Goal: Task Accomplishment & Management: Manage account settings

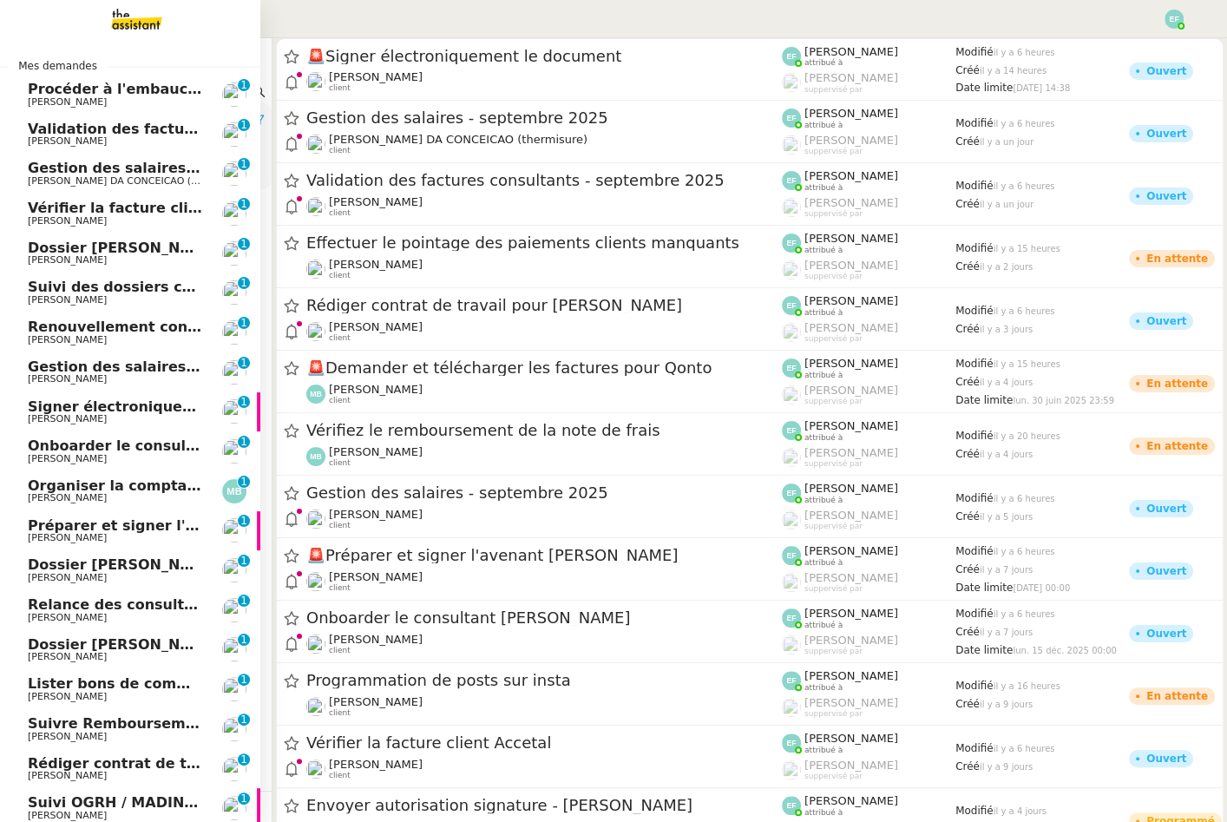
click at [62, 91] on span "Procéder à l'embauche d'[PERSON_NAME]" at bounding box center [191, 89] width 327 height 16
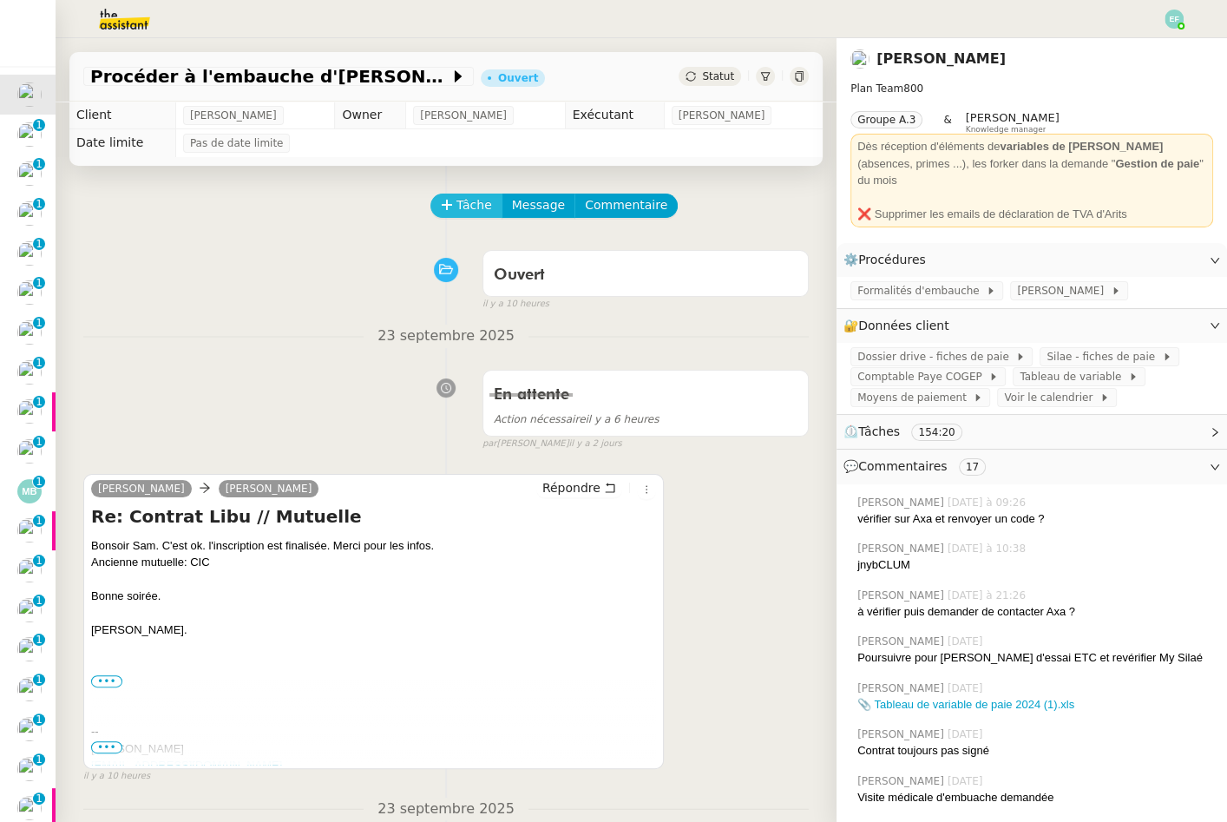
click at [459, 205] on span "Tâche" at bounding box center [474, 205] width 36 height 20
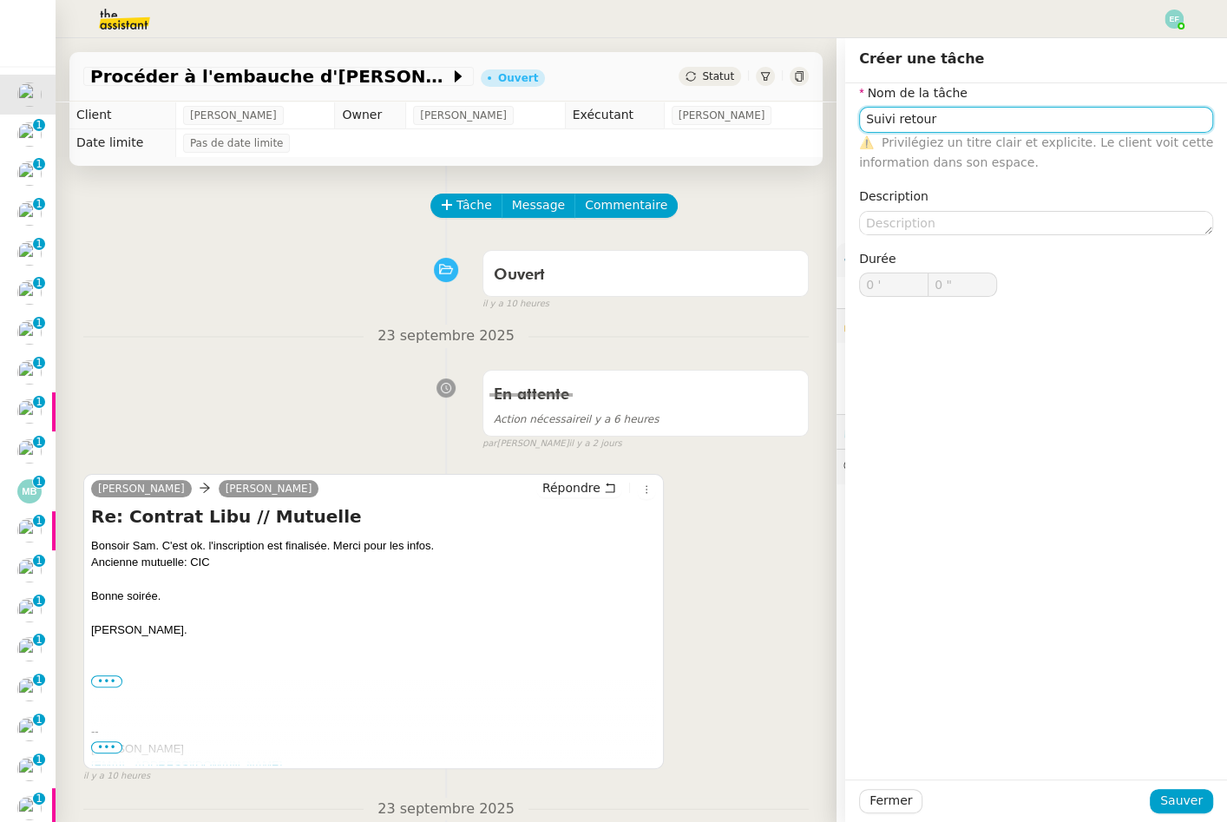
type input "Suivi retour"
click at [1187, 785] on div "Fermer Sauver" at bounding box center [1036, 800] width 382 height 43
click at [1170, 795] on span "Sauver" at bounding box center [1181, 800] width 43 height 20
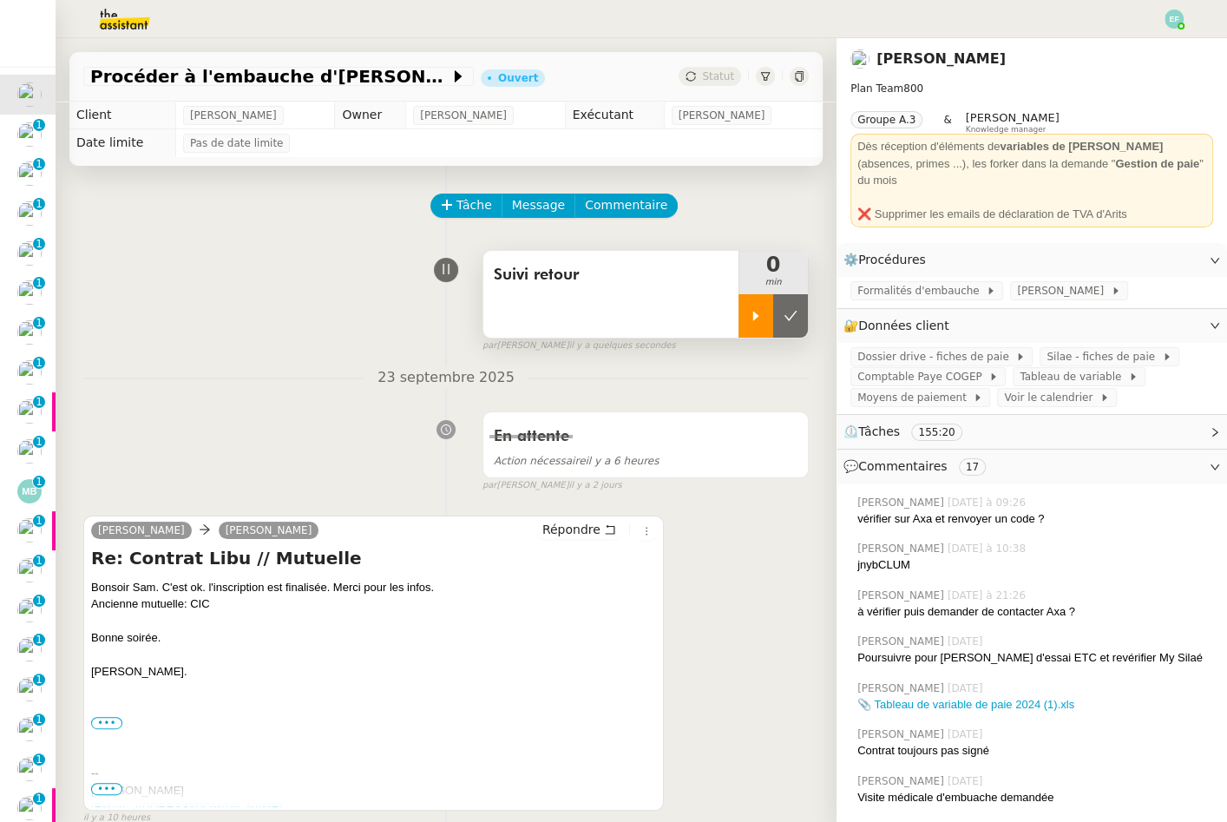
click at [763, 326] on div at bounding box center [755, 315] width 35 height 43
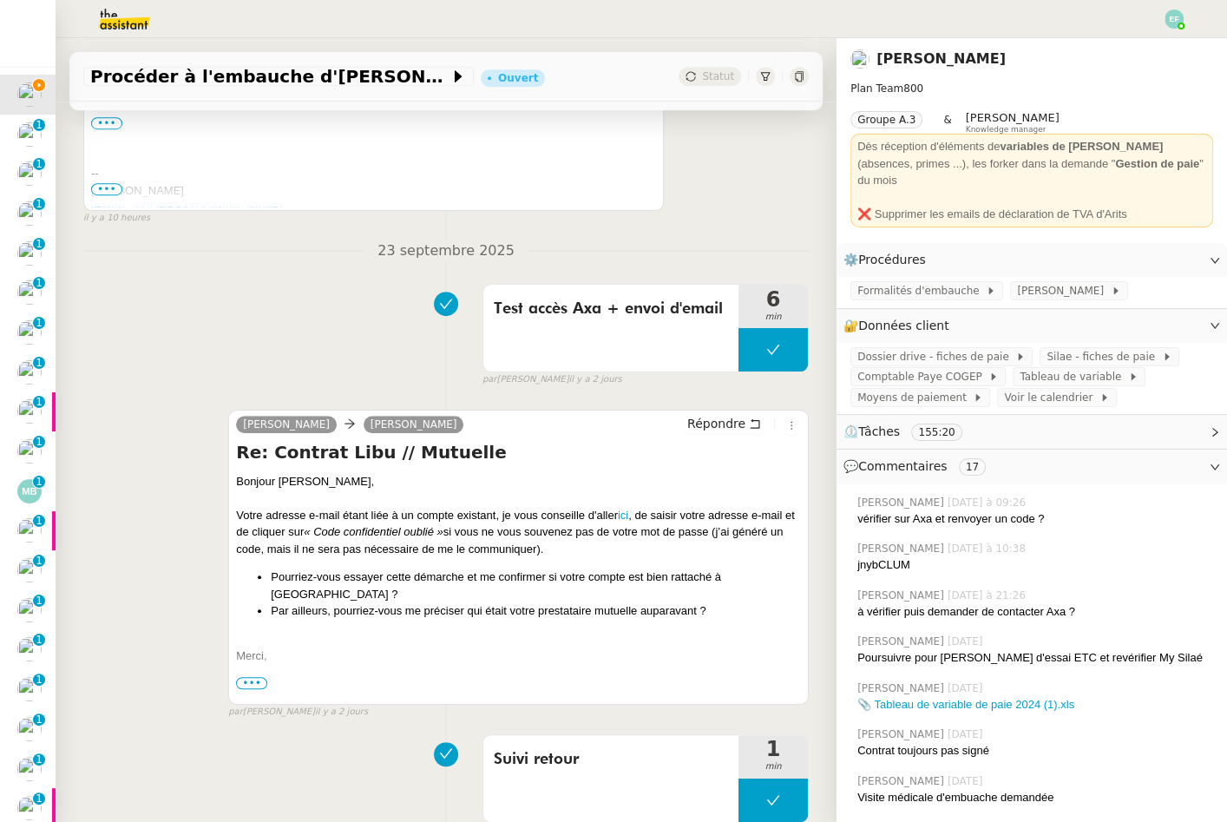
scroll to position [604, 0]
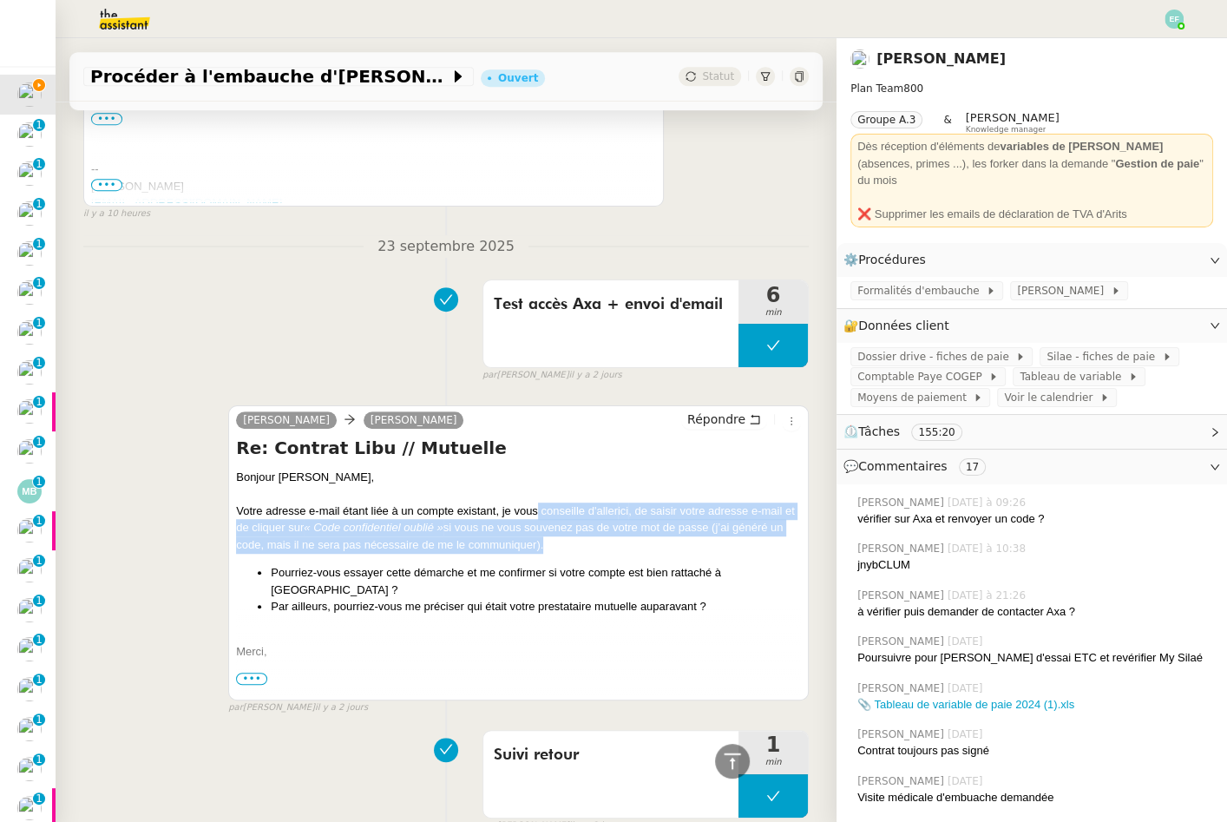
drag, startPoint x: 536, startPoint y: 503, endPoint x: 540, endPoint y: 548, distance: 45.2
click at [540, 548] on div "Votre adresse e-mail étant liée à un compte existant, je vous conseille d'aller…" at bounding box center [518, 527] width 565 height 51
drag, startPoint x: 483, startPoint y: 512, endPoint x: 484, endPoint y: 555, distance: 43.4
click at [484, 555] on div "Bonjour [PERSON_NAME], Votre adresse e-mail étant liée à un compte existant, je…" at bounding box center [518, 707] width 565 height 479
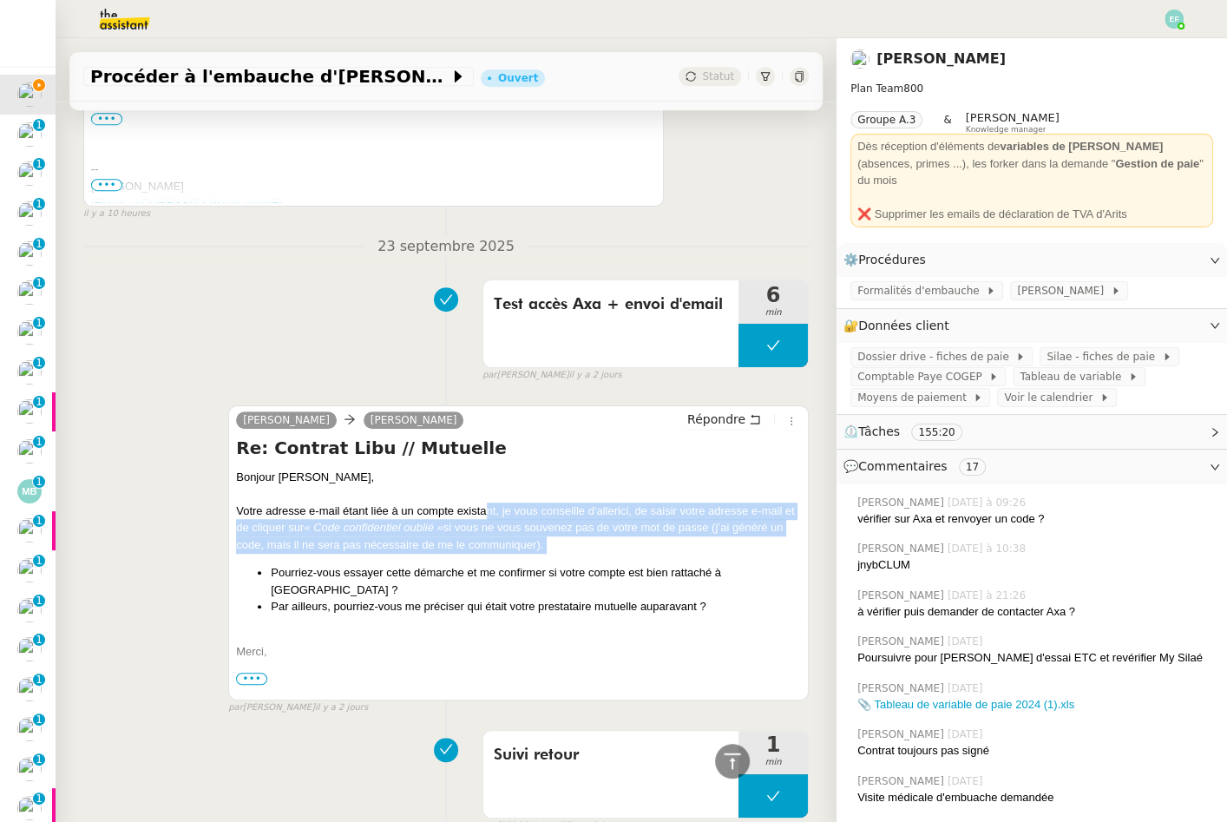
click at [484, 555] on div "Bonjour [PERSON_NAME], Votre adresse e-mail étant liée à un compte existant, je…" at bounding box center [518, 707] width 565 height 479
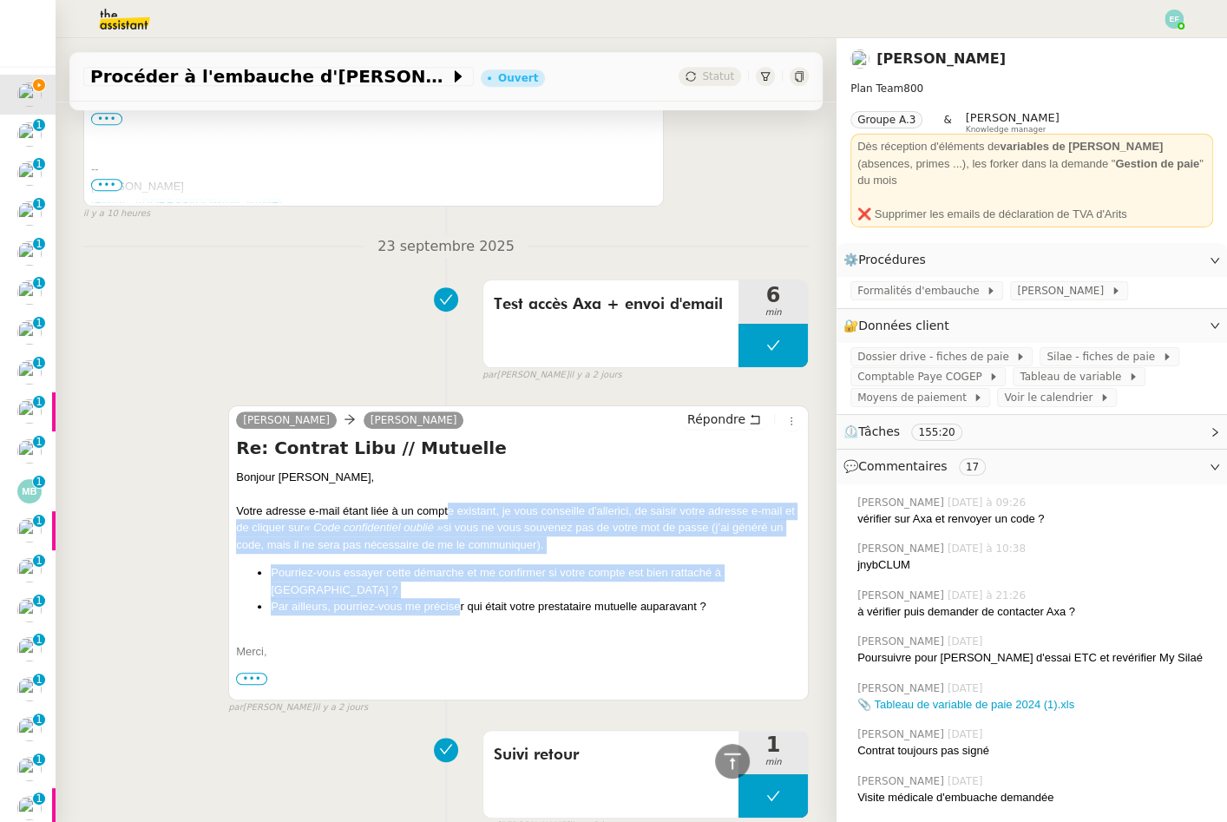
drag, startPoint x: 447, startPoint y: 513, endPoint x: 459, endPoint y: 581, distance: 69.6
click at [459, 581] on div "Bonjour [PERSON_NAME], Votre adresse e-mail étant liée à un compte existant, je…" at bounding box center [518, 707] width 565 height 479
click at [459, 598] on li "Par ailleurs, pourriez-vous me préciser qui était votre prestataire mutuelle au…" at bounding box center [536, 606] width 530 height 17
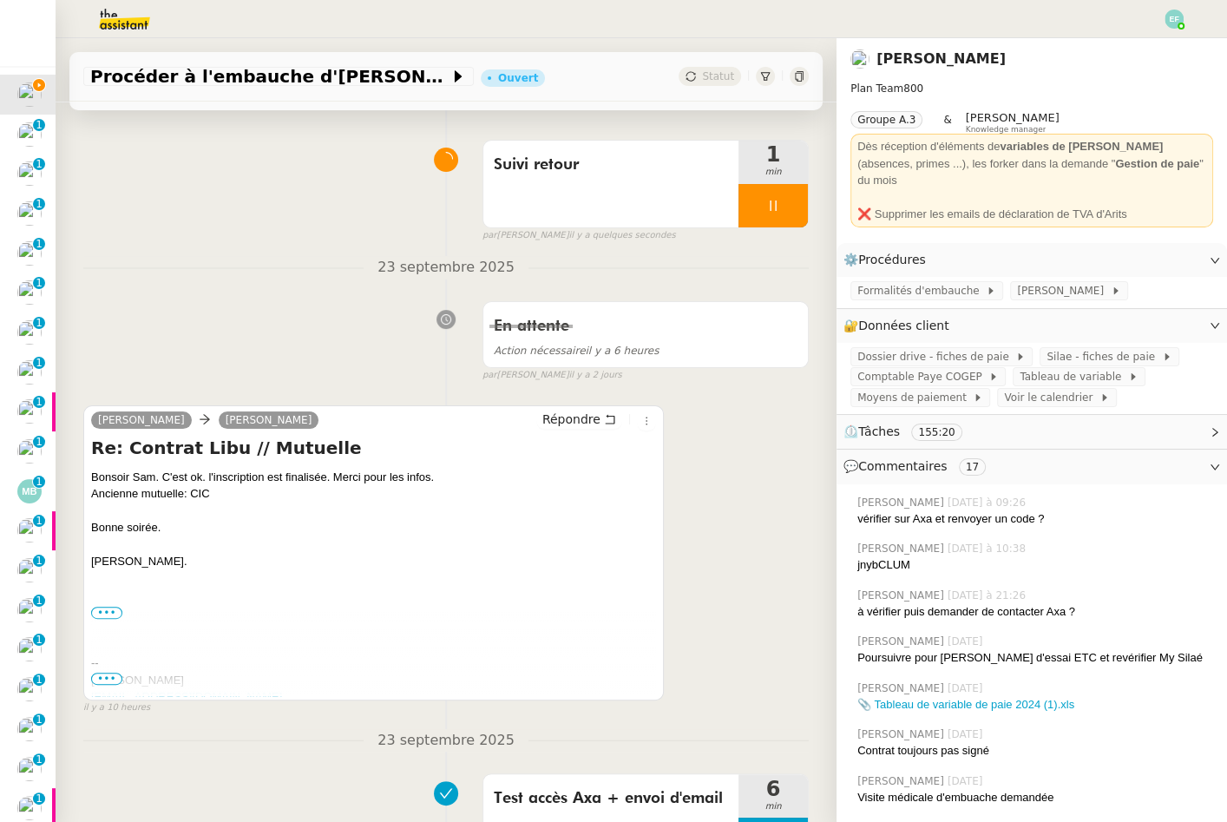
scroll to position [0, 0]
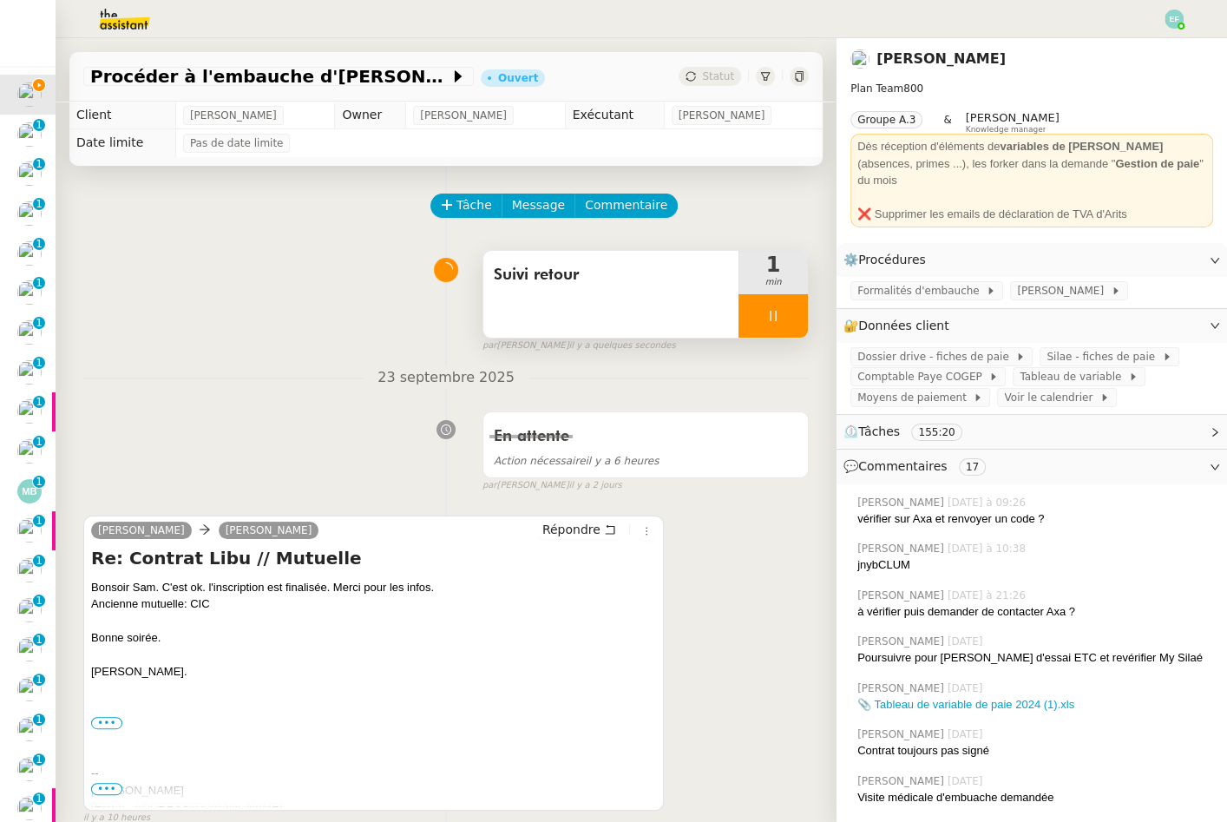
click at [664, 290] on div "Suivi retour" at bounding box center [610, 294] width 255 height 87
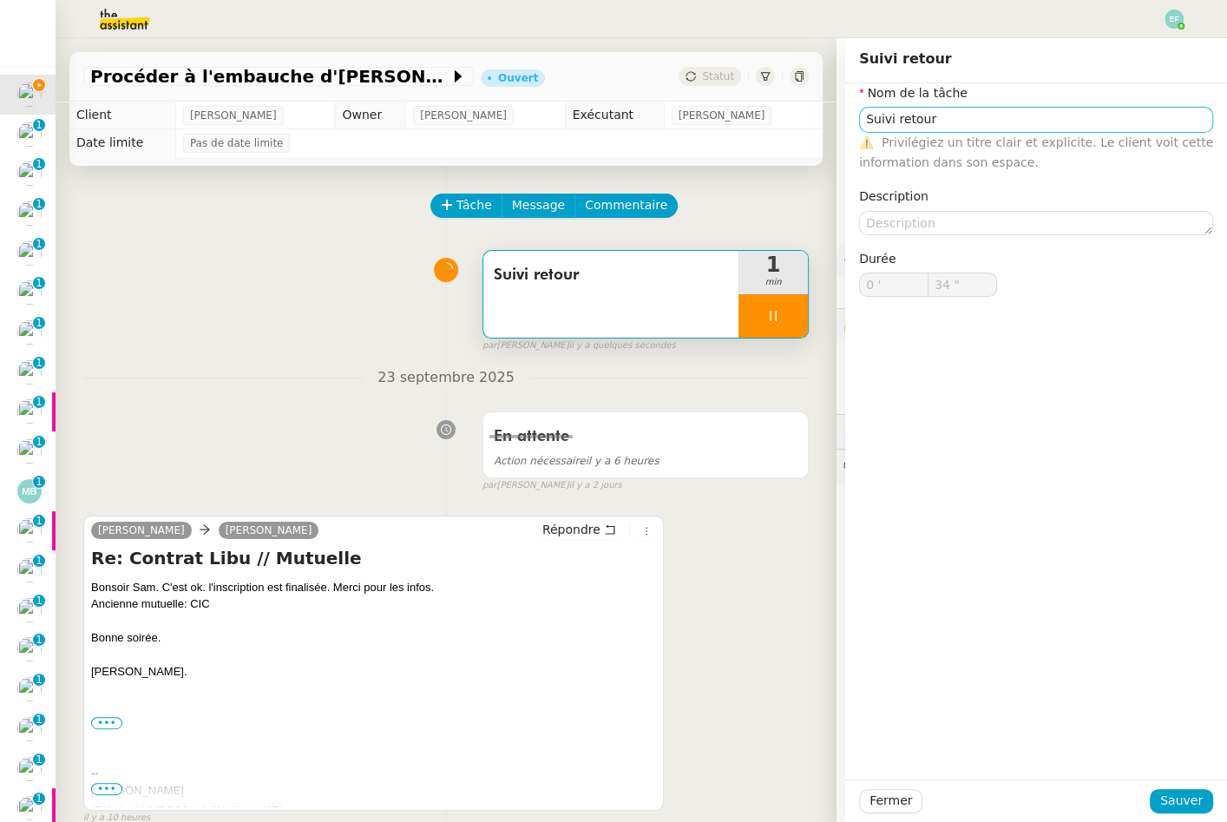
type input "35 ""
click at [1141, 109] on input "Suivi retour" at bounding box center [1036, 119] width 354 height 25
type input "Suivi retour +"
type input "36 ""
type input "Suivi retour + envoi d"
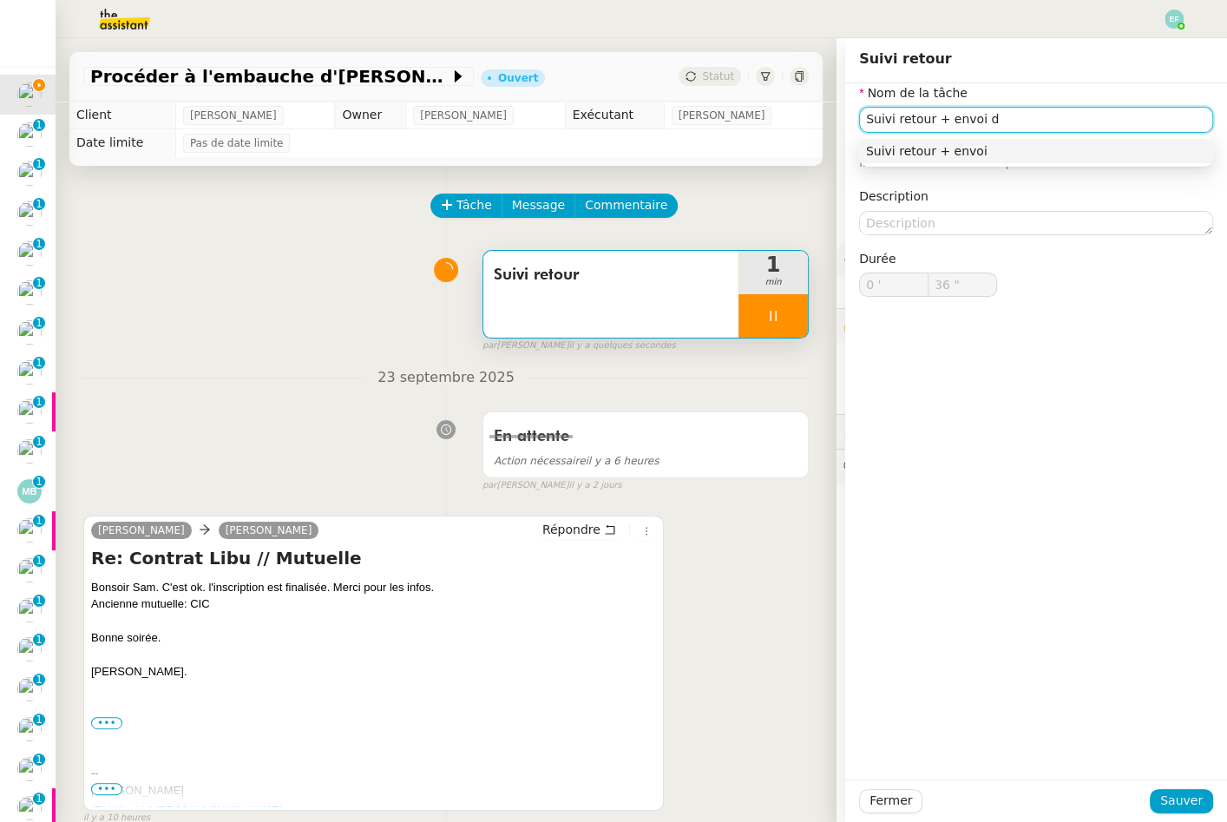
type input "37 ""
type input "Suivi retour + envoi d'email"
type input "39 ""
type input "Suivi retour + envoi d'email"
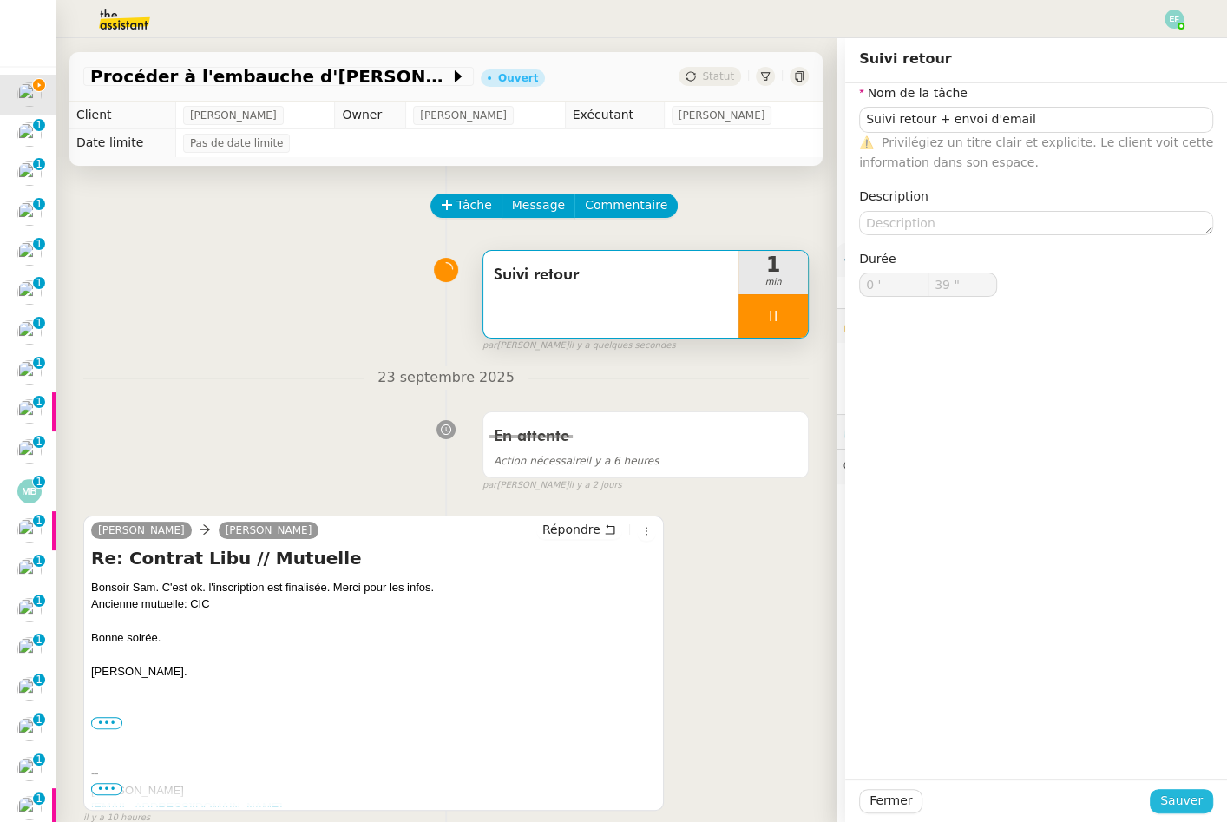
click at [1195, 796] on span "Sauver" at bounding box center [1181, 800] width 43 height 20
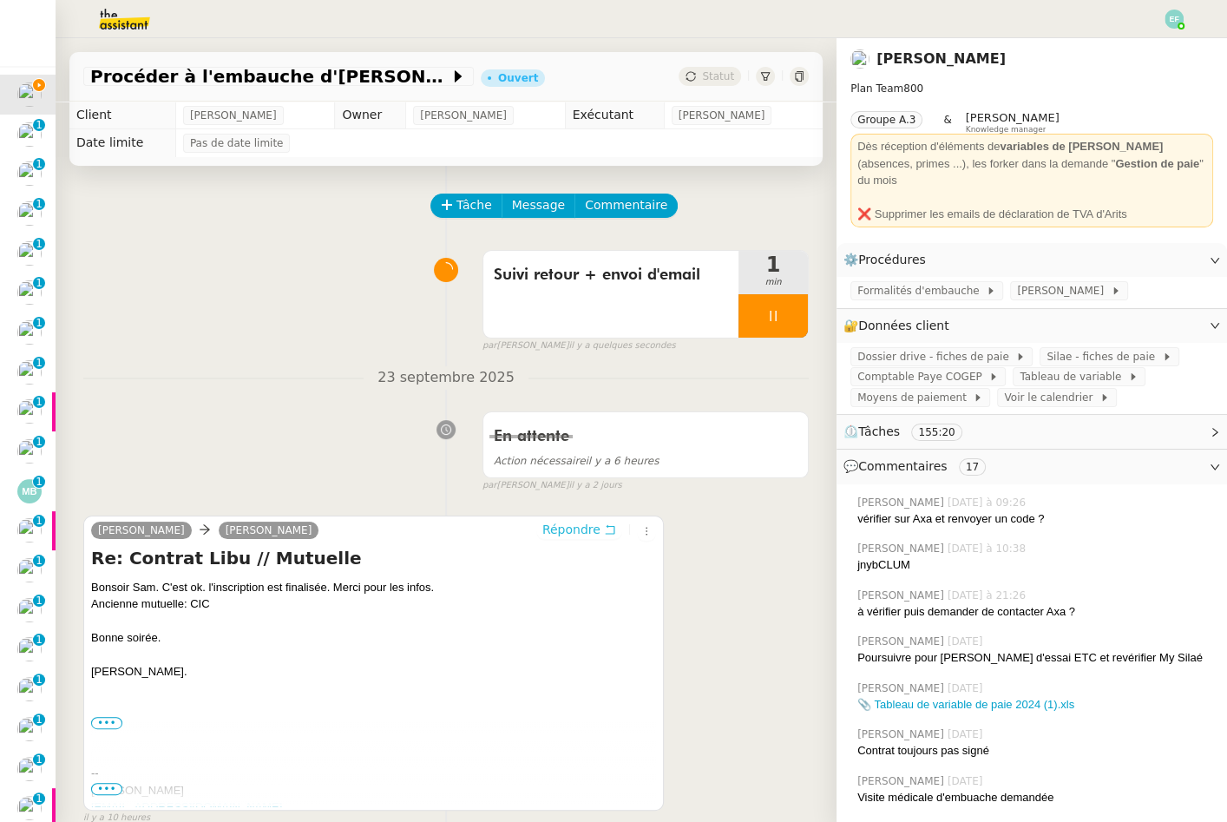
click at [606, 525] on icon at bounding box center [610, 529] width 12 height 12
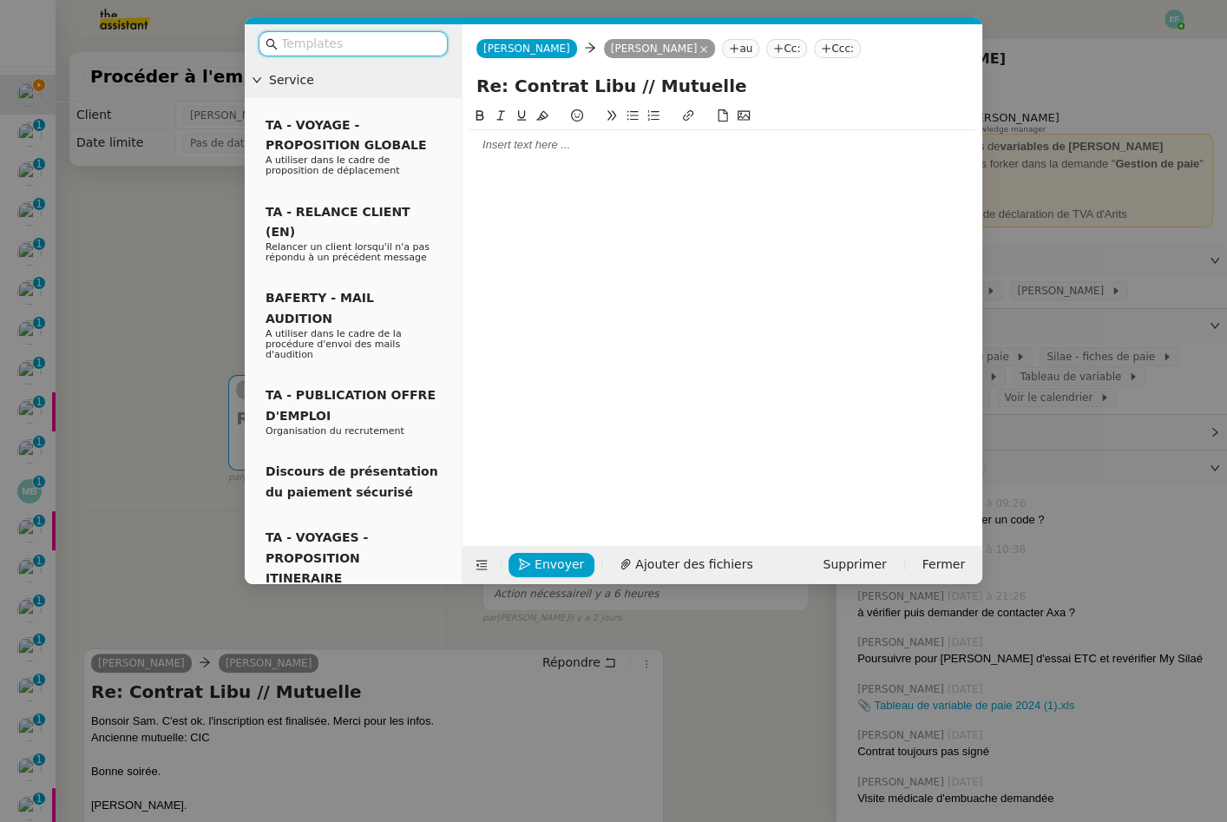
click at [520, 143] on div at bounding box center [722, 145] width 506 height 16
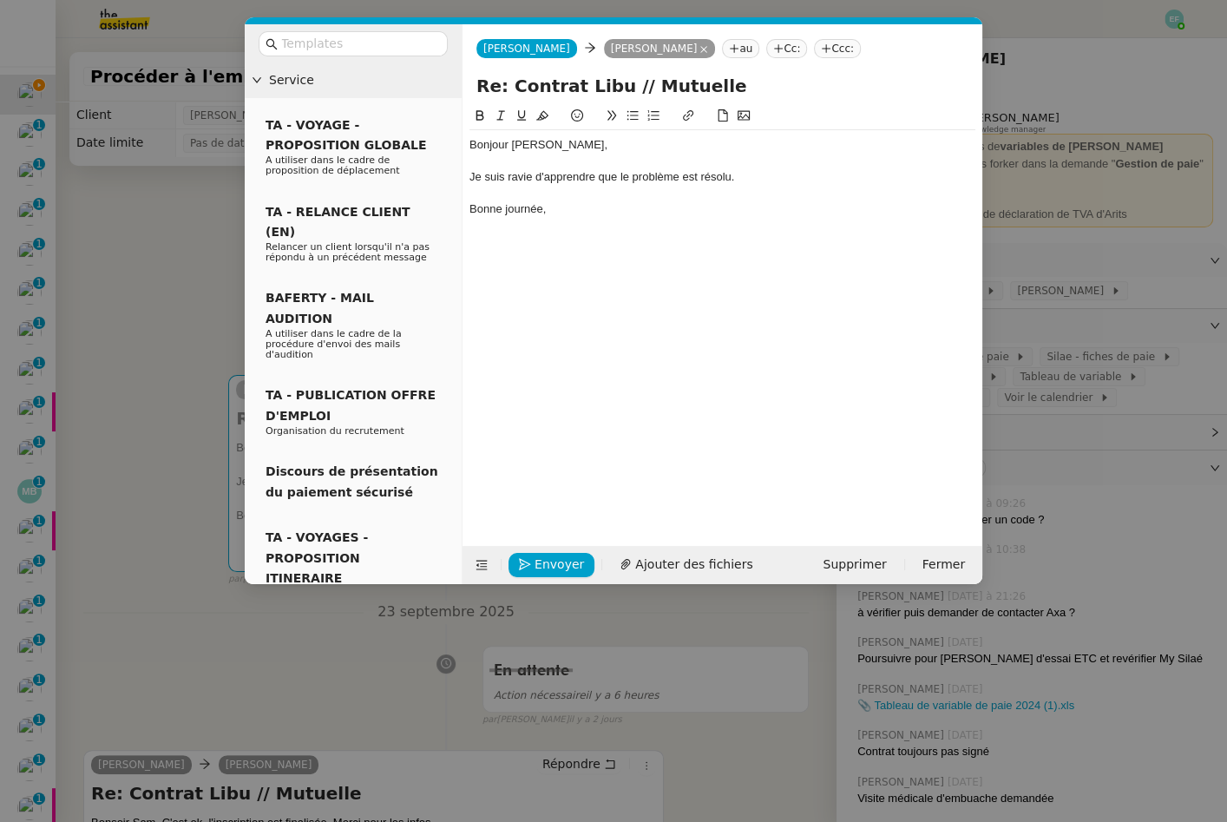
click at [696, 174] on div "Je suis ravie d'apprendre que le problème est résolu." at bounding box center [722, 177] width 506 height 16
click at [606, 219] on div at bounding box center [722, 226] width 506 height 16
click at [194, 262] on nz-modal-container "Service TA - VOYAGE - PROPOSITION GLOBALE A utiliser dans le cadre de propositi…" at bounding box center [613, 411] width 1227 height 822
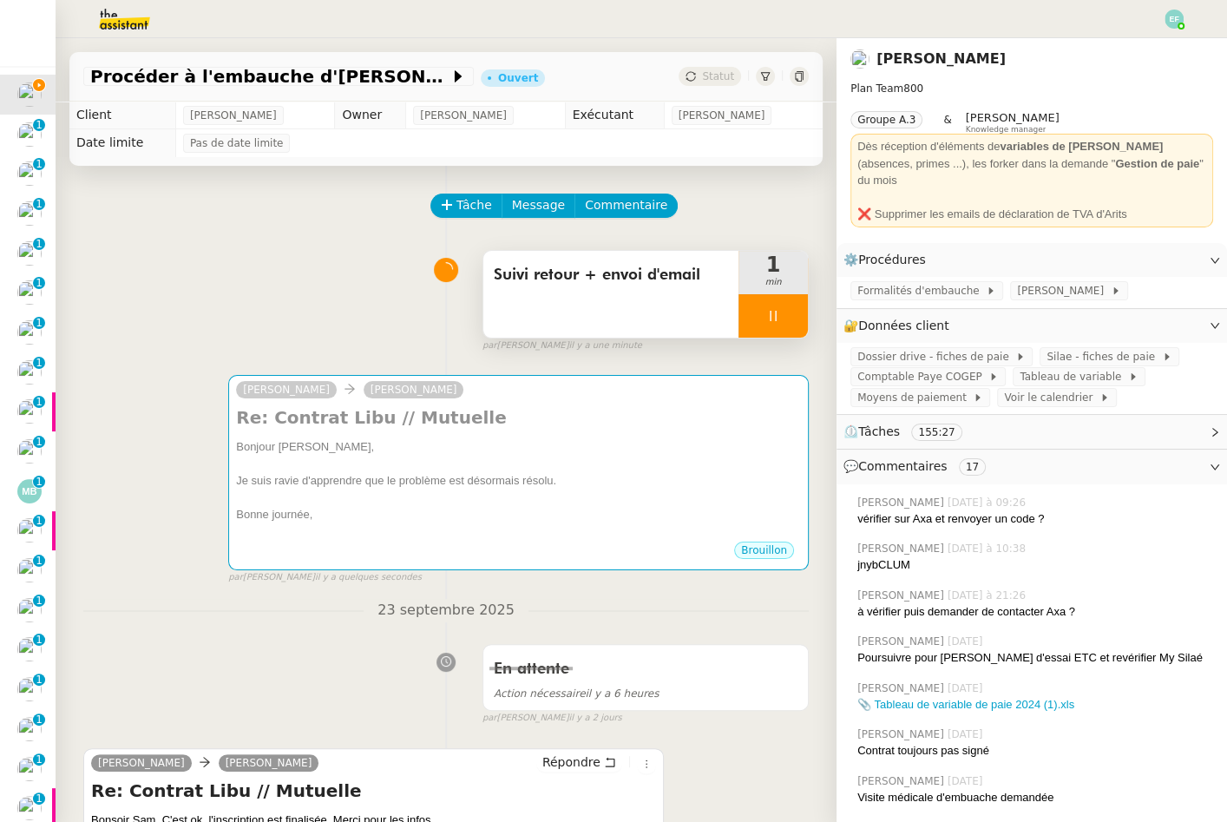
click at [771, 324] on div at bounding box center [772, 315] width 69 height 43
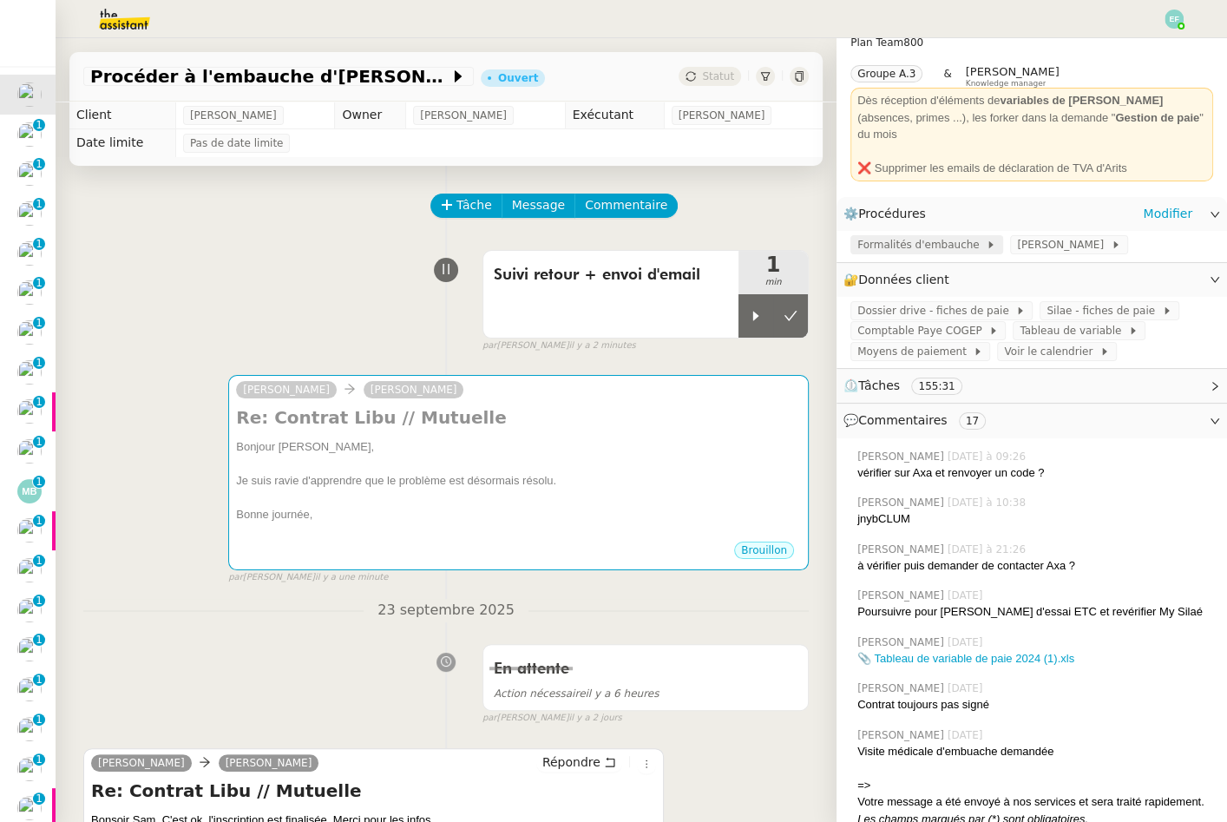
click at [917, 236] on span "Formalités d'embauche" at bounding box center [921, 244] width 128 height 17
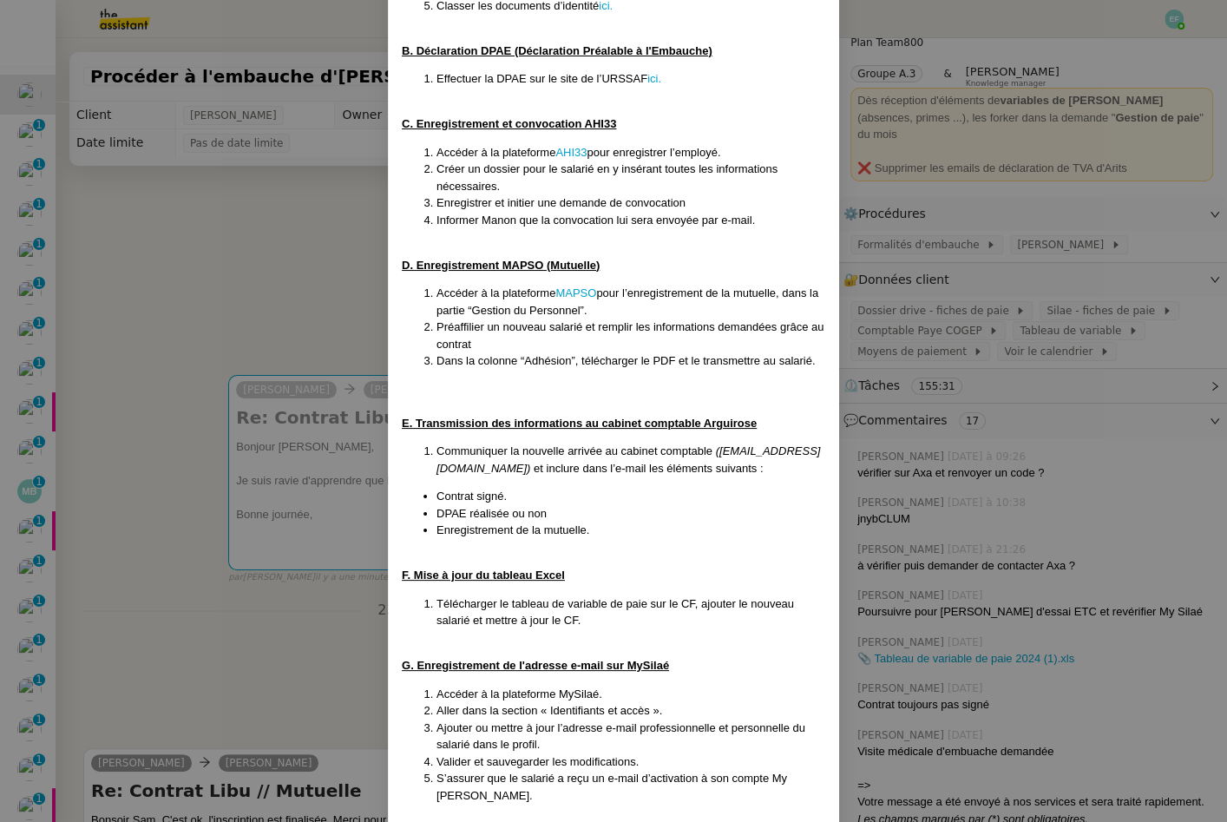
scroll to position [694, 0]
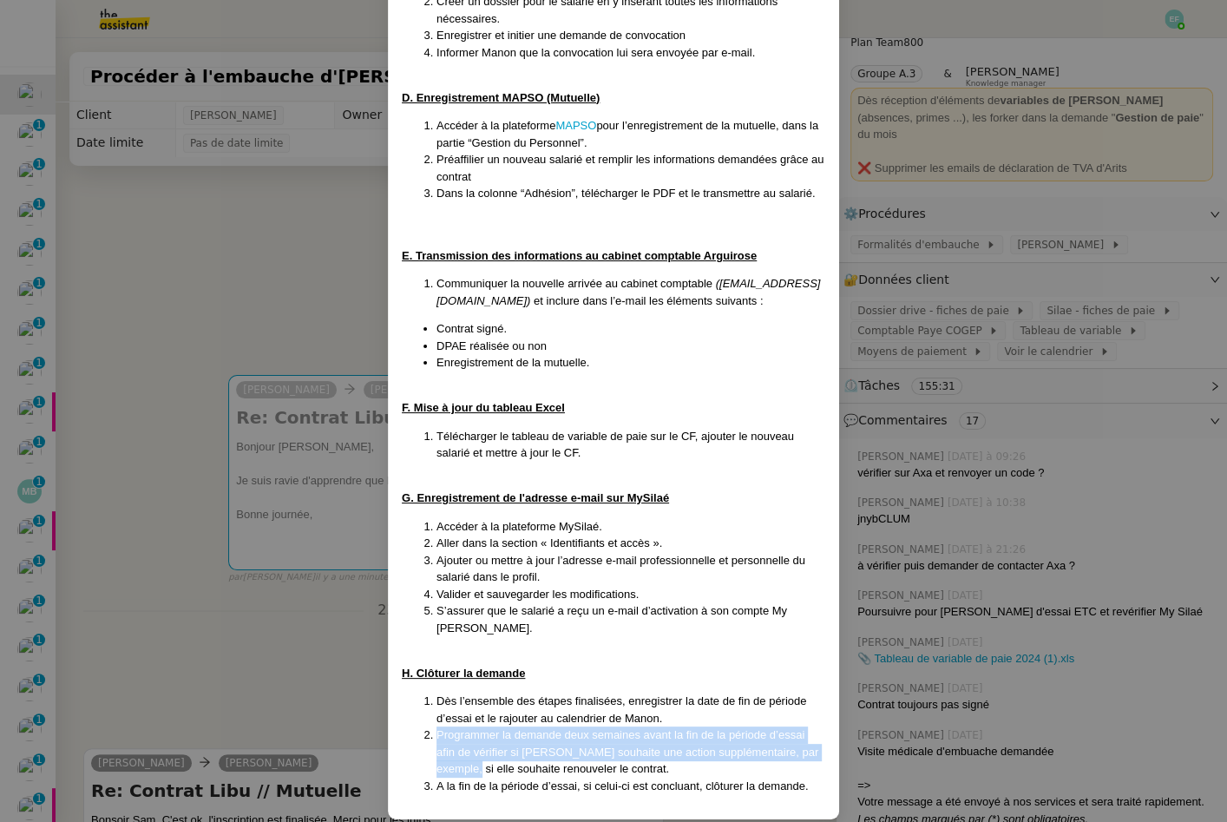
drag, startPoint x: 435, startPoint y: 718, endPoint x: 454, endPoint y: 750, distance: 36.6
click at [454, 750] on li "Programmer la demande deux semaines avant la fin de la période d’essai afin de …" at bounding box center [630, 751] width 389 height 51
click at [454, 745] on span "Programmer la demande deux semaines avant la fin de la période d’essai afin de …" at bounding box center [627, 751] width 382 height 47
drag, startPoint x: 435, startPoint y: 714, endPoint x: 815, endPoint y: 759, distance: 382.6
click at [815, 759] on ol "Dès l’ensemble des étapes finalisées, enregistrer la date de fin de période d’e…" at bounding box center [613, 742] width 423 height 101
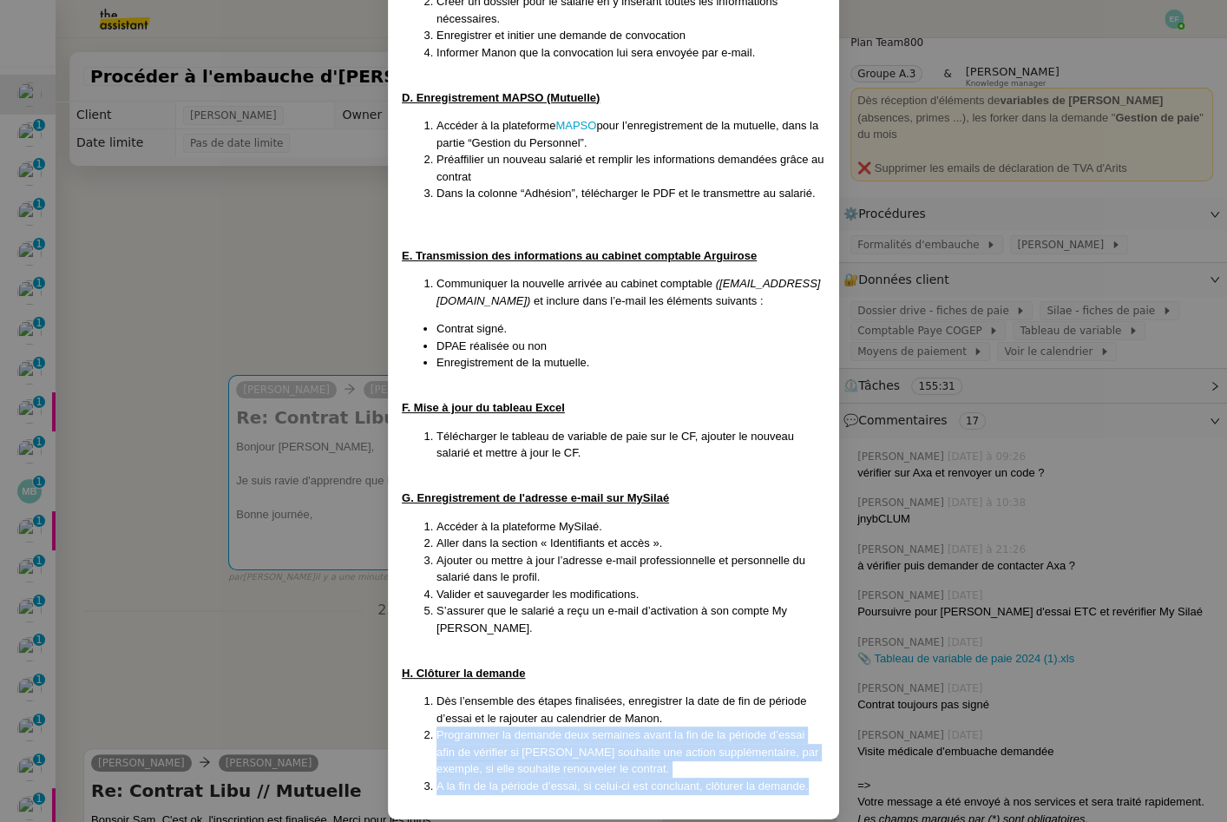
copy ol "Programmer la demande deux semaines avant la fin de la période d’essai afin de …"
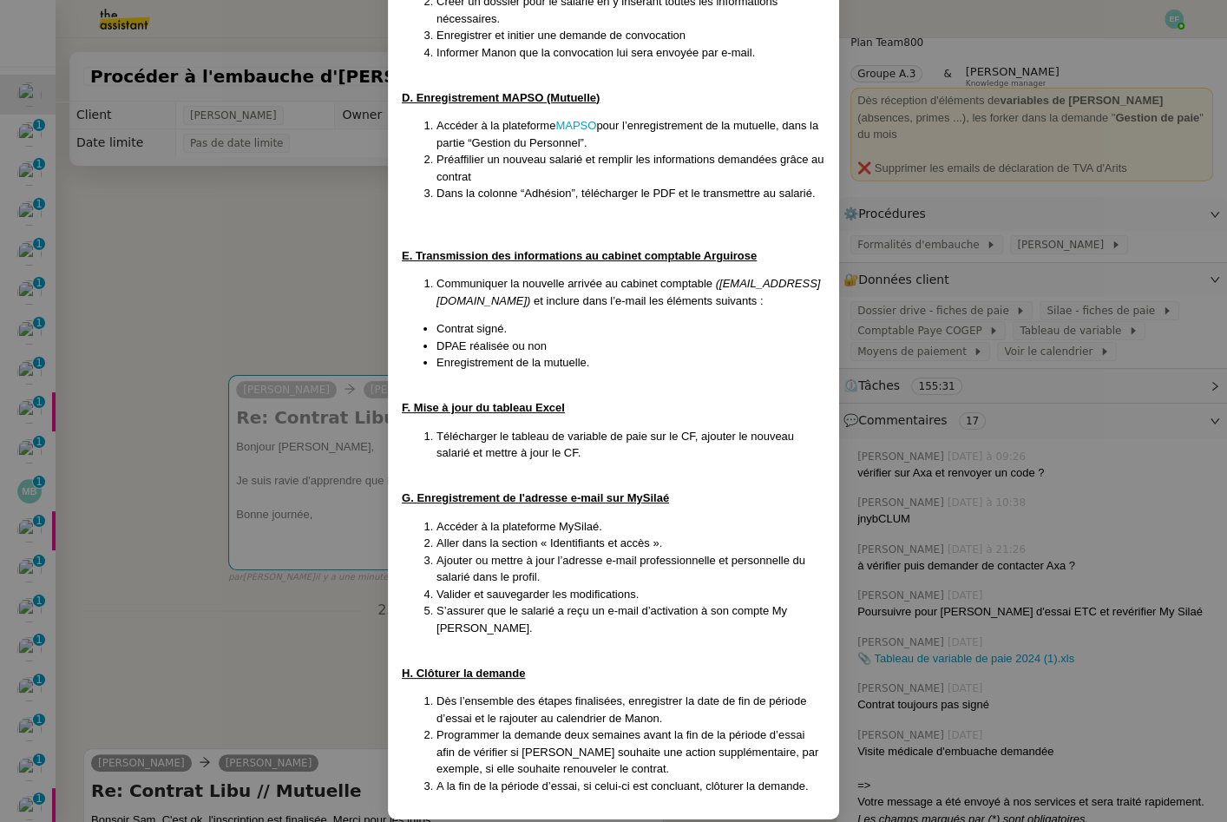
click at [279, 299] on nz-modal-container "Créée le [DATE] Mise à jour [DATE] Contexte : La cliente souhaite que l'on s’oc…" at bounding box center [613, 411] width 1227 height 822
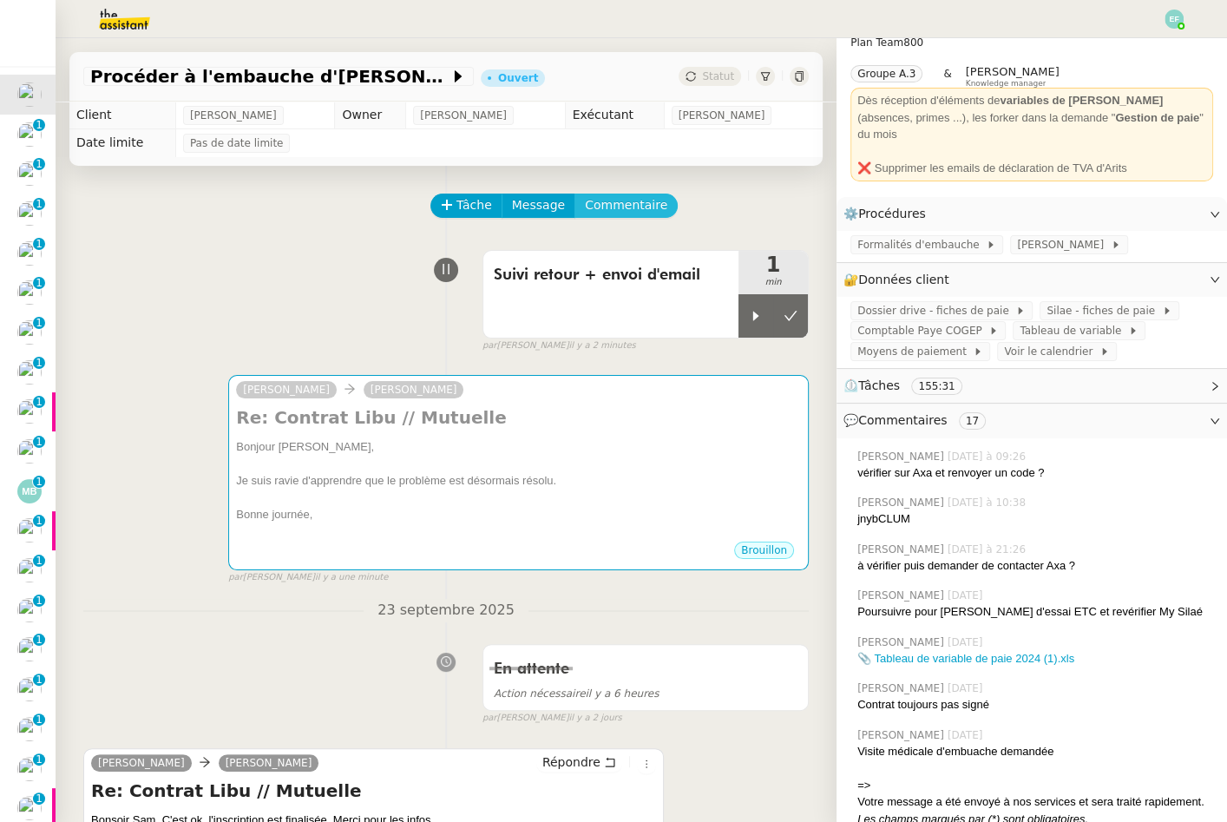
click at [637, 202] on span "Commentaire" at bounding box center [626, 205] width 82 height 20
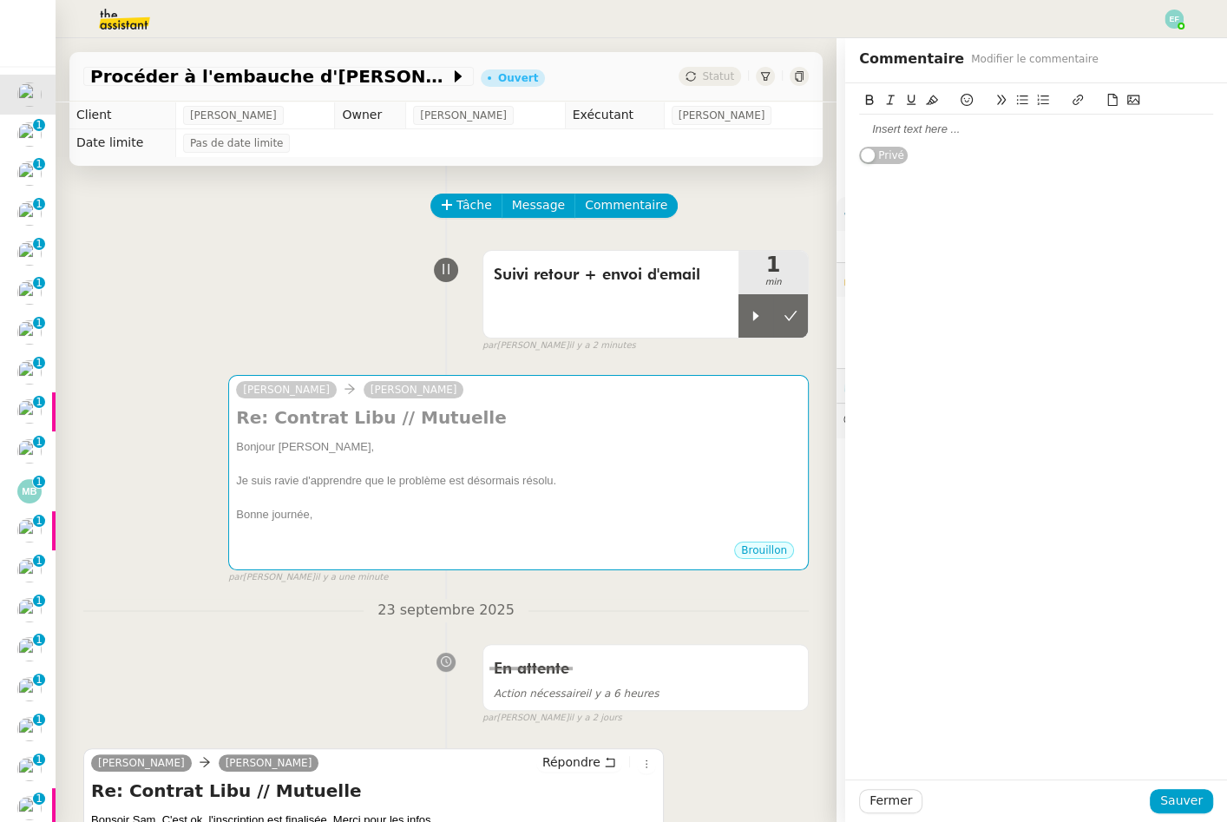
click at [907, 135] on div at bounding box center [1036, 129] width 354 height 16
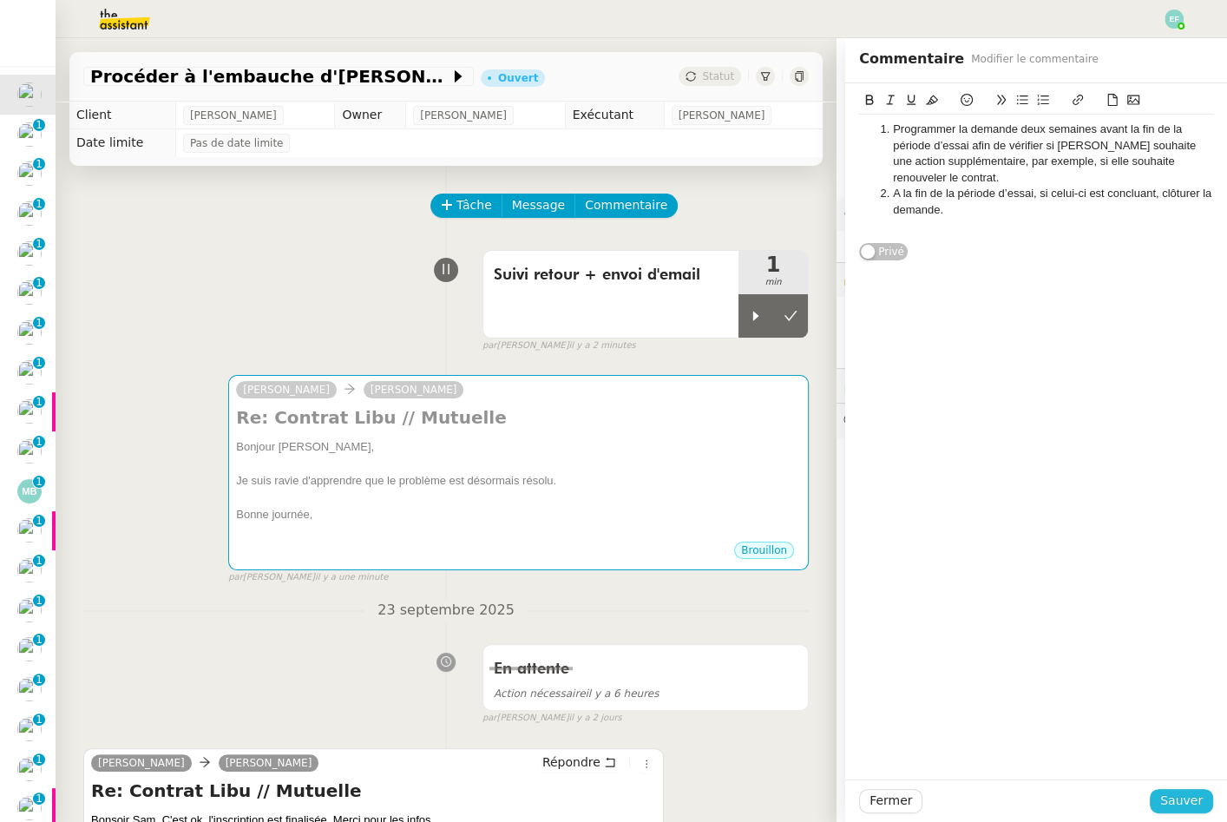
click at [1162, 797] on button "Sauver" at bounding box center [1180, 801] width 63 height 24
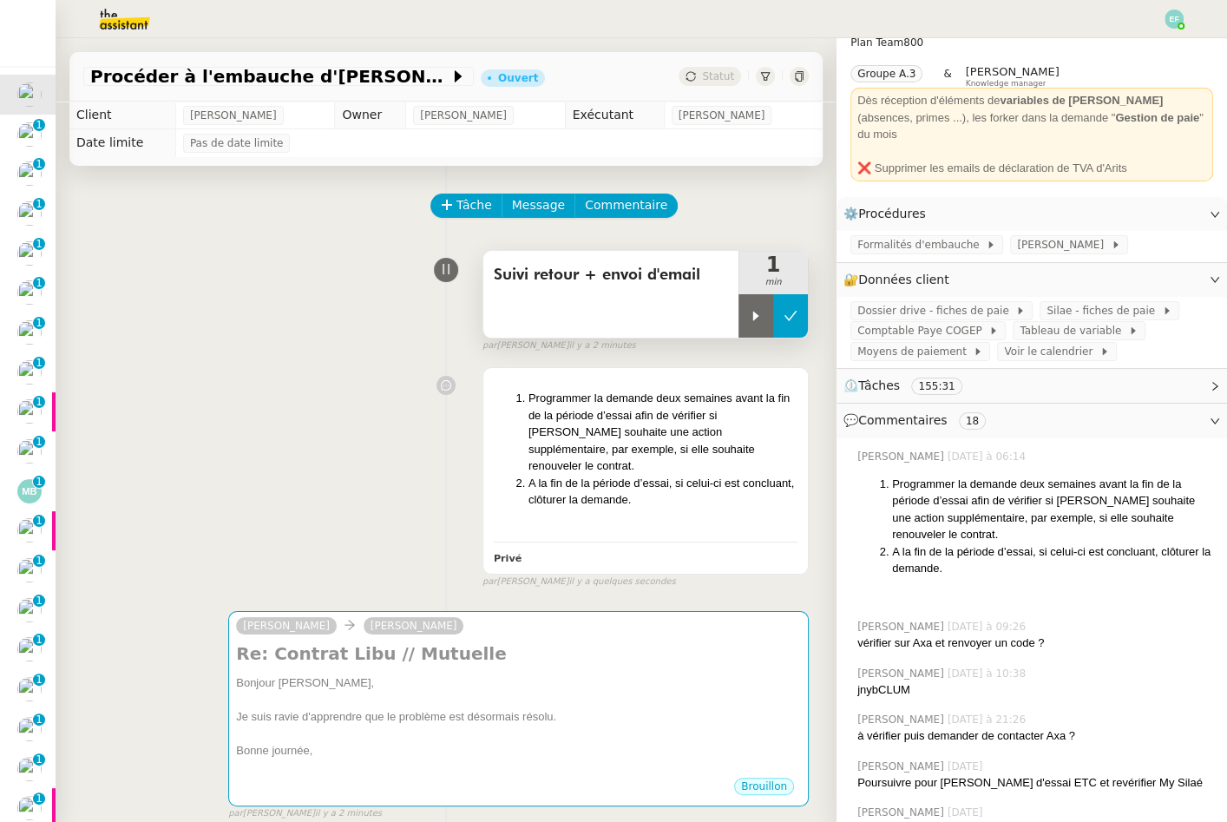
click at [788, 306] on button at bounding box center [790, 315] width 35 height 43
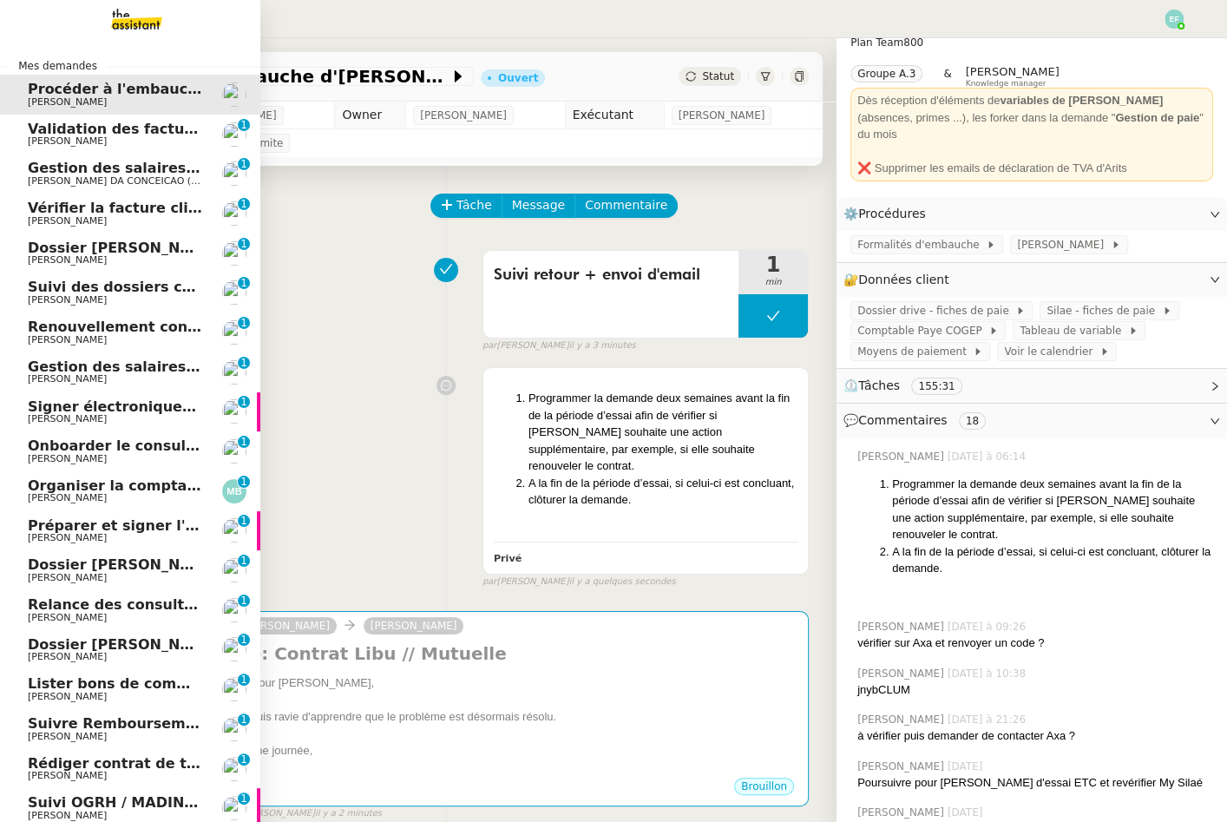
click at [49, 147] on link "Validation des factures consultants - [DATE] [PERSON_NAME] 0 1 2 3 4 5 6 7 8 9" at bounding box center [130, 135] width 260 height 40
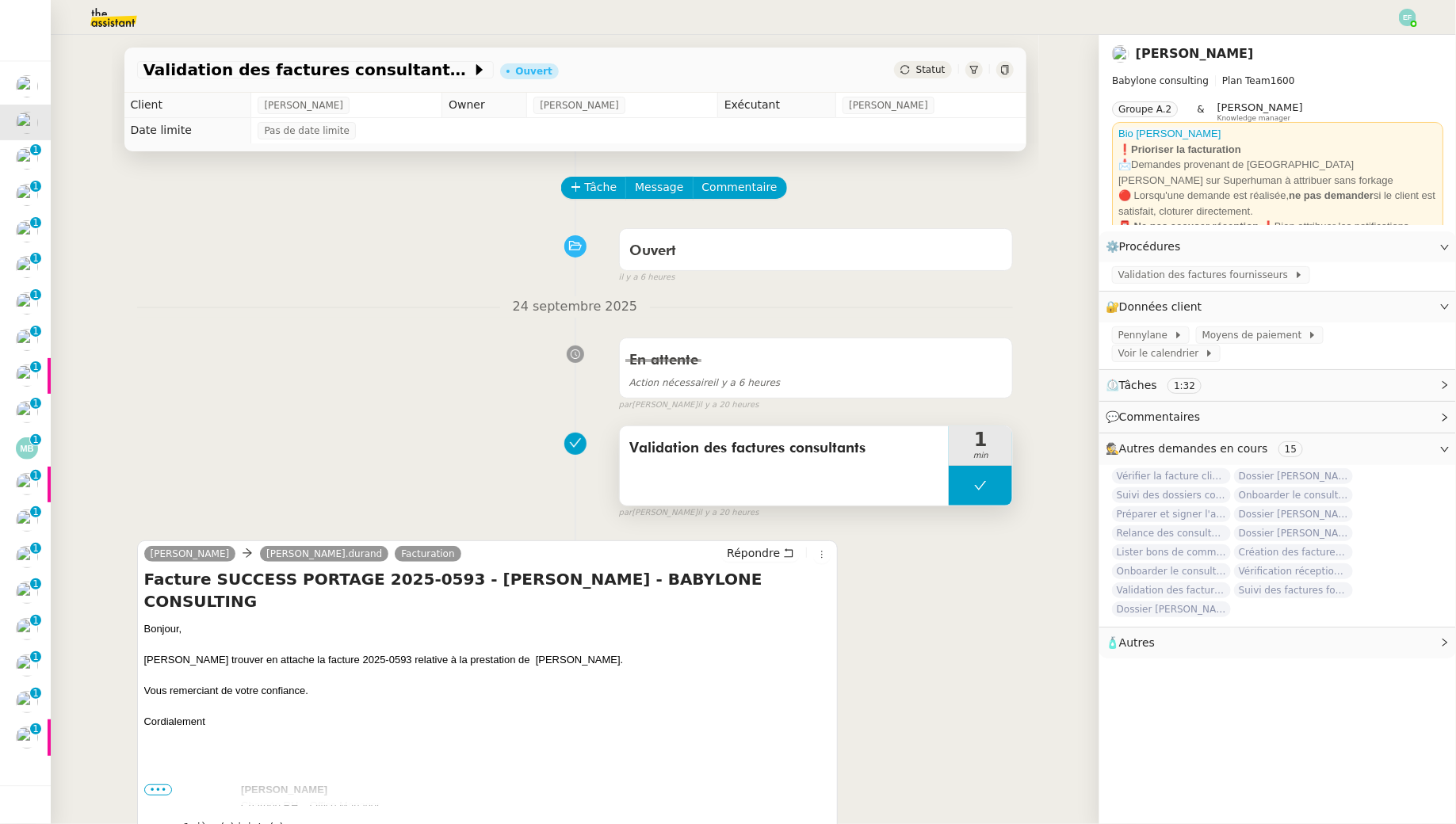
drag, startPoint x: 859, startPoint y: 443, endPoint x: 633, endPoint y: 439, distance: 226.0
click at [633, 439] on span "Validation des factures consultants" at bounding box center [785, 449] width 311 height 24
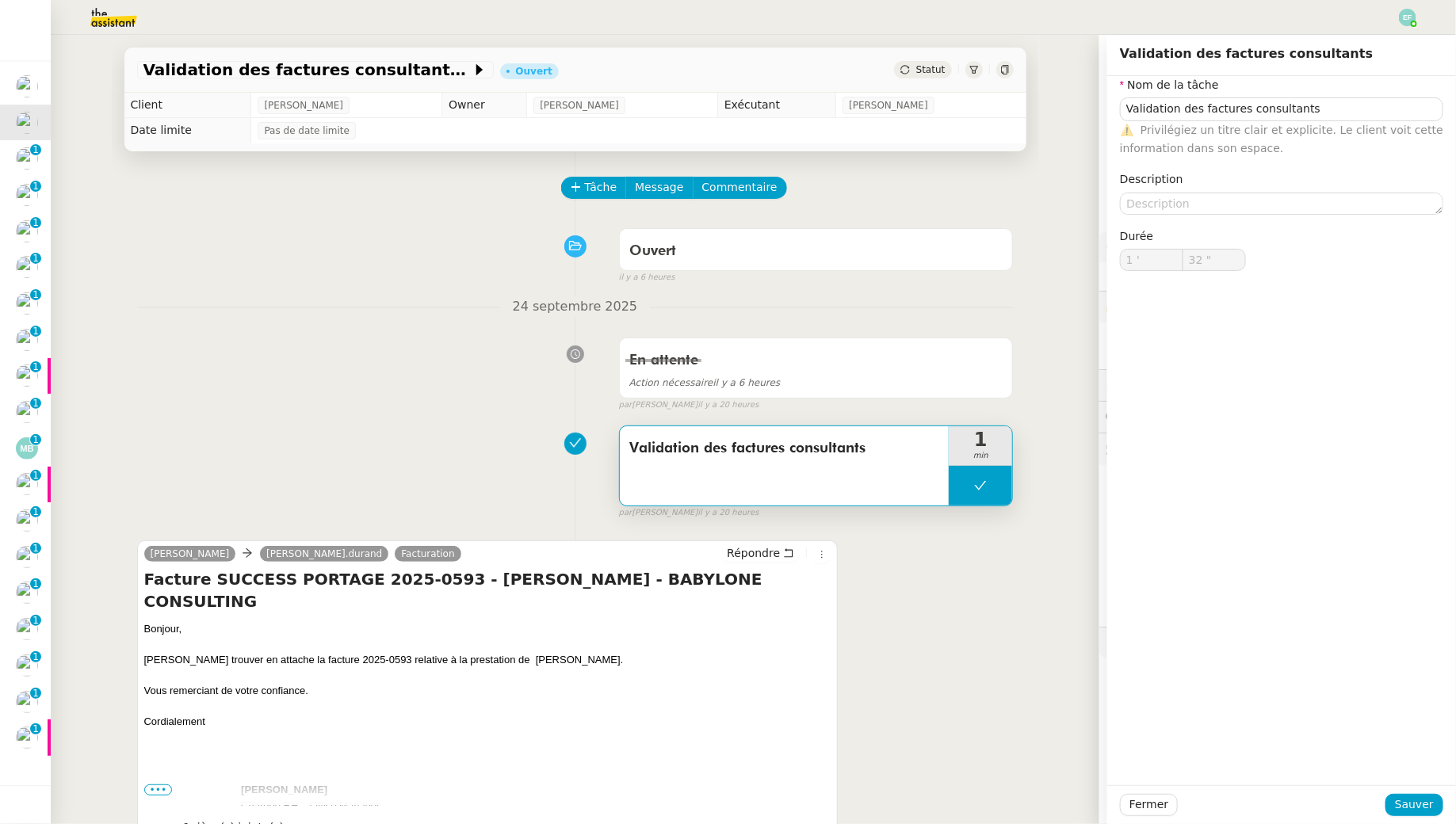
click at [454, 319] on div "[DATE] En attente Action nécessaire il y a 6 heures false par [PERSON_NAME] il …" at bounding box center [575, 354] width 876 height 116
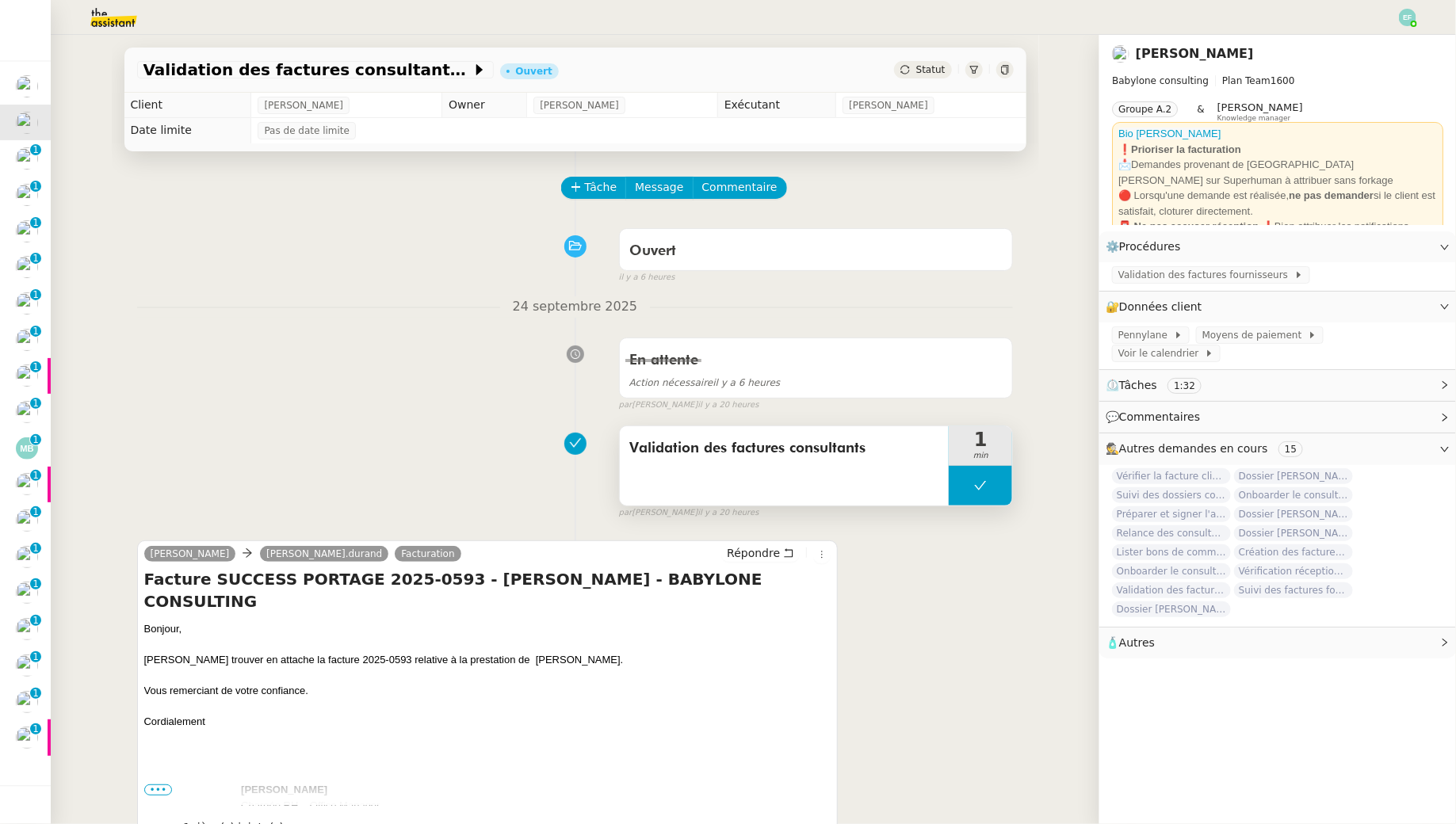
click at [981, 476] on button at bounding box center [979, 485] width 63 height 39
click at [964, 481] on icon at bounding box center [965, 486] width 5 height 9
click at [978, 482] on icon at bounding box center [980, 486] width 5 height 9
click at [995, 485] on icon at bounding box center [996, 486] width 13 height 13
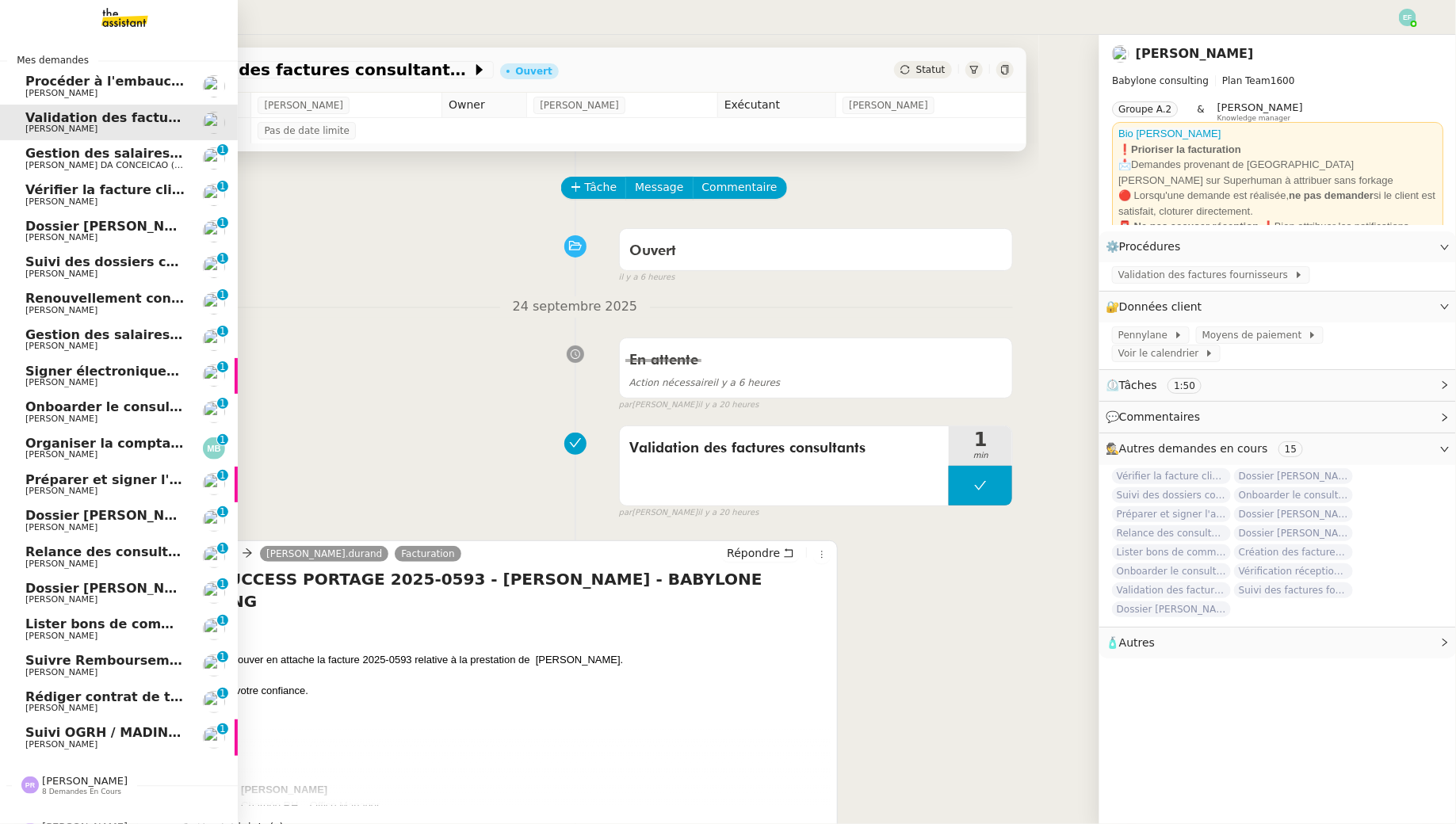
click at [45, 165] on span "[PERSON_NAME] DA CONCEICAO (thermisure)" at bounding box center [125, 164] width 200 height 10
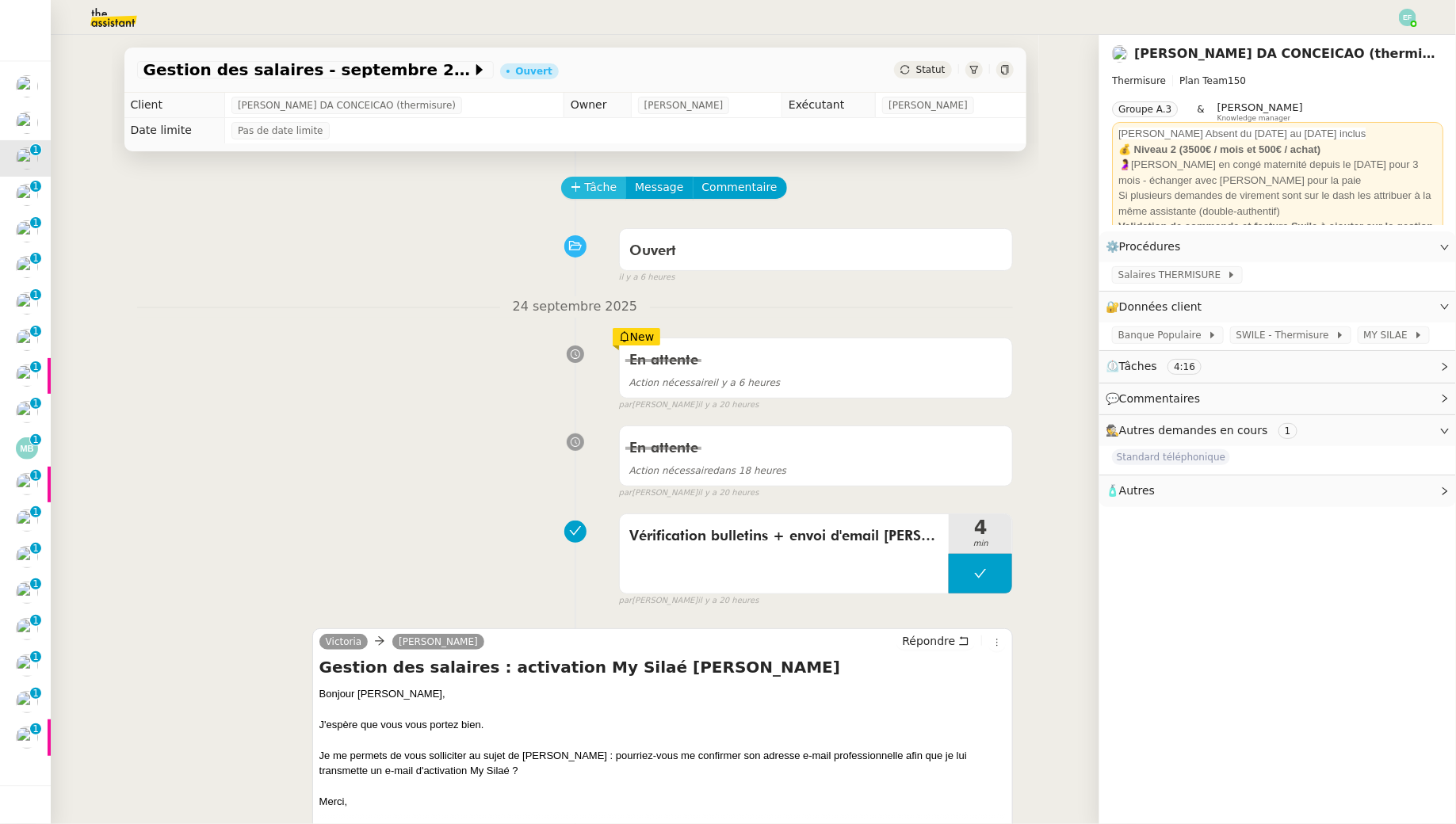
click at [587, 188] on span "Tâche" at bounding box center [601, 187] width 33 height 18
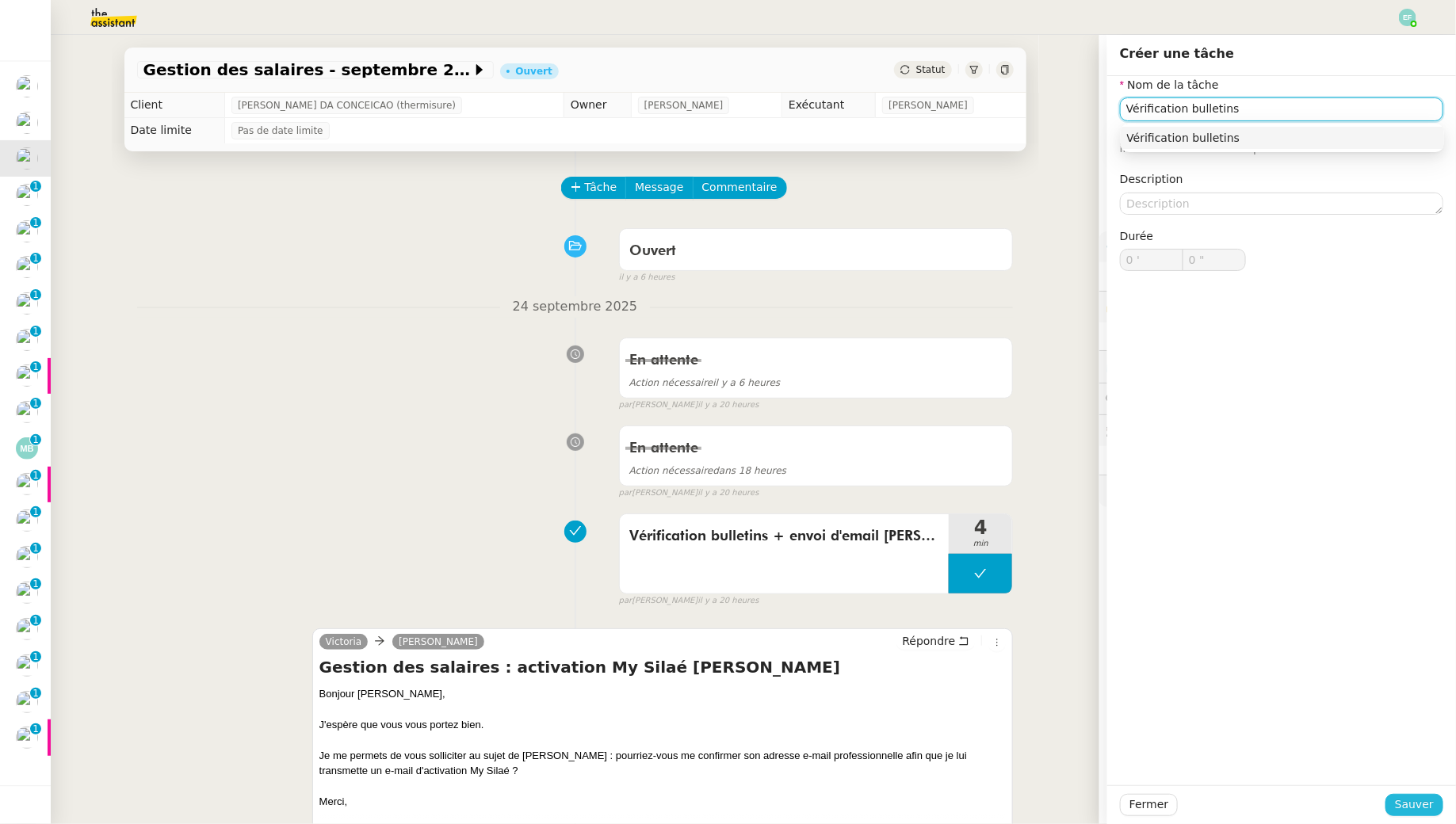
type input "Vérification bulletins"
click at [1120, 750] on span "Sauver" at bounding box center [1414, 805] width 39 height 18
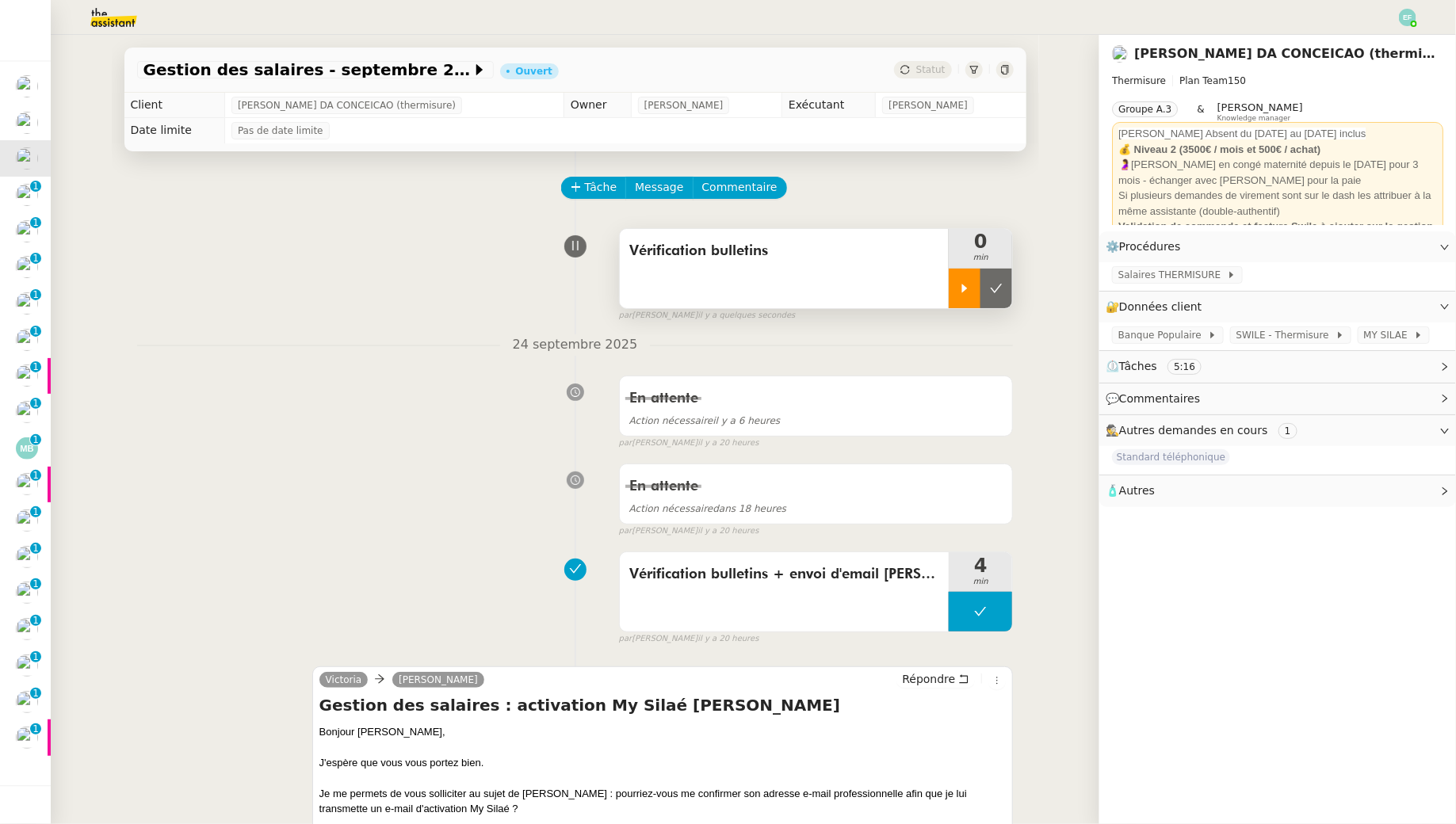
click at [965, 286] on icon at bounding box center [965, 289] width 13 height 13
click at [1120, 348] on div "Banque Populaire SWILE - Thermisure MY SILAE" at bounding box center [1277, 336] width 356 height 27
click at [1120, 338] on span "MY SILAE" at bounding box center [1388, 334] width 50 height 16
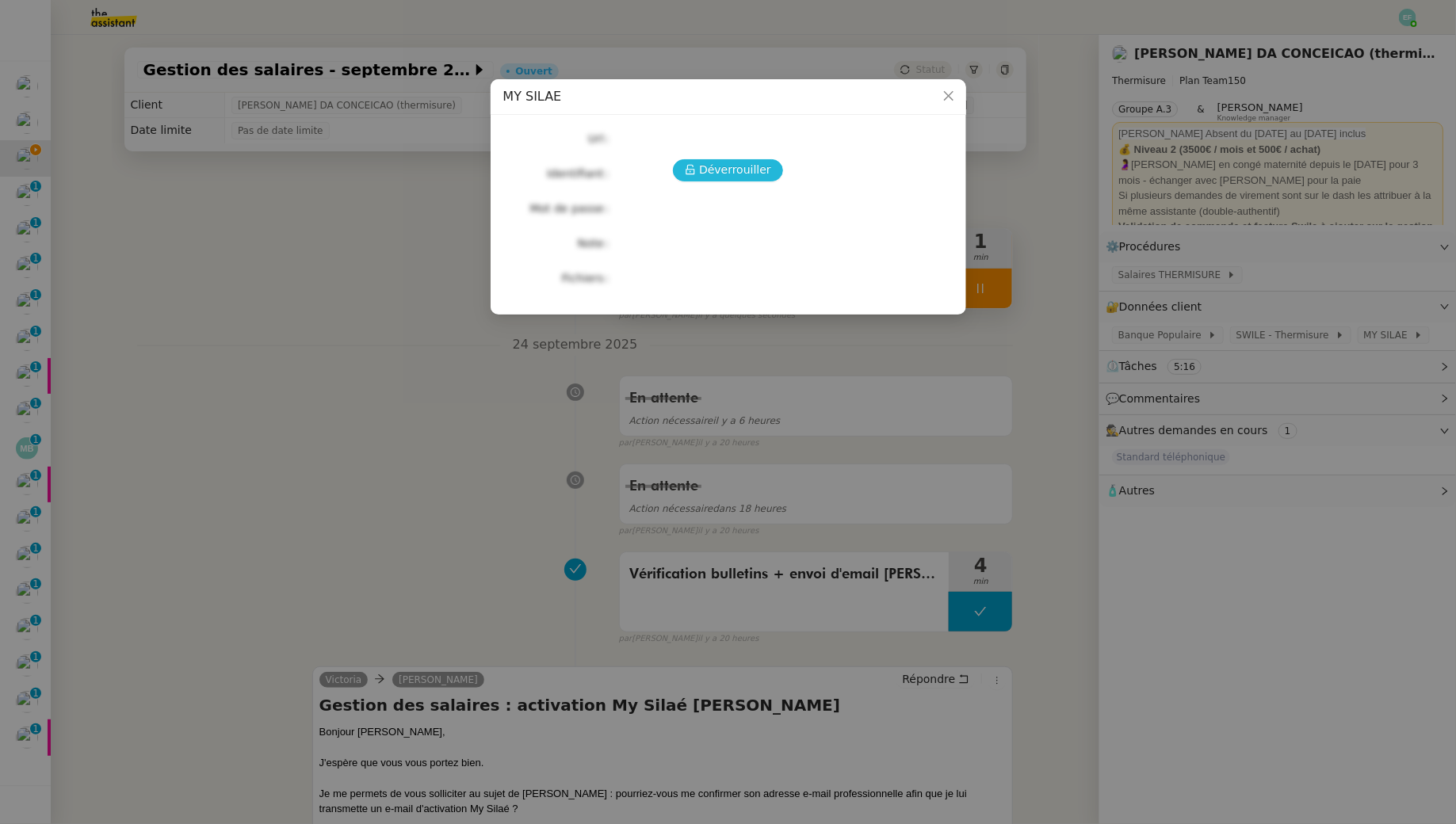
click at [761, 177] on span "Déverrouiller" at bounding box center [734, 170] width 72 height 18
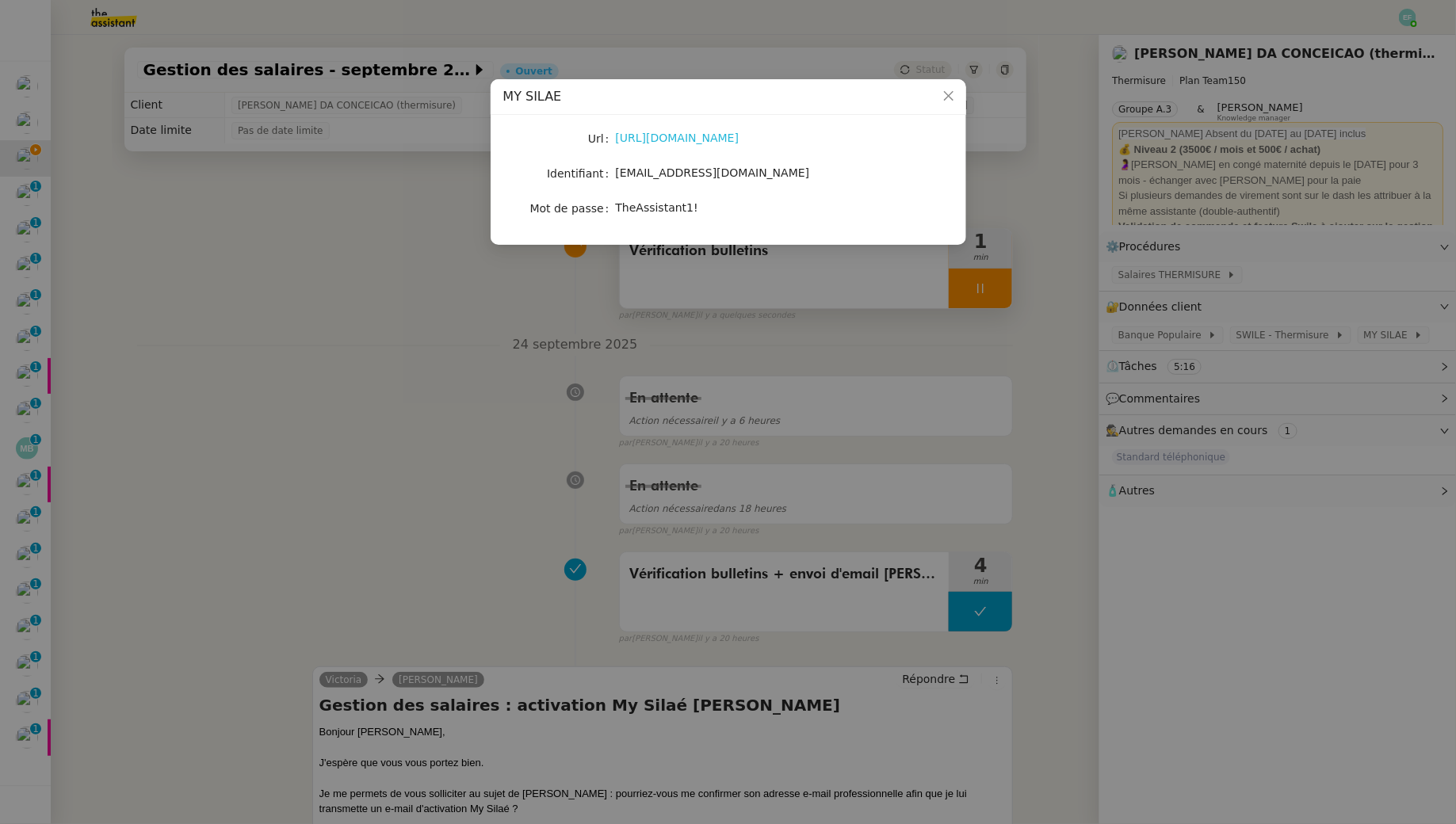
click at [691, 141] on link "[URL][DOMAIN_NAME]" at bounding box center [677, 138] width 123 height 13
click at [702, 164] on div "[EMAIL_ADDRESS][DOMAIN_NAME]" at bounding box center [746, 174] width 262 height 18
copy span "[EMAIL_ADDRESS][DOMAIN_NAME]"
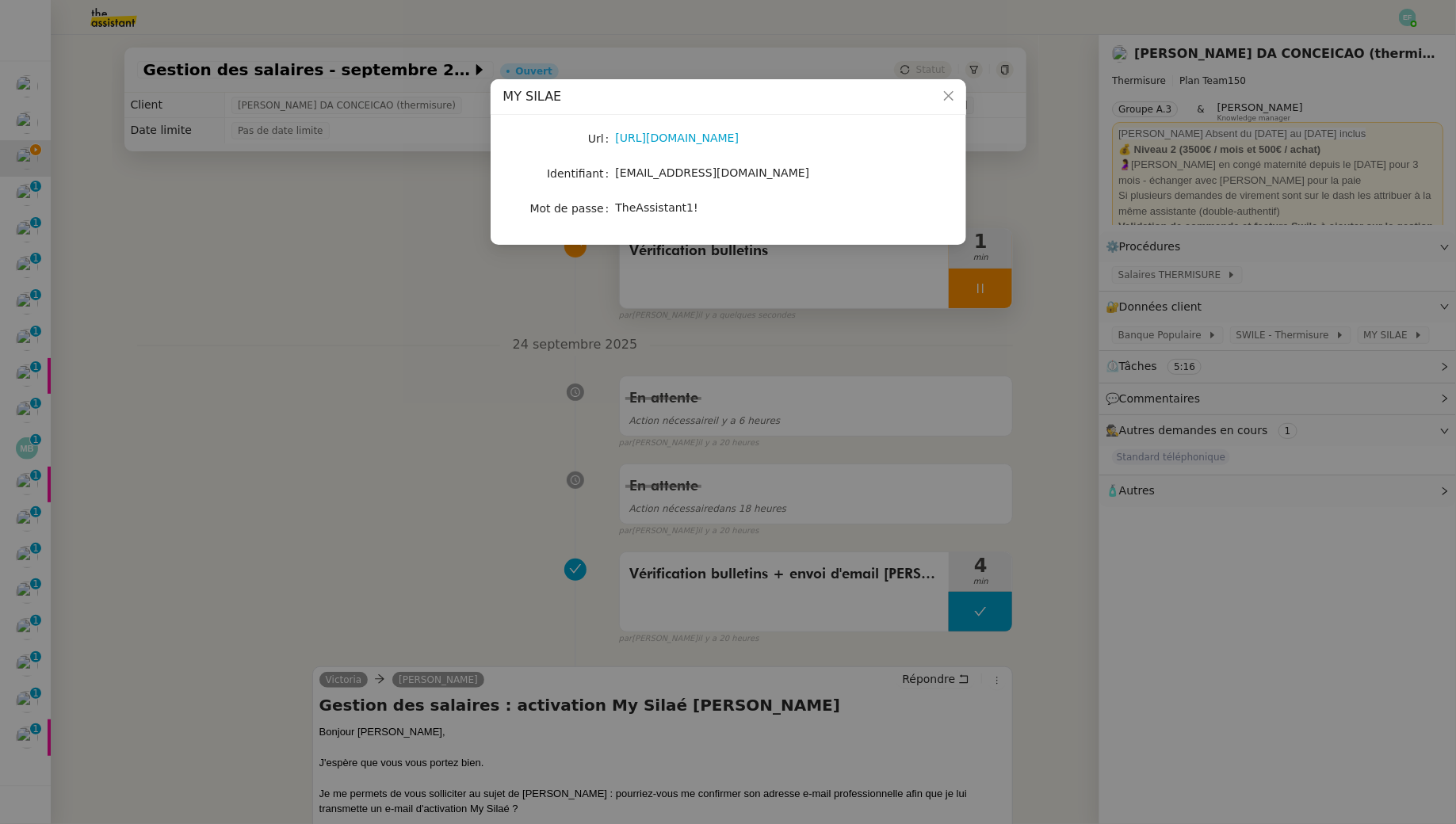
click at [651, 206] on span "TheAssistant1!" at bounding box center [657, 207] width 82 height 13
copy span "TheAssistant1!"
click at [567, 367] on nz-modal-container "MY [PERSON_NAME] [URL][DOMAIN_NAME] Identifiant [EMAIL_ADDRESS][DOMAIN_NAME] Mo…" at bounding box center [728, 412] width 1456 height 824
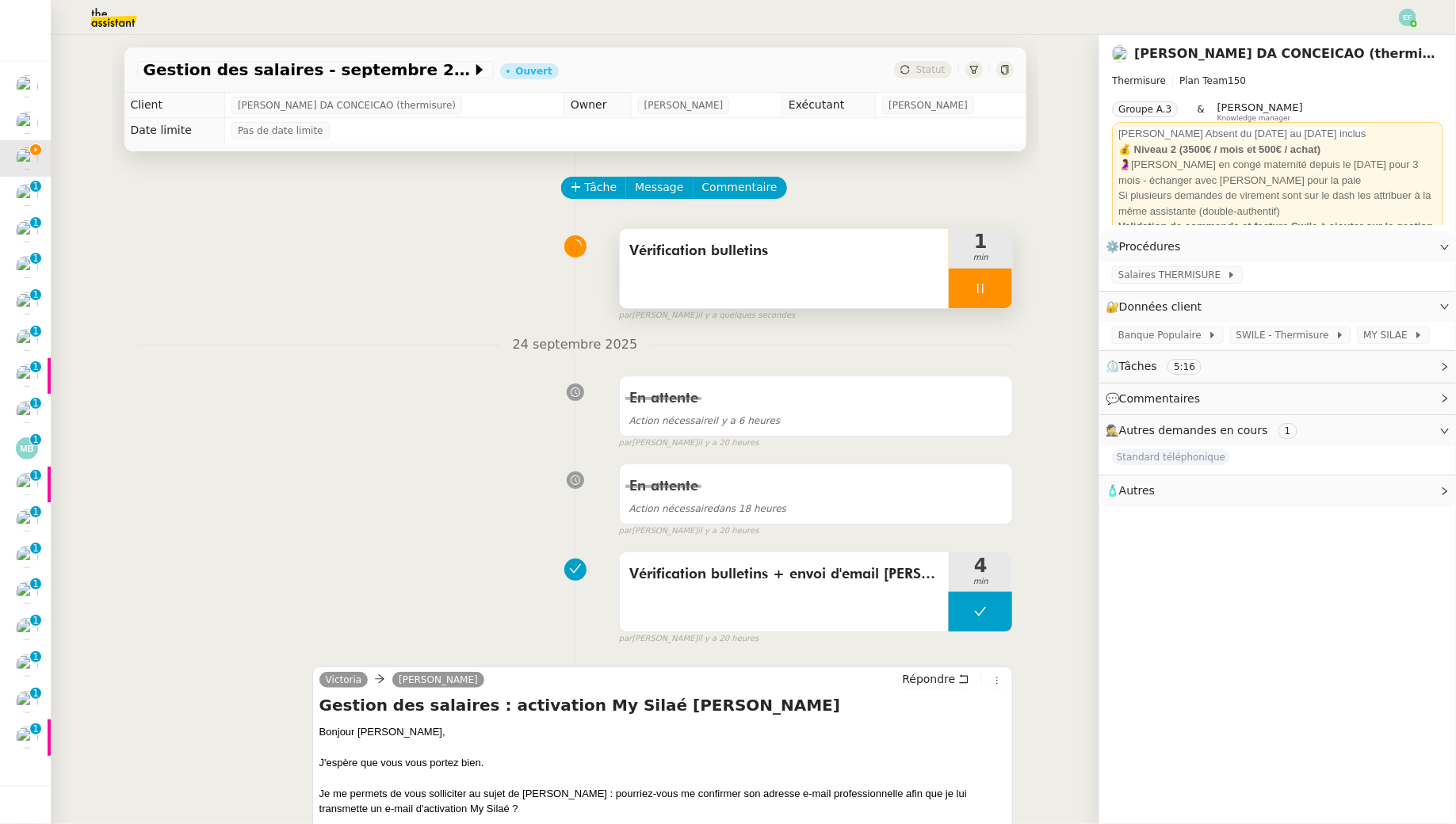
click at [653, 301] on div "Vérification bulletins" at bounding box center [784, 269] width 330 height 79
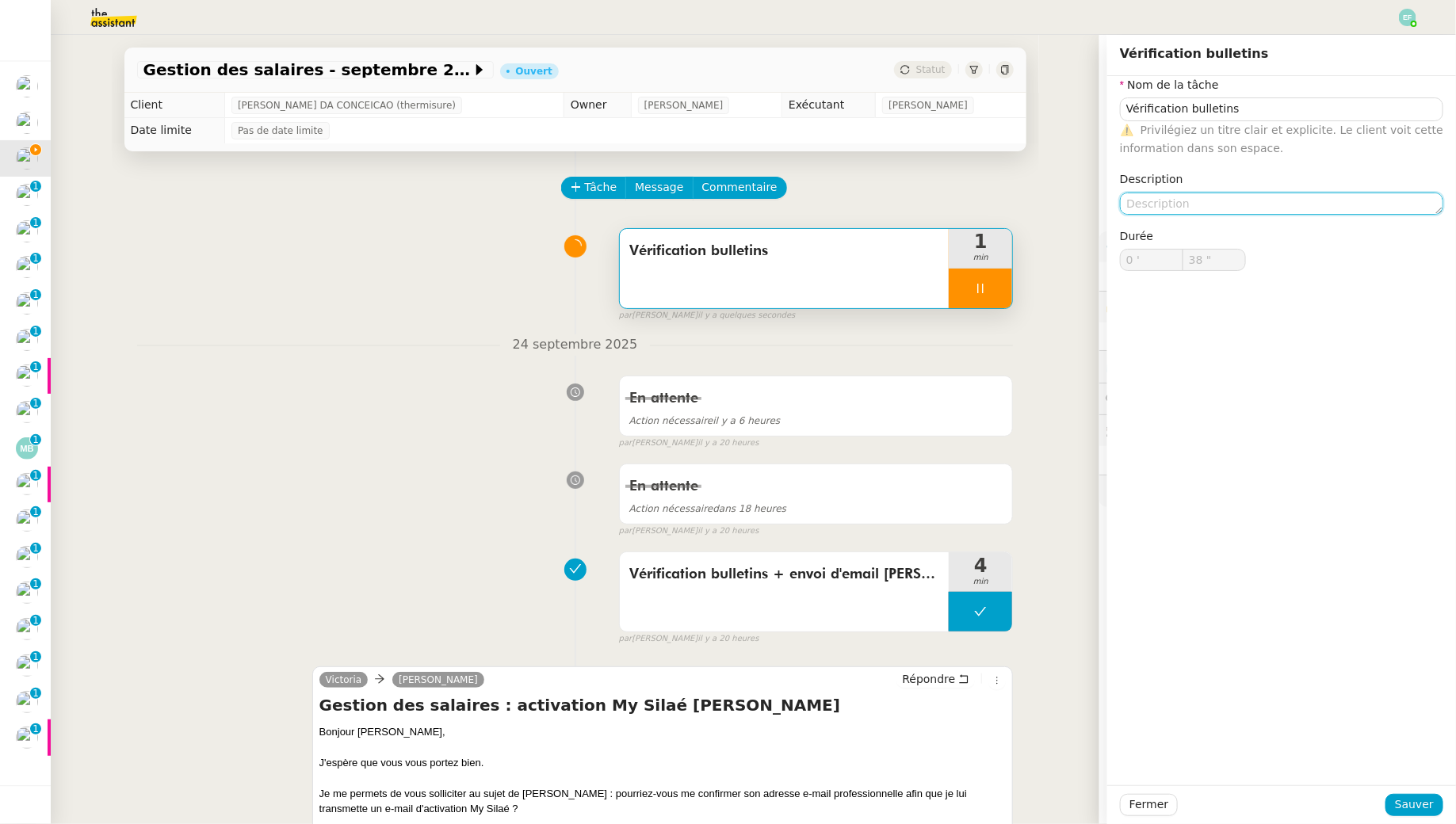
click at [1120, 206] on textarea at bounding box center [1282, 204] width 323 height 22
type input "39 ""
type textarea "Pas de"
type input "40 ""
type textarea "Pas de bulletins"
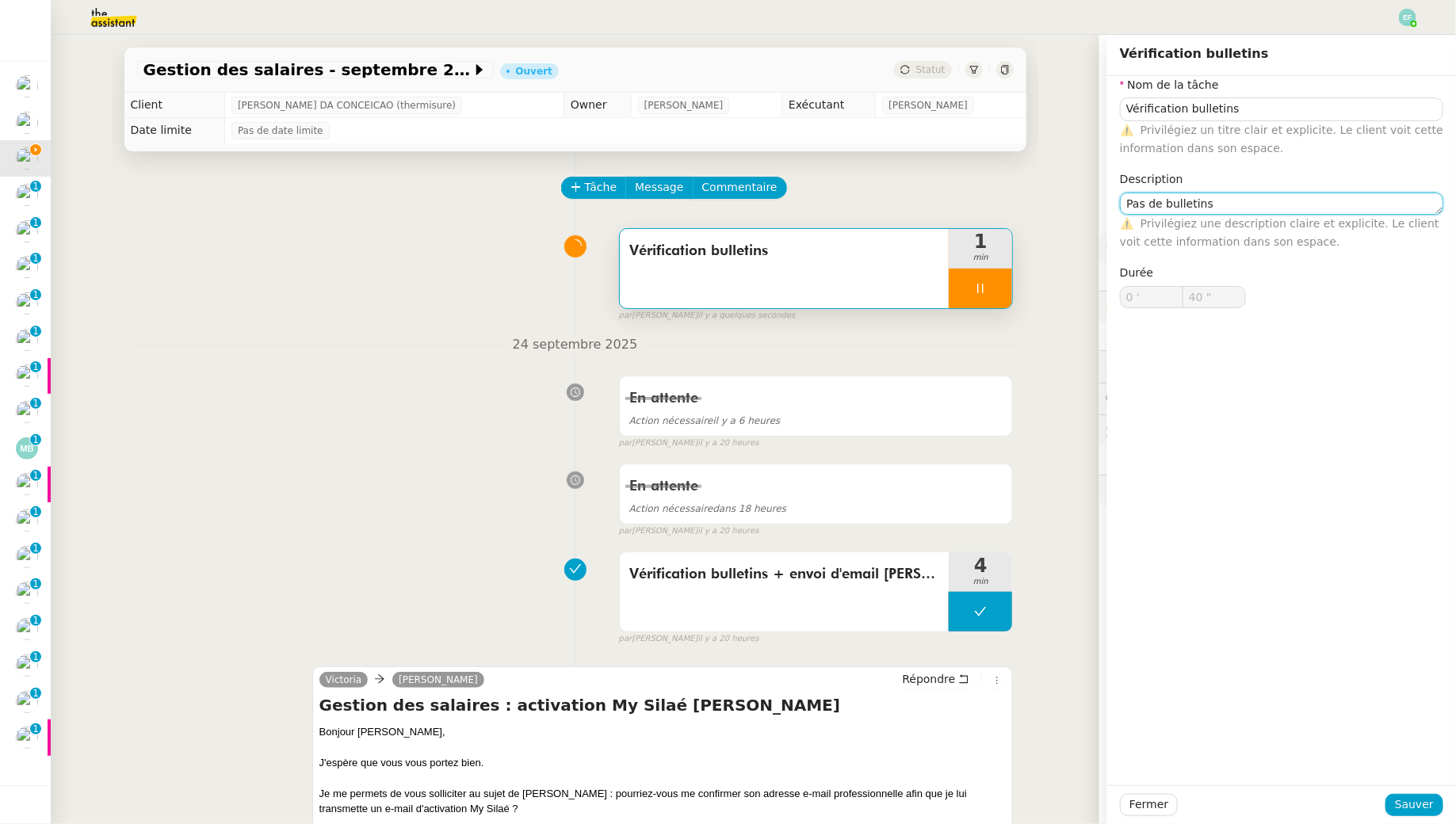
type input "41 ""
type textarea "Pas de bulletins dispo"
type input "42 ""
type textarea "Pas de bulletins disponibles"
type input "43 ""
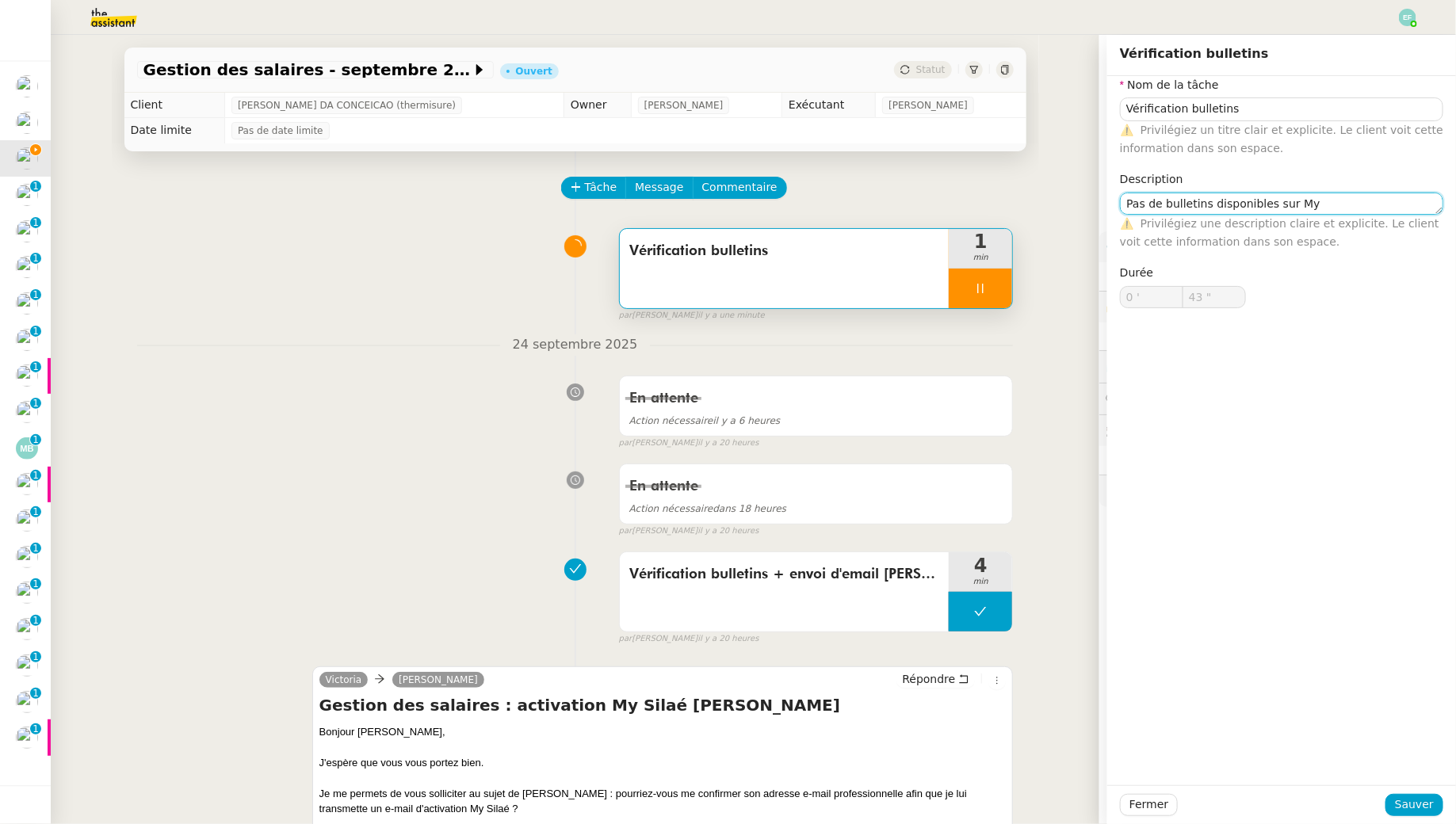
type textarea "Pas de bulletins disponibles sur My"
type input "44 ""
type textarea "Pas de bulletins disponibles sur My Sila"
type input "45 ""
type textarea "Pas de bulletins disponibles sur My Silaé"
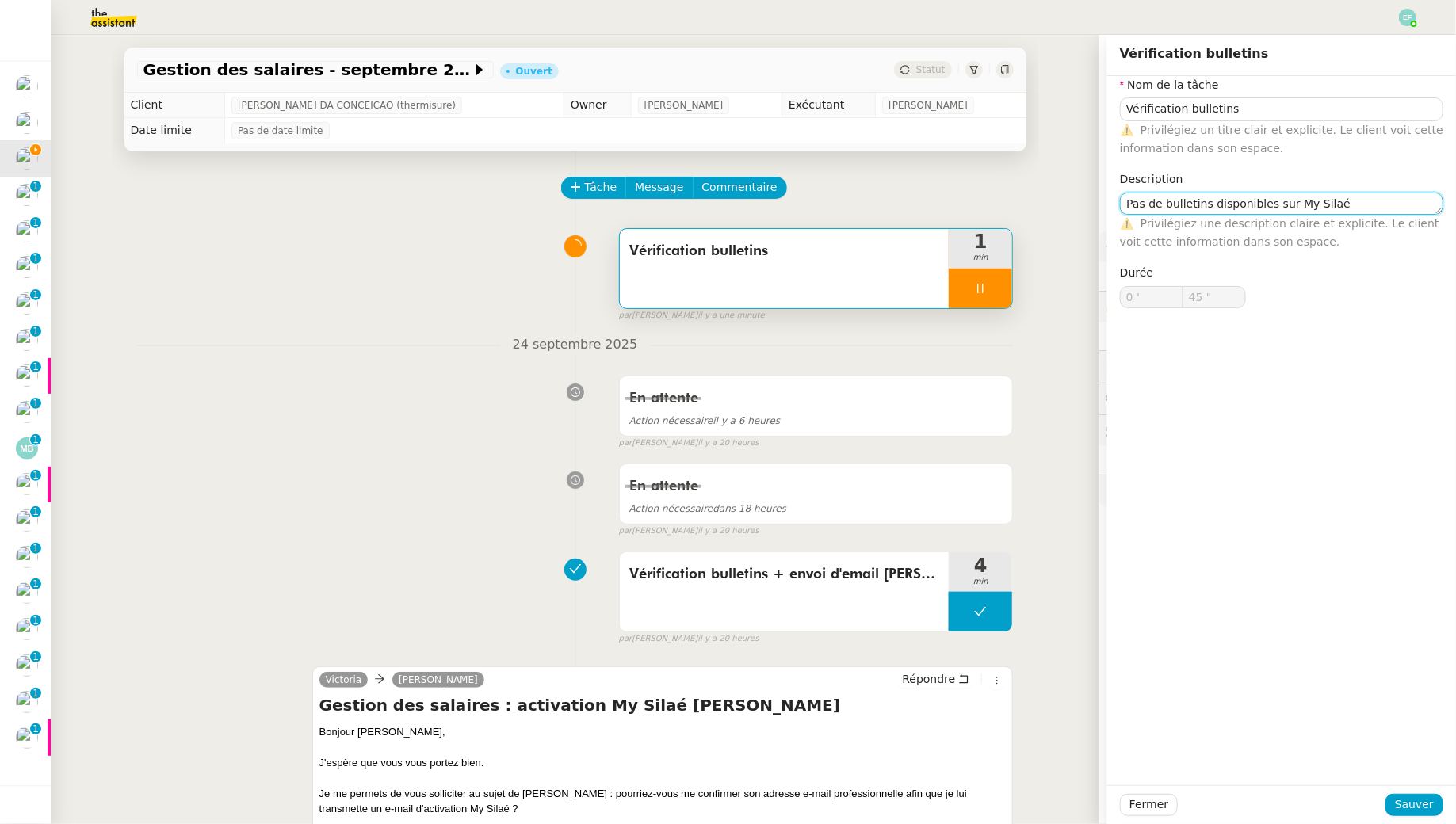
type input "46 ""
type textarea "Pas de bulletins disponibles sur My Silaé"
click at [1120, 750] on span "Sauver" at bounding box center [1414, 805] width 39 height 18
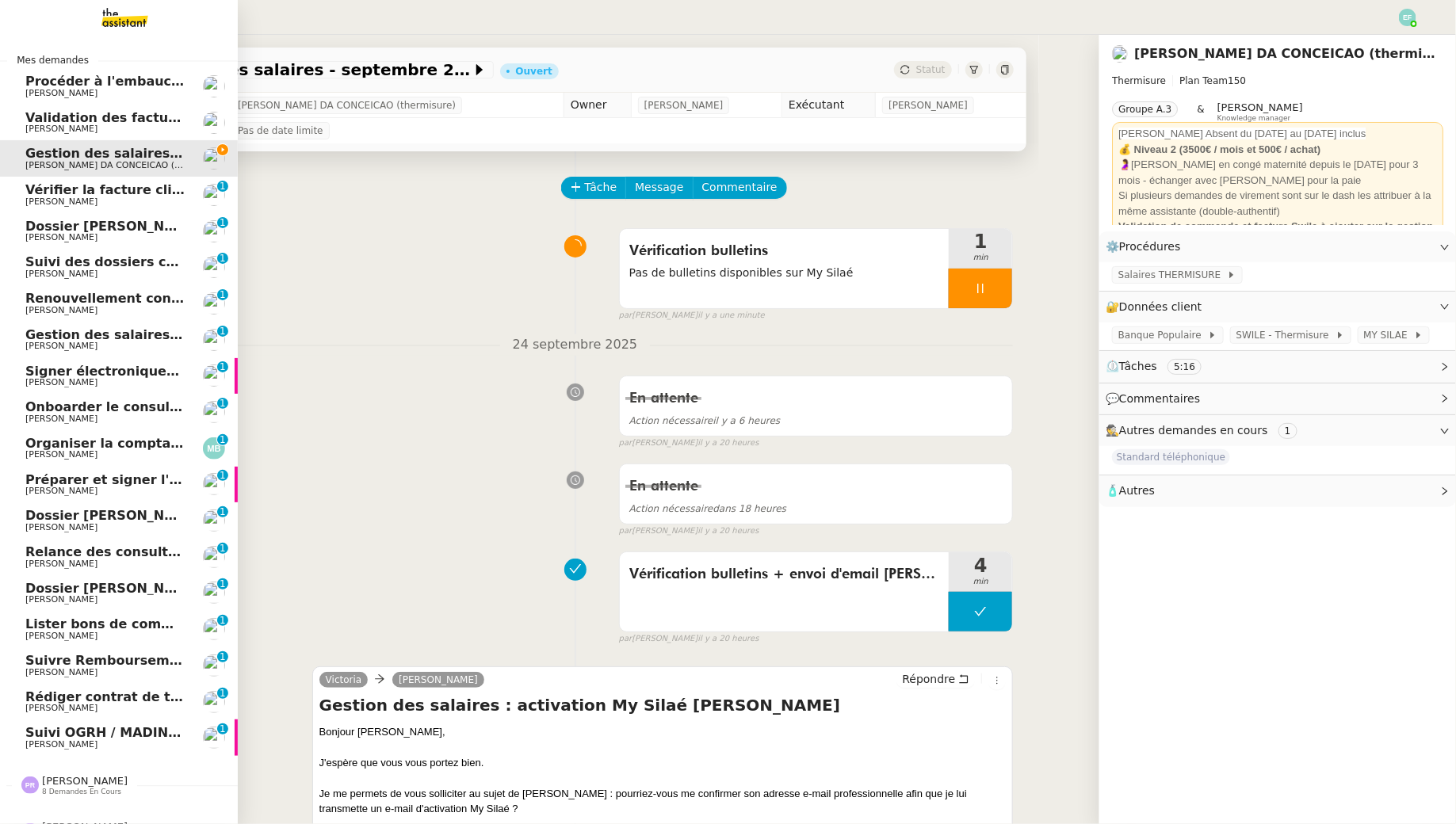
click at [24, 200] on link "Vérifier la facture client Accetal [PERSON_NAME] 0 1 2 3 4 5 6 7 8 9" at bounding box center [119, 195] width 237 height 37
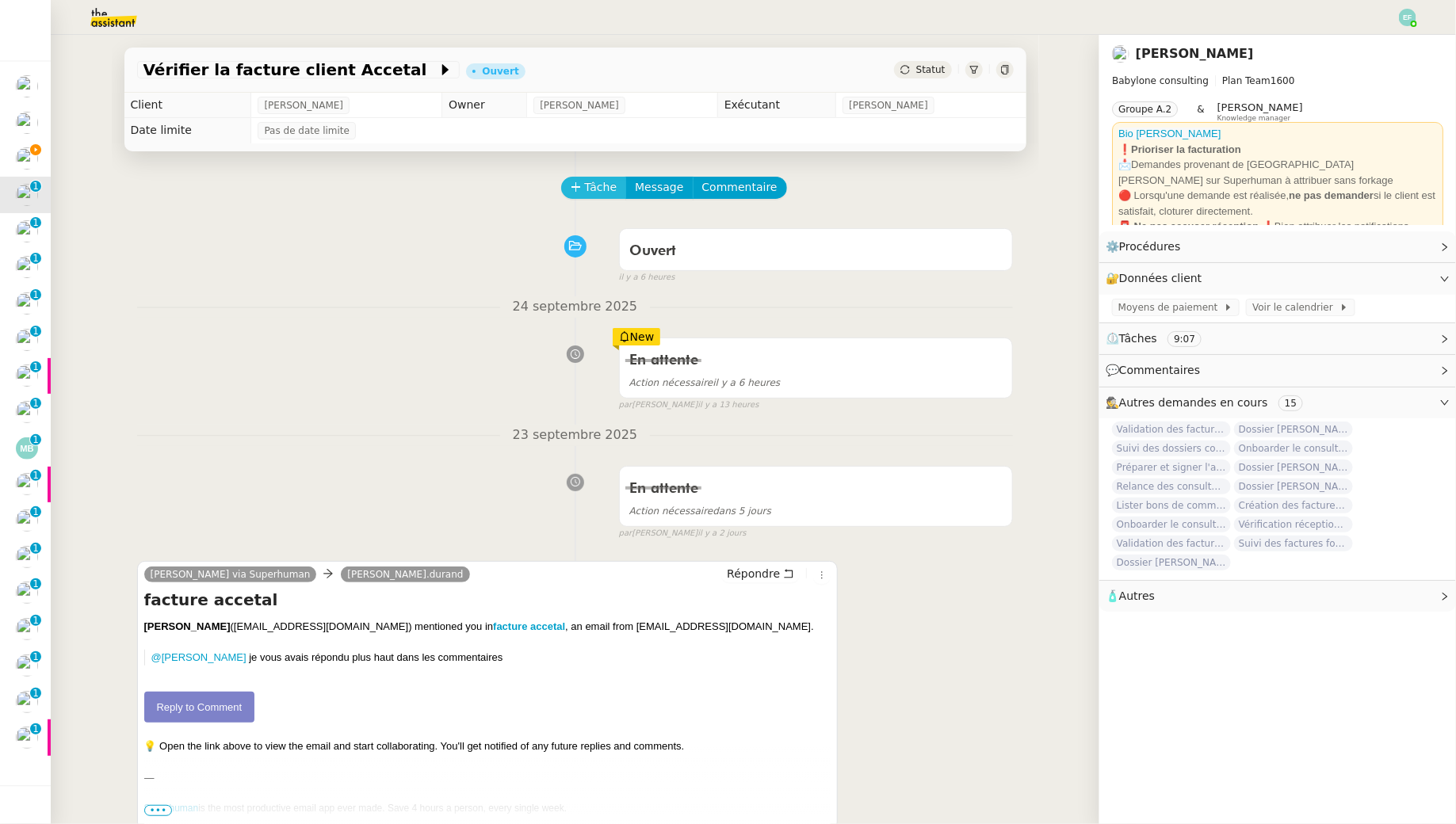
click at [593, 195] on span "Tâche" at bounding box center [601, 187] width 33 height 18
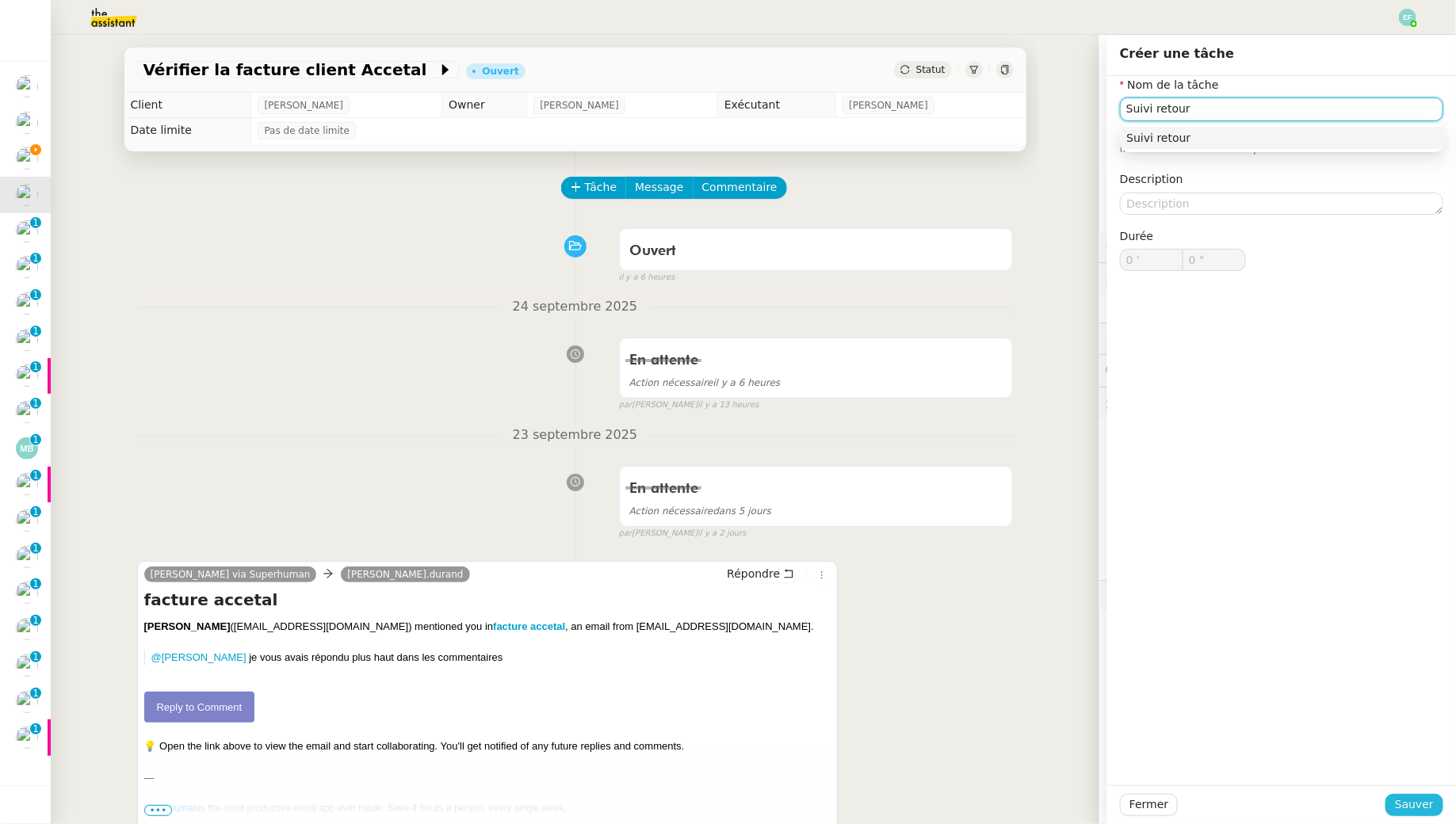
type input "Suivi retour"
click at [1120, 750] on span "Sauver" at bounding box center [1414, 805] width 39 height 18
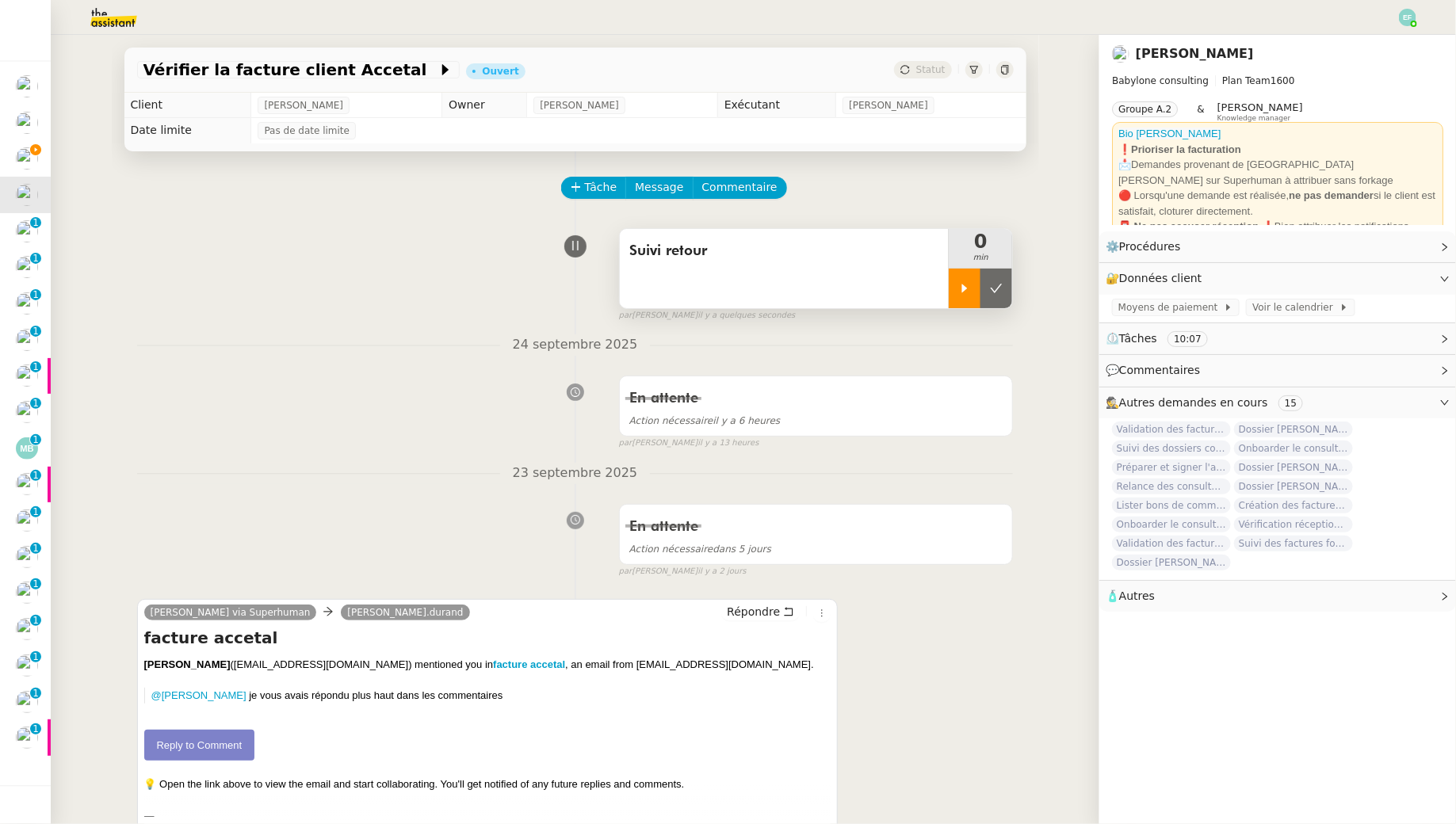
click at [955, 284] on div at bounding box center [964, 288] width 32 height 39
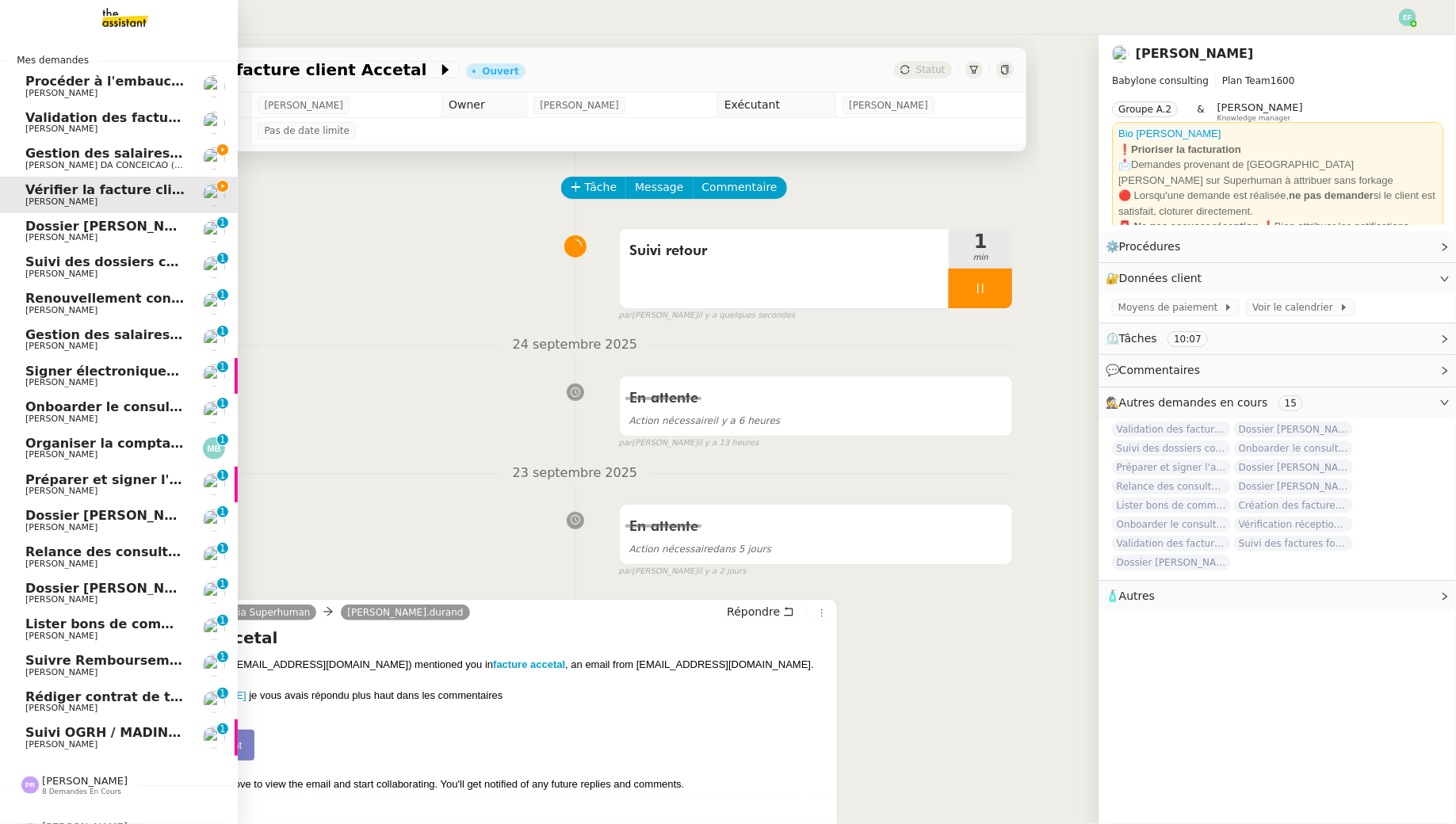
click at [40, 162] on span "[PERSON_NAME] DA CONCEICAO (thermisure)" at bounding box center [125, 164] width 200 height 10
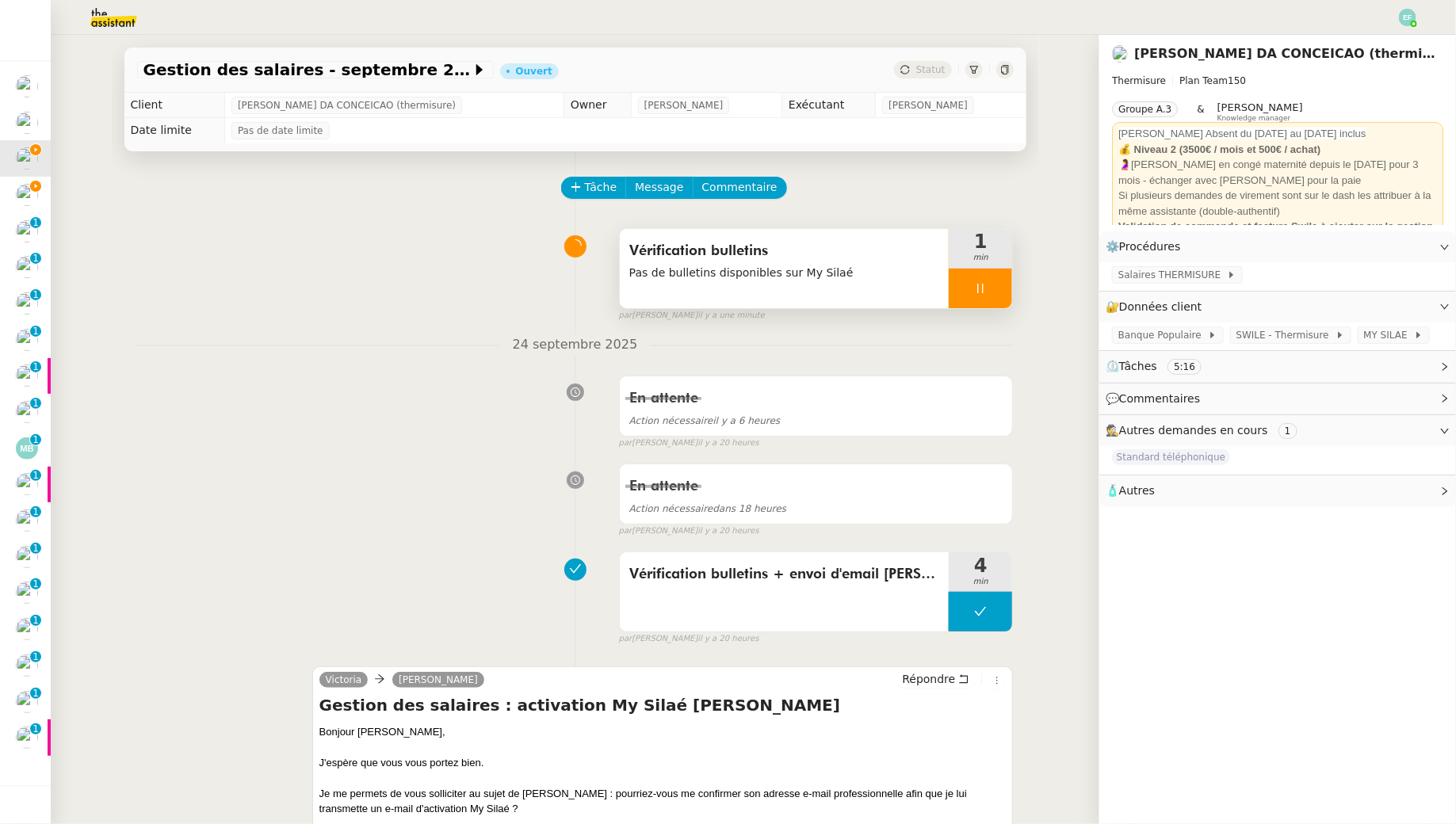
click at [997, 287] on div at bounding box center [979, 288] width 63 height 39
click at [1003, 287] on button at bounding box center [996, 288] width 32 height 39
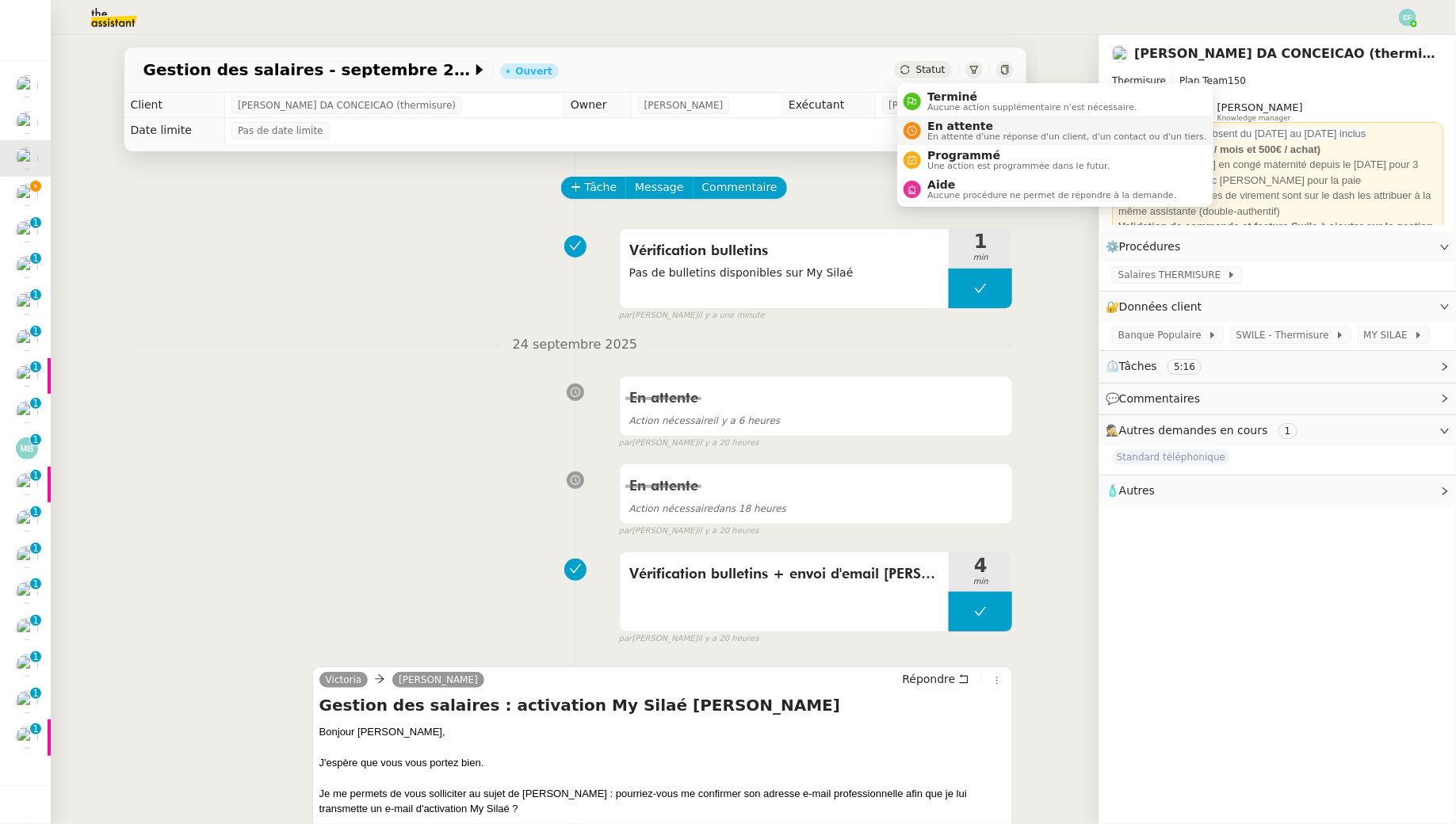
click at [947, 124] on span "En attente" at bounding box center [1066, 126] width 279 height 13
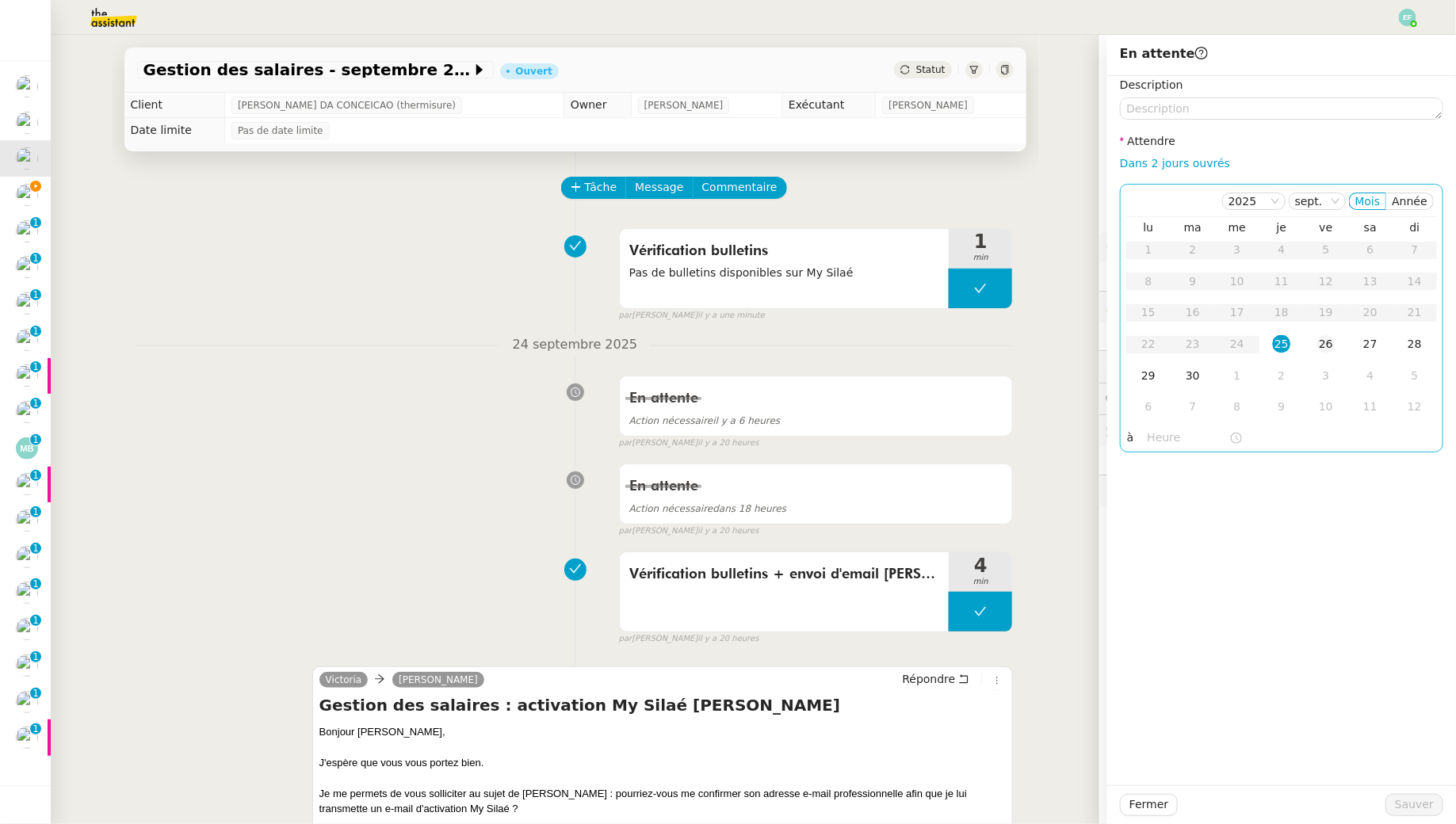
click at [1120, 350] on div "26" at bounding box center [1325, 343] width 17 height 17
click at [1120, 750] on span "Sauver" at bounding box center [1414, 805] width 39 height 18
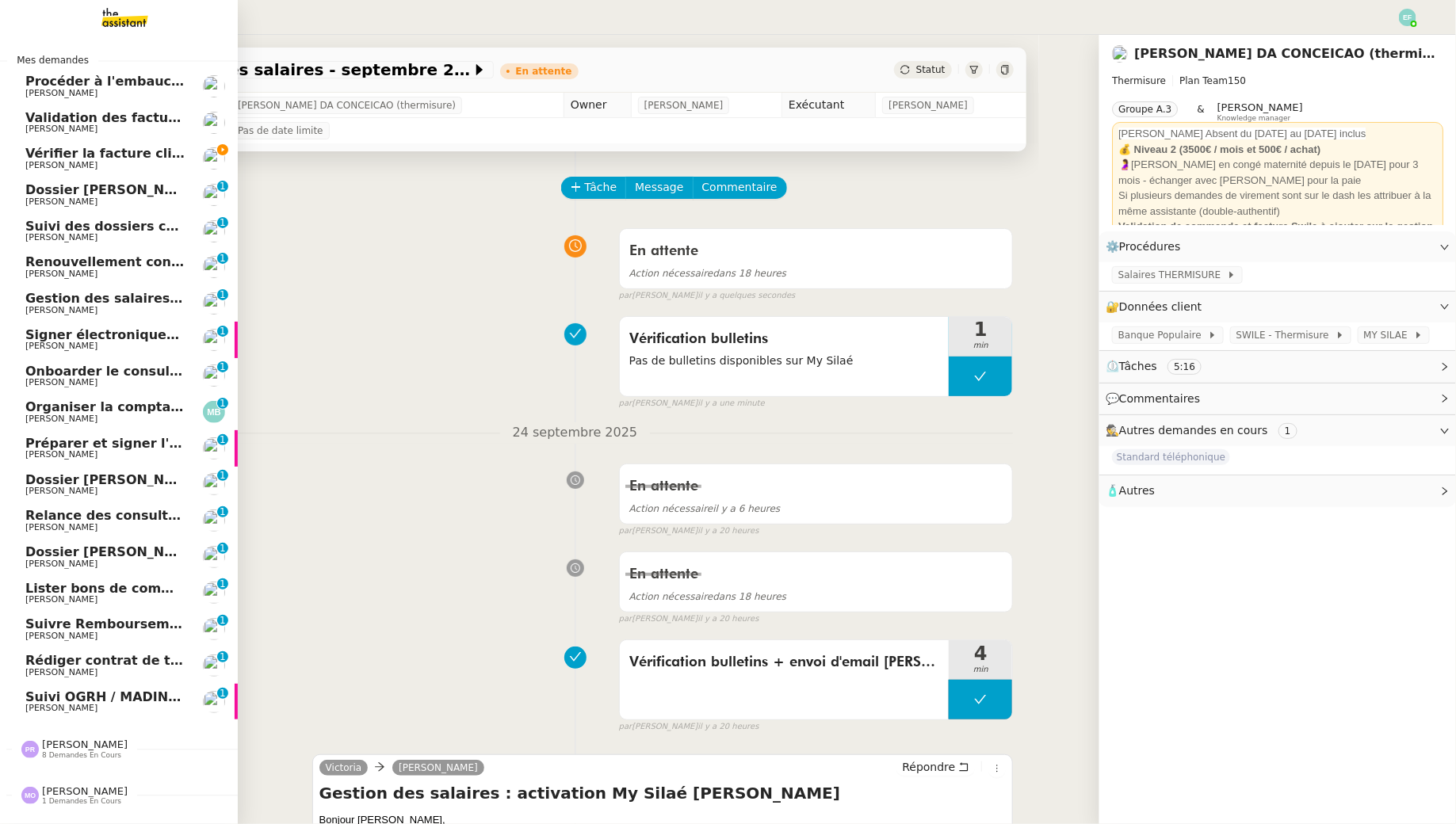
click at [93, 163] on span "[PERSON_NAME]" at bounding box center [105, 165] width 160 height 9
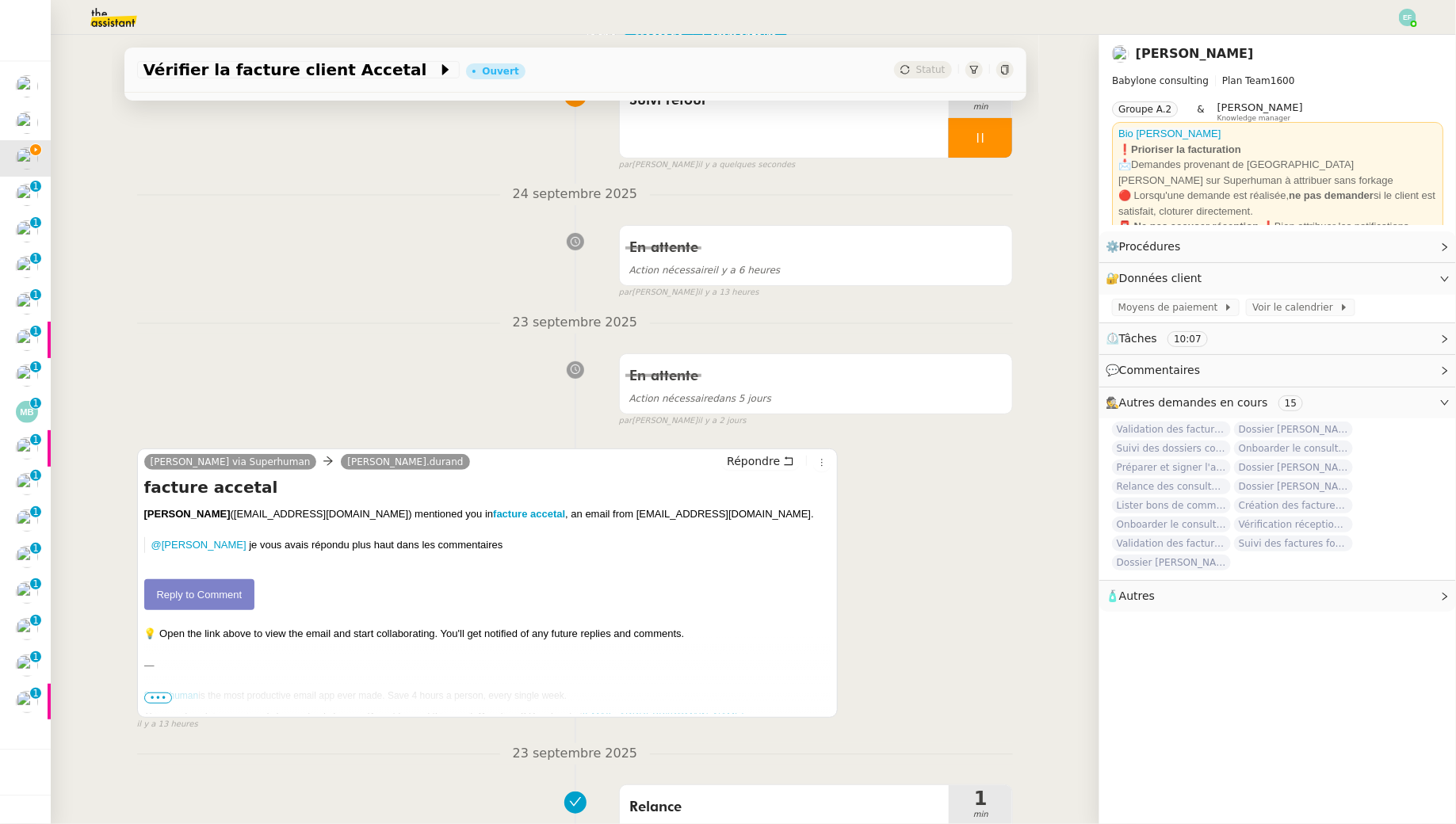
scroll to position [214, 0]
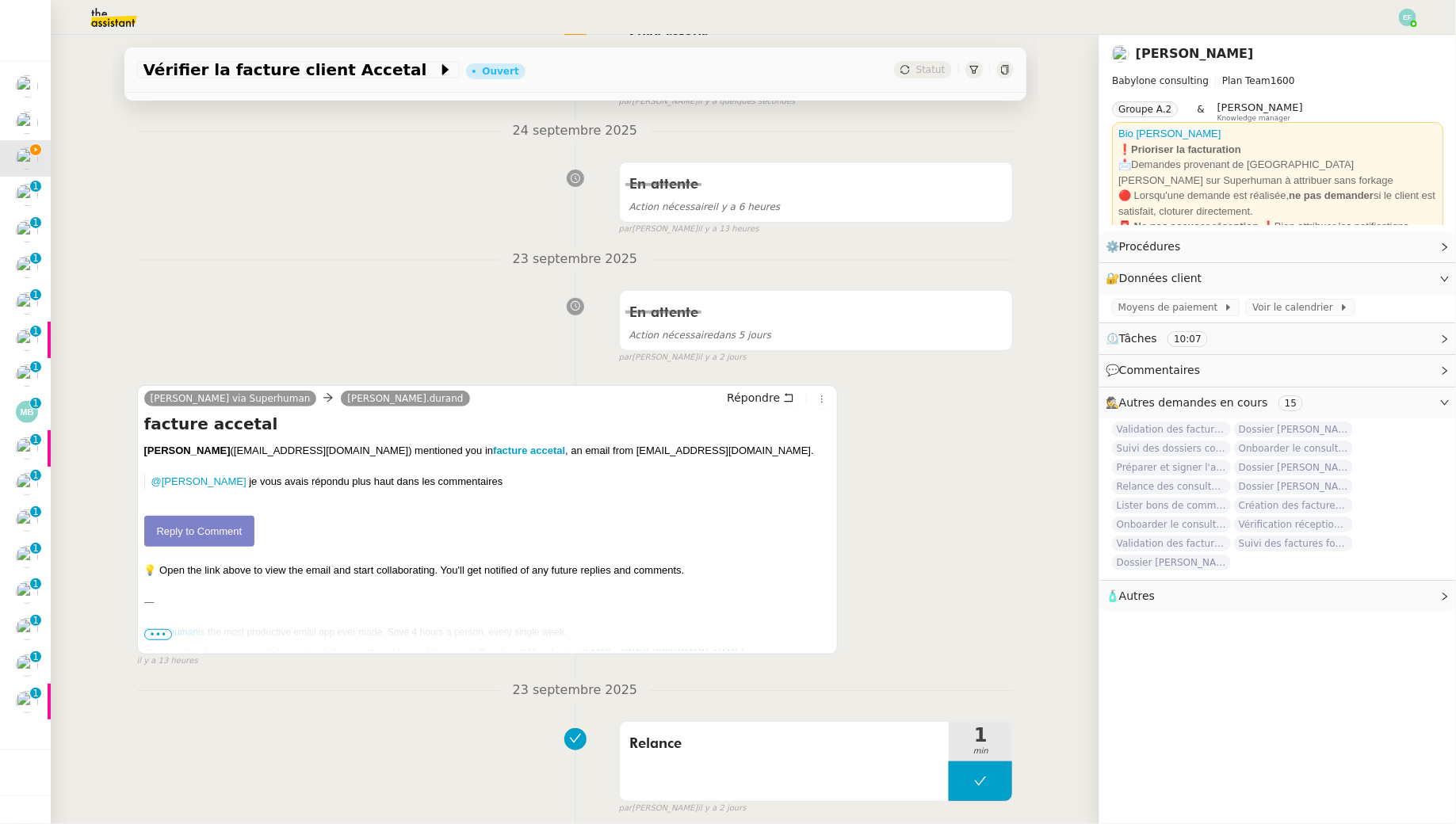
click at [176, 532] on link "Reply to Comment" at bounding box center [199, 532] width 111 height 32
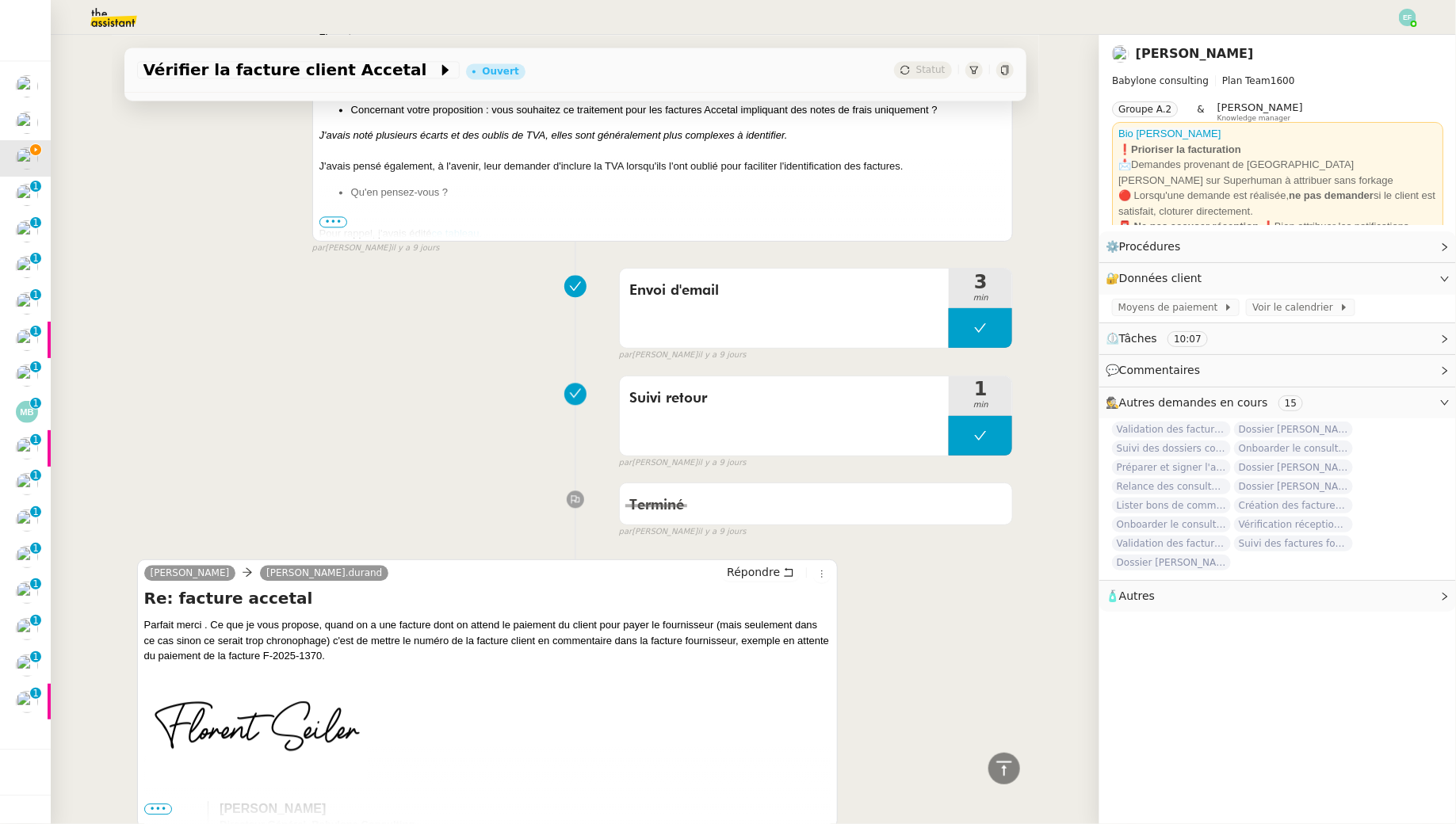
scroll to position [1697, 0]
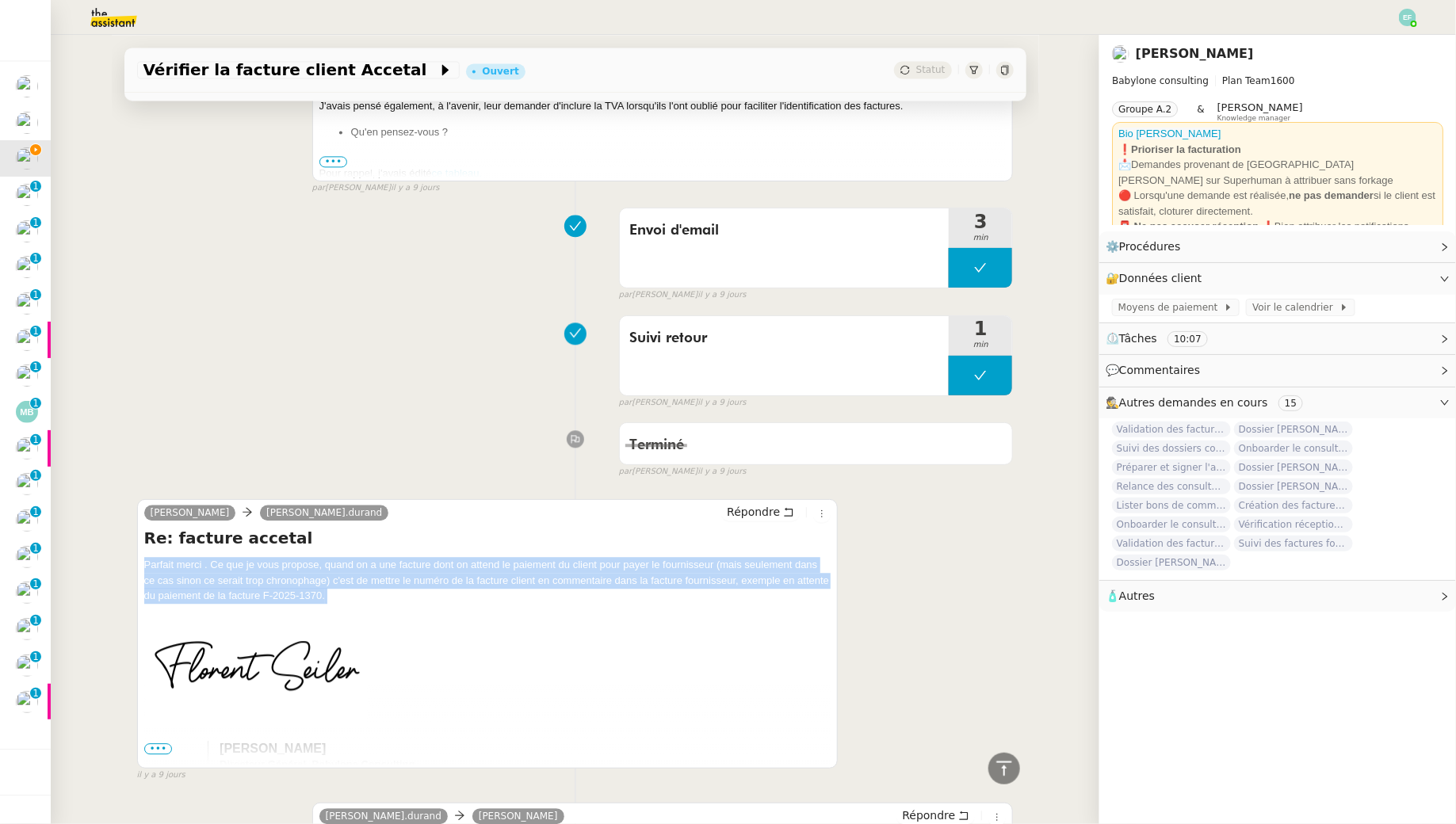
drag, startPoint x: 138, startPoint y: 555, endPoint x: 326, endPoint y: 601, distance: 193.5
click at [326, 601] on div "[PERSON_NAME] [PERSON_NAME].[PERSON_NAME] Re: facture accetal Parfait merci . C…" at bounding box center [488, 634] width 702 height 269
copy div "Parfait merci . Ce que je vous propose, quand on a une facture dont on attend l…"
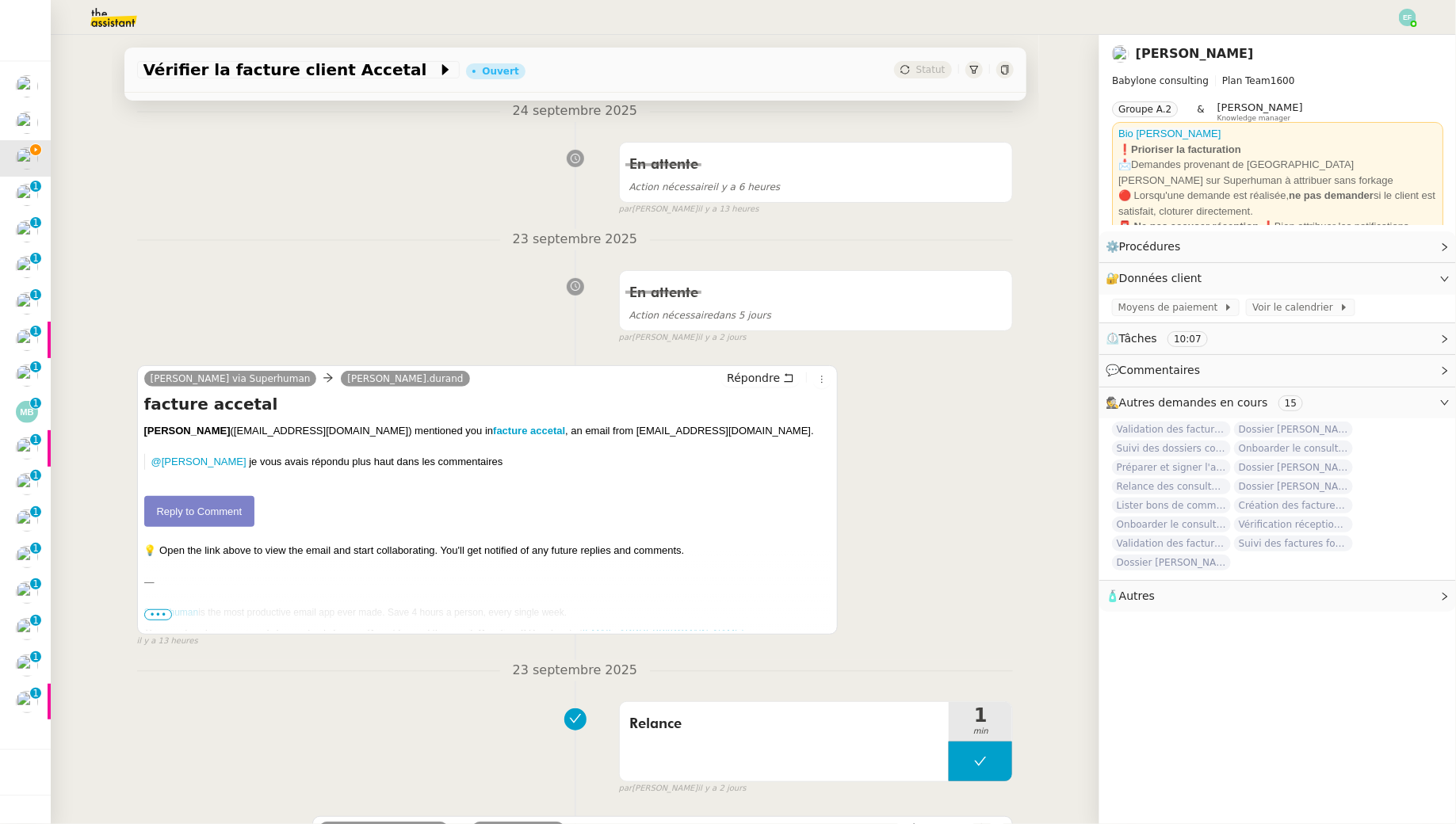
scroll to position [0, 0]
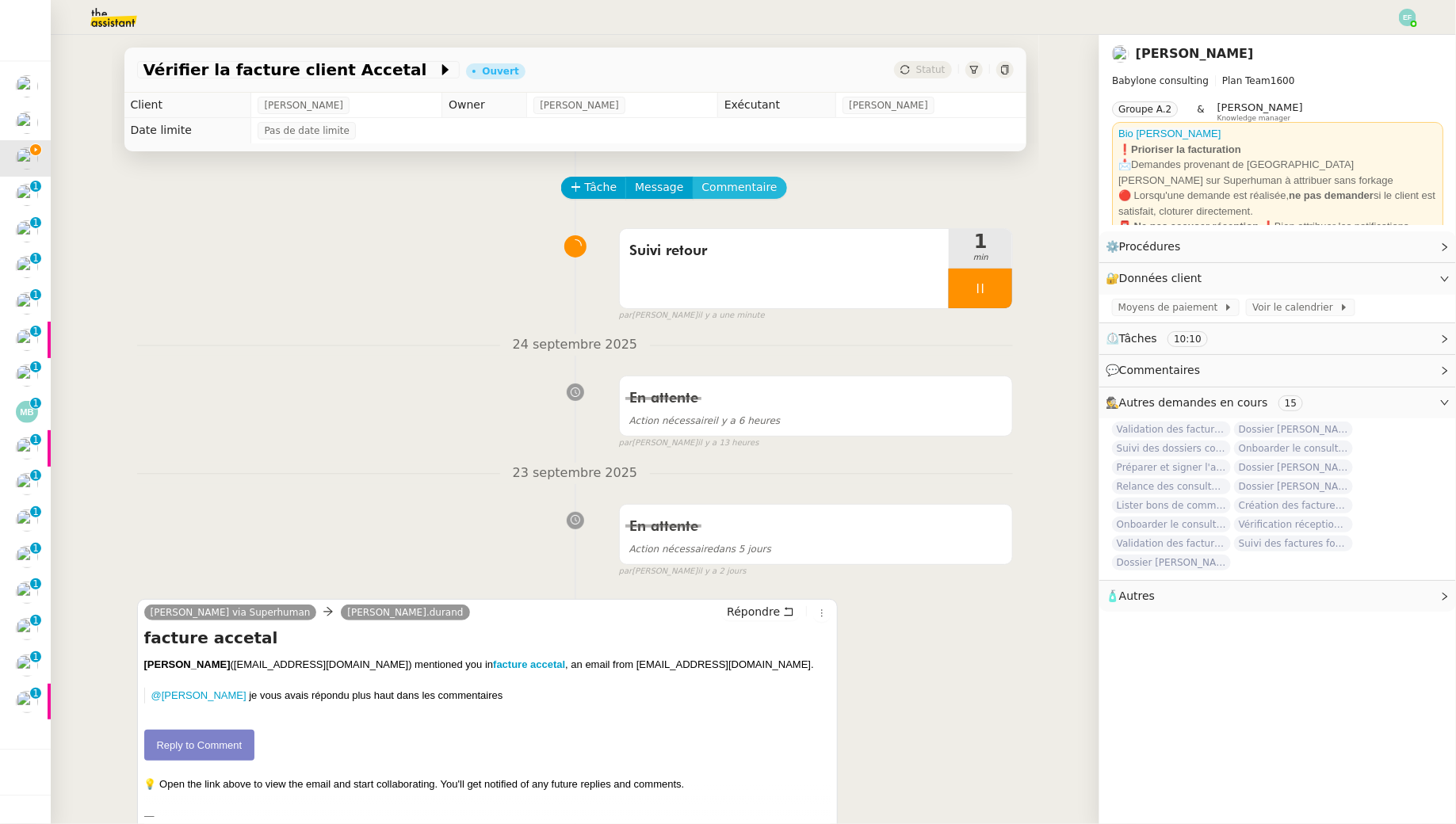
click at [739, 187] on span "Commentaire" at bounding box center [740, 187] width 75 height 18
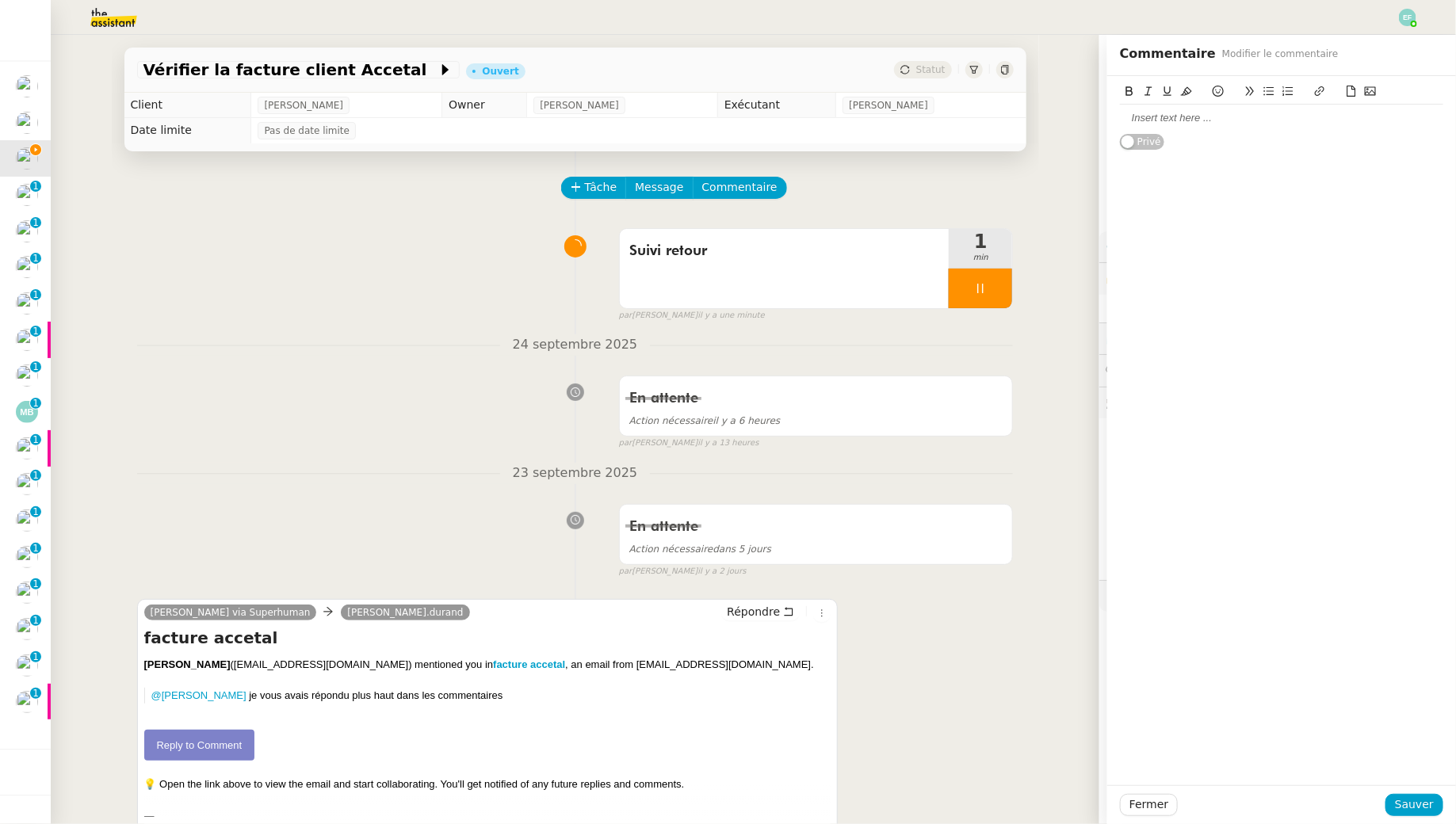
click at [1120, 115] on div at bounding box center [1282, 118] width 323 height 15
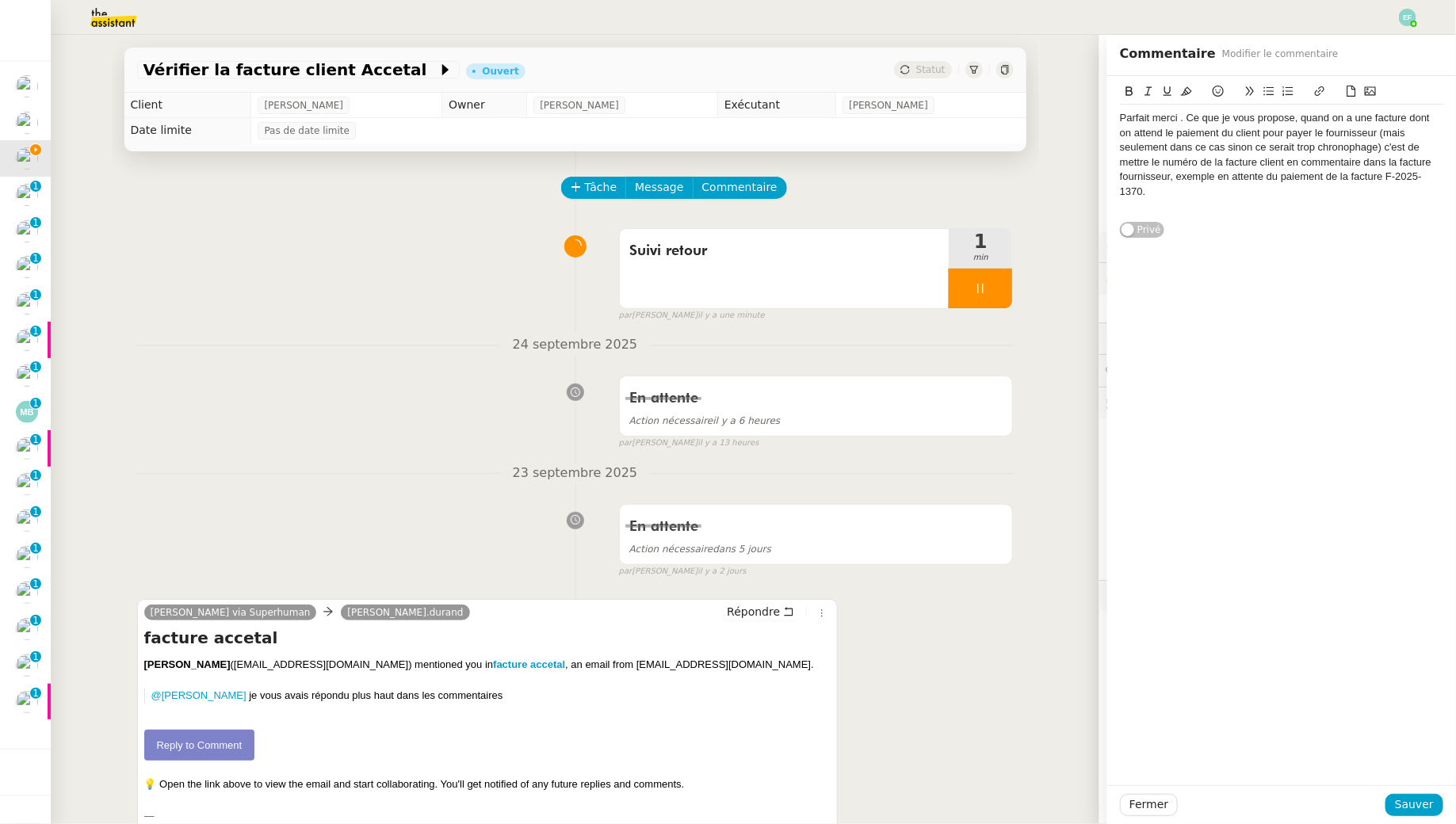
click at [1120, 117] on div "Parfait merci . Ce que je vous propose, quand on a une facture dont on attend l…" at bounding box center [1282, 154] width 323 height 88
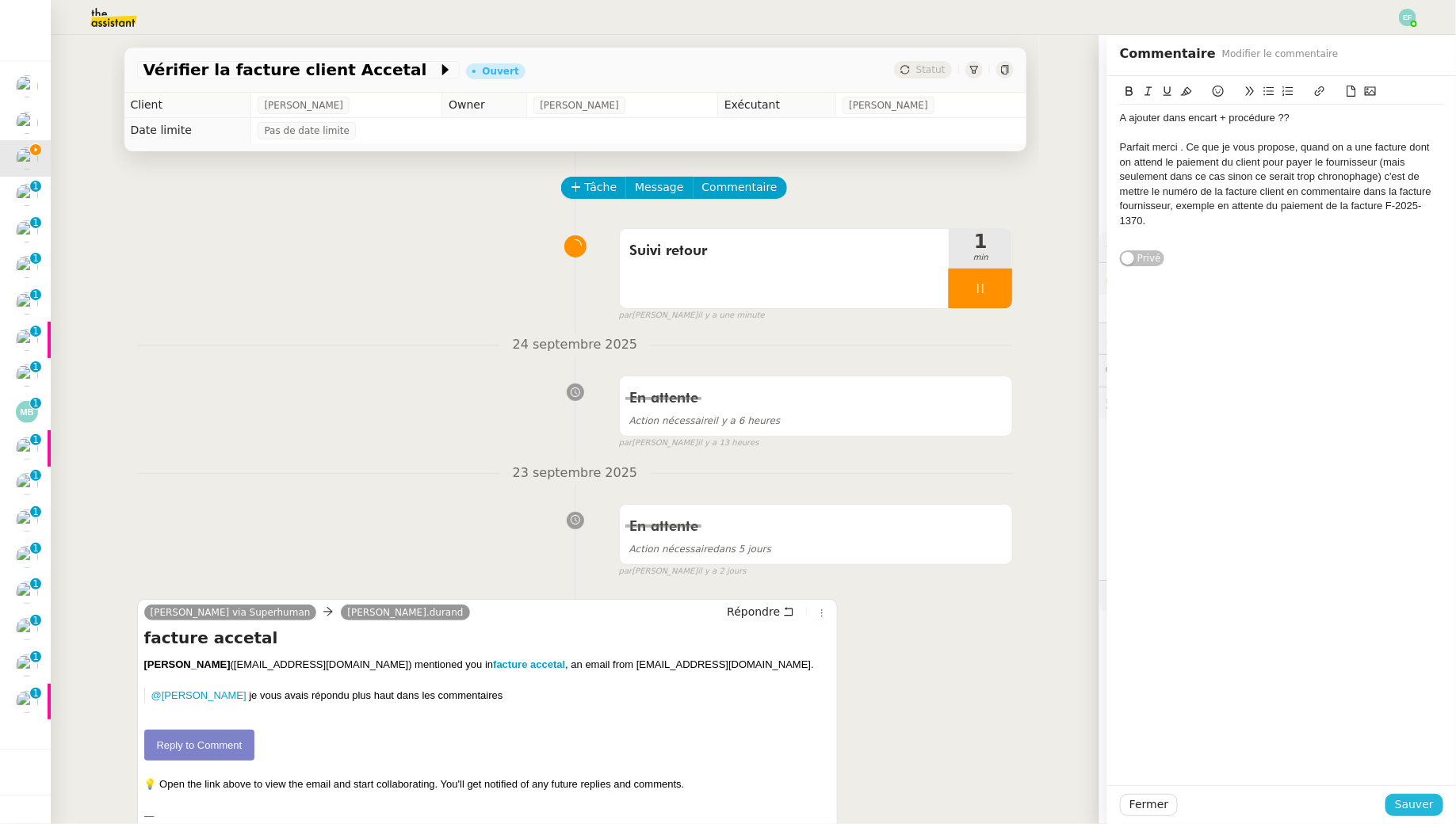
click at [1120, 750] on span "Sauver" at bounding box center [1414, 805] width 39 height 18
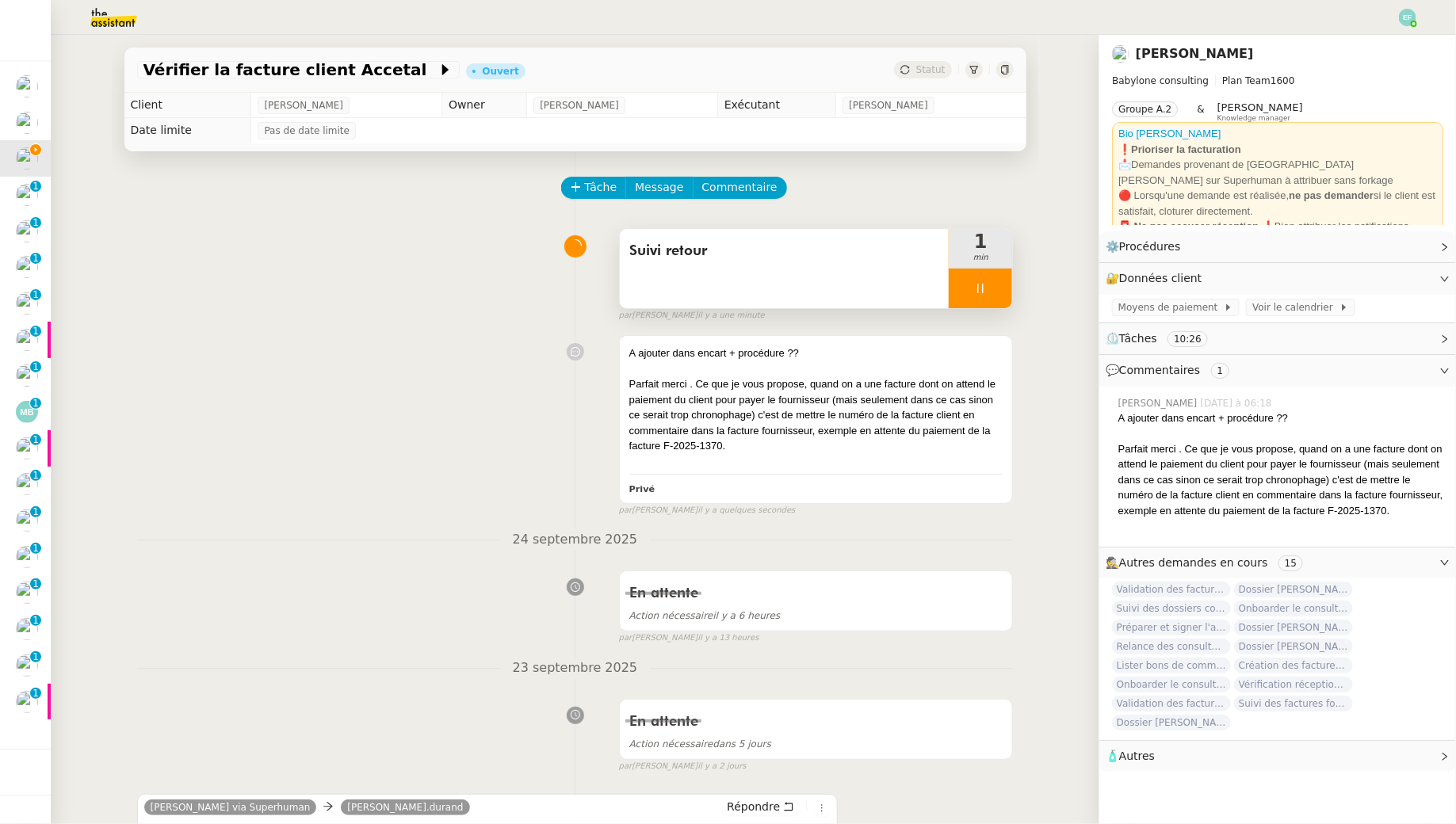
click at [972, 300] on div at bounding box center [979, 288] width 63 height 39
click at [993, 291] on icon at bounding box center [996, 289] width 12 height 9
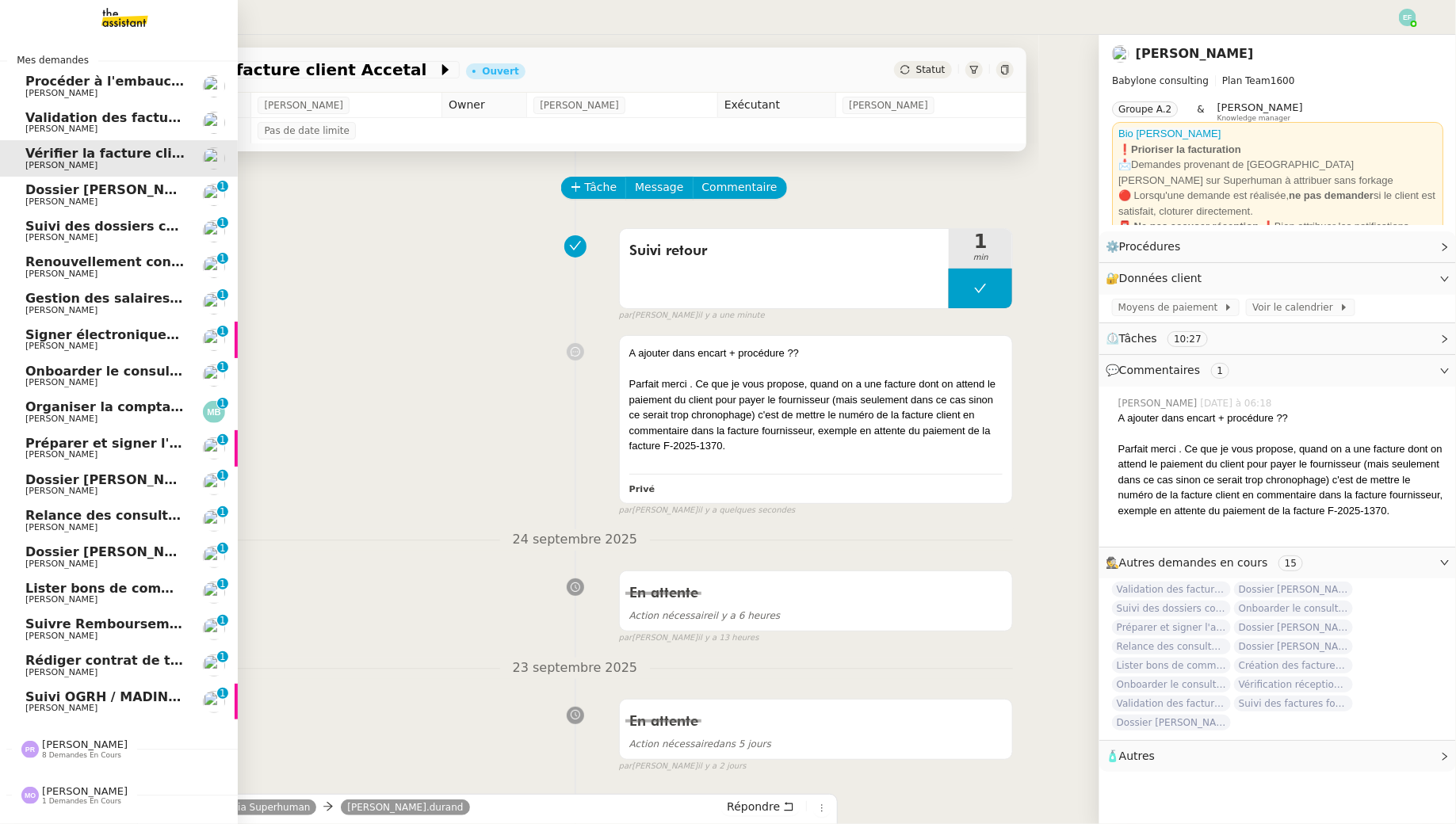
click at [44, 185] on span "Dossier [PERSON_NAME]" at bounding box center [113, 190] width 176 height 15
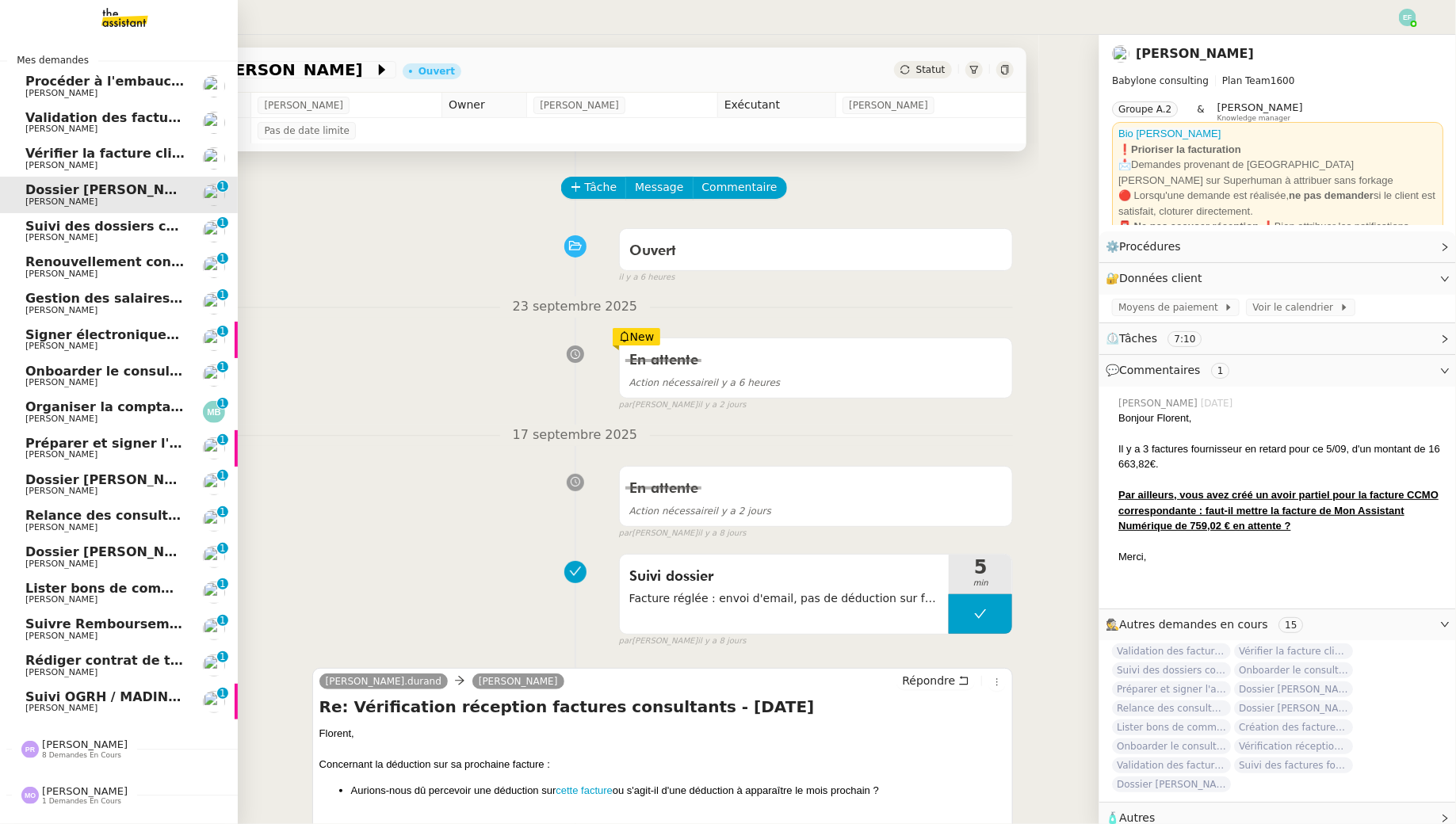
click at [39, 164] on span "[PERSON_NAME]" at bounding box center [61, 164] width 72 height 10
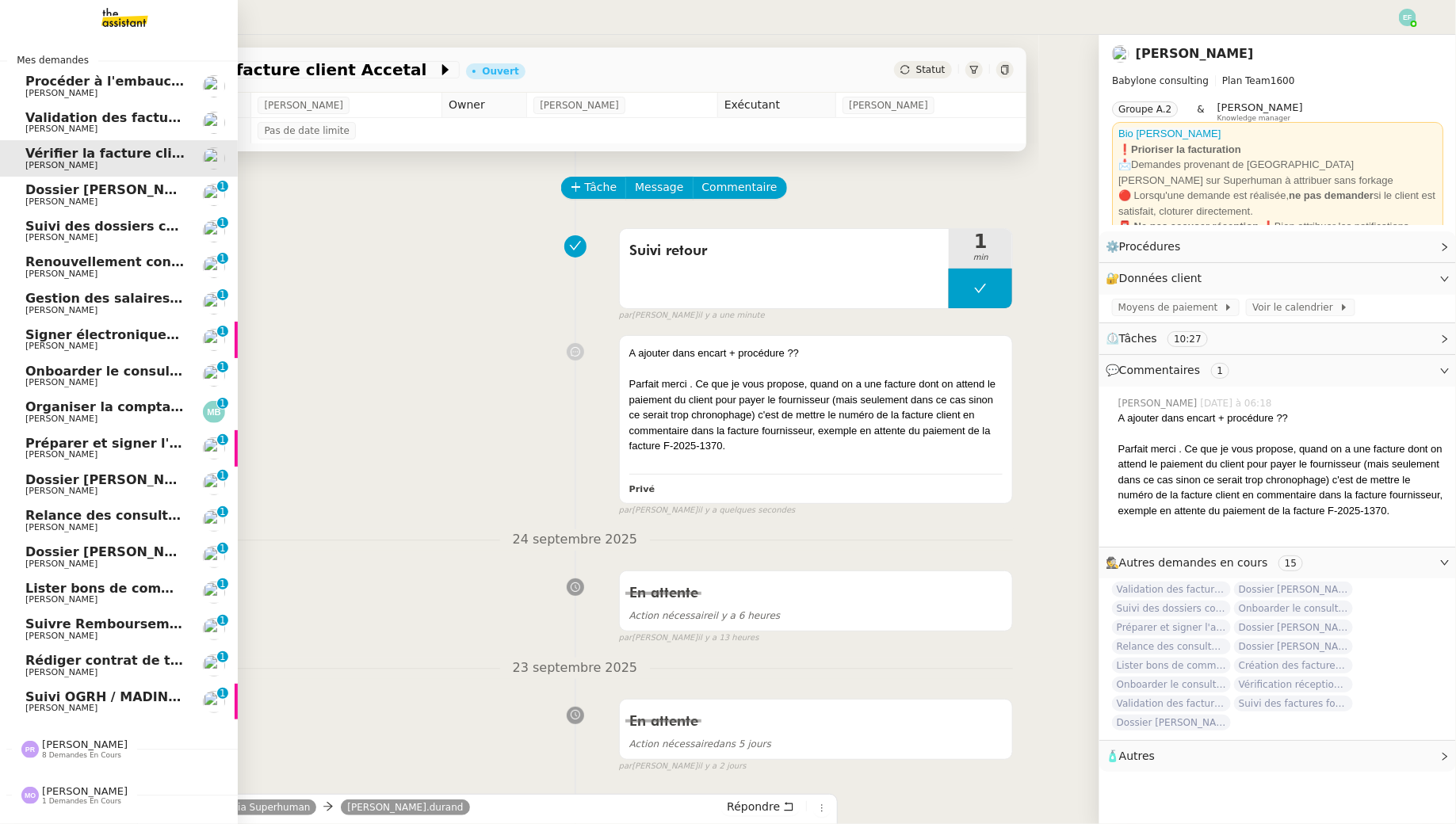
click at [50, 201] on span "[PERSON_NAME]" at bounding box center [61, 201] width 72 height 10
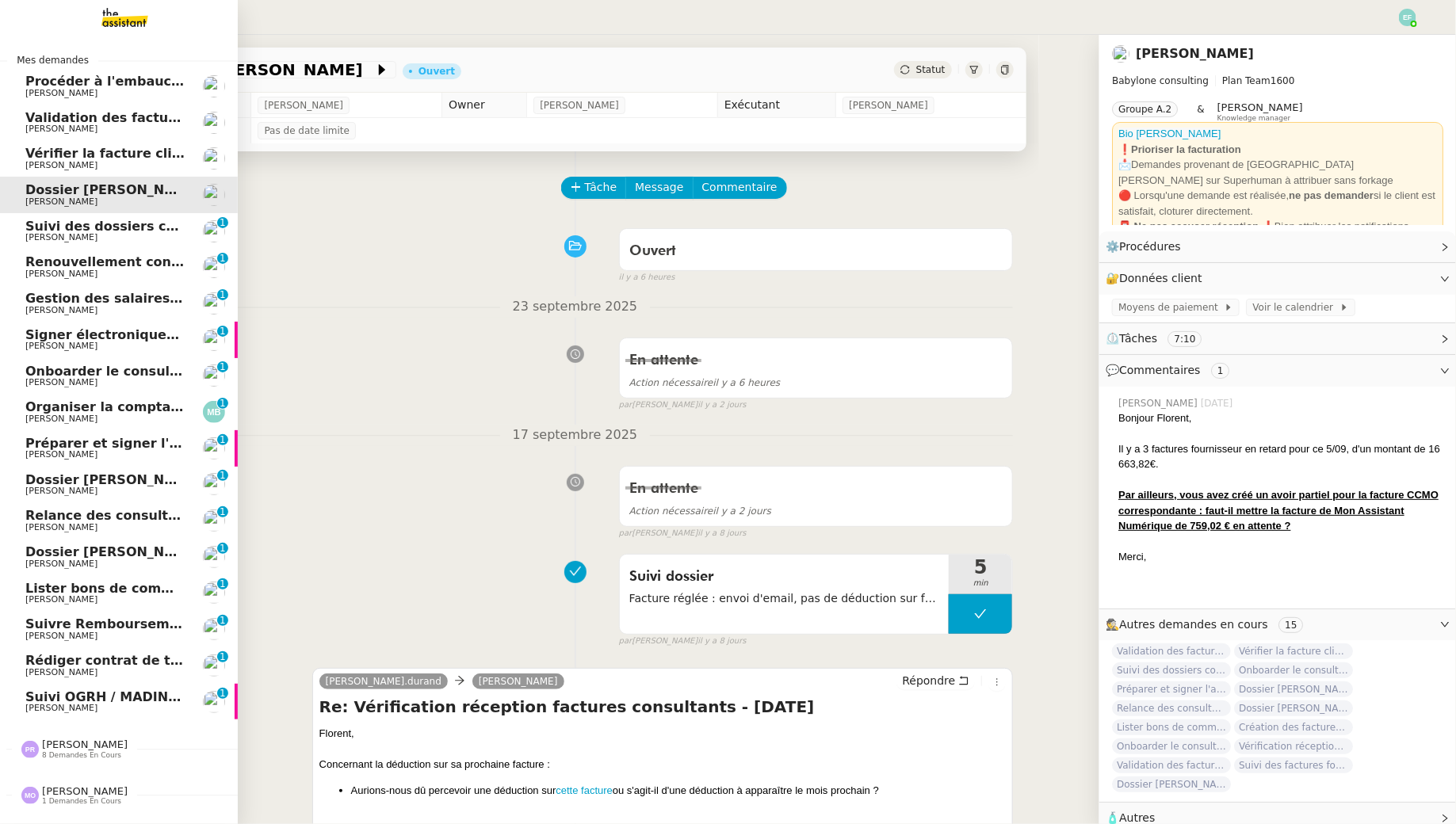
click at [45, 235] on span "[PERSON_NAME]" at bounding box center [61, 237] width 72 height 10
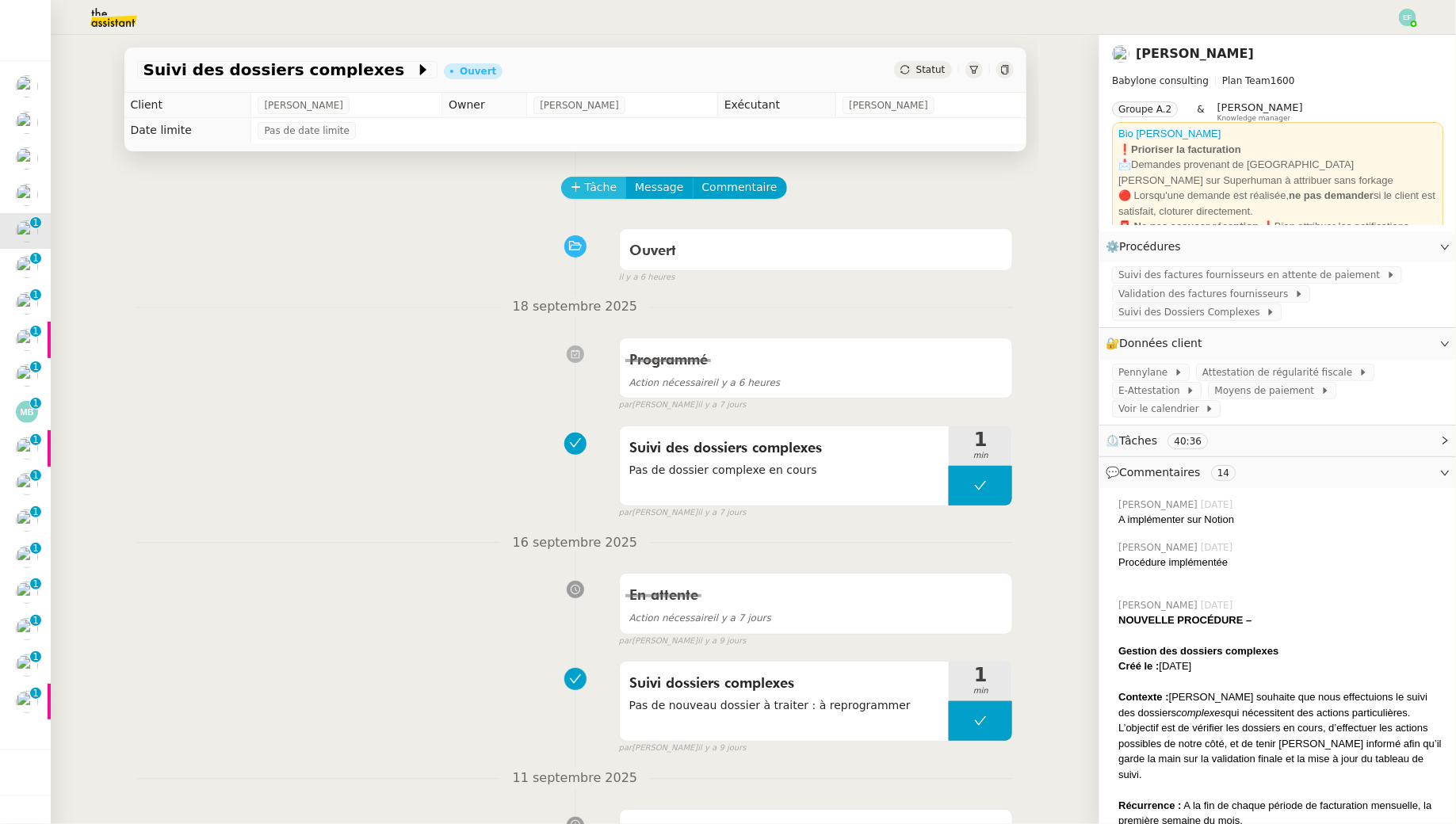
click at [586, 183] on span "Tâche" at bounding box center [601, 187] width 33 height 18
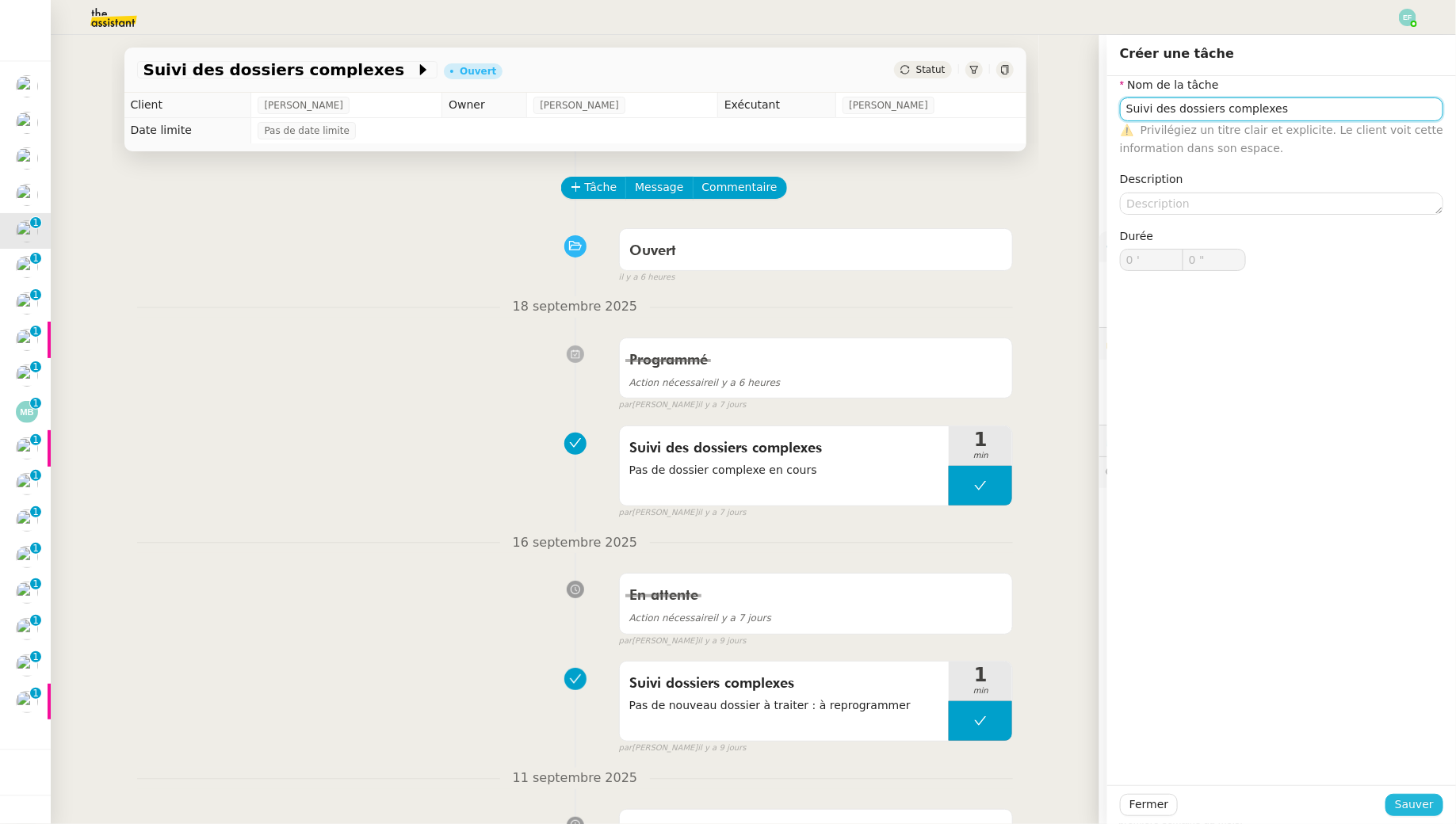
type input "Suivi des dossiers complexes"
click at [1120, 750] on span "Sauver" at bounding box center [1414, 805] width 39 height 18
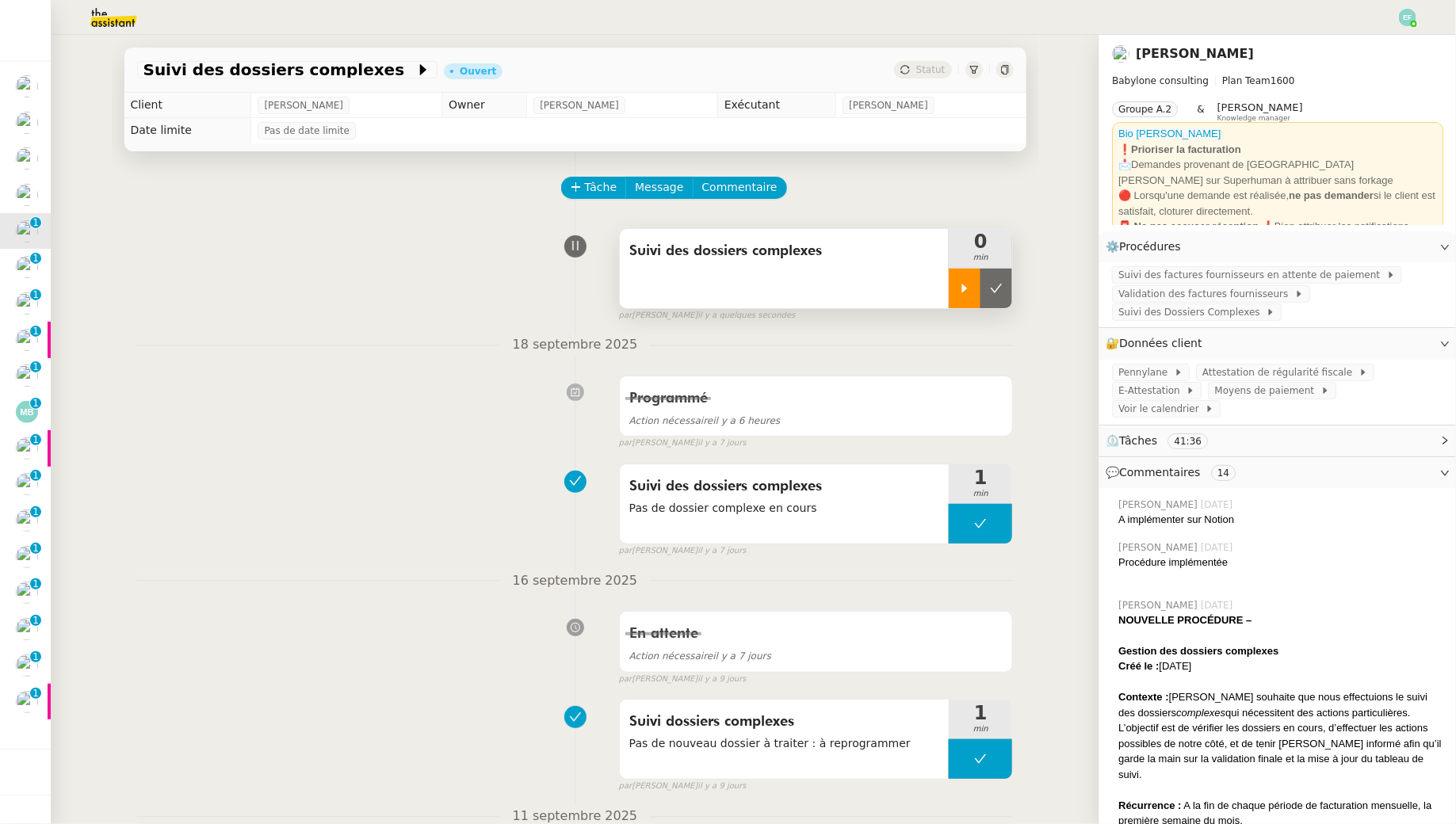
click at [972, 280] on div at bounding box center [964, 288] width 32 height 39
click at [1120, 312] on span "Suivi des Dossiers Complexes" at bounding box center [1191, 312] width 147 height 16
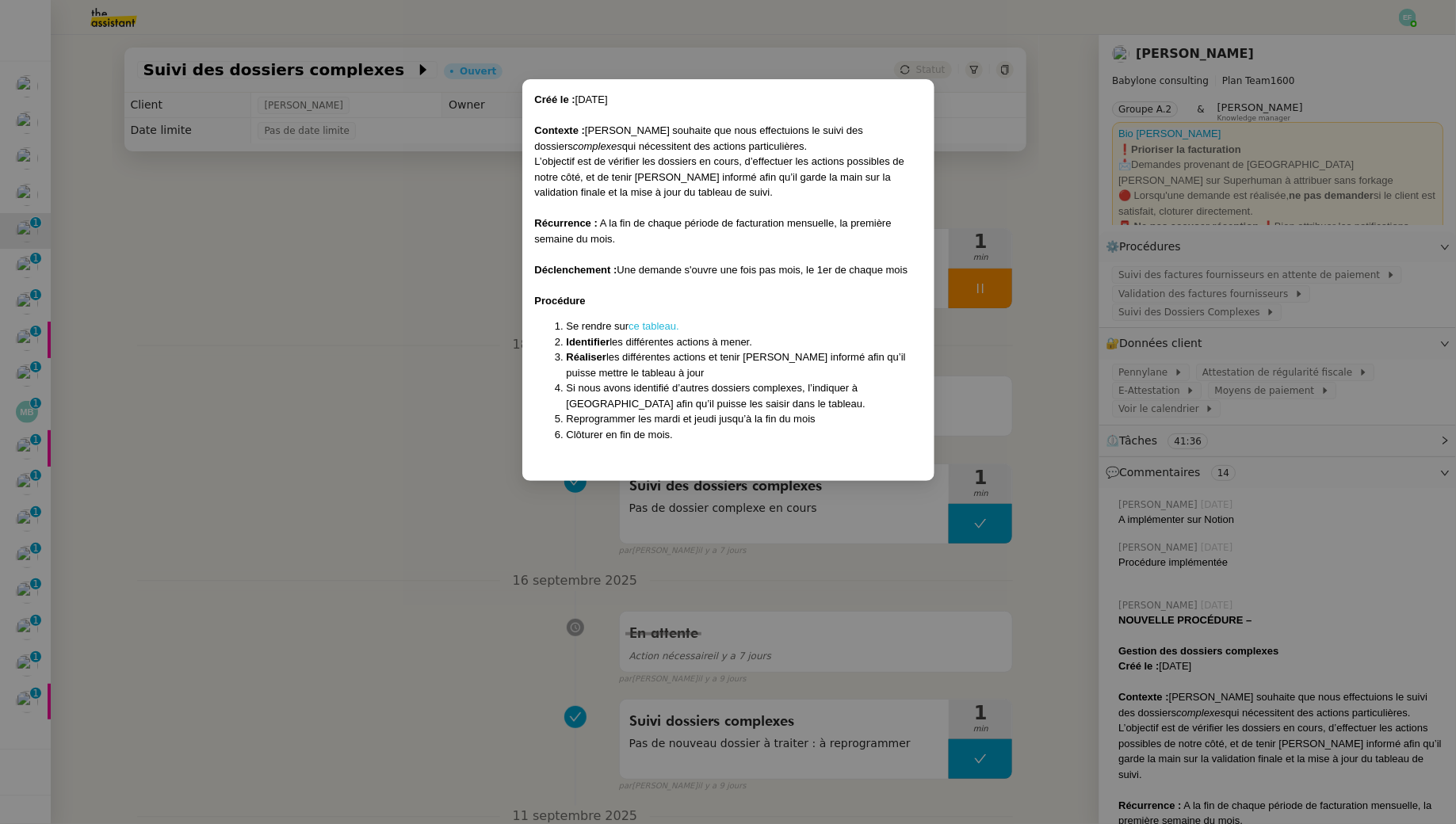
click at [655, 320] on link "ce tableau." at bounding box center [654, 325] width 51 height 12
click at [422, 236] on nz-modal-container "Créé le : [DATE] Contexte : [PERSON_NAME] souhaite que nous effectuions le suiv…" at bounding box center [728, 412] width 1456 height 824
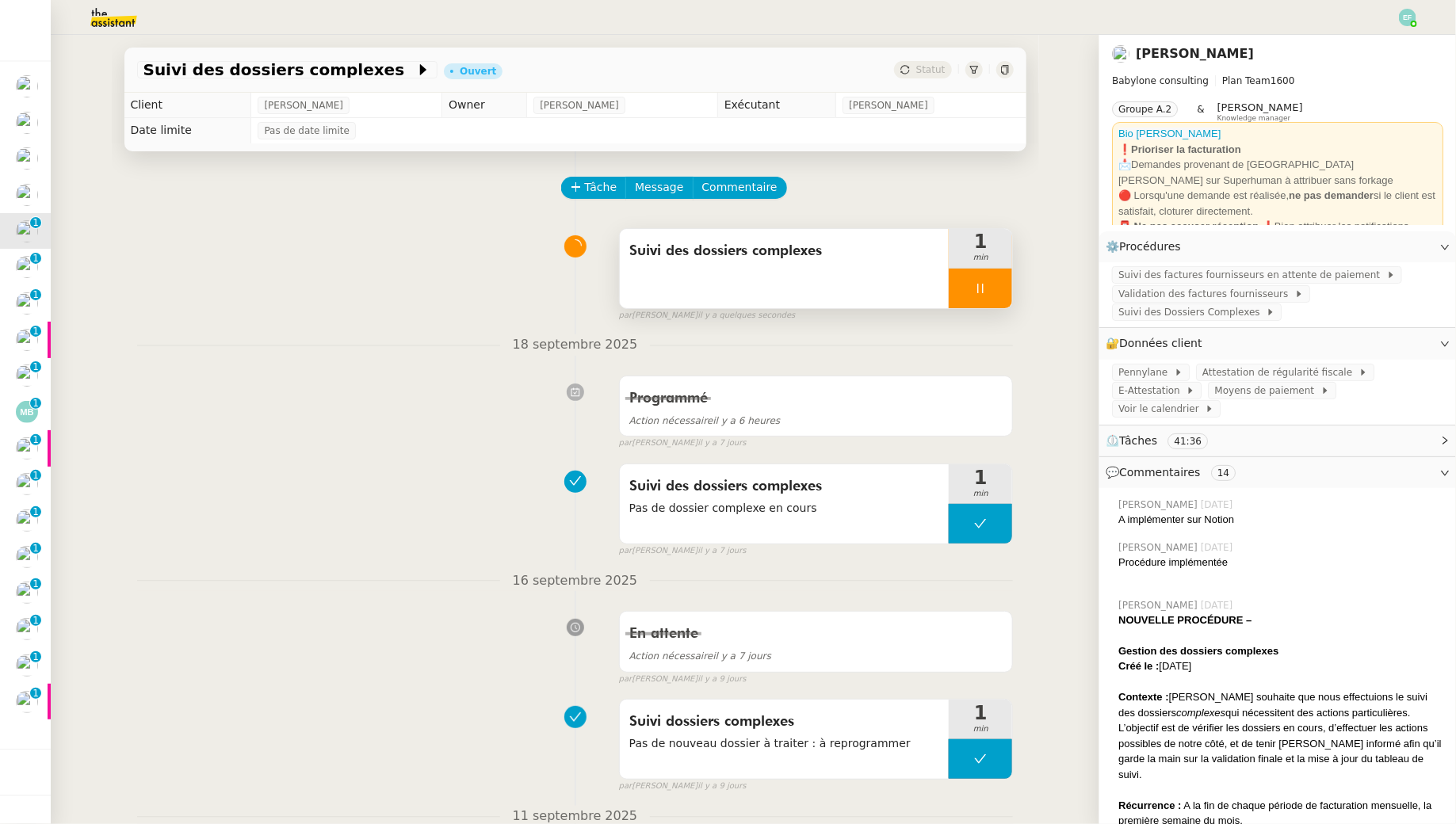
click at [625, 254] on div "Suivi des dossiers complexes" at bounding box center [784, 269] width 330 height 79
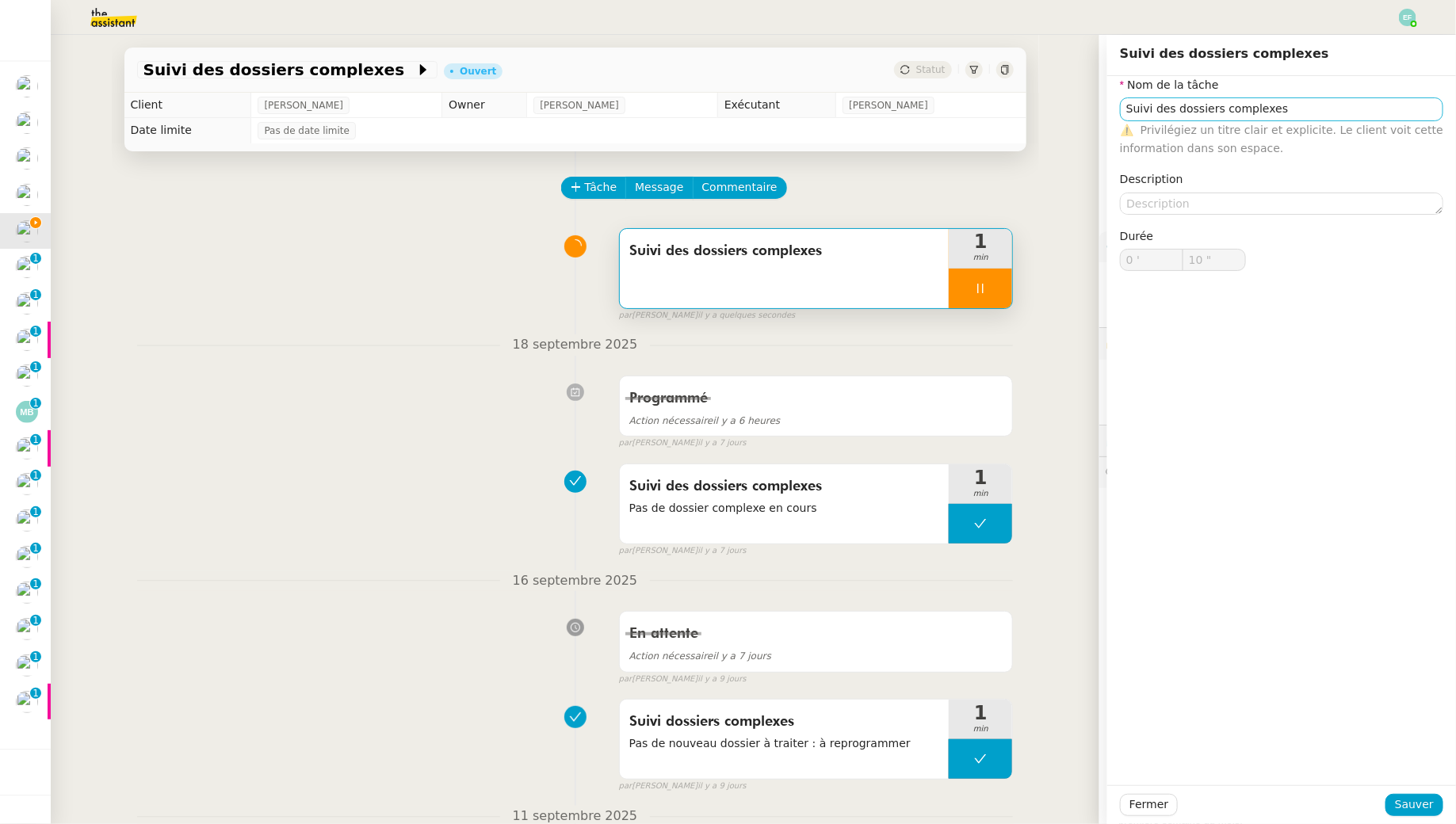
type input "Suivi des dossiers complexes"
type input "0 '"
click at [1120, 112] on input "Suivi des dossiers complexes" at bounding box center [1282, 109] width 323 height 23
type input "12 ""
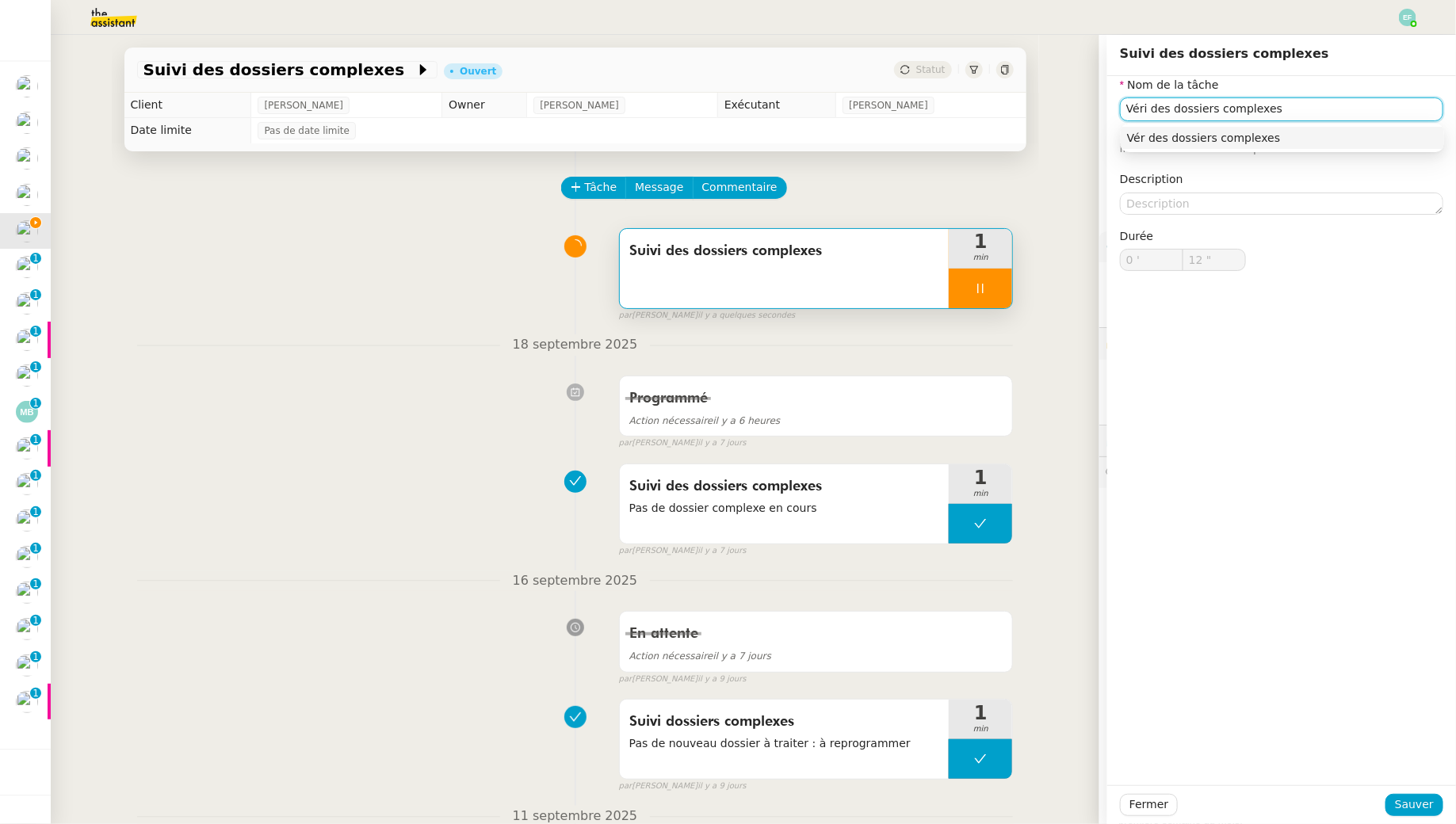
type input "Vérif des dossiers complexes"
type input "13 ""
type input "Vérification des dossiers complexes"
type input "15 ""
type input "Vérification des dossiers complexes"
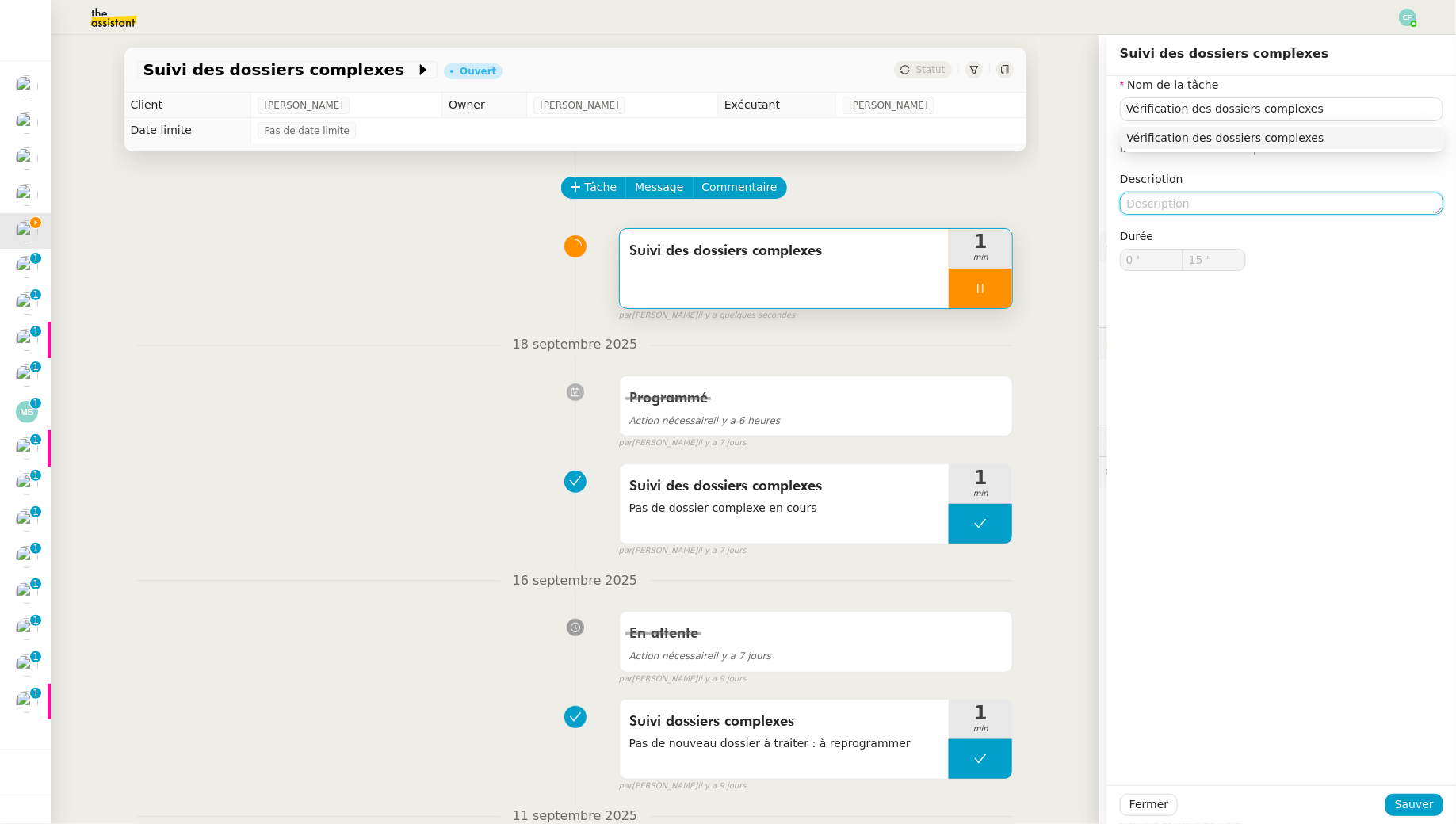
click at [1120, 194] on textarea at bounding box center [1282, 204] width 323 height 22
type input "16 ""
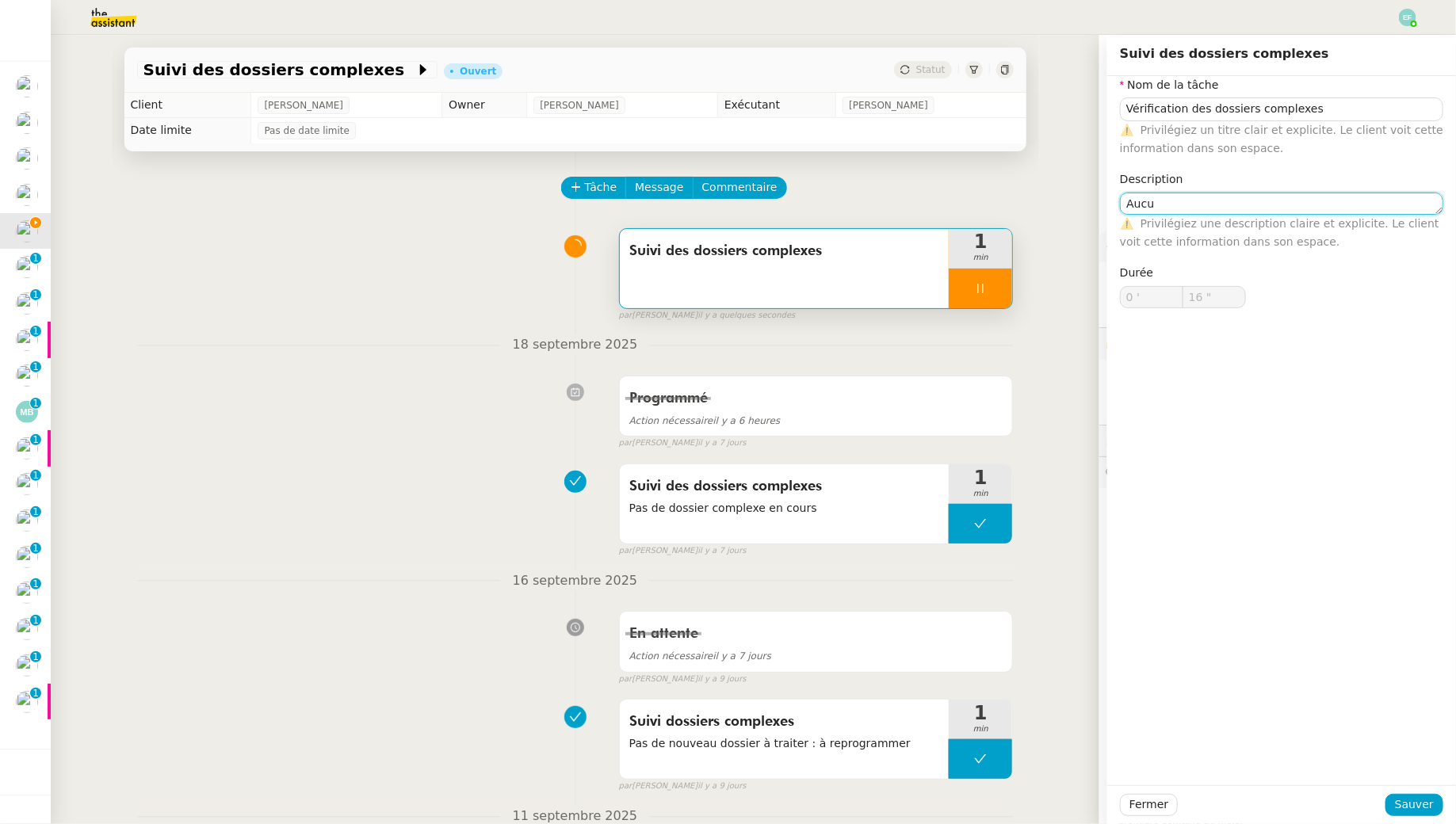
type textarea "Aucun"
type input "17 ""
type textarea "Aucun nouve"
type input "18 ""
type textarea "Aucun nouveau dossie"
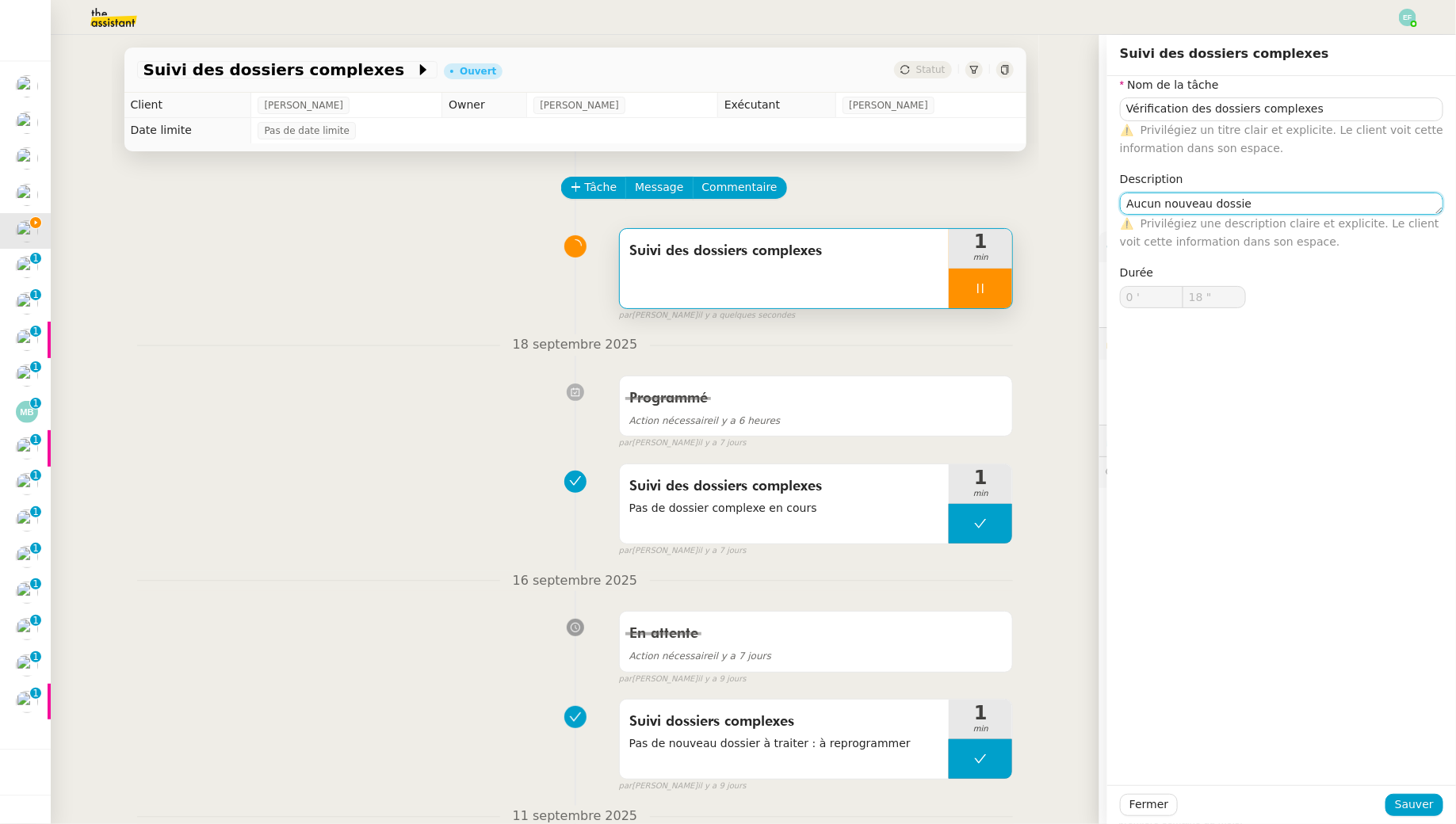
type input "19 ""
type textarea "Aucun nouveau dossier en c"
type input "20 ""
type textarea "Aucun nouveau dossier en cours"
type input "21 ""
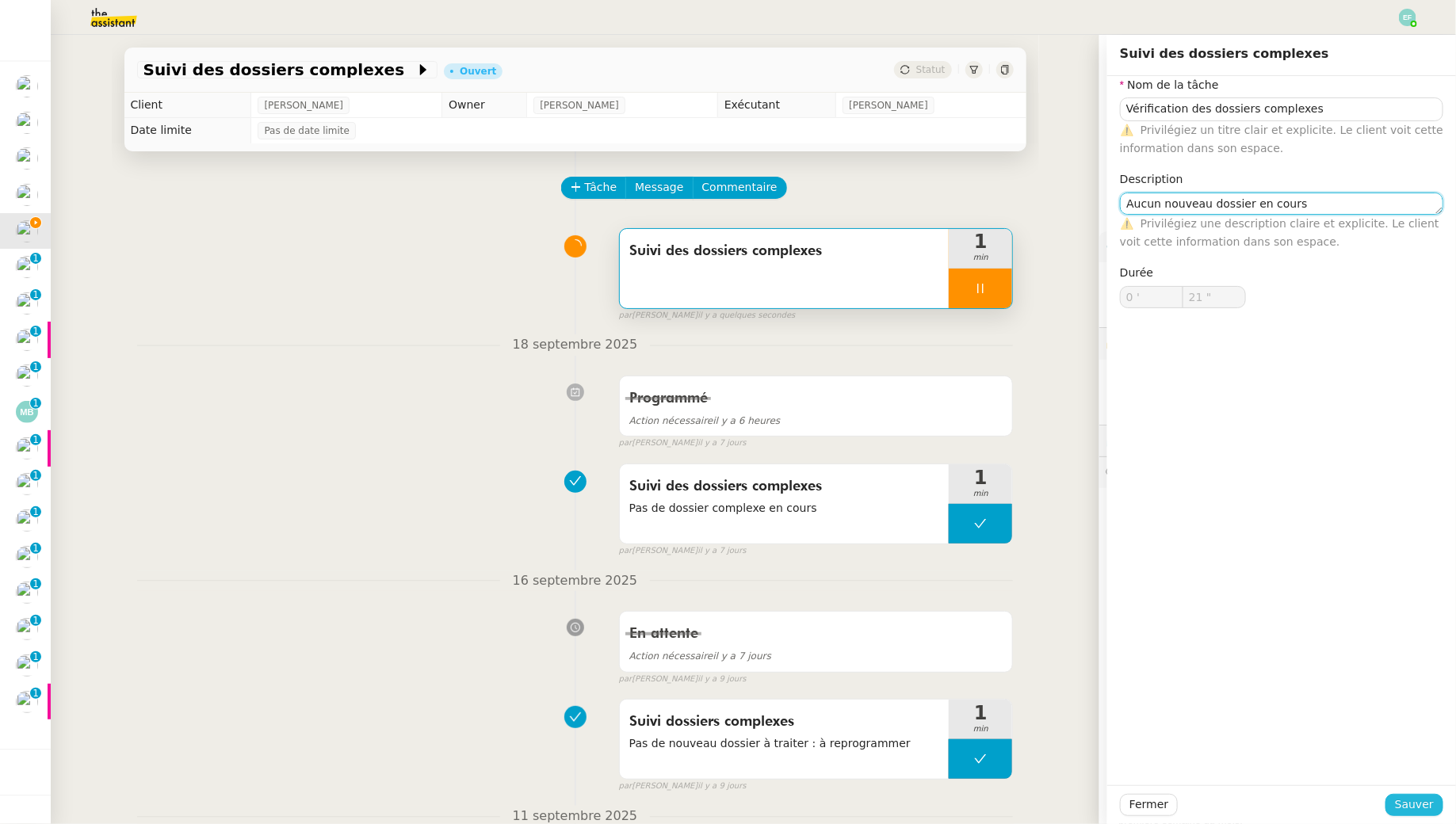
type textarea "Aucun nouveau dossier en cours"
click at [1120, 750] on span "Sauver" at bounding box center [1414, 805] width 39 height 18
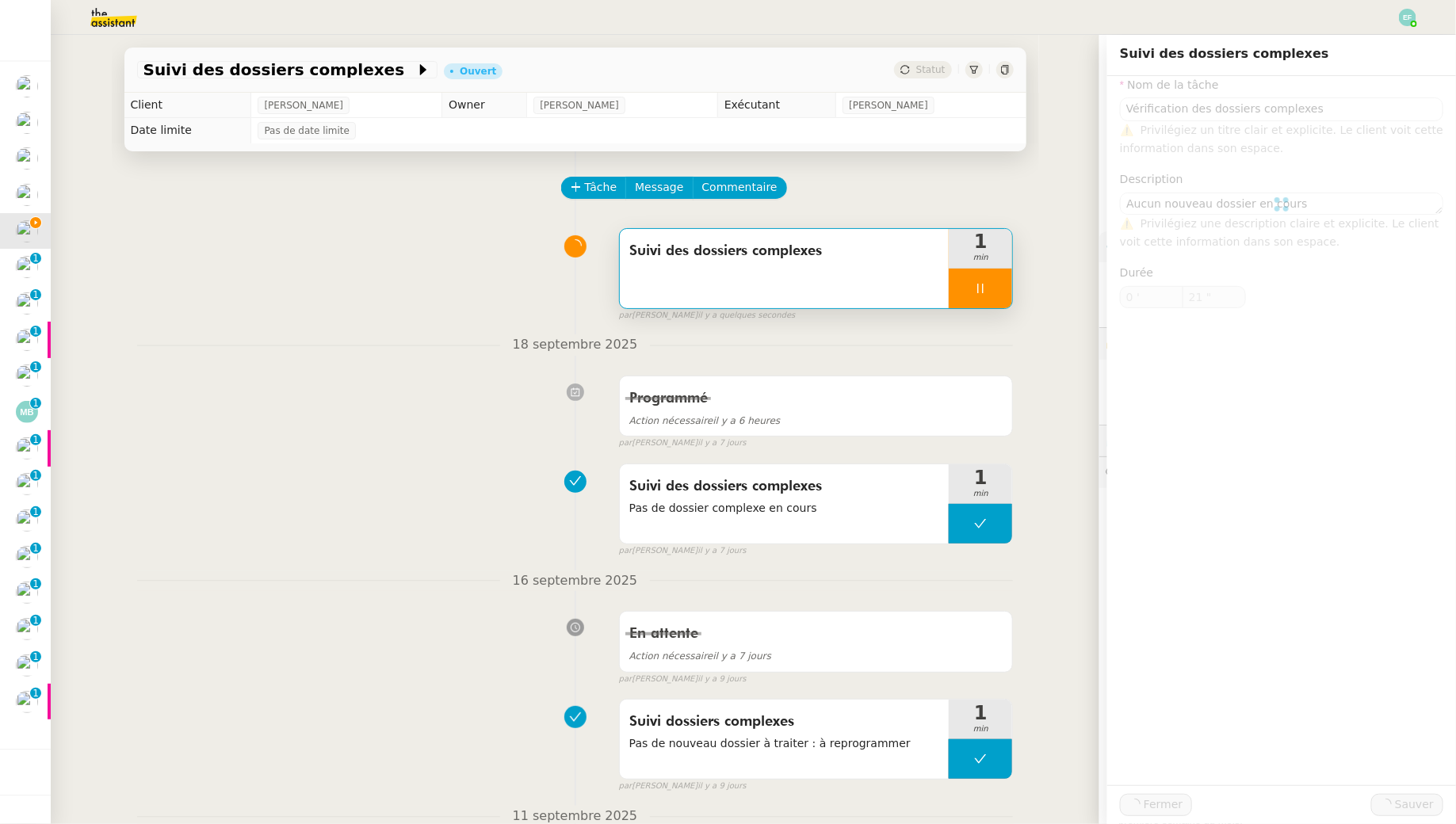
type input "22 ""
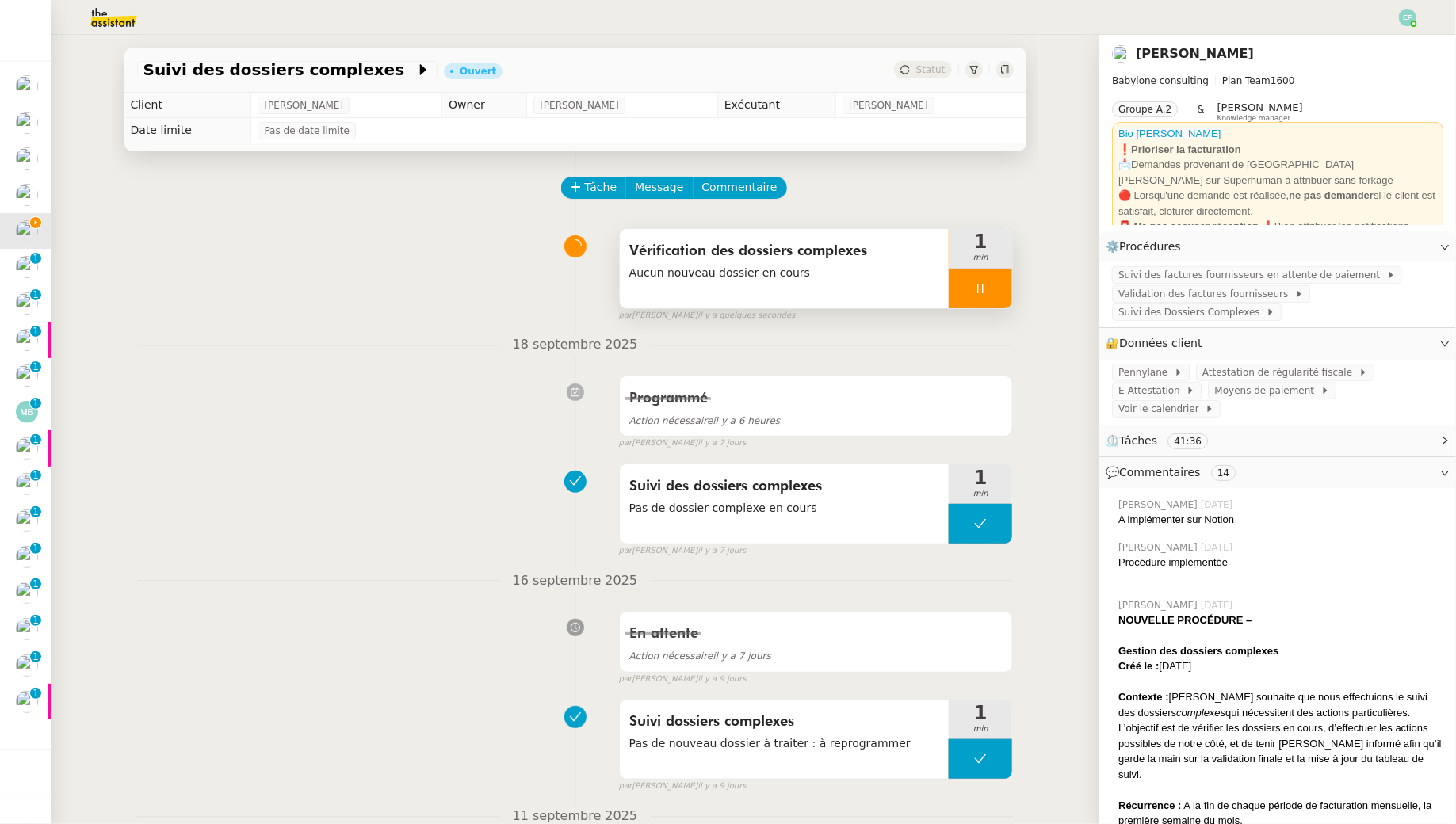
click at [870, 266] on span "Aucun nouveau dossier en cours" at bounding box center [785, 273] width 311 height 18
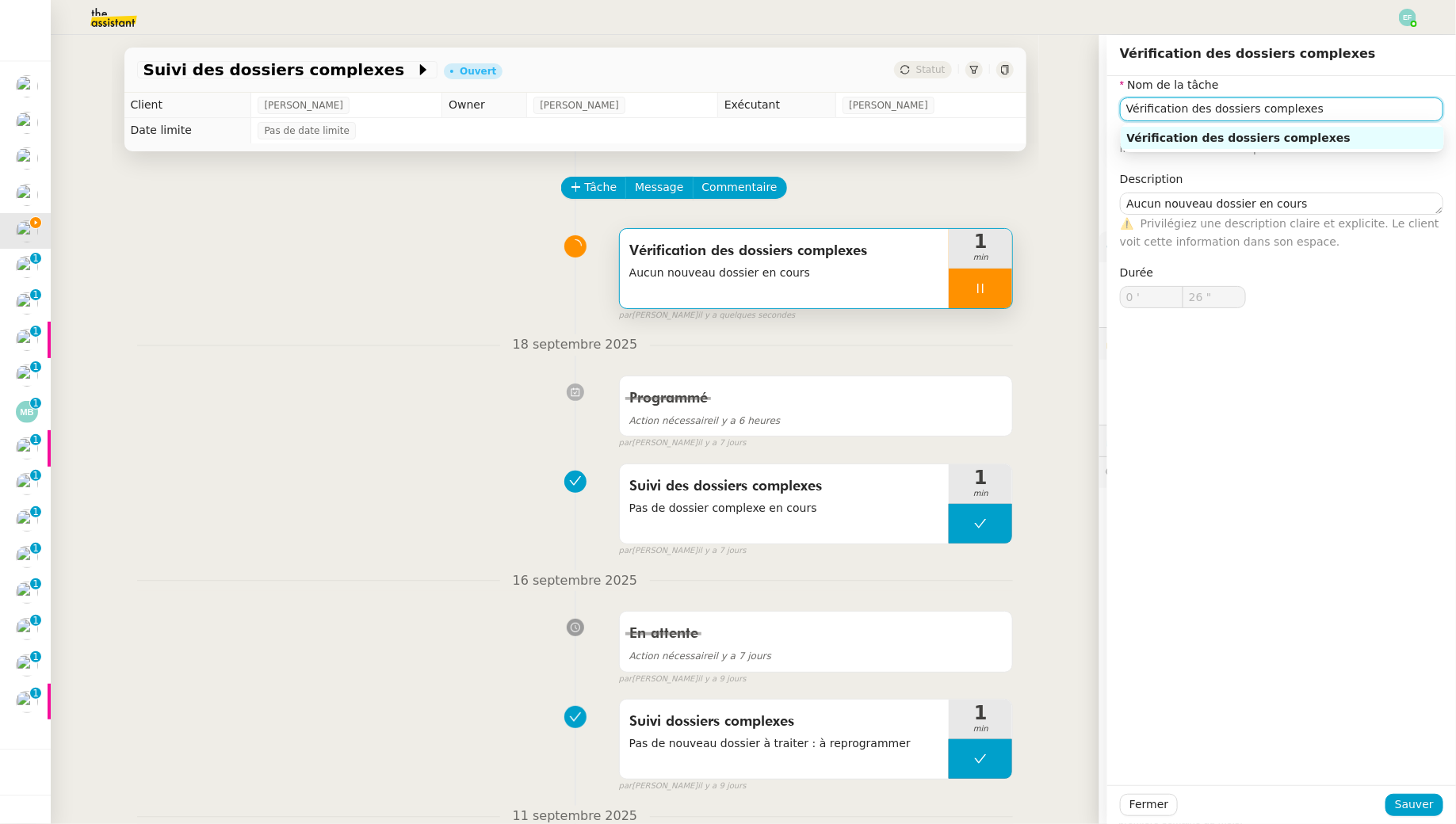
click at [1120, 105] on input "Vérification des dossiers complexes" at bounding box center [1282, 109] width 323 height 23
type input "27 ""
type input "Vérificatio dossiers complexes"
type input "29 ""
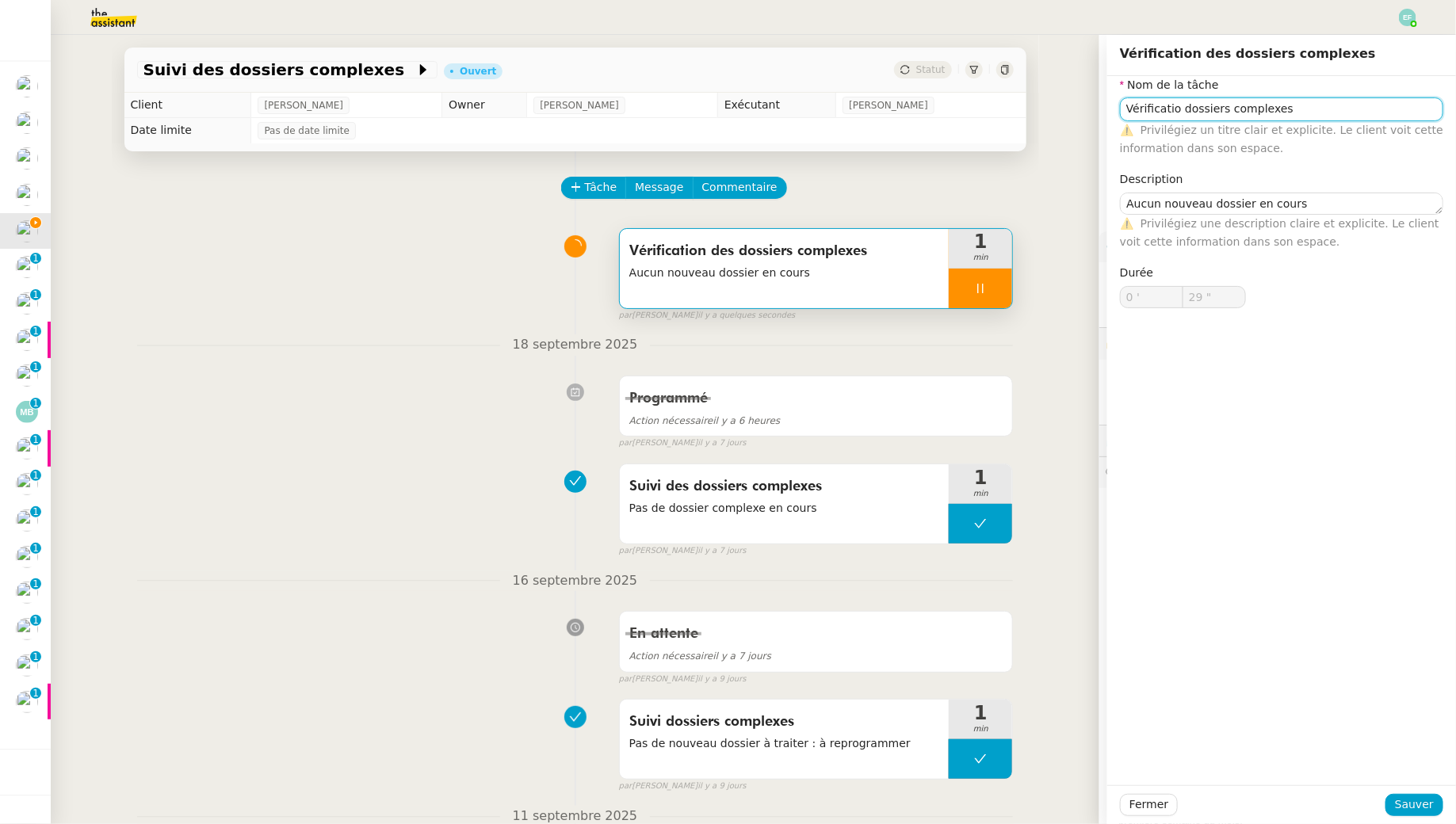
type input "Vérification dossiers complexes"
type input "30 ""
type input "Vérification dossiers complexes"
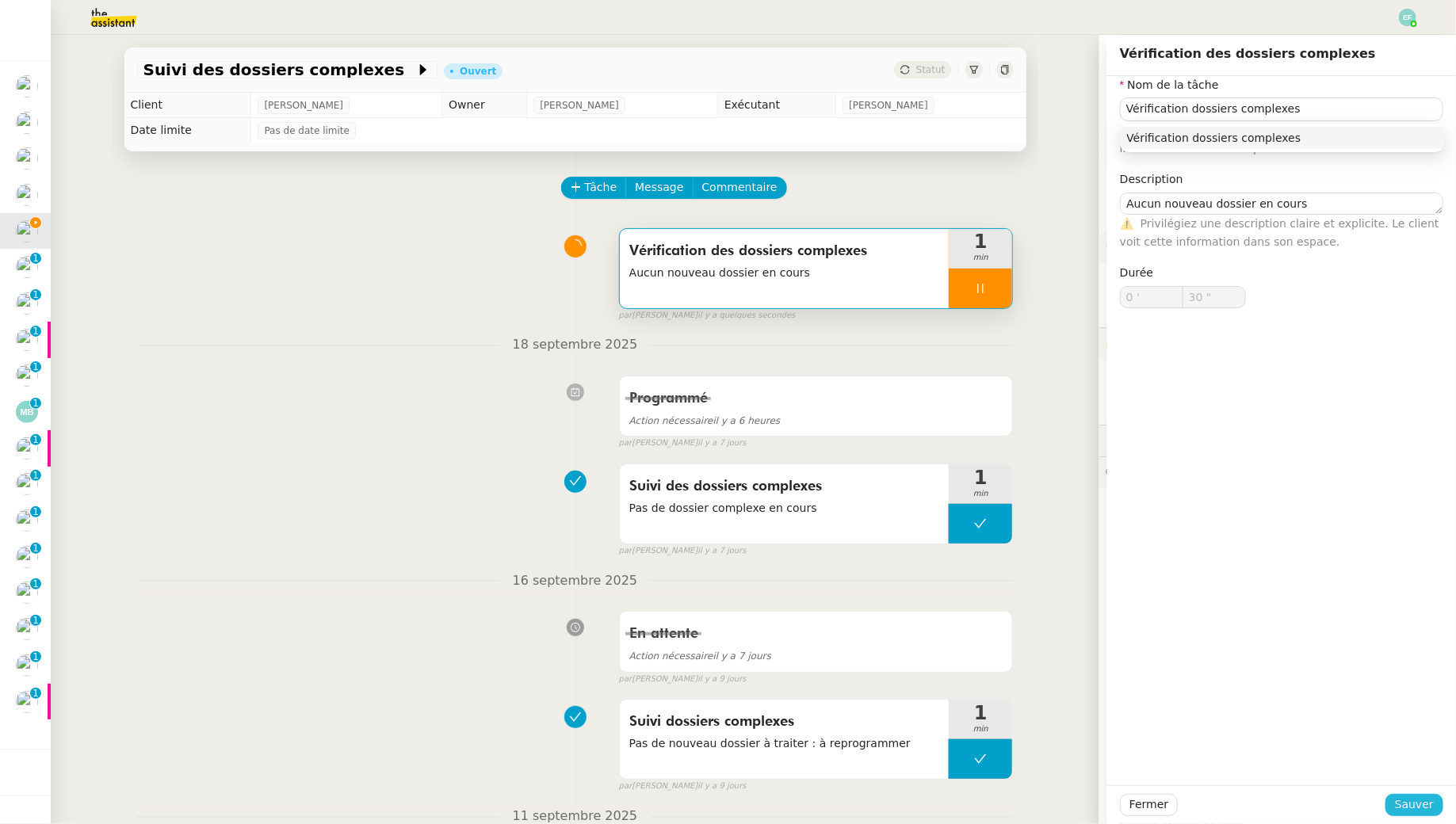
click at [1120, 750] on span "Sauver" at bounding box center [1414, 805] width 39 height 18
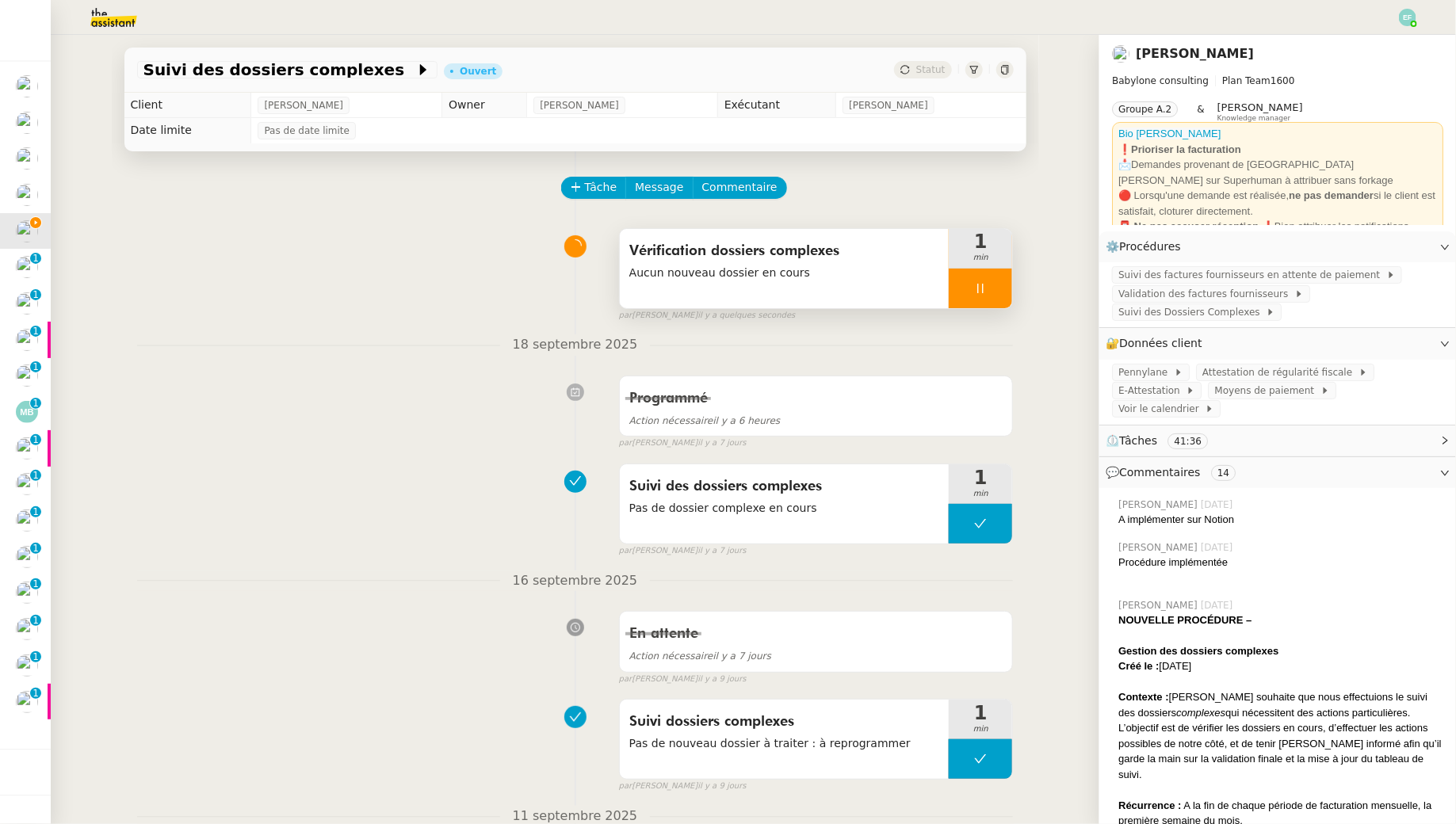
click at [1002, 288] on div at bounding box center [979, 288] width 63 height 39
click at [1002, 288] on icon at bounding box center [996, 289] width 13 height 13
click at [1120, 312] on span "Suivi des Dossiers Complexes" at bounding box center [1191, 312] width 147 height 16
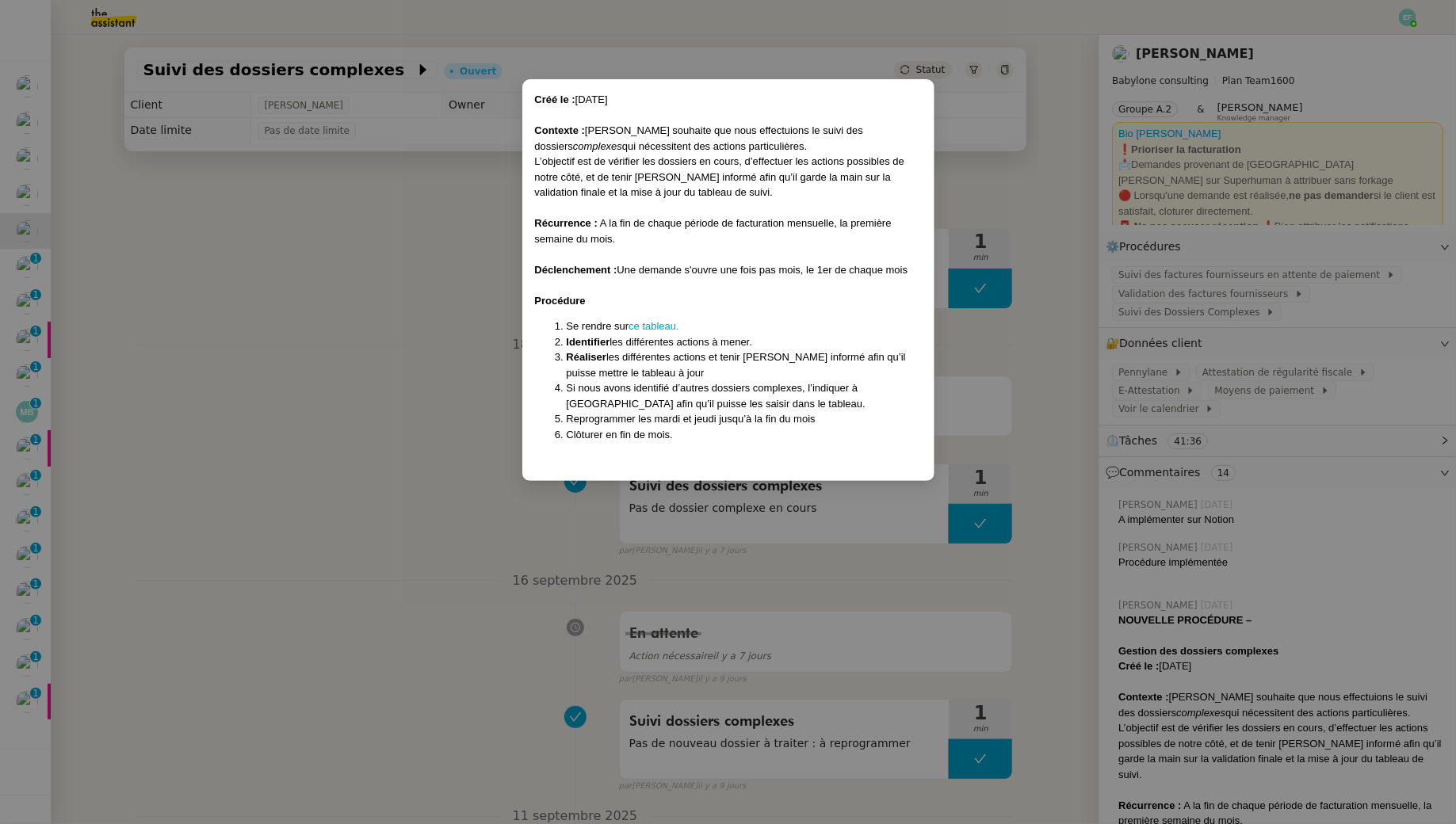
click at [423, 351] on nz-modal-container "Créé le : [DATE] Contexte : [PERSON_NAME] souhaite que nous effectuions le suiv…" at bounding box center [728, 412] width 1456 height 824
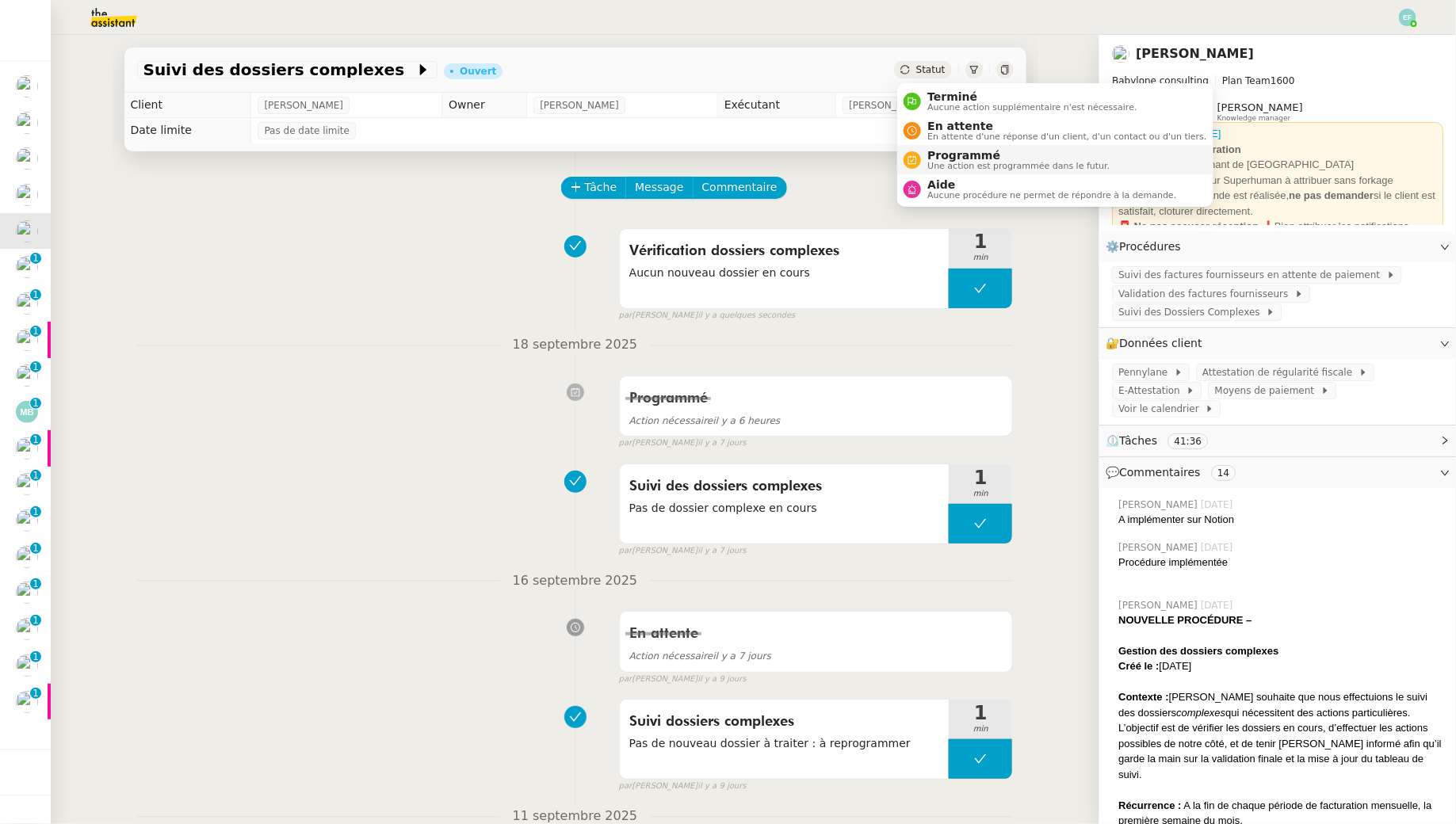
click at [943, 164] on span "Une action est programmée dans le futur." at bounding box center [1018, 166] width 183 height 9
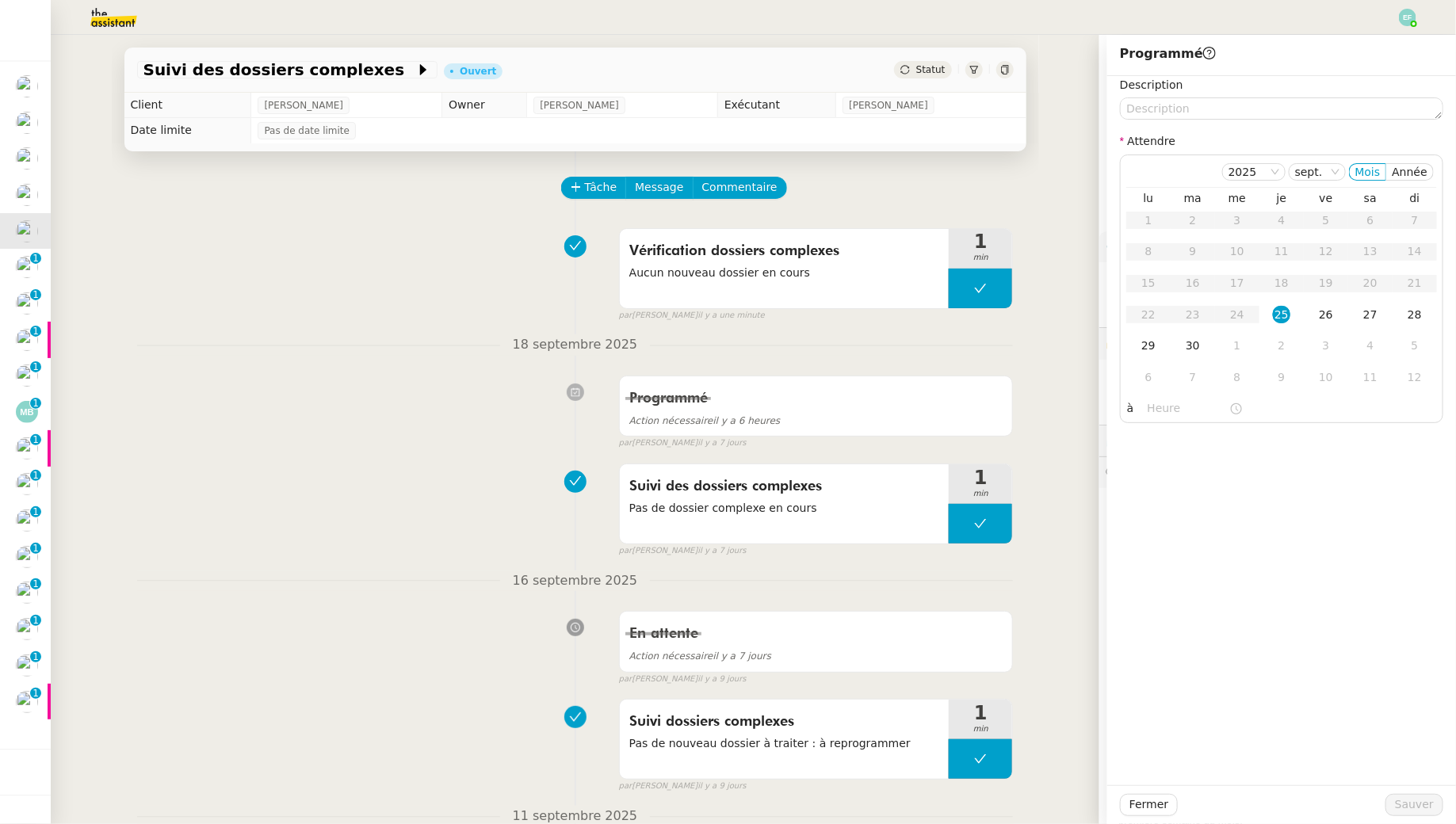
click at [440, 370] on div "Programmé Action nécessaire il y a 6 heures false par [PERSON_NAME] [DATE]" at bounding box center [575, 408] width 876 height 81
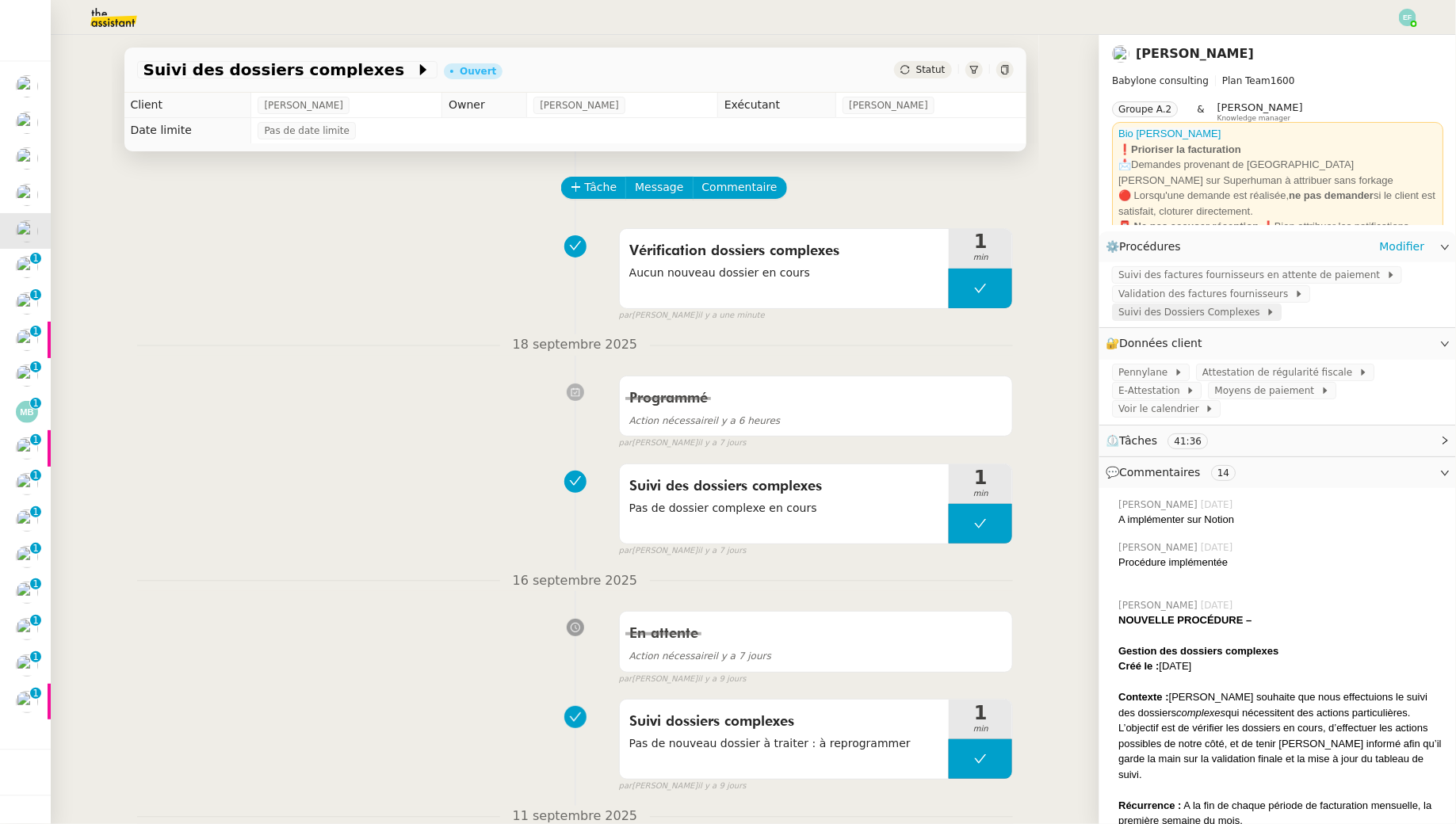
click at [1120, 315] on span at bounding box center [1262, 312] width 6 height 11
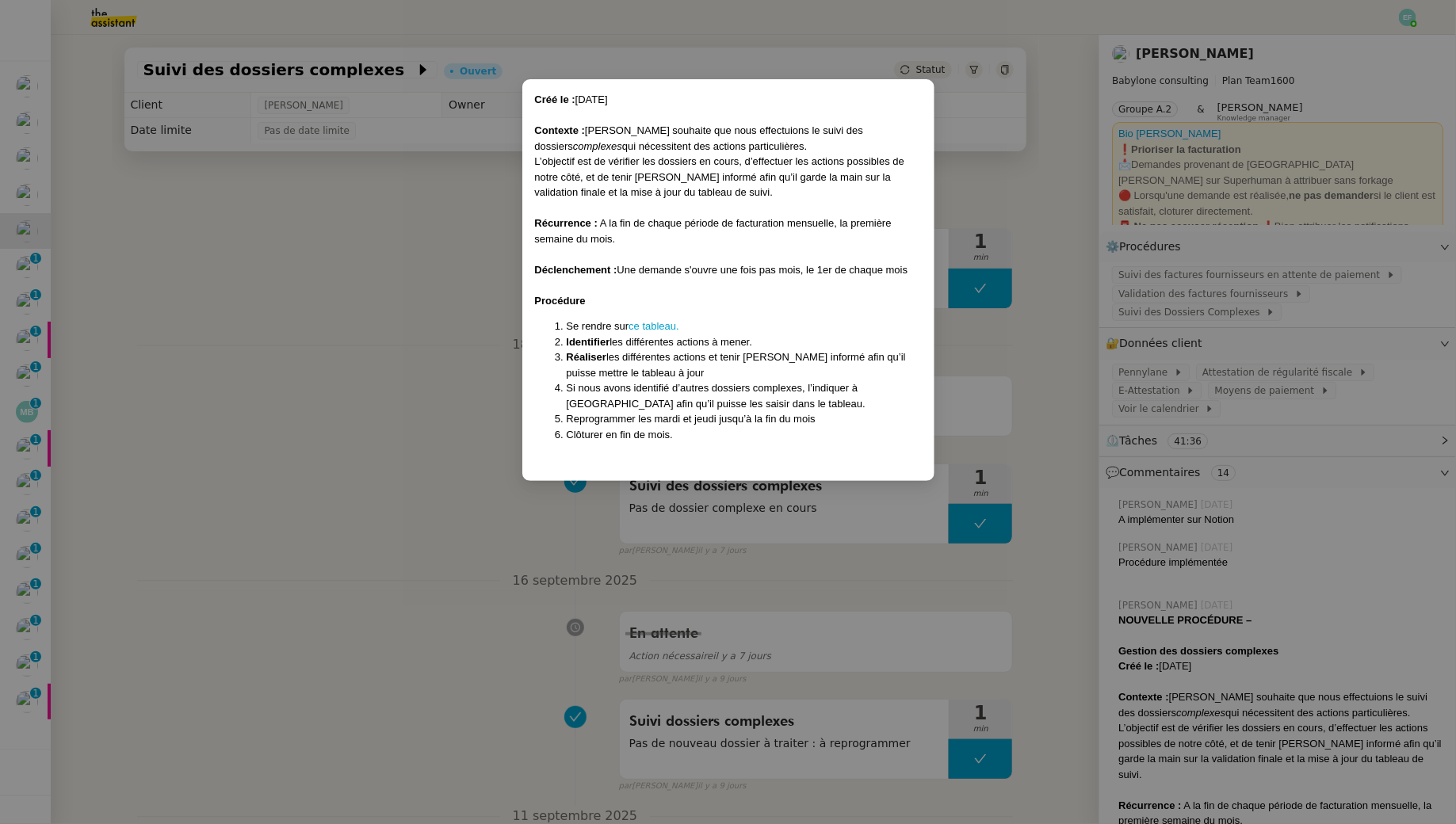
click at [422, 375] on nz-modal-container "Créé le : [DATE] Contexte : [PERSON_NAME] souhaite que nous effectuions le suiv…" at bounding box center [728, 412] width 1456 height 824
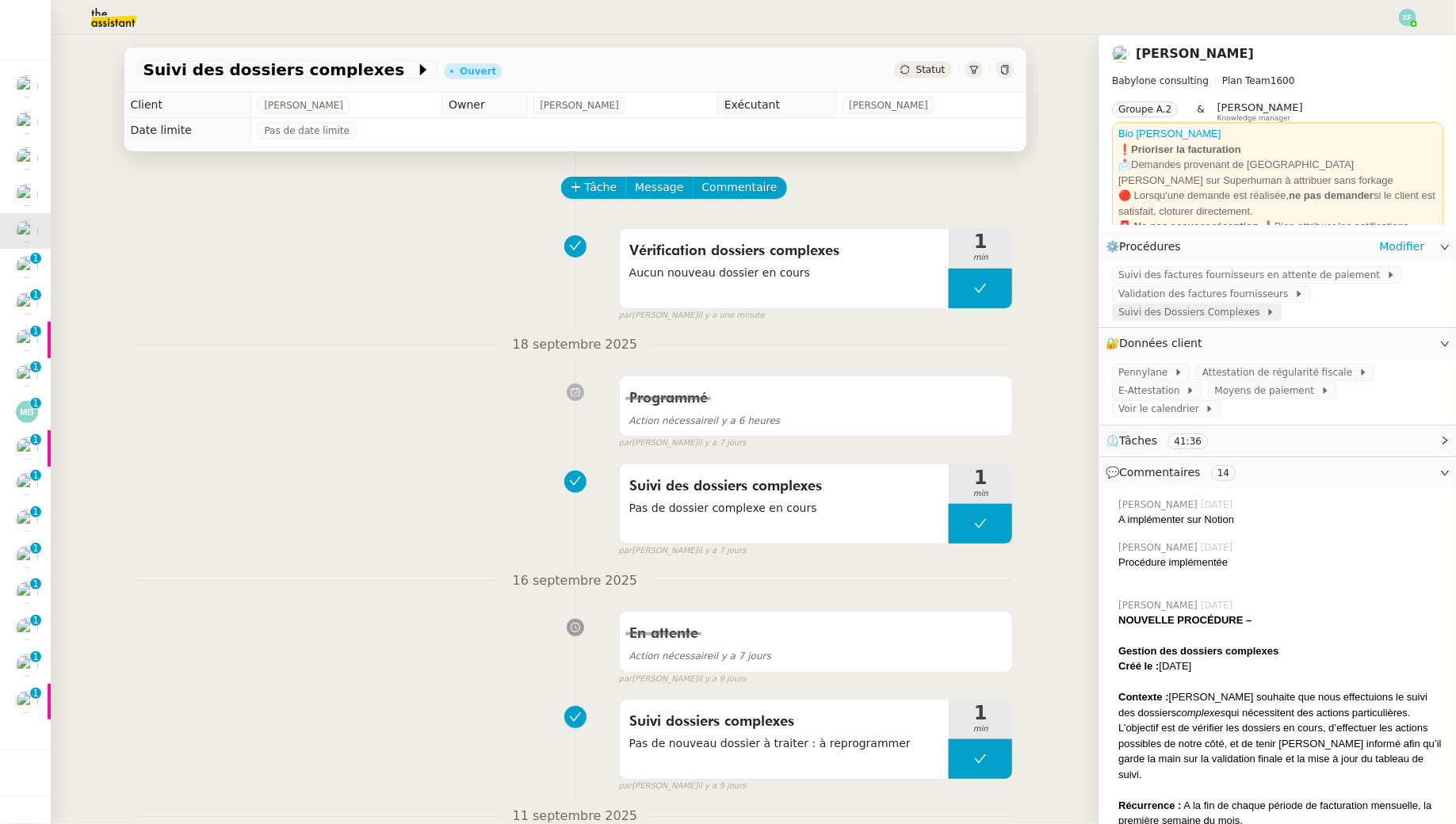
click at [1120, 317] on span "Suivi des Dossiers Complexes" at bounding box center [1191, 312] width 147 height 16
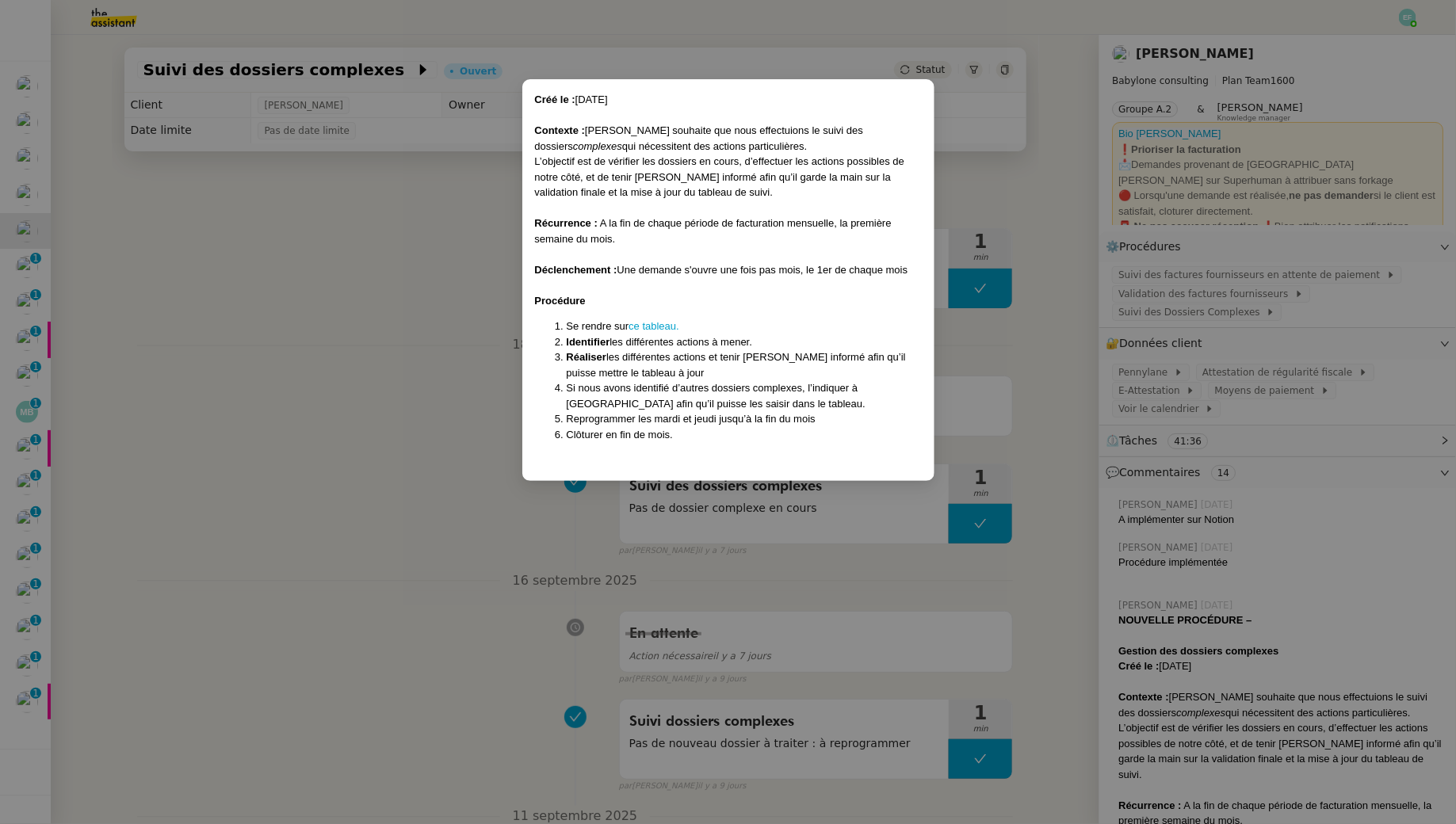
click at [1047, 222] on nz-modal-container "Créé le : [DATE] Contexte : [PERSON_NAME] souhaite que nous effectuions le suiv…" at bounding box center [728, 412] width 1456 height 824
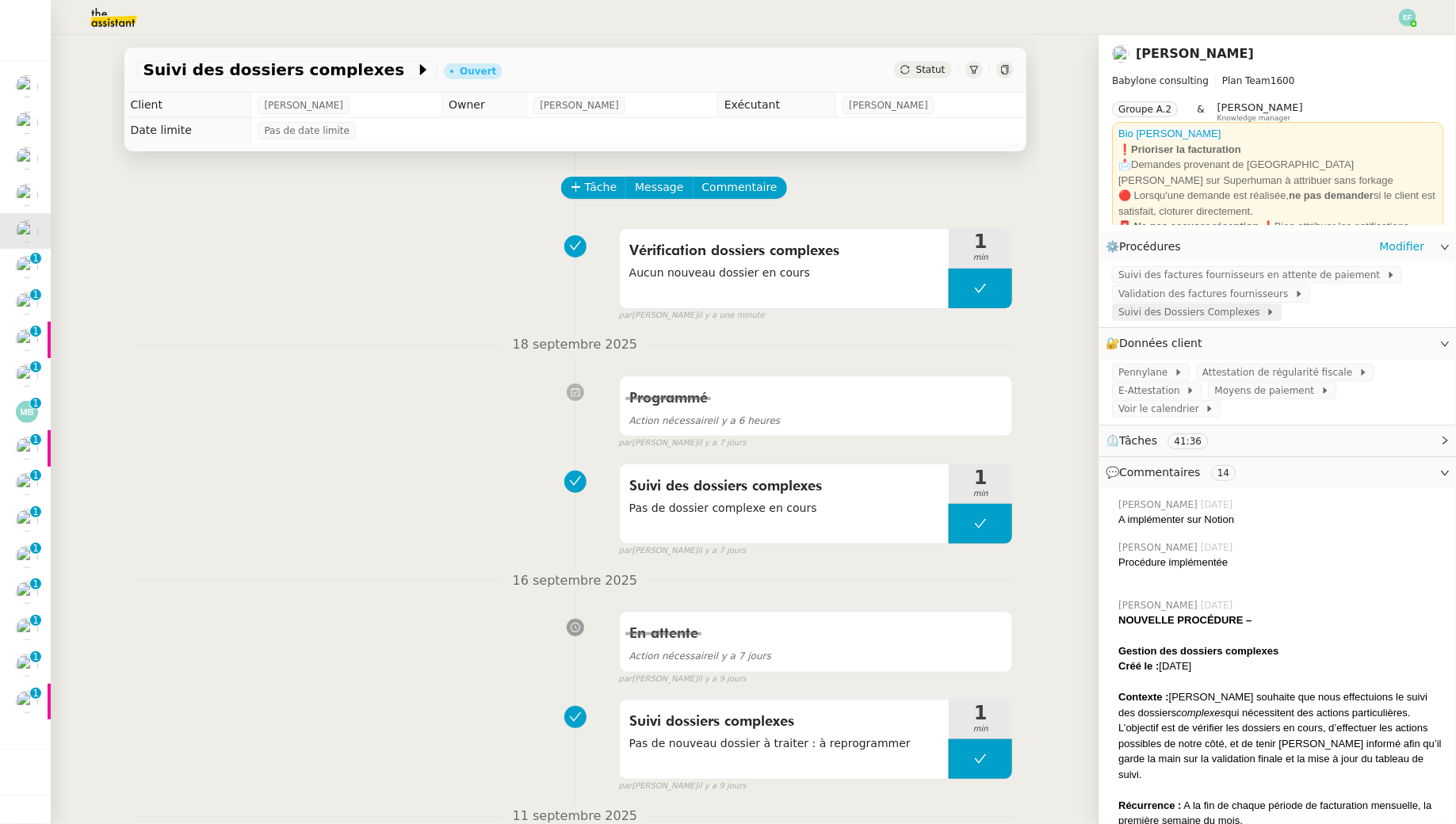
click at [1120, 321] on div "Suivi des Dossiers Complexes" at bounding box center [1197, 312] width 170 height 17
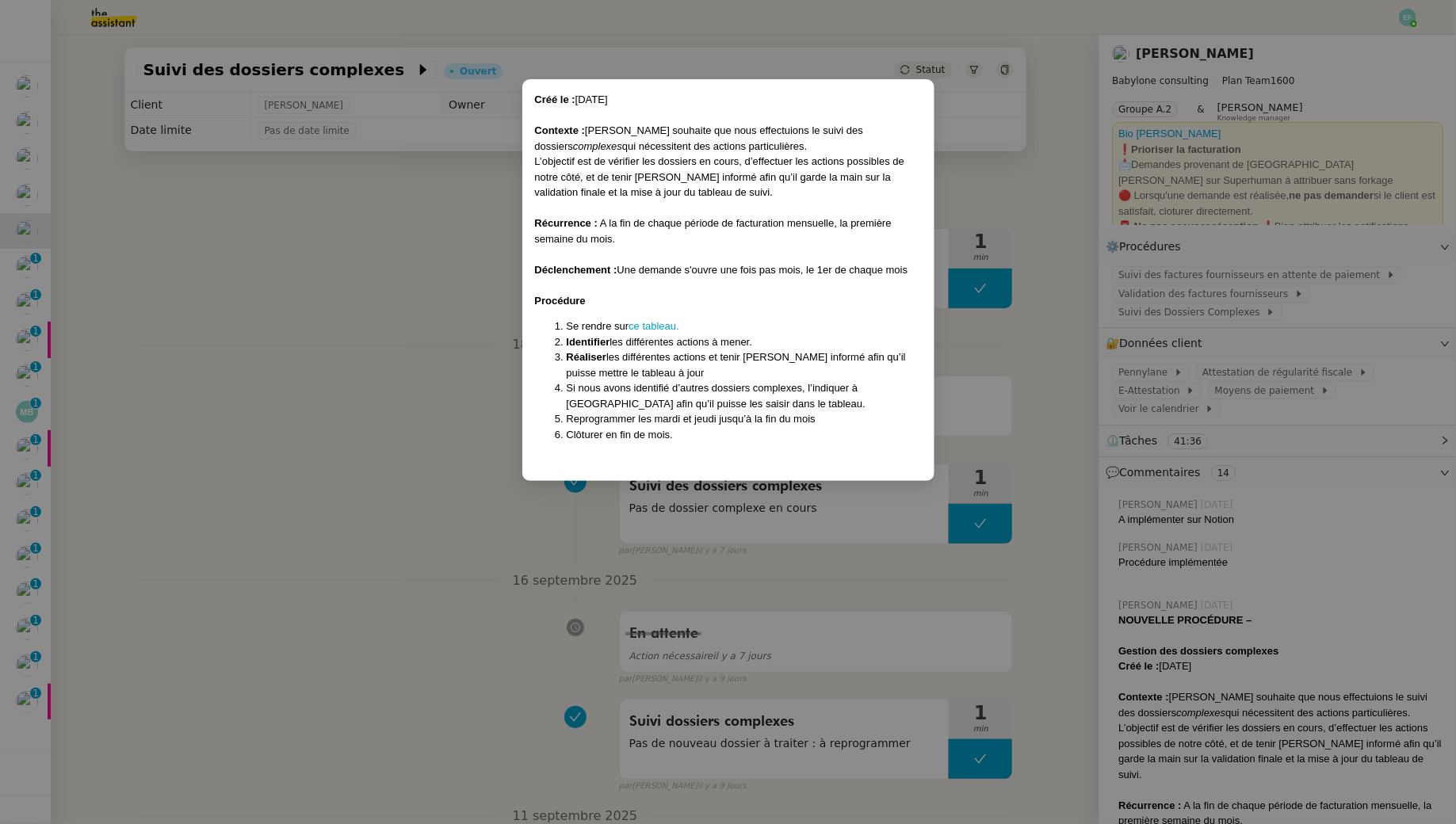
click at [986, 364] on nz-modal-container "Créé le : [DATE] Contexte : [PERSON_NAME] souhaite que nous effectuions le suiv…" at bounding box center [728, 412] width 1456 height 824
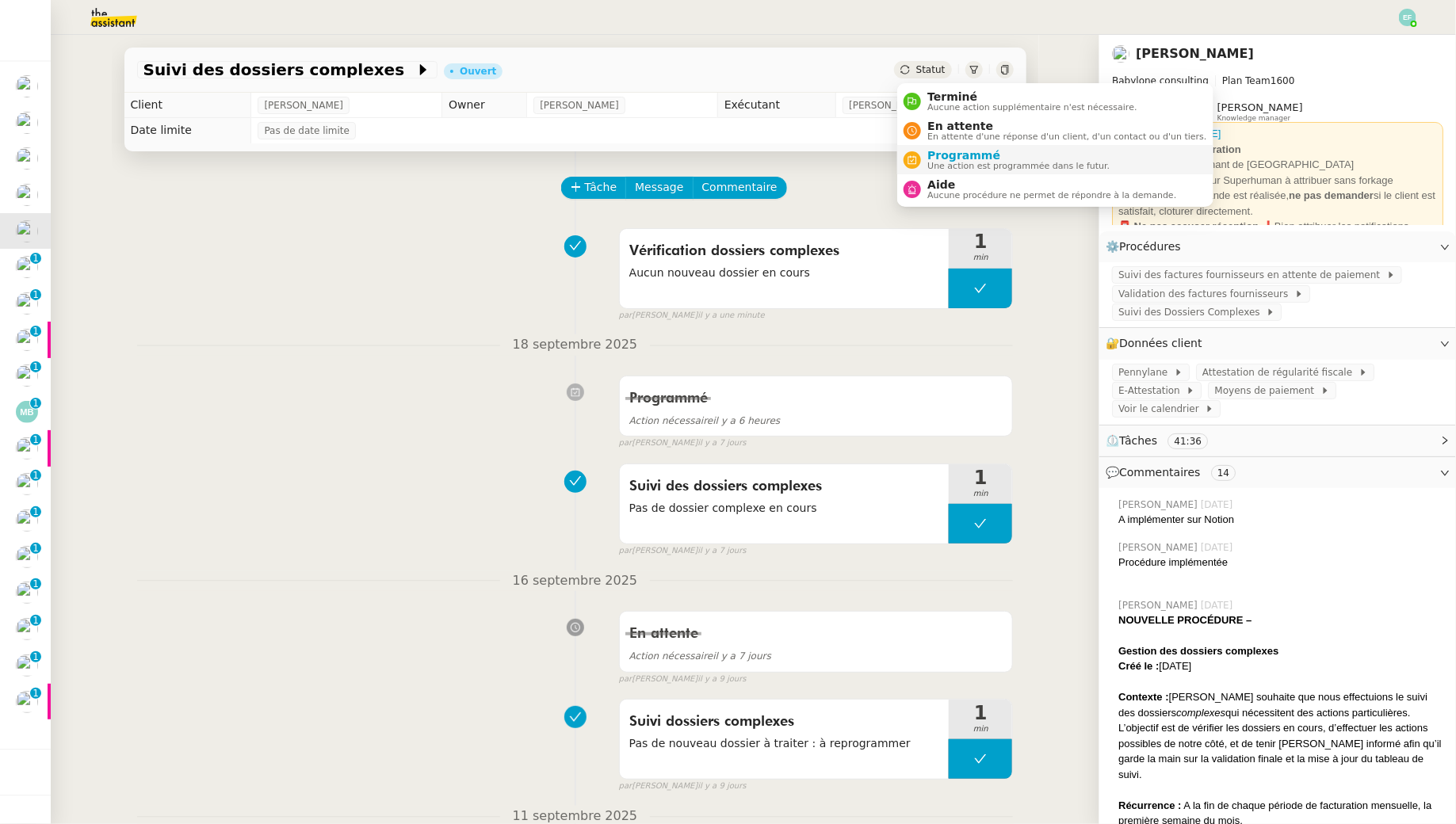
click at [944, 153] on span "Programmé" at bounding box center [1018, 155] width 183 height 13
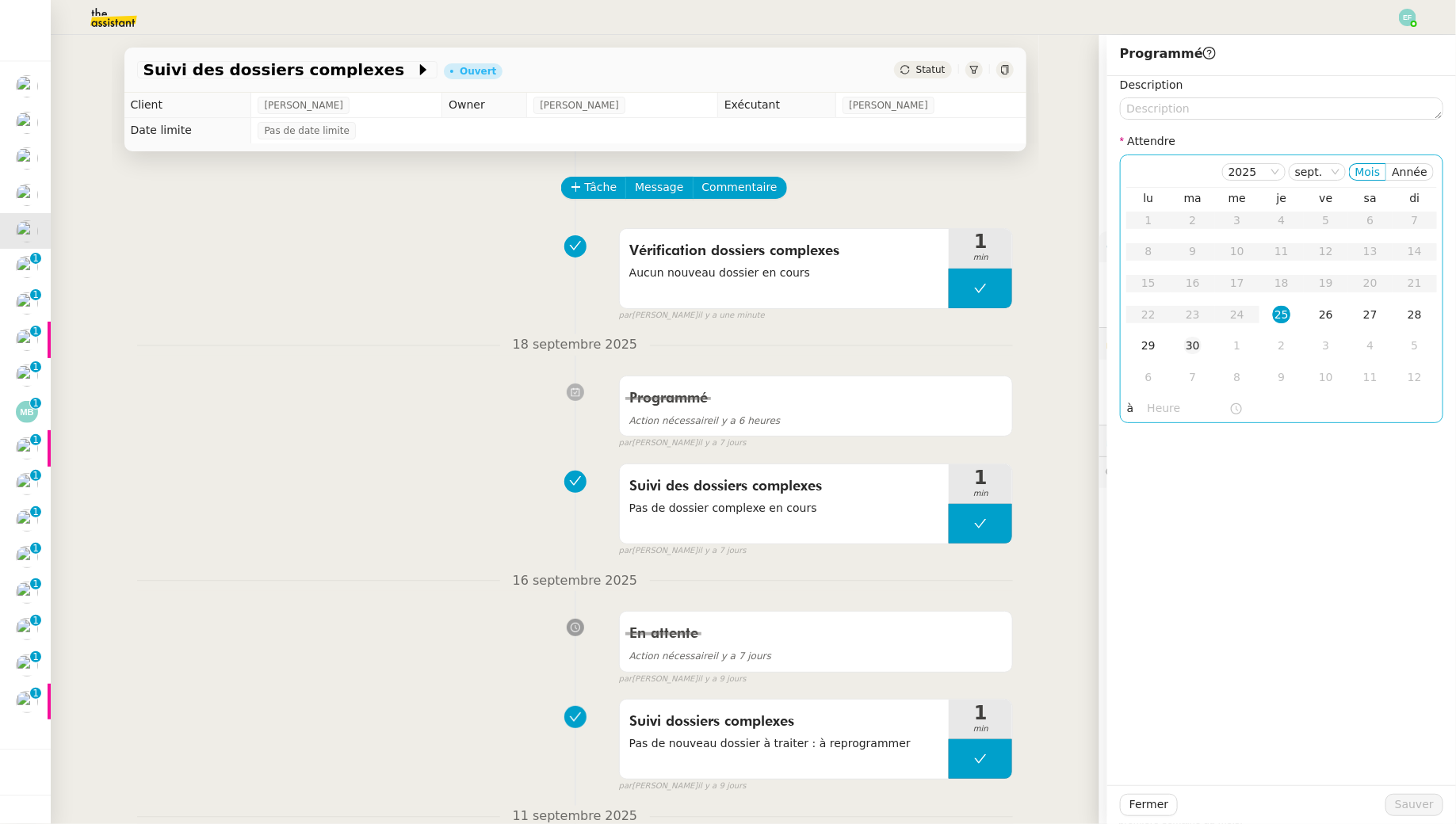
click at [1120, 350] on div "30" at bounding box center [1192, 345] width 17 height 17
click at [1120, 750] on span "Sauver" at bounding box center [1414, 805] width 39 height 18
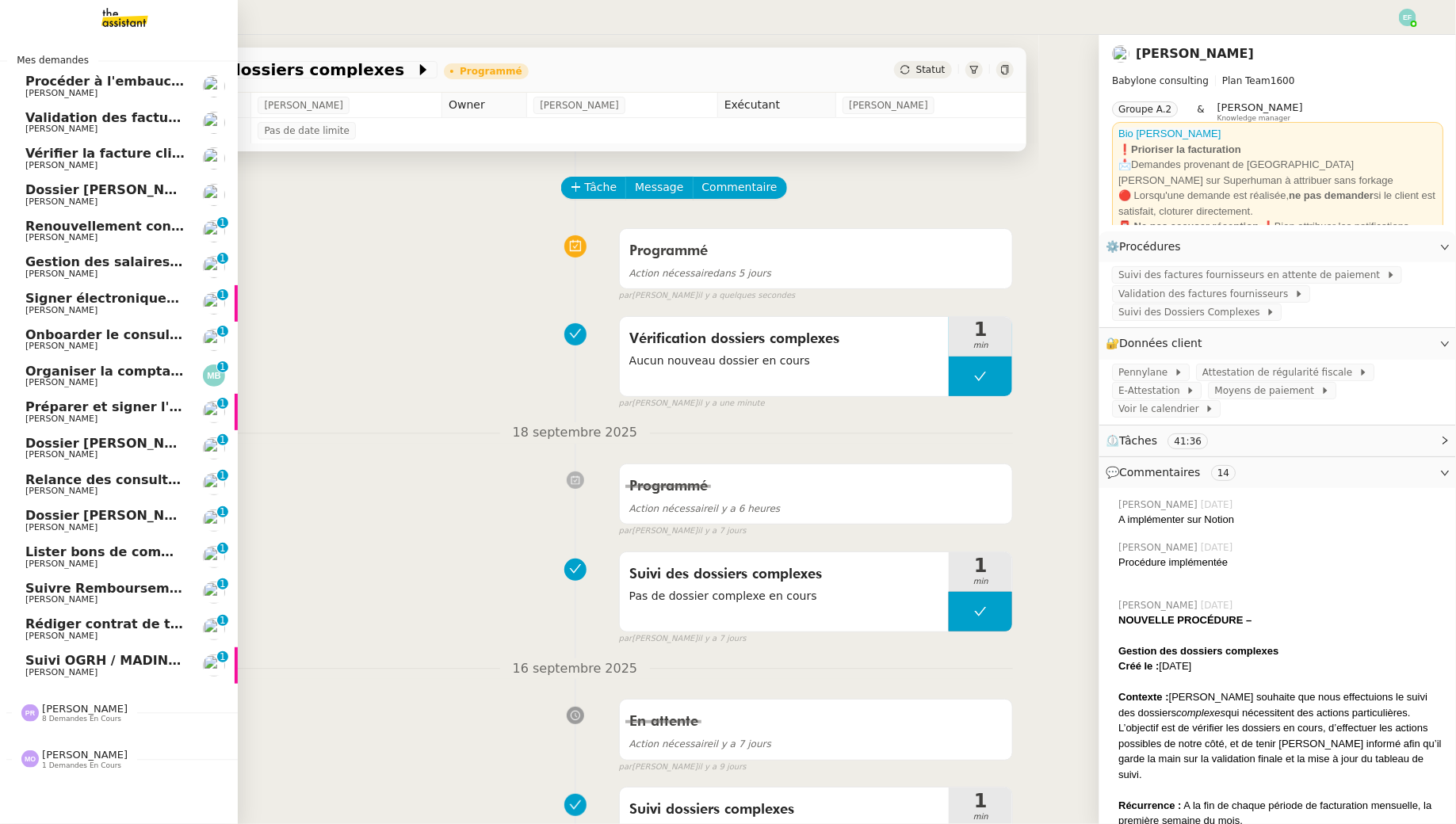
click at [144, 190] on span "Dossier [PERSON_NAME]" at bounding box center [113, 190] width 176 height 15
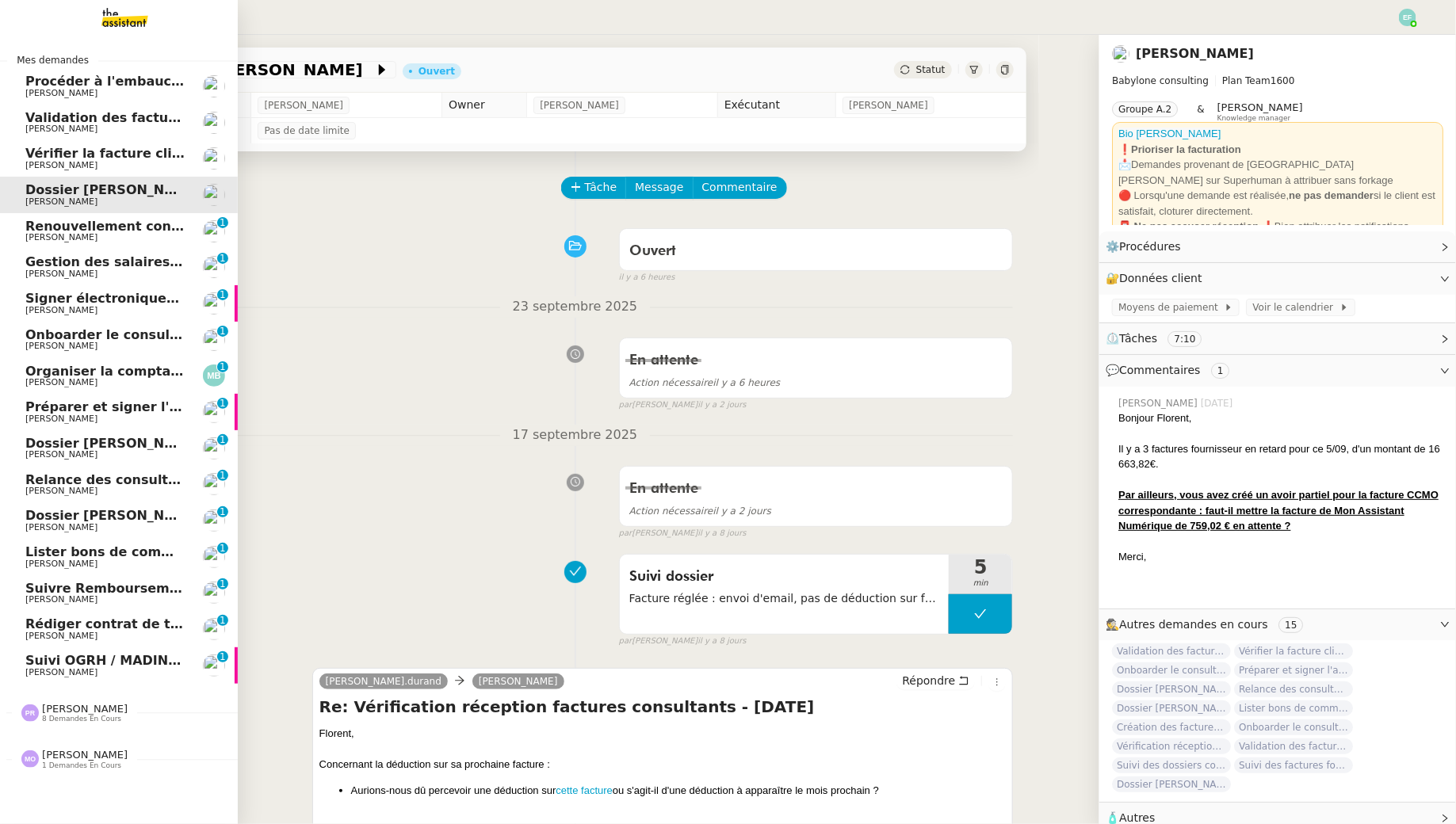
click at [149, 230] on span "Renouvellement contrat Opale STOCCO" at bounding box center [165, 226] width 280 height 15
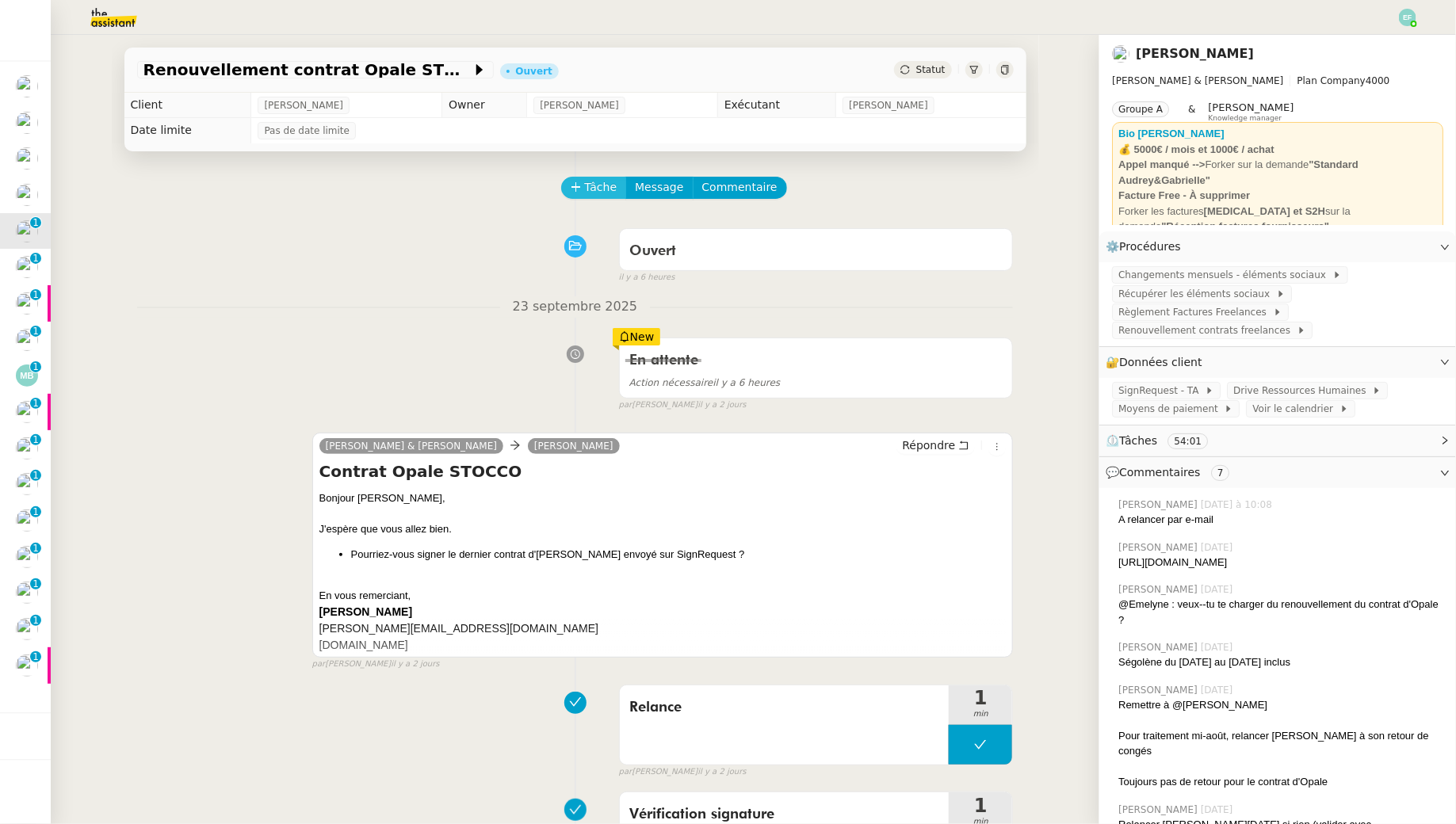
click at [592, 184] on span "Tâche" at bounding box center [601, 187] width 33 height 18
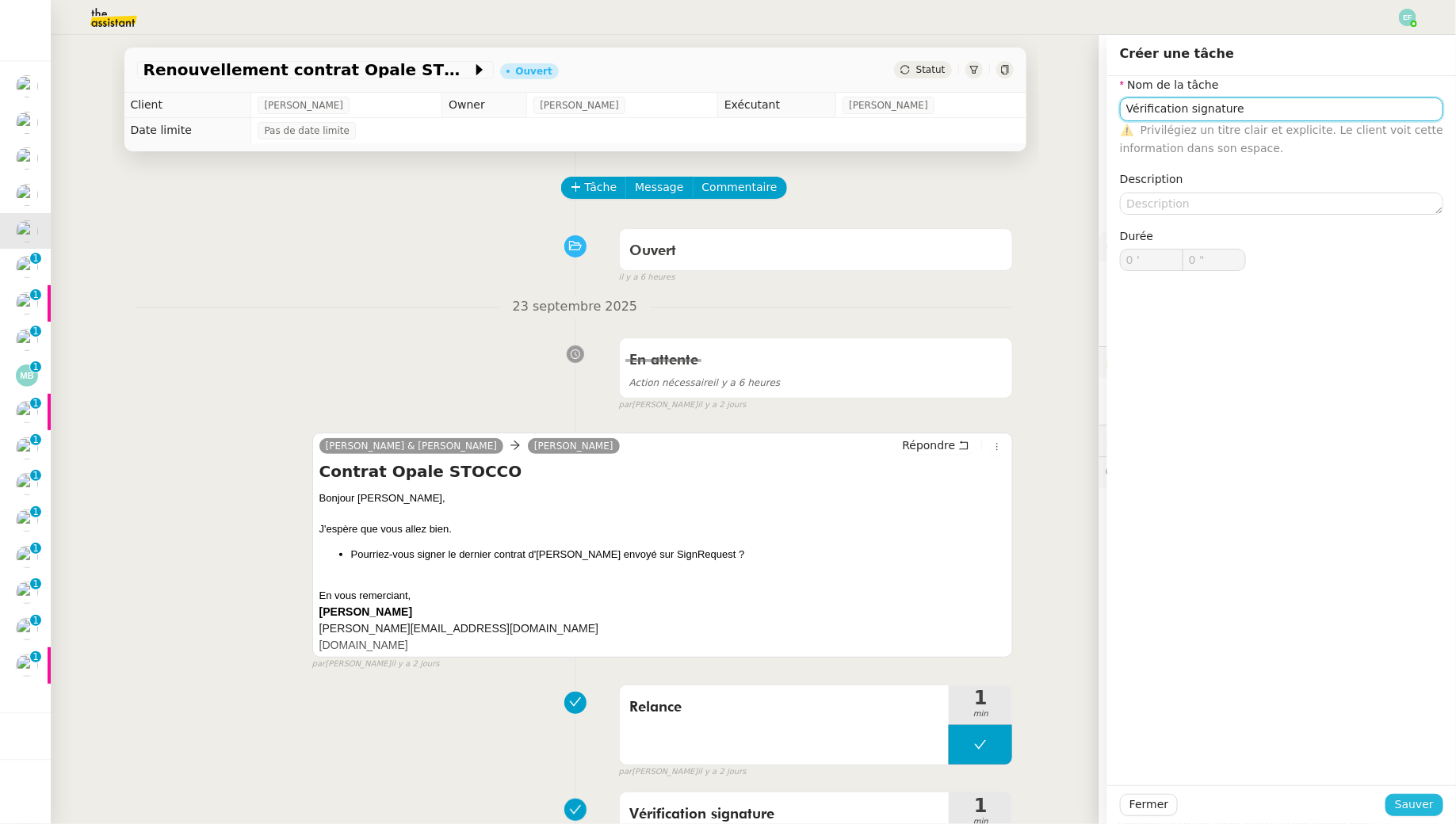
type input "Vérification signature"
click at [1120, 750] on span "Sauver" at bounding box center [1414, 805] width 39 height 18
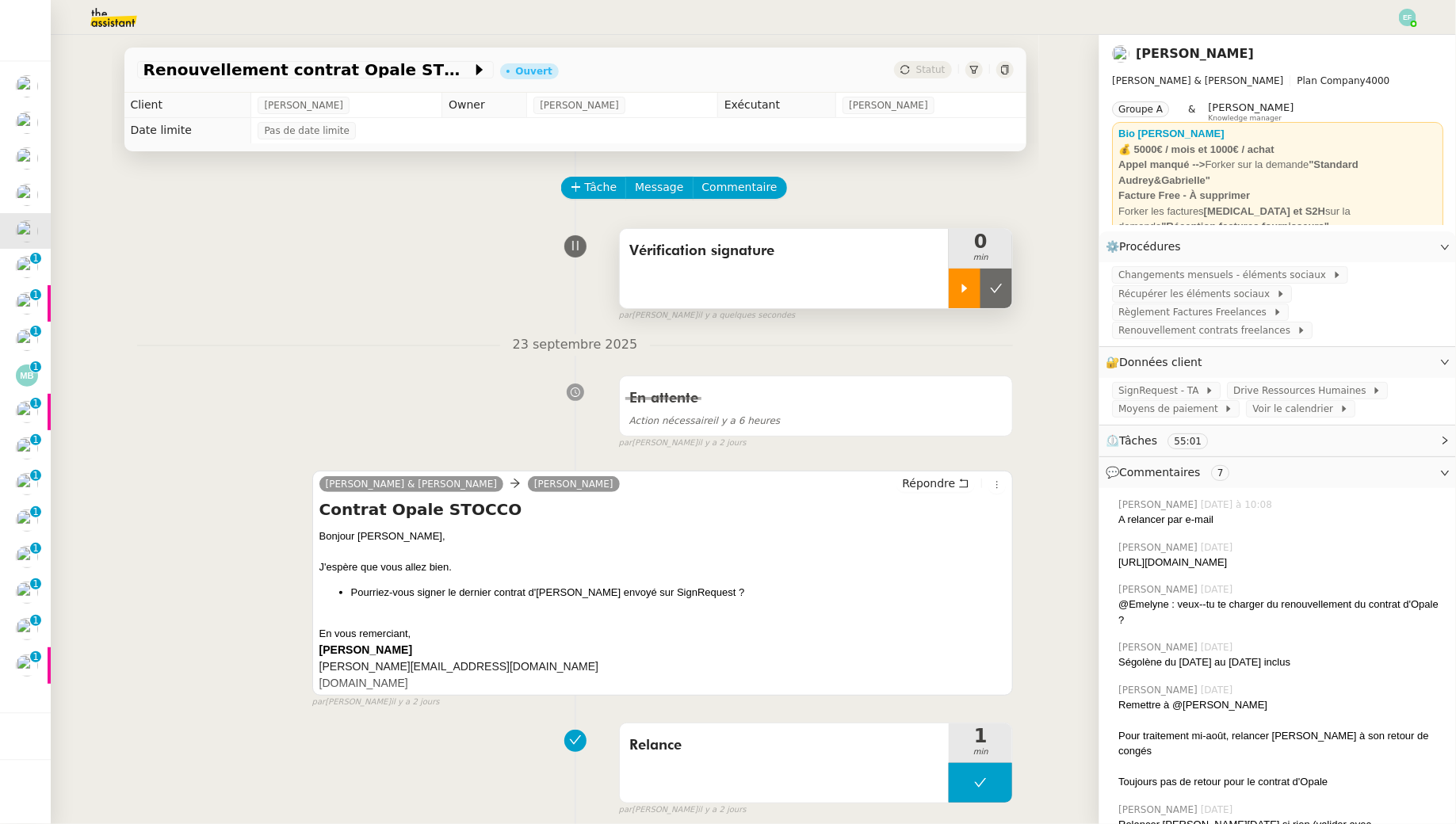
click at [961, 273] on div at bounding box center [964, 288] width 32 height 39
drag, startPoint x: 1195, startPoint y: 576, endPoint x: 1121, endPoint y: 559, distance: 75.9
click at [1120, 559] on div "[URL][DOMAIN_NAME]" at bounding box center [1281, 562] width 325 height 16
copy div "[URL][DOMAIN_NAME]"
click at [667, 280] on div "Vérification signature" at bounding box center [784, 269] width 330 height 79
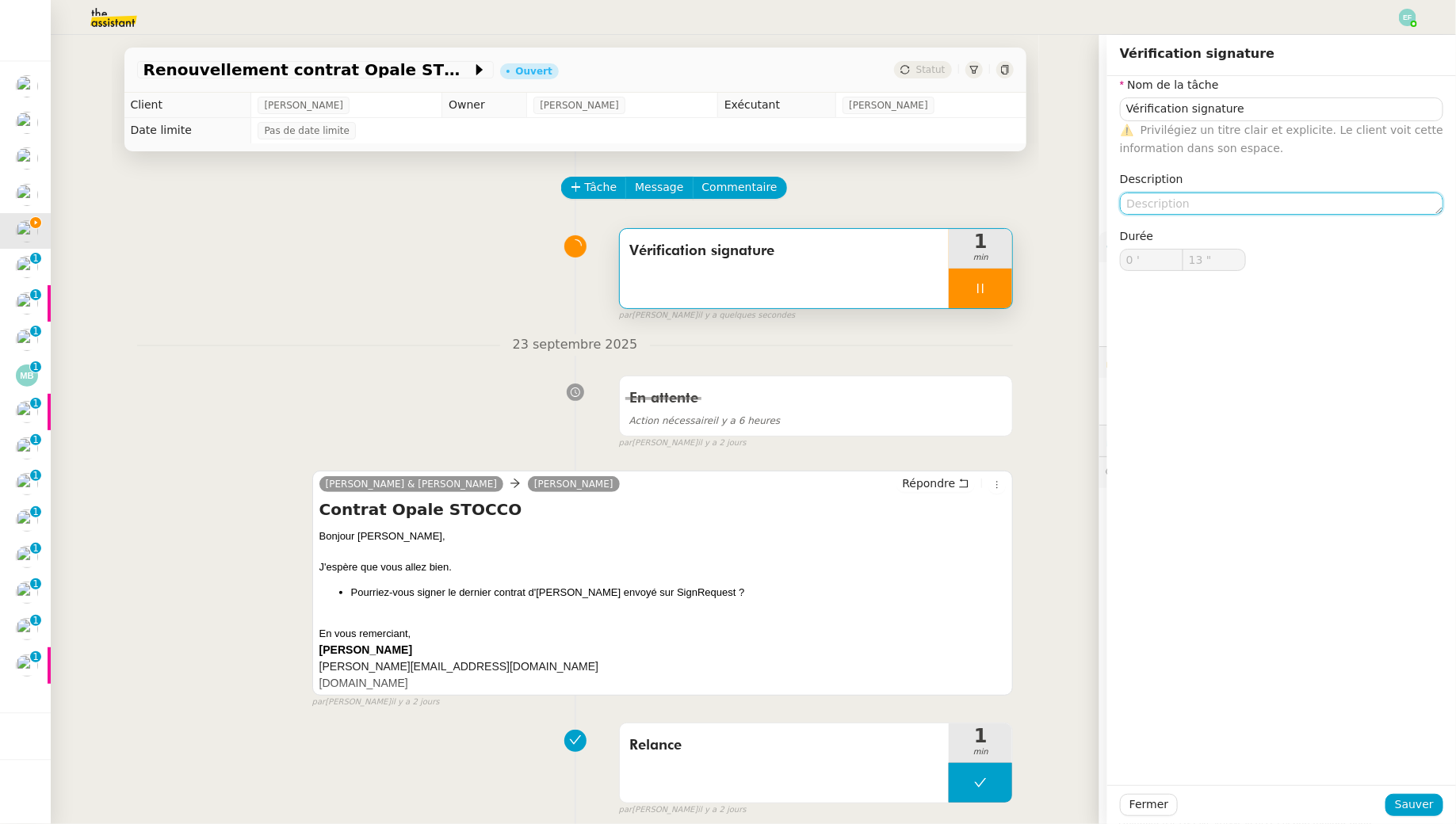
type input "14 ""
click at [1120, 207] on textarea at bounding box center [1282, 204] width 323 height 22
type textarea "Non sig"
type input "15 ""
type textarea "Non signé"
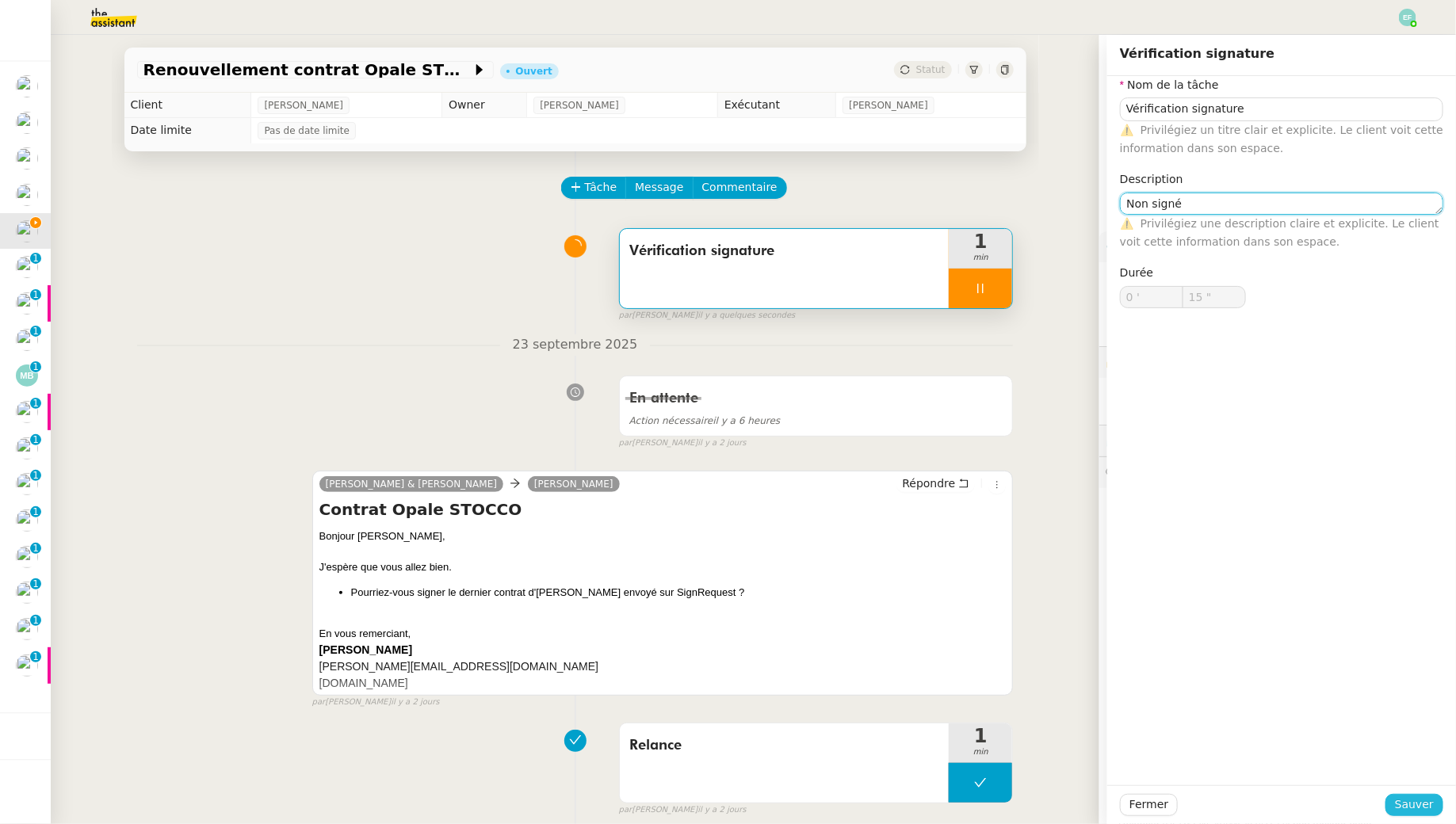
type input "16 ""
type textarea "Non signé"
type input "18 ""
click at [1120, 750] on span "Sauver" at bounding box center [1414, 805] width 39 height 18
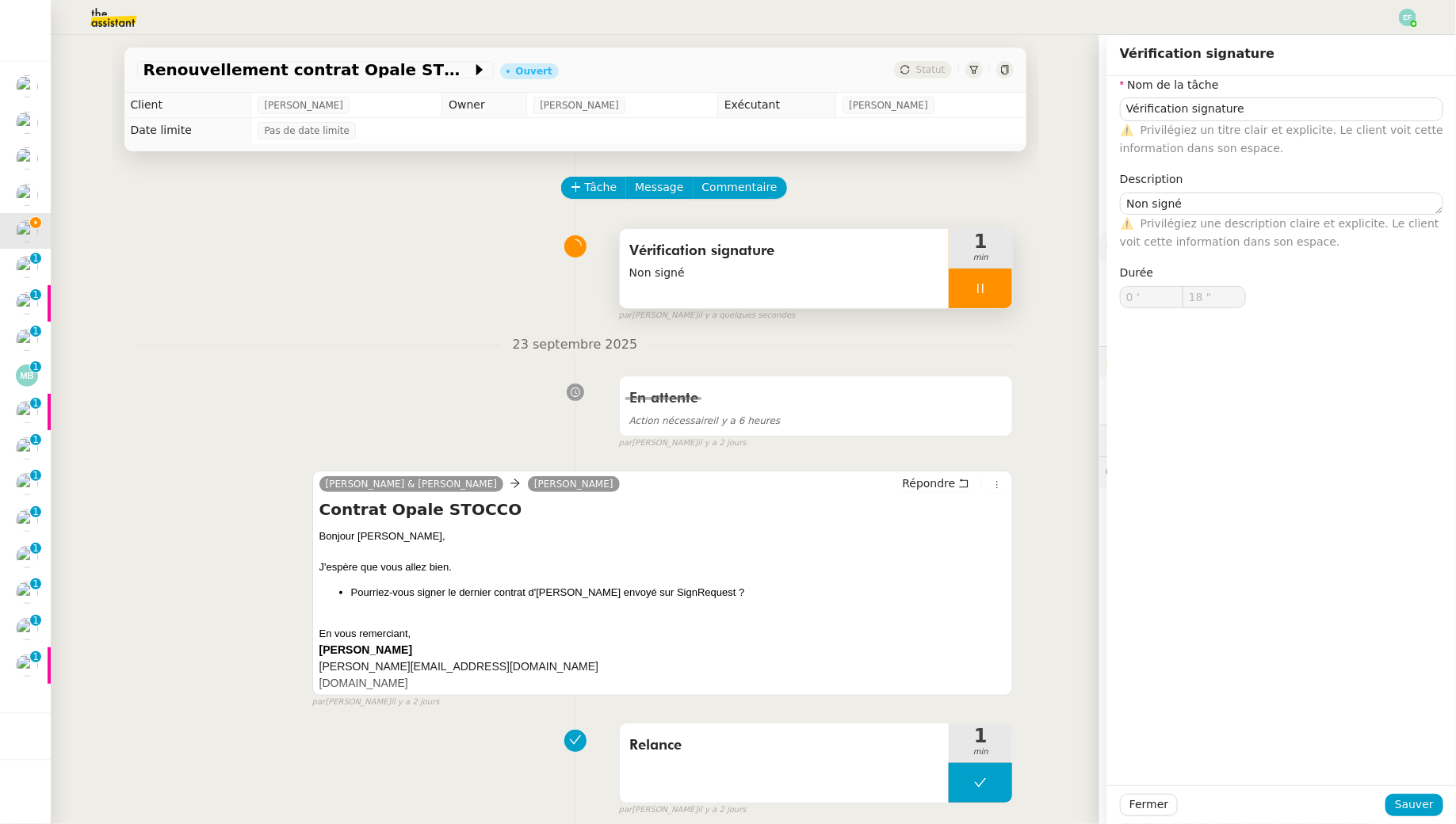
click at [989, 293] on div at bounding box center [979, 288] width 63 height 39
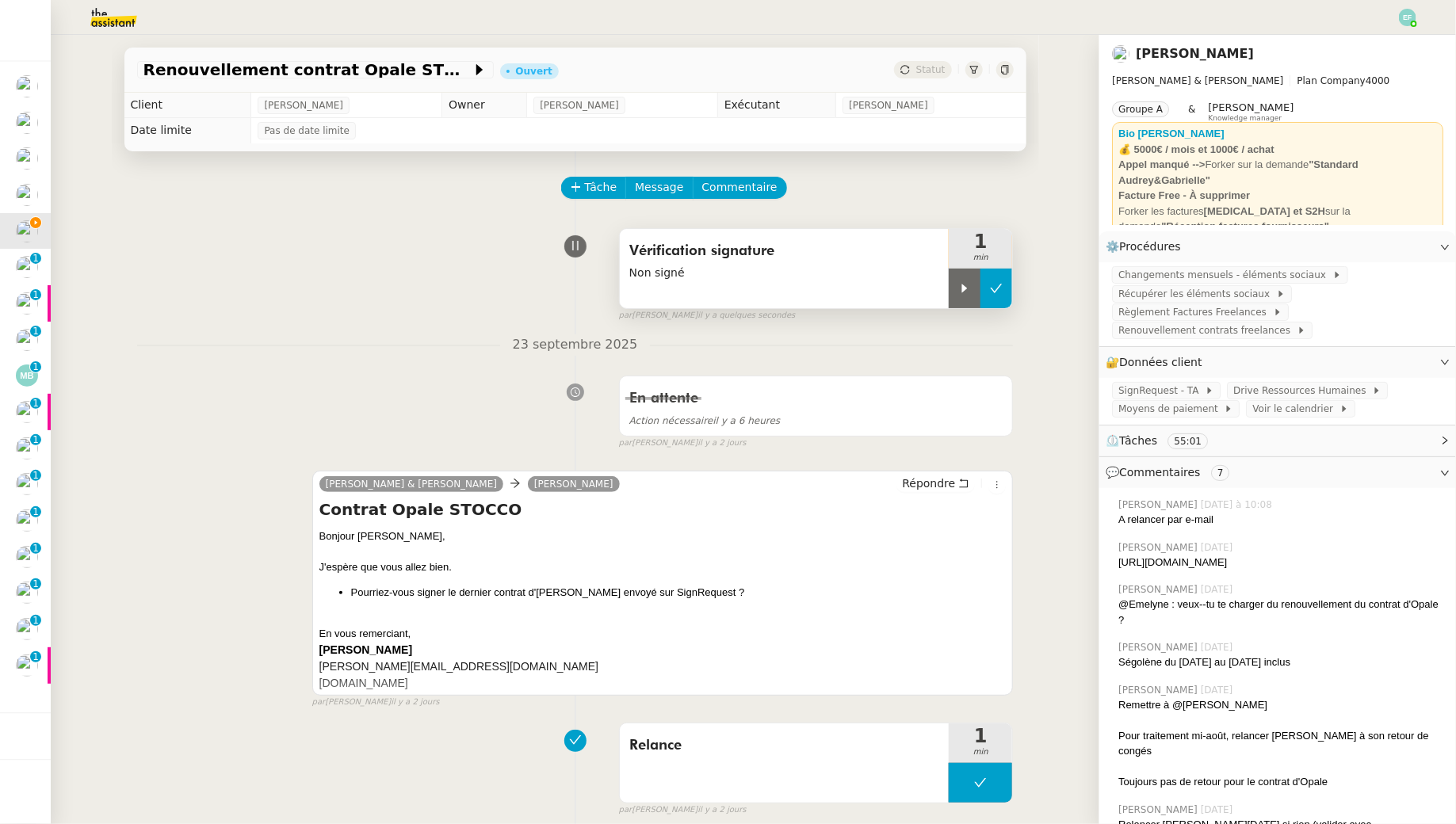
click at [1002, 293] on icon at bounding box center [996, 289] width 13 height 13
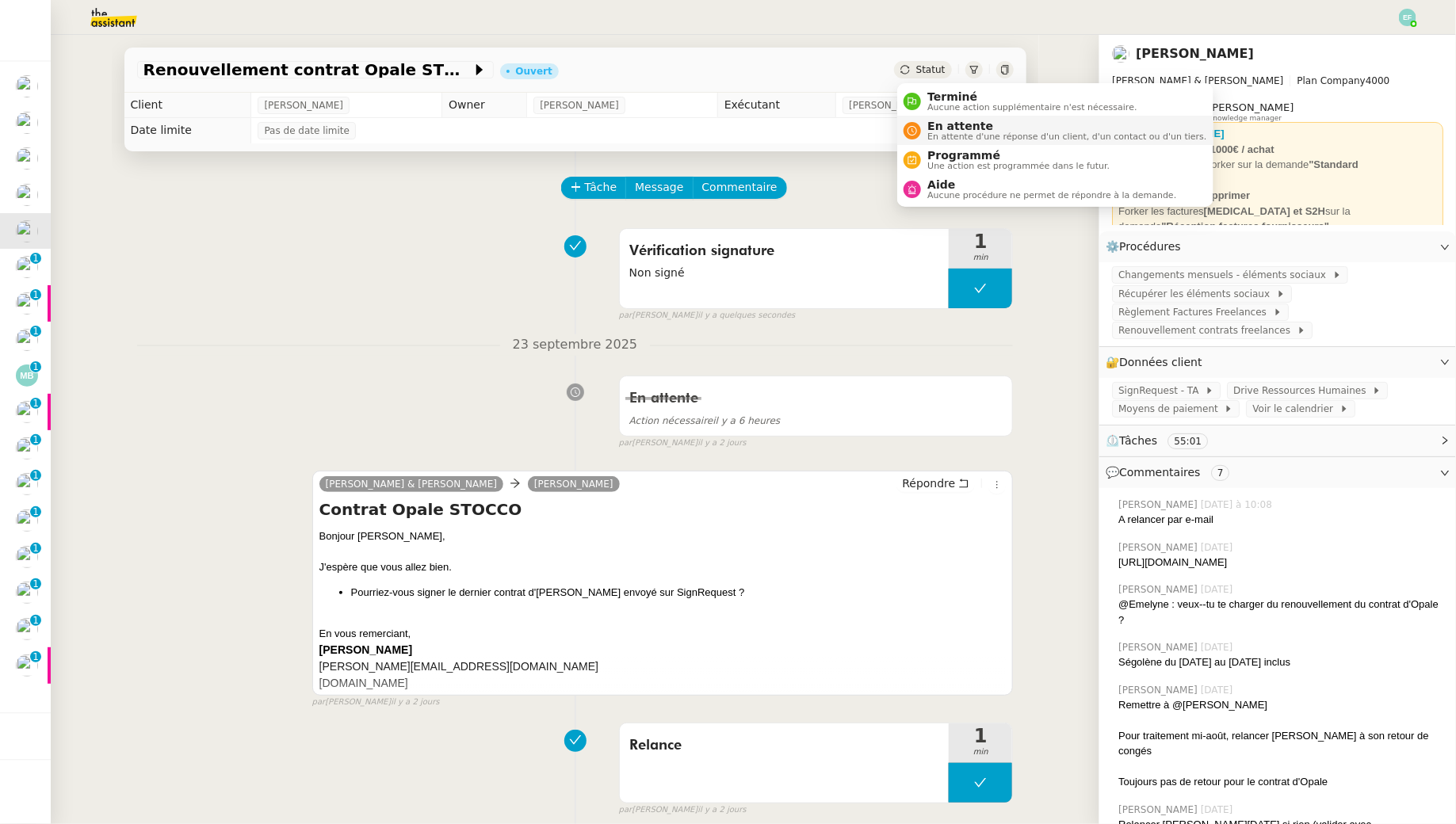
click at [962, 126] on span "En attente" at bounding box center [1066, 126] width 279 height 13
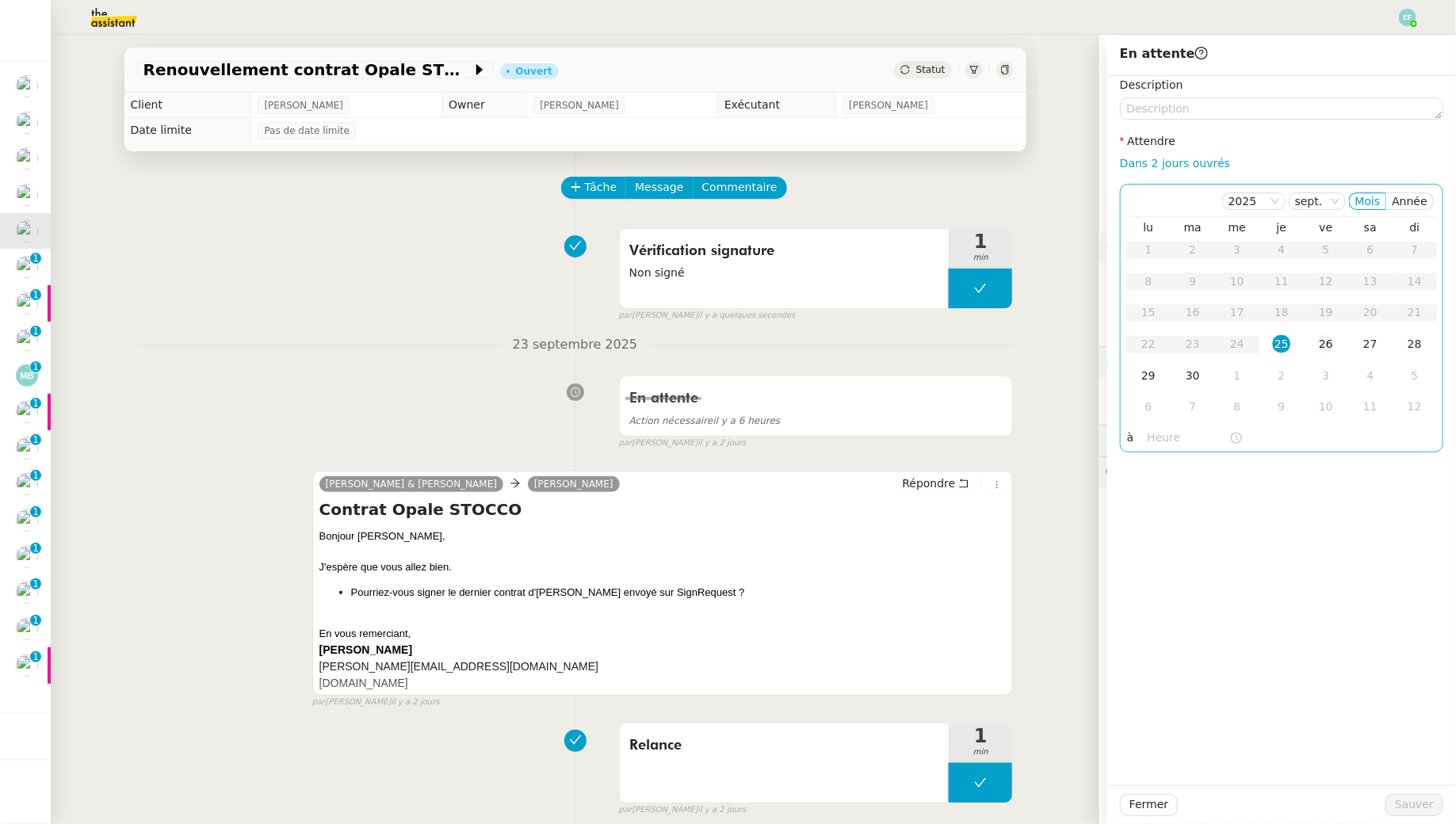
click at [1120, 345] on div "26" at bounding box center [1325, 343] width 17 height 17
click at [1120, 750] on span "Sauver" at bounding box center [1414, 805] width 39 height 18
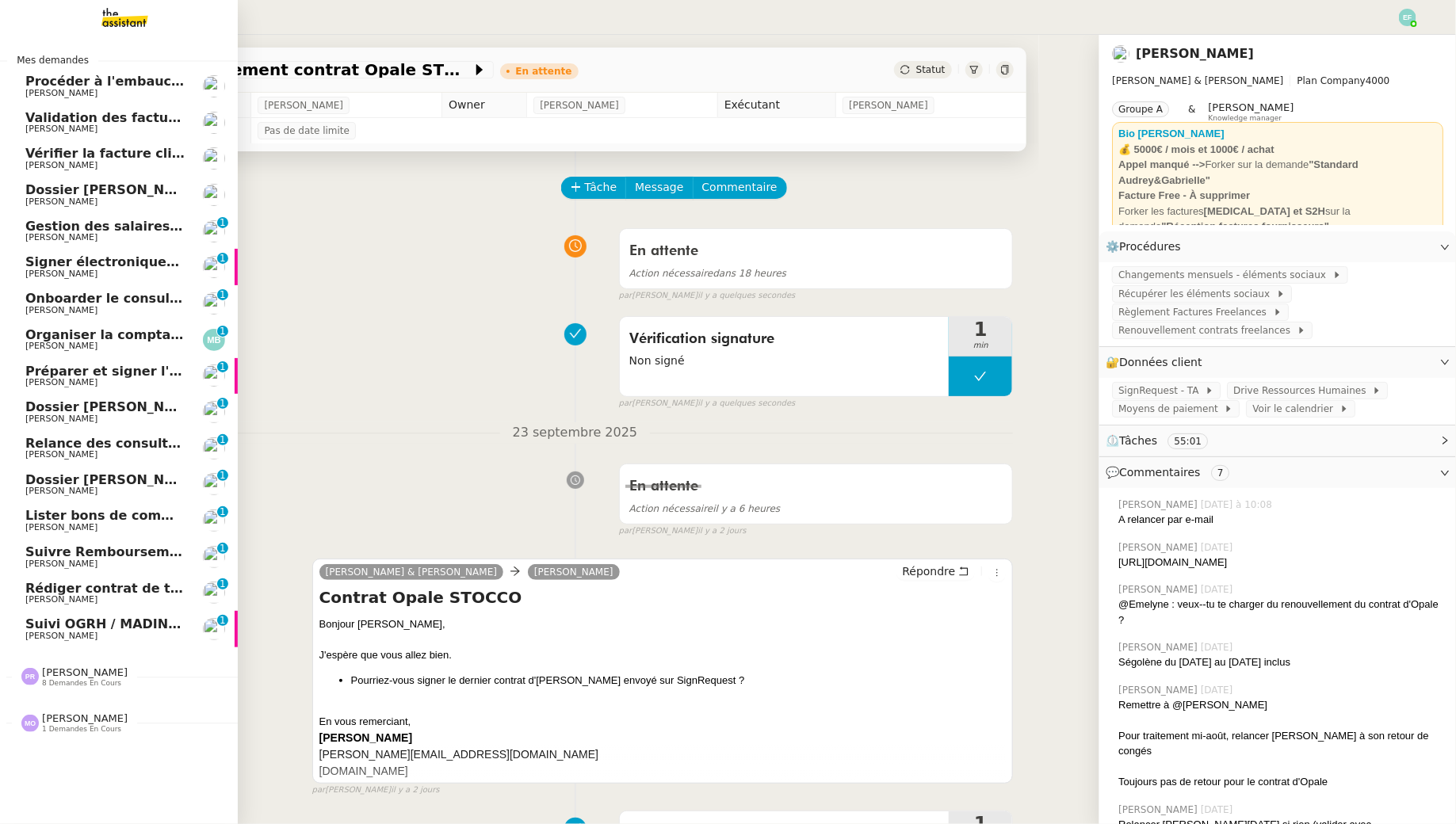
click at [24, 228] on link "Gestion des salaires - [DATE] [PERSON_NAME] 0 1 2 3 4 5 6 7 8 9" at bounding box center [119, 231] width 237 height 37
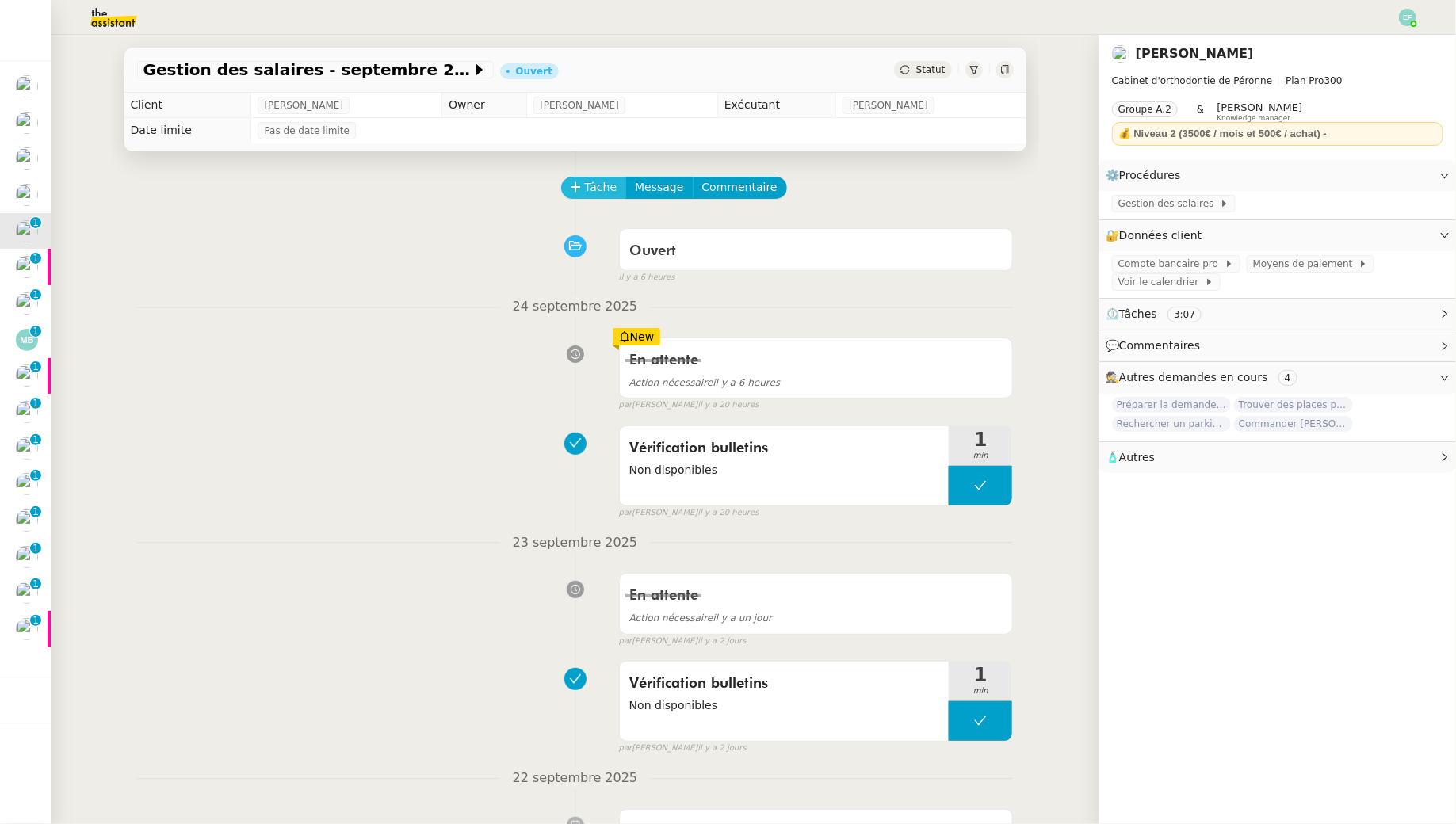
click at [589, 188] on span "Tâche" at bounding box center [601, 187] width 33 height 18
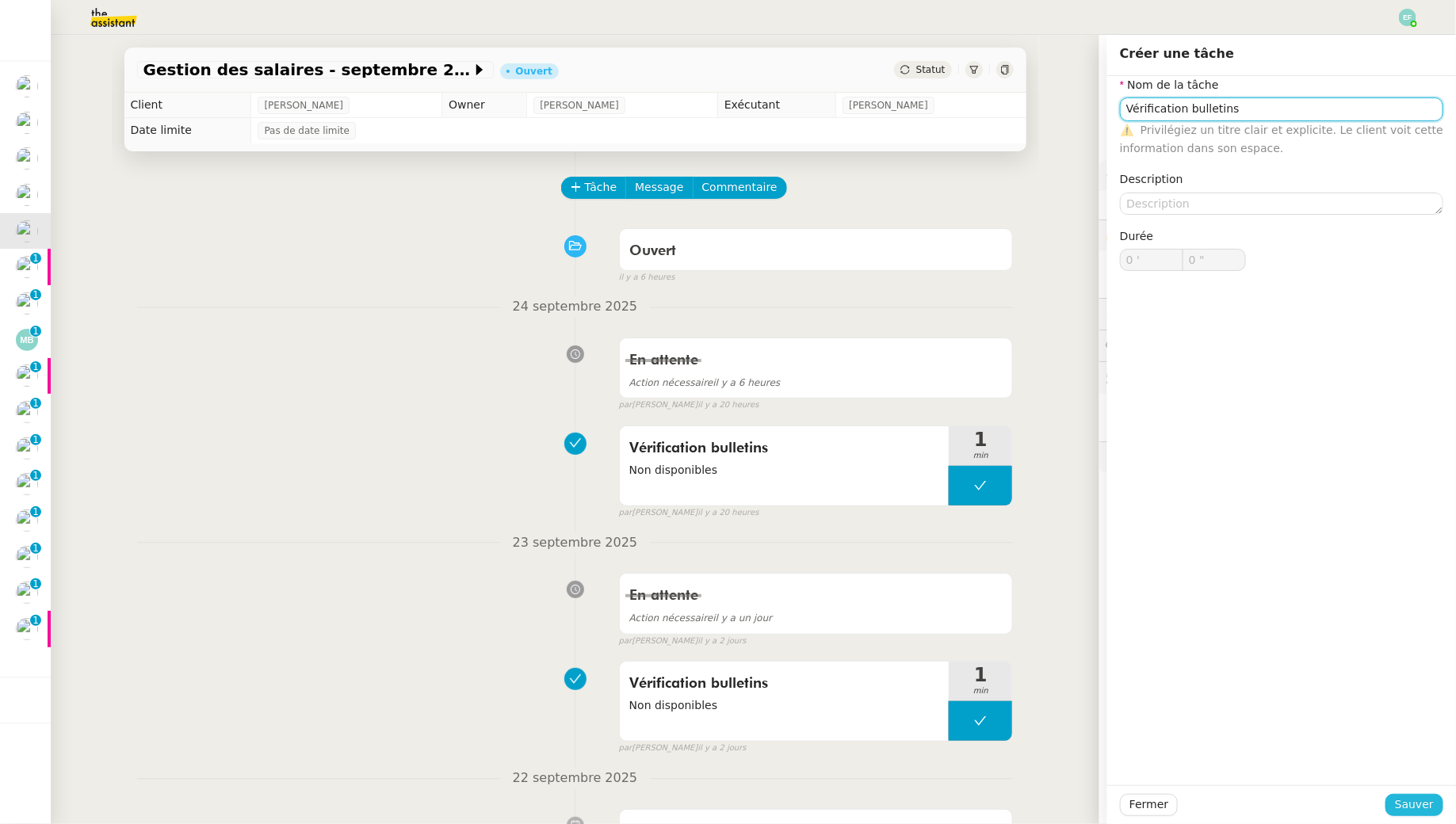
type input "Vérification bulletins"
click at [1120, 750] on span "Sauver" at bounding box center [1414, 805] width 39 height 18
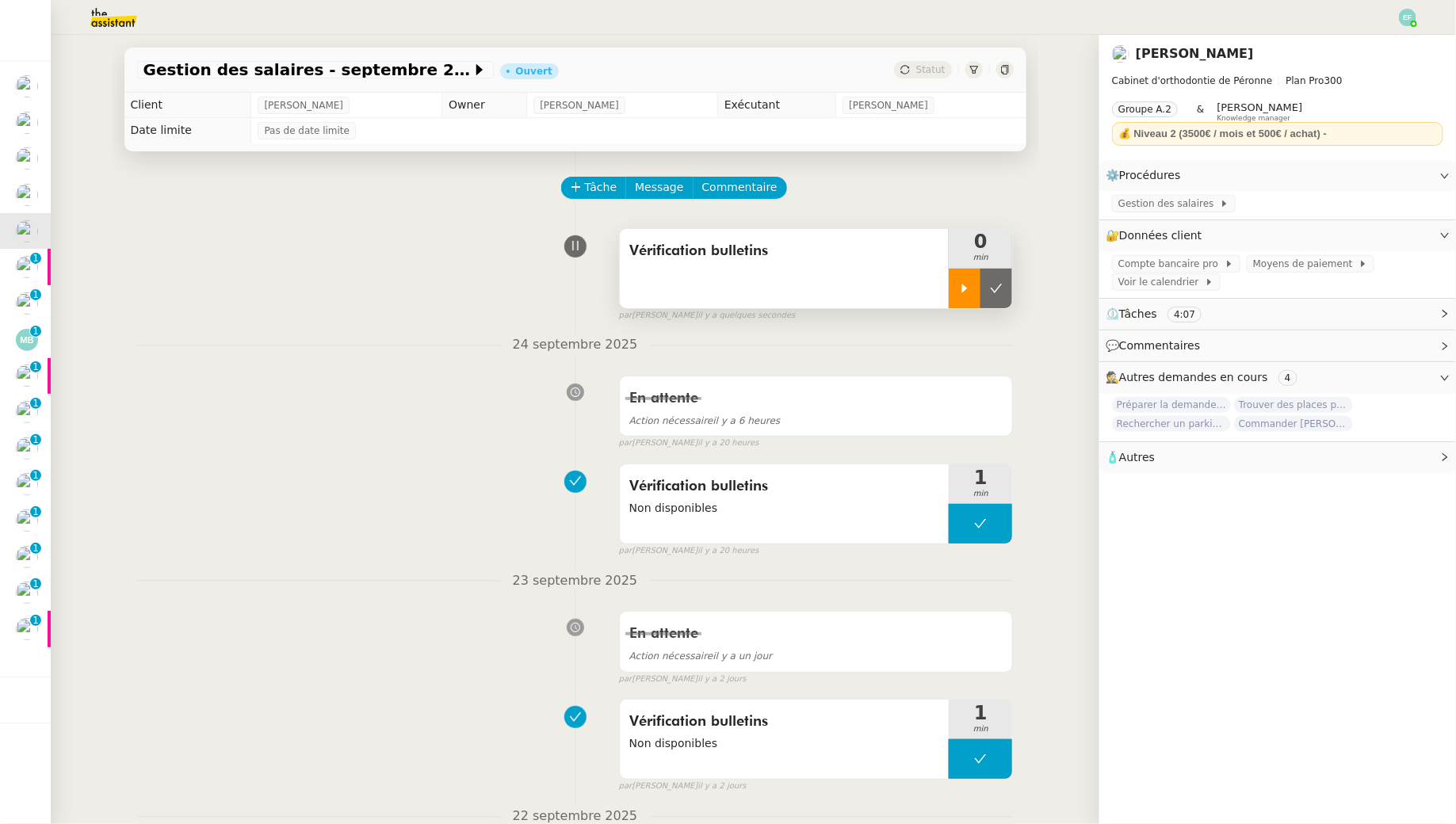
click at [961, 291] on icon at bounding box center [965, 289] width 13 height 13
click at [1120, 203] on icon at bounding box center [1225, 203] width 4 height 6
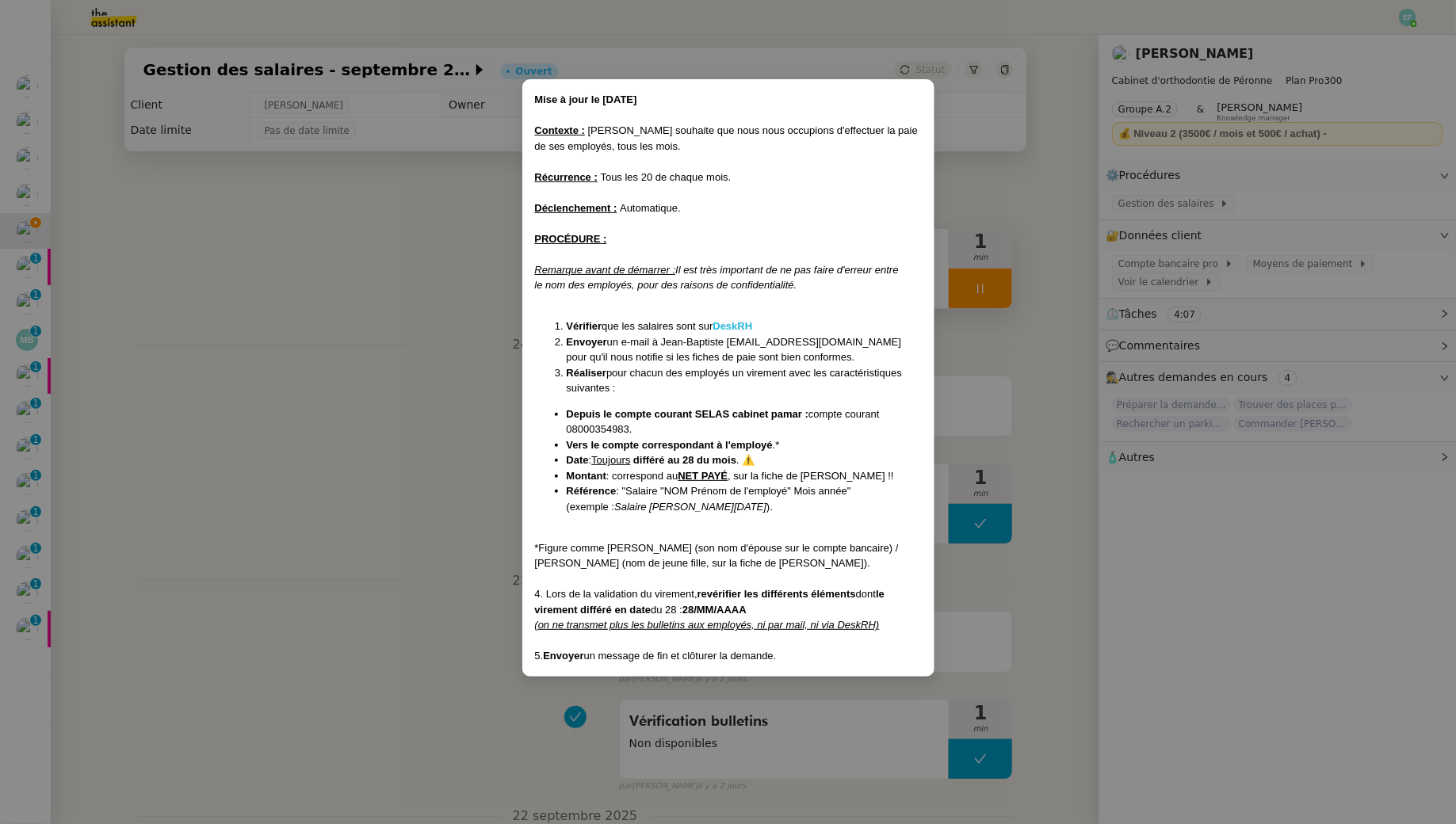
click at [751, 326] on strong "DeskRH" at bounding box center [733, 325] width 39 height 12
click at [292, 367] on nz-modal-container "Mise à jour le [DATE] Contexte : [PERSON_NAME] souhaite que nous nous occupions…" at bounding box center [728, 412] width 1456 height 824
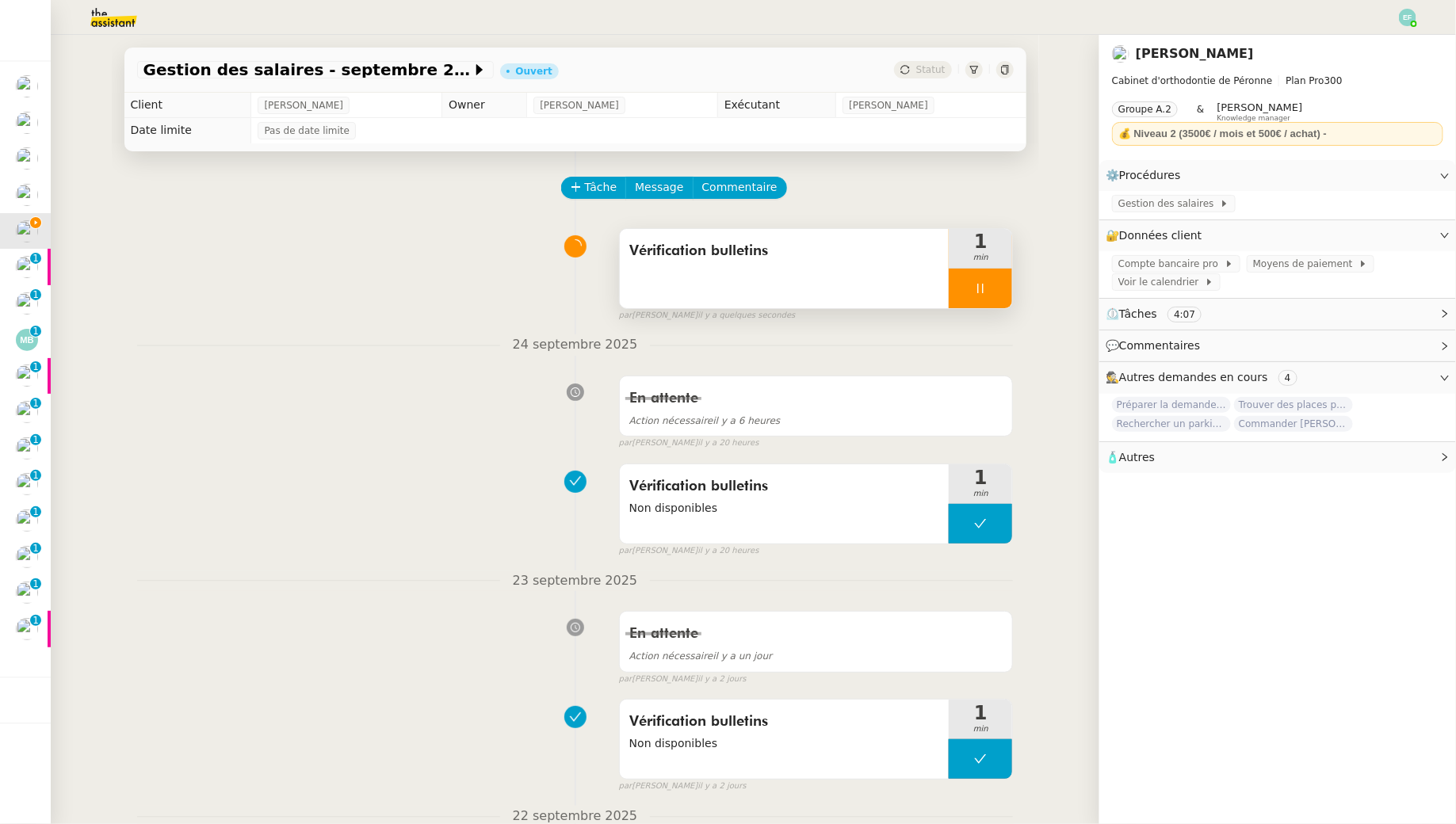
click at [681, 296] on div "Vérification bulletins" at bounding box center [784, 269] width 330 height 79
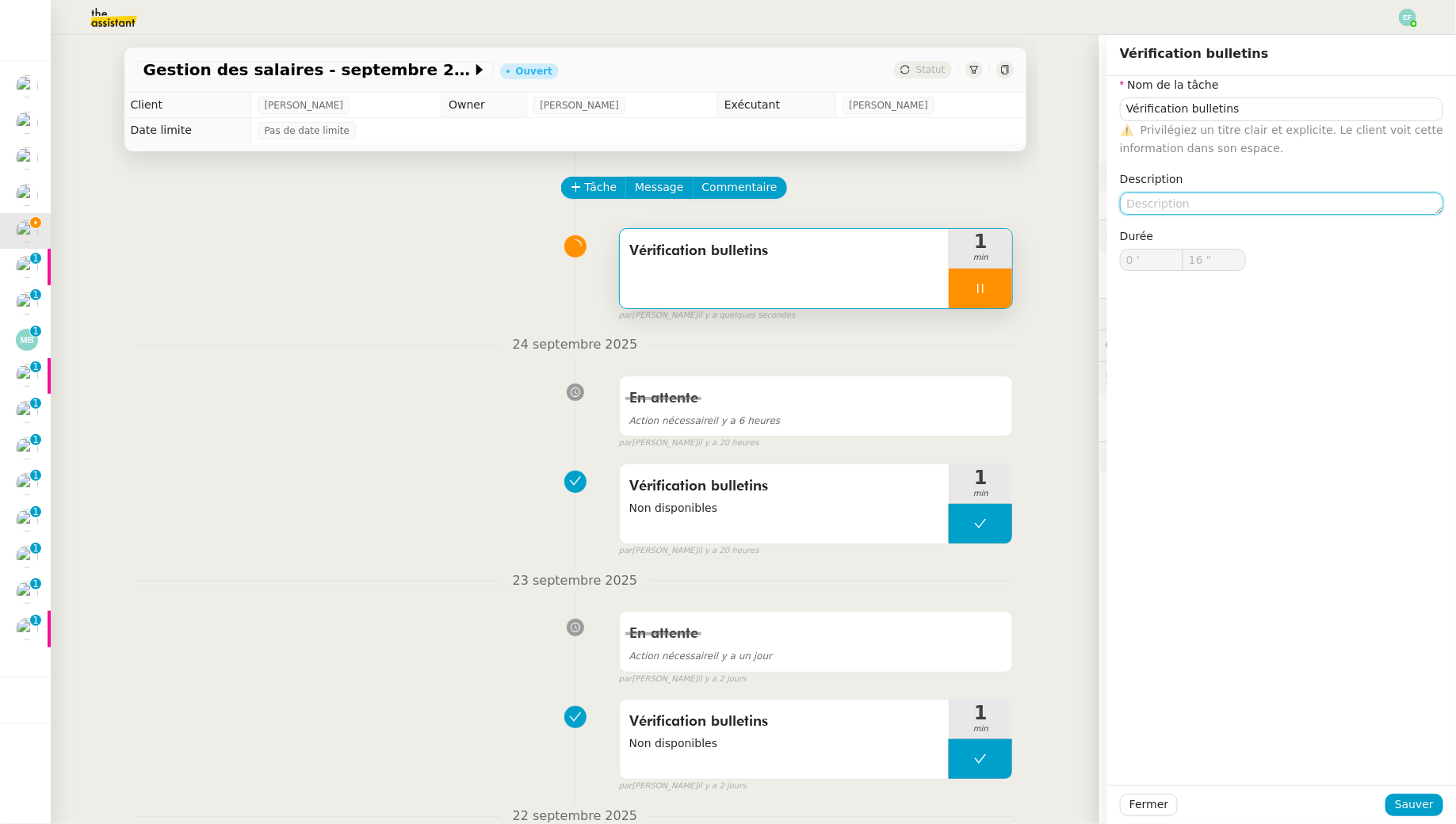
click at [1120, 209] on textarea at bounding box center [1282, 204] width 323 height 22
type input "17 ""
type textarea "Non disp"
type input "18 ""
type textarea "Non dispni"
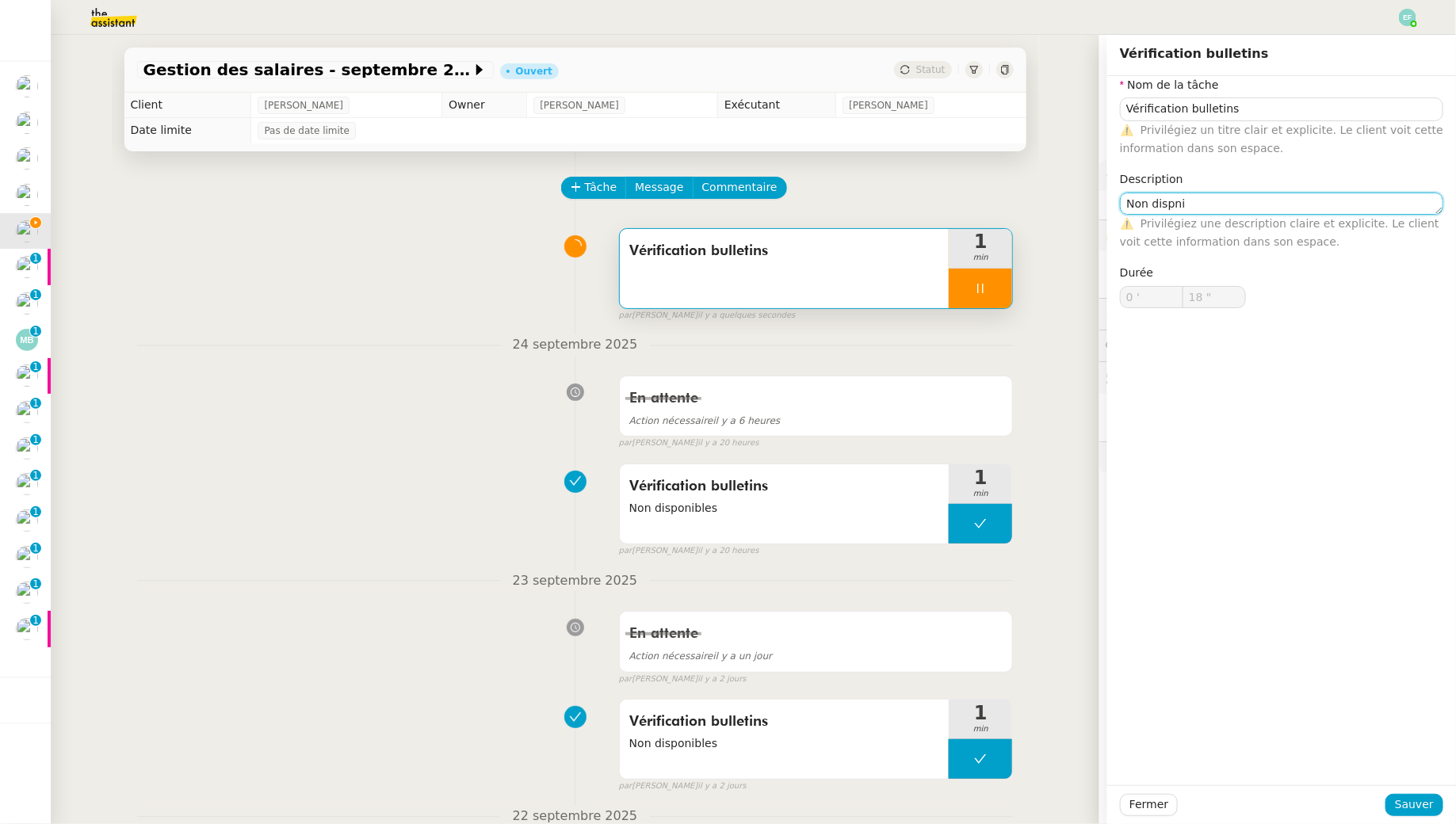
type input "19 ""
type textarea "Non disponibl"
type input "20 ""
type textarea "Non disponibles"
type input "21 ""
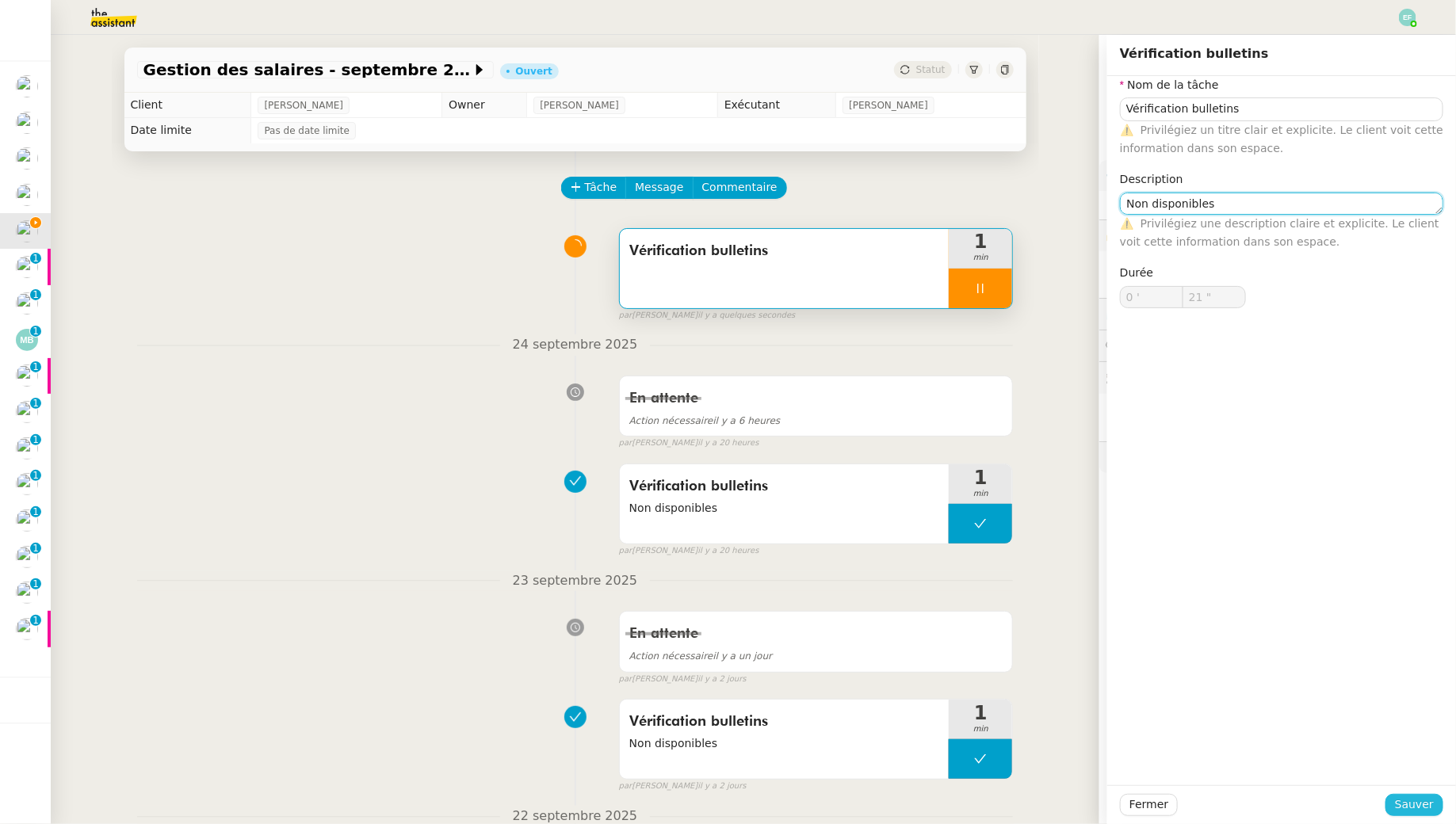
type textarea "Non disponibles"
click at [1120, 750] on span "Sauver" at bounding box center [1414, 805] width 39 height 18
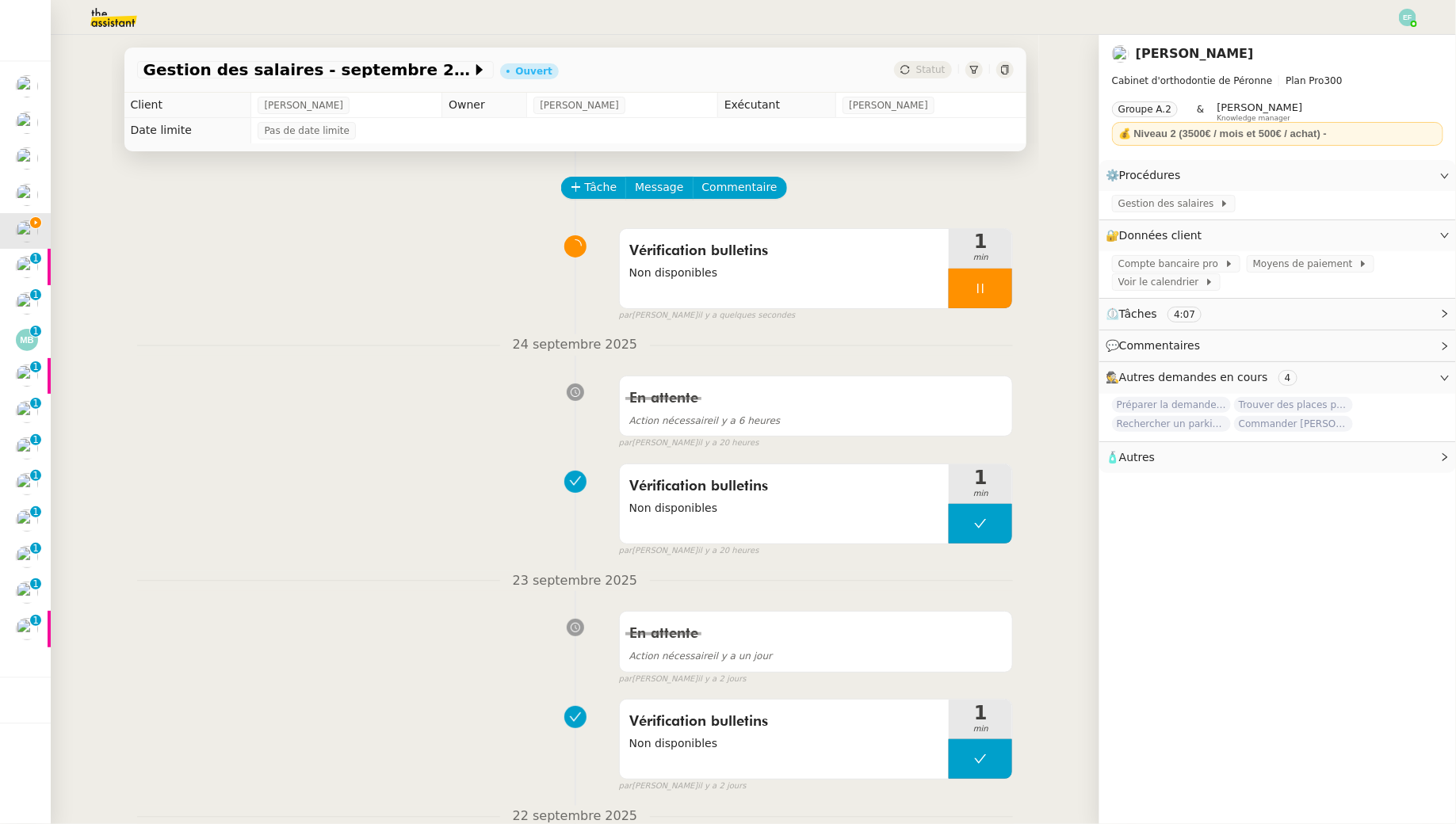
click at [984, 291] on icon at bounding box center [980, 289] width 5 height 9
click at [996, 291] on icon at bounding box center [996, 289] width 13 height 13
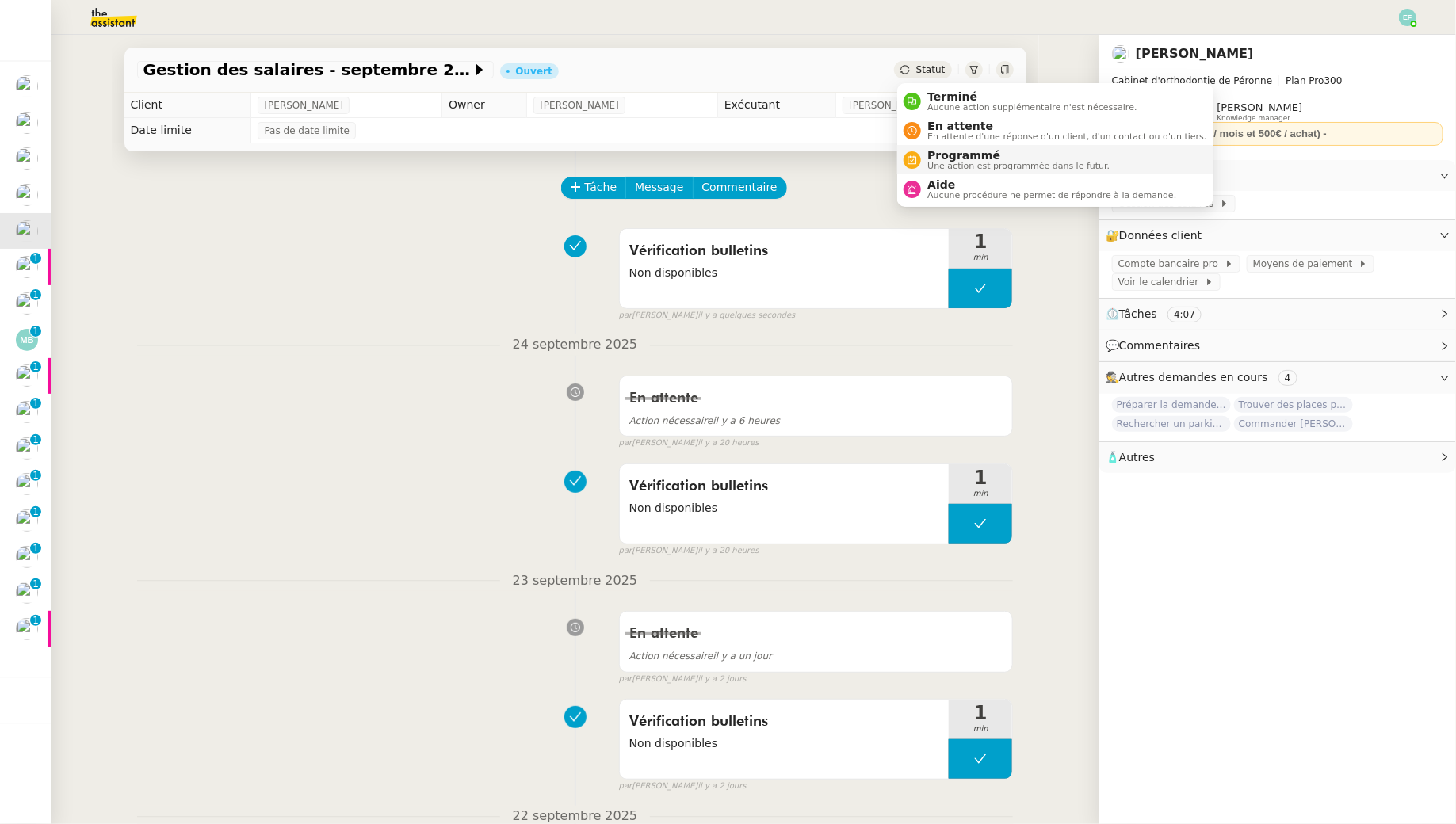
click at [929, 173] on li "Programmé Une action est programmée dans le futur." at bounding box center [1054, 160] width 315 height 29
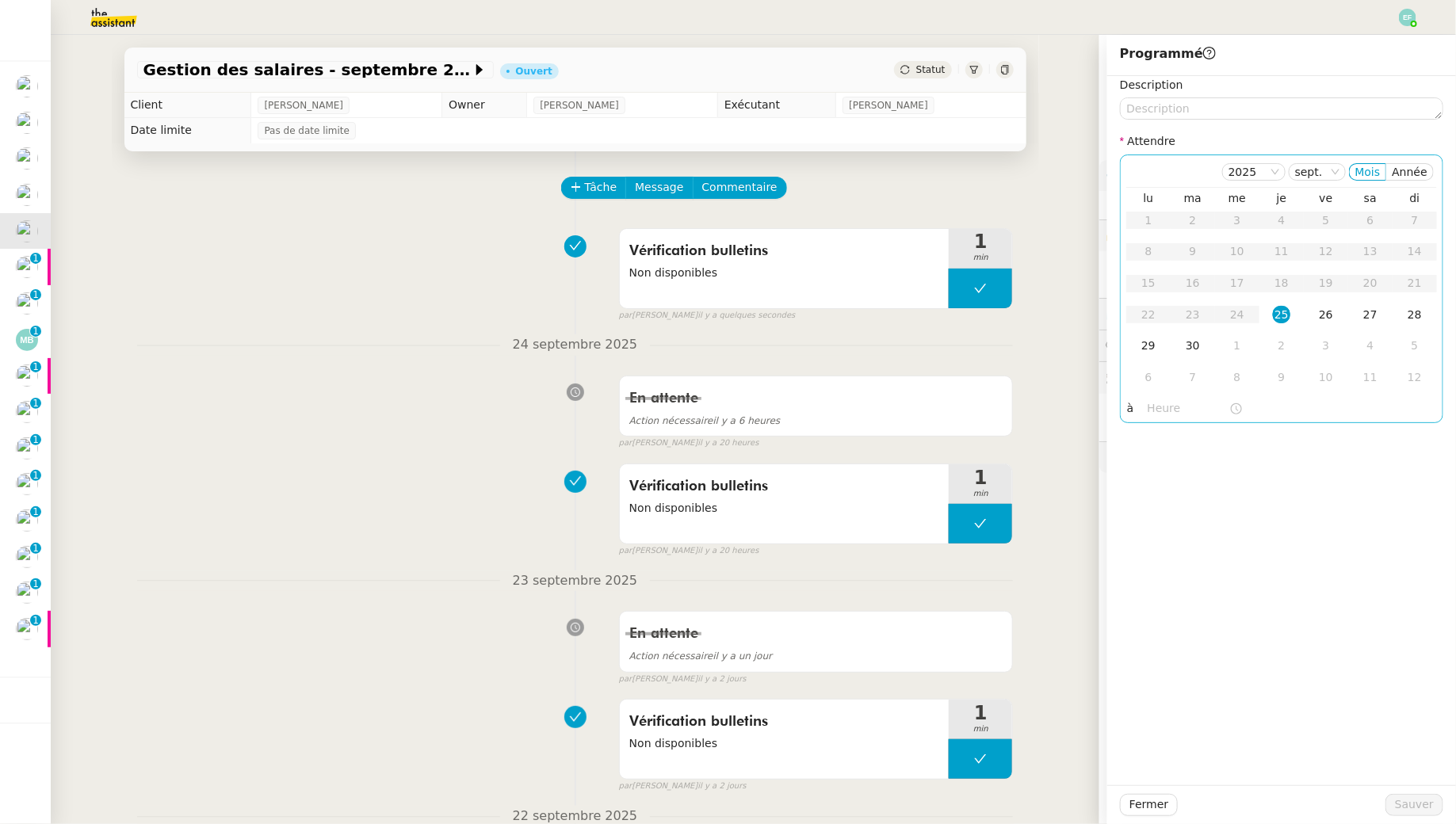
click at [1120, 314] on div "25" at bounding box center [1281, 314] width 17 height 17
click at [1120, 400] on input "text" at bounding box center [1187, 408] width 81 height 18
click at [1120, 549] on div "14" at bounding box center [1161, 553] width 45 height 19
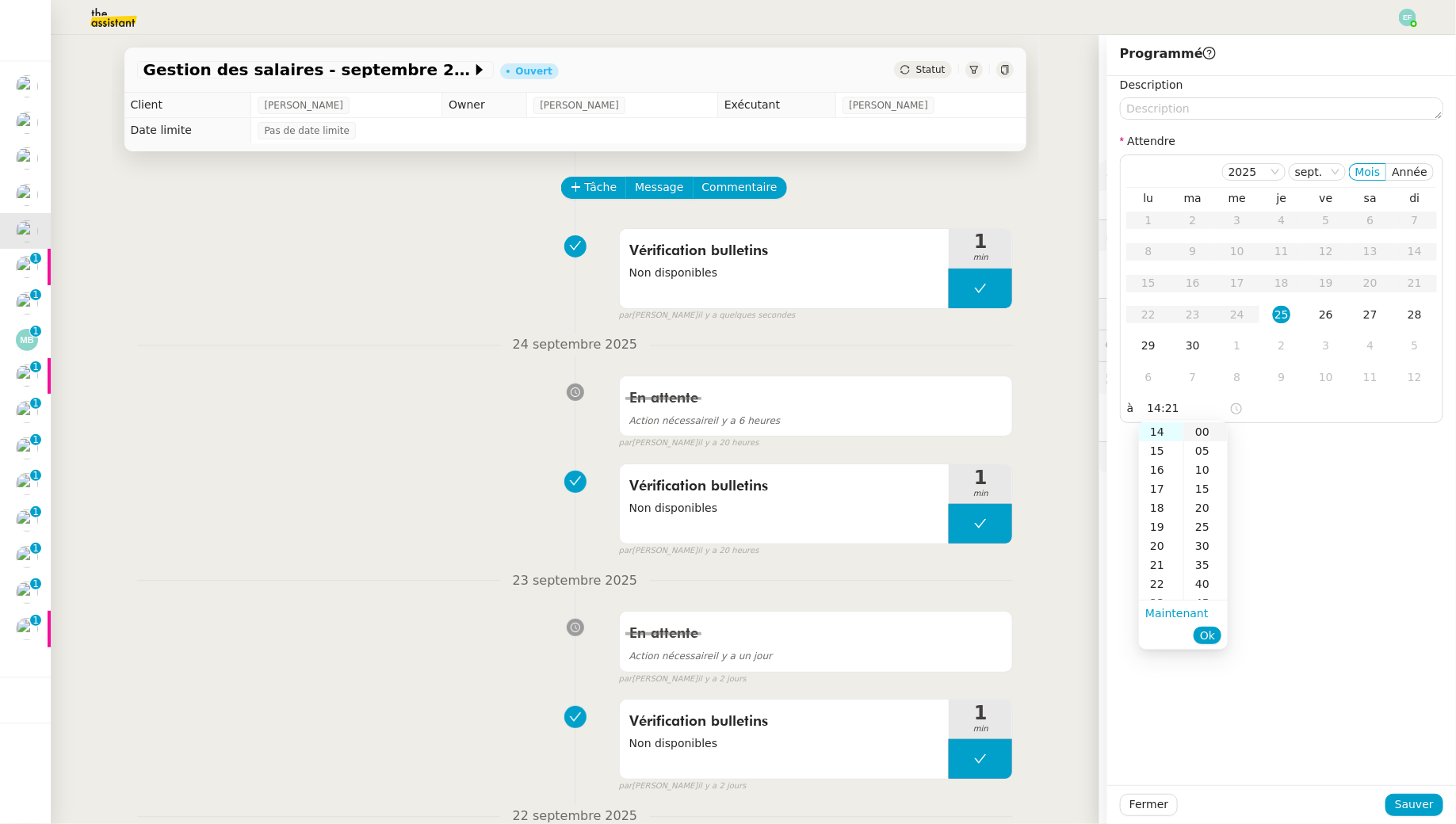
click at [1120, 435] on div "00" at bounding box center [1206, 431] width 44 height 19
click at [1120, 635] on button "Ok" at bounding box center [1207, 635] width 27 height 17
type input "14:00"
click at [1120, 750] on span "Sauver" at bounding box center [1414, 805] width 39 height 18
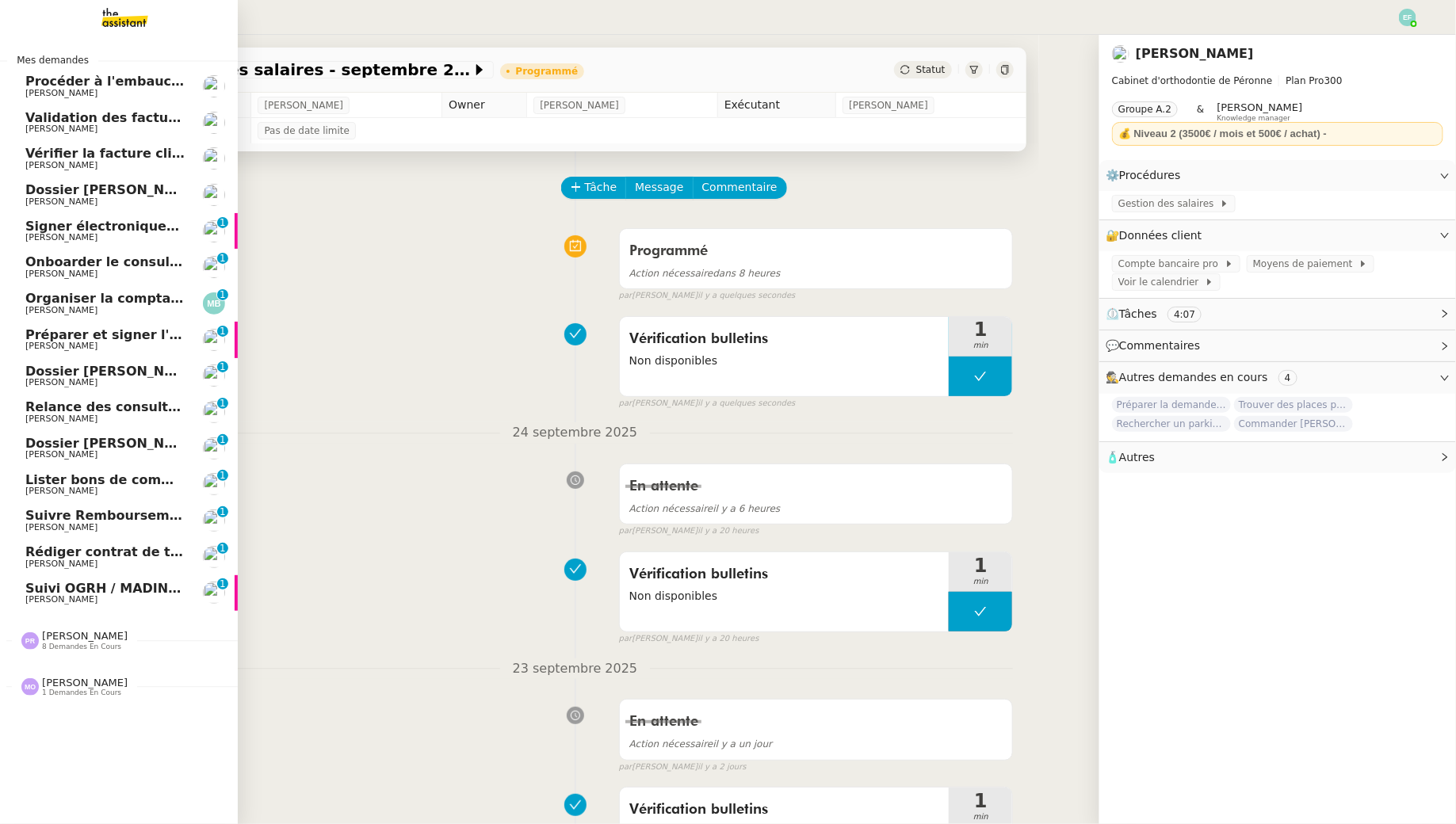
click at [74, 235] on span "[PERSON_NAME]" at bounding box center [61, 237] width 72 height 10
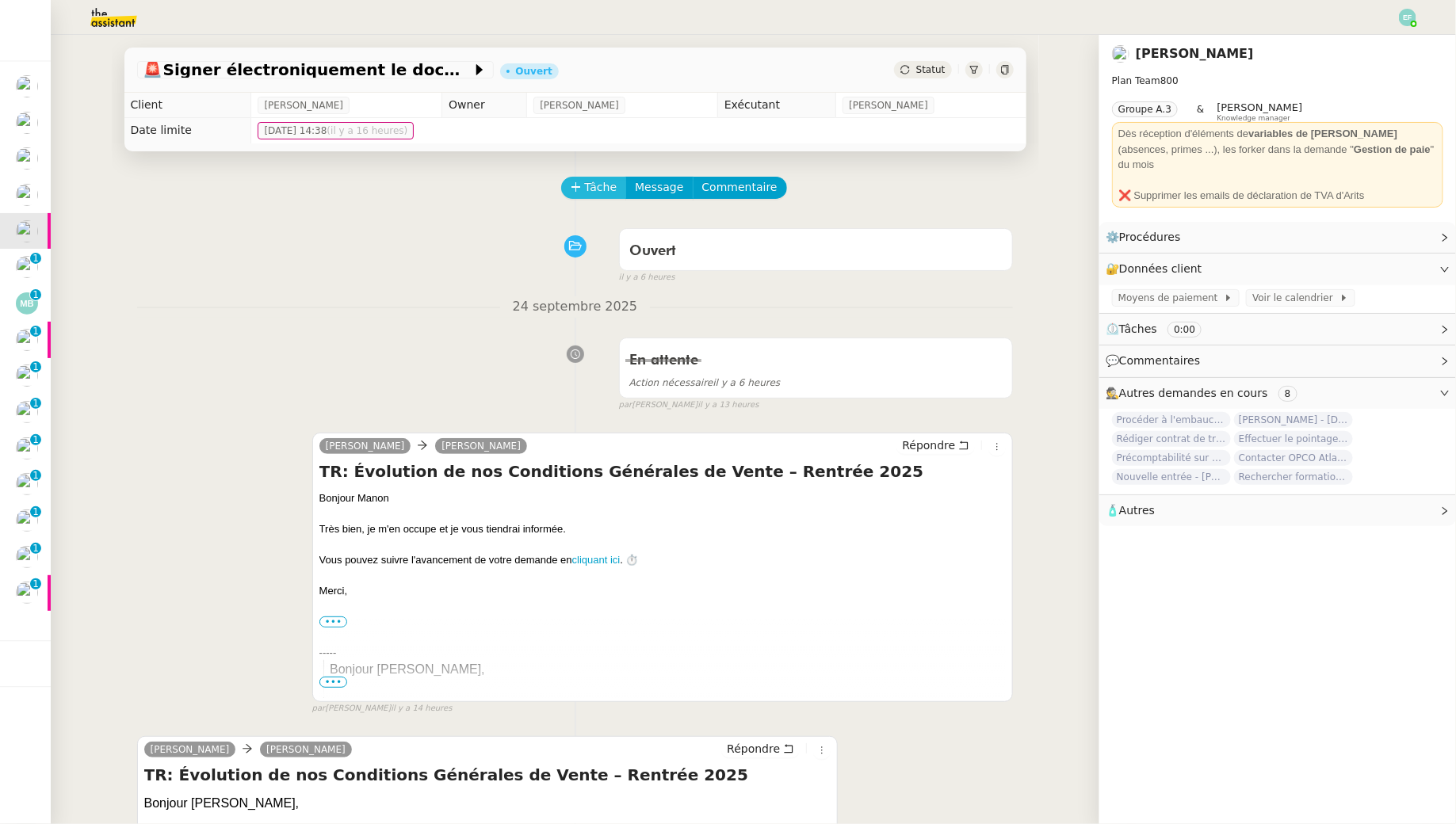
click at [595, 188] on span "Tâche" at bounding box center [601, 187] width 33 height 18
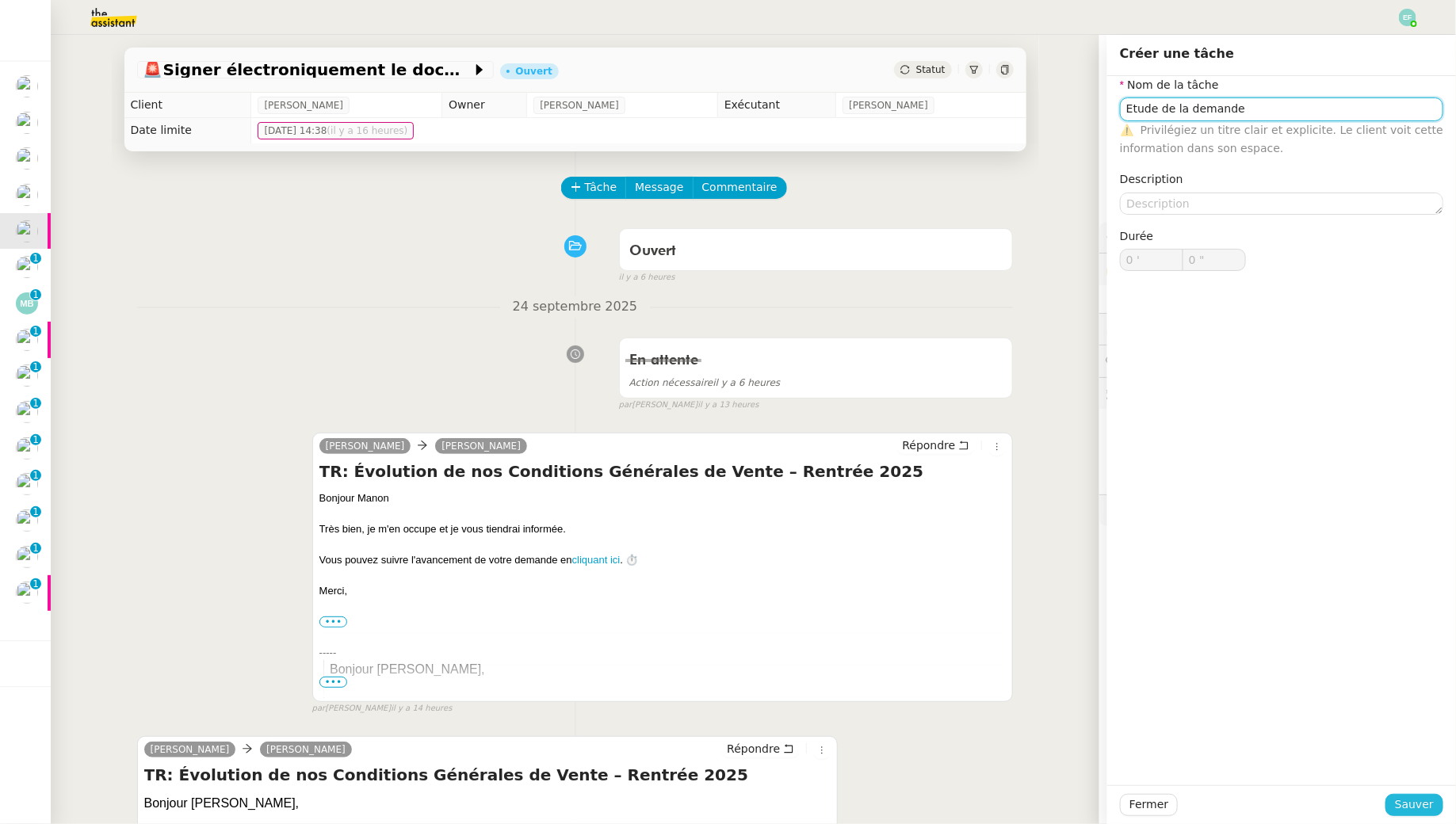
type input "Etude de la demande"
click at [1120, 750] on span "Sauver" at bounding box center [1414, 805] width 39 height 18
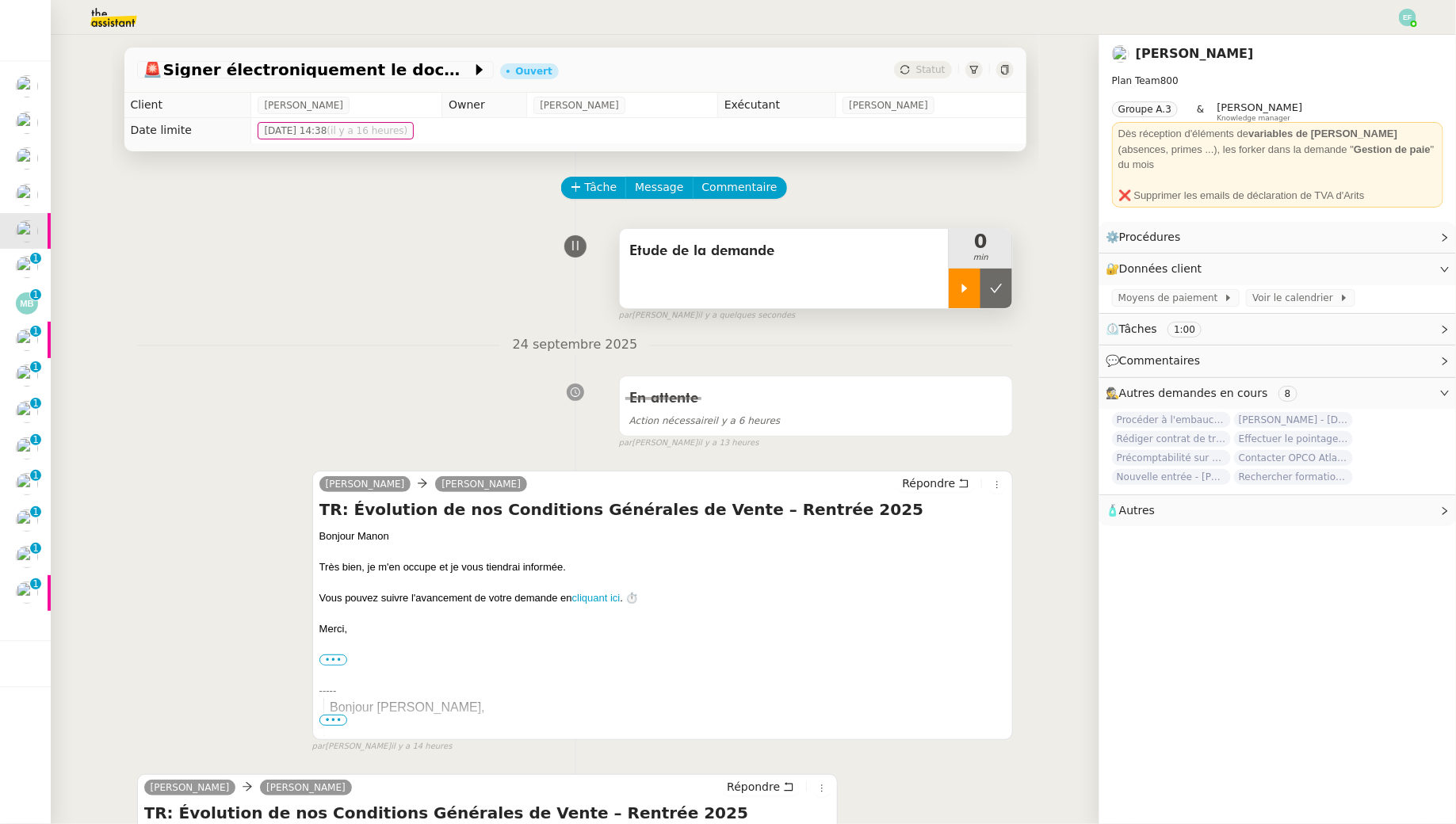
click at [963, 276] on div at bounding box center [964, 288] width 32 height 39
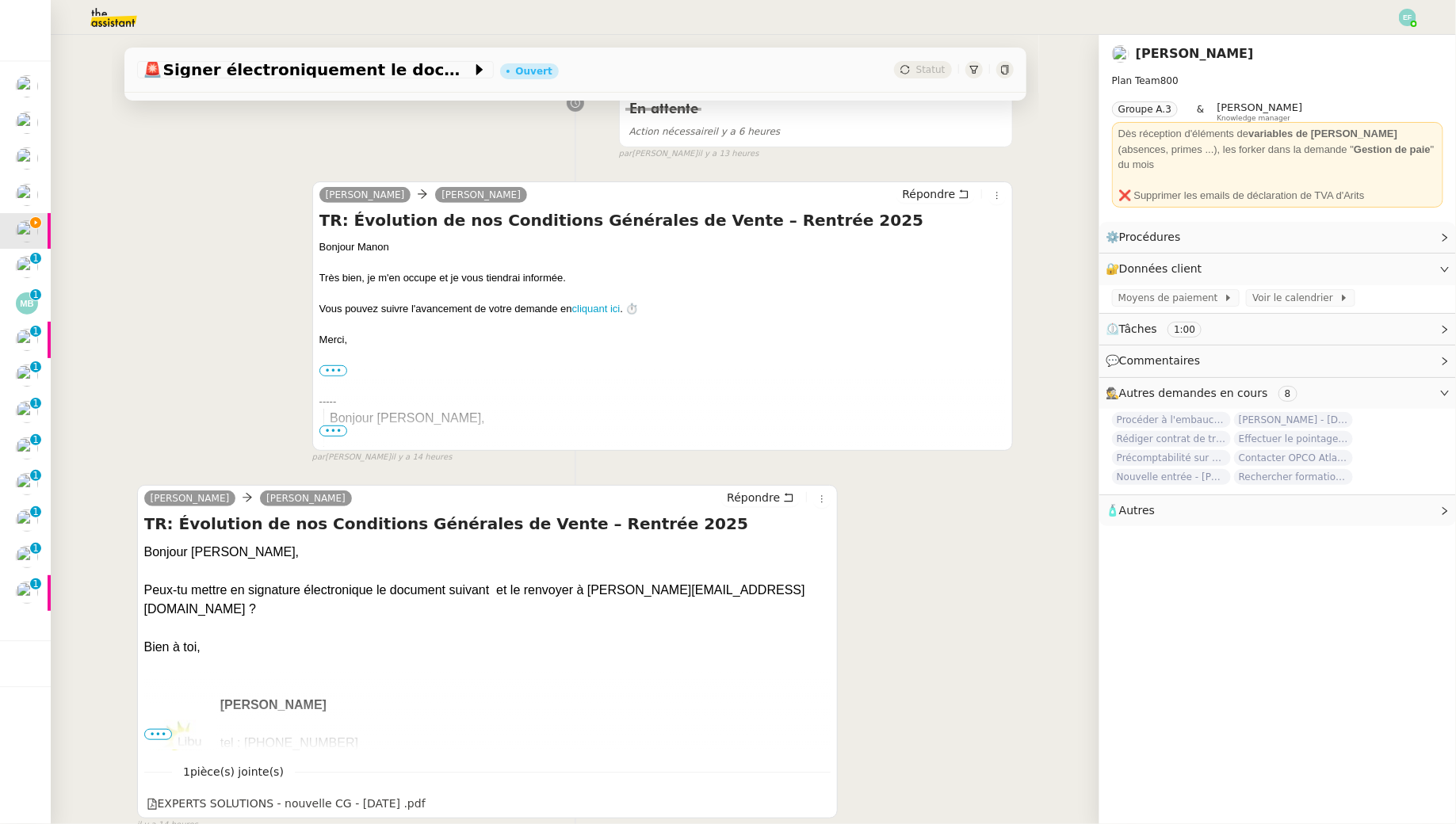
scroll to position [322, 0]
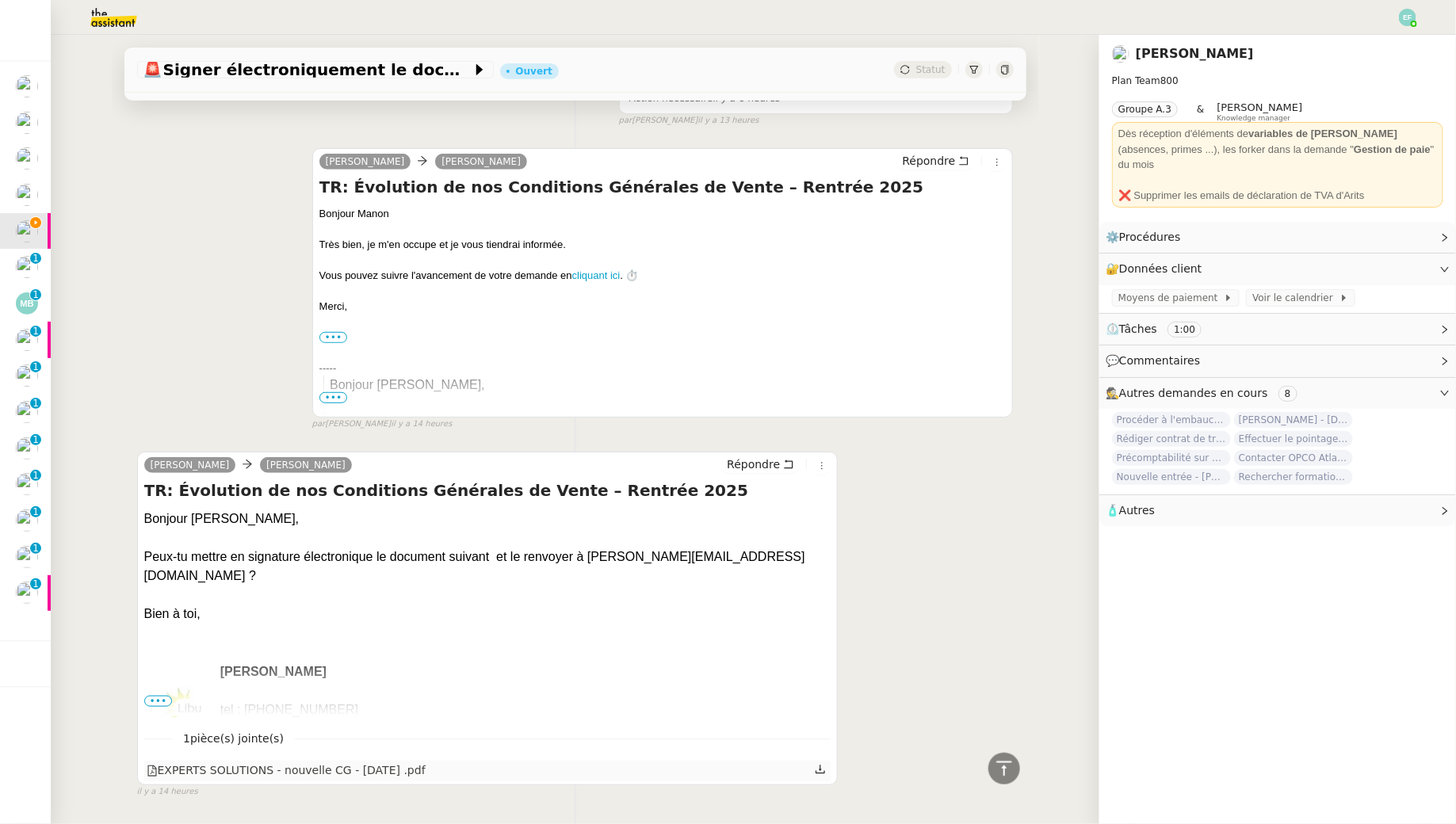
click at [823, 750] on icon at bounding box center [820, 769] width 11 height 11
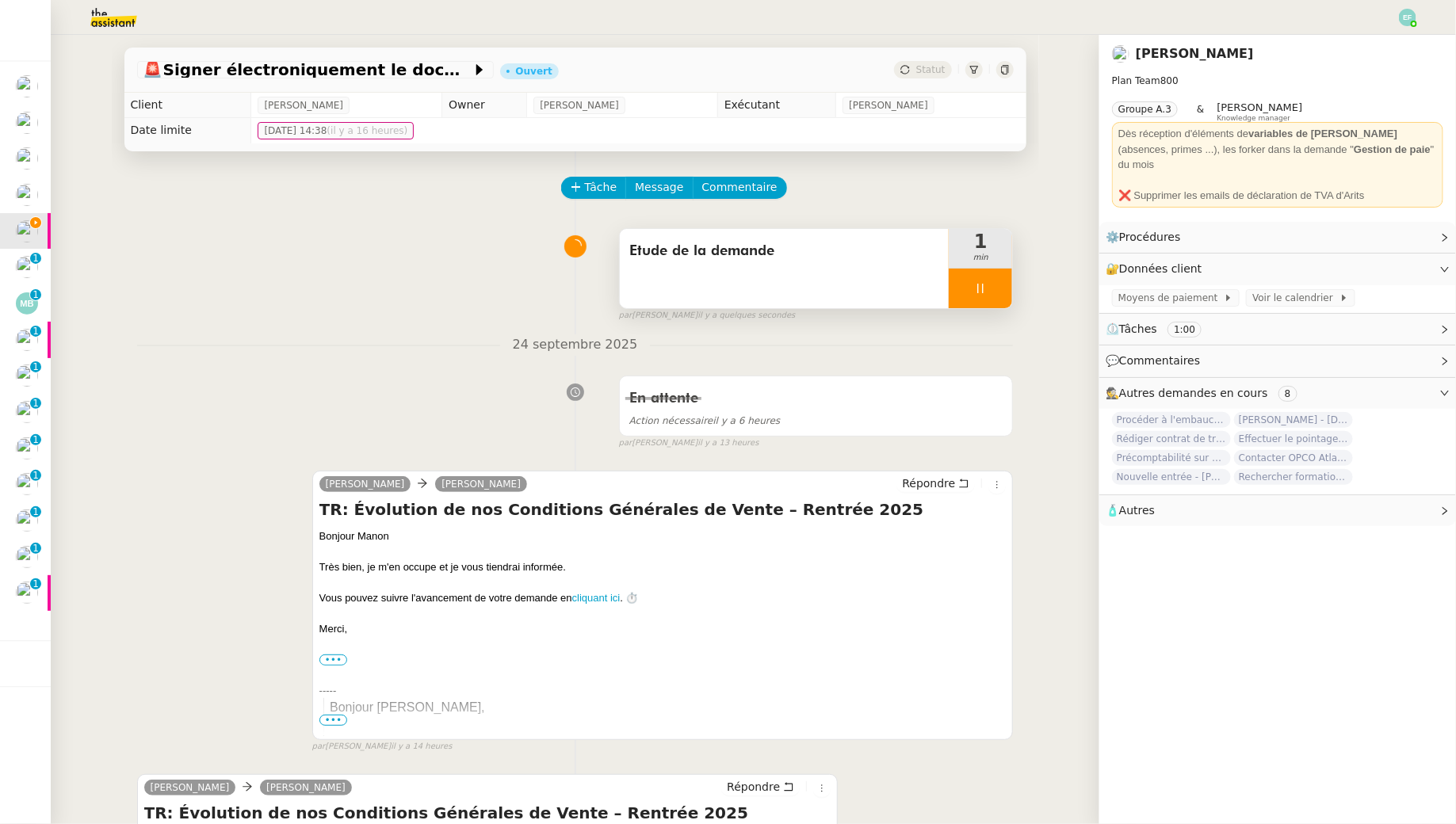
click at [988, 295] on div at bounding box center [979, 288] width 63 height 39
click at [974, 281] on div at bounding box center [964, 288] width 32 height 39
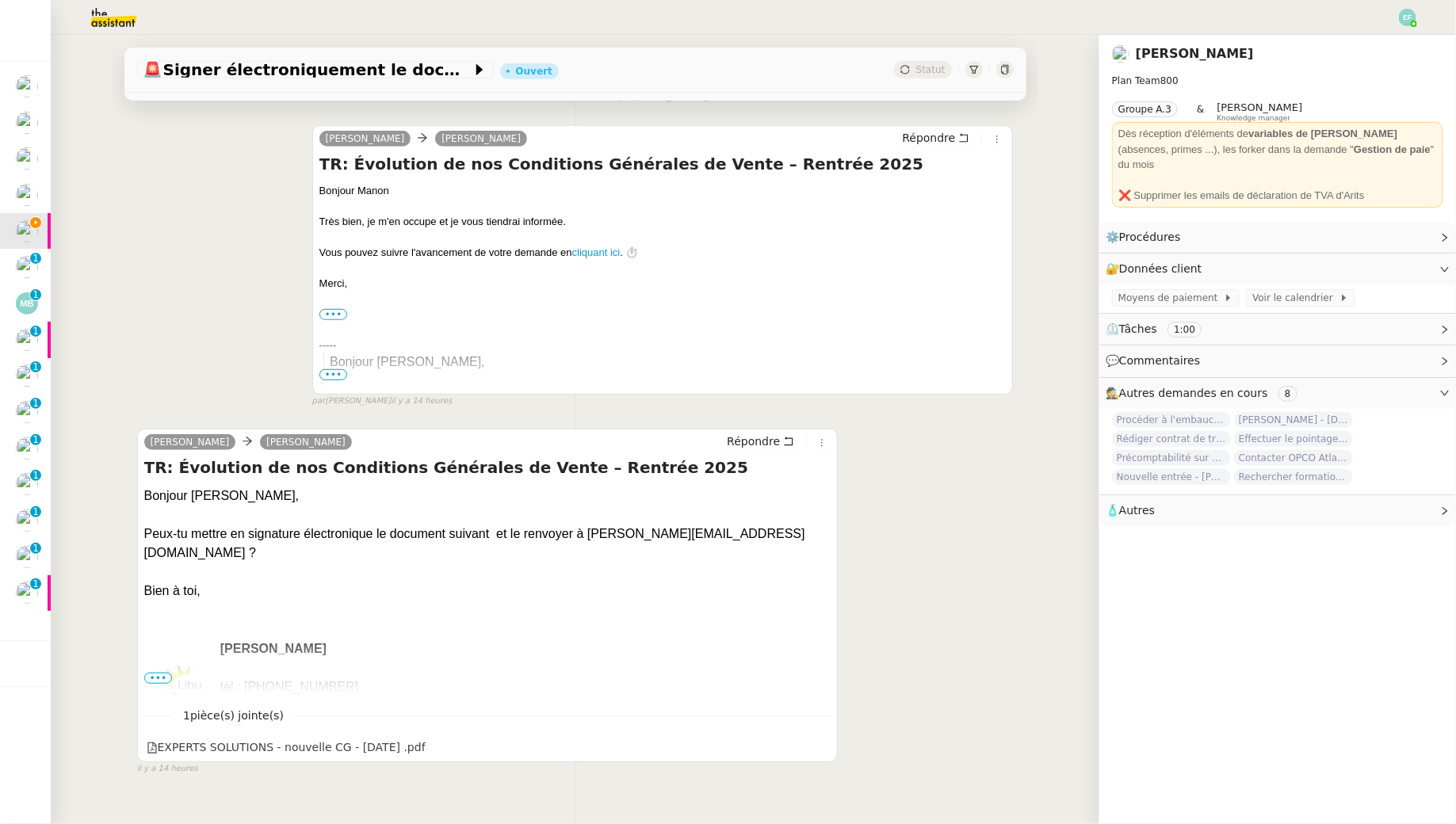
scroll to position [371, 0]
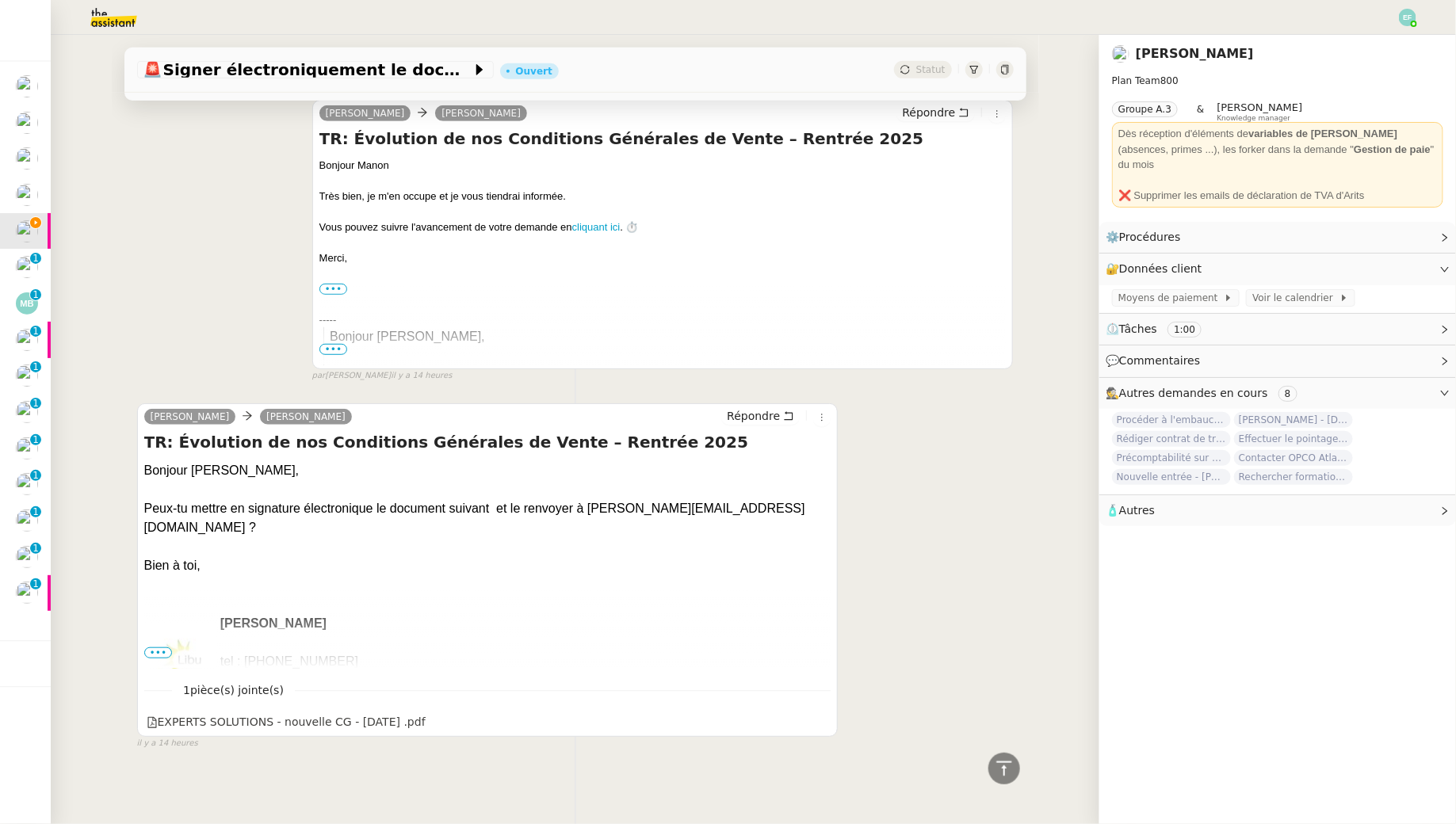
click at [163, 650] on span "•••" at bounding box center [158, 653] width 28 height 11
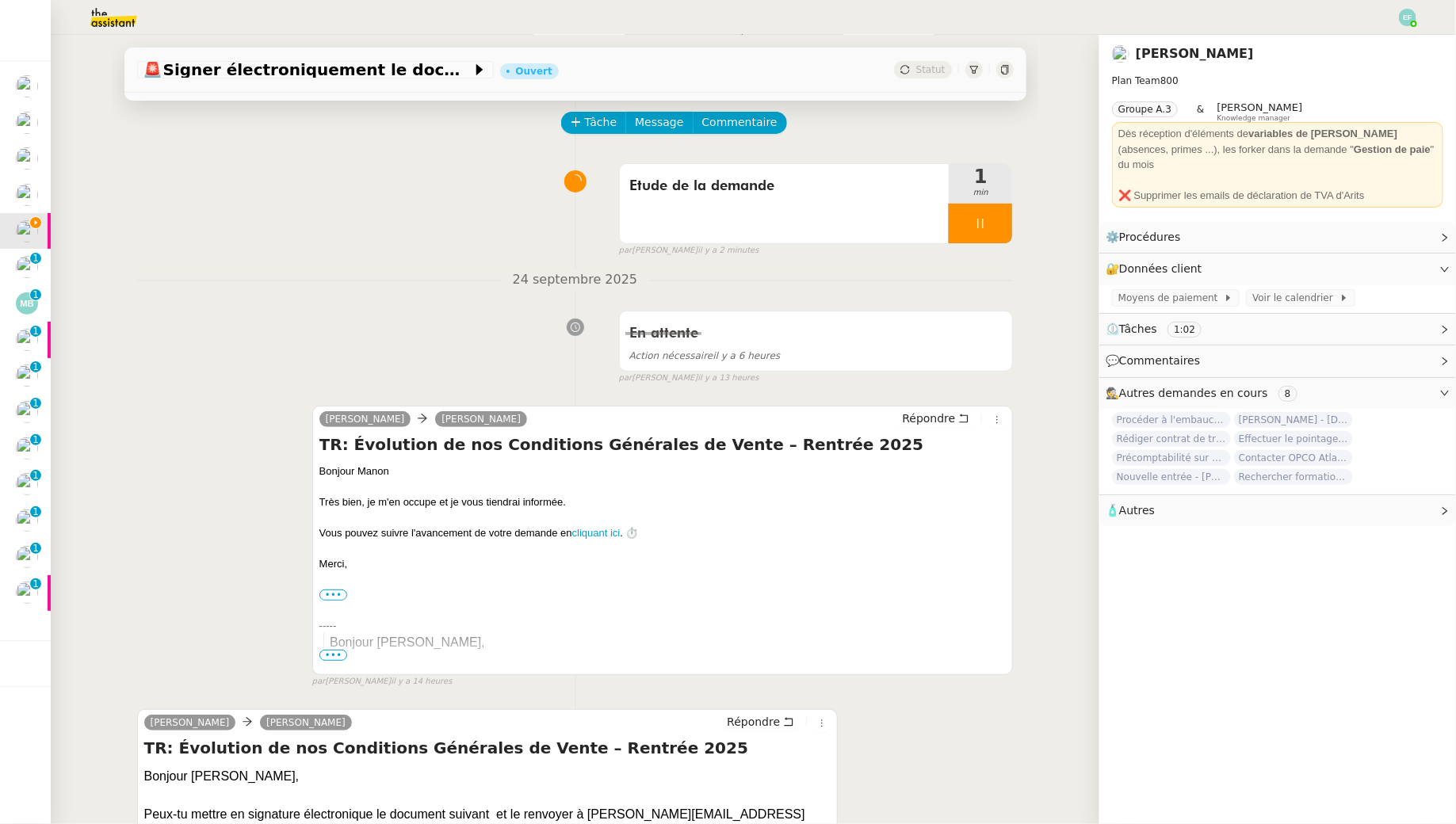
scroll to position [0, 0]
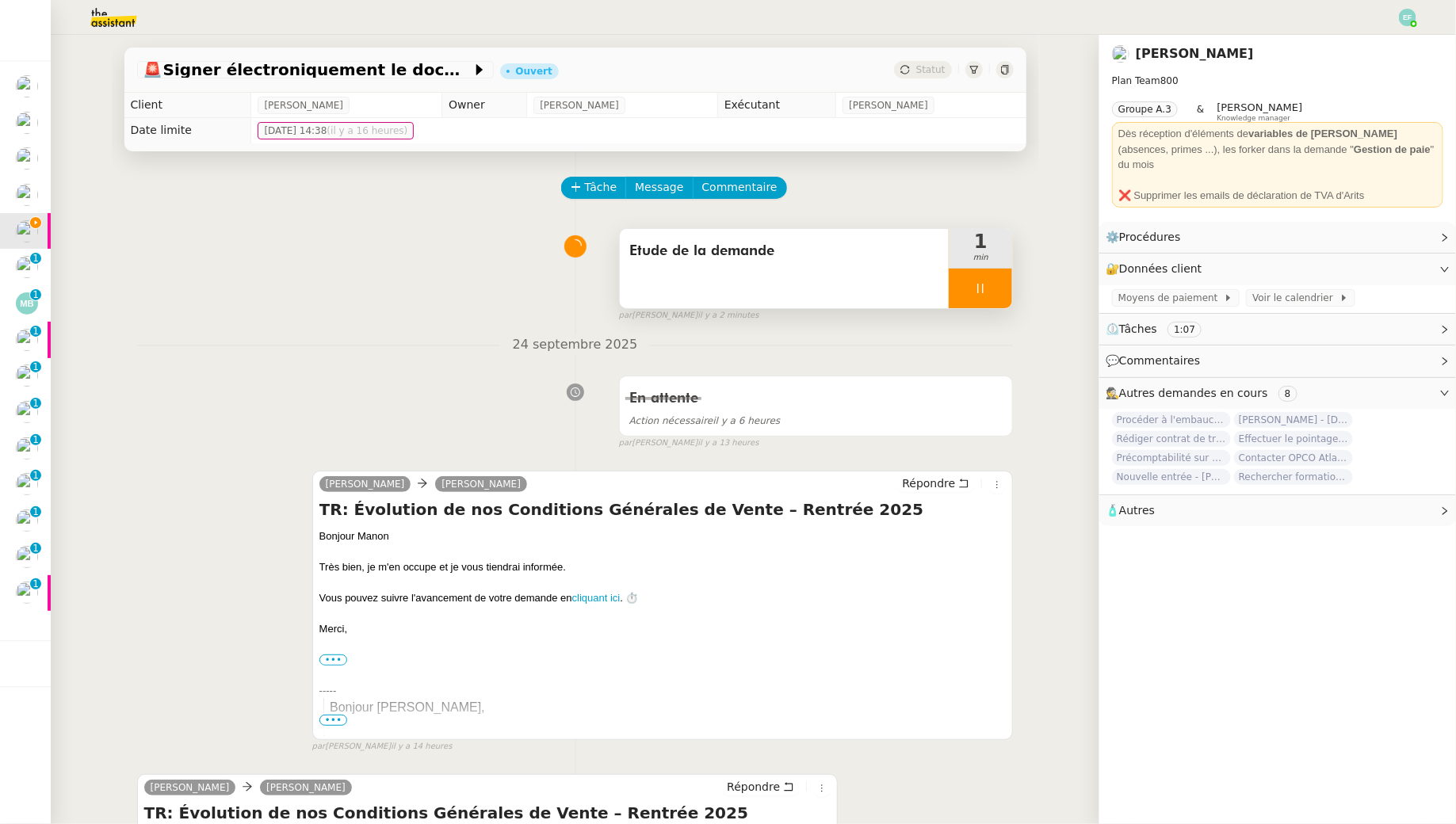
click at [982, 291] on icon at bounding box center [980, 289] width 13 height 13
click at [995, 291] on icon at bounding box center [996, 289] width 12 height 9
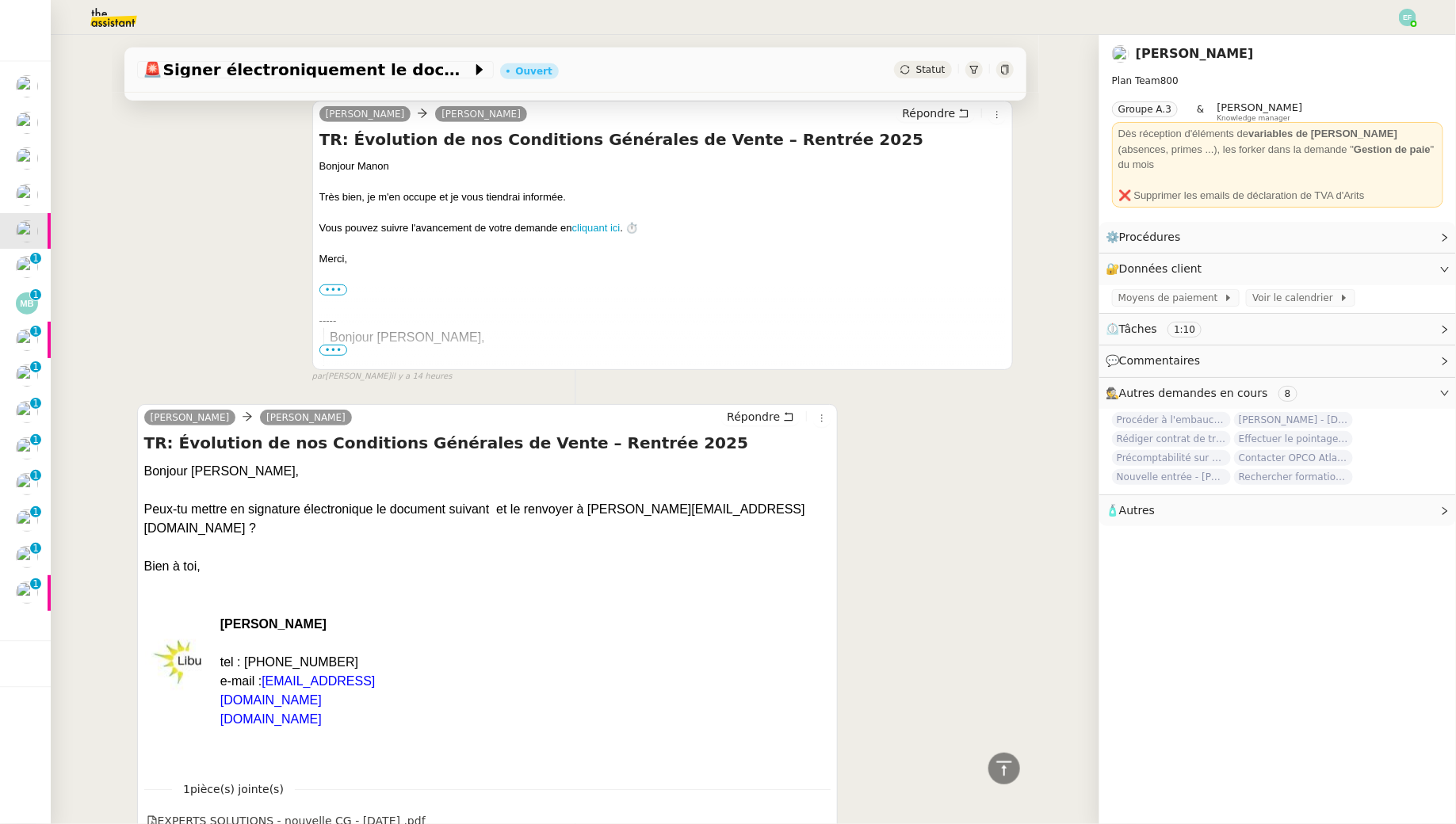
scroll to position [450, 0]
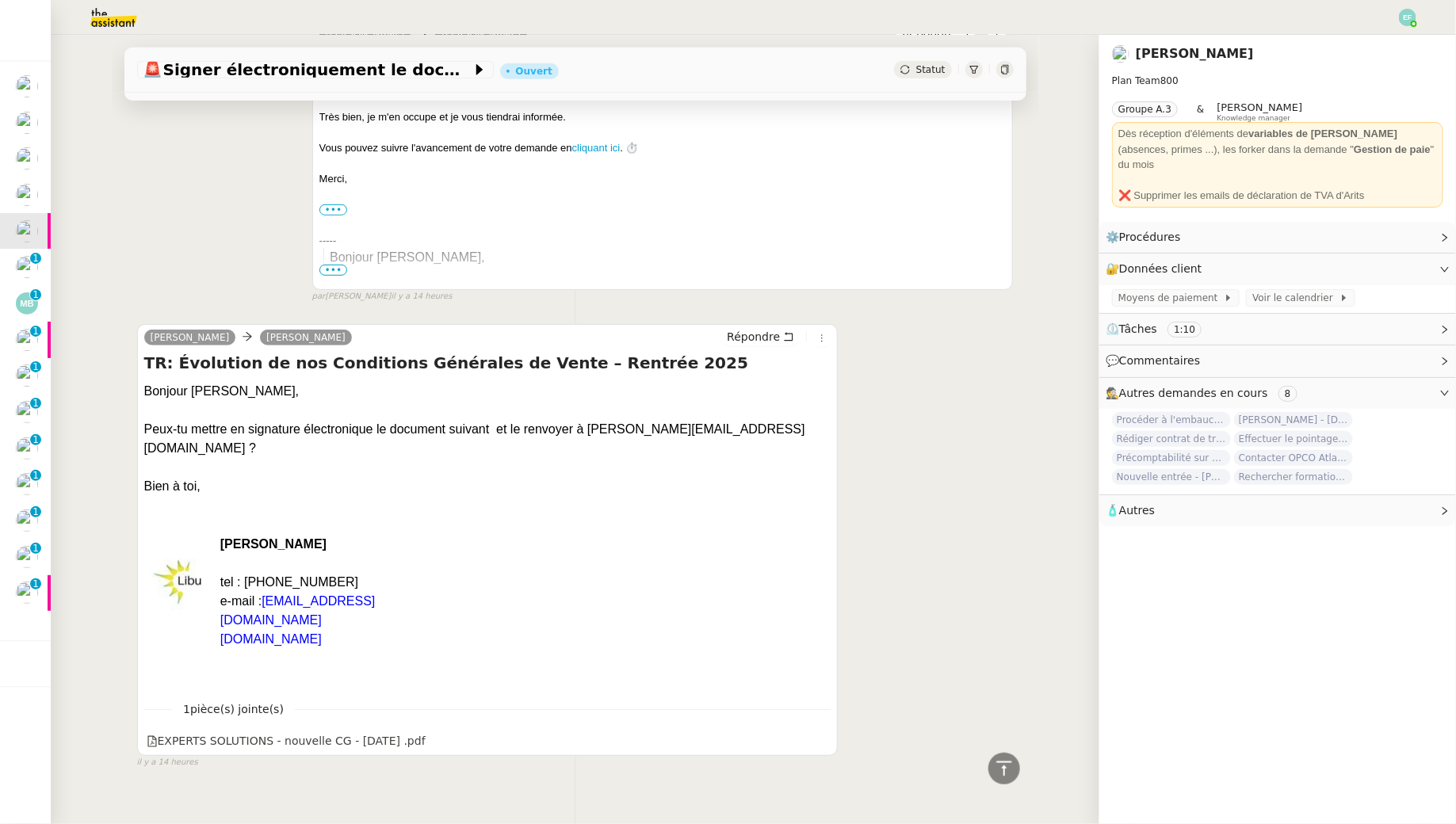
click at [338, 272] on span "•••" at bounding box center [333, 270] width 28 height 11
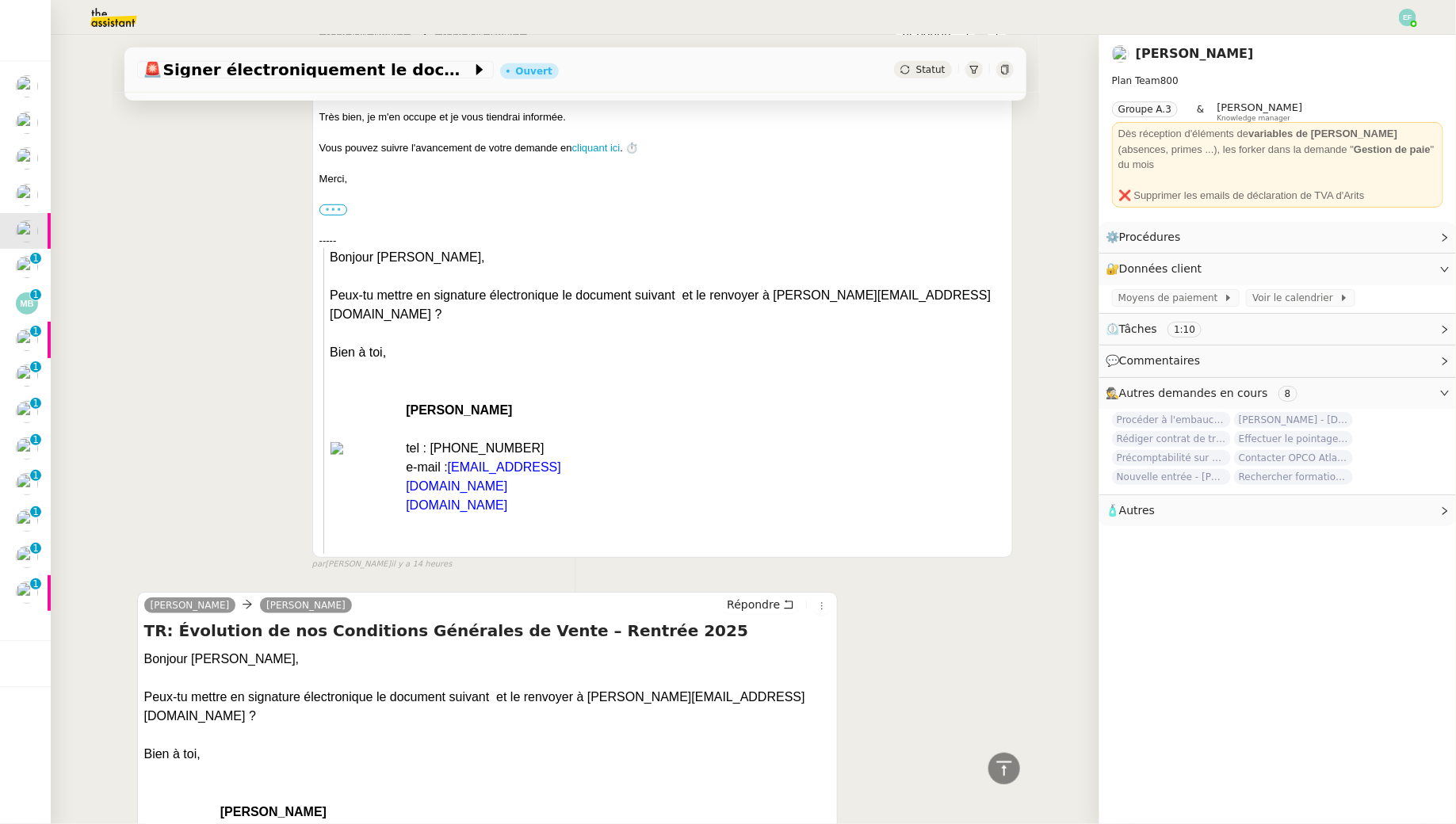
click at [338, 208] on label "•••" at bounding box center [333, 210] width 28 height 11
click at [0, 0] on input "•••" at bounding box center [0, 0] width 0 height 0
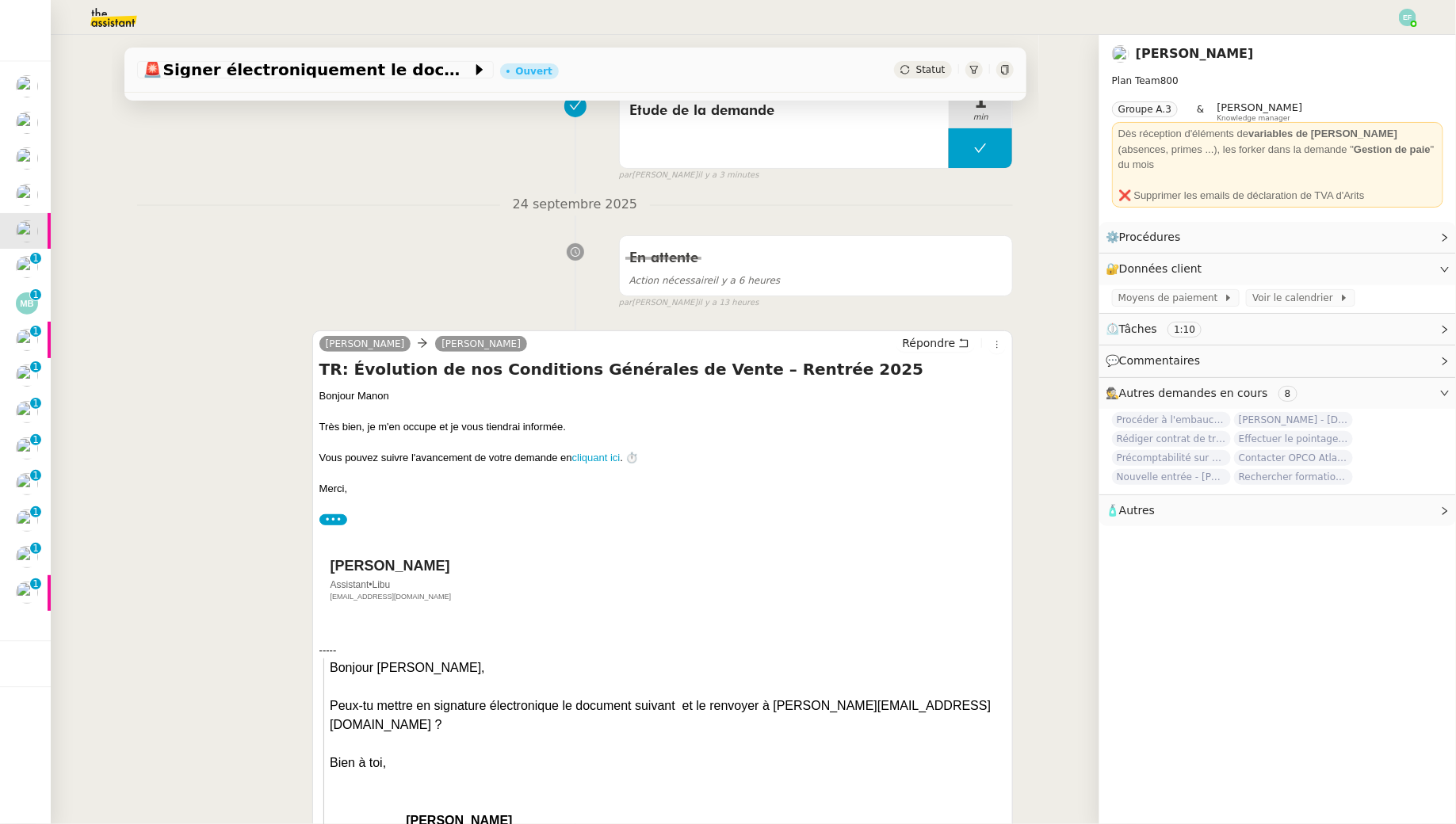
scroll to position [0, 0]
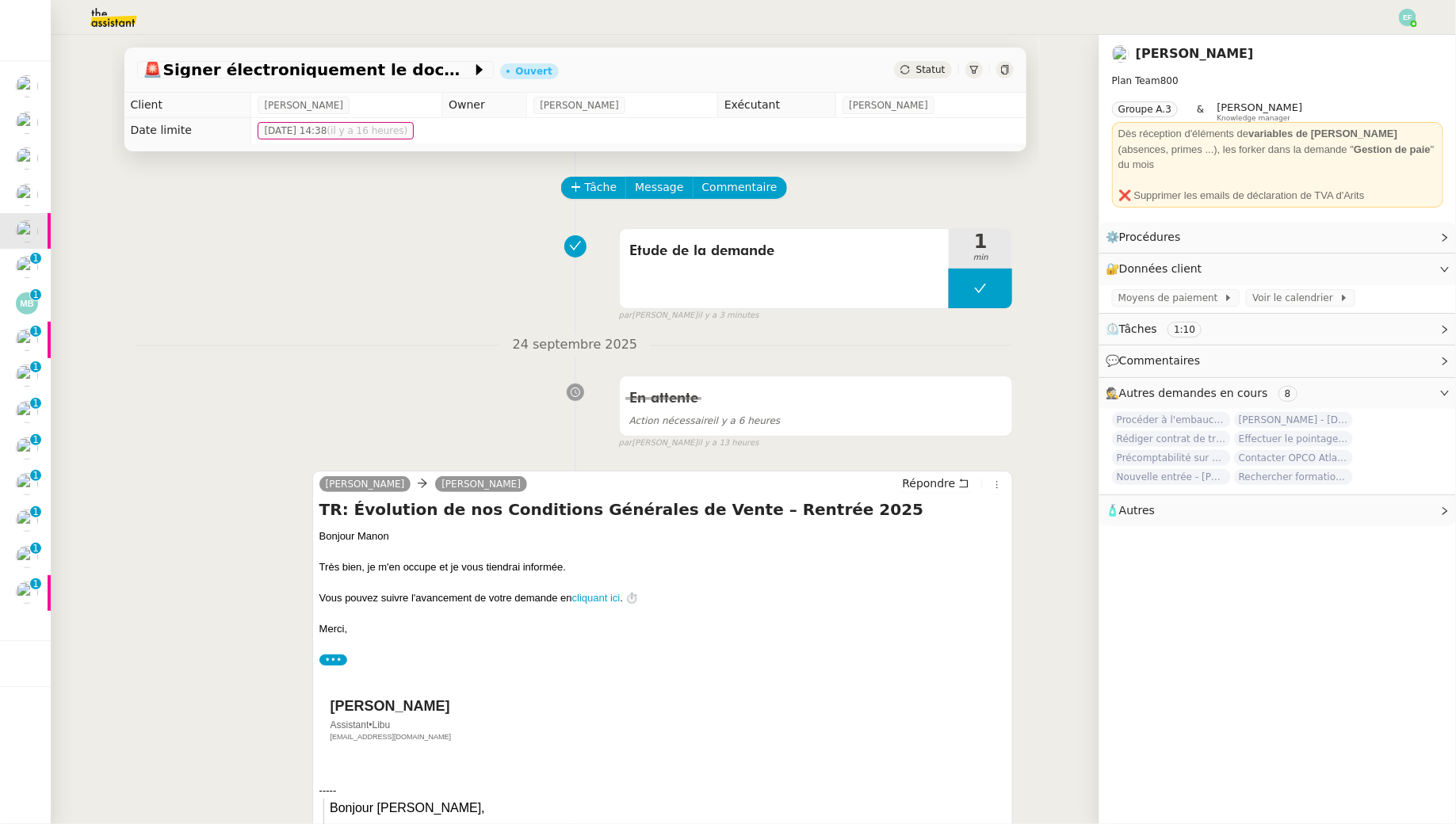
click at [732, 202] on div "Tâche Message Commentaire" at bounding box center [788, 195] width 451 height 38
click at [742, 186] on span "Commentaire" at bounding box center [740, 187] width 75 height 18
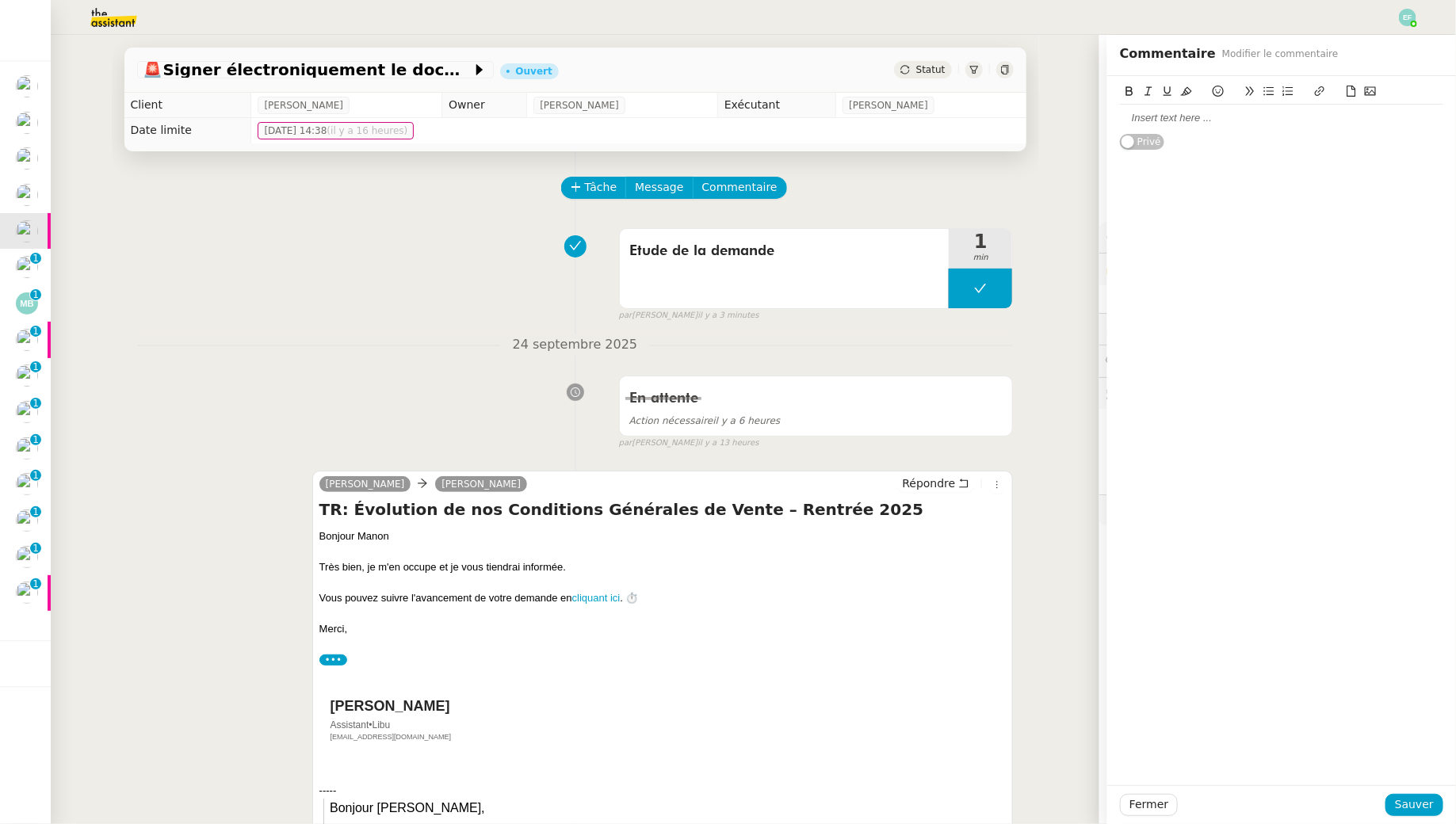
click at [1120, 125] on div at bounding box center [1282, 118] width 323 height 26
click at [1120, 750] on span "Sauver" at bounding box center [1414, 805] width 39 height 18
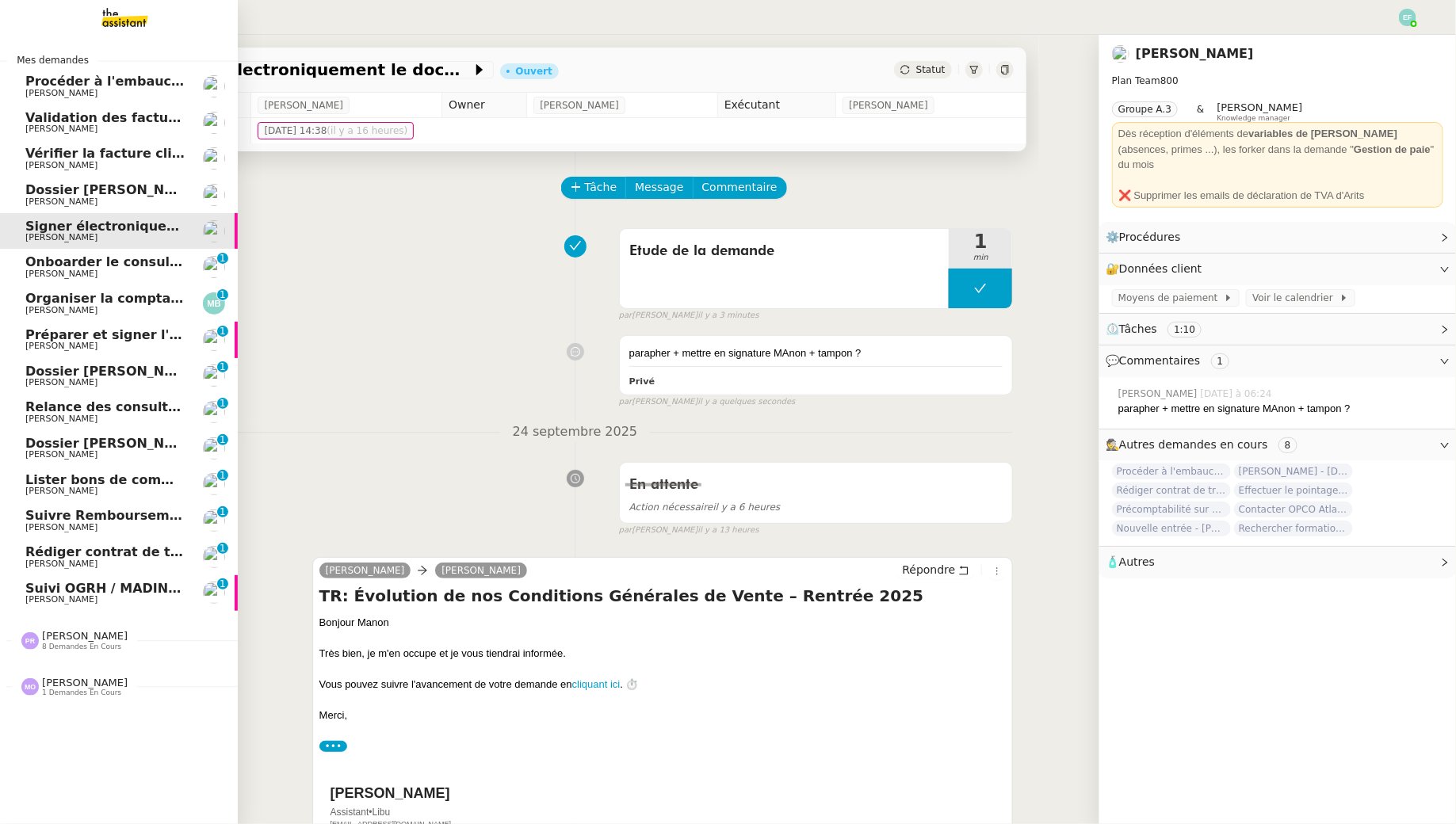
click at [63, 269] on span "[PERSON_NAME]" at bounding box center [61, 273] width 72 height 10
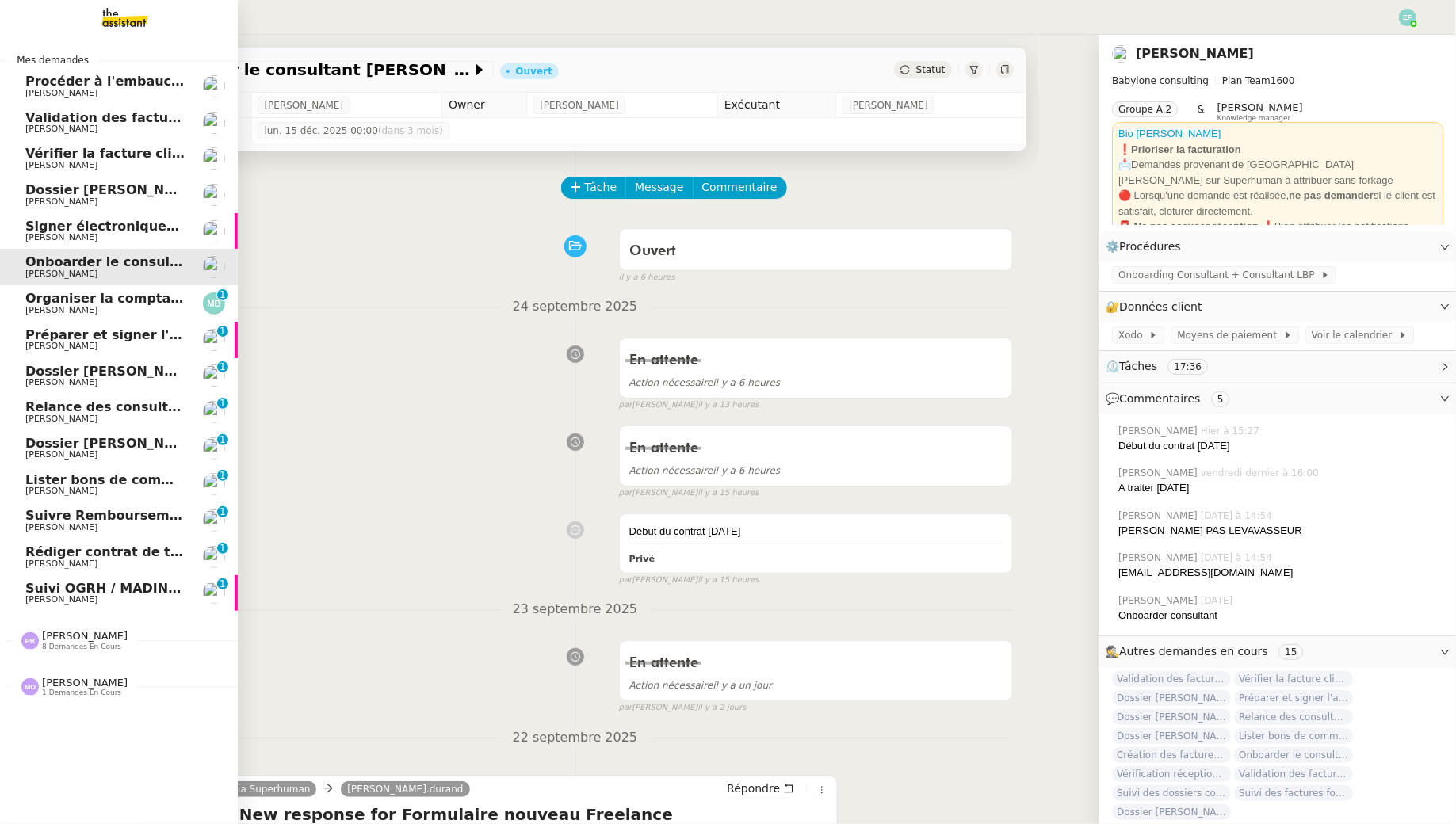
click at [39, 312] on span "[PERSON_NAME]" at bounding box center [61, 310] width 72 height 10
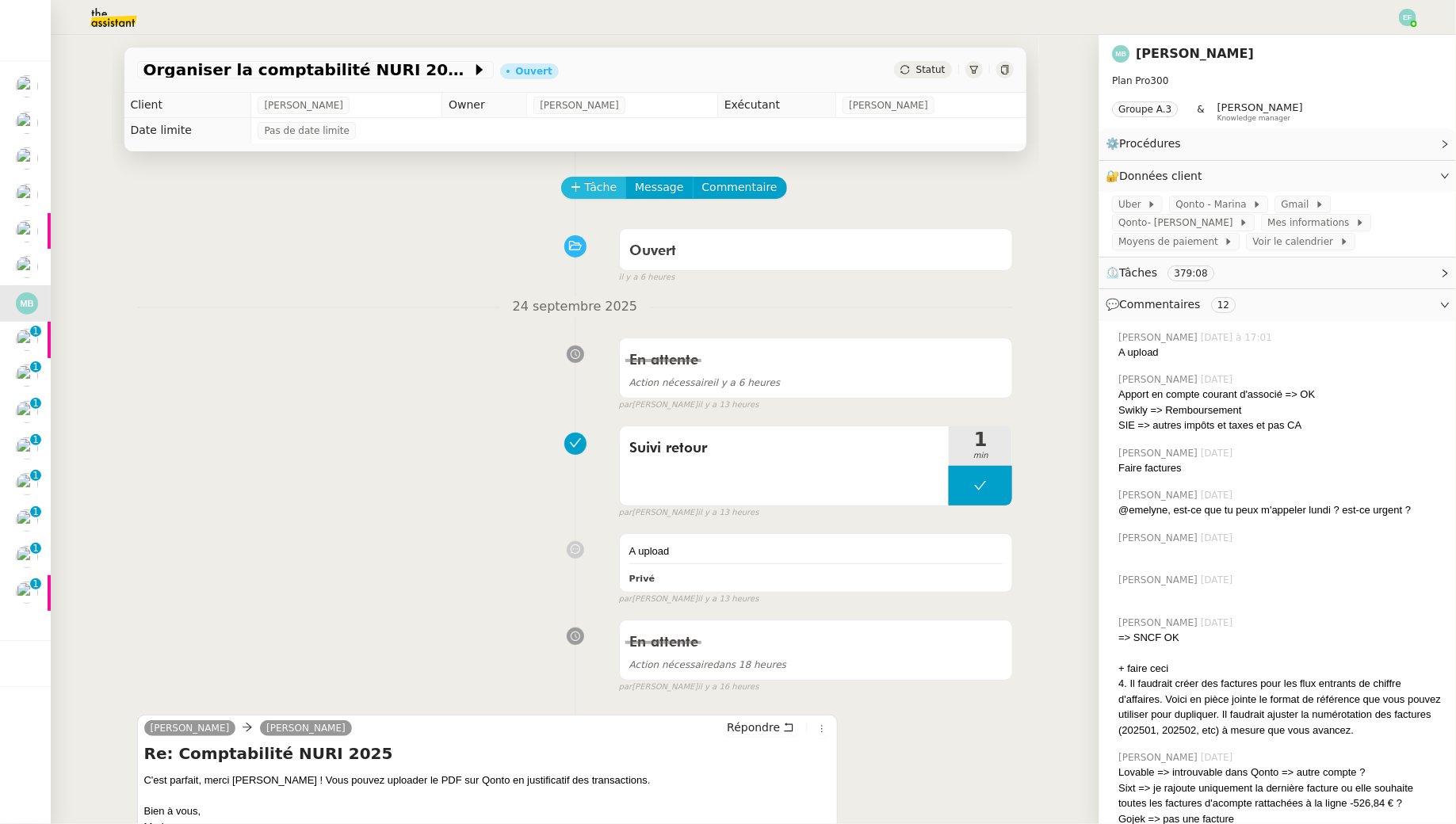
click at [604, 182] on span "Tâche" at bounding box center [601, 187] width 33 height 18
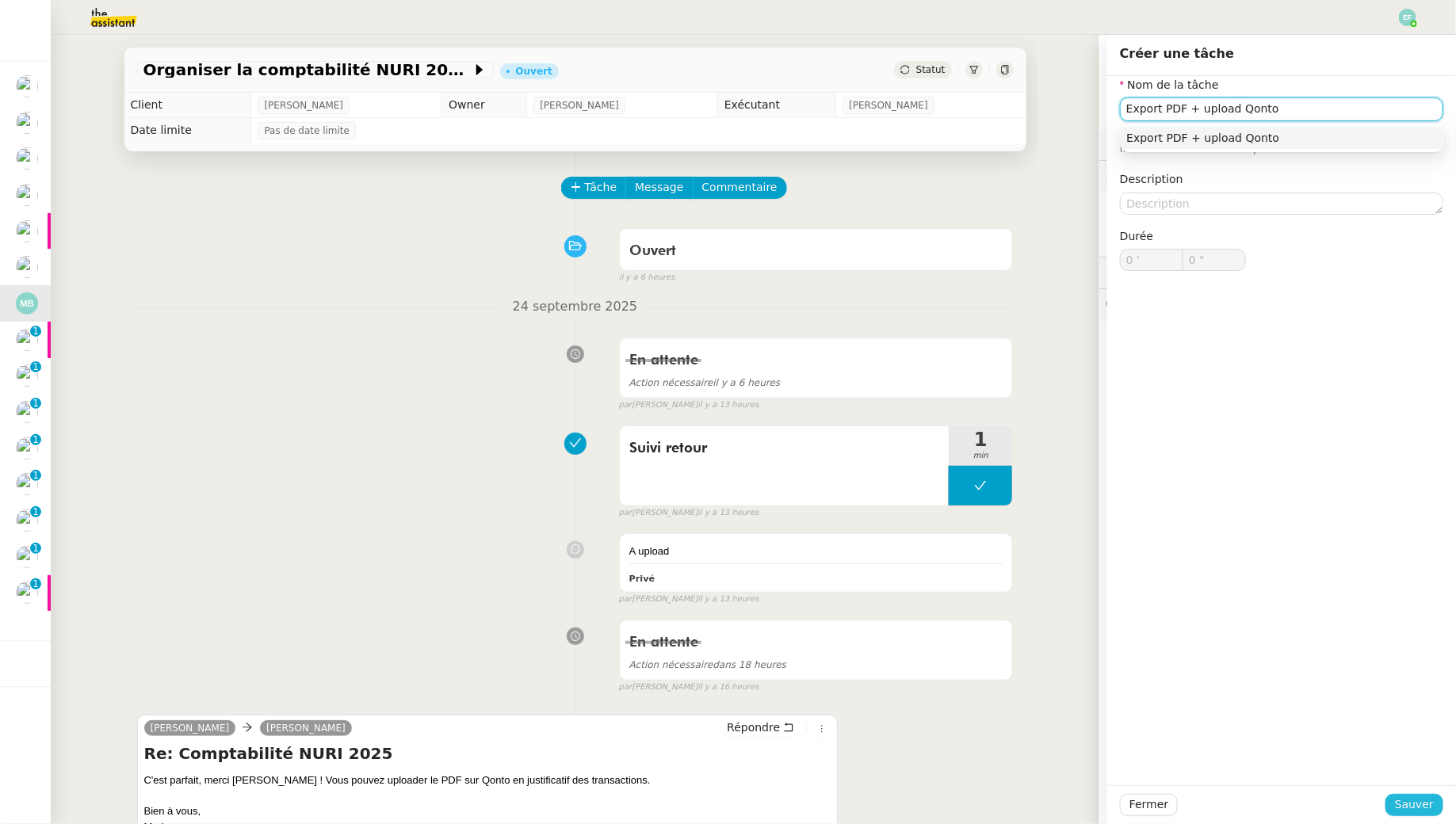
type input "Export PDF + upload Qonto"
click at [1120, 750] on span "Sauver" at bounding box center [1414, 805] width 39 height 18
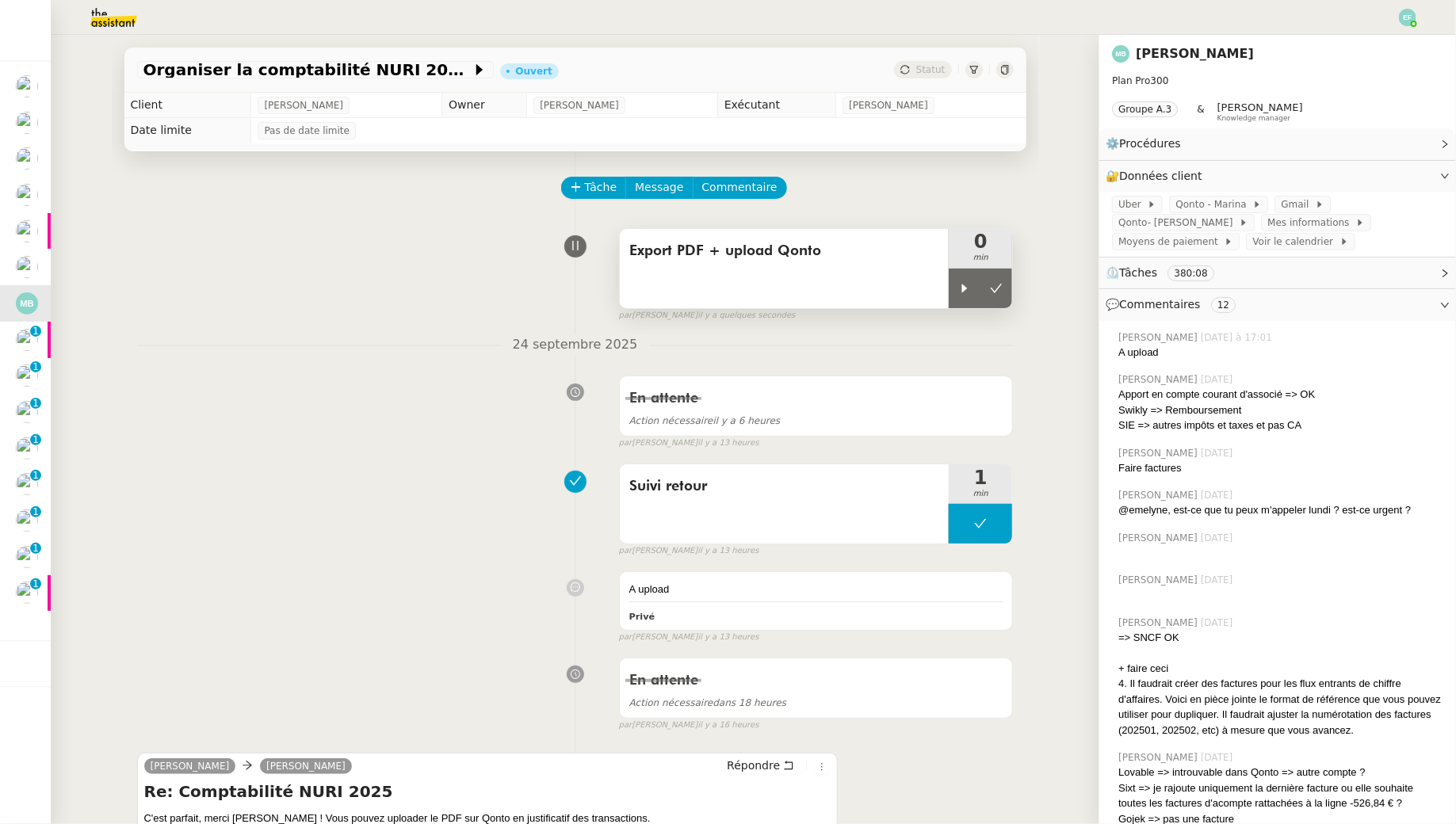
click at [947, 289] on div "Export PDF + upload Qonto" at bounding box center [784, 269] width 330 height 79
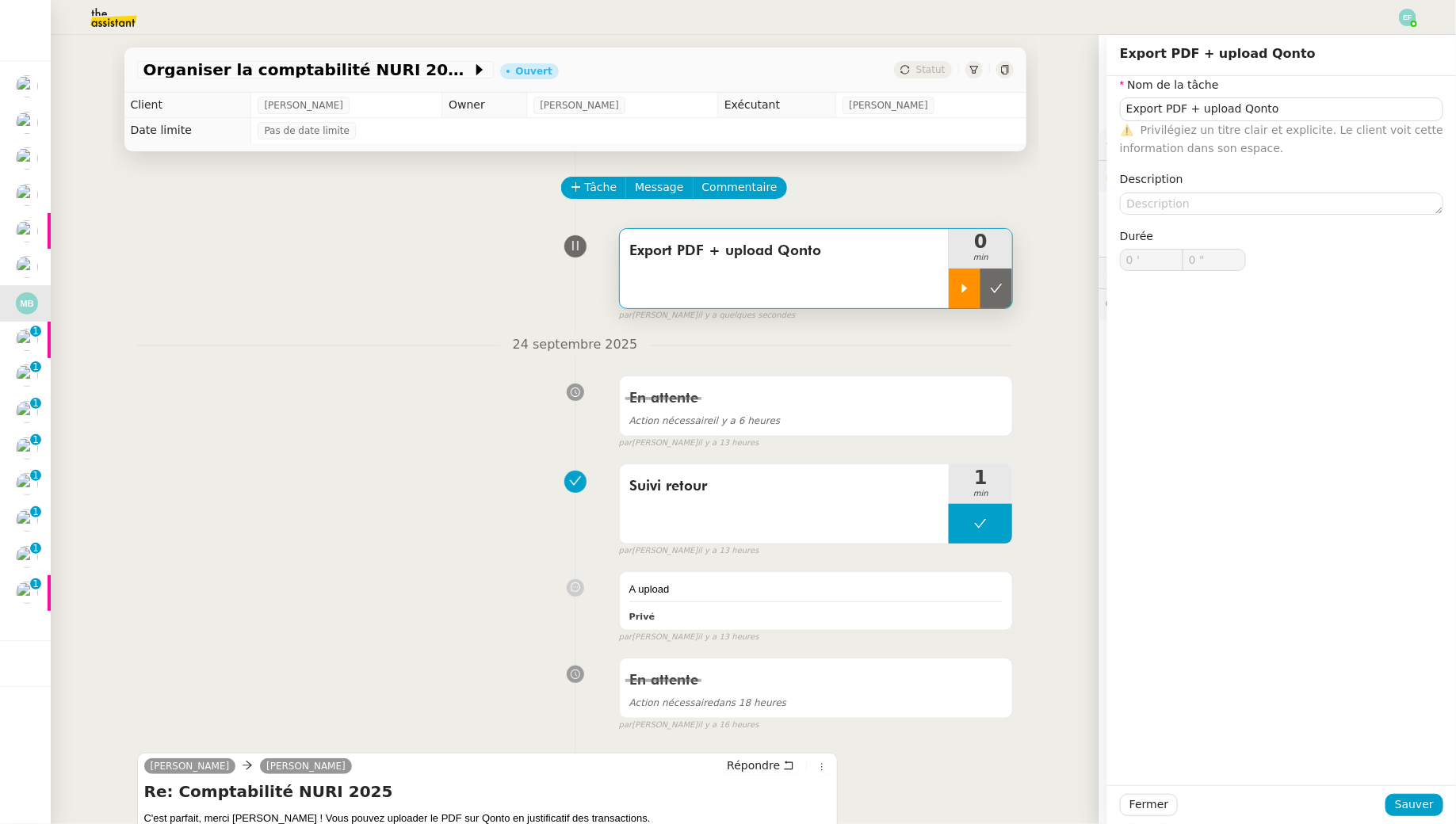
click at [968, 291] on icon at bounding box center [965, 289] width 13 height 13
type input "Export PDF + upload Qonto"
type input "0 '"
type input "0 ""
type input "Export PDF + upload Qonto"
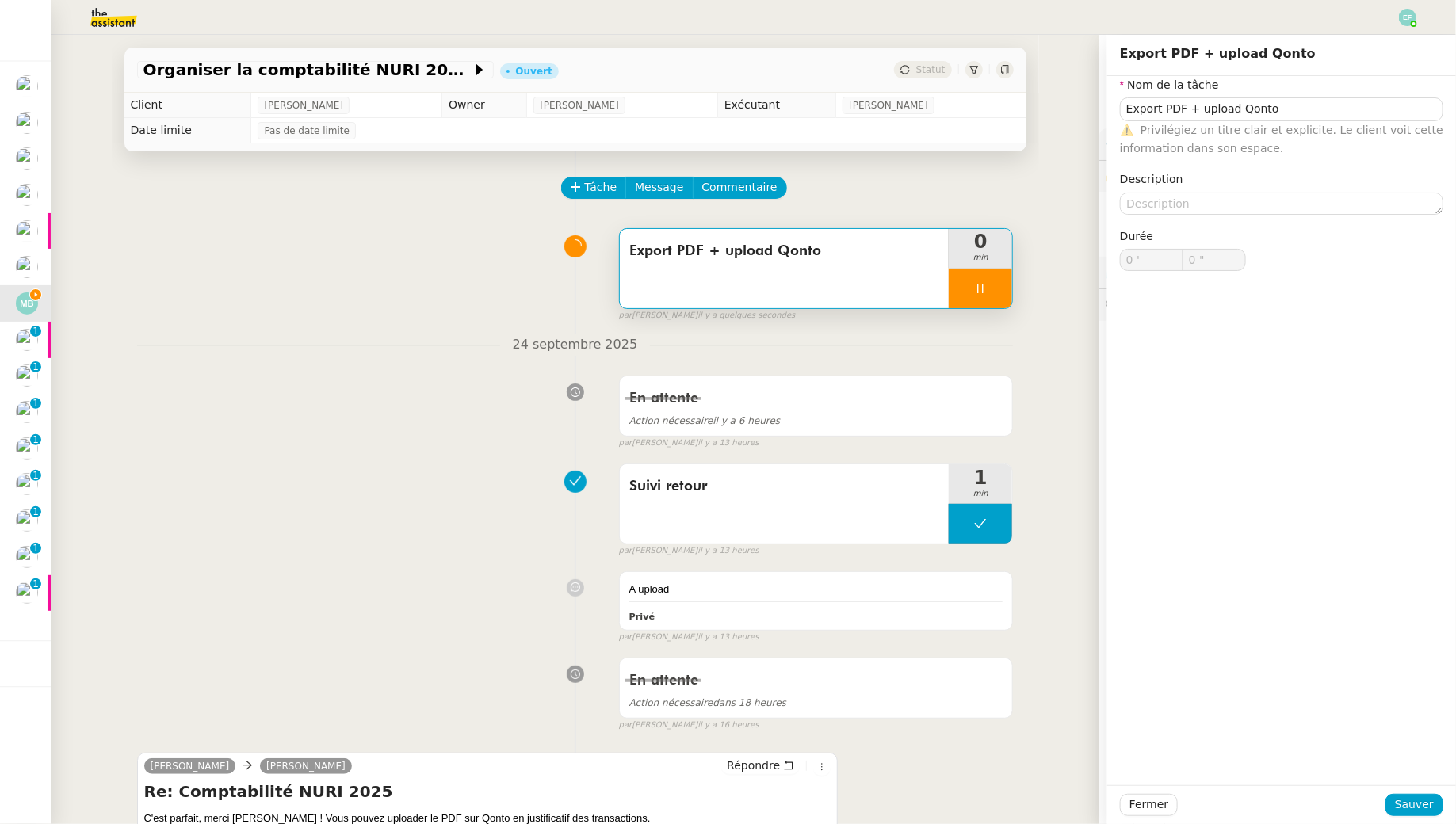
type input "0 '"
type input "0 ""
click at [521, 349] on span "24 septembre 2025" at bounding box center [575, 344] width 151 height 21
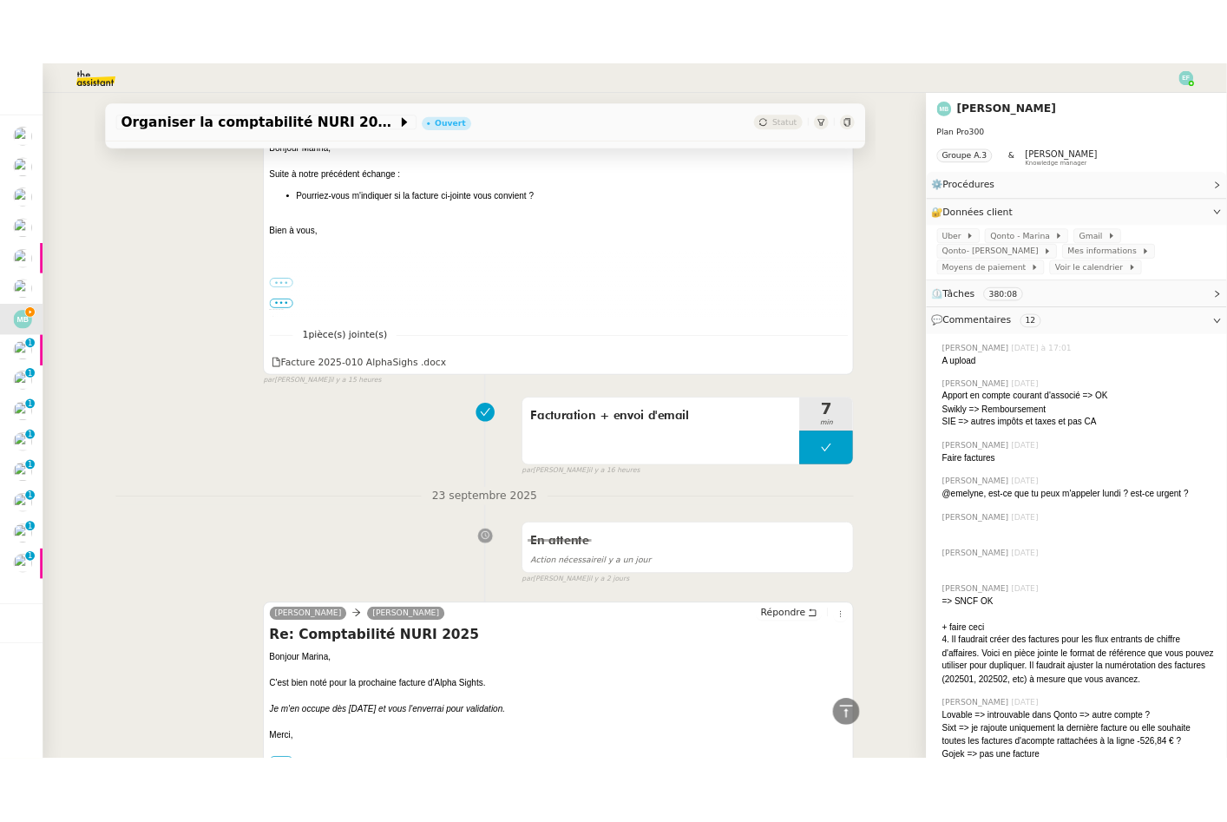
scroll to position [1077, 0]
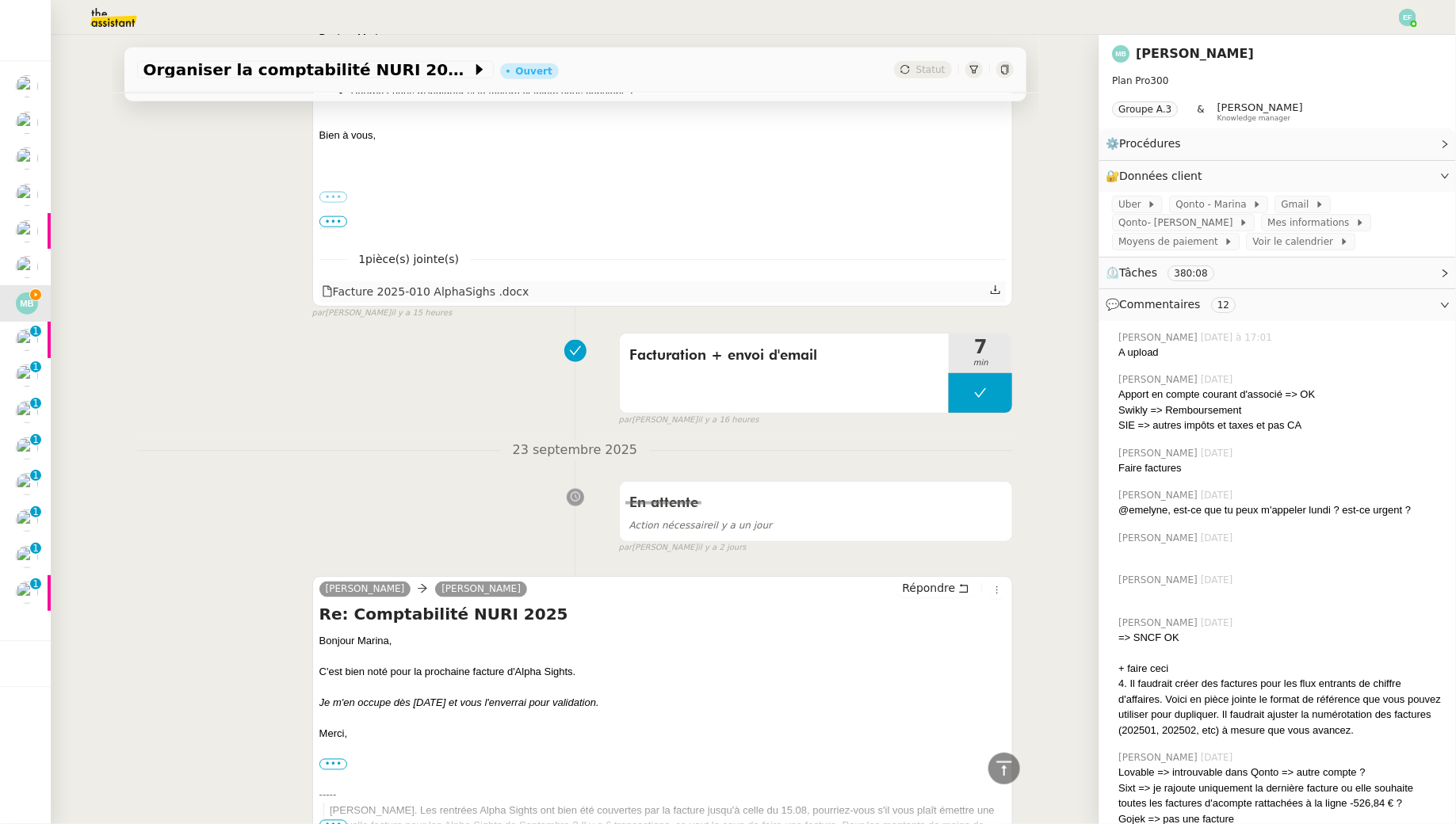
click at [997, 291] on icon at bounding box center [995, 290] width 11 height 11
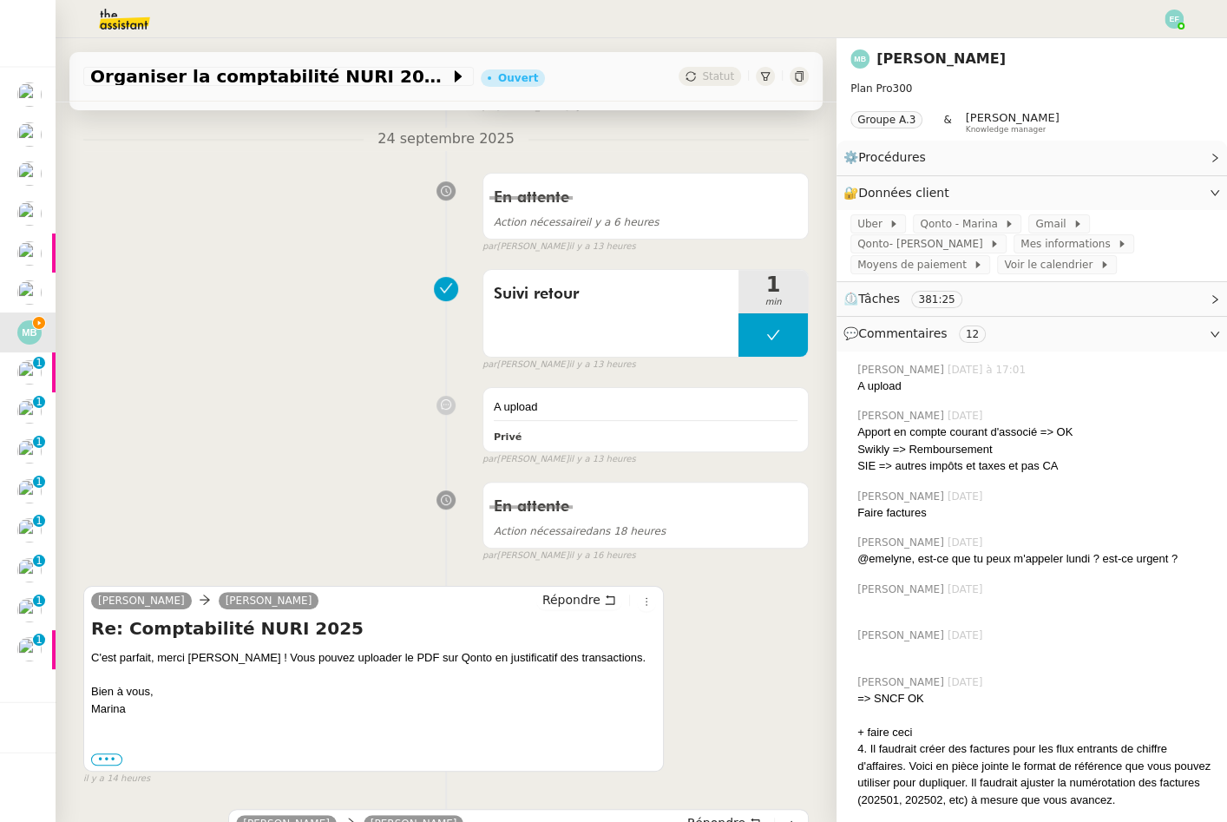
scroll to position [0, 0]
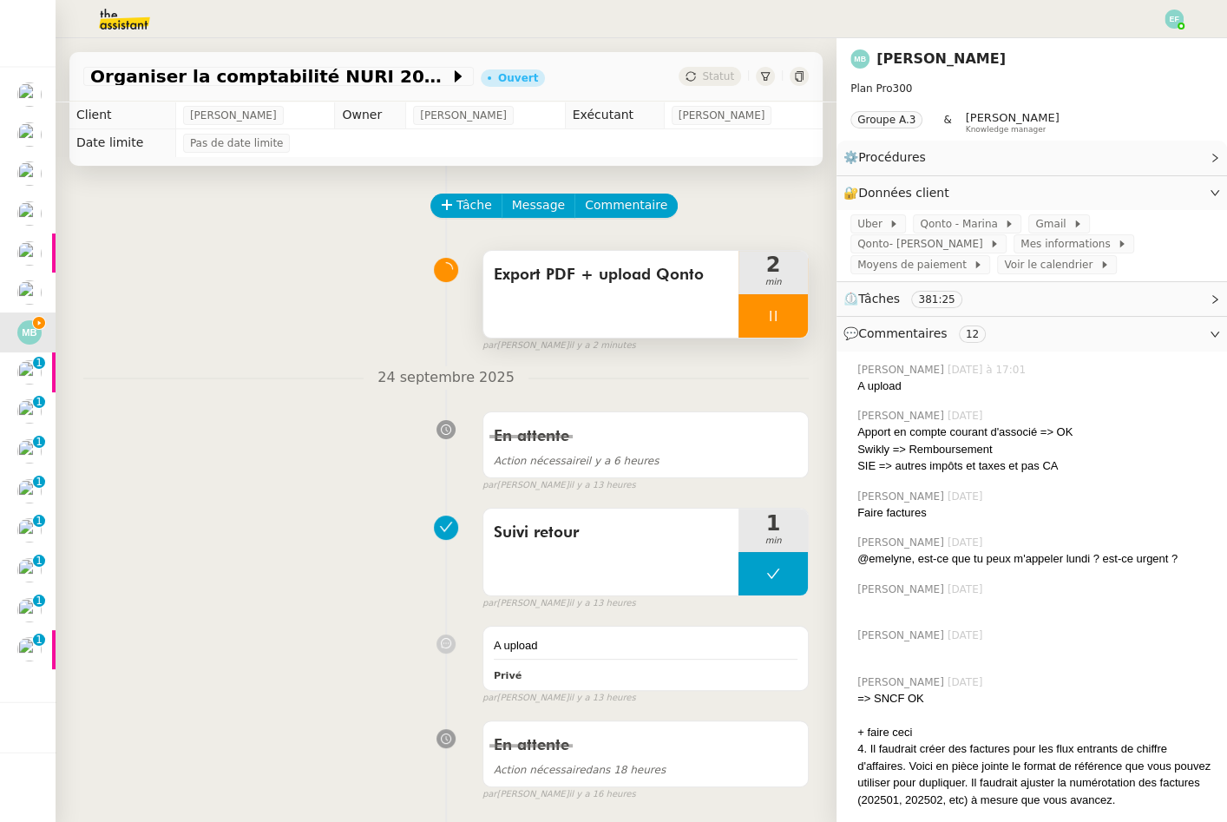
click at [680, 308] on div "Export PDF + upload Qonto" at bounding box center [610, 294] width 255 height 87
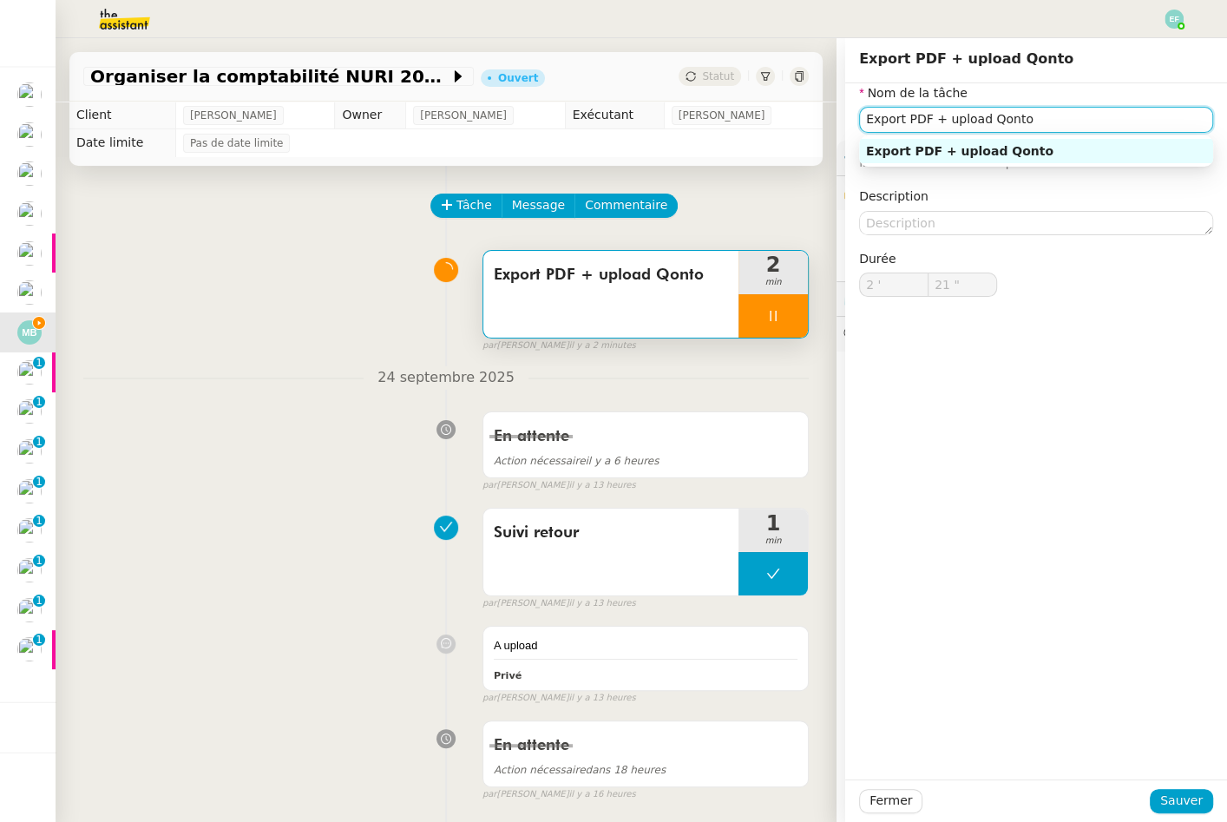
click at [1114, 121] on input "Export PDF + upload Qonto" at bounding box center [1036, 119] width 354 height 25
type input "22 ""
type input "Export PDF + upload Qonto + ev"
type input "23 ""
type input "Export PDF + upload Qonto + envoi d'"
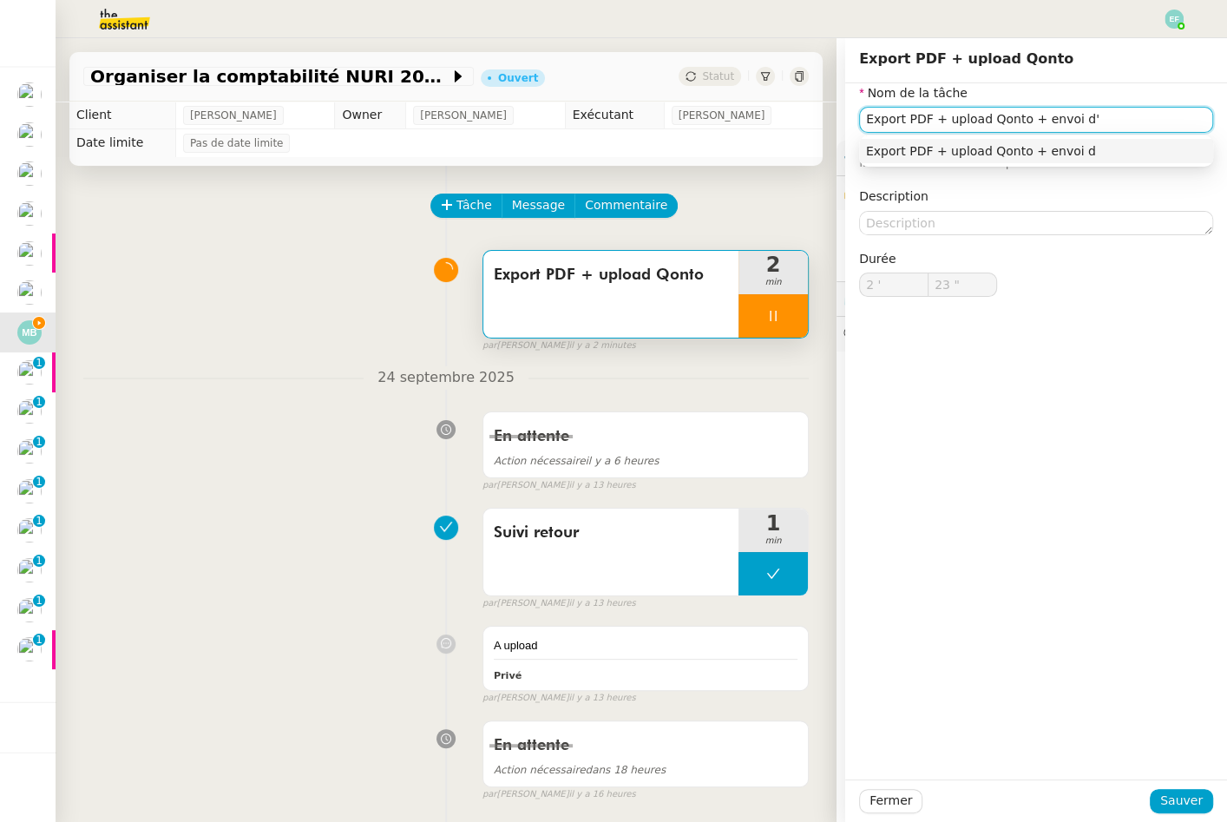
type input "24 ""
type input "Export PDF + upload Qonto + envoi d'emai"
type input "25 ""
type input "Export PDF + upload Qonto + envoi d'email"
type input "27 ""
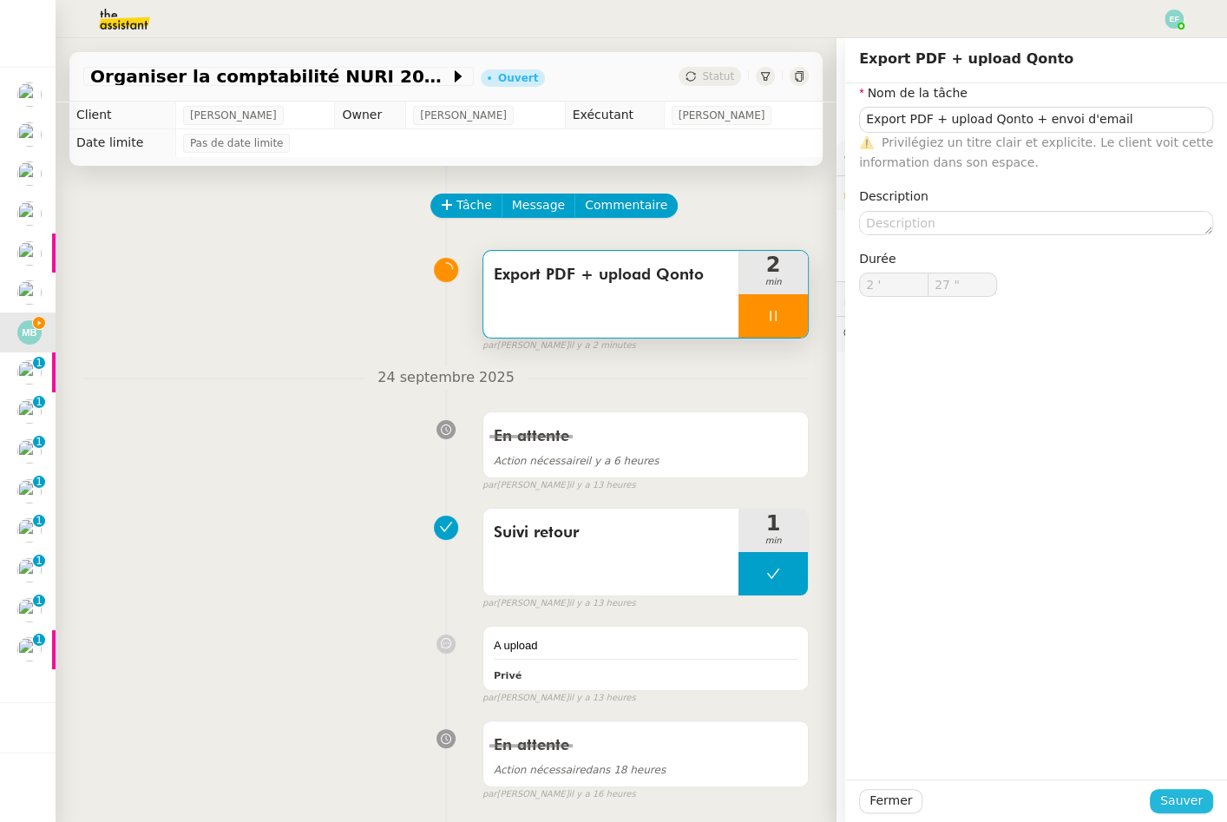
click at [1188, 805] on span "Sauver" at bounding box center [1181, 800] width 43 height 20
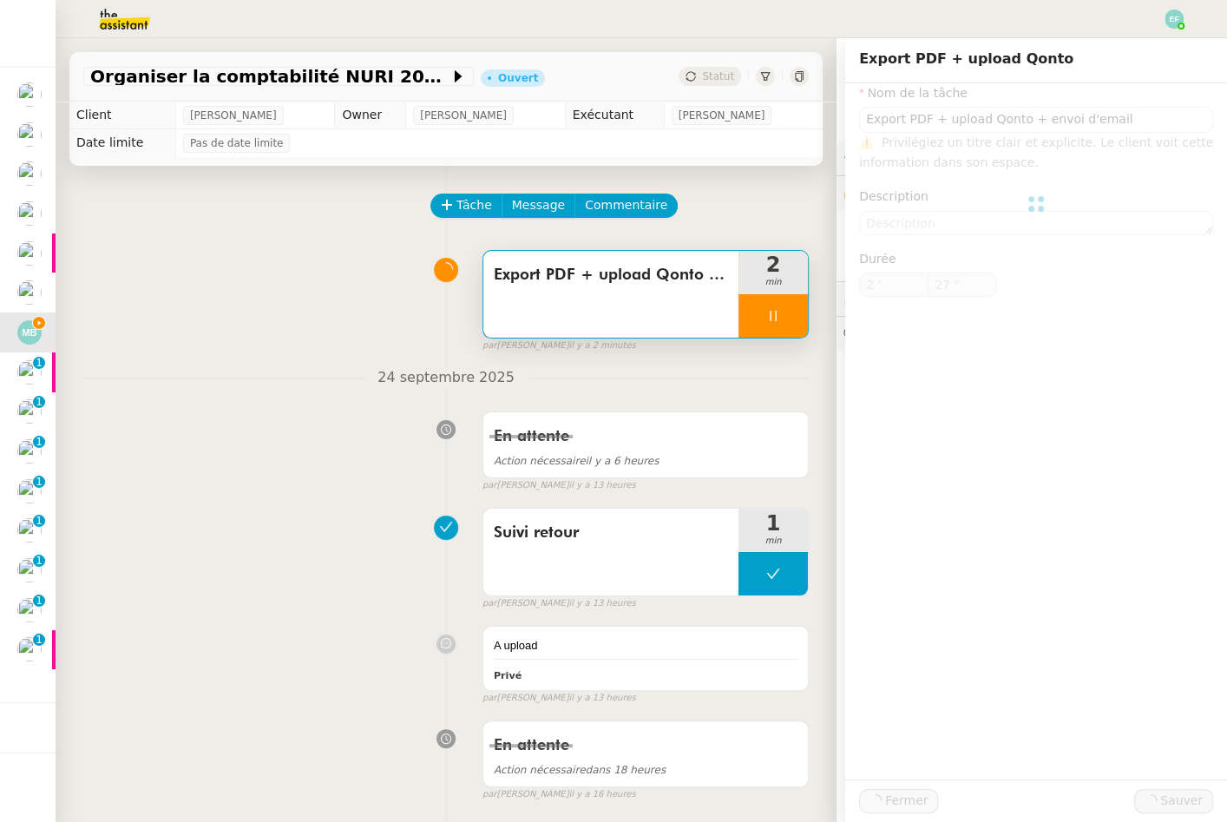
type input "Export PDF + upload Qonto + envoi d'email"
type input "2 '"
type input "28 ""
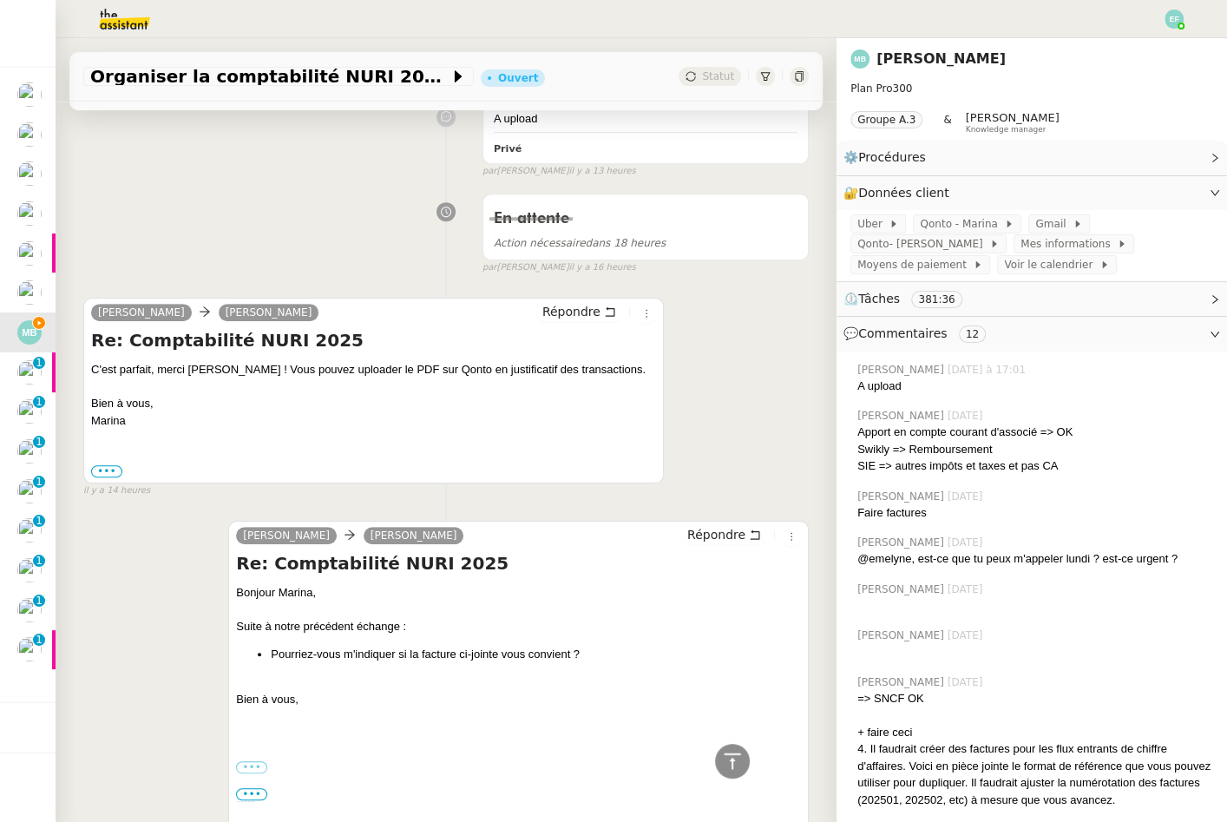
scroll to position [514, 0]
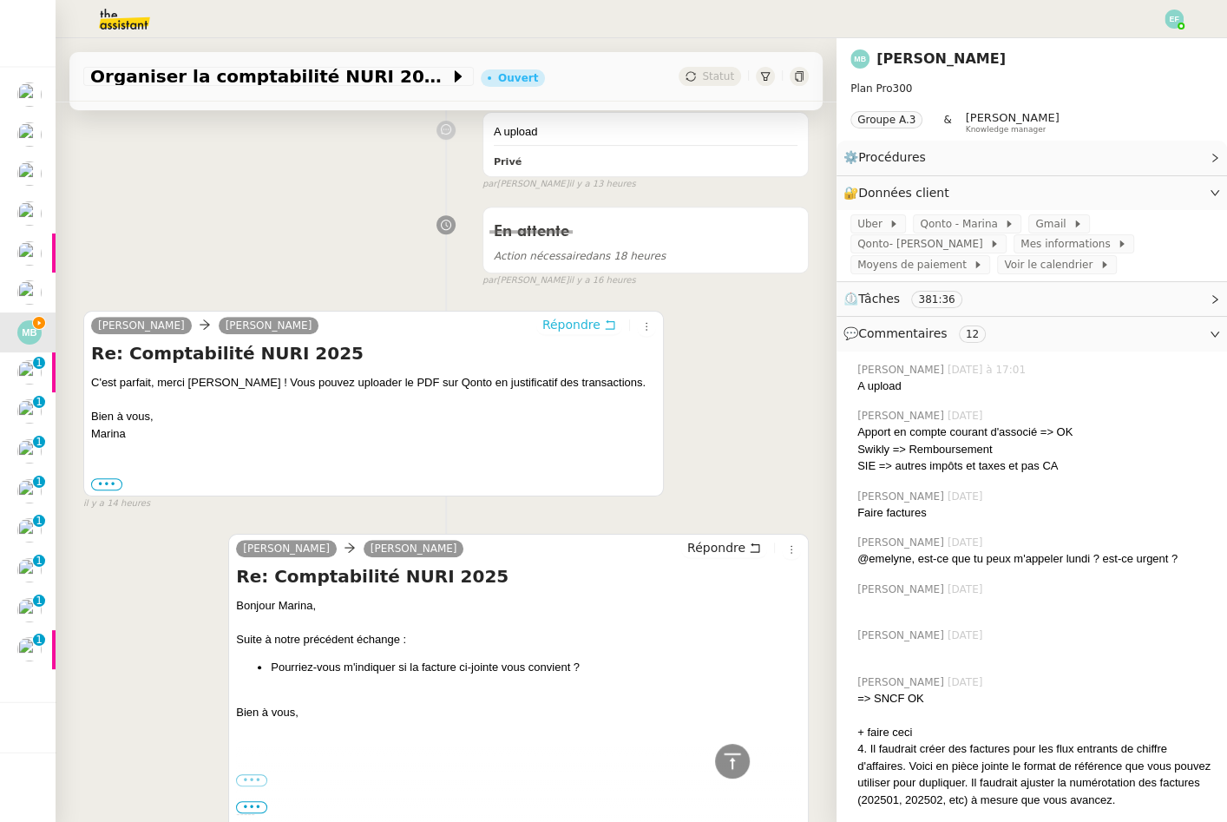
click at [607, 320] on icon at bounding box center [610, 325] width 10 height 10
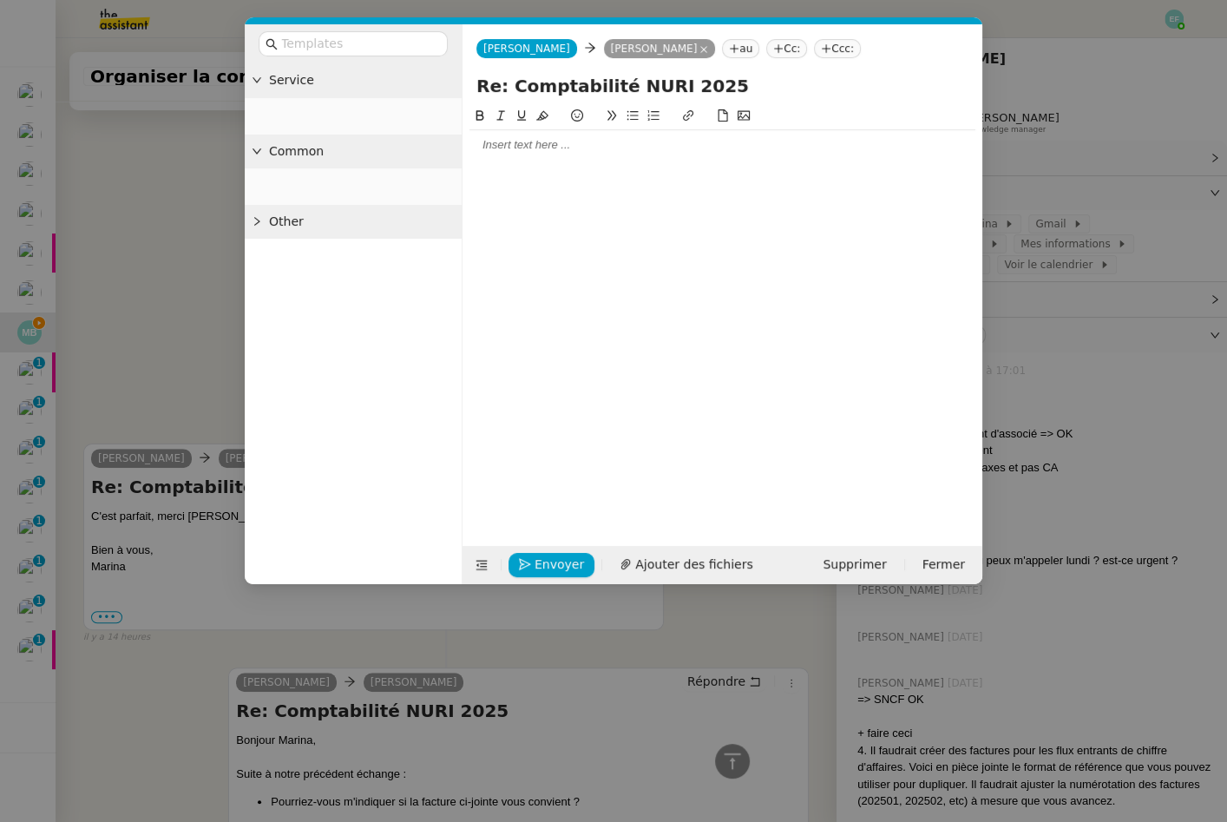
scroll to position [646, 0]
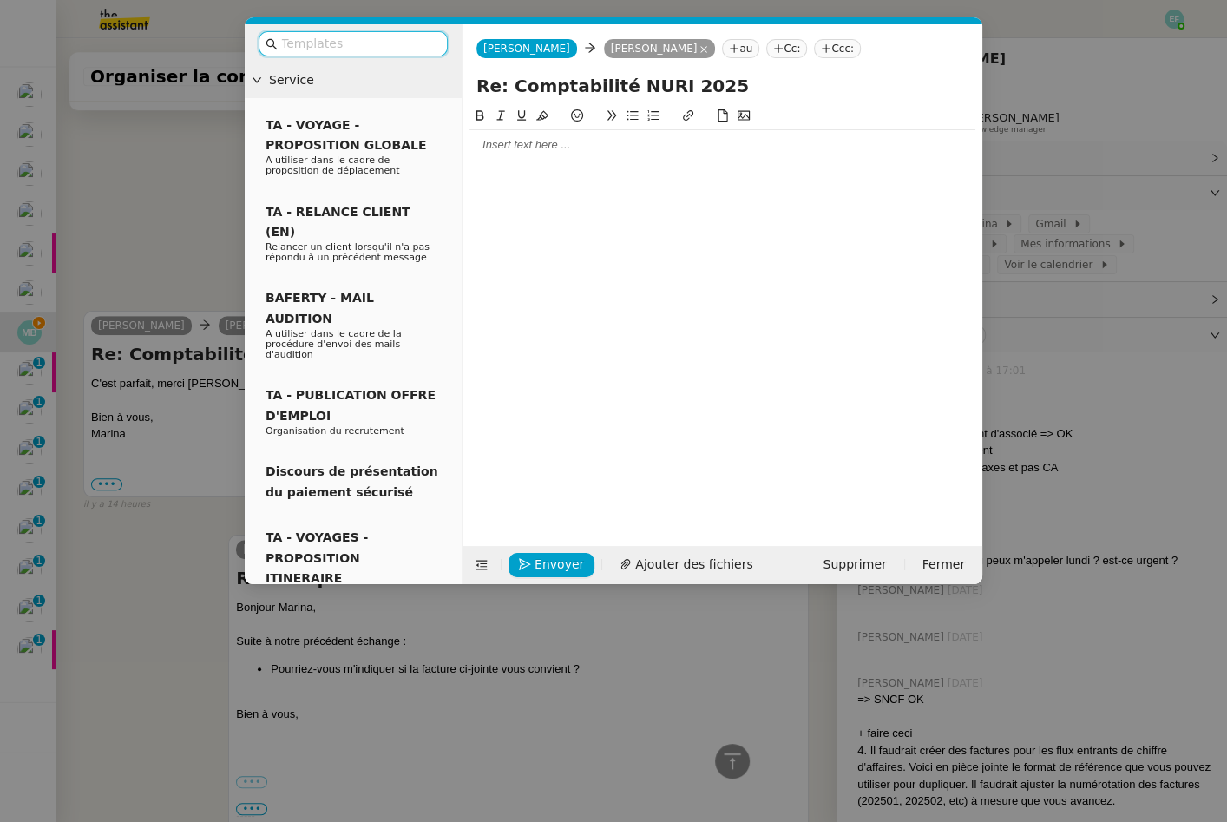
click at [573, 150] on div at bounding box center [722, 145] width 506 height 16
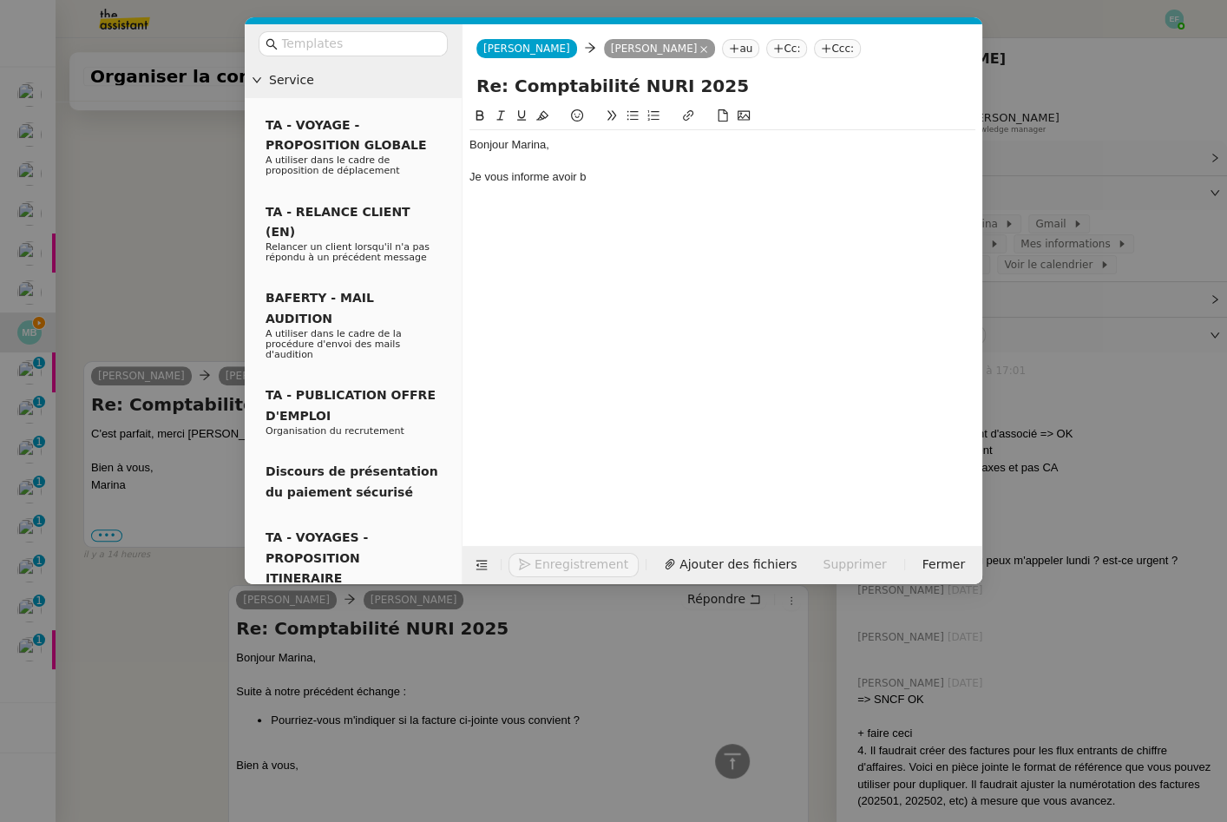
scroll to position [697, 0]
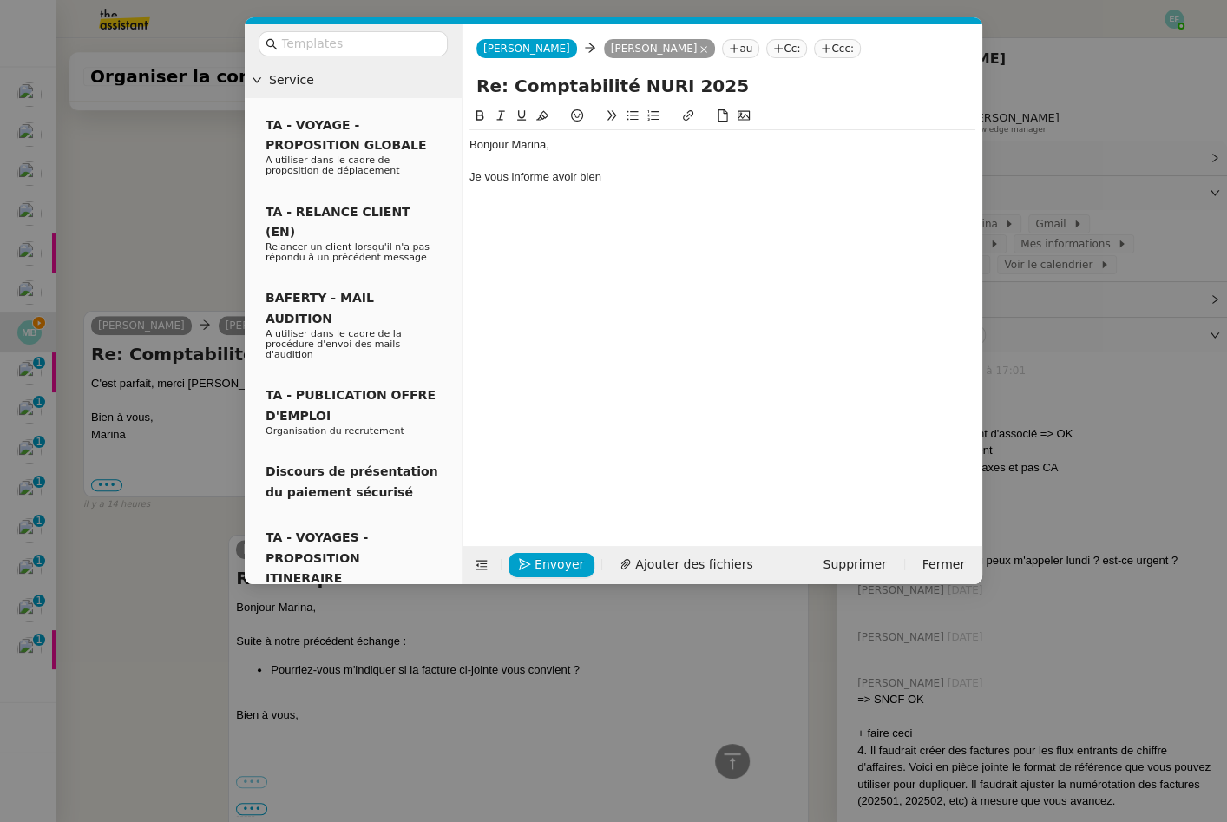
click at [215, 180] on nz-modal-container "Service TA - VOYAGE - PROPOSITION GLOBALE A utiliser dans le cadre de propositi…" at bounding box center [613, 411] width 1227 height 822
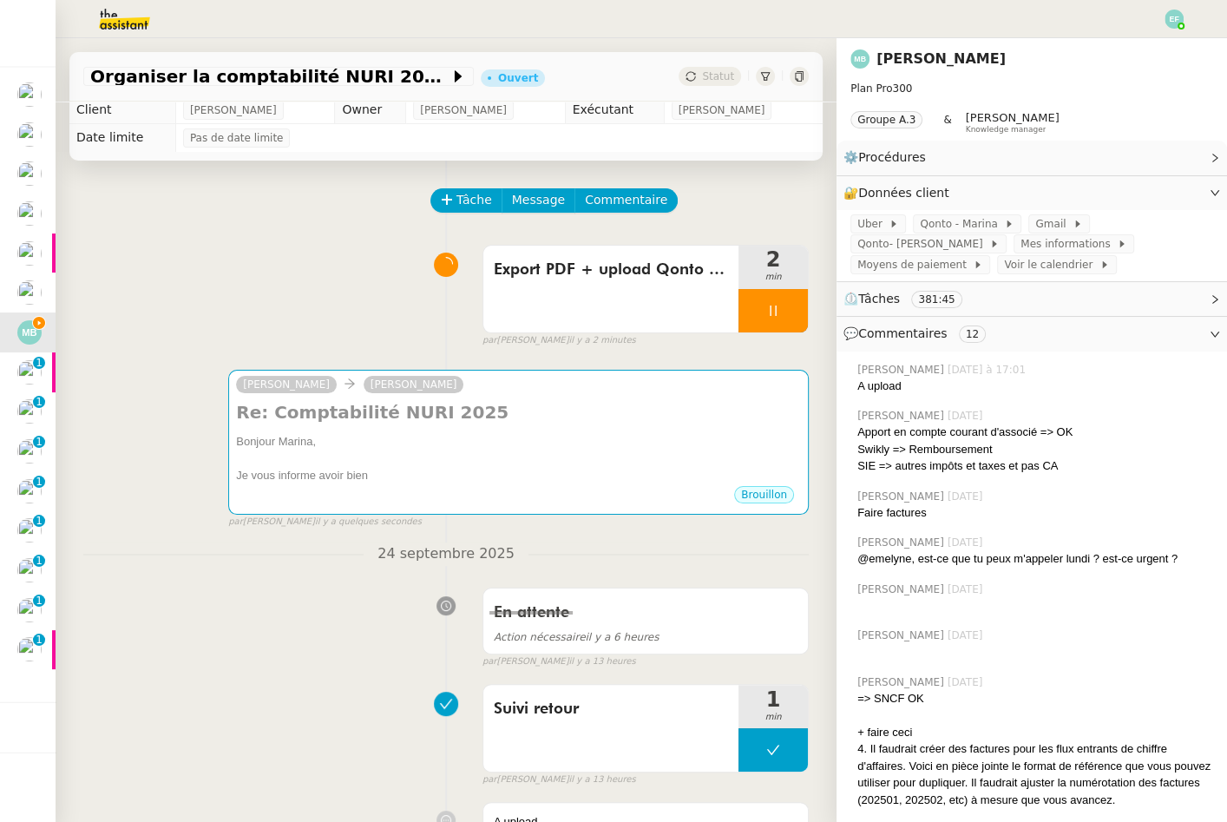
scroll to position [0, 0]
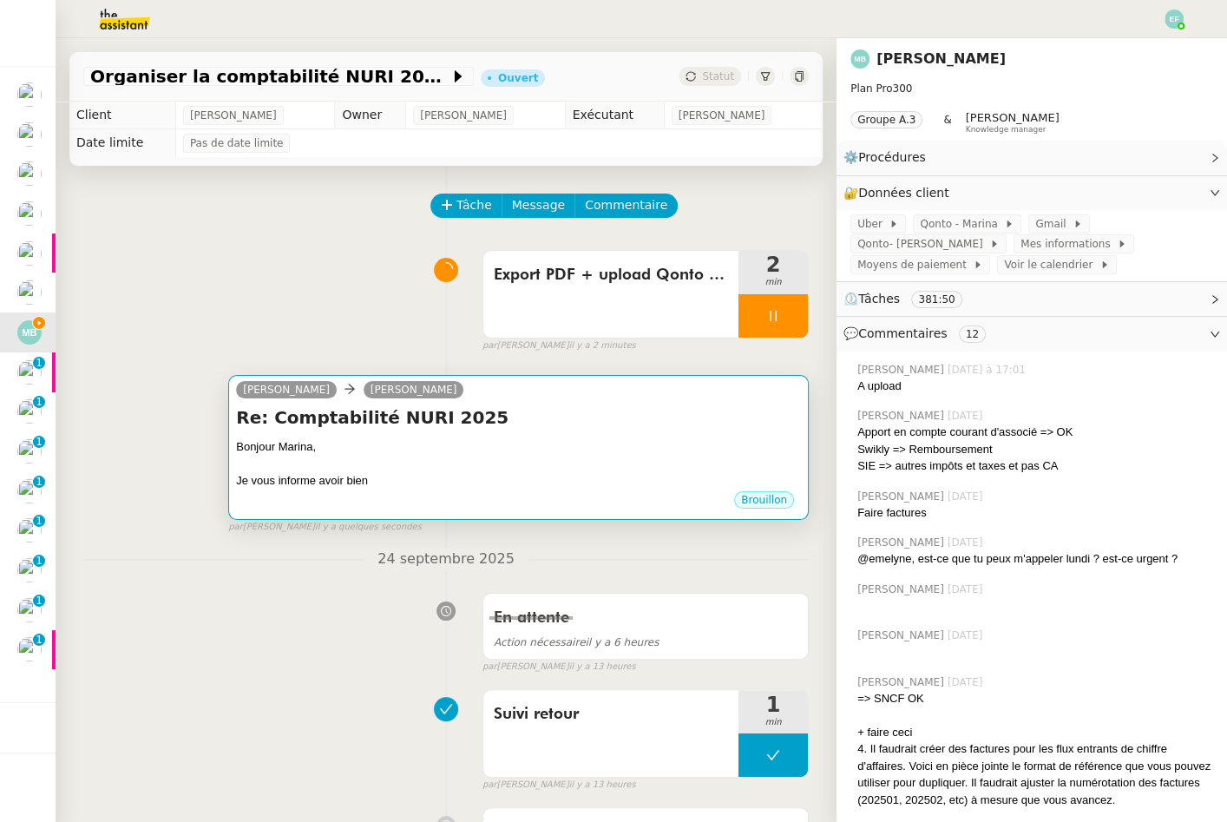
click at [441, 454] on div "Bonjour Marina," at bounding box center [518, 446] width 565 height 17
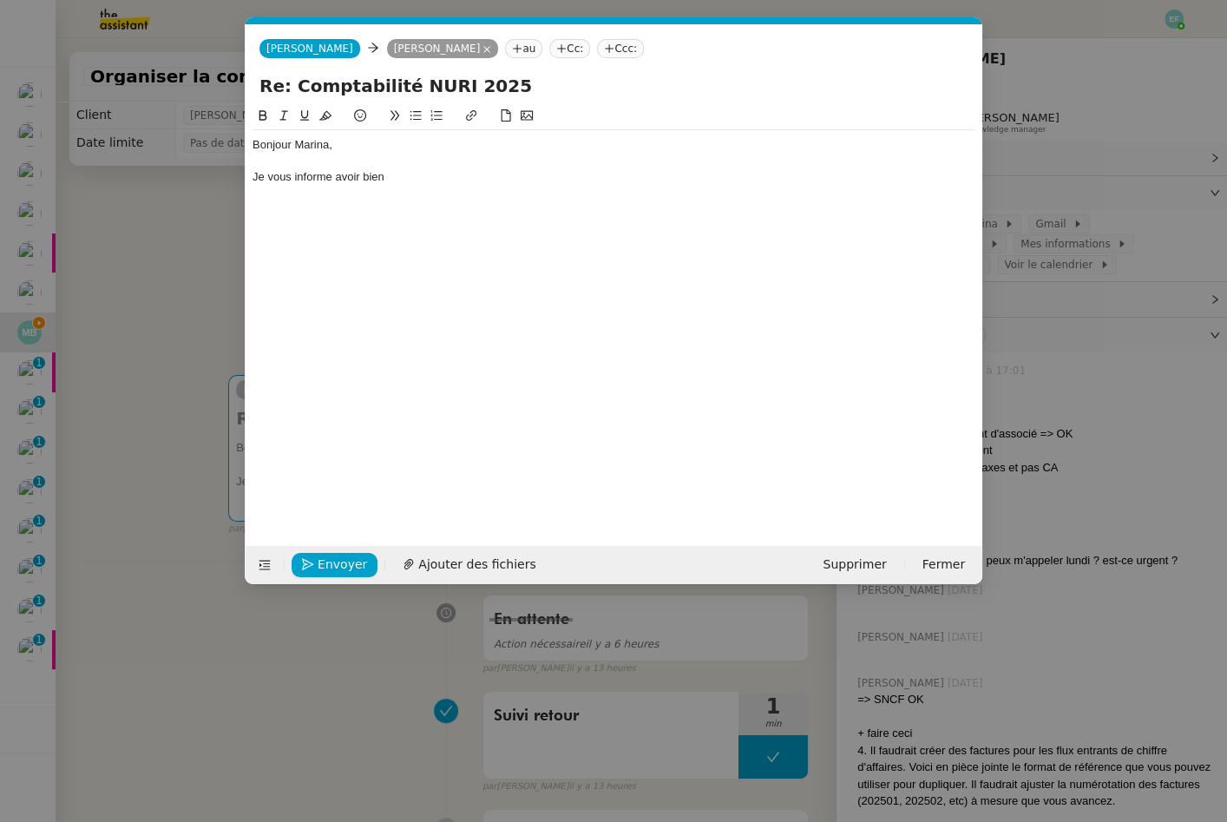
scroll to position [0, 36]
click at [488, 187] on div "Bonjour [PERSON_NAME], Je vous informe avoir bien" at bounding box center [613, 161] width 723 height 62
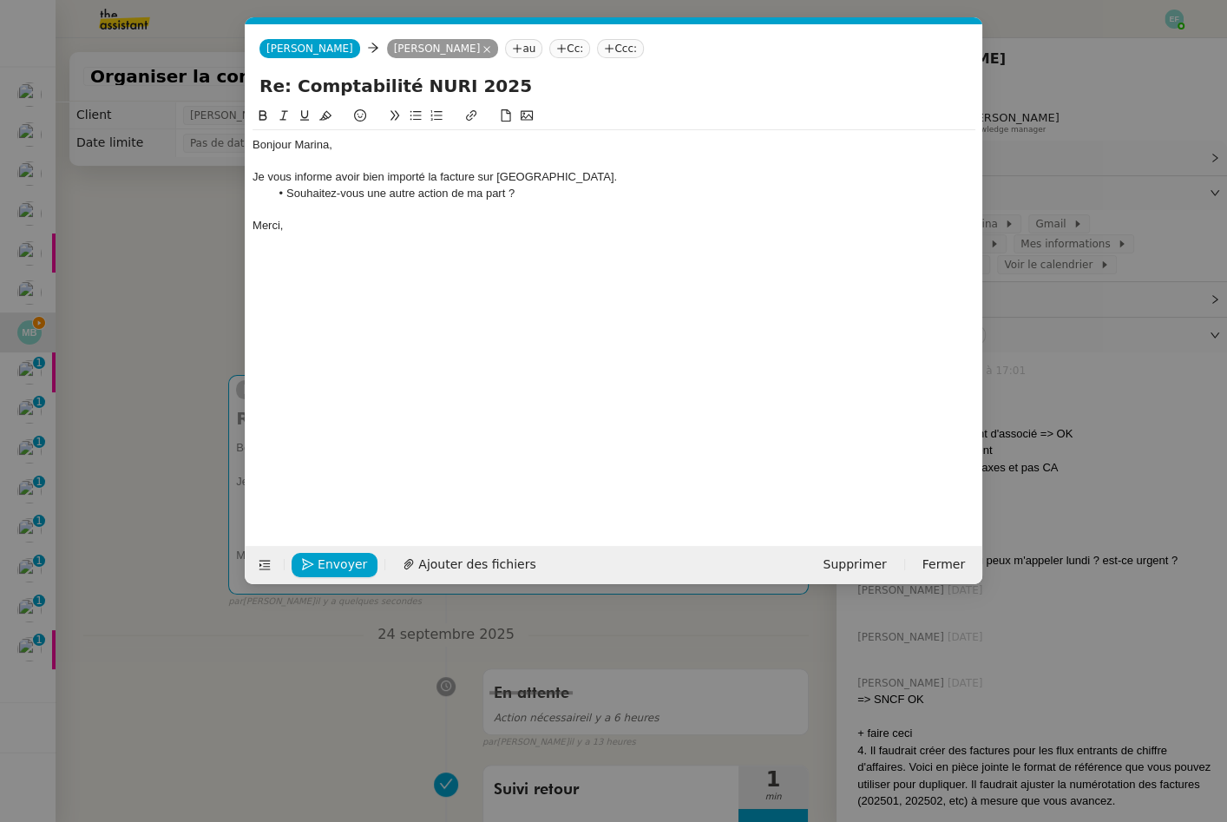
click at [534, 196] on li "Souhaitez-vous une autre action de ma part ?" at bounding box center [623, 194] width 706 height 16
click at [180, 326] on nz-modal-container "Service TA - VOYAGE - PROPOSITION GLOBALE A utiliser dans le cadre de propositi…" at bounding box center [613, 411] width 1227 height 822
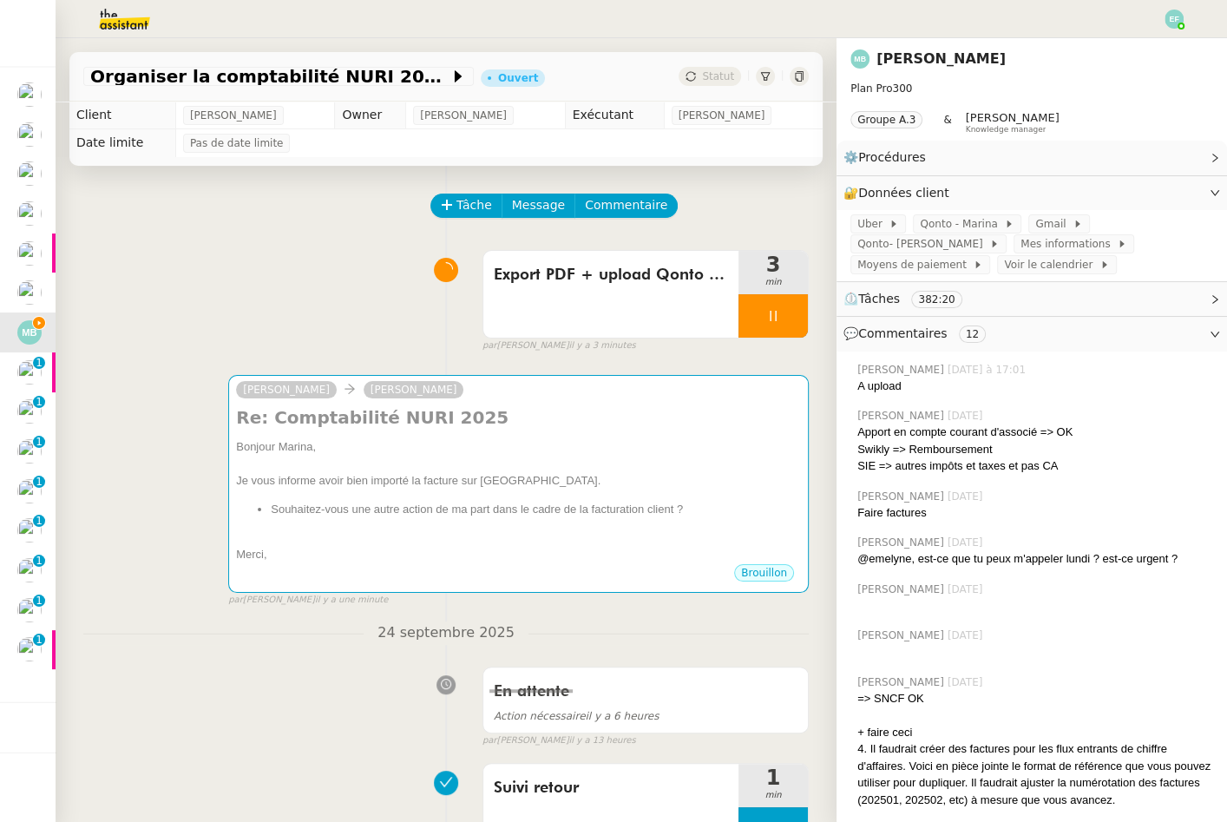
click at [781, 320] on div at bounding box center [772, 315] width 69 height 43
click at [781, 320] on button at bounding box center [790, 315] width 35 height 43
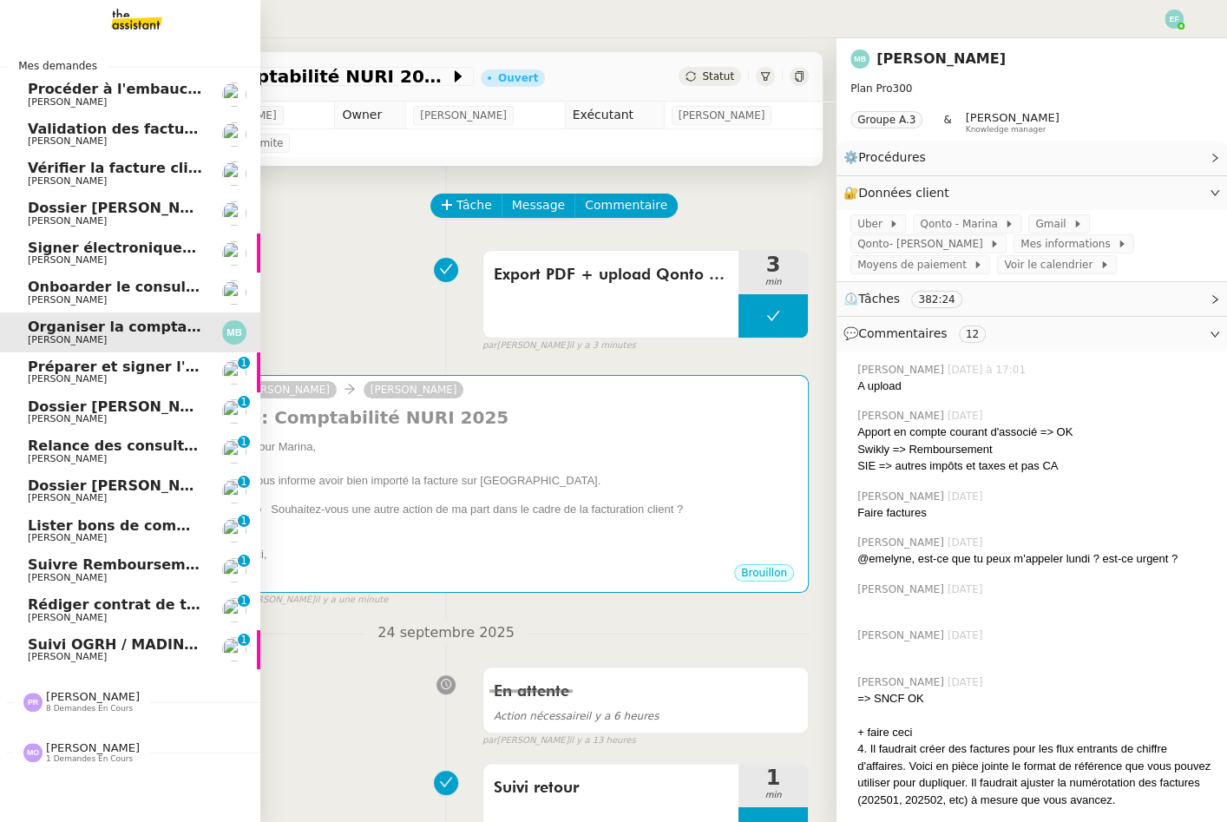
click at [59, 365] on span "Préparer et signer l'avenant [PERSON_NAME]" at bounding box center [205, 366] width 355 height 16
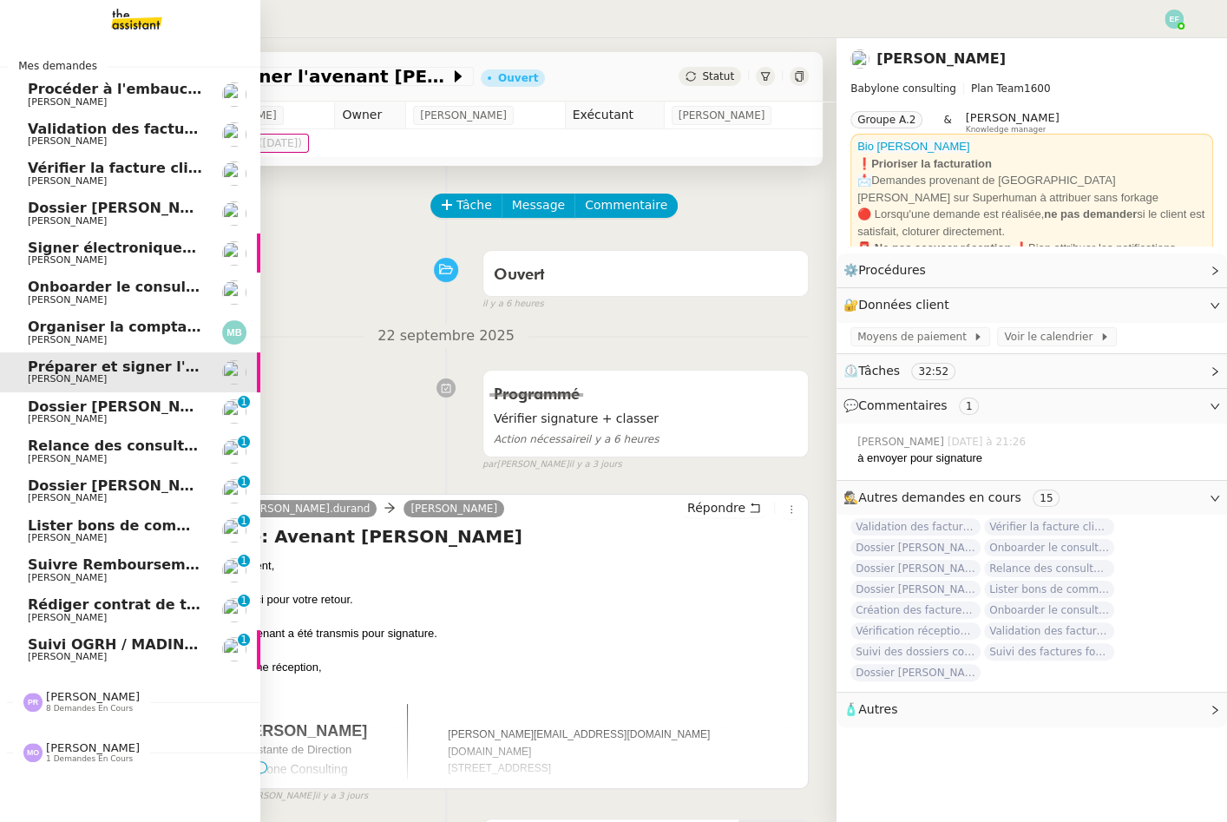
click at [45, 406] on span "Dossier [PERSON_NAME]" at bounding box center [124, 406] width 193 height 16
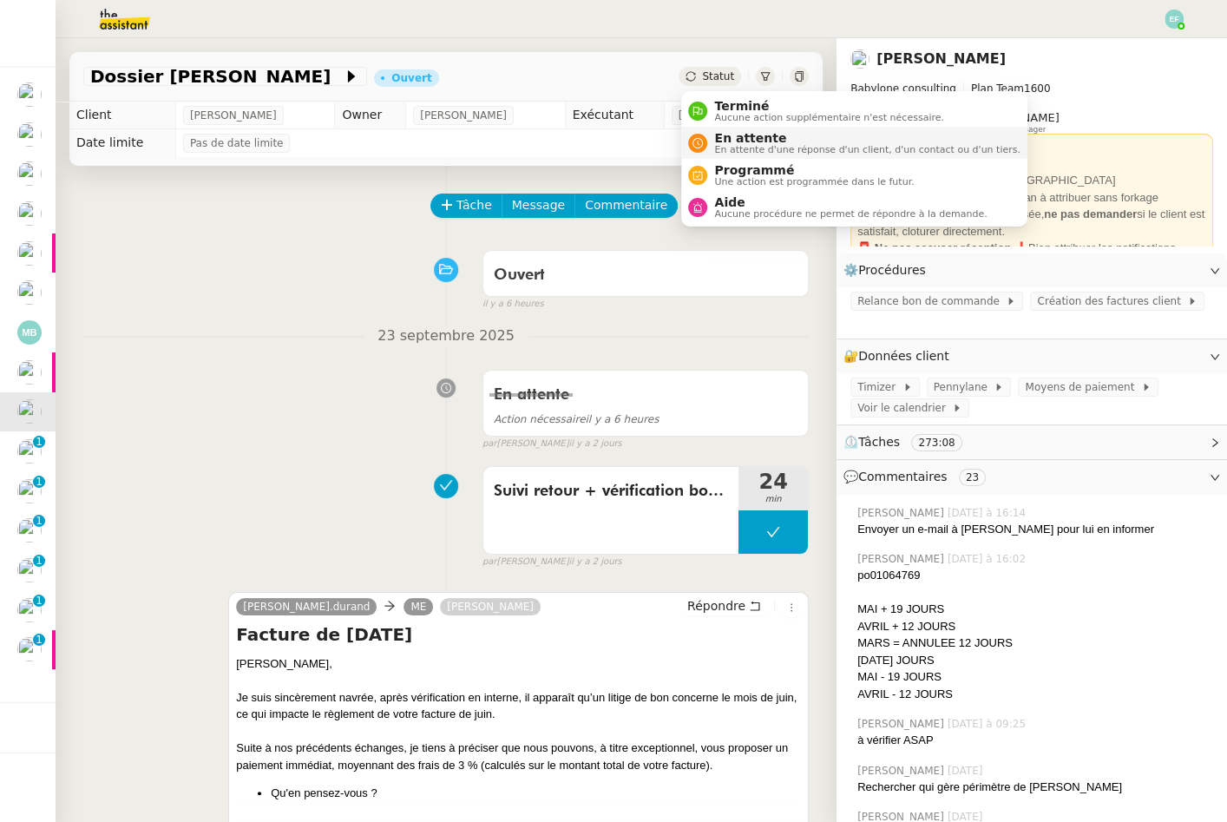
click at [720, 137] on span "En attente" at bounding box center [866, 138] width 305 height 14
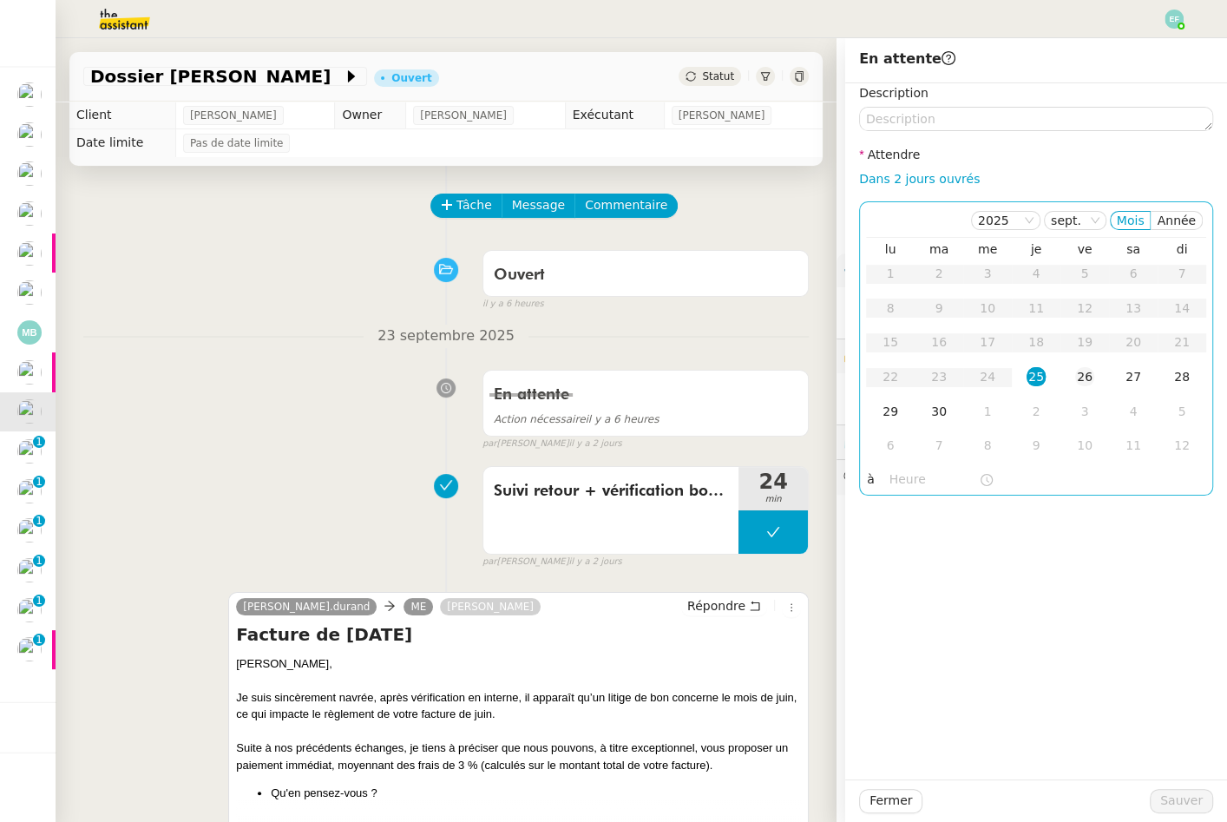
click at [1083, 376] on div "26" at bounding box center [1084, 376] width 19 height 19
click at [1188, 798] on span "Sauver" at bounding box center [1181, 800] width 43 height 20
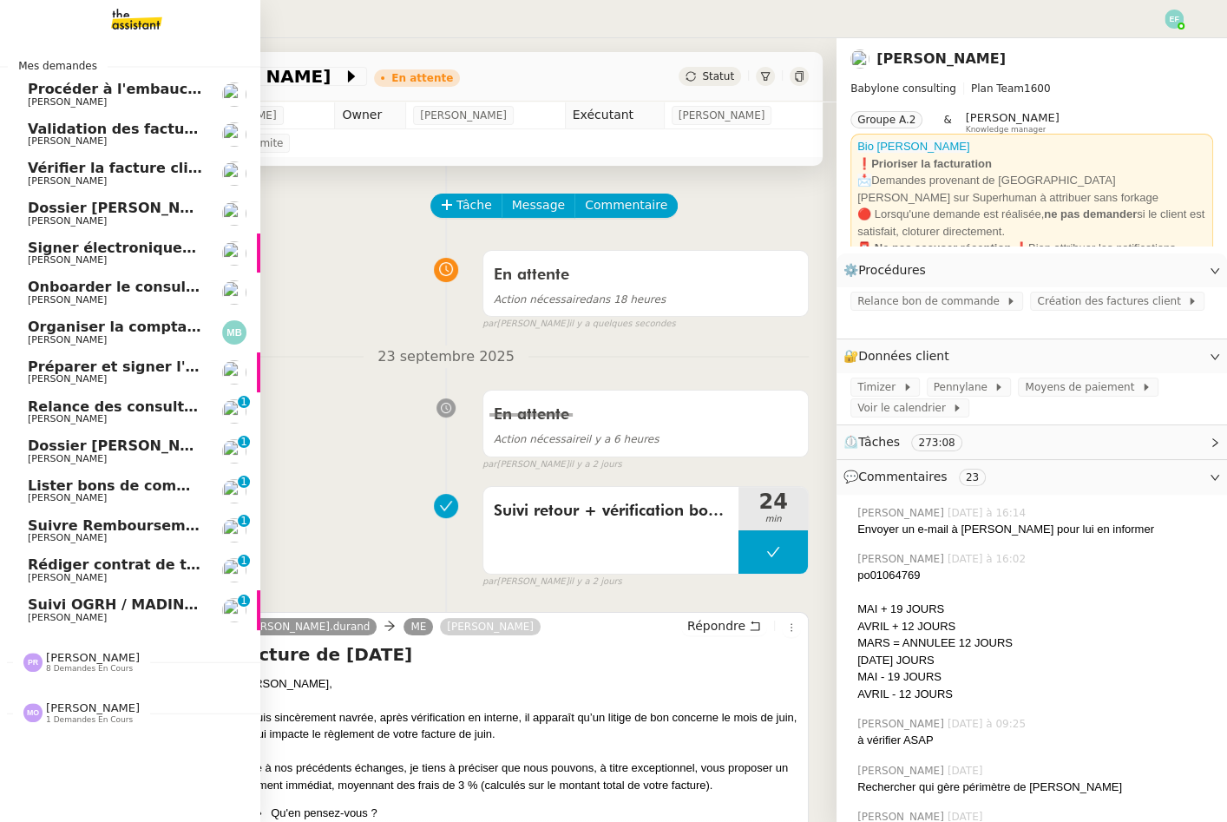
click at [42, 408] on span "Relance des consultants CRA - août 2025" at bounding box center [188, 406] width 321 height 16
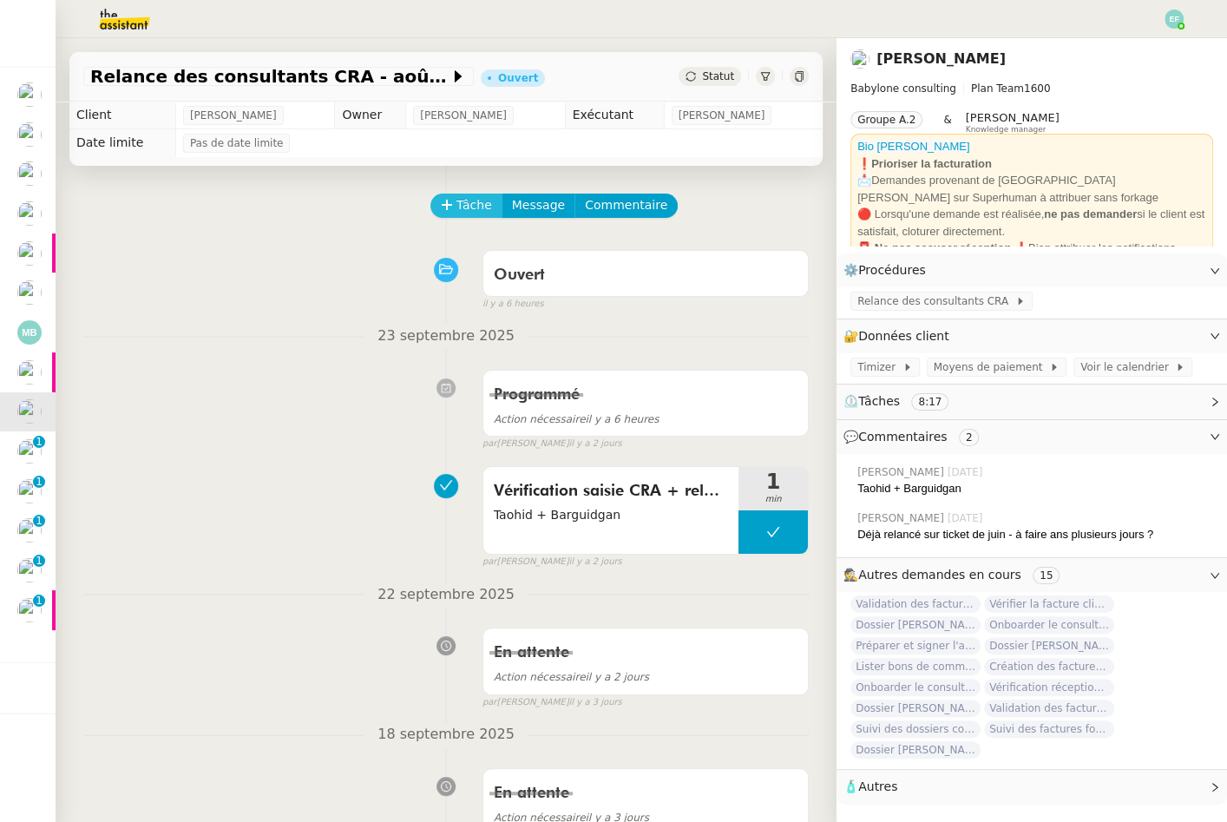
click at [477, 213] on span "Tâche" at bounding box center [474, 205] width 36 height 20
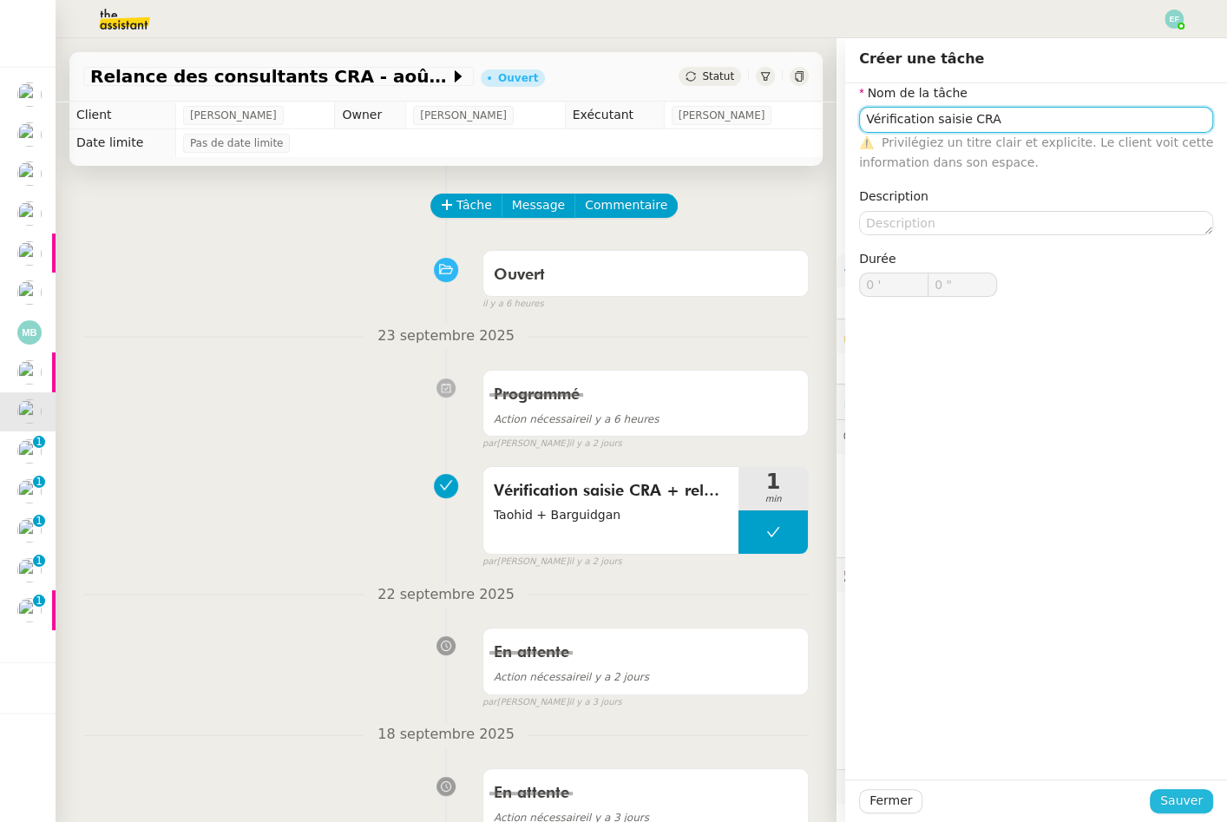
type input "Vérification saisie CRA"
click at [1180, 801] on span "Sauver" at bounding box center [1181, 800] width 43 height 20
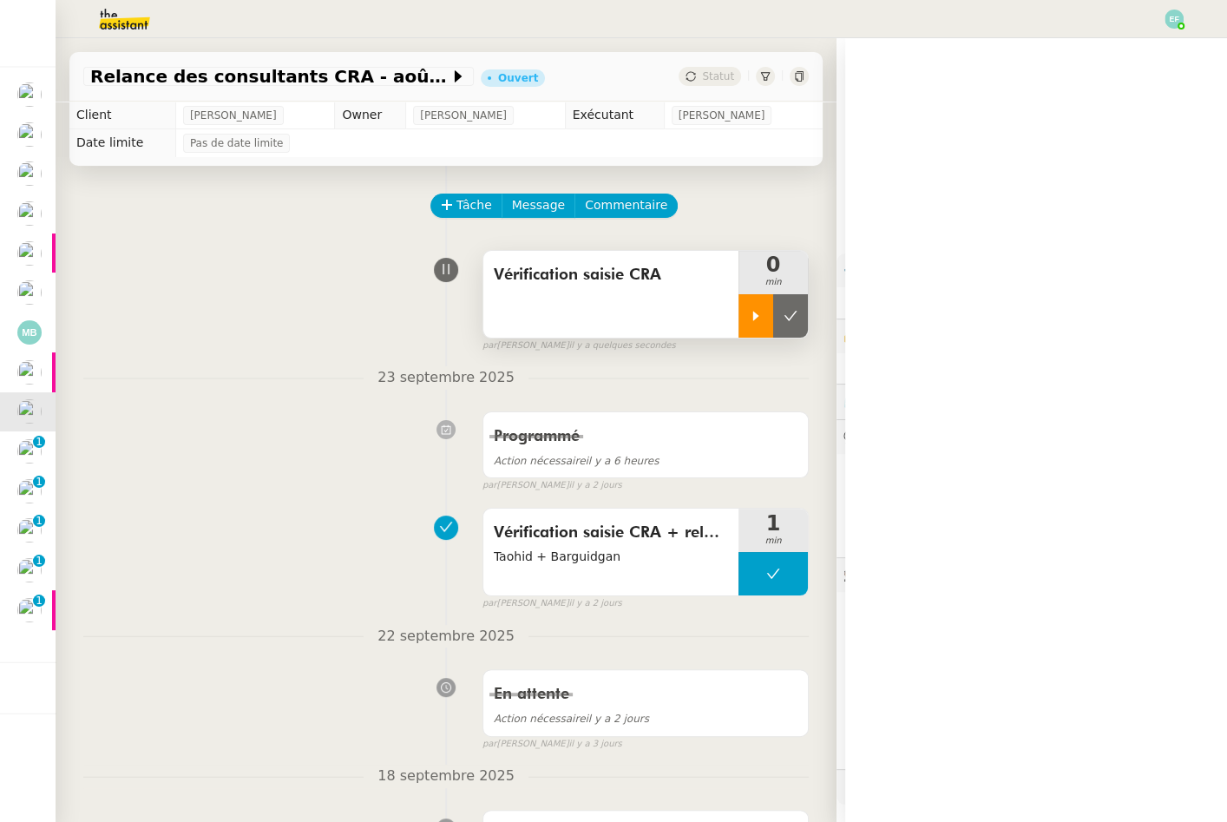
click at [768, 319] on div at bounding box center [755, 315] width 35 height 43
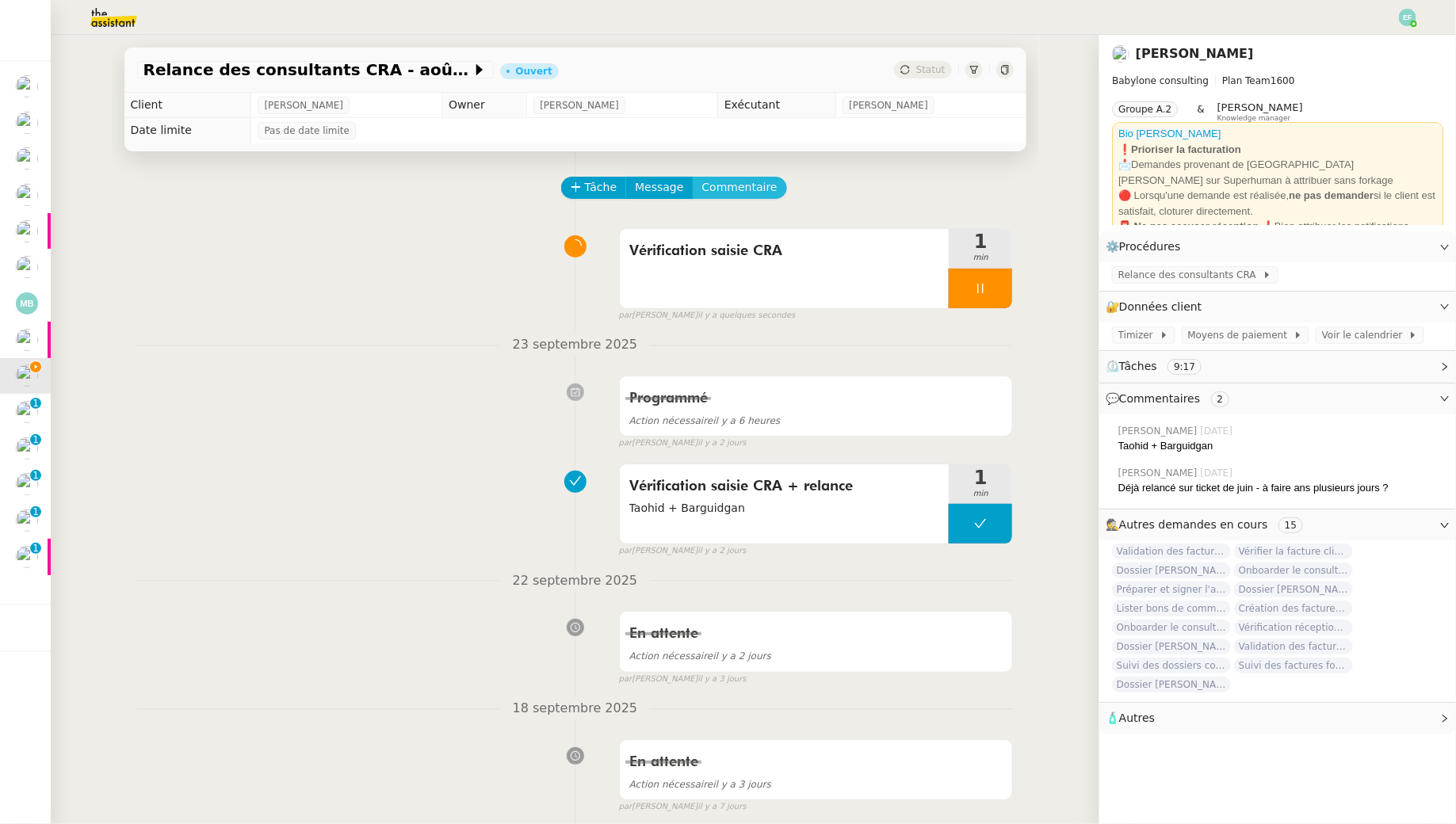
click at [735, 183] on span "Commentaire" at bounding box center [740, 187] width 75 height 18
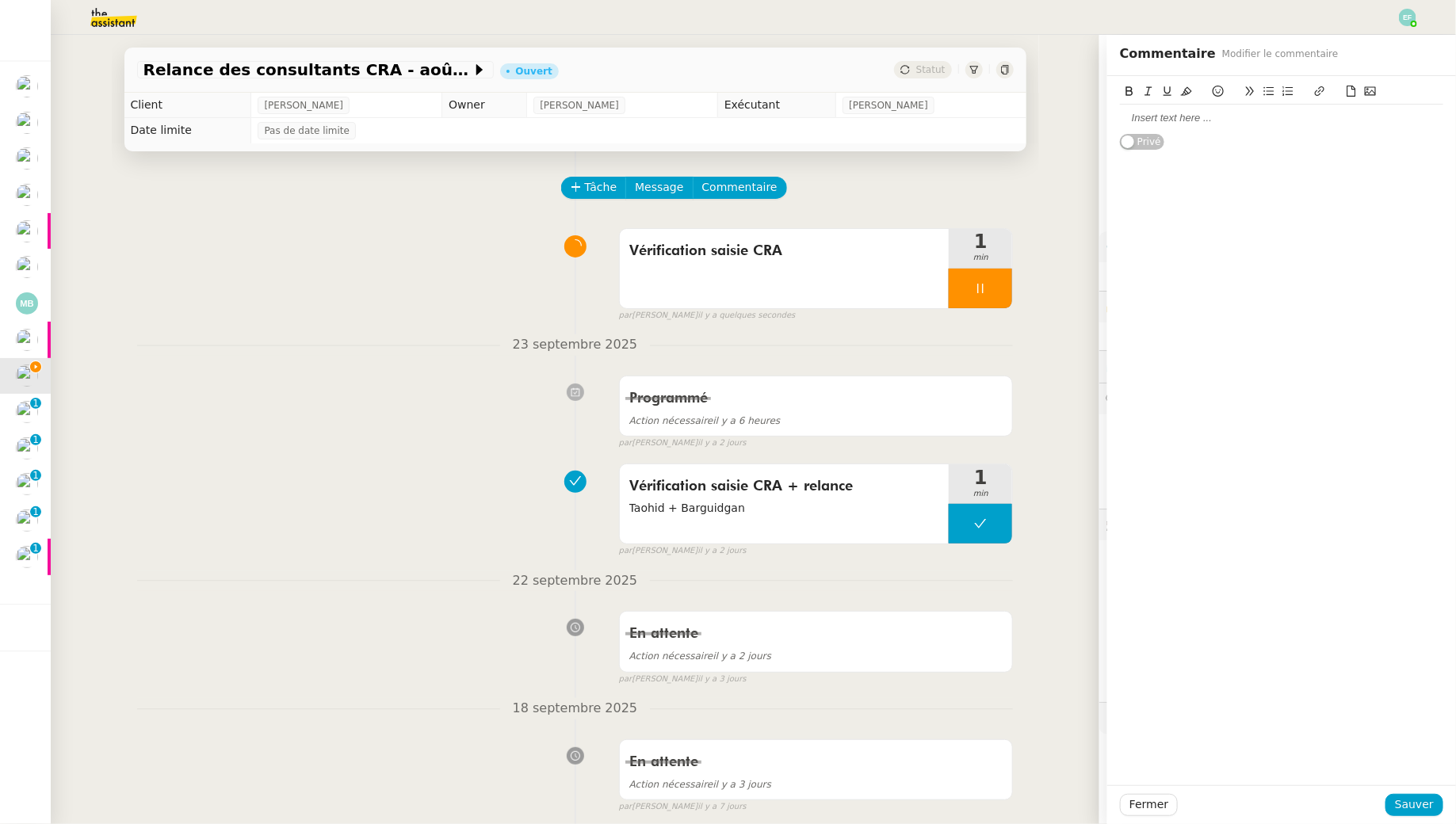
click at [1120, 121] on div at bounding box center [1282, 118] width 323 height 15
click at [1120, 750] on button "Sauver" at bounding box center [1413, 805] width 58 height 22
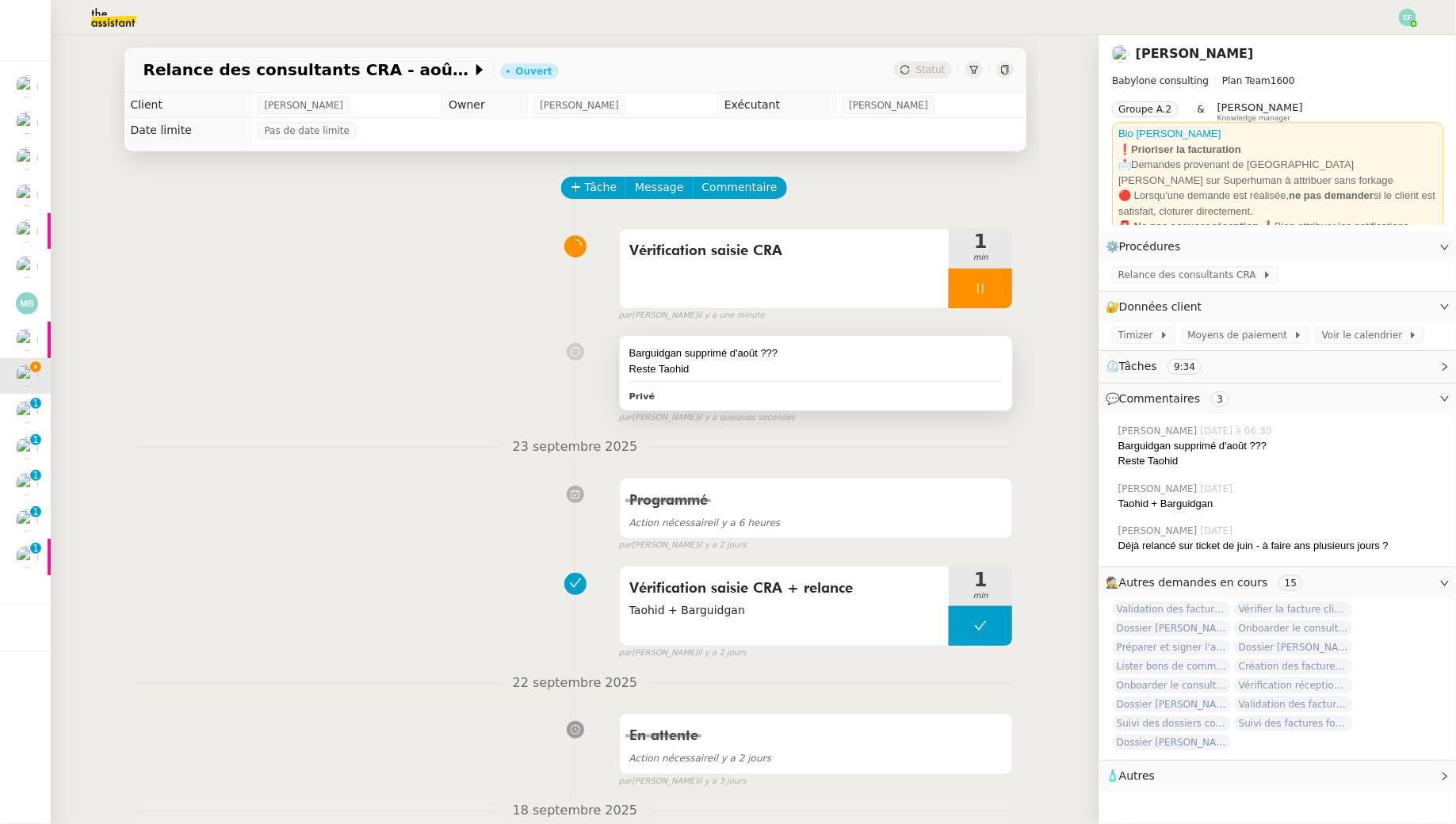
click at [767, 380] on div "Barguidgan supprimé d'août ??? Reste Taohid Privé" at bounding box center [816, 373] width 393 height 74
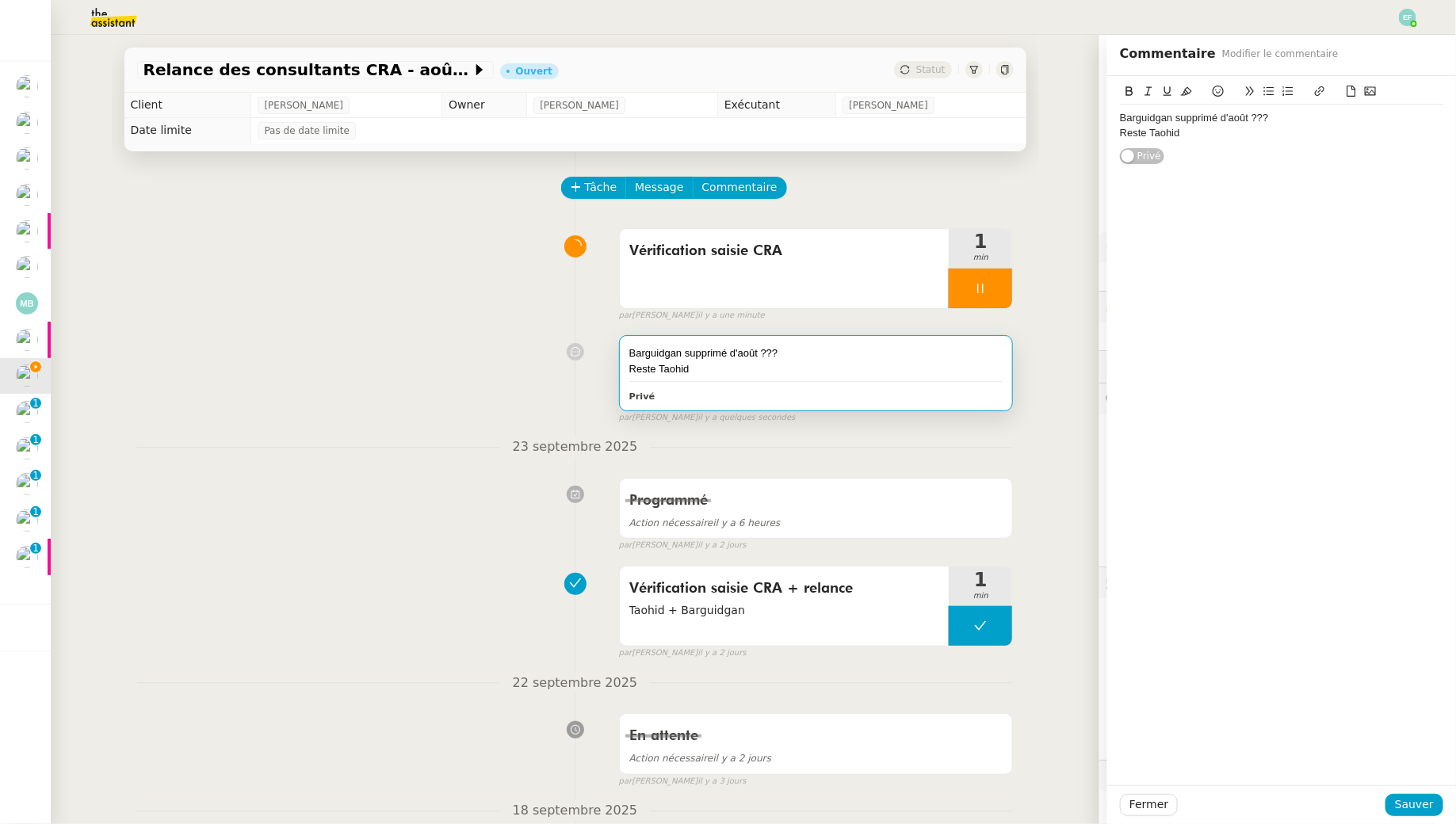
click at [1120, 121] on div "Barguidgan supprimé d'août ???" at bounding box center [1282, 118] width 323 height 15
click at [1120, 750] on span "Sauver" at bounding box center [1414, 805] width 39 height 18
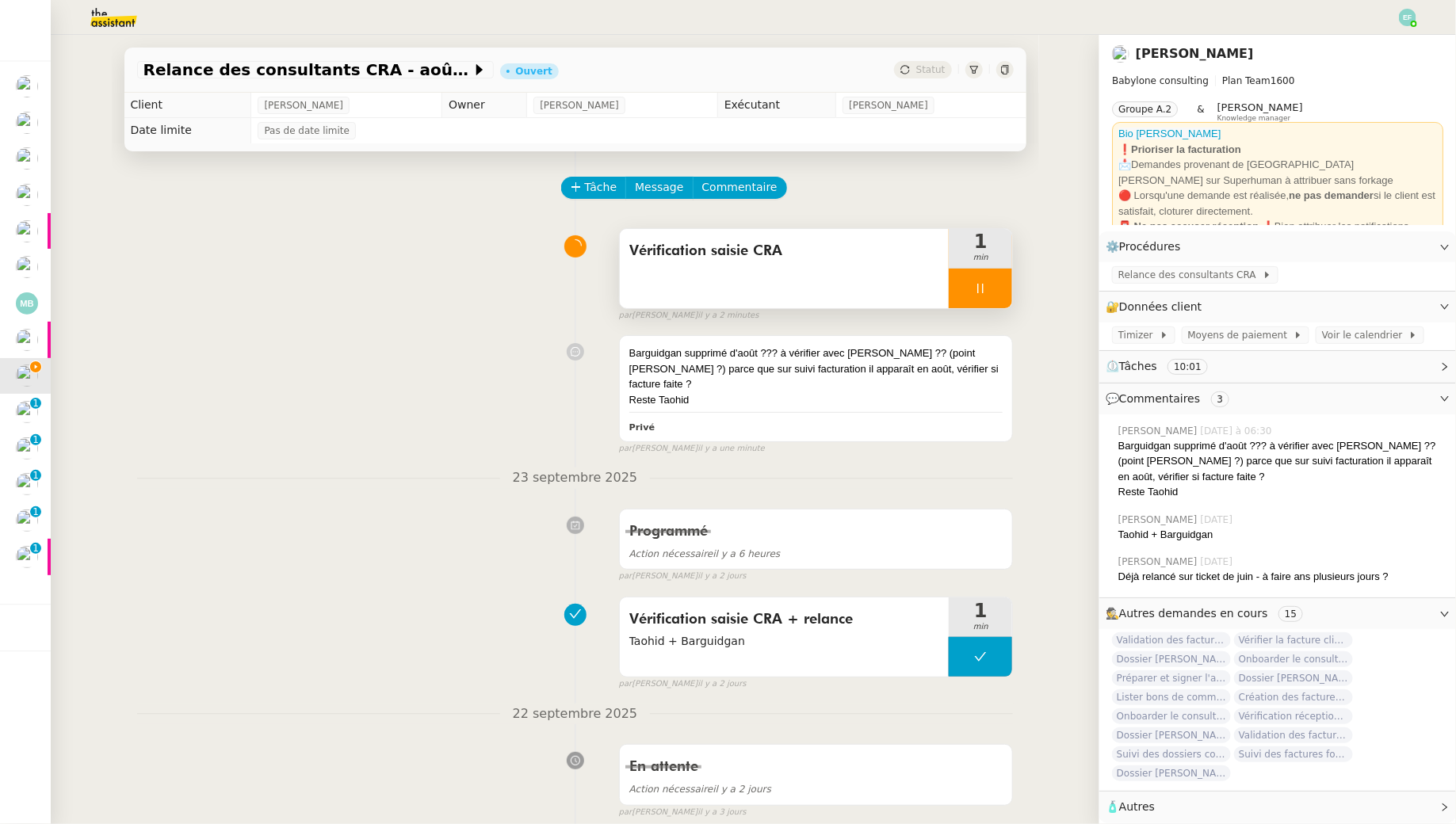
click at [978, 292] on icon at bounding box center [980, 289] width 13 height 13
click at [996, 298] on button at bounding box center [996, 288] width 32 height 39
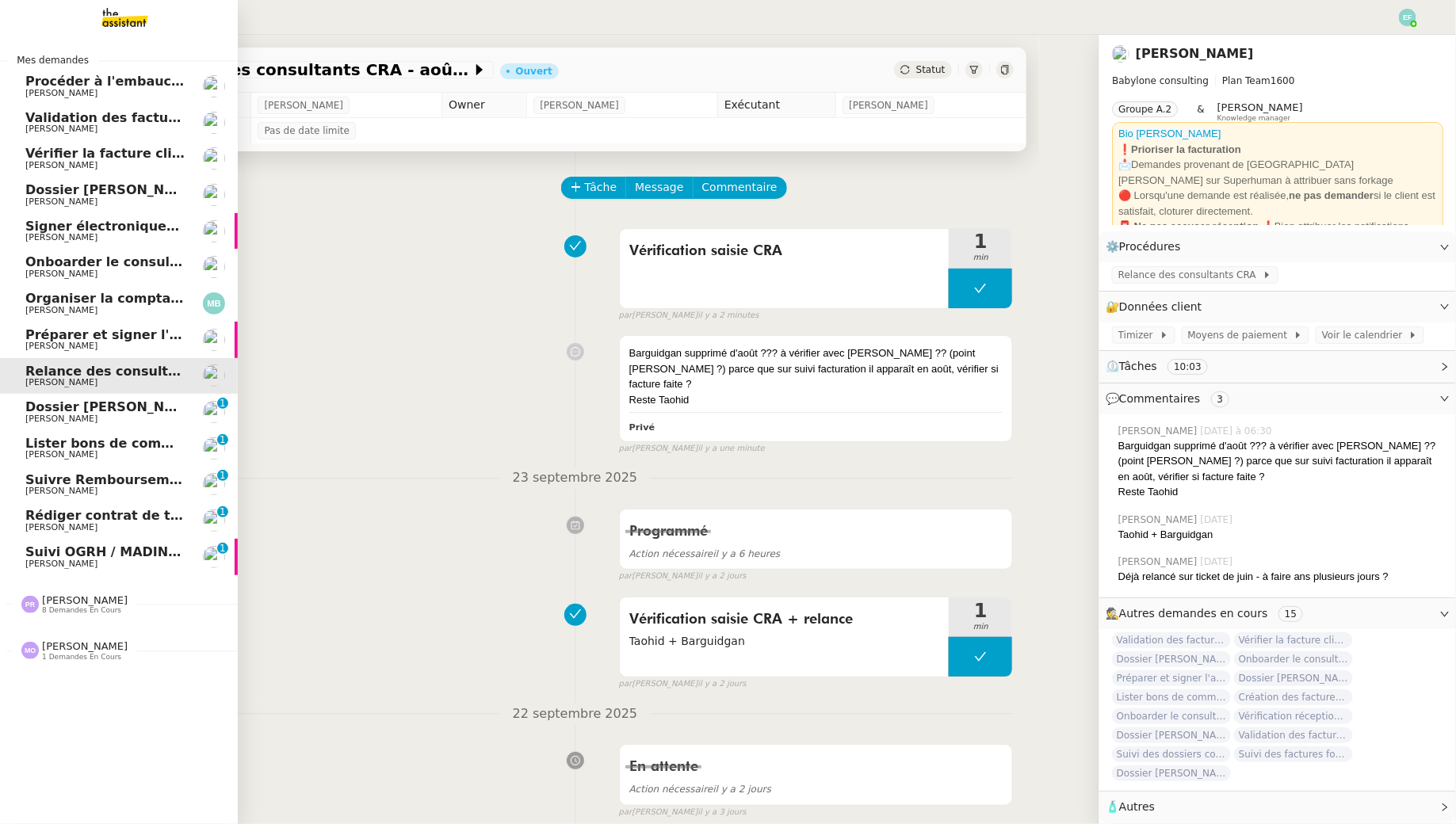
click at [28, 418] on span "[PERSON_NAME]" at bounding box center [61, 418] width 72 height 10
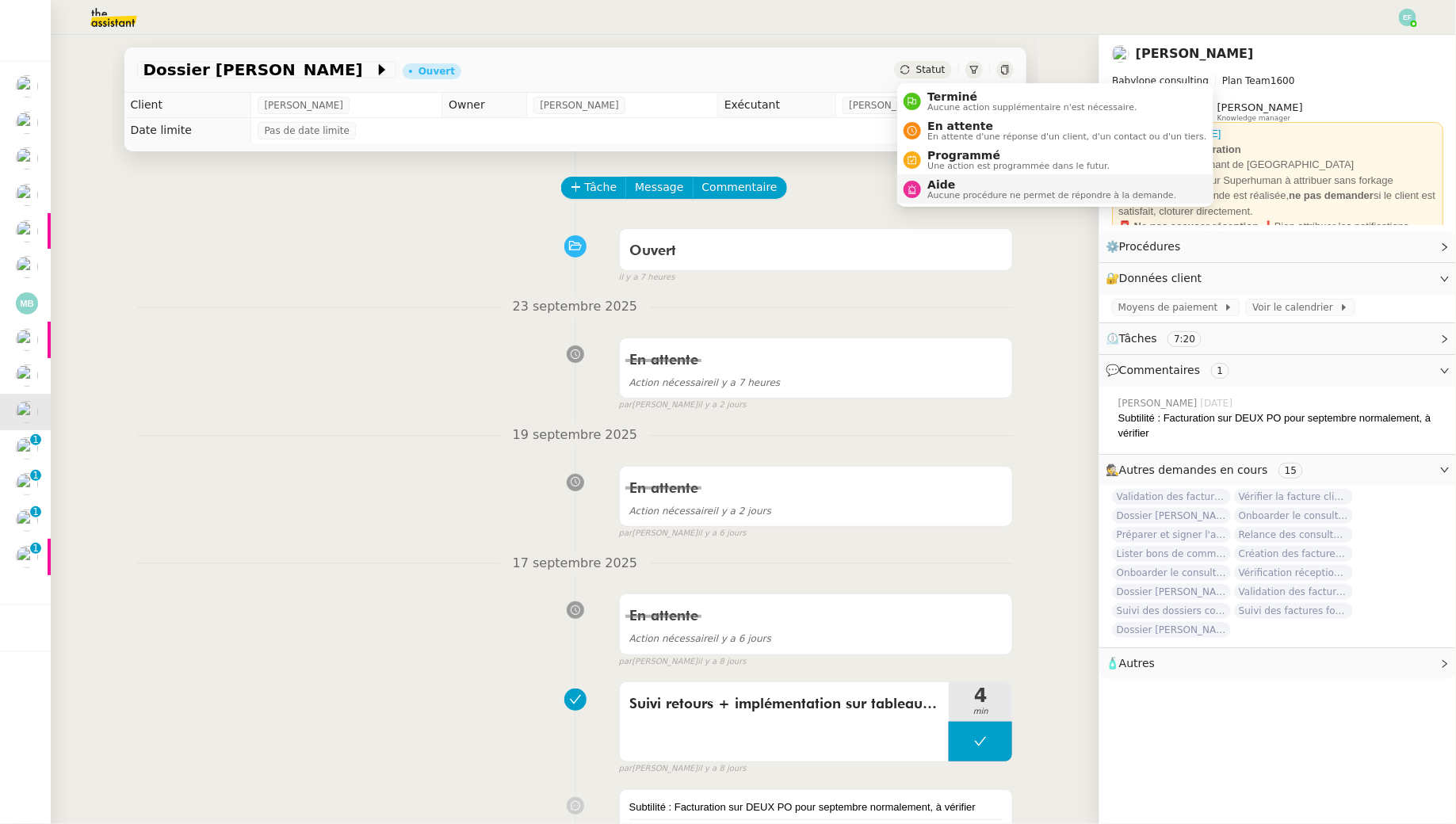
click at [934, 187] on span "Aide" at bounding box center [1051, 185] width 248 height 13
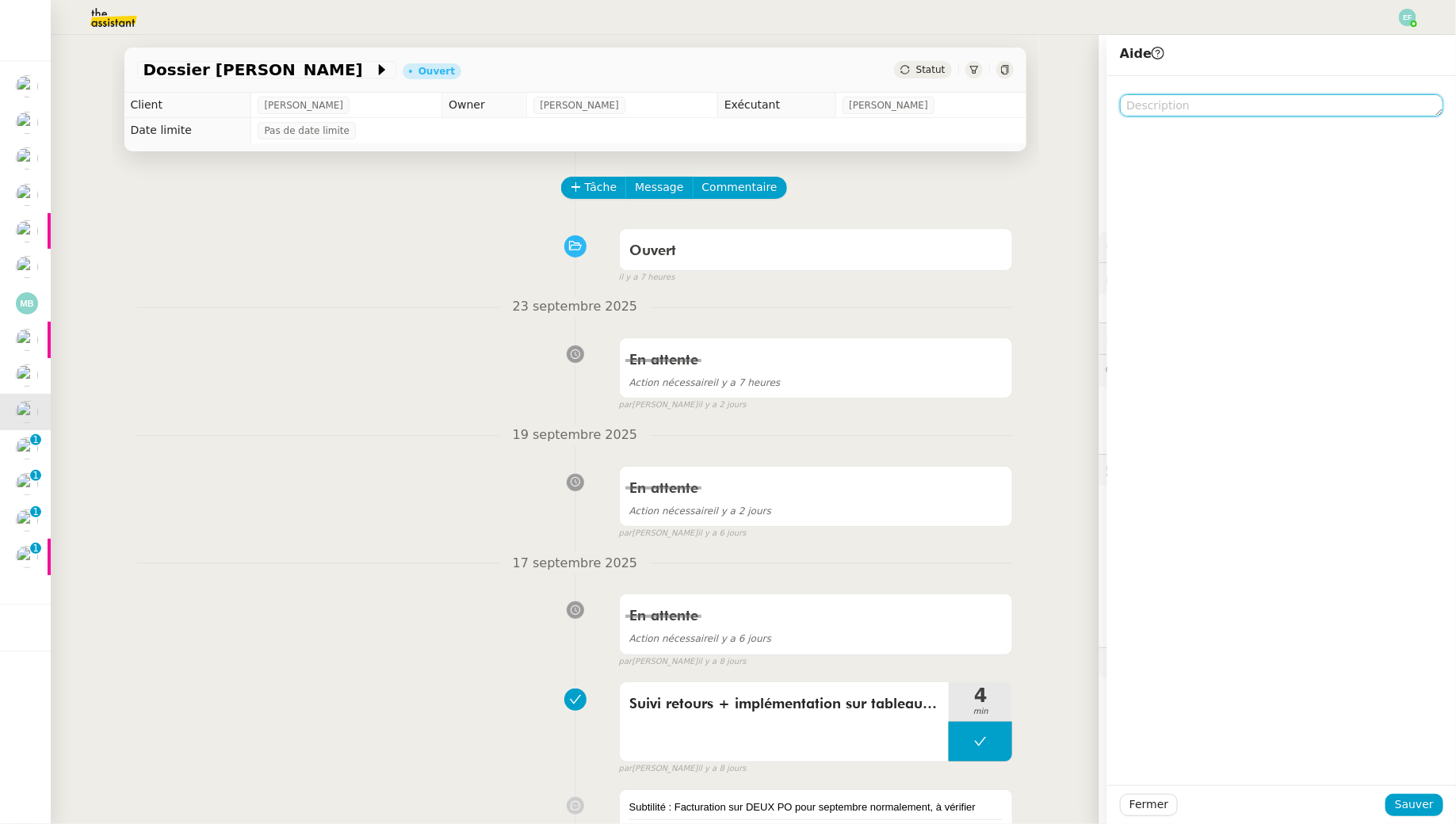
click at [1120, 105] on textarea at bounding box center [1282, 105] width 323 height 22
type textarea "Pour @Marie"
click at [1120, 750] on span "Sauver" at bounding box center [1414, 805] width 39 height 18
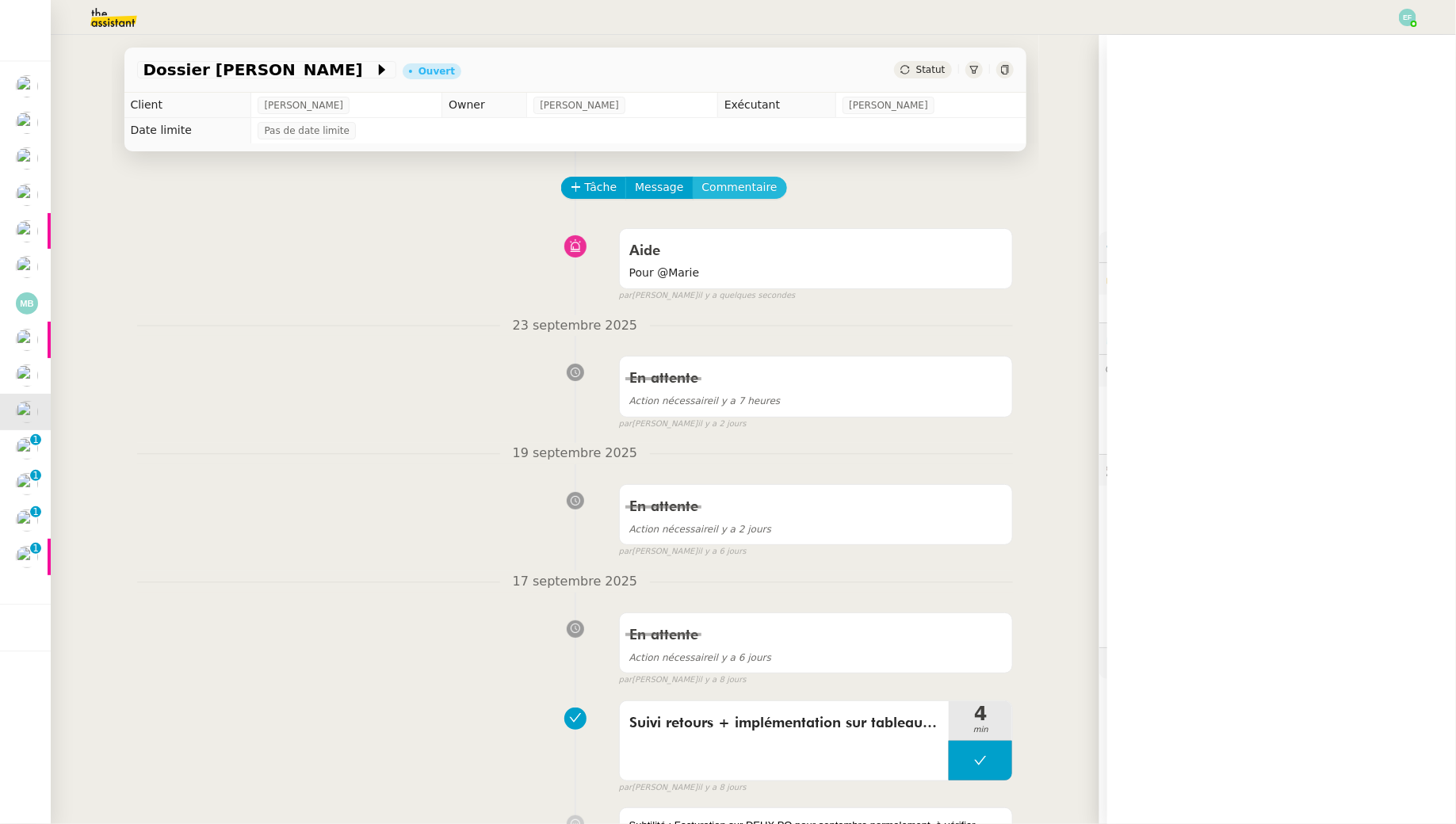
click at [745, 194] on span "Commentaire" at bounding box center [740, 187] width 75 height 18
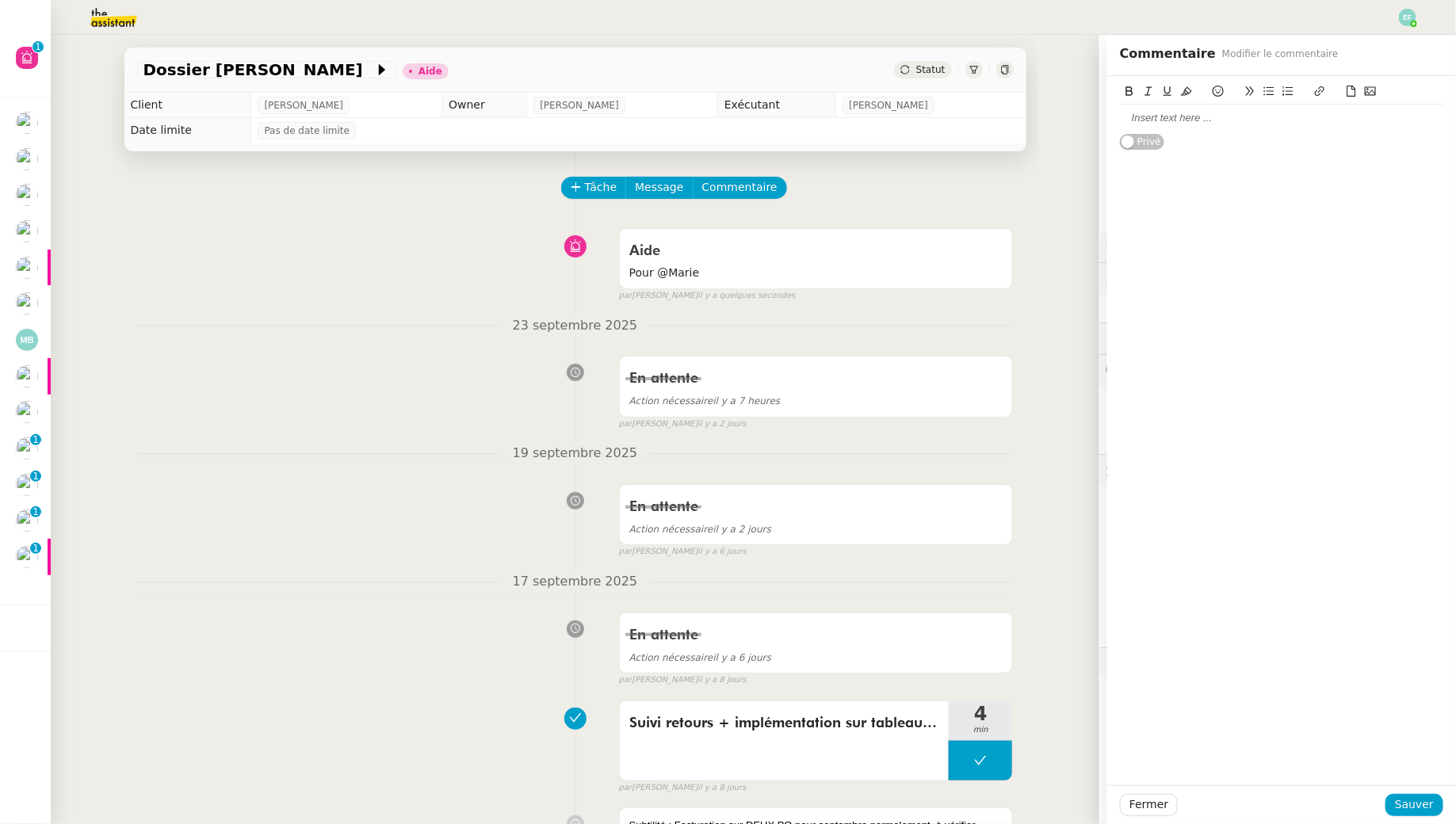
click at [1120, 127] on div at bounding box center [1282, 118] width 323 height 26
click at [1120, 750] on button "Sauver" at bounding box center [1413, 805] width 58 height 22
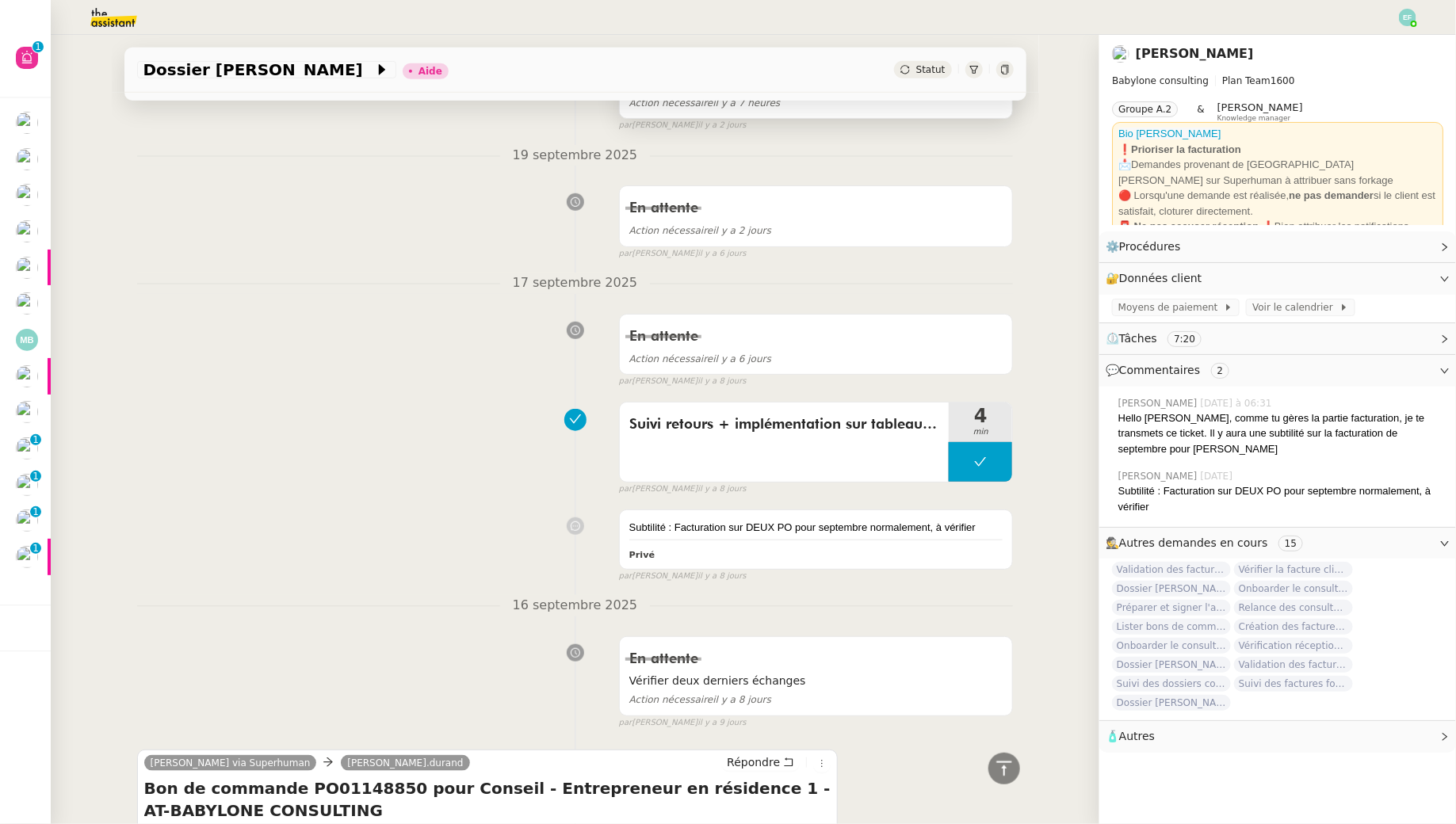
scroll to position [428, 0]
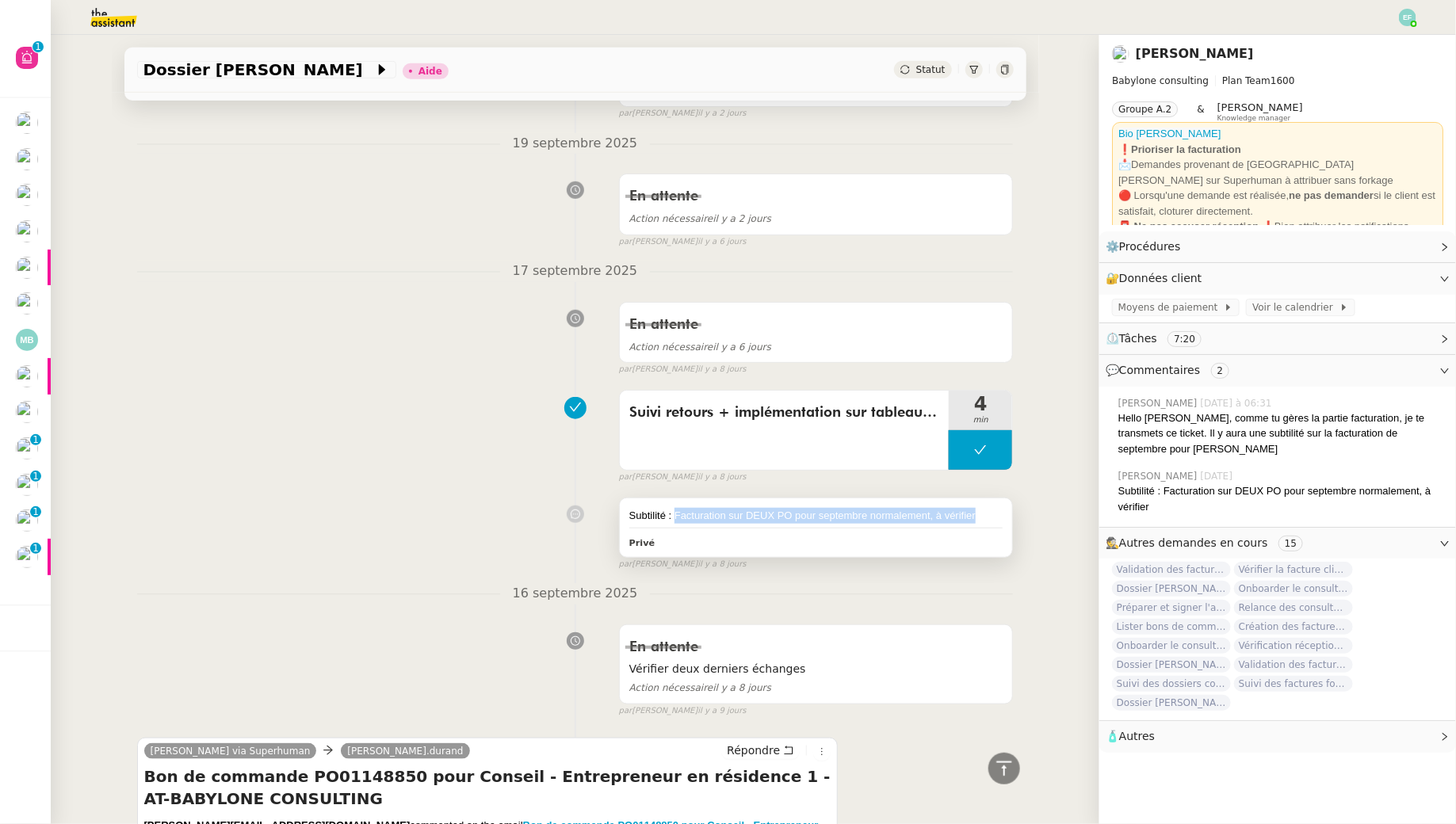
drag, startPoint x: 673, startPoint y: 496, endPoint x: 982, endPoint y: 495, distance: 309.0
click at [982, 508] on div "Subtilité : Facturation sur DEUX PO pour septembre normalement, à vérifier" at bounding box center [816, 515] width 374 height 16
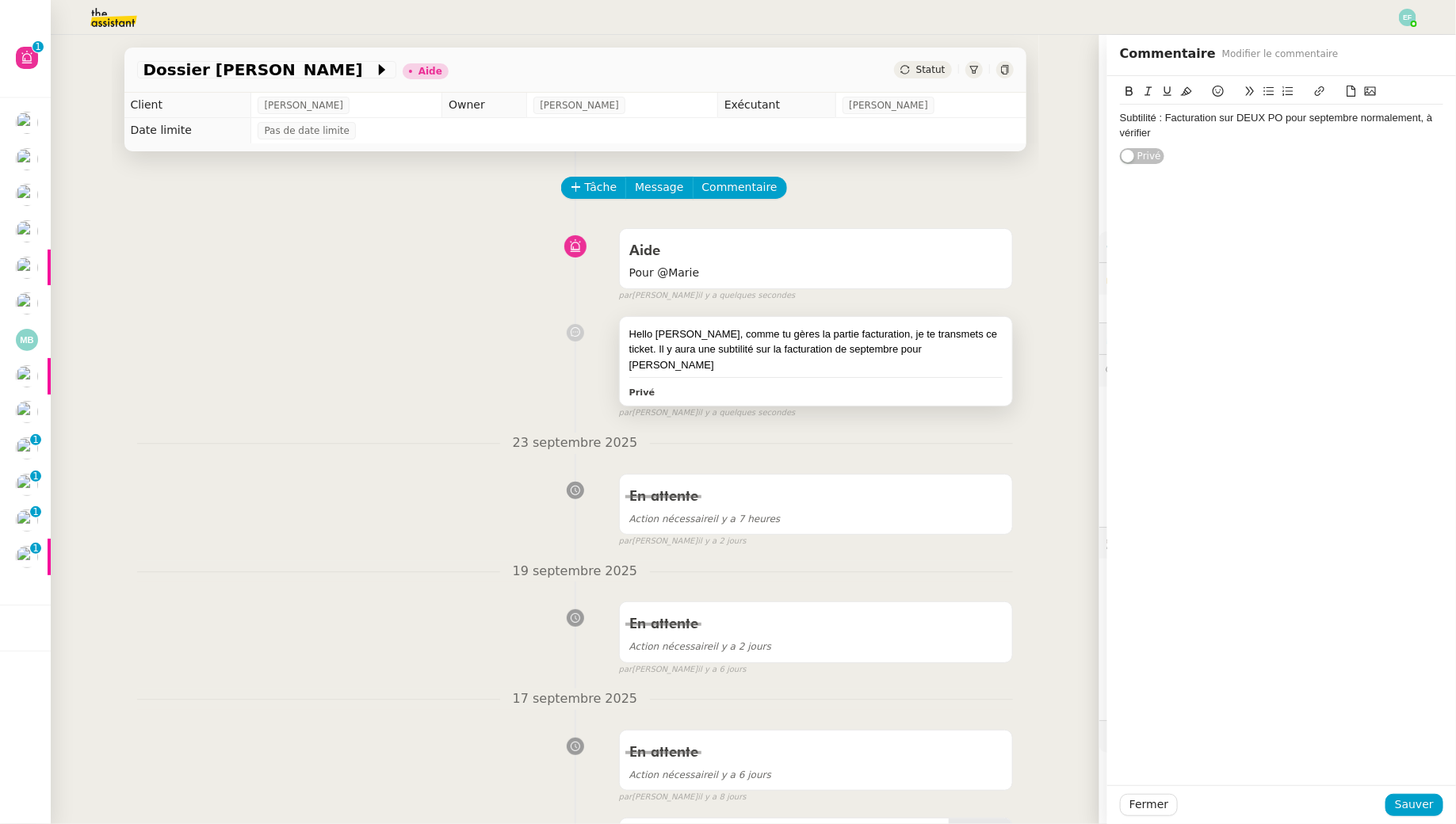
click at [906, 346] on div "Hello [PERSON_NAME], comme tu gères la partie facturation, je te transmets ce t…" at bounding box center [816, 349] width 374 height 47
click at [1120, 150] on div "Hello [PERSON_NAME], comme tu gères la partie facturation, je te transmets ce t…" at bounding box center [1282, 132] width 323 height 44
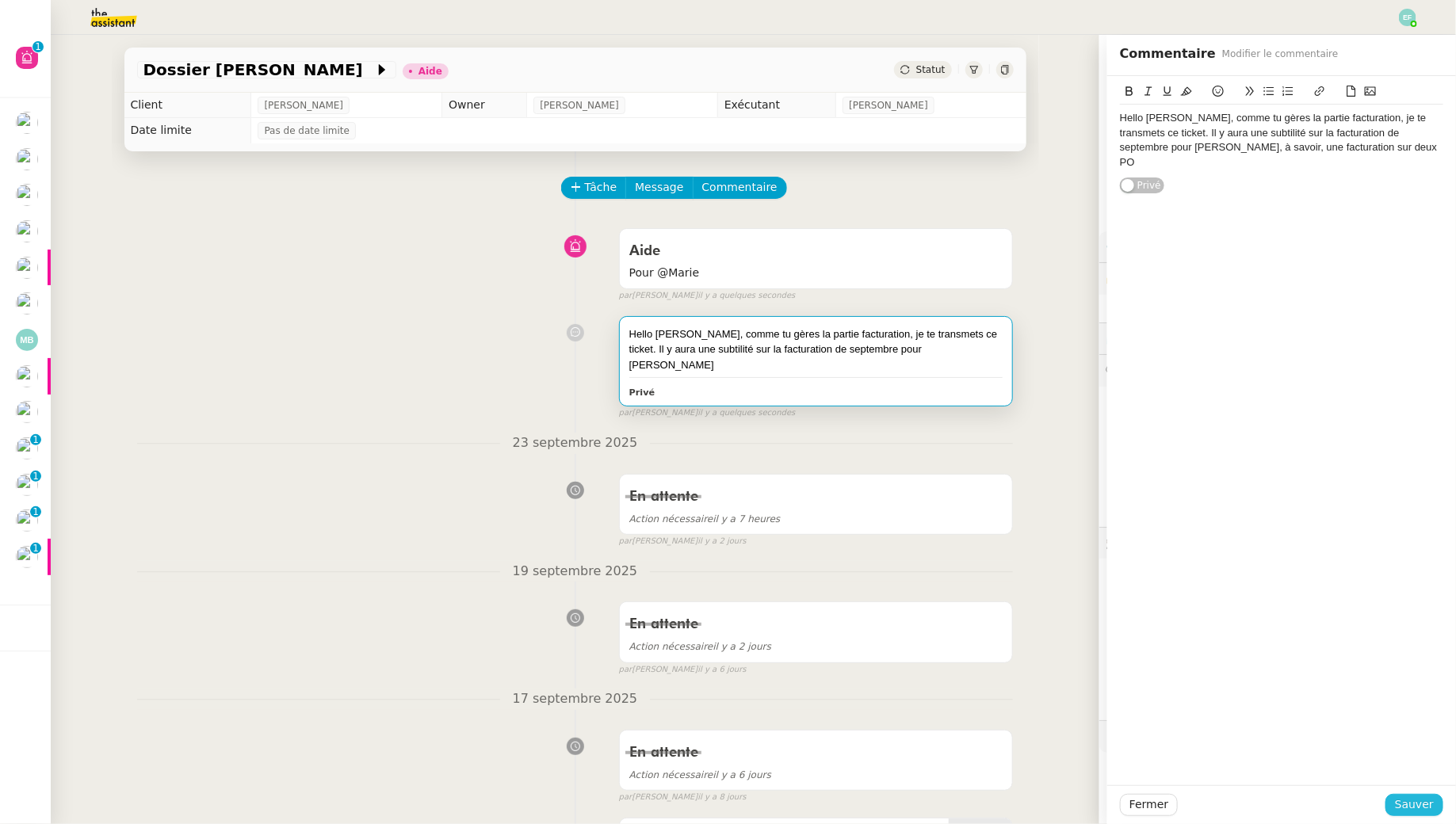
click at [1120, 750] on span "Sauver" at bounding box center [1414, 805] width 39 height 18
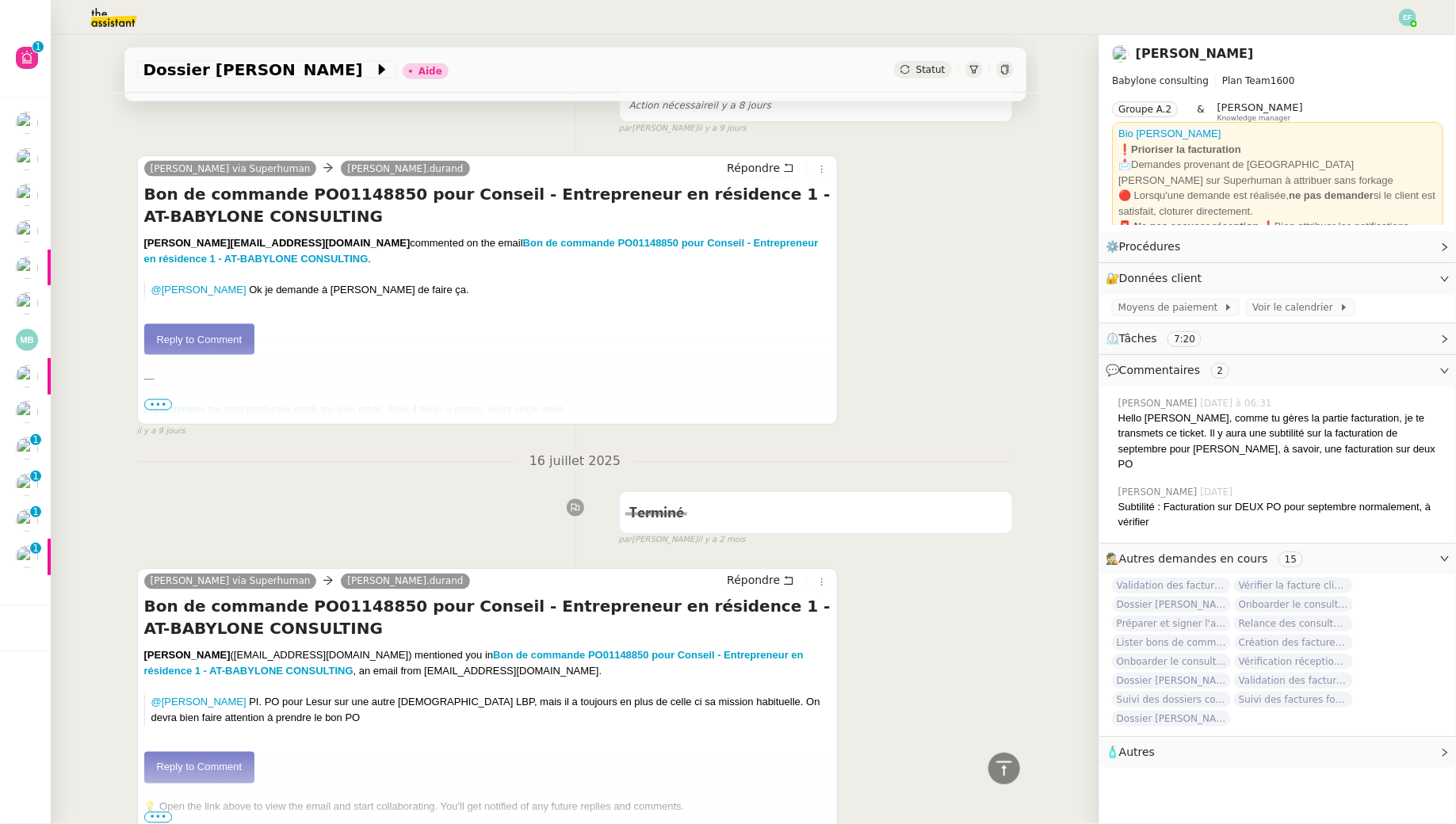
scroll to position [1365, 0]
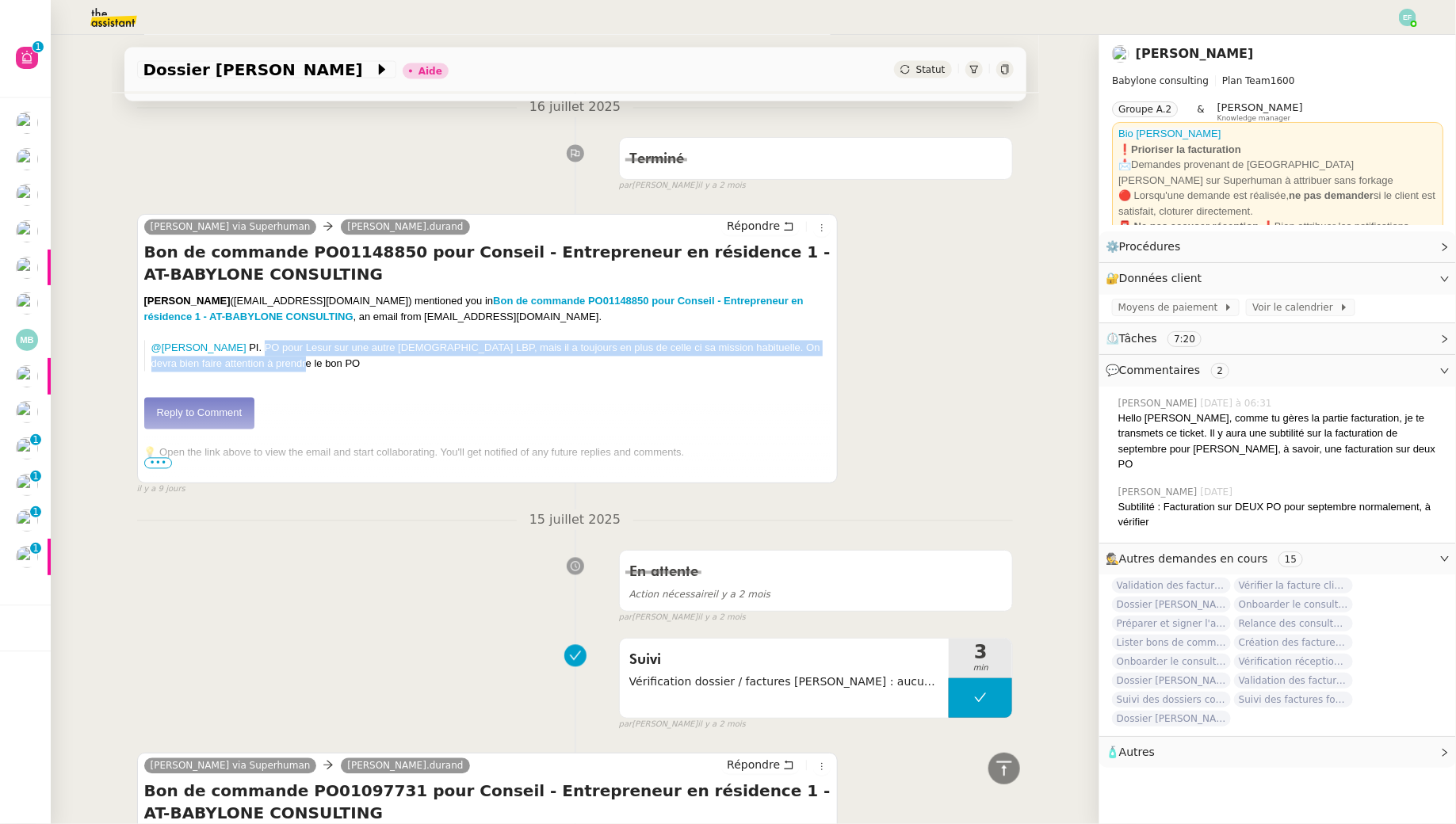
drag, startPoint x: 256, startPoint y: 341, endPoint x: 314, endPoint y: 369, distance: 64.4
click at [314, 369] on div "@[PERSON_NAME] ​ PI. PO pour Lesur sur une autre [DEMOGRAPHIC_DATA] LBP, mais i…" at bounding box center [488, 369] width 687 height 57
copy p "PO pour Lesur sur une autre [DEMOGRAPHIC_DATA] LBP, mais il a toujours en plus …"
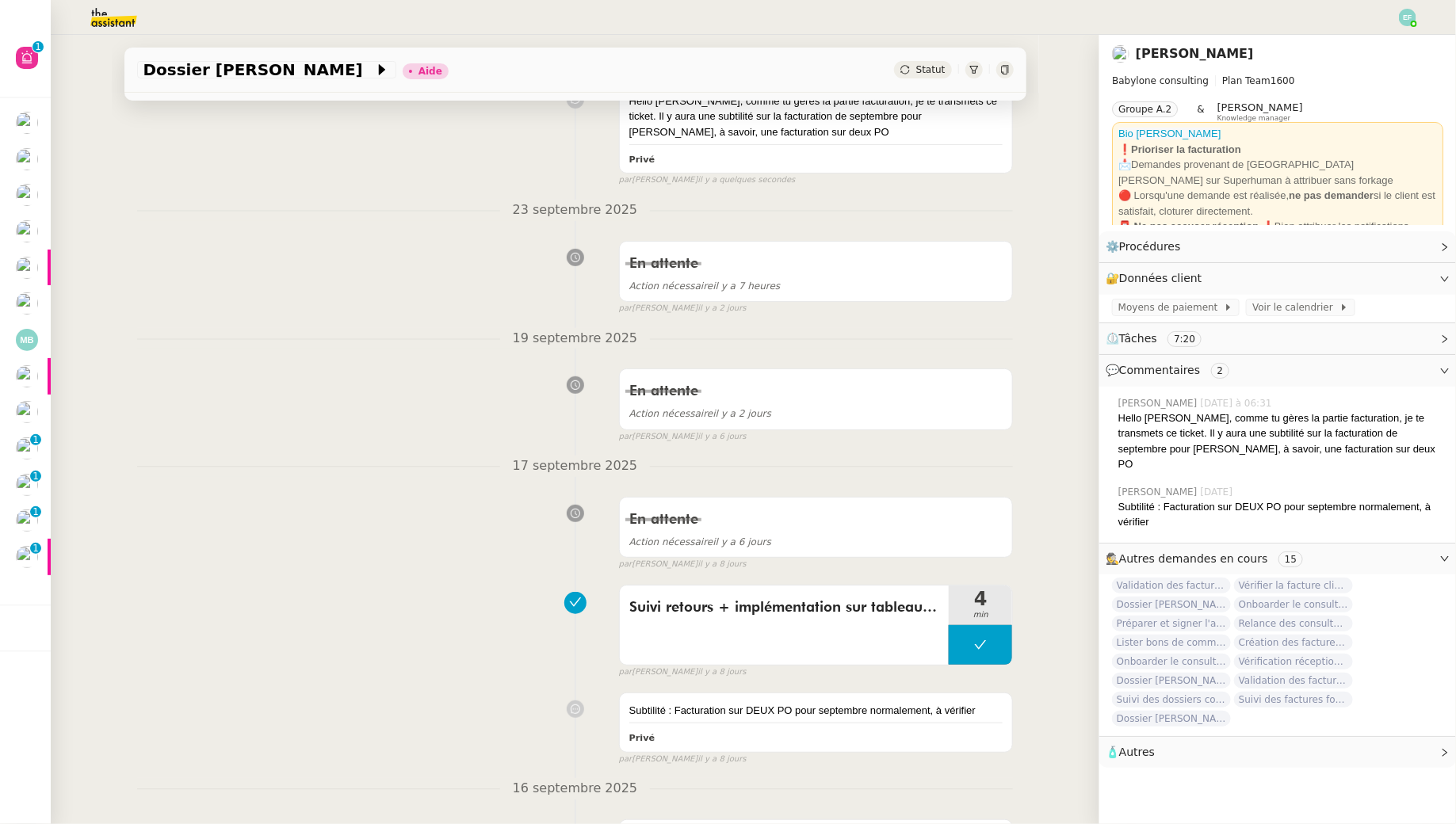
scroll to position [0, 0]
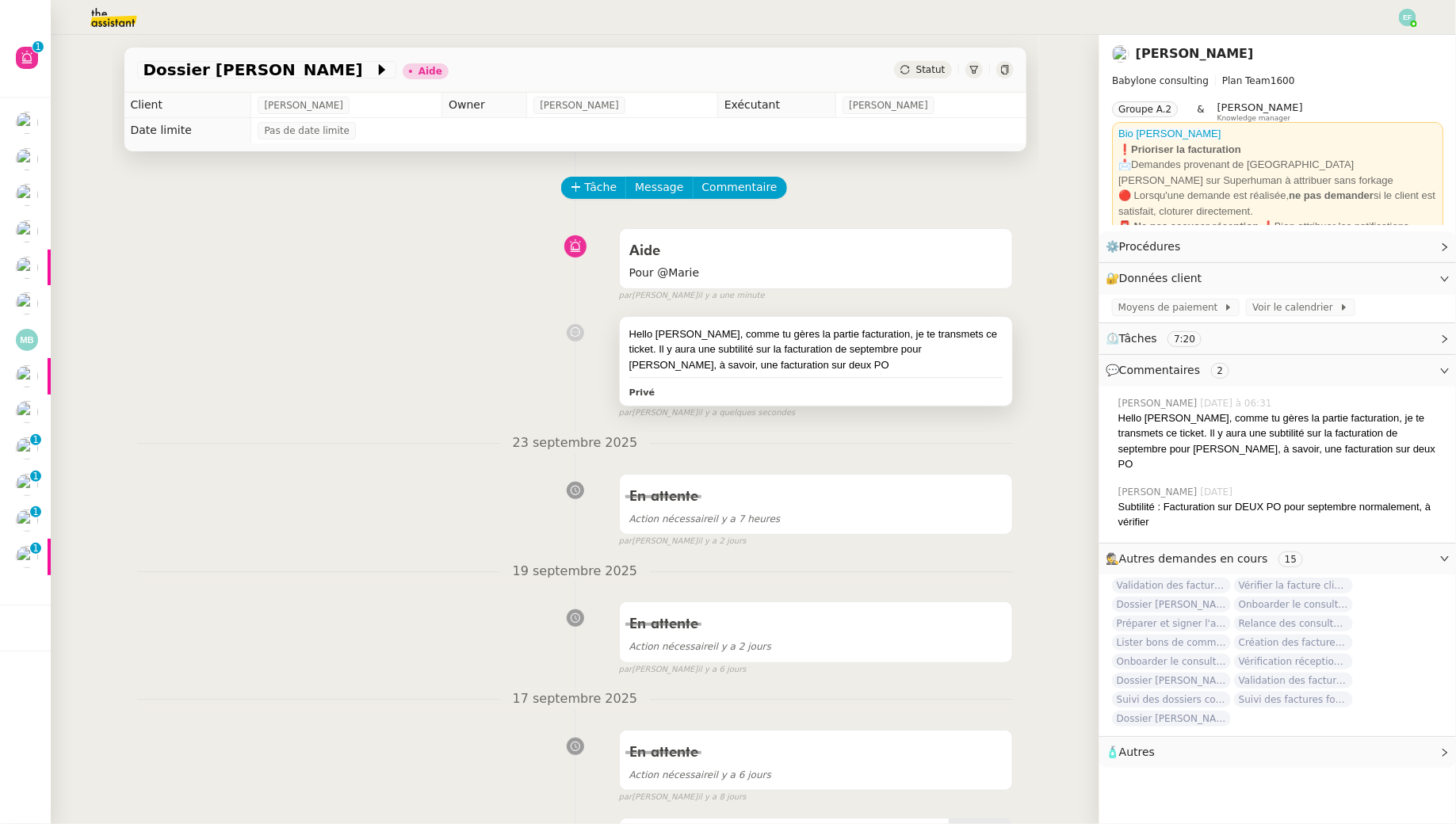
click at [752, 361] on div "Hello [PERSON_NAME], comme tu gères la partie facturation, je te transmets ce t…" at bounding box center [816, 349] width 374 height 47
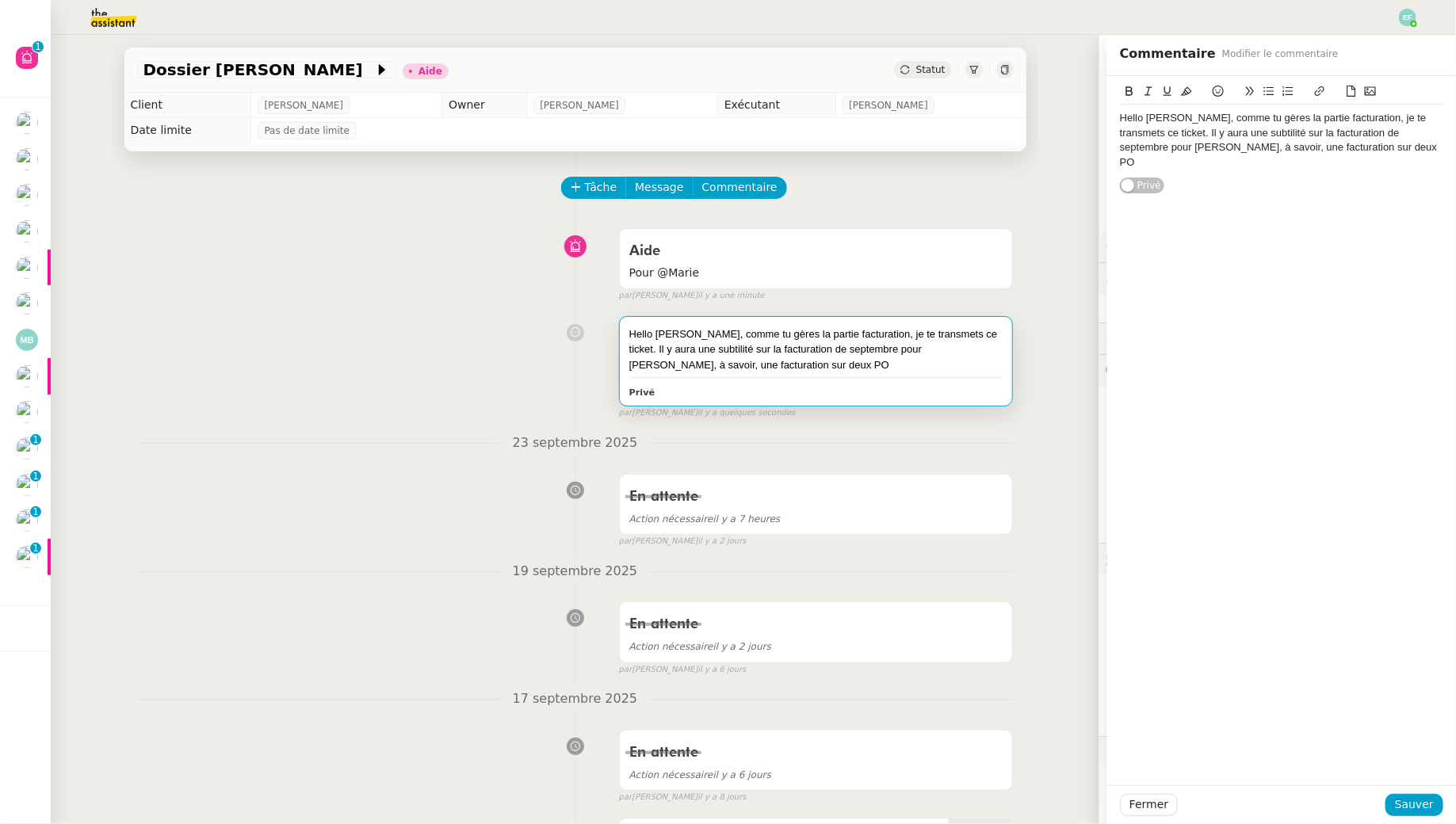
click at [1120, 153] on div "Hello [PERSON_NAME], comme tu gères la partie facturation, je te transmets ce t…" at bounding box center [1282, 140] width 323 height 58
drag, startPoint x: 1403, startPoint y: 218, endPoint x: 1311, endPoint y: 217, distance: 92.0
click at [1120, 217] on div "Hello [PERSON_NAME], comme tu gères la partie facturation, je te transmets ce t…" at bounding box center [1282, 177] width 323 height 144
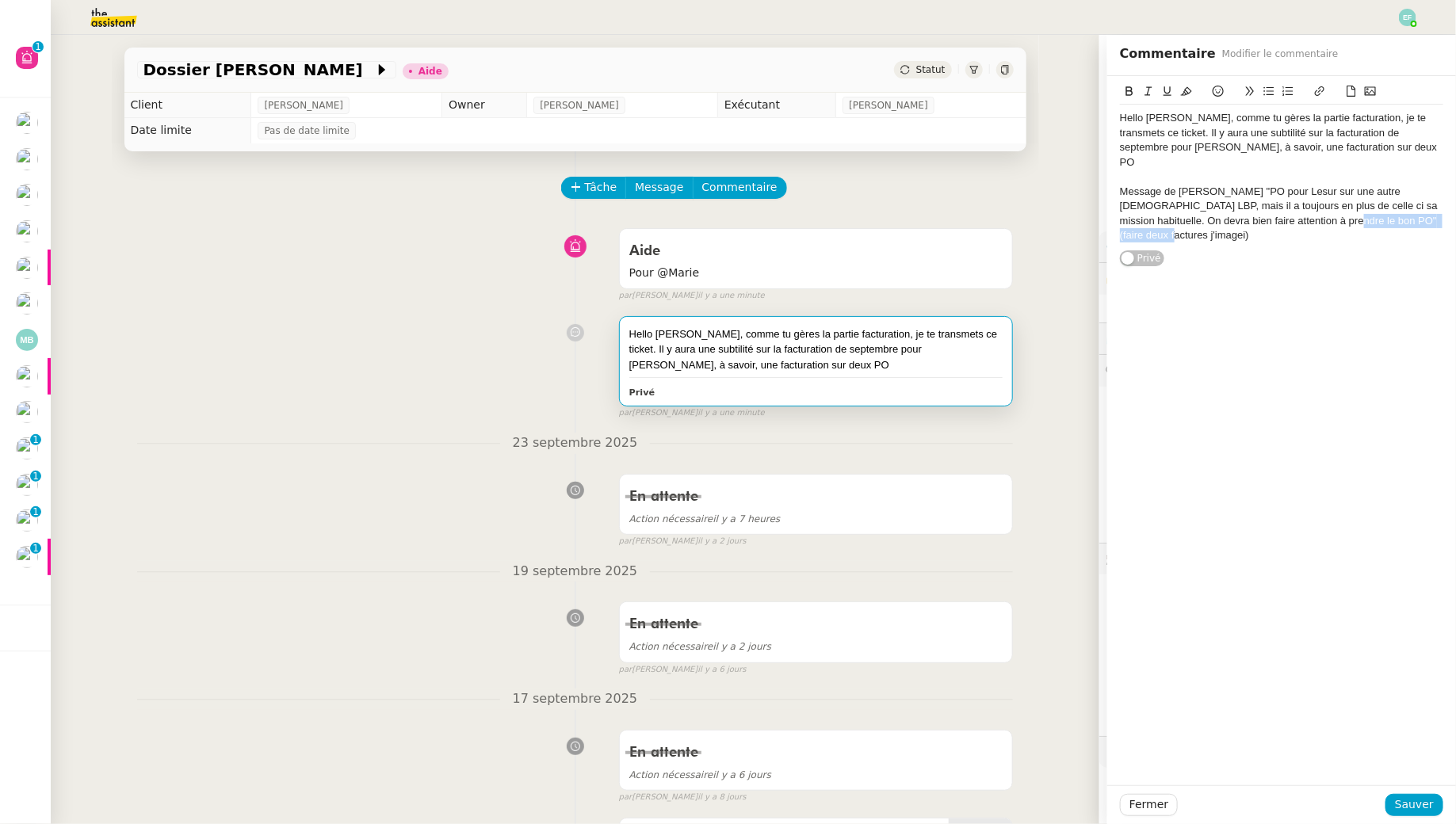
drag, startPoint x: 1397, startPoint y: 211, endPoint x: 1264, endPoint y: 201, distance: 133.4
click at [1120, 201] on div "Message de [PERSON_NAME] "PO pour Lesur sur une autre [DEMOGRAPHIC_DATA] LBP, m…" at bounding box center [1282, 214] width 323 height 58
click at [1120, 750] on button "Sauver" at bounding box center [1413, 805] width 58 height 22
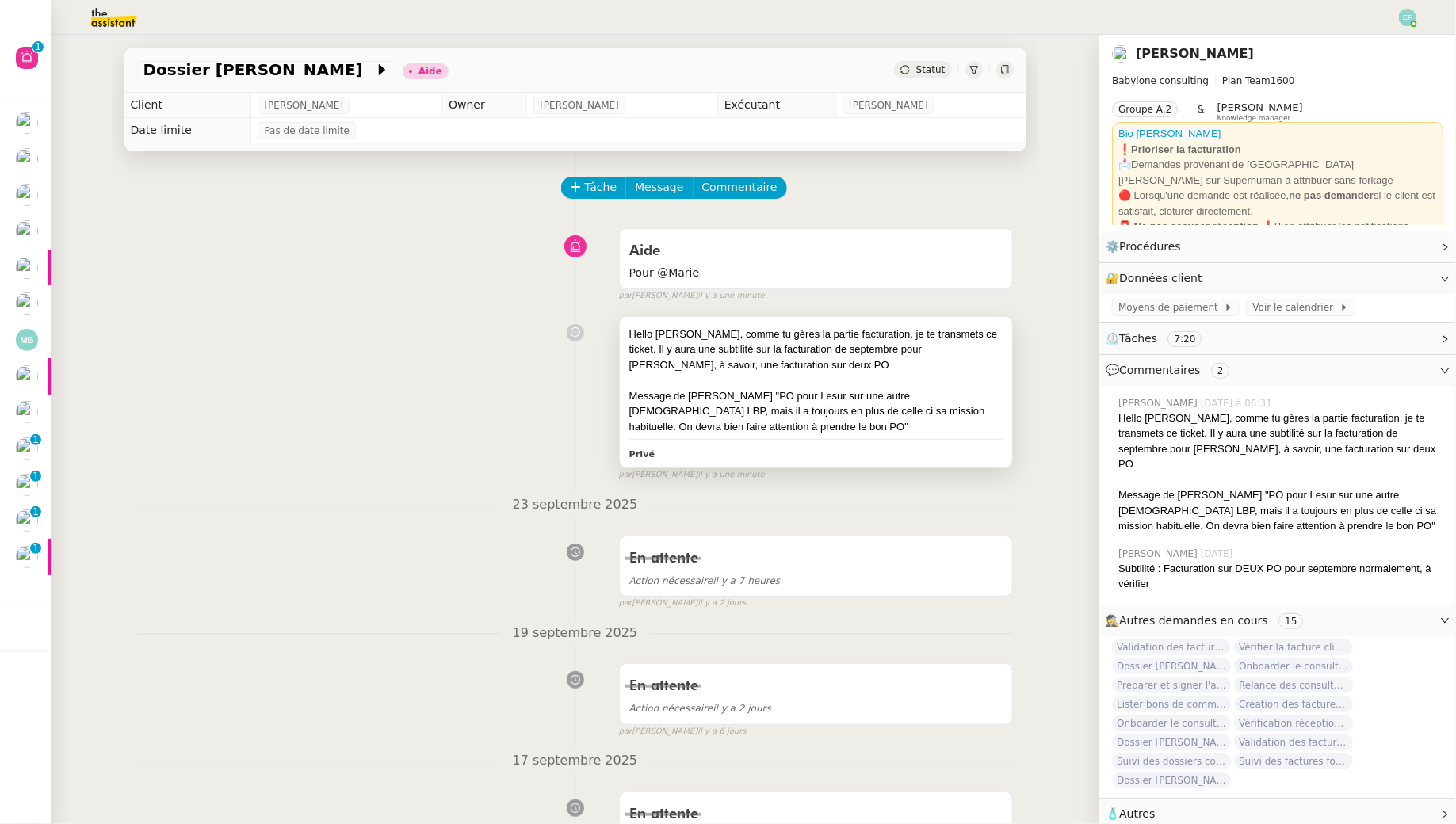
click at [888, 384] on div at bounding box center [816, 380] width 374 height 16
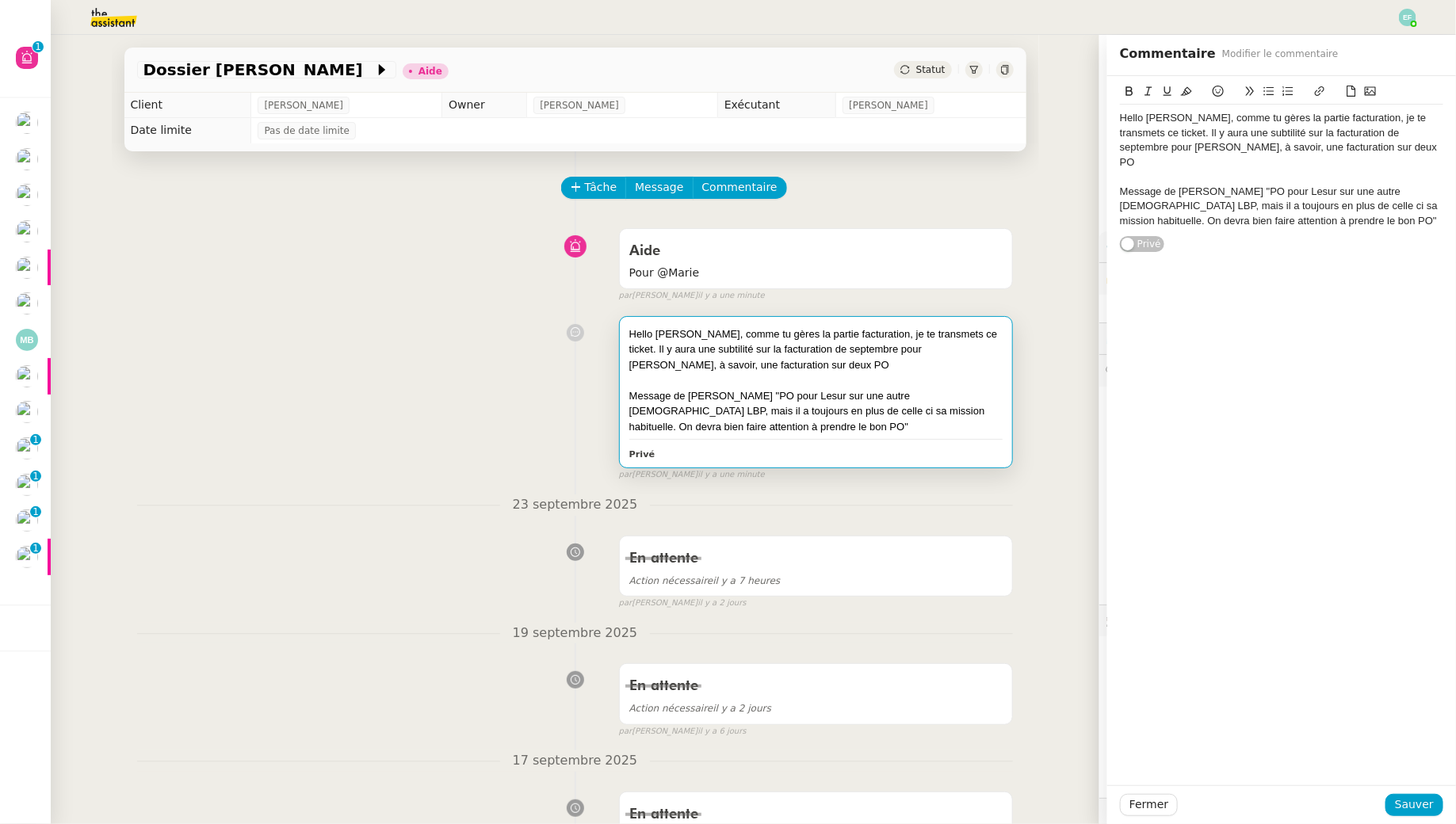
click at [1120, 148] on div "Hello [PERSON_NAME], comme tu gères la partie facturation, je te transmets ce t…" at bounding box center [1282, 140] width 323 height 58
click at [1120, 146] on div "Hello [PERSON_NAME], comme tu gères la partie facturation, je te transmets ce t…" at bounding box center [1282, 140] width 323 height 58
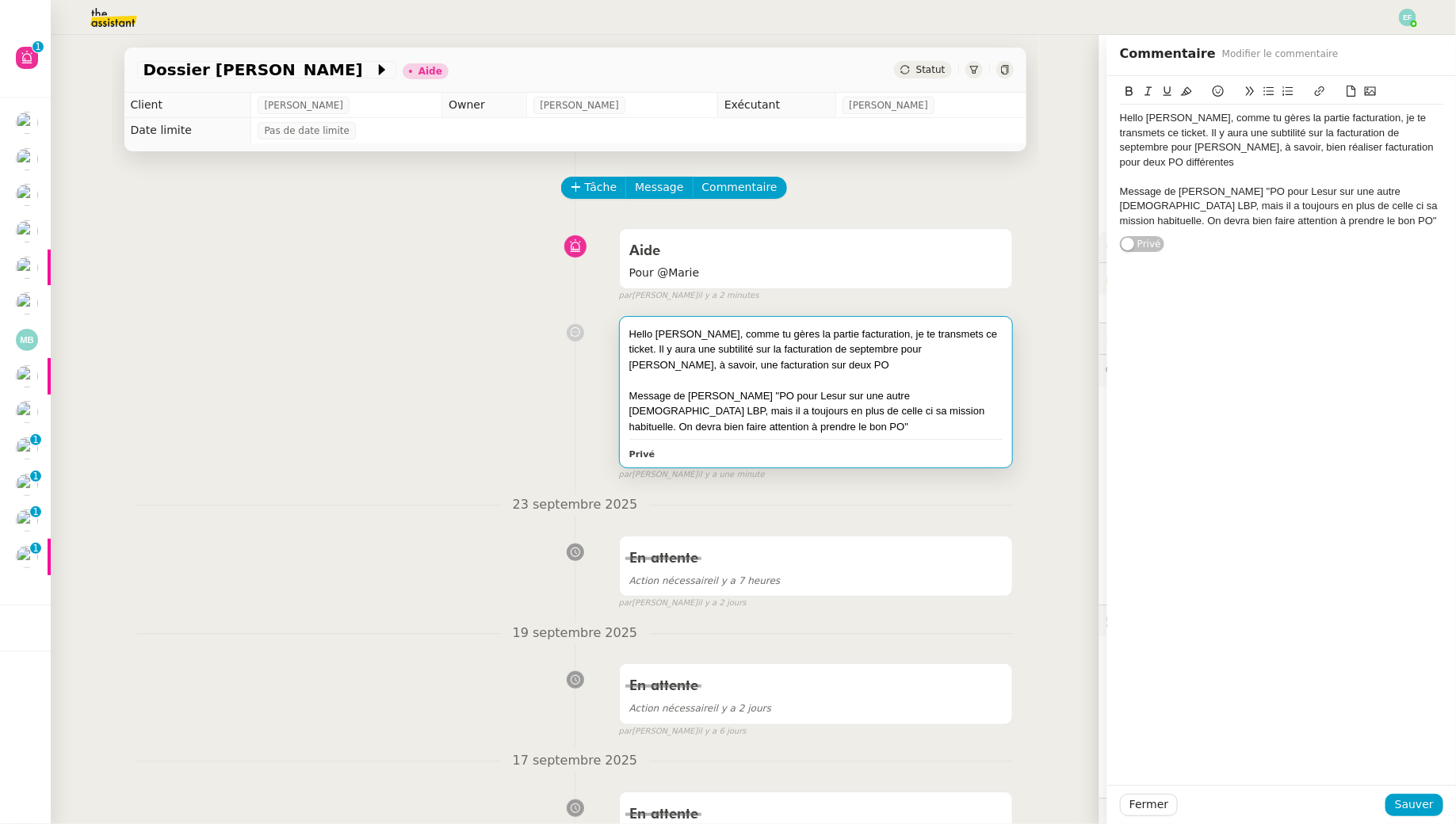
click at [1120, 150] on div "Hello [PERSON_NAME], comme tu gères la partie facturation, je te transmets ce t…" at bounding box center [1282, 140] width 323 height 58
click at [1120, 750] on span "Sauver" at bounding box center [1414, 805] width 39 height 18
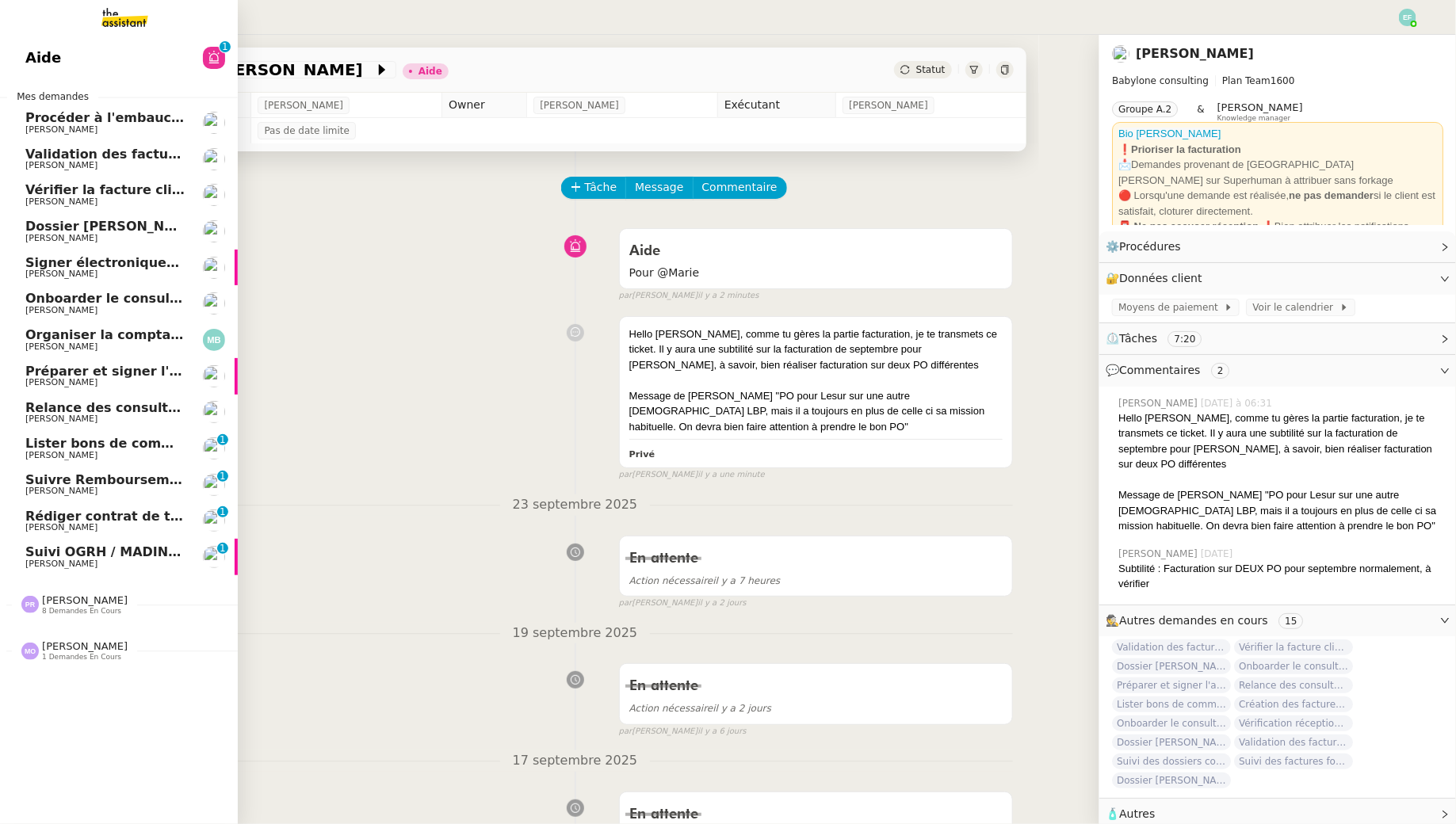
click at [132, 306] on span "[PERSON_NAME]" at bounding box center [105, 311] width 160 height 9
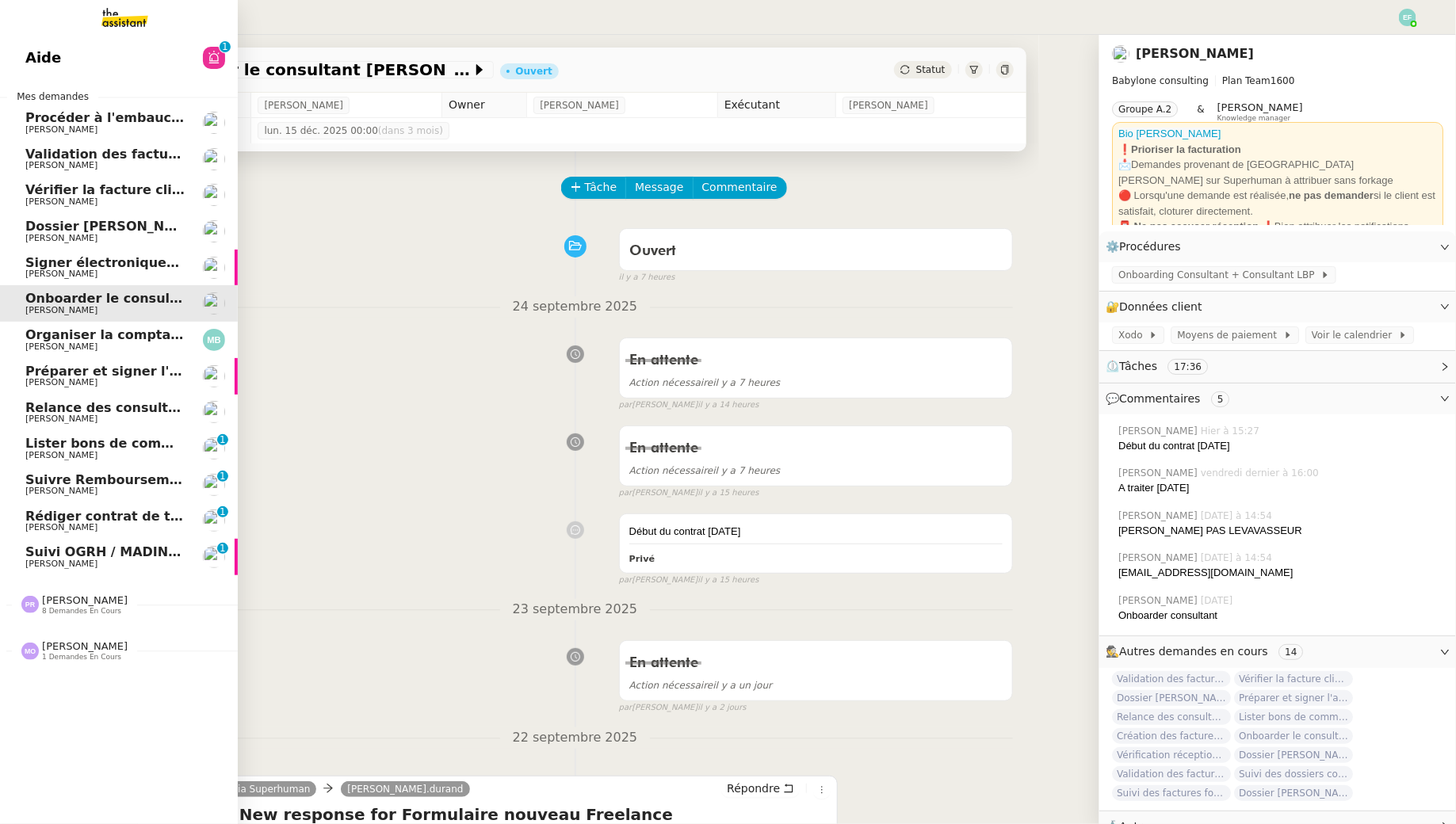
click at [37, 343] on span "[PERSON_NAME]" at bounding box center [61, 346] width 72 height 10
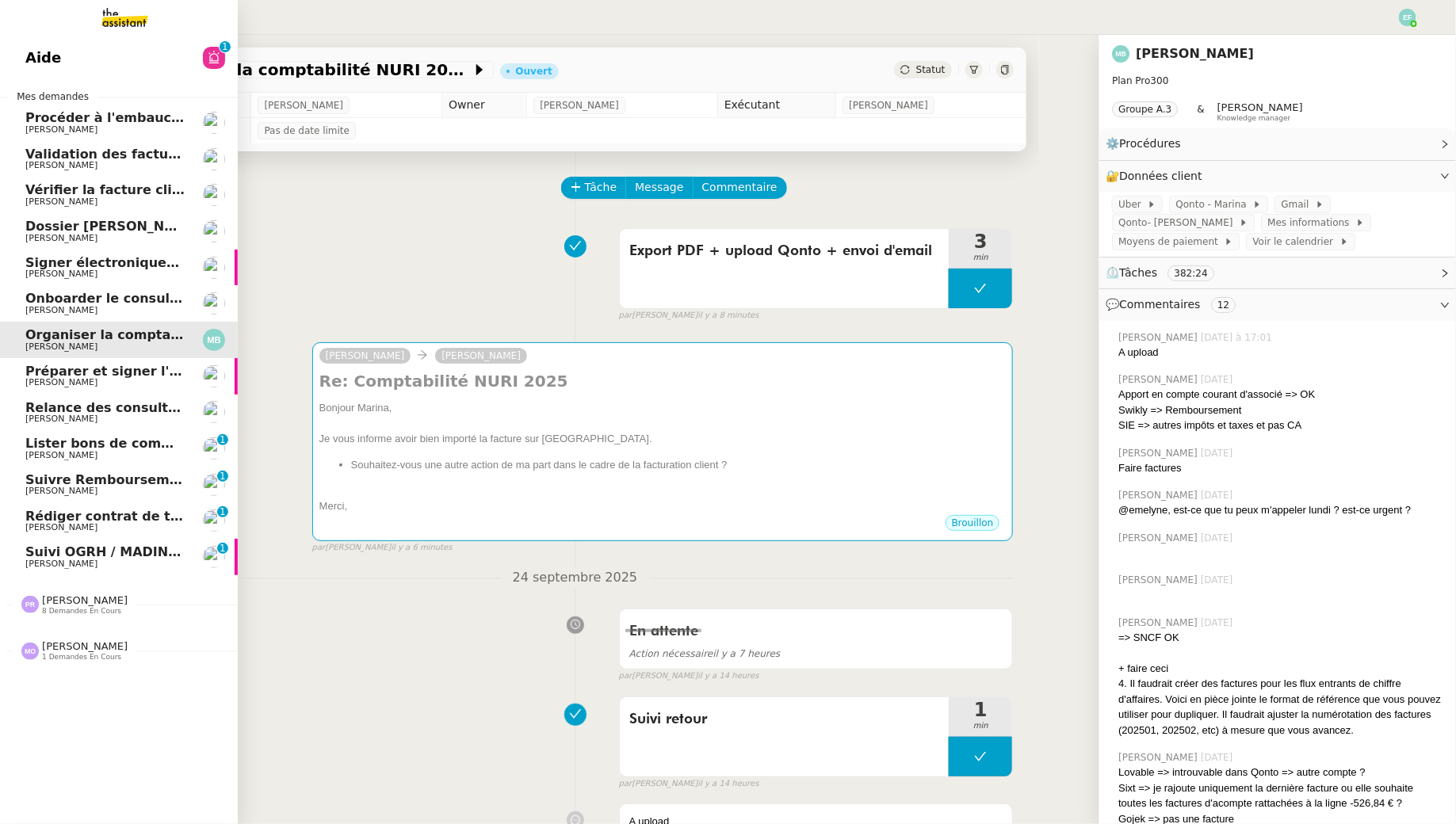
click at [12, 371] on link "Préparer et signer l'avenant TJM [PERSON_NAME]" at bounding box center [119, 376] width 237 height 37
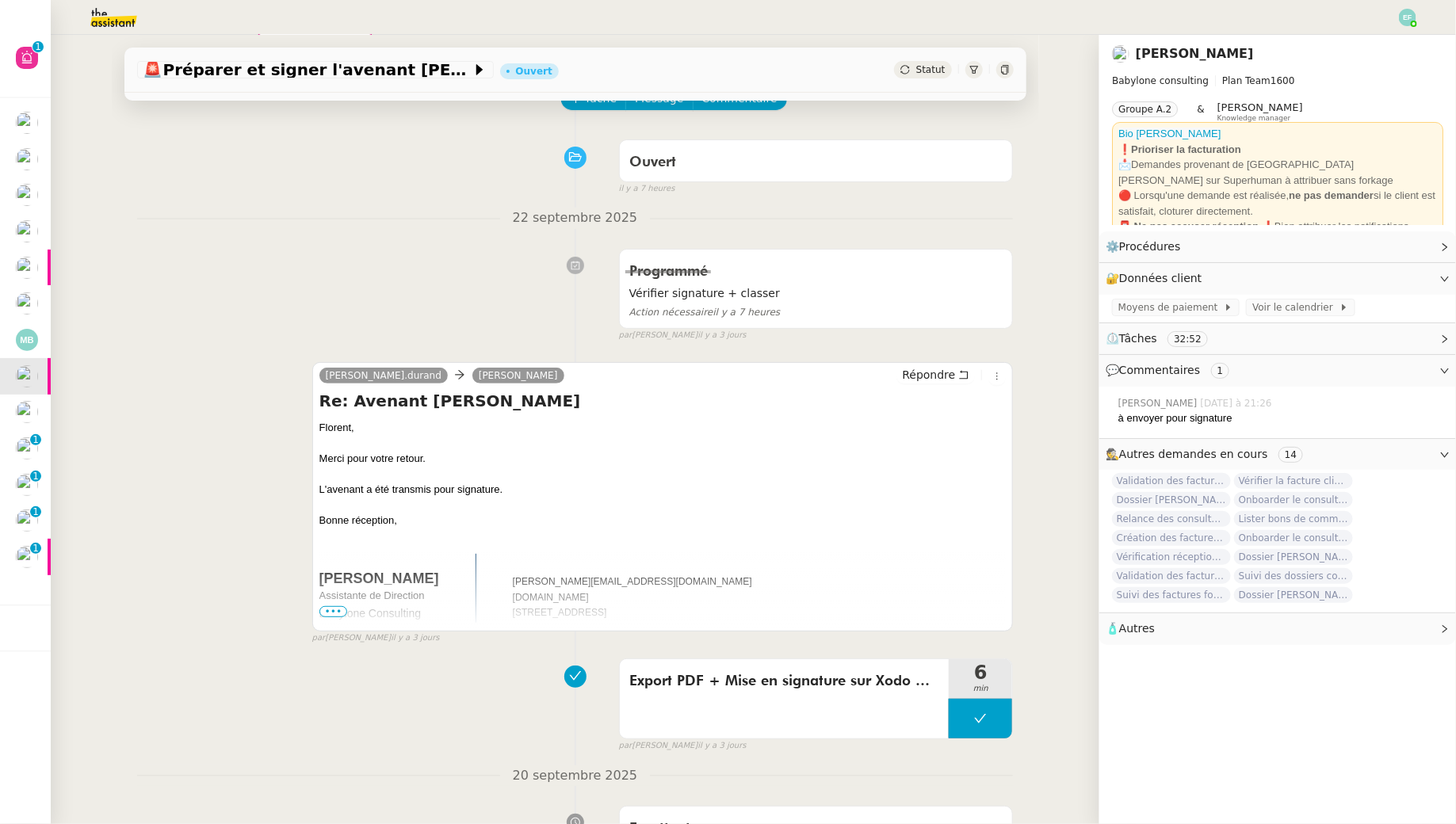
scroll to position [98, 0]
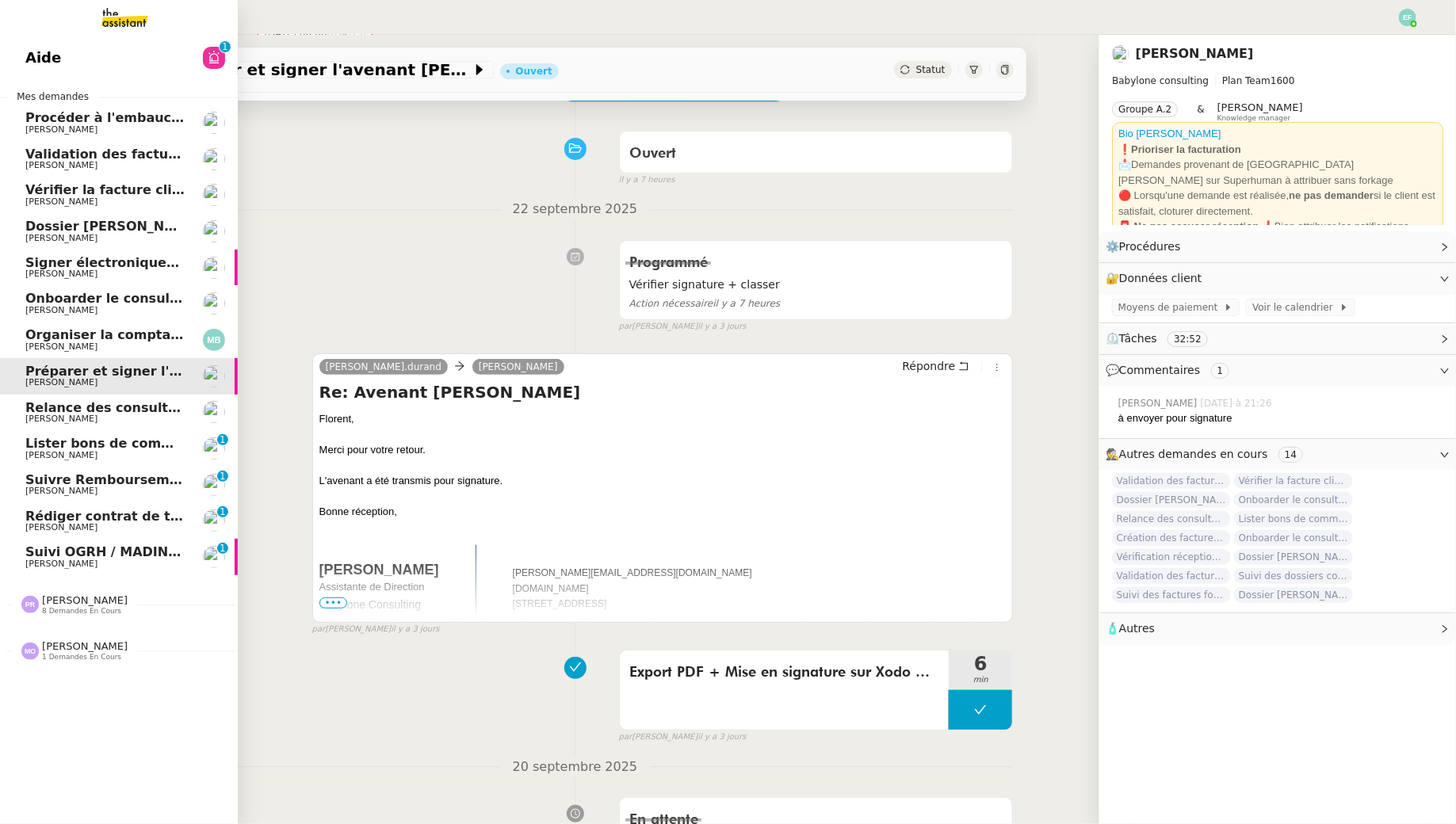
click at [33, 418] on span "[PERSON_NAME]" at bounding box center [61, 418] width 72 height 10
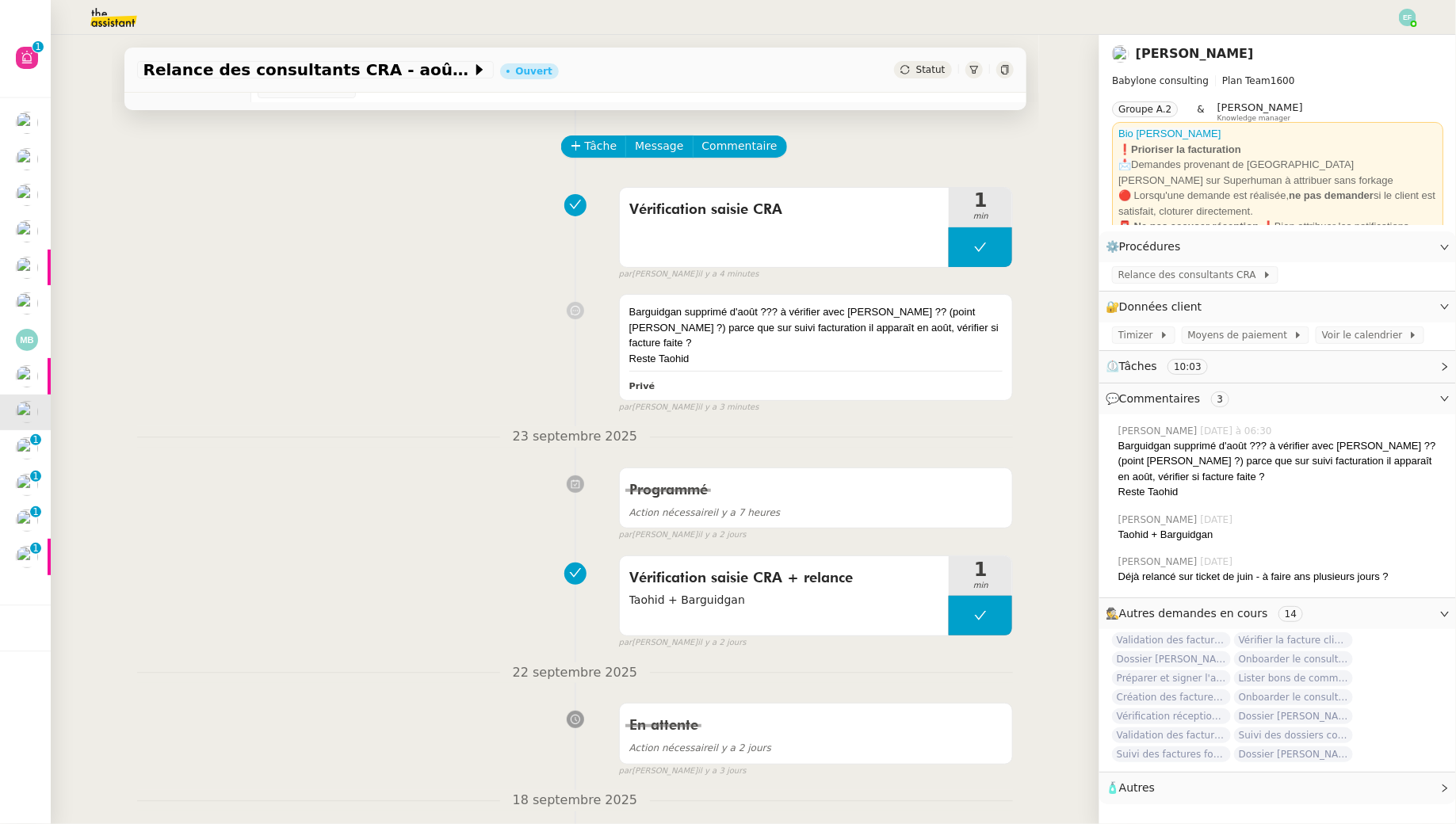
scroll to position [32, 0]
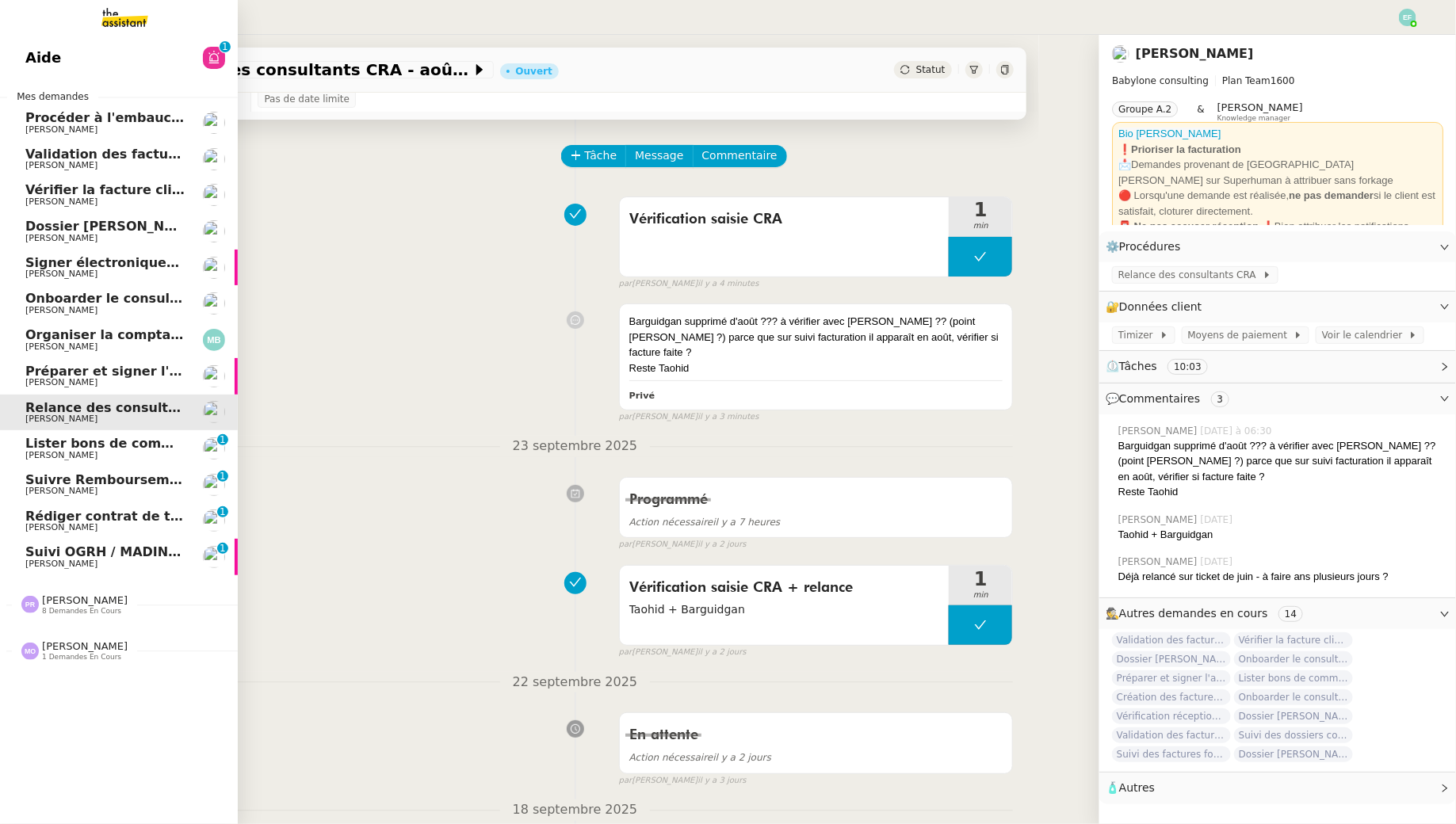
click at [58, 467] on link "Suivre Remboursements [PERSON_NAME] 0 1 2 3 4 5 6 7 8 9" at bounding box center [119, 485] width 237 height 37
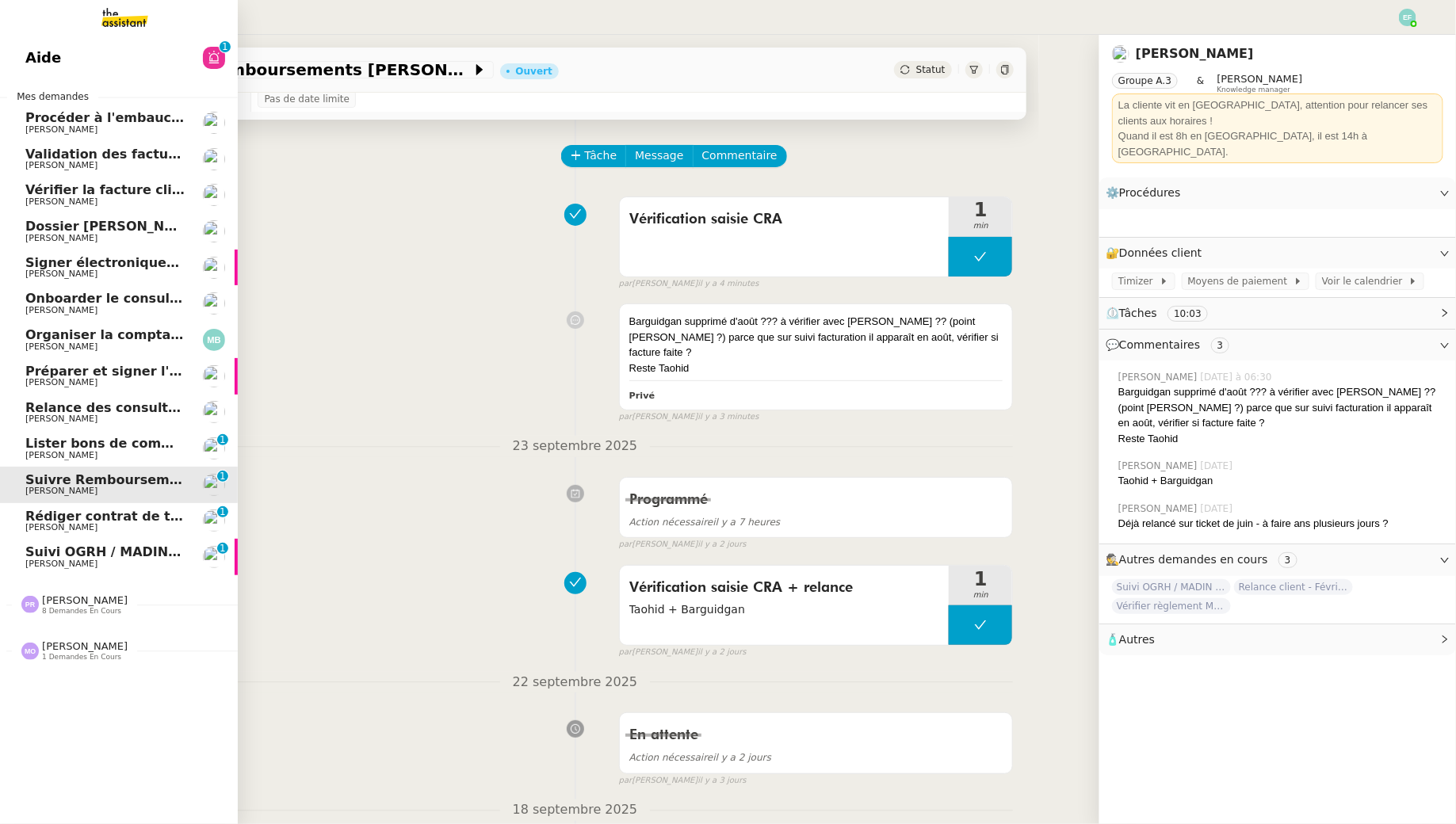
click at [78, 443] on span "Lister bons de commande manquants à [PERSON_NAME]" at bounding box center [227, 443] width 404 height 15
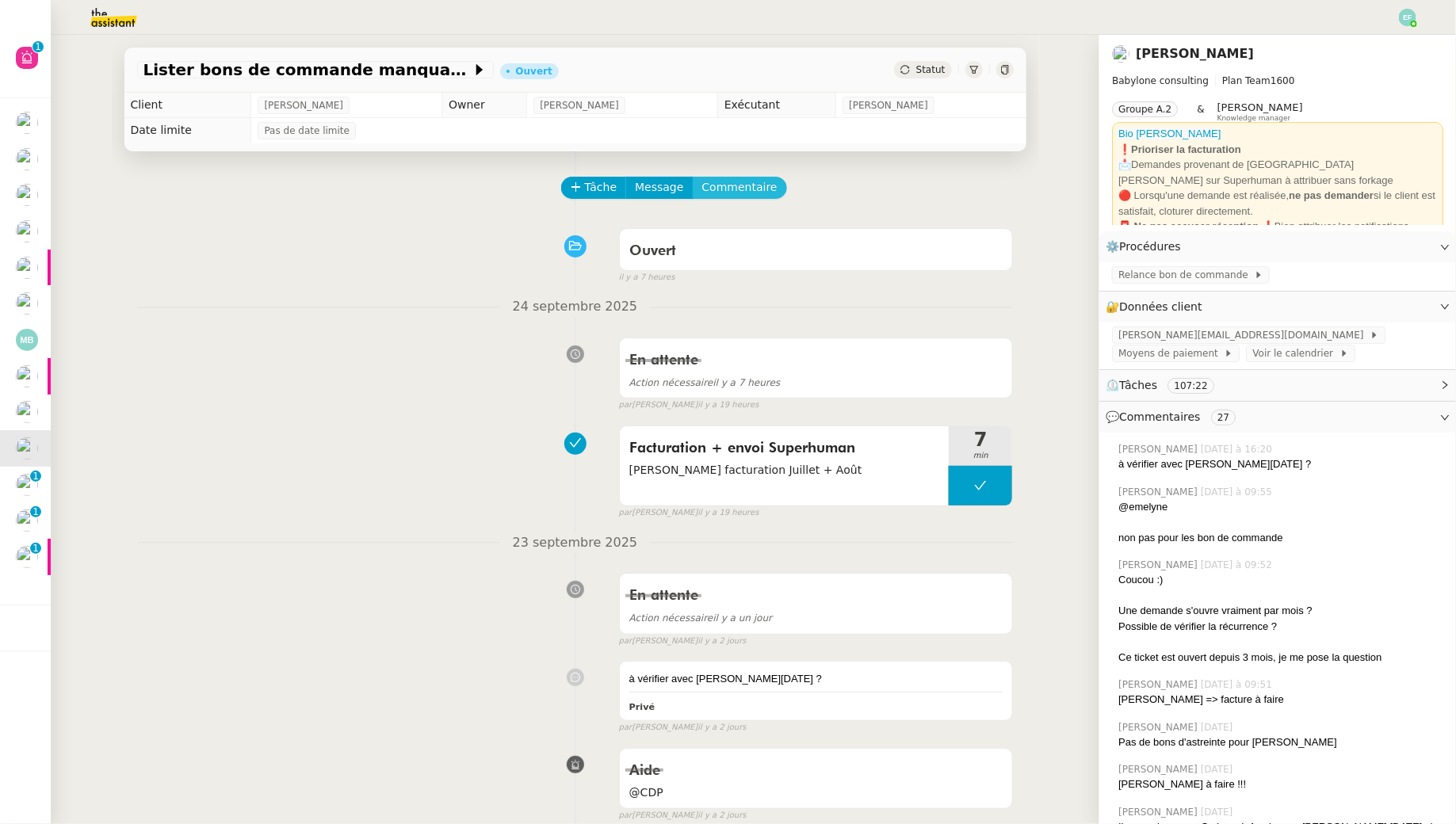
click at [754, 181] on span "Commentaire" at bounding box center [740, 187] width 75 height 18
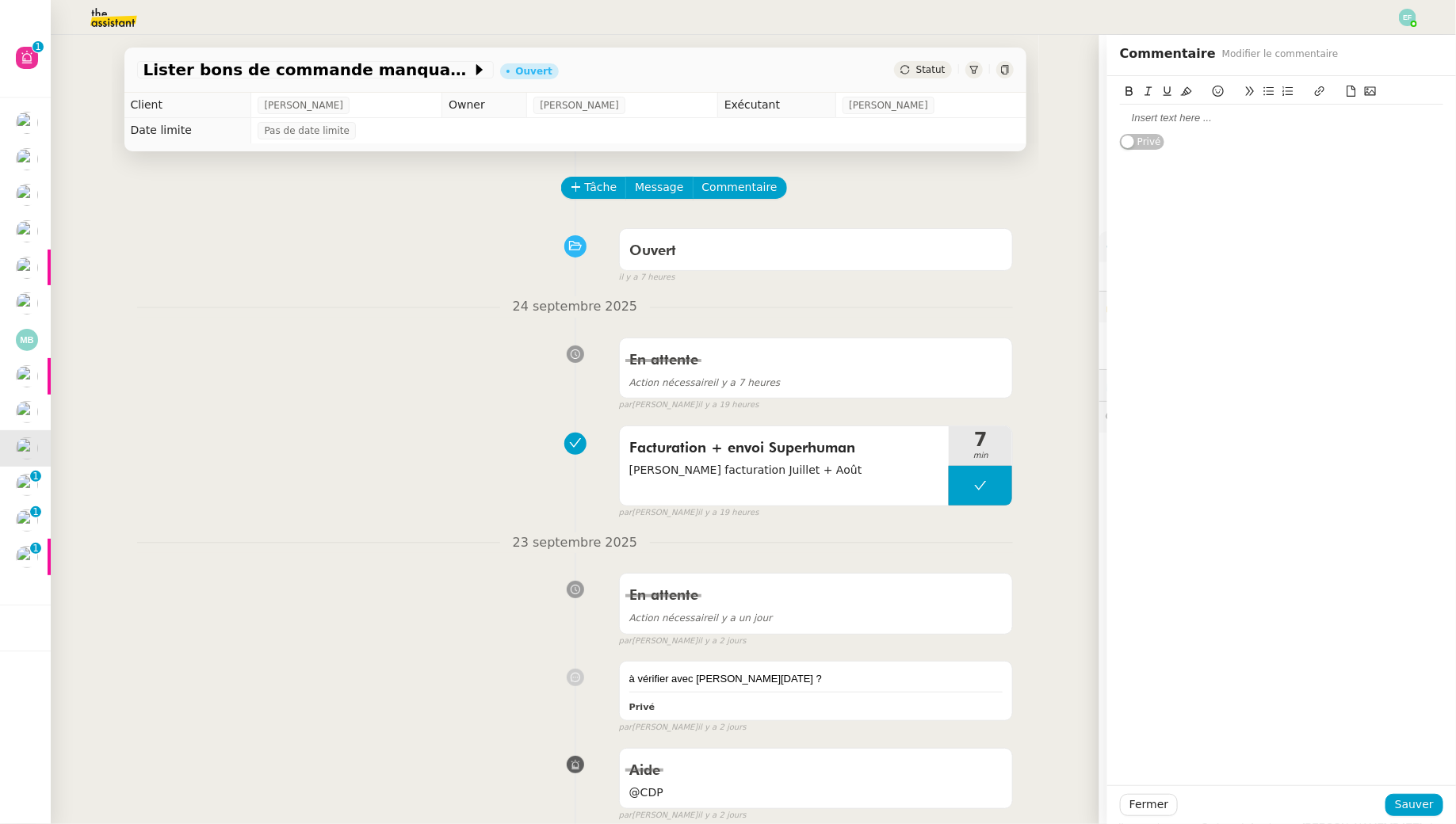
click at [1120, 117] on div at bounding box center [1282, 118] width 323 height 15
click at [1120, 750] on div "Fermer Sauver" at bounding box center [1282, 805] width 349 height 39
click at [1120, 750] on span "Sauver" at bounding box center [1414, 805] width 39 height 18
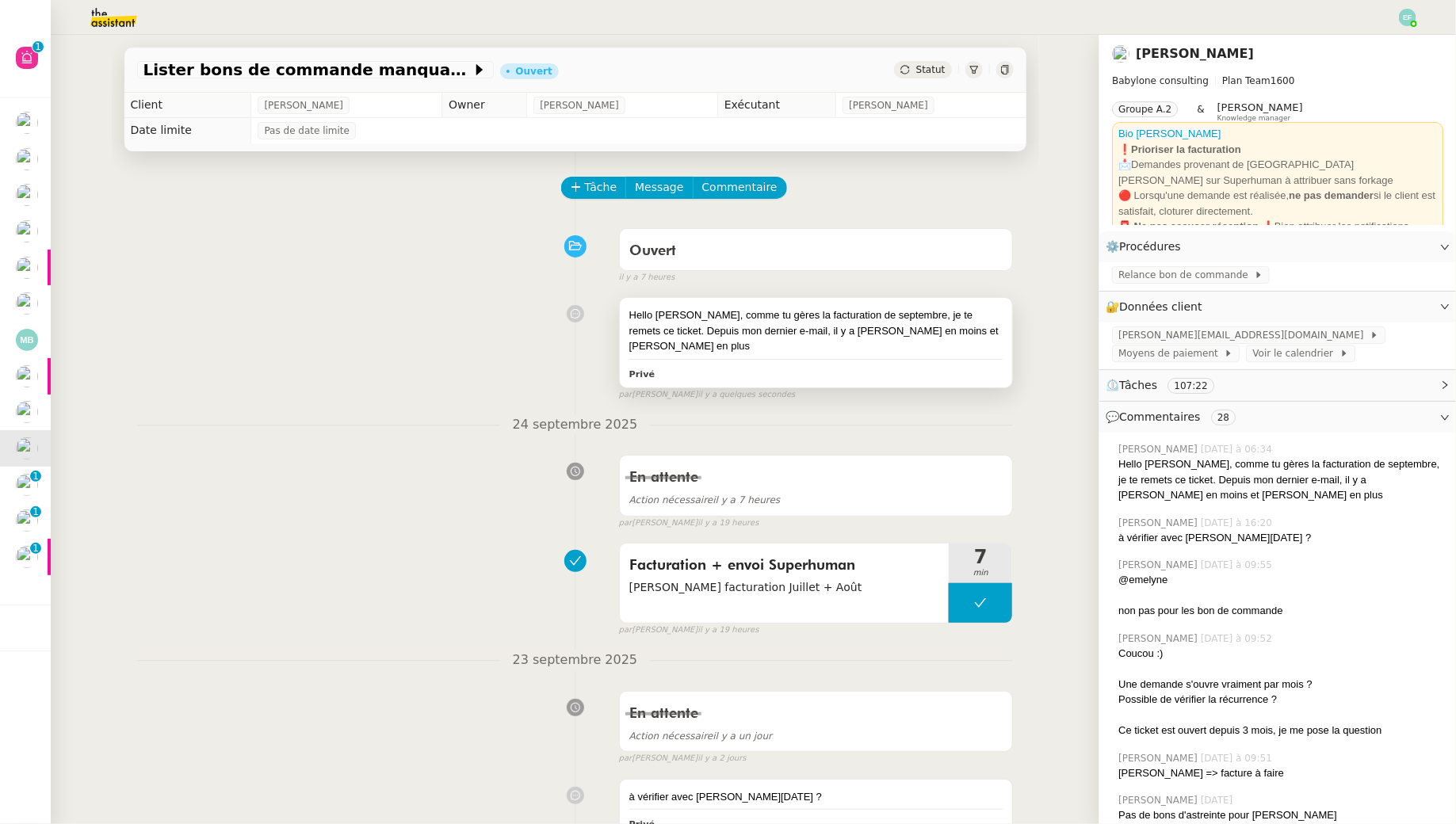
click at [696, 346] on div "Hello [PERSON_NAME], comme tu gères la facturation de septembre, je te remets c…" at bounding box center [816, 331] width 374 height 47
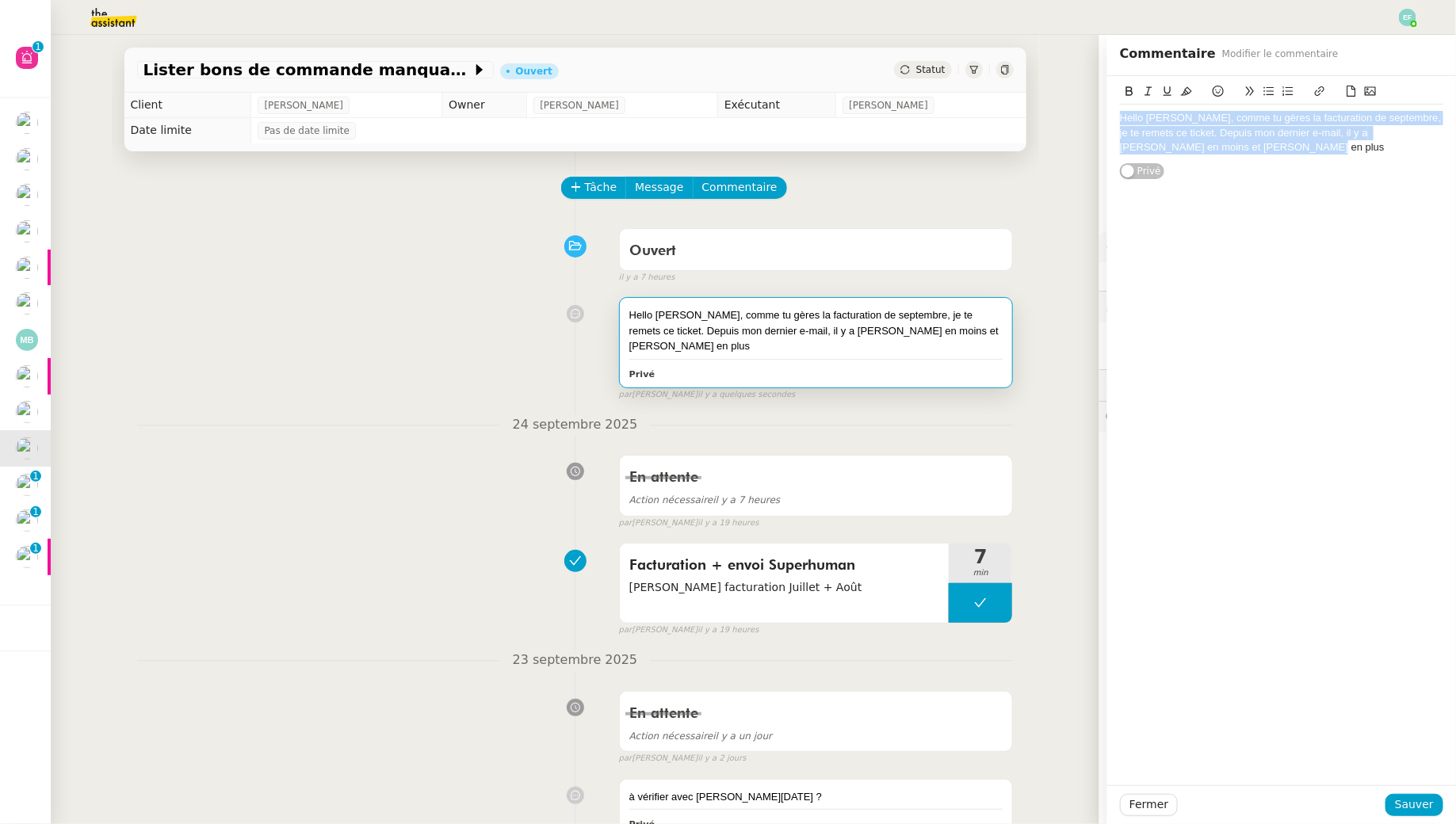
drag, startPoint x: 1256, startPoint y: 148, endPoint x: 1050, endPoint y: 65, distance: 222.1
click at [1050, 65] on app-ticket "Lister bons de commande manquants à [PERSON_NAME] Statut Client [PERSON_NAME] O…" at bounding box center [754, 429] width 1405 height 789
drag, startPoint x: 1169, startPoint y: 111, endPoint x: 1083, endPoint y: 106, distance: 86.1
click at [1083, 106] on app-ticket "Lister bons de commande manquants à [PERSON_NAME] Statut Client [PERSON_NAME] O…" at bounding box center [754, 429] width 1405 height 789
click at [1120, 121] on div "A voir avec [PERSON_NAME], comme tu gères la facturation de septembre, je te re…" at bounding box center [1282, 132] width 323 height 44
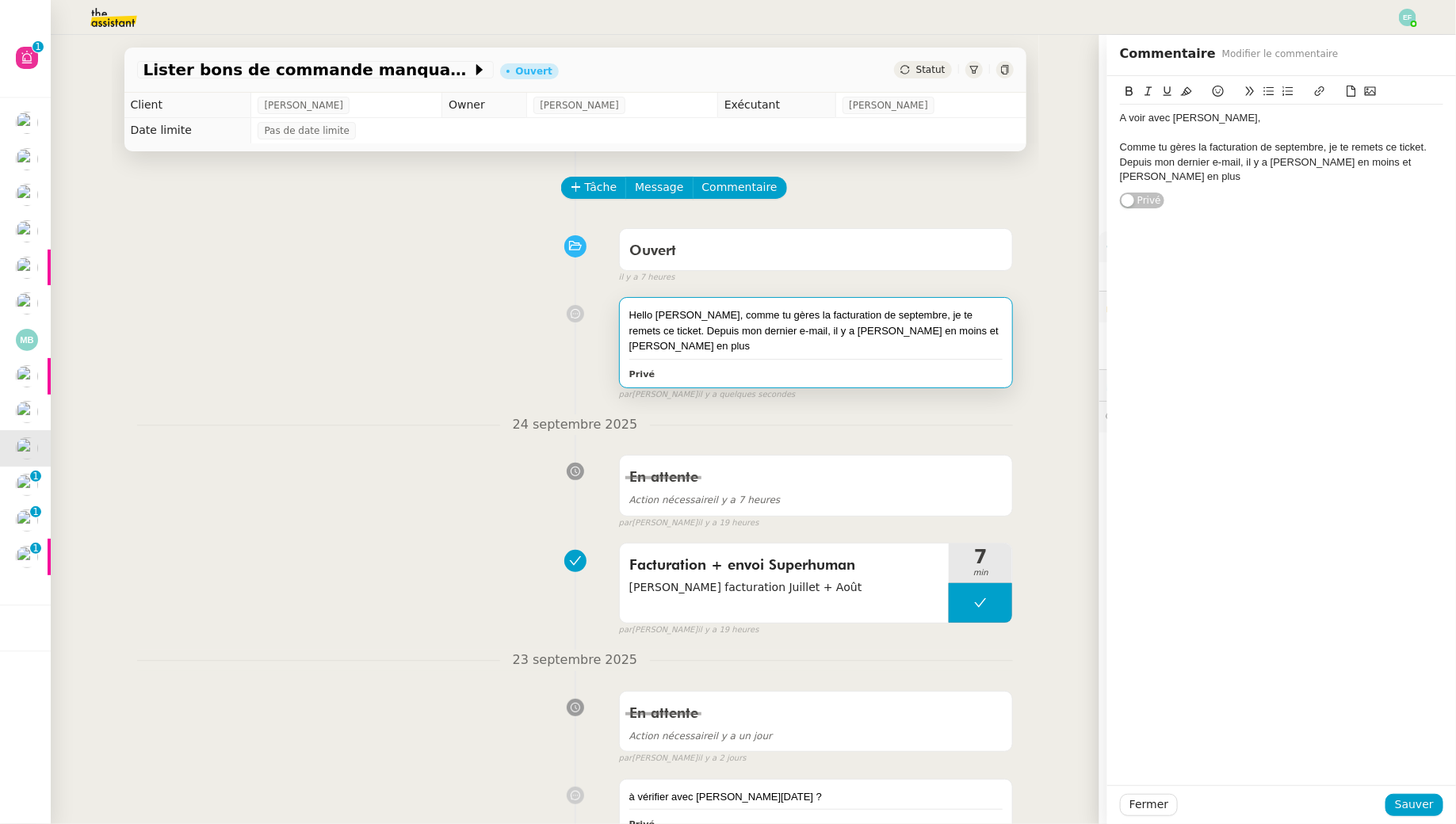
click at [1120, 164] on div "Comme tu gères la facturation de septembre, je te remets ce ticket. Depuis mon …" at bounding box center [1282, 163] width 323 height 44
click at [1120, 194] on div "Depuis mon dernier e-mail, il y a [PERSON_NAME] en moins et [PERSON_NAME] en pl…" at bounding box center [1282, 185] width 323 height 29
click at [1120, 750] on span "Sauver" at bounding box center [1414, 805] width 39 height 18
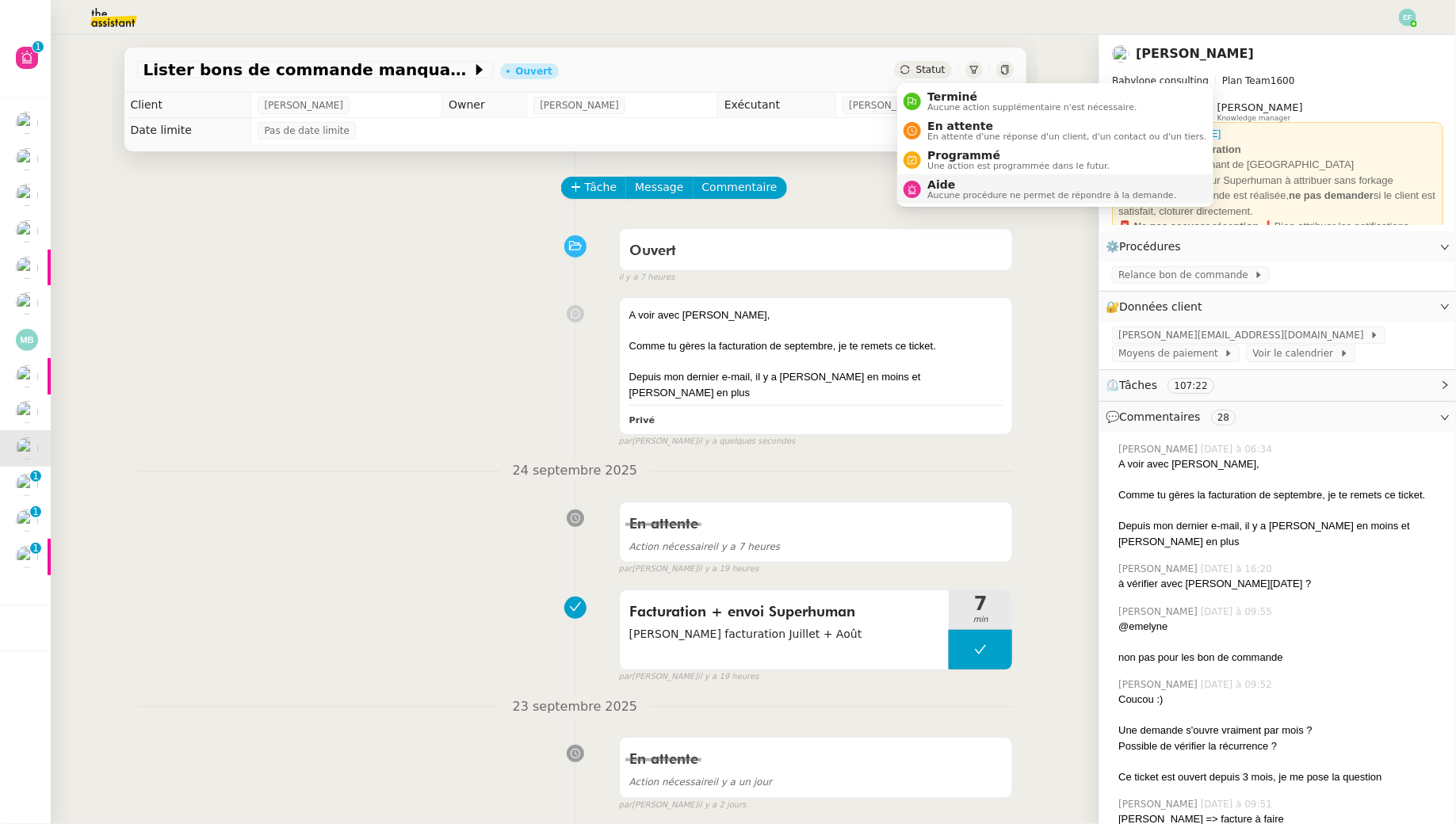
click at [951, 203] on li "Aide Aucune procédure ne permet de répondre à la demande." at bounding box center [1054, 189] width 315 height 29
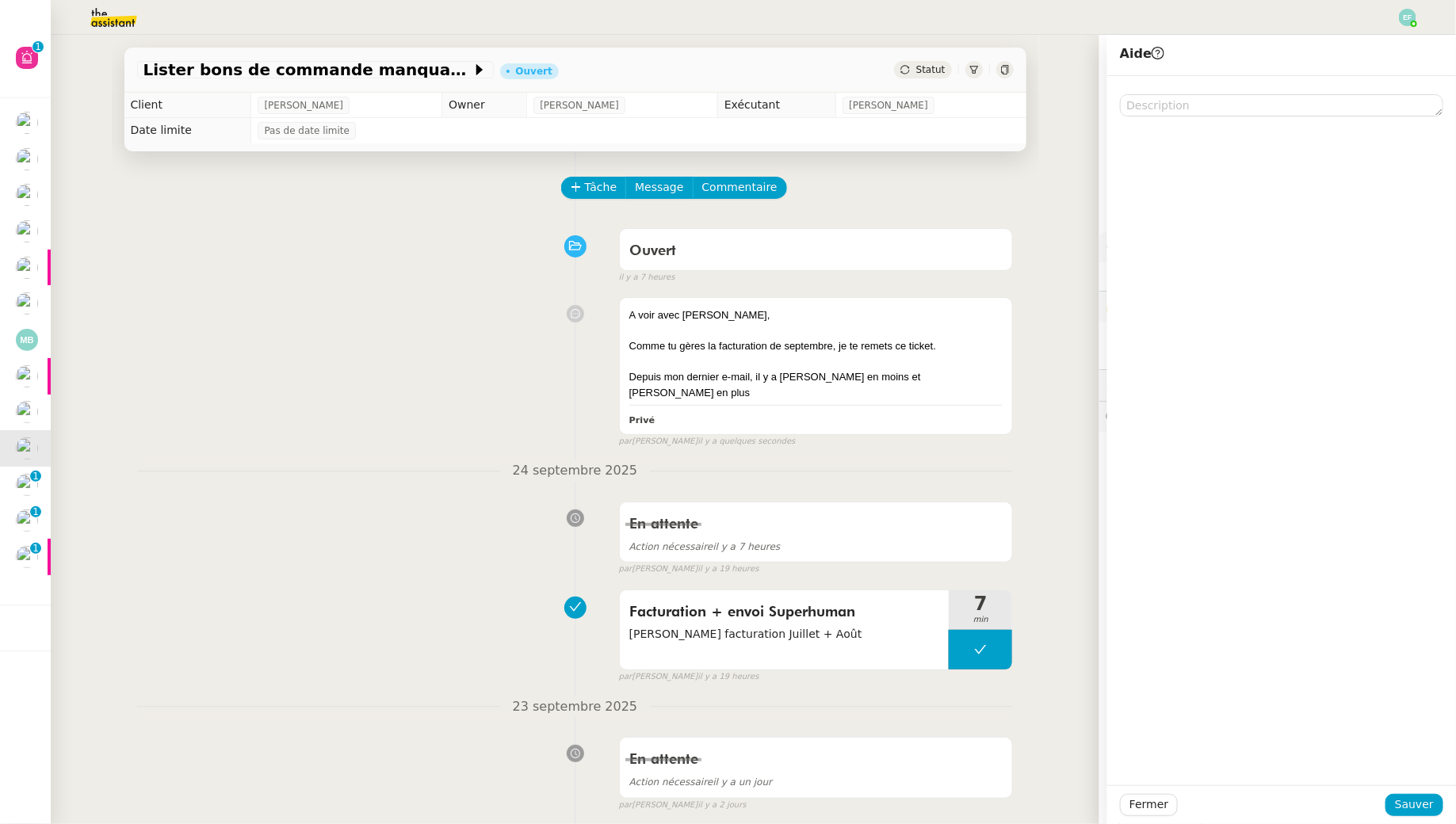
click at [472, 296] on div "A voir avec [PERSON_NAME], Comme tu gères la facturation de septembre, je te re…" at bounding box center [575, 369] width 876 height 158
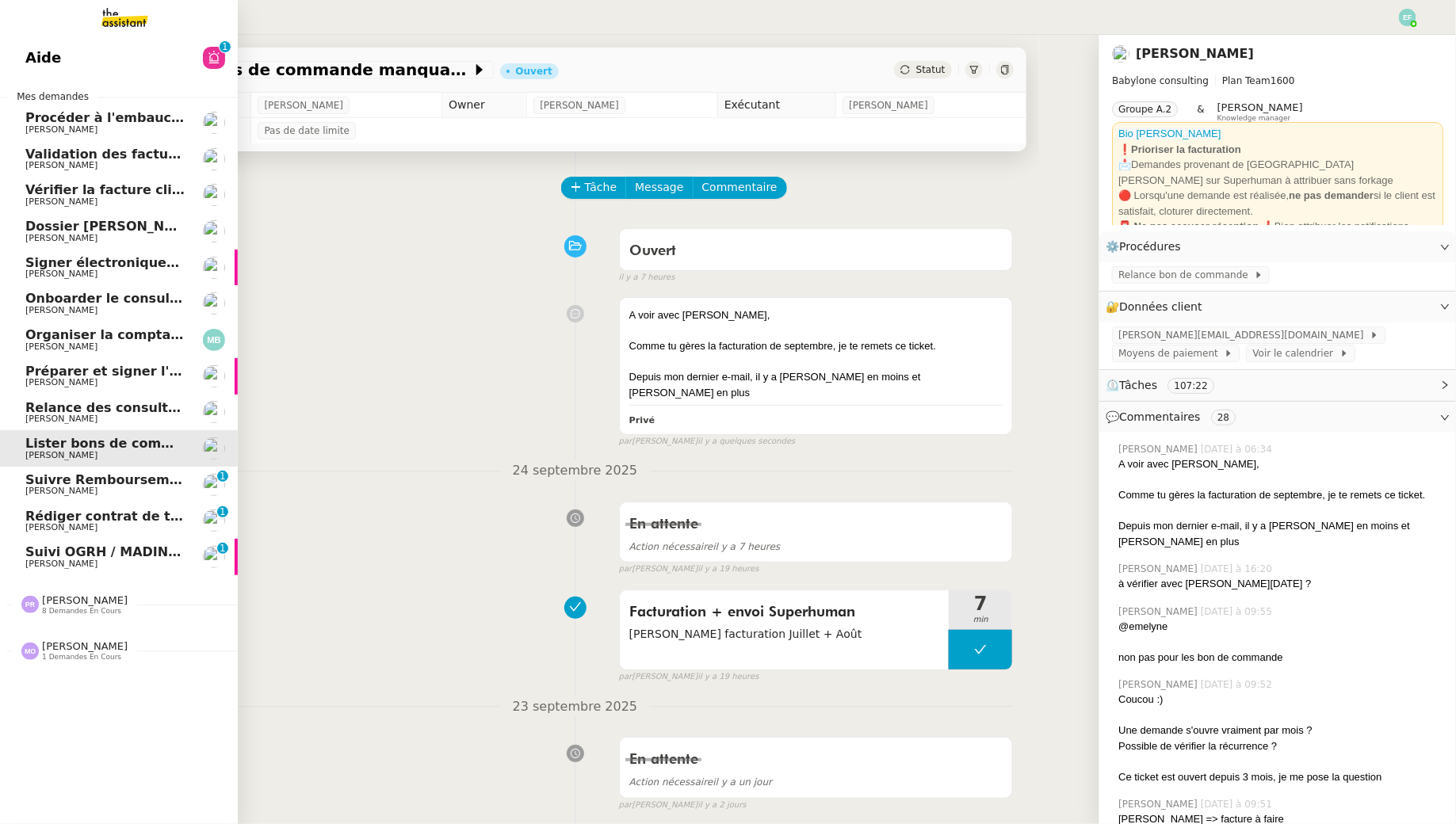
click at [41, 480] on span "Suivre Remboursements [PERSON_NAME]" at bounding box center [174, 480] width 297 height 15
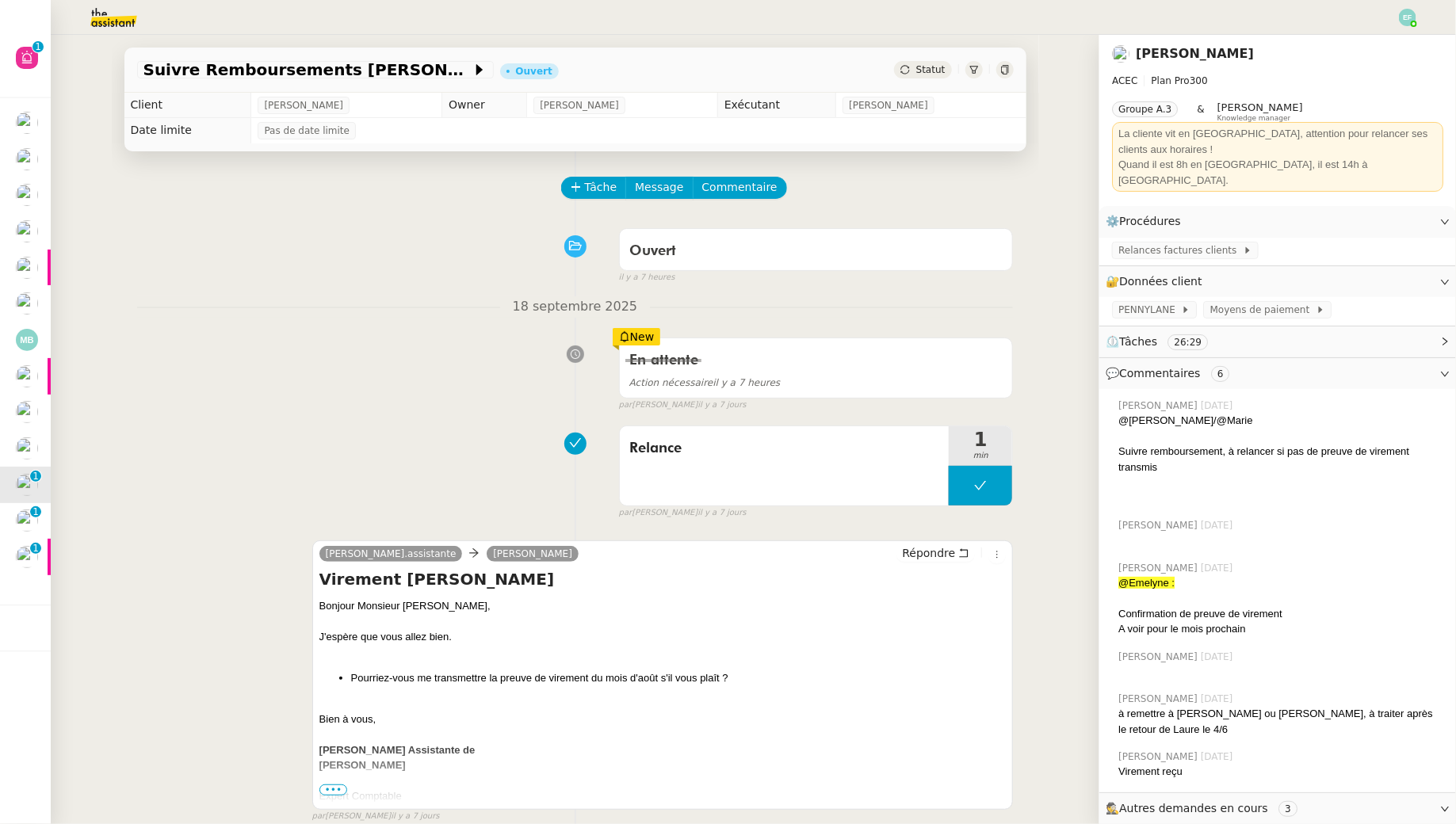
scroll to position [18, 0]
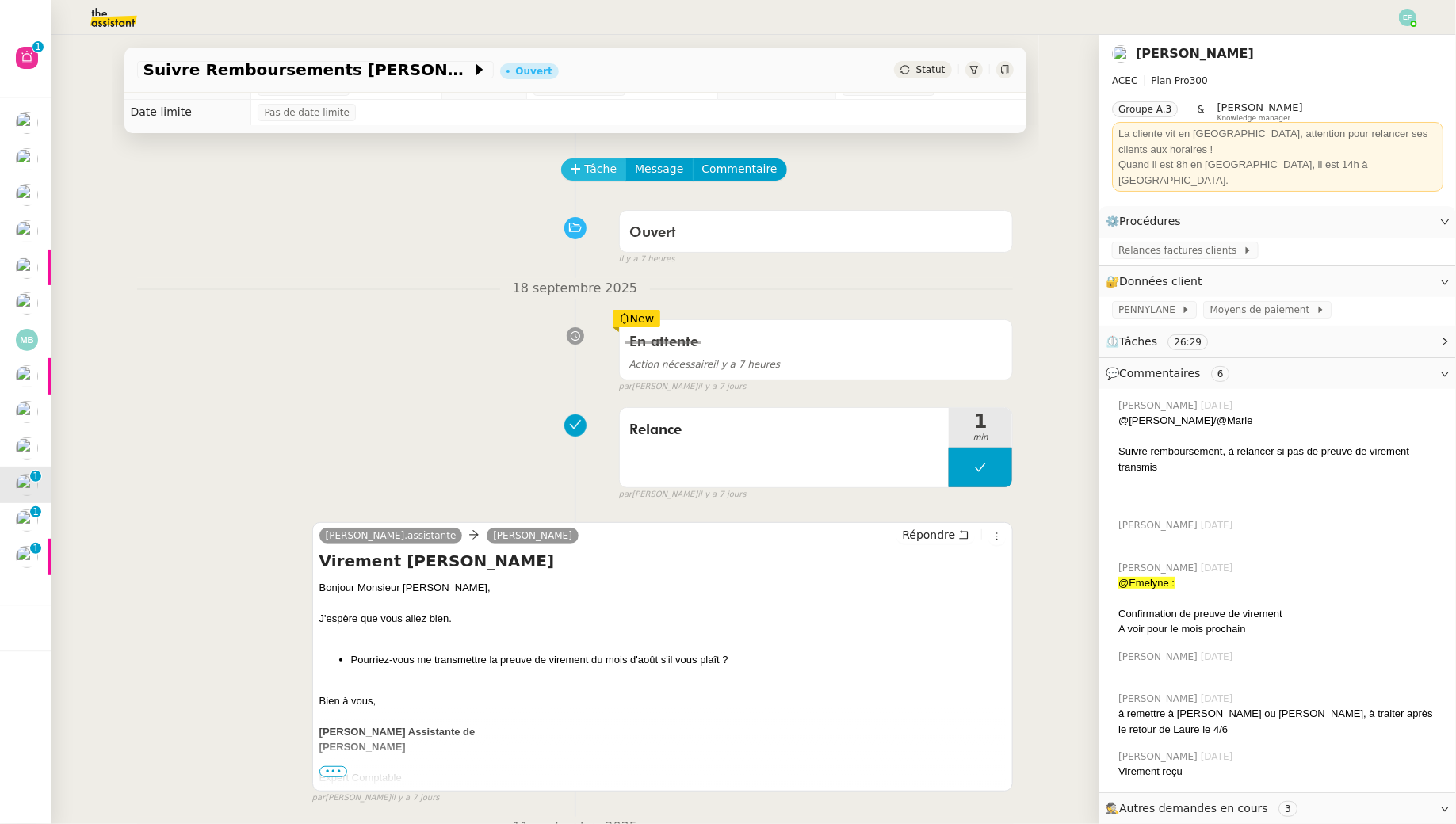
click at [594, 174] on span "Tâche" at bounding box center [601, 169] width 33 height 18
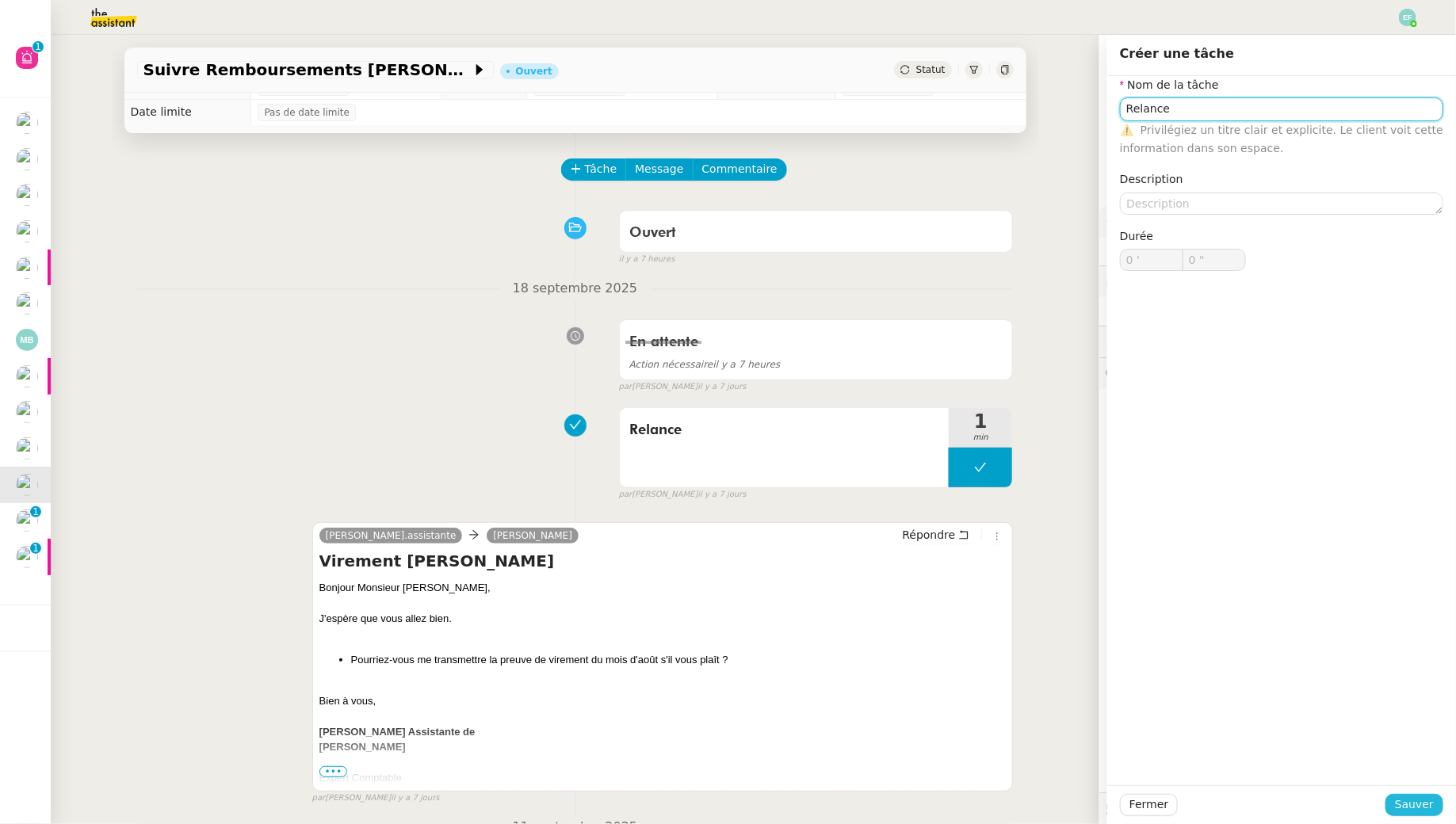
type input "Relance"
click at [1120, 750] on span "Sauver" at bounding box center [1414, 805] width 39 height 18
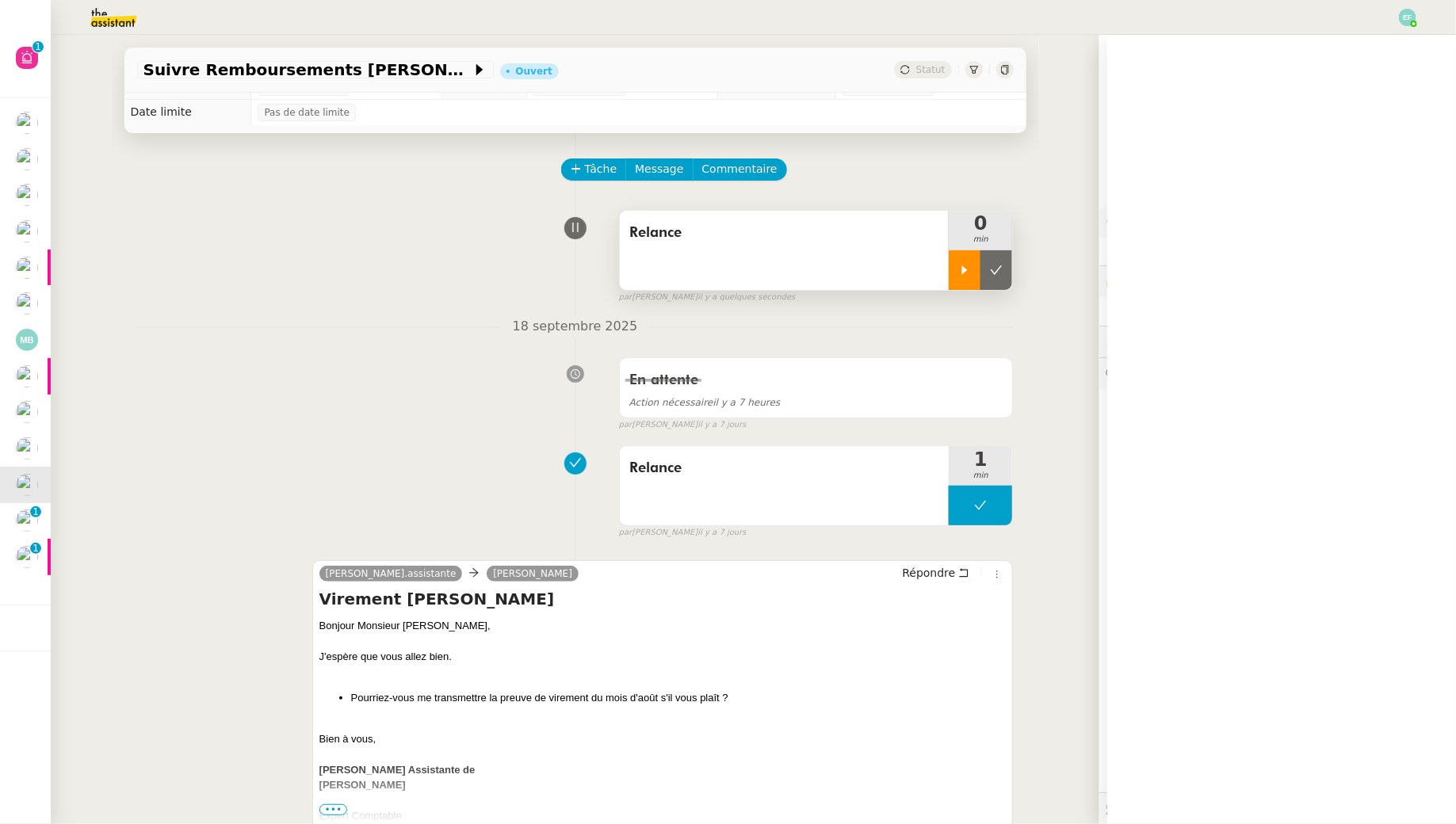
click at [954, 264] on div at bounding box center [964, 269] width 32 height 39
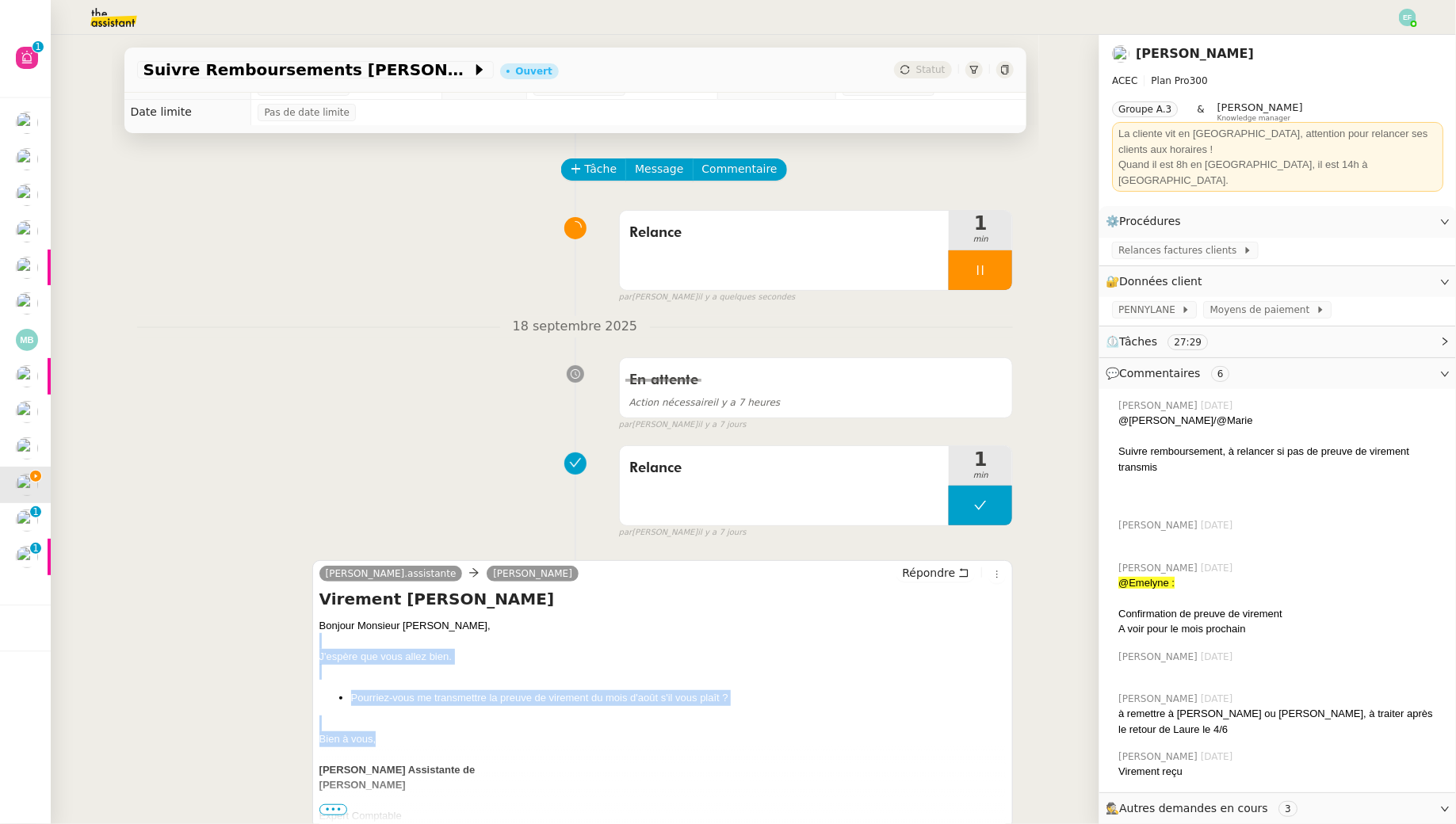
drag, startPoint x: 316, startPoint y: 631, endPoint x: 397, endPoint y: 734, distance: 131.0
click at [397, 734] on div "[PERSON_NAME].assistante [PERSON_NAME] Virement [PERSON_NAME] Bonjour Monsieur …" at bounding box center [663, 694] width 702 height 269
copy div "J'espère que vous allez bien. Pourriez-vous me transmettre la preuve de viremen…"
click at [958, 569] on button "Répondre" at bounding box center [935, 573] width 79 height 17
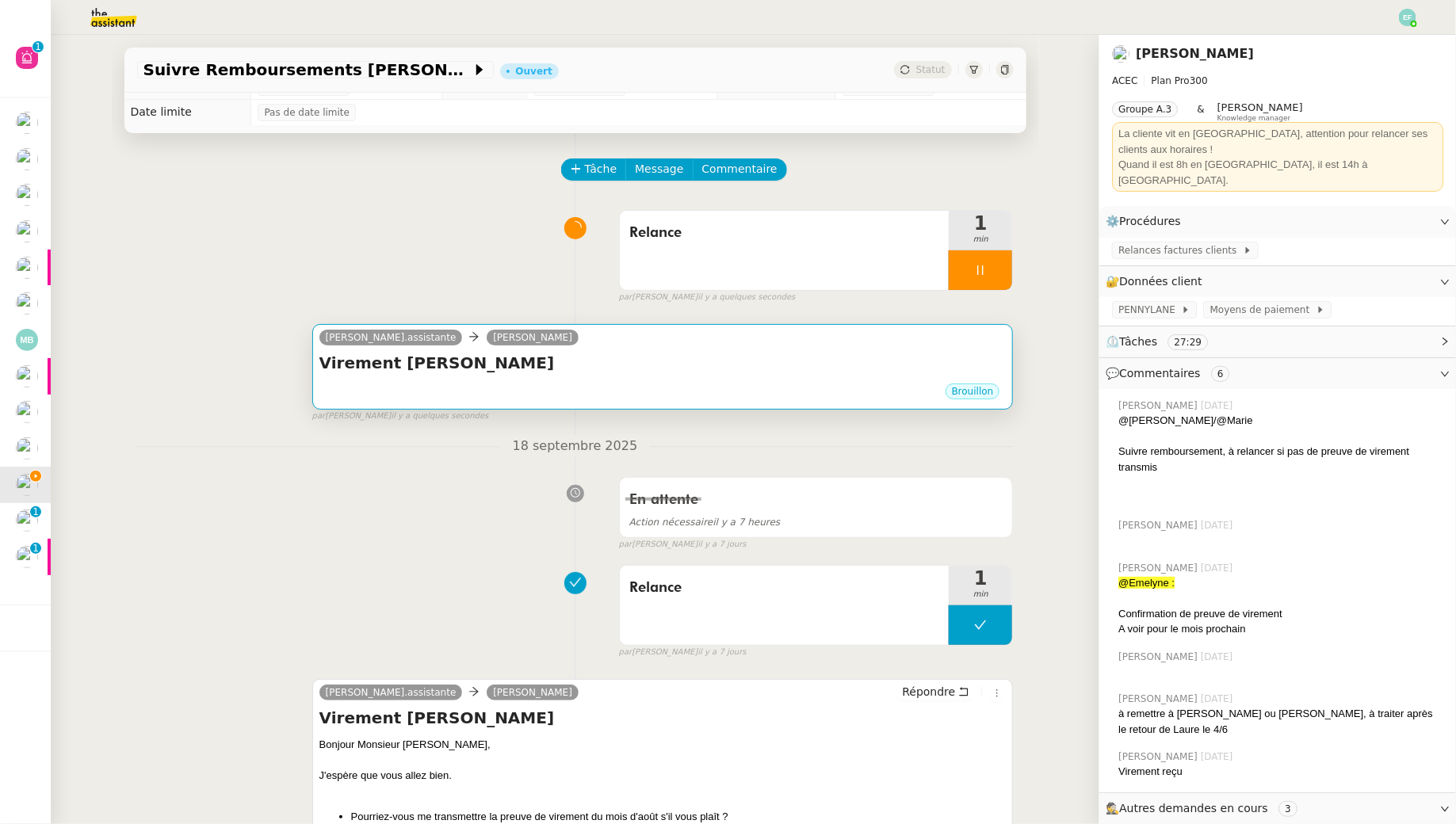
click at [652, 383] on div "Brouillon" at bounding box center [663, 394] width 687 height 24
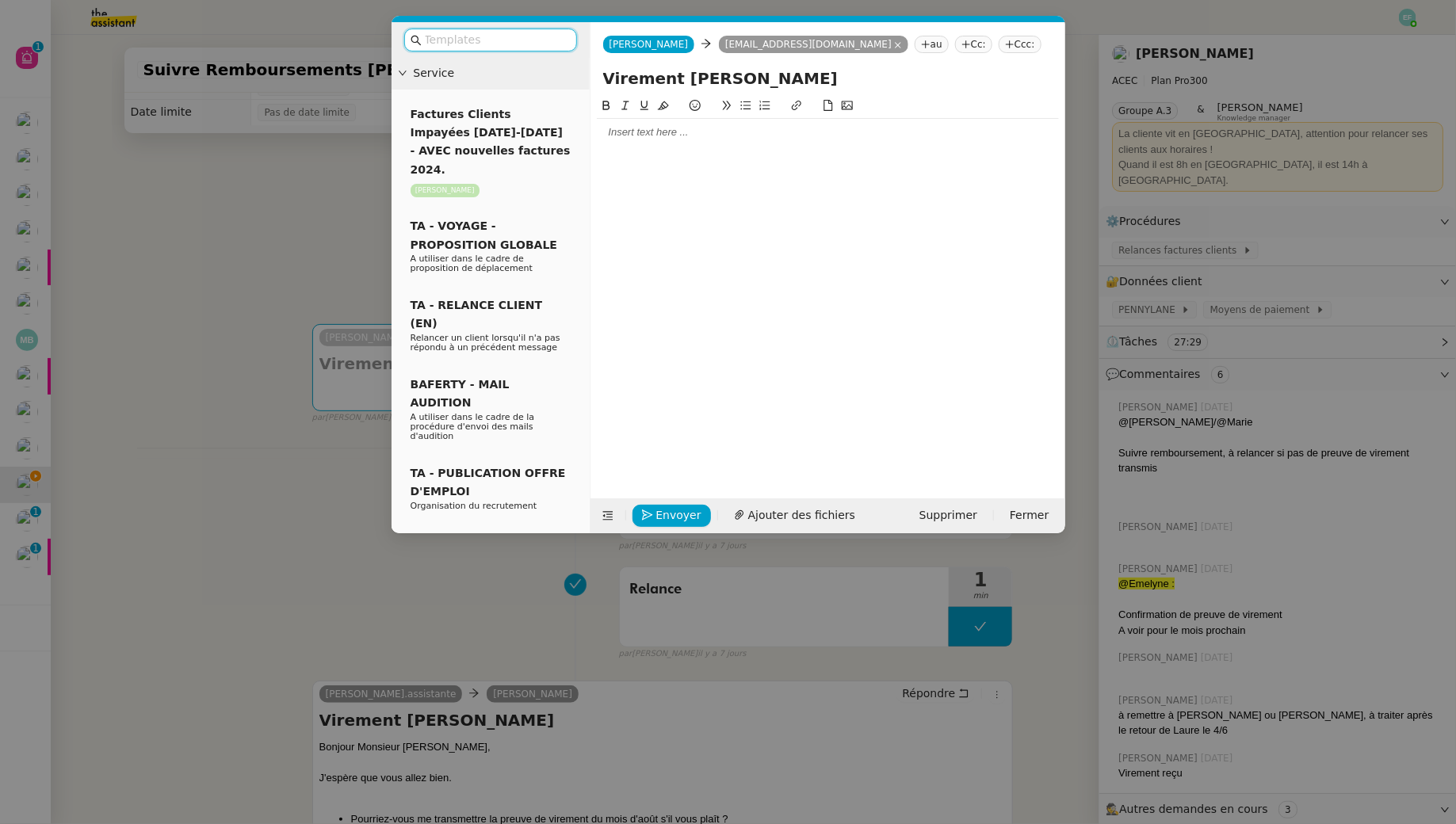
click at [616, 121] on div at bounding box center [828, 132] width 462 height 26
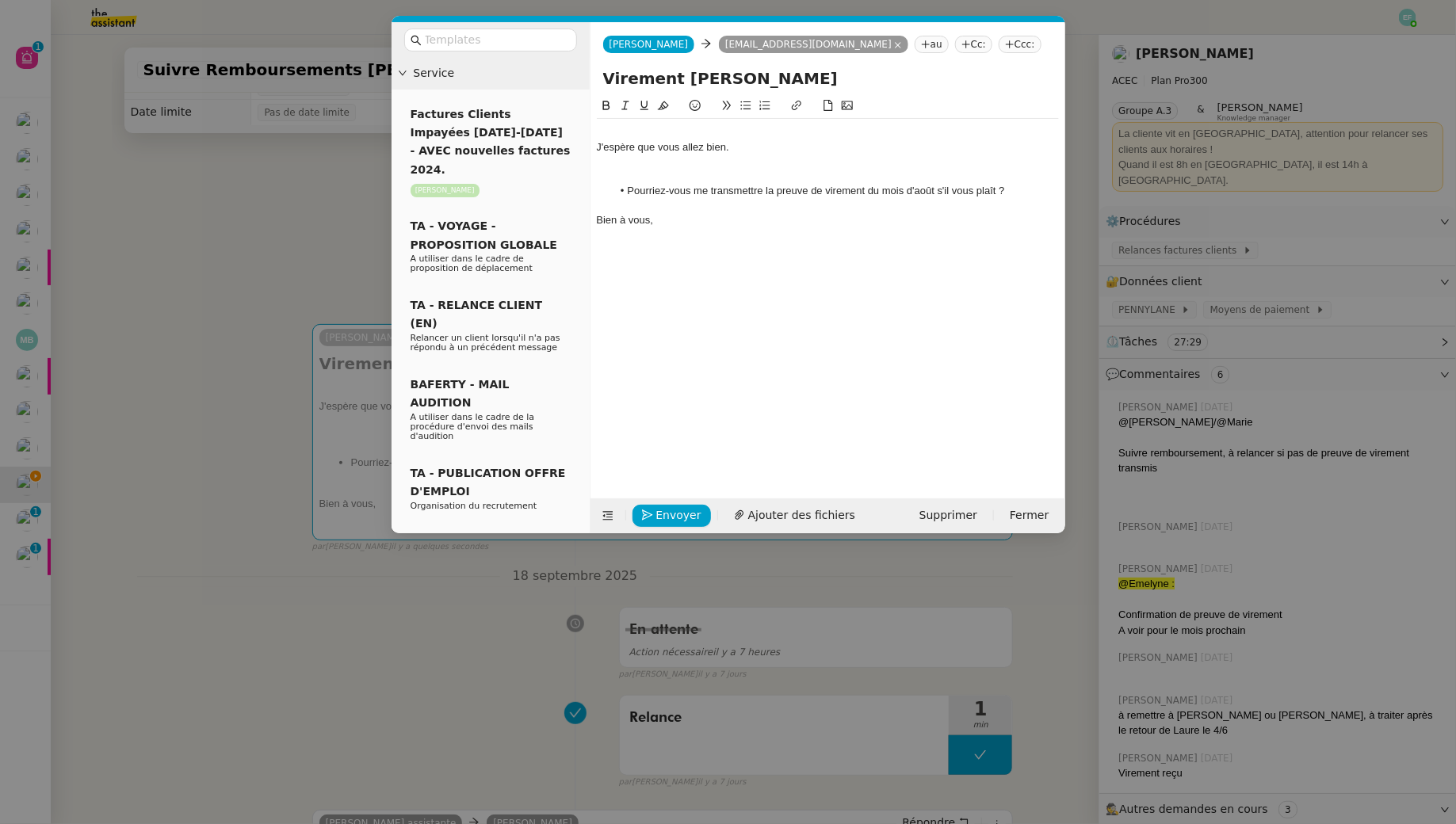
click at [625, 125] on div at bounding box center [828, 132] width 462 height 15
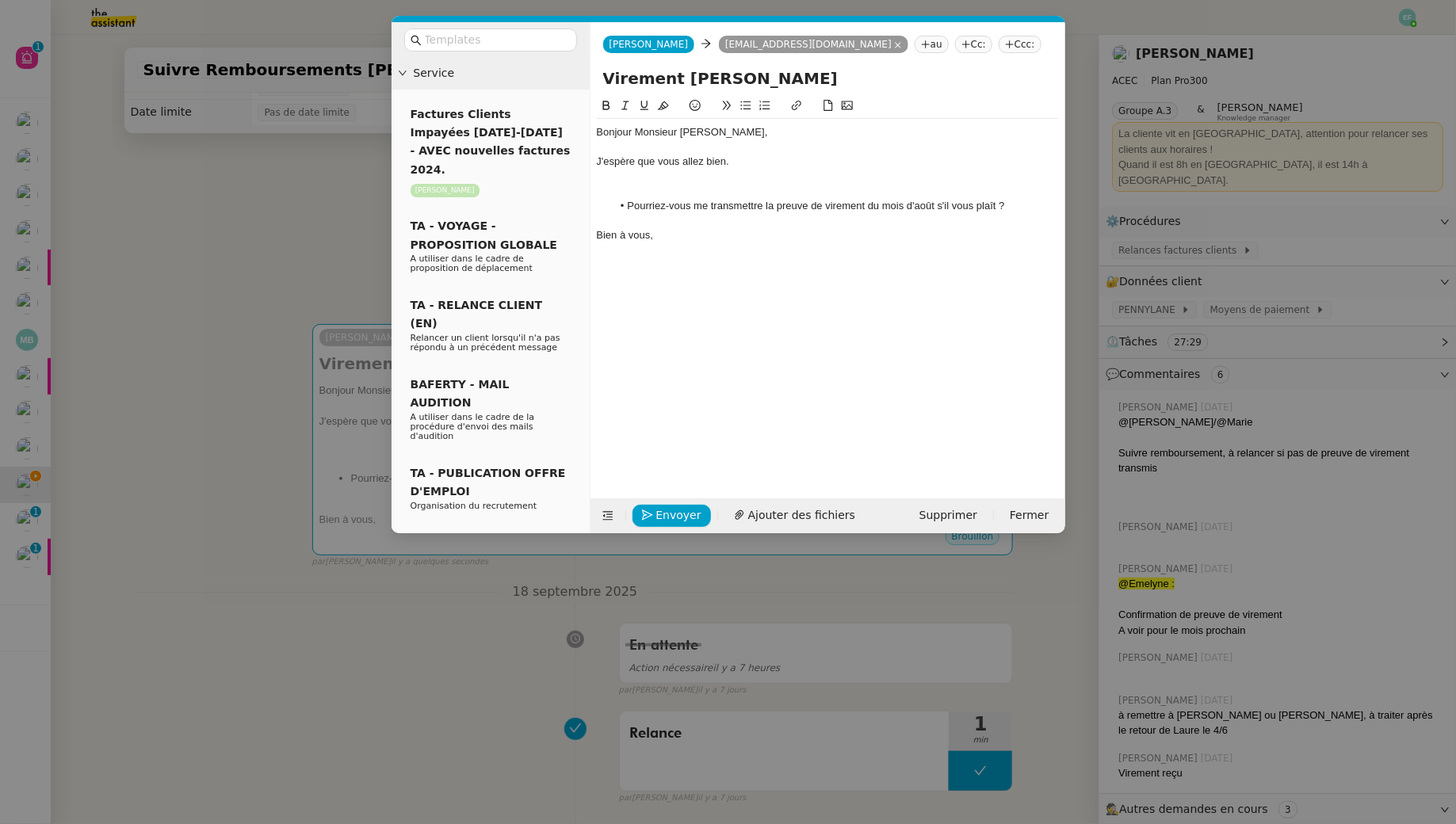
click at [639, 189] on div at bounding box center [828, 191] width 462 height 15
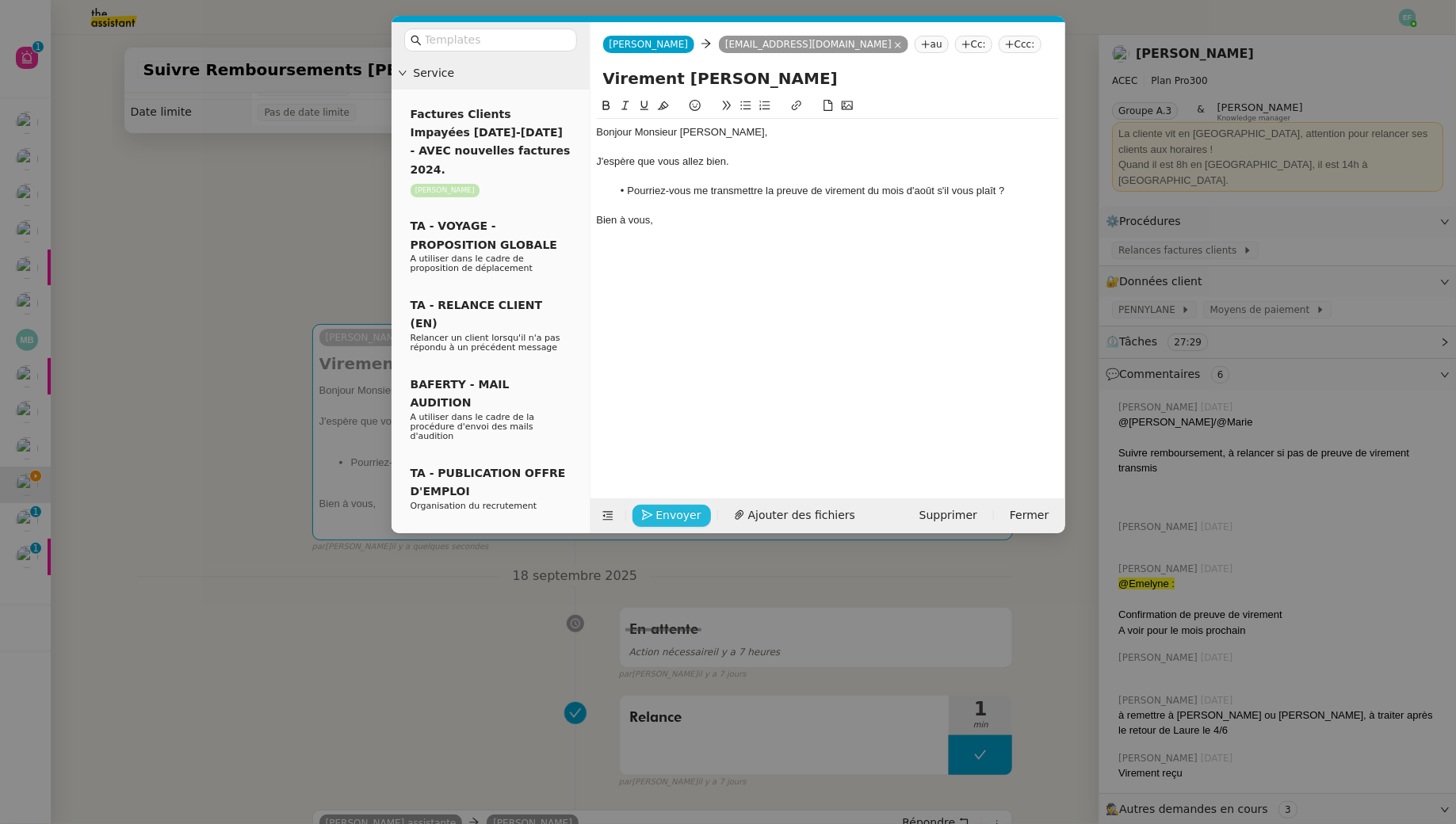
click at [694, 516] on span "Envoyer" at bounding box center [678, 515] width 45 height 18
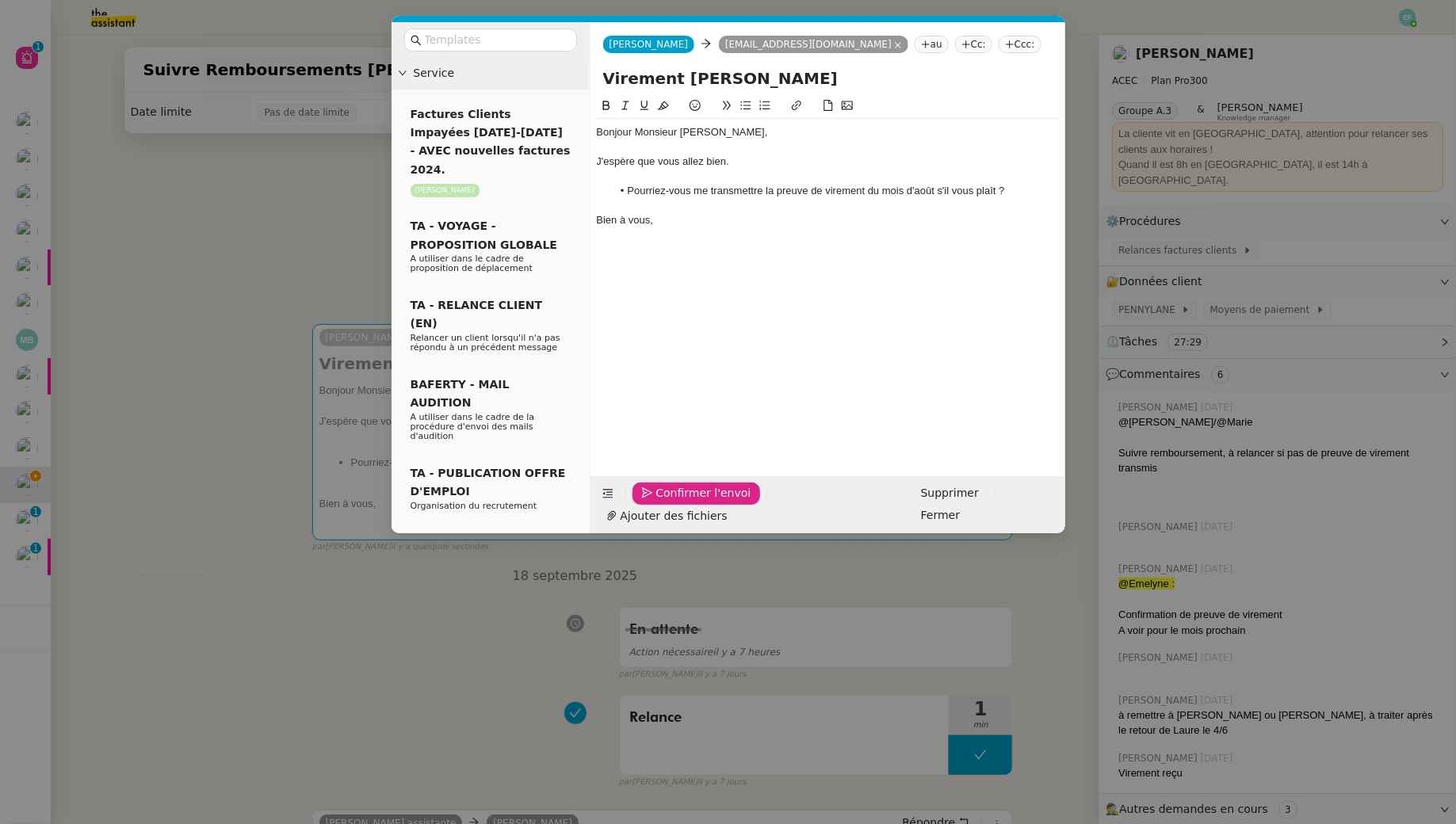
click at [694, 502] on span "Confirmer l'envoi" at bounding box center [703, 493] width 95 height 18
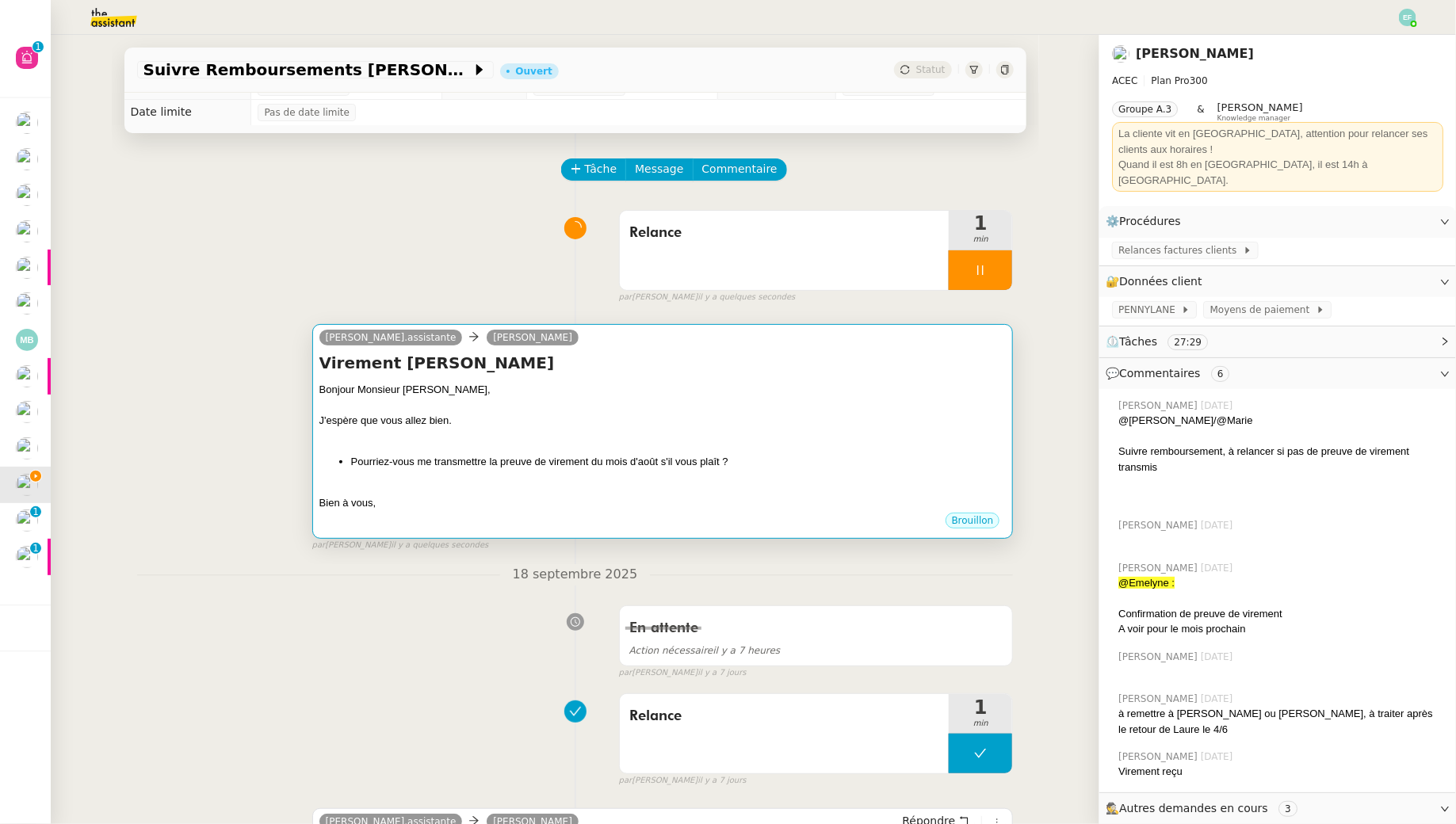
click at [853, 419] on div "J'espère que vous allez bien." at bounding box center [663, 420] width 687 height 16
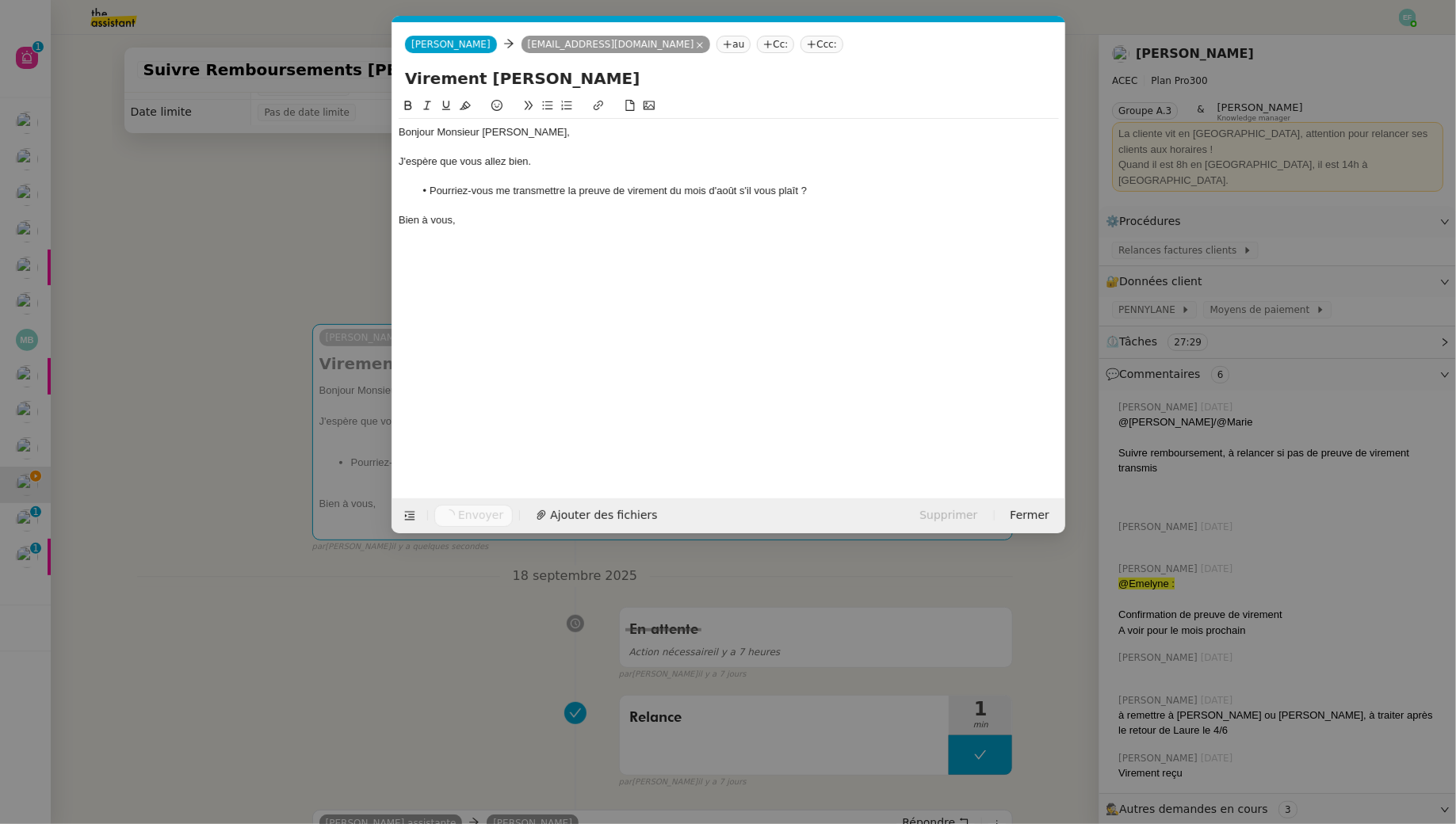
scroll to position [0, 33]
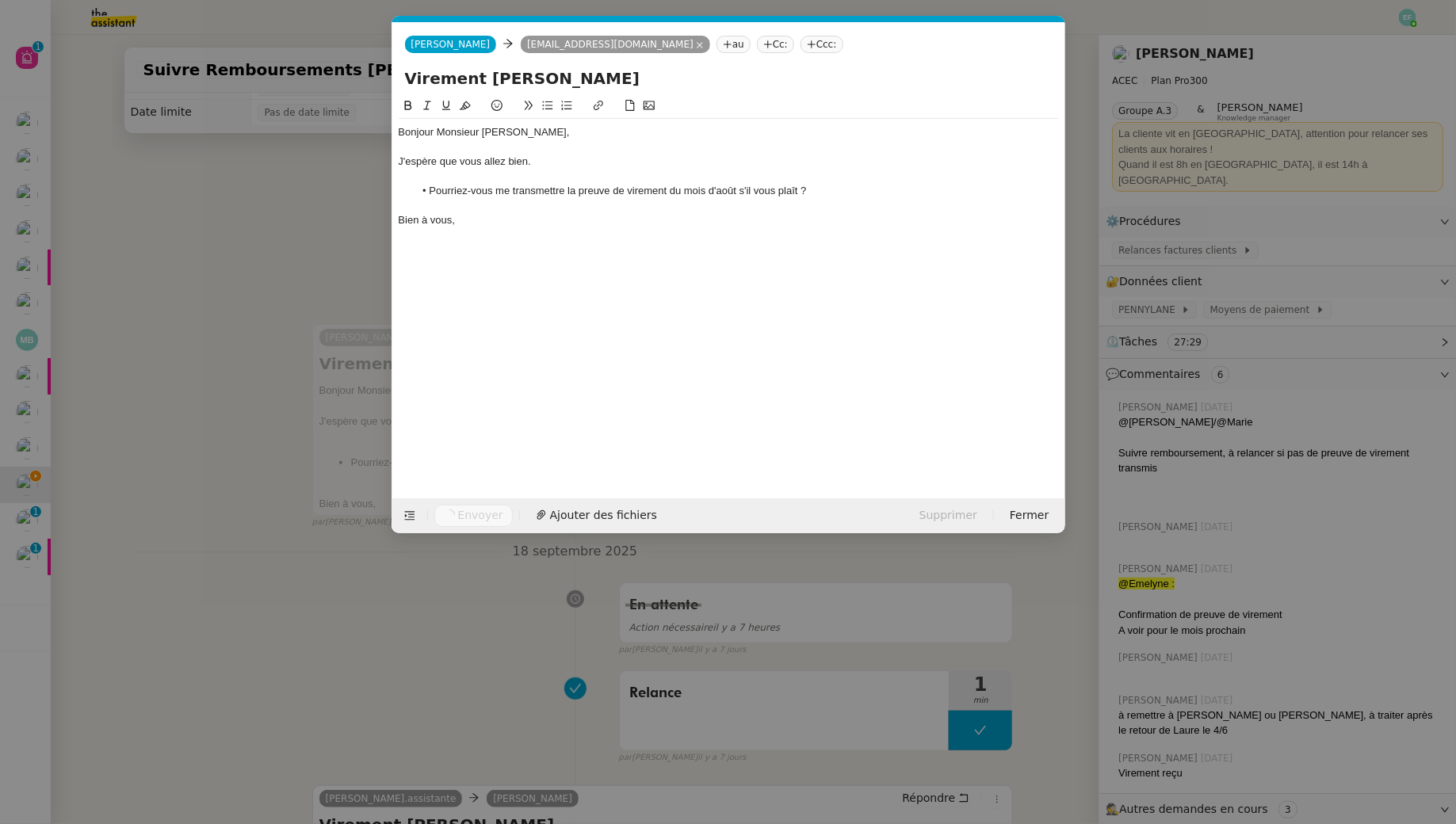
click at [289, 195] on nz-modal-container "Service Factures Clients Impayées [DATE]-[DATE] - AVEC nouvelles factures 2024.…" at bounding box center [728, 412] width 1456 height 824
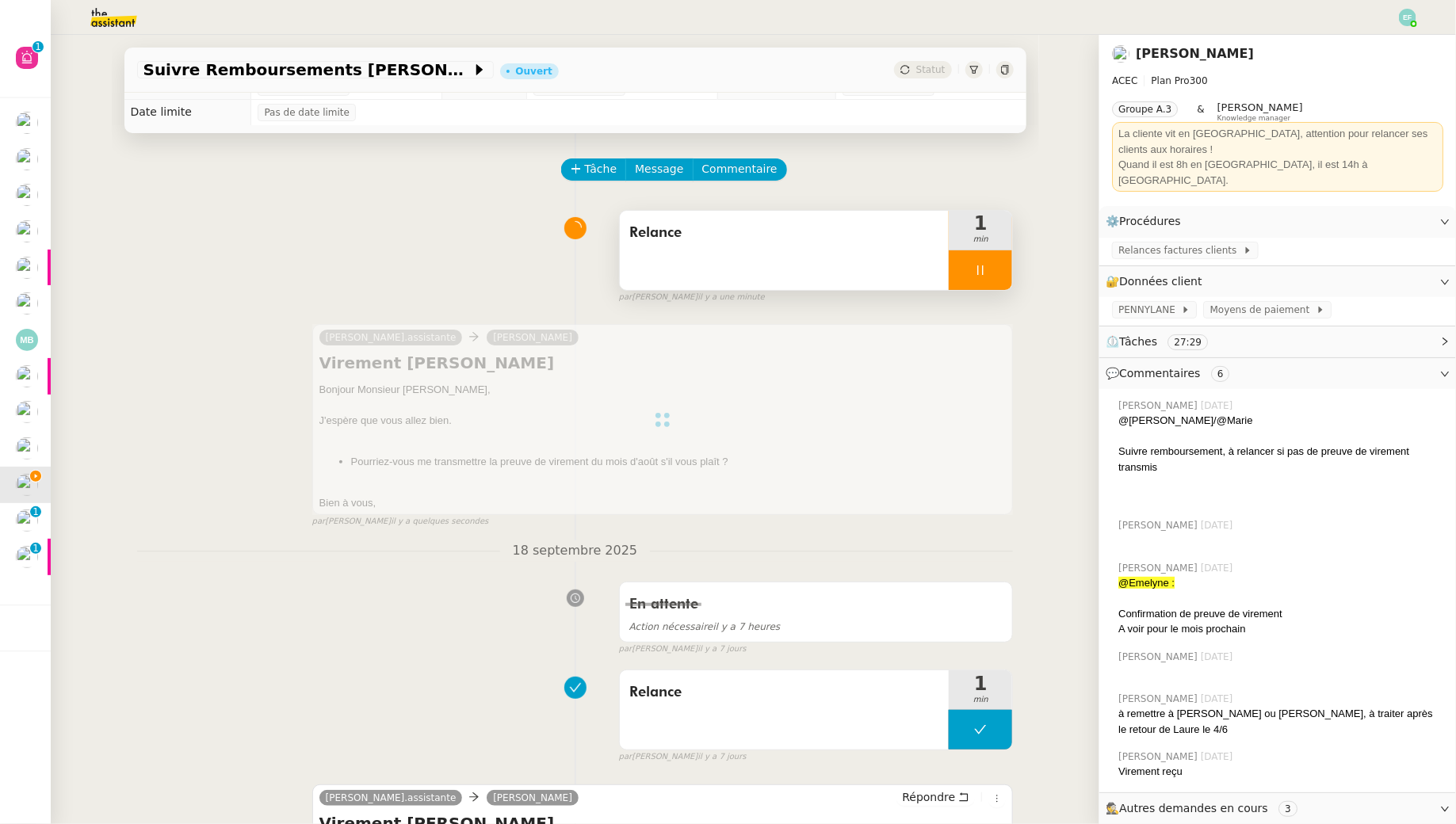
click at [993, 273] on div at bounding box center [979, 269] width 63 height 39
click at [997, 276] on button at bounding box center [996, 269] width 32 height 39
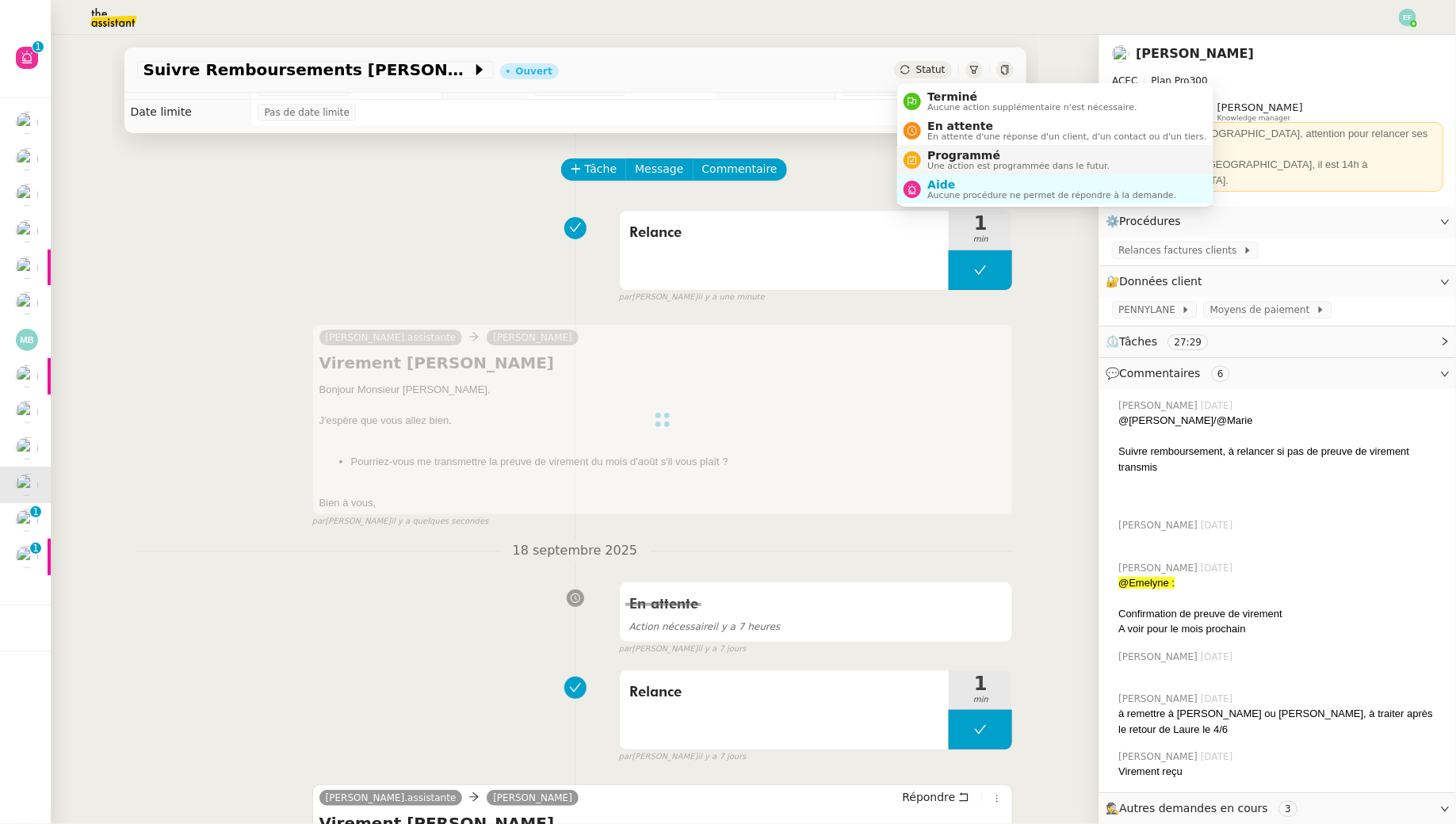
click at [941, 158] on span "Programmé" at bounding box center [1018, 155] width 183 height 13
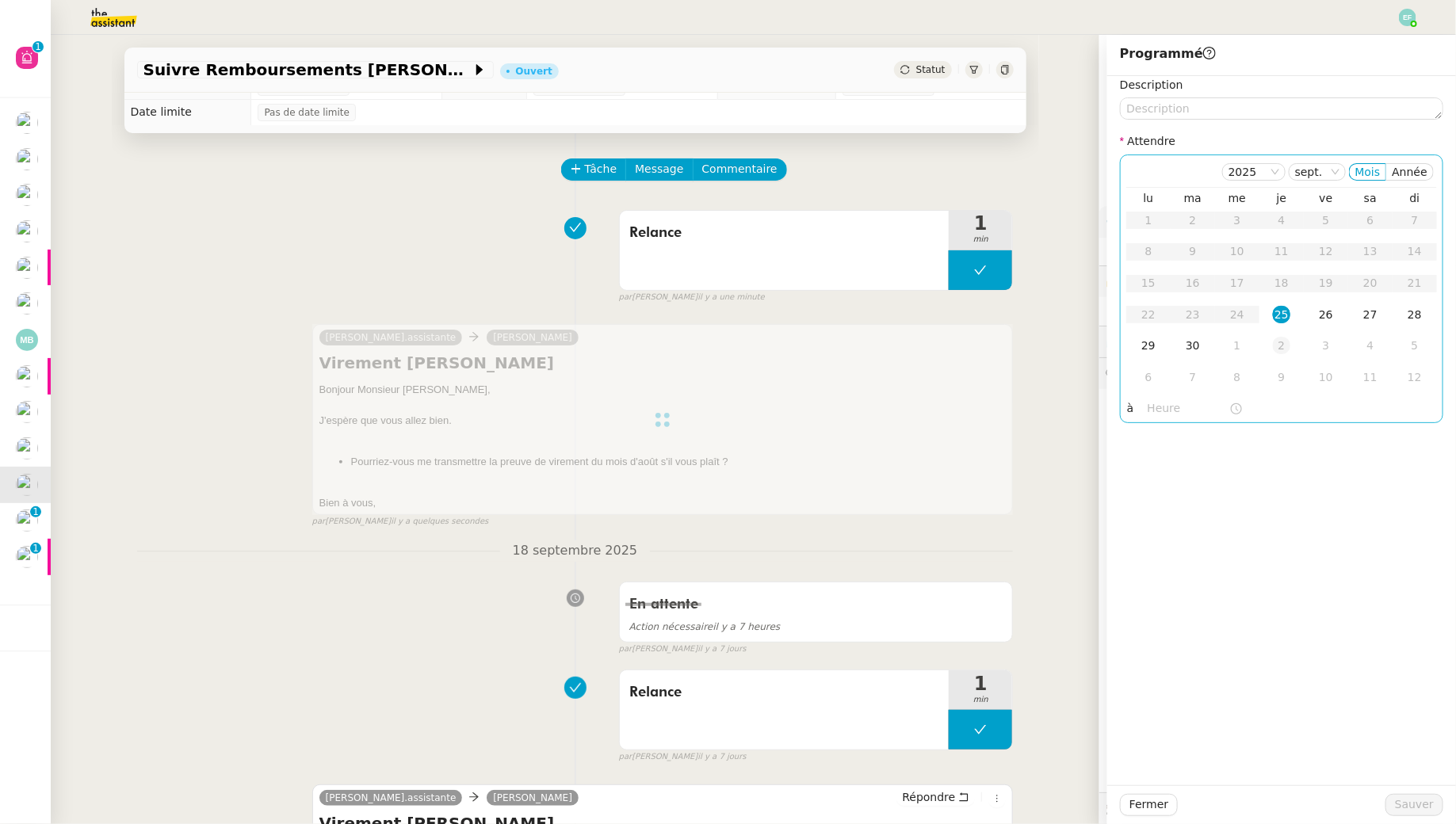
click at [1120, 348] on div "2" at bounding box center [1281, 345] width 17 height 17
click at [1120, 750] on span "Sauver" at bounding box center [1414, 805] width 39 height 18
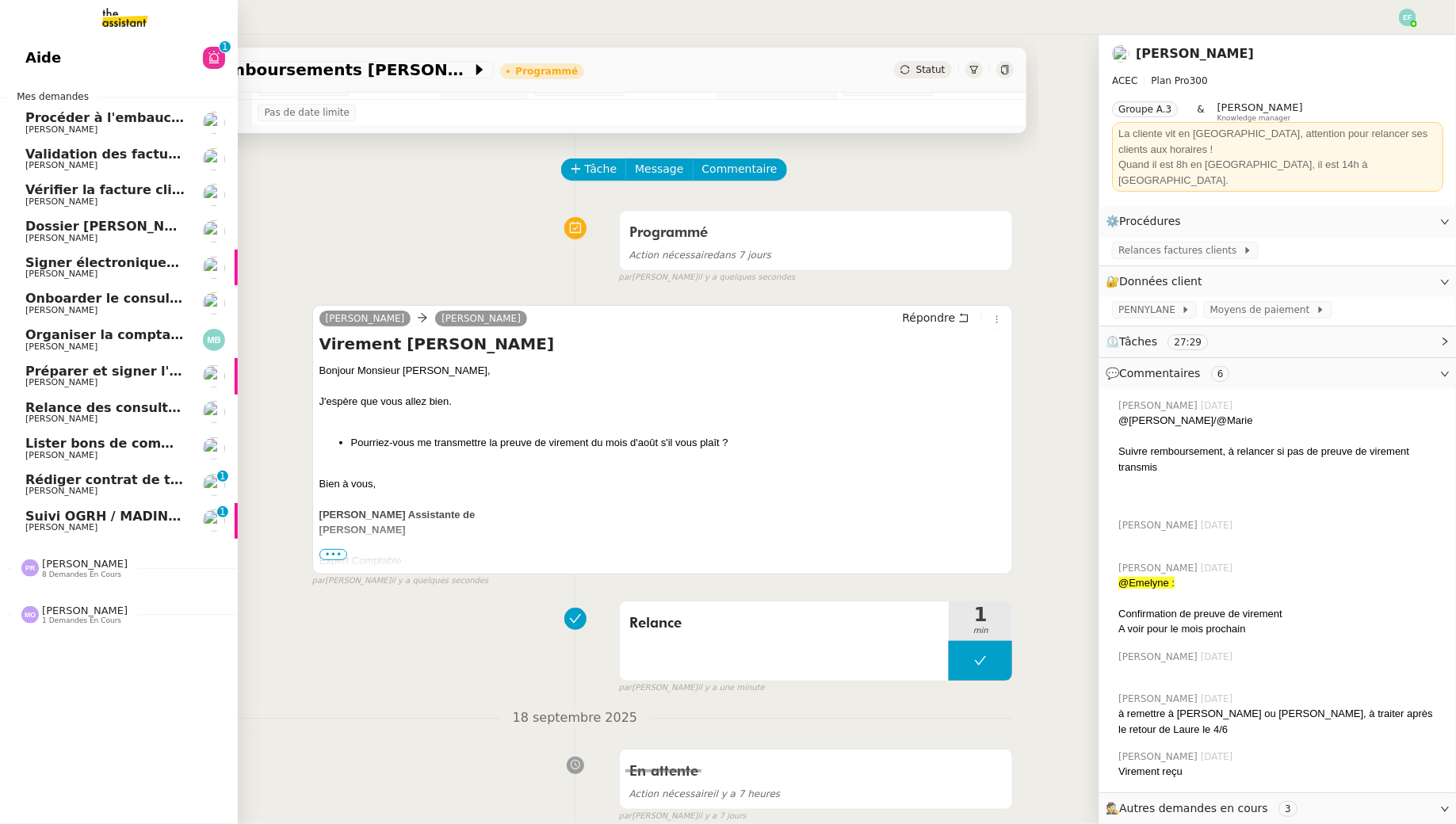
click at [67, 513] on span "Suivi OGRH / MADIN KB - [PERSON_NAME]" at bounding box center [174, 516] width 299 height 15
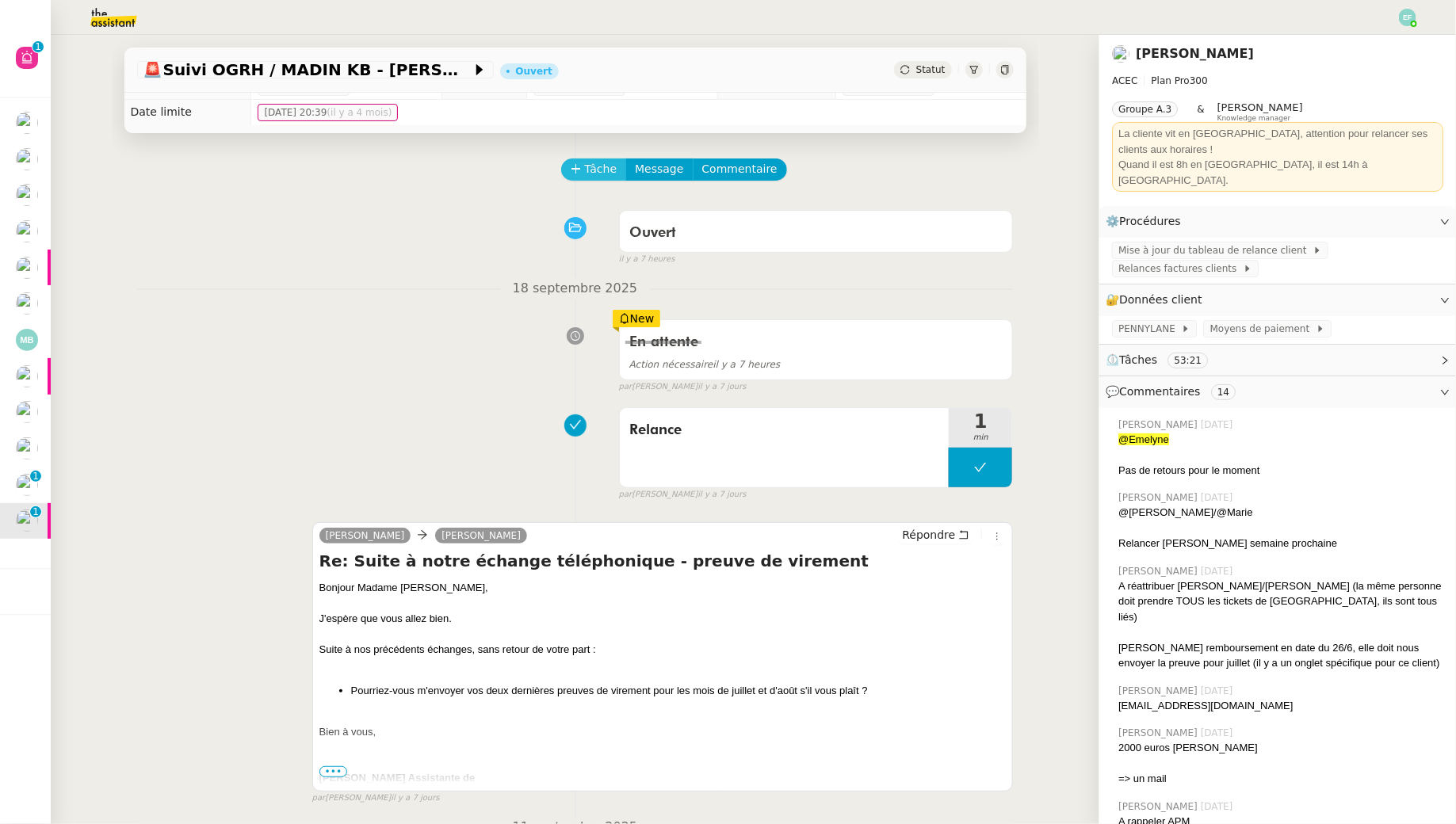
click at [600, 165] on span "Tâche" at bounding box center [601, 169] width 33 height 18
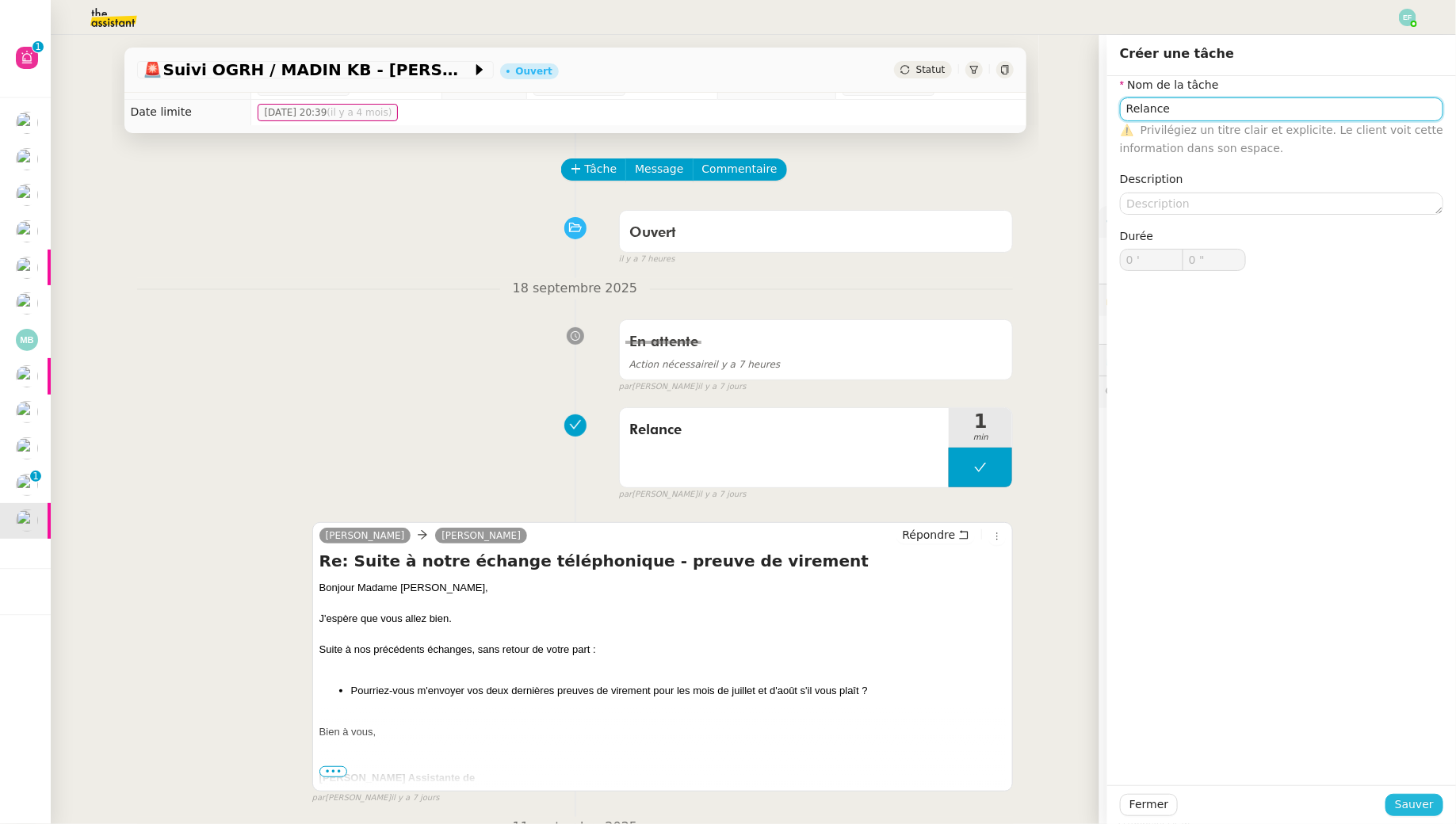
type input "Relance"
click at [1120, 750] on span "Sauver" at bounding box center [1414, 805] width 39 height 18
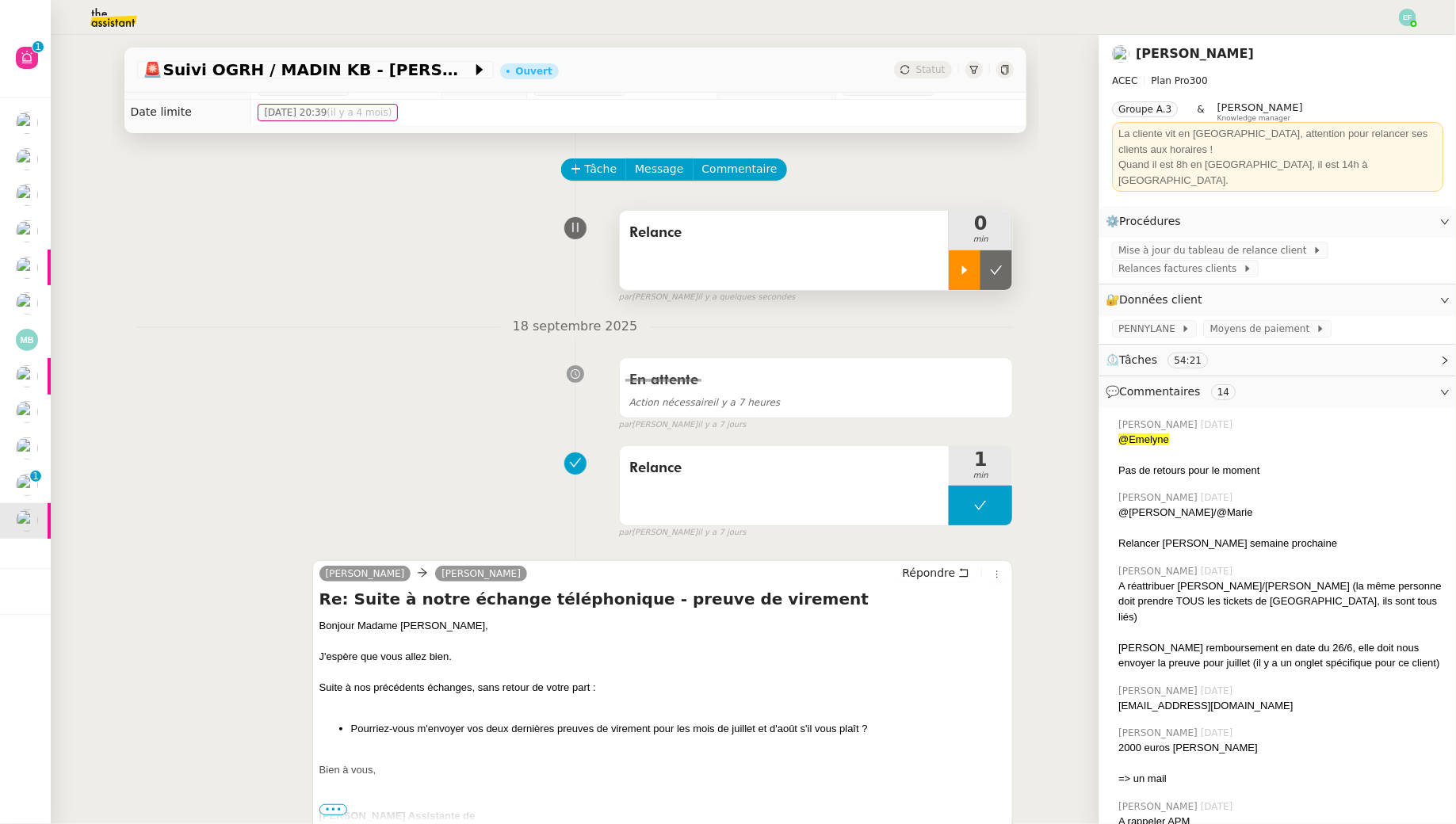
click at [950, 266] on div at bounding box center [964, 269] width 32 height 39
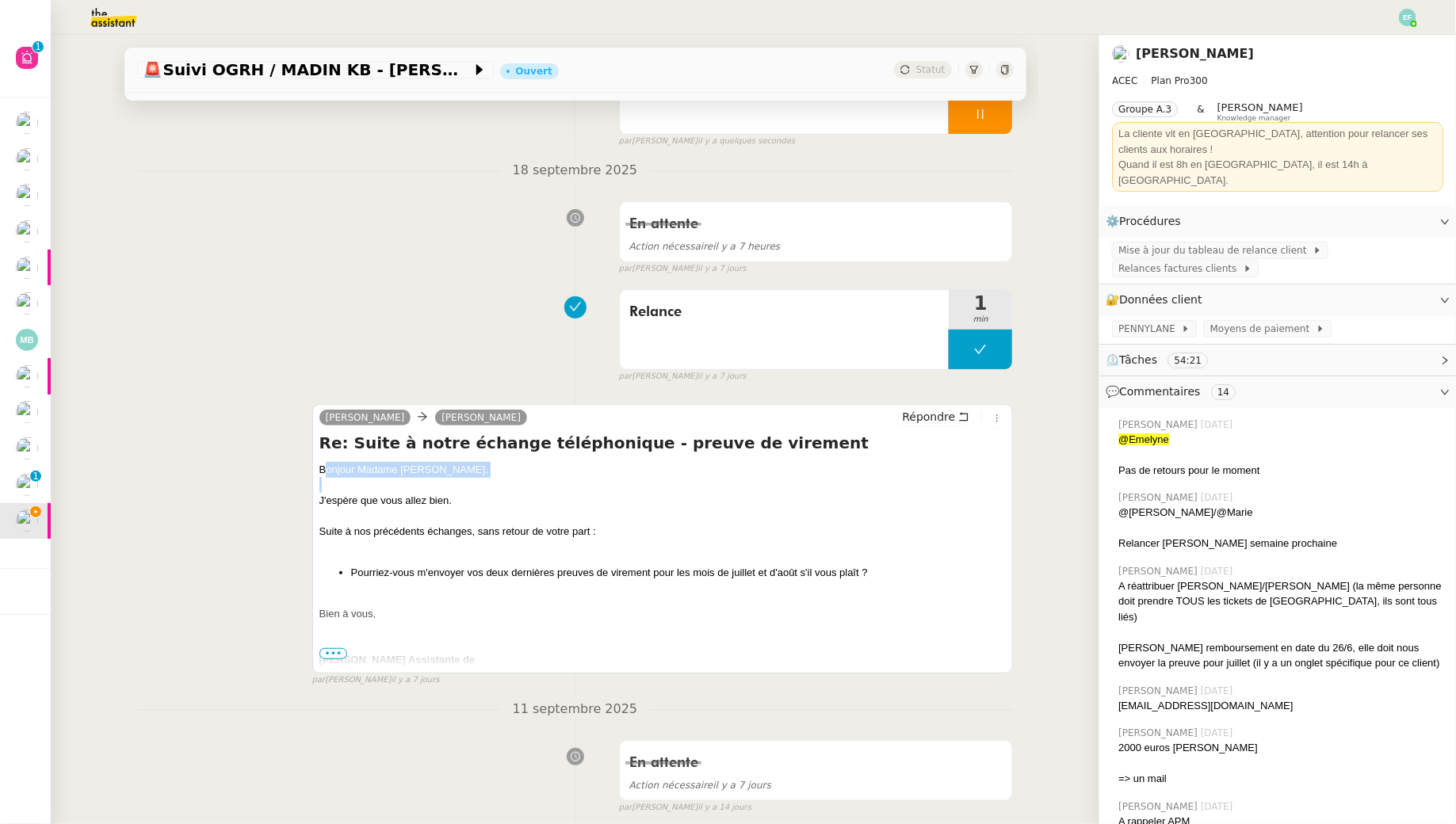
drag, startPoint x: 324, startPoint y: 475, endPoint x: 329, endPoint y: 487, distance: 13.0
click at [323, 472] on div "Bonjour Madame [PERSON_NAME]," at bounding box center [663, 470] width 687 height 16
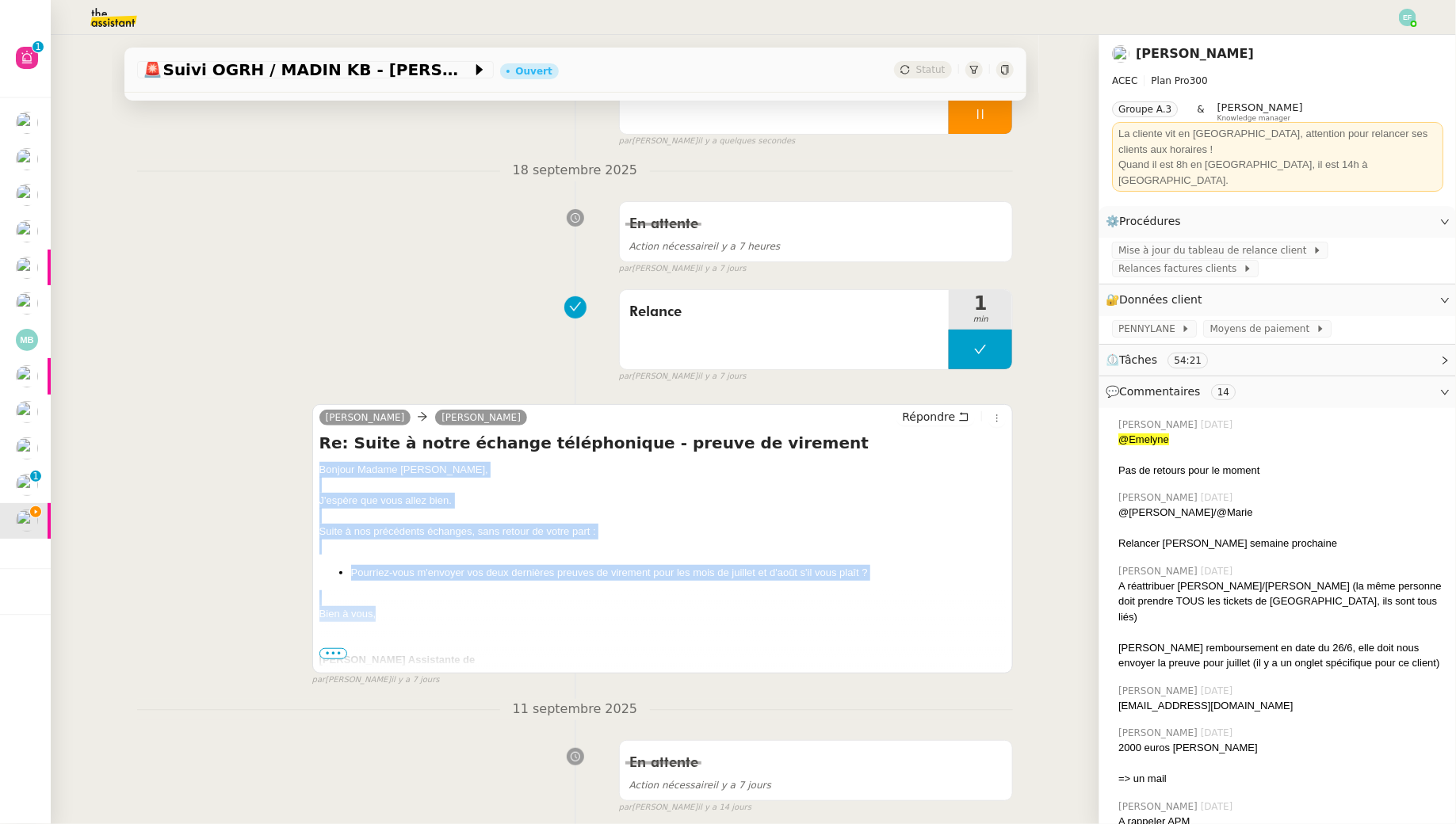
drag, startPoint x: 315, startPoint y: 468, endPoint x: 409, endPoint y: 614, distance: 173.6
click at [409, 616] on div "[PERSON_NAME] Re: Suite à notre échange téléphonique - preuve de virement [PERS…" at bounding box center [663, 538] width 702 height 269
copy div "Bonjour Madame [PERSON_NAME], J'espère que vous allez bien. Suite à nos précéde…"
click at [965, 420] on icon at bounding box center [964, 417] width 11 height 11
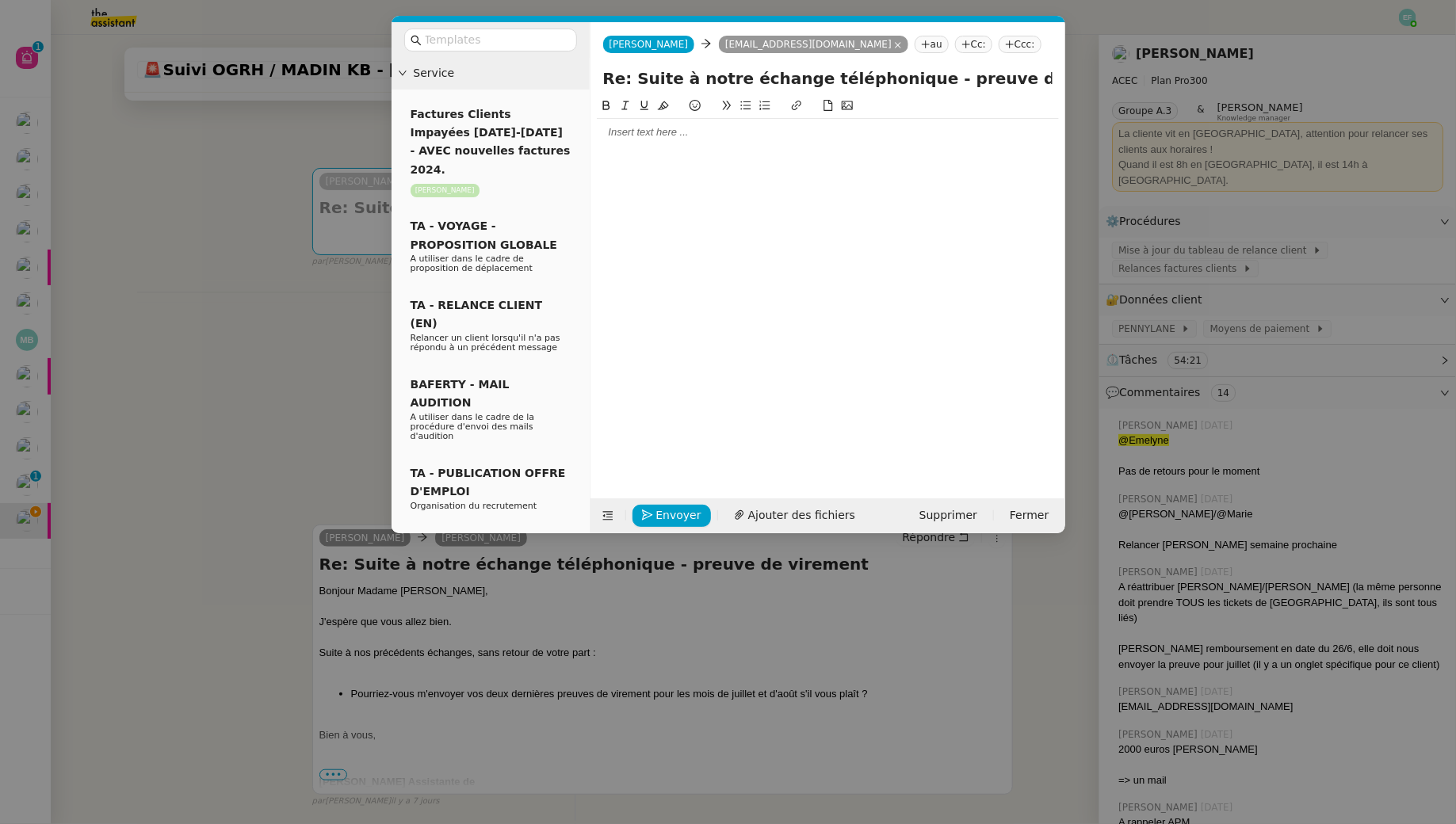
click at [835, 125] on div at bounding box center [828, 132] width 462 height 15
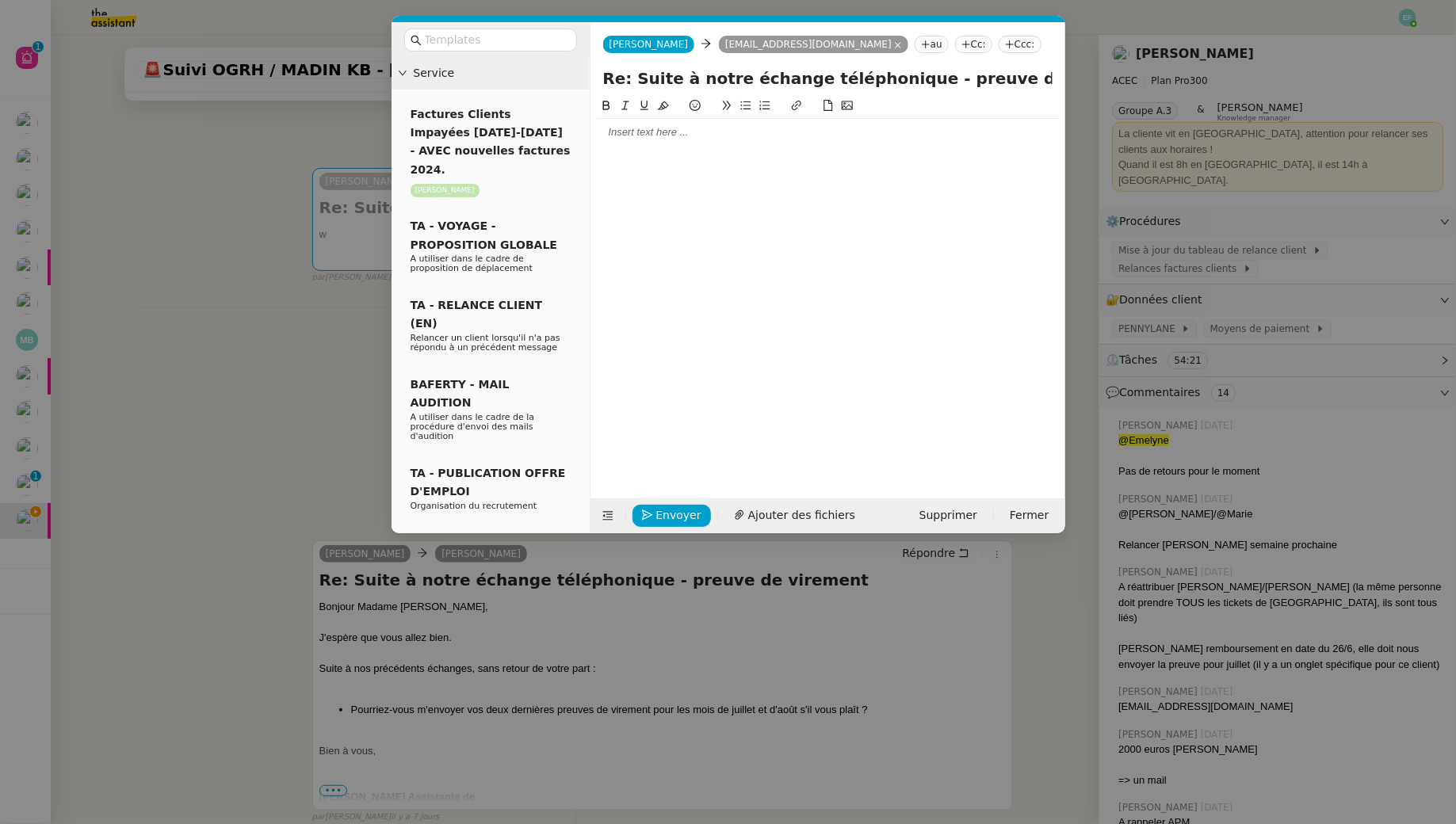
scroll to position [0, 0]
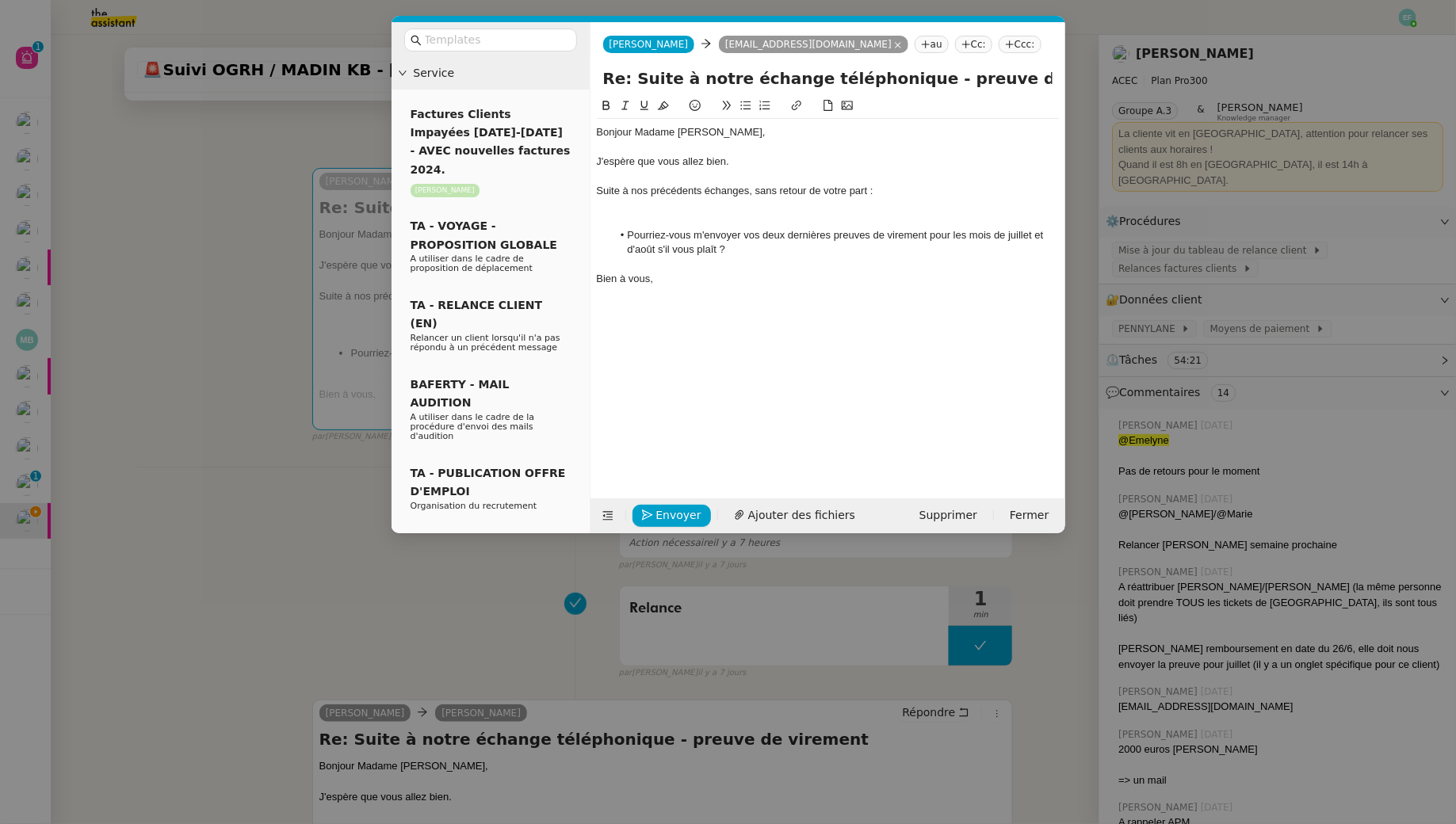
click at [721, 208] on div at bounding box center [828, 206] width 462 height 15
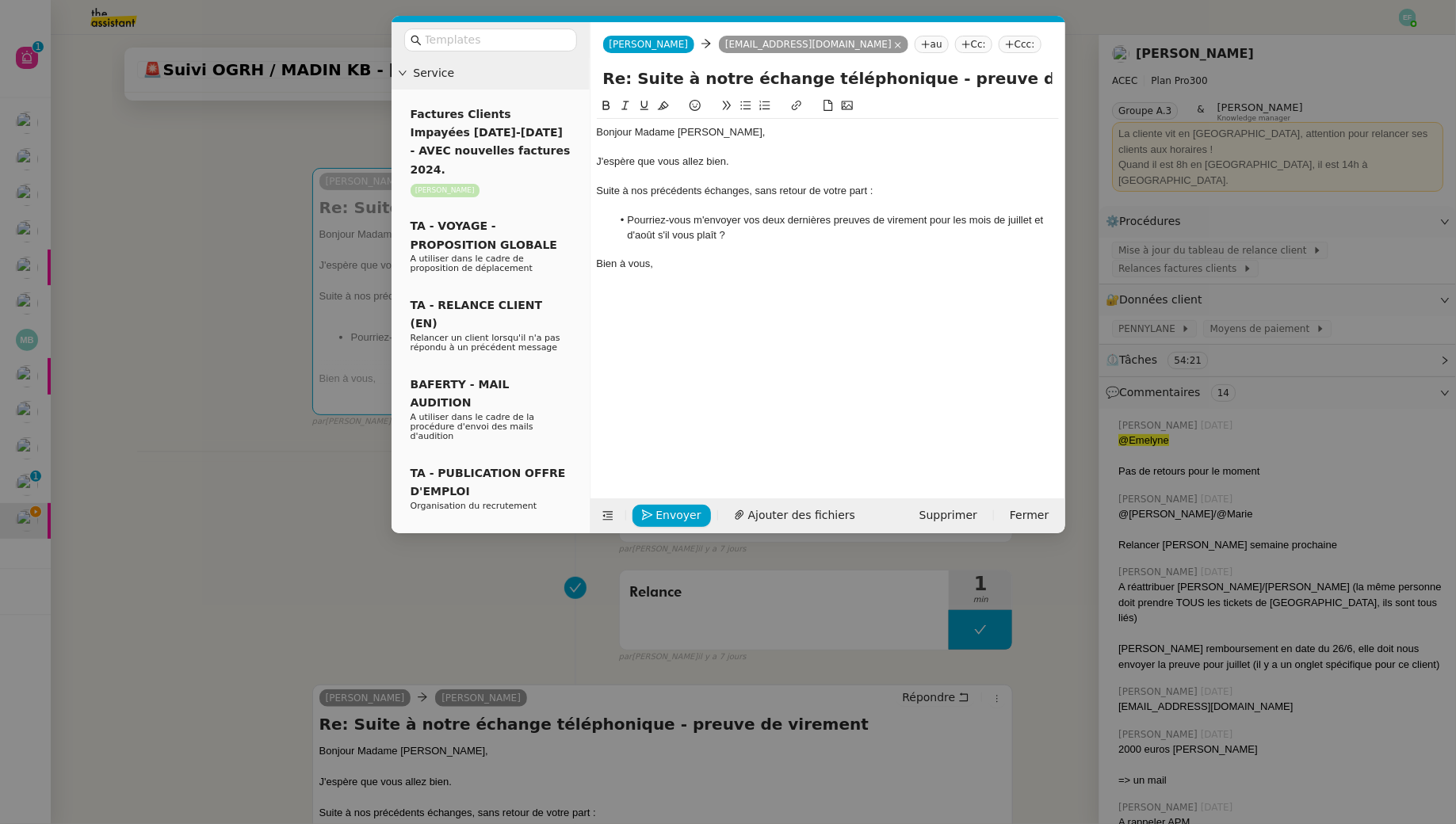
click at [670, 501] on div "Envoyer Ajouter des fichiers Supprimer Fermer" at bounding box center [828, 516] width 475 height 35
click at [670, 502] on div "Envoyer Ajouter des fichiers Supprimer Fermer" at bounding box center [828, 516] width 475 height 35
click at [670, 510] on span "Envoyer" at bounding box center [678, 515] width 45 height 18
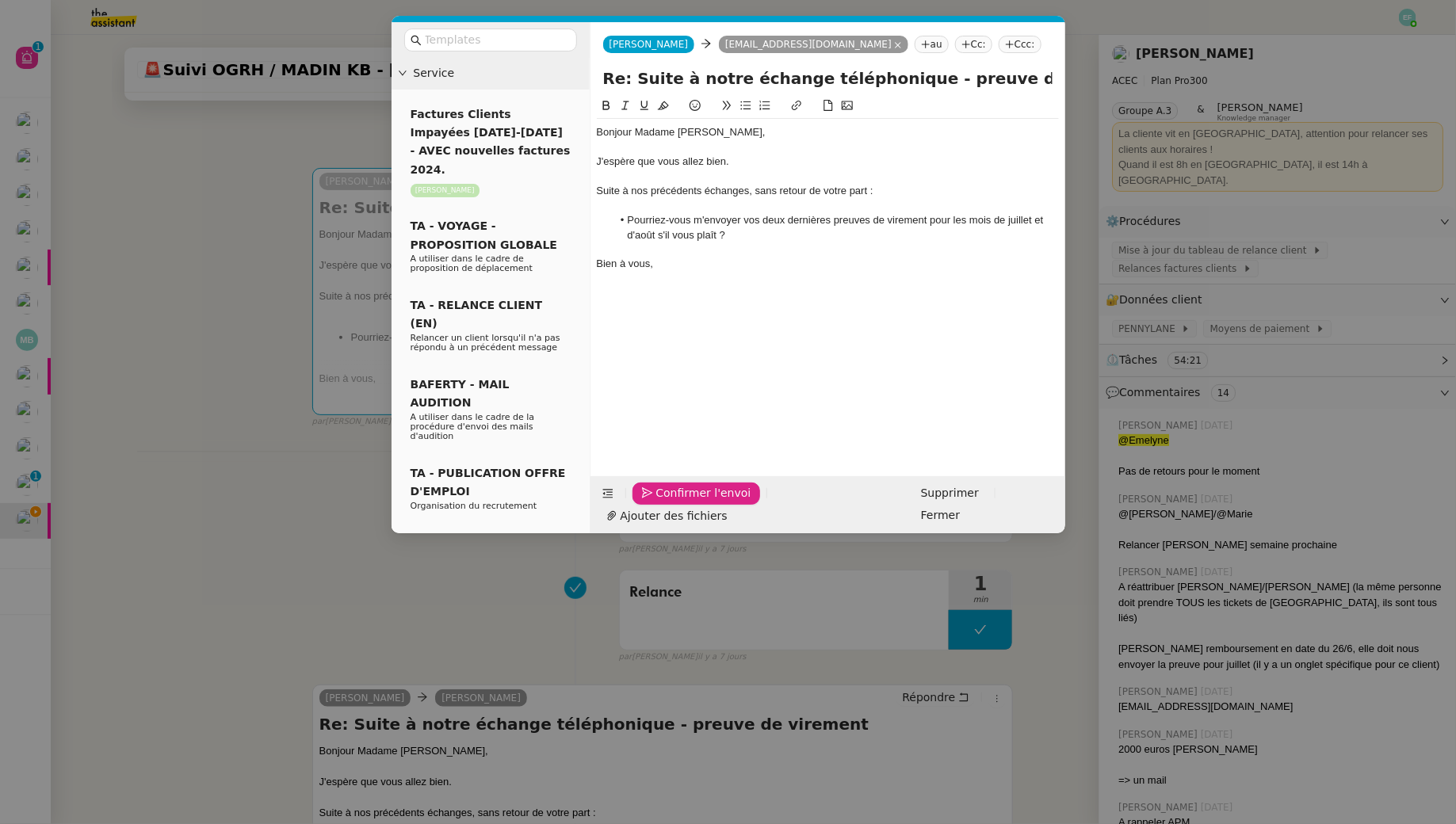
click at [667, 502] on span "Confirmer l'envoi" at bounding box center [703, 493] width 95 height 18
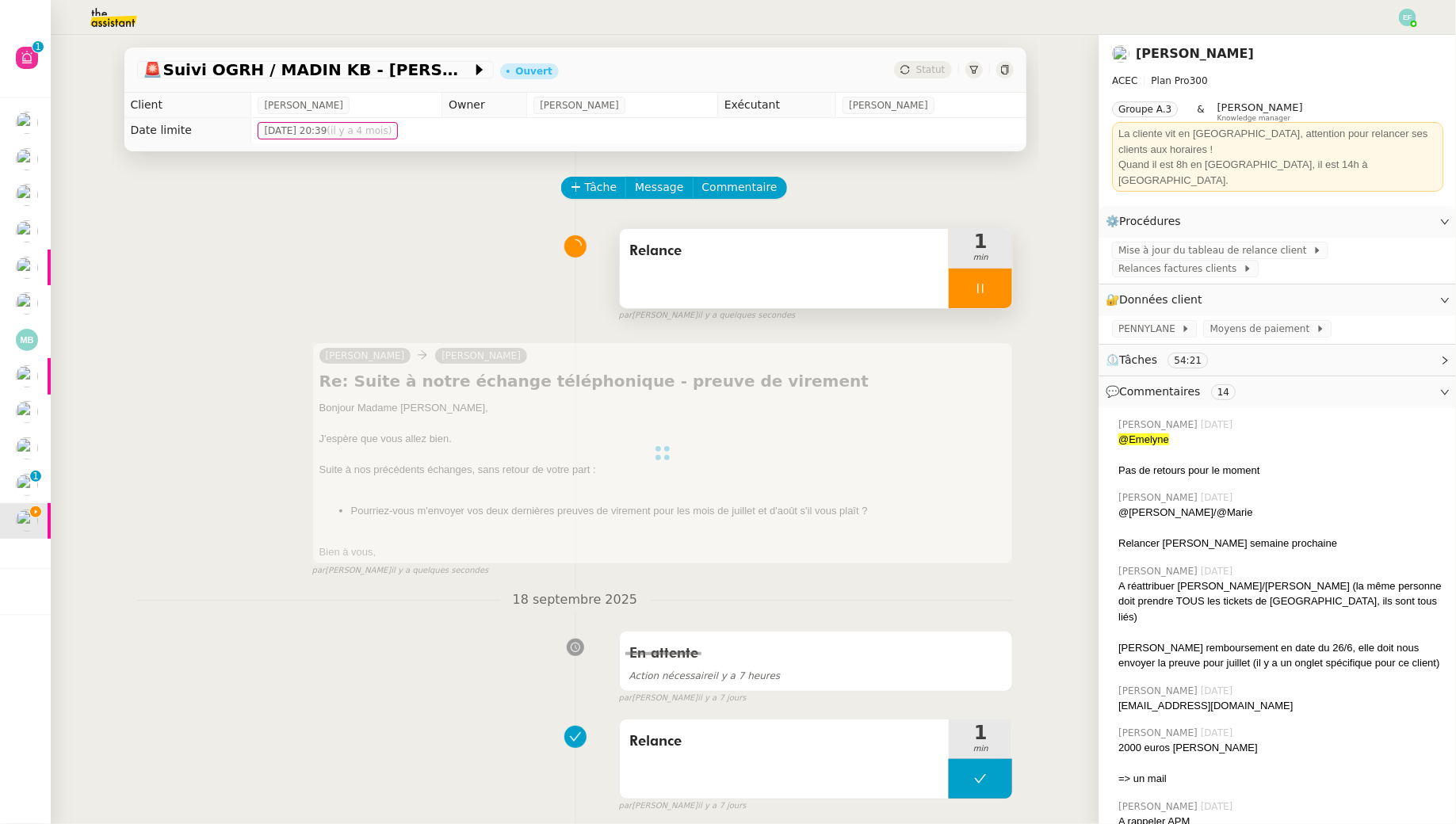
click at [986, 282] on icon at bounding box center [980, 289] width 13 height 13
click at [998, 282] on icon at bounding box center [996, 289] width 13 height 13
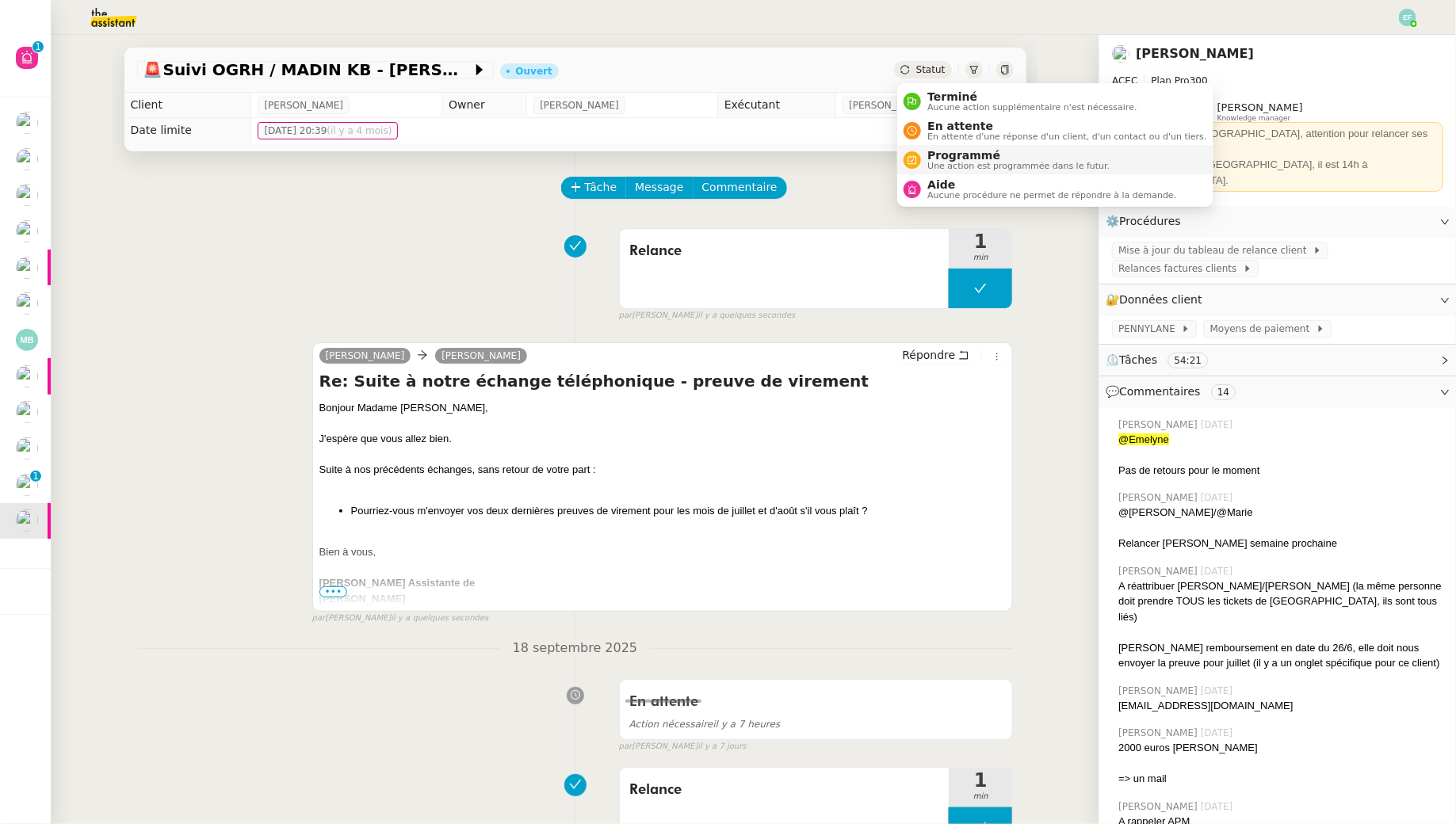
click at [947, 166] on span "Une action est programmée dans le futur." at bounding box center [1018, 166] width 183 height 9
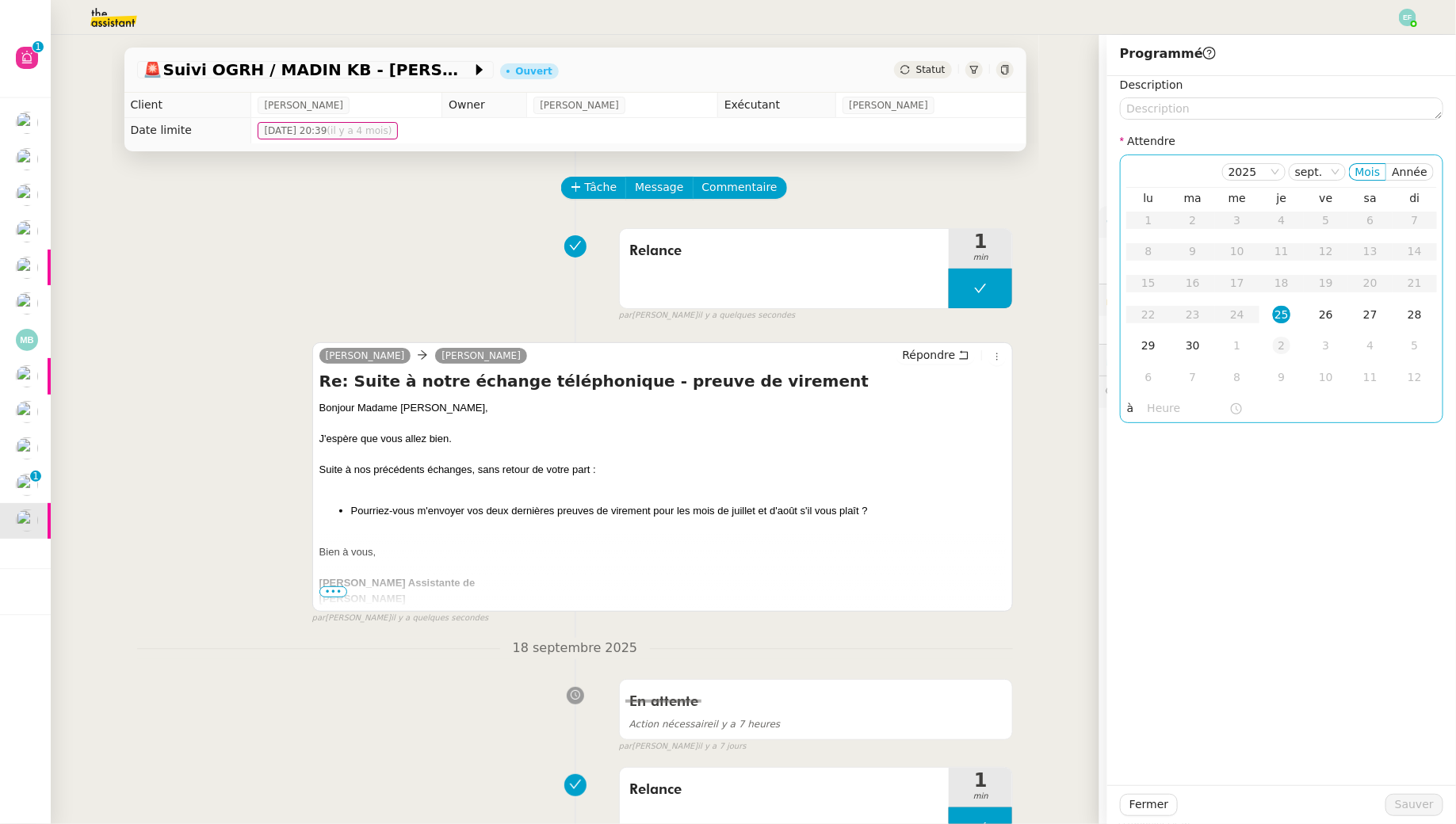
click at [1120, 347] on td "2" at bounding box center [1281, 346] width 45 height 32
click at [1120, 750] on div "Fermer Sauver" at bounding box center [1282, 805] width 349 height 39
click at [1120, 750] on span "Sauver" at bounding box center [1414, 805] width 39 height 18
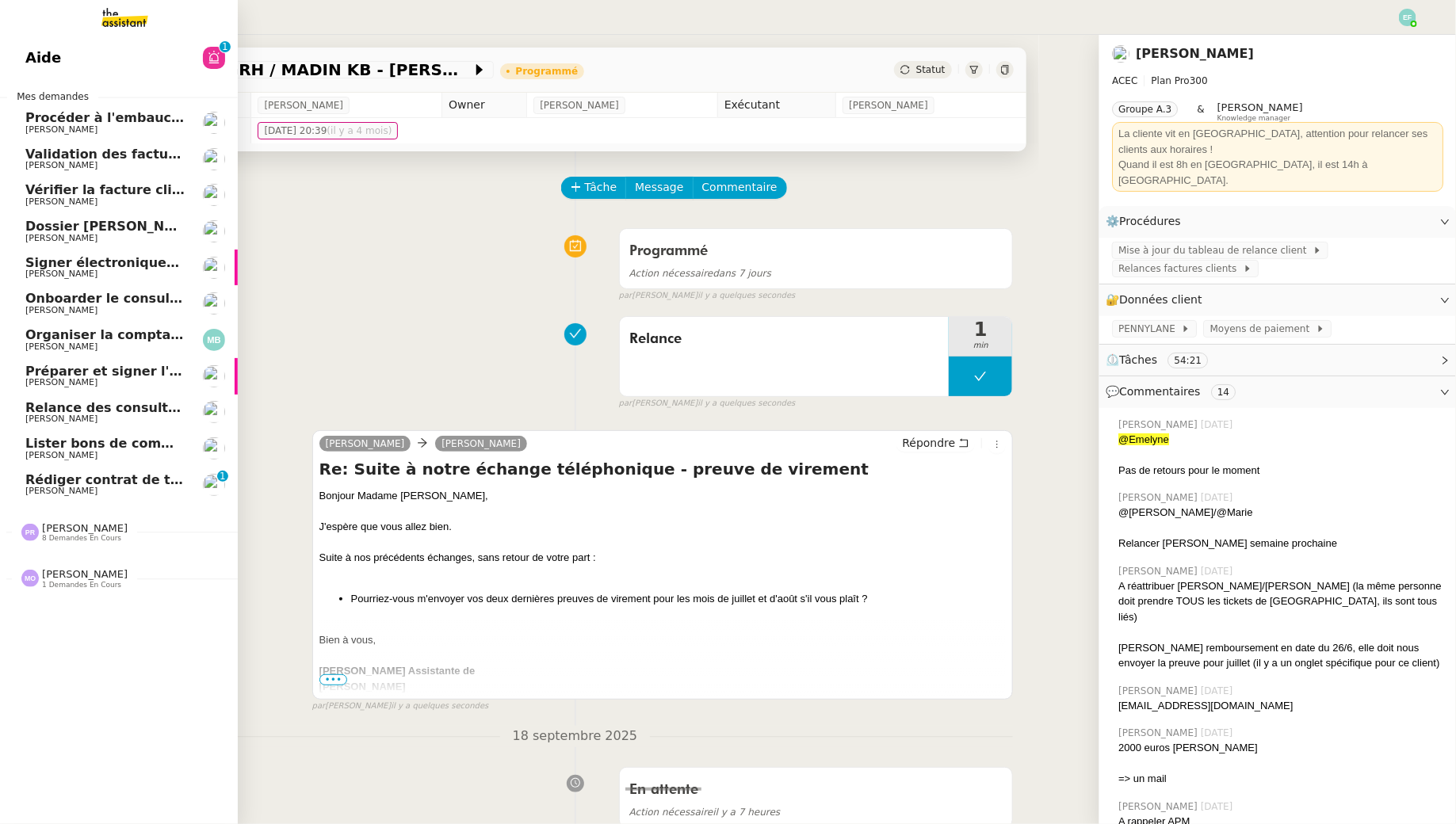
click at [31, 485] on span "Rédiger contrat de travail pour [PERSON_NAME]" at bounding box center [197, 480] width 344 height 15
